Goal: Task Accomplishment & Management: Manage account settings

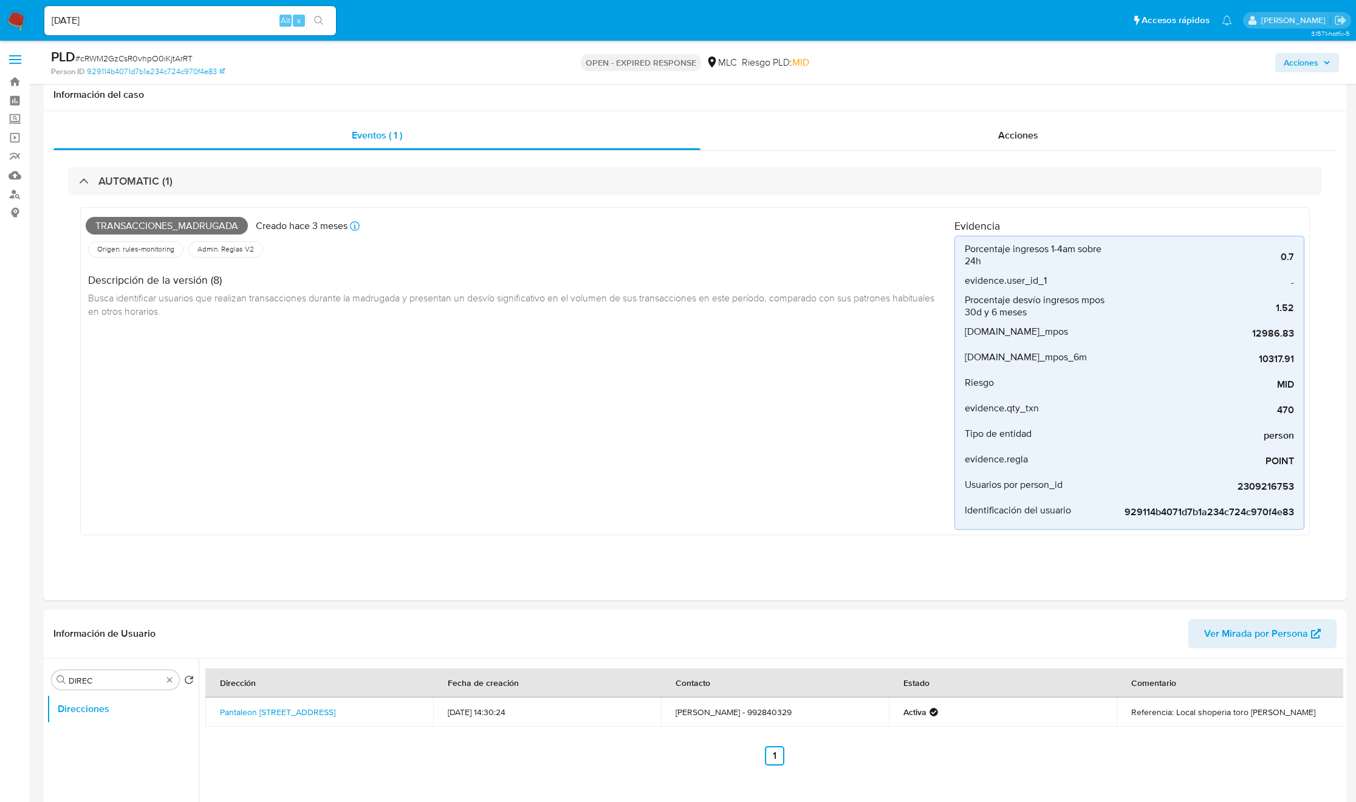
select select "10"
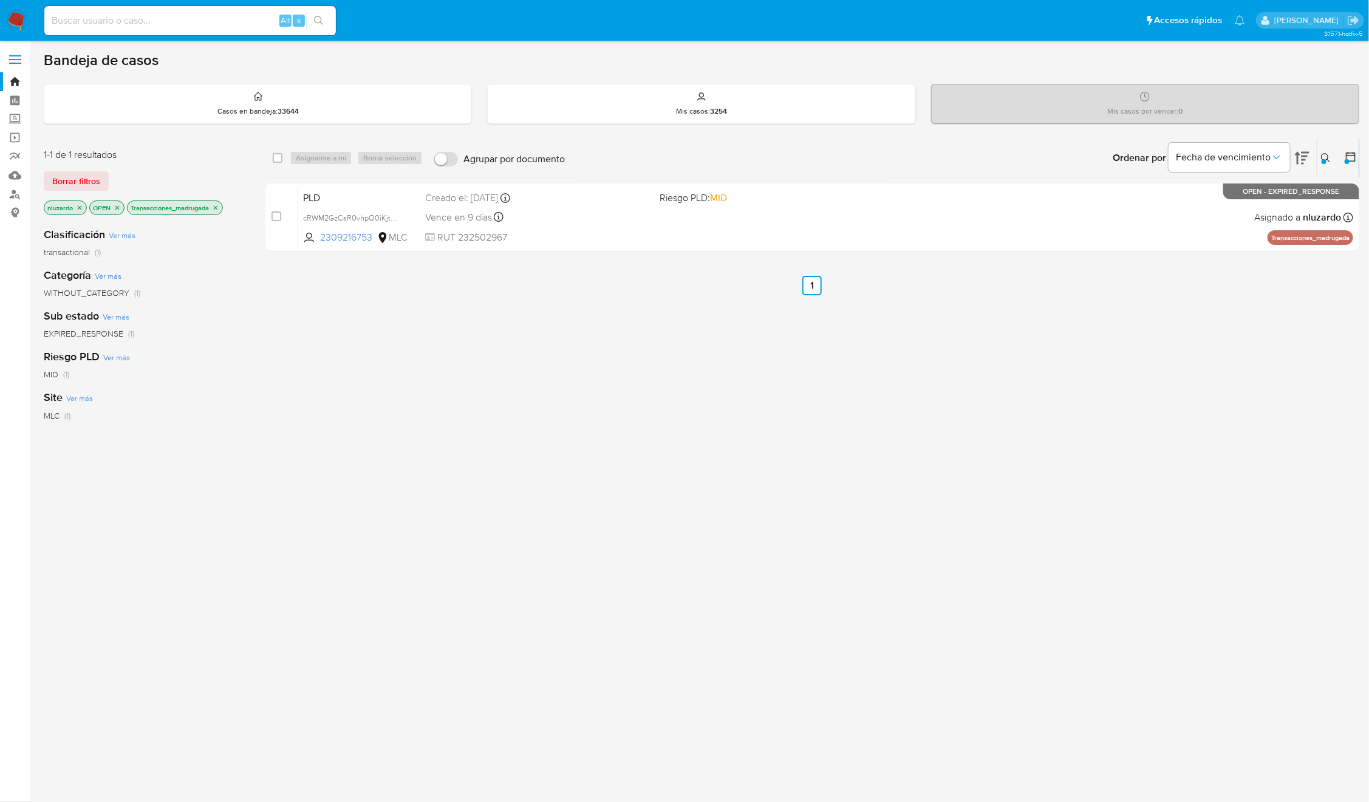
click at [1329, 157] on icon at bounding box center [1326, 158] width 10 height 10
click at [1295, 245] on span "Borrar filtros" at bounding box center [1277, 242] width 83 height 17
click at [1187, 251] on span "Buscar" at bounding box center [1172, 242] width 83 height 17
click at [1325, 155] on icon at bounding box center [1326, 158] width 10 height 10
click at [218, 208] on icon "close-filter" at bounding box center [216, 207] width 4 height 4
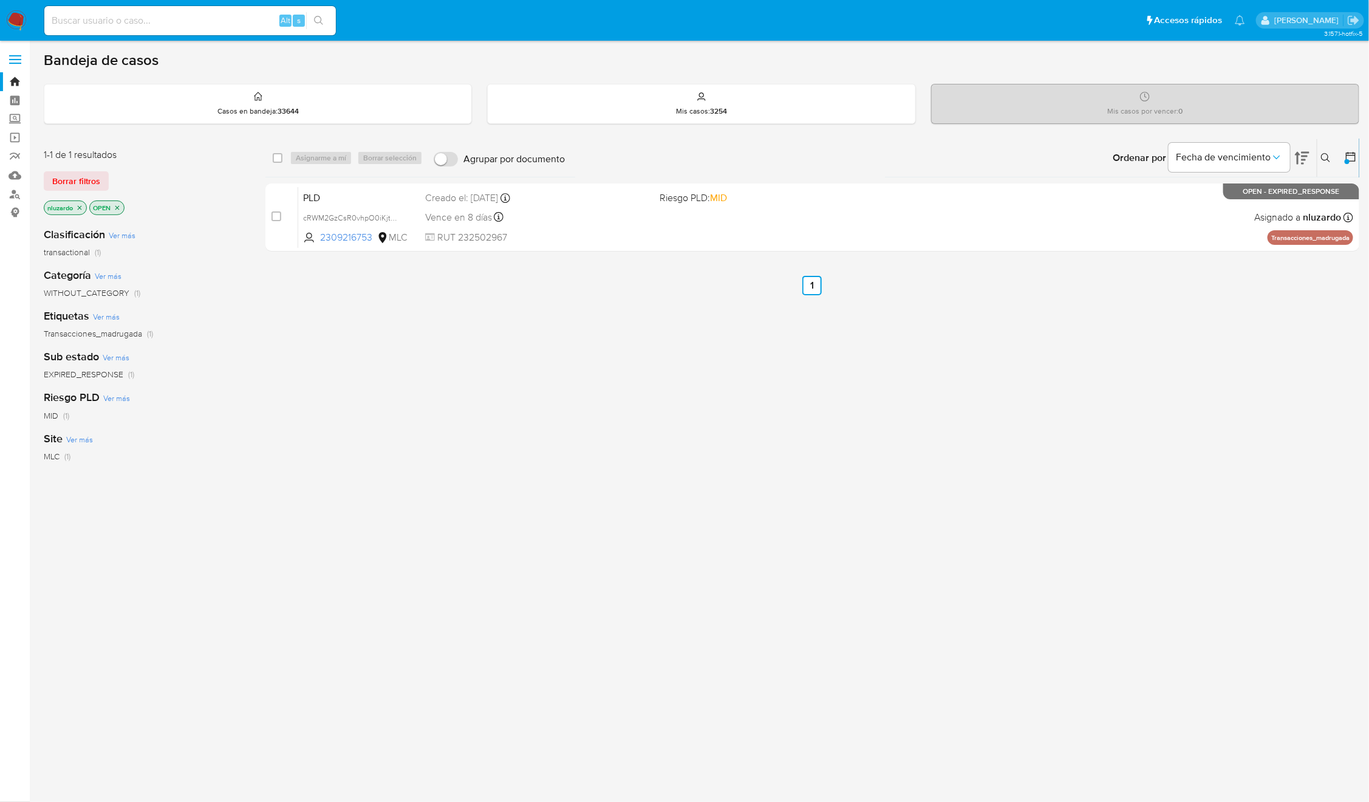
click at [1325, 153] on icon at bounding box center [1326, 158] width 10 height 10
click at [1281, 241] on span "Borrar filtros" at bounding box center [1277, 242] width 83 height 17
click at [1186, 248] on span "Buscar" at bounding box center [1172, 242] width 83 height 17
click at [1327, 157] on icon at bounding box center [1326, 158] width 10 height 10
click at [1320, 165] on button at bounding box center [1328, 158] width 20 height 15
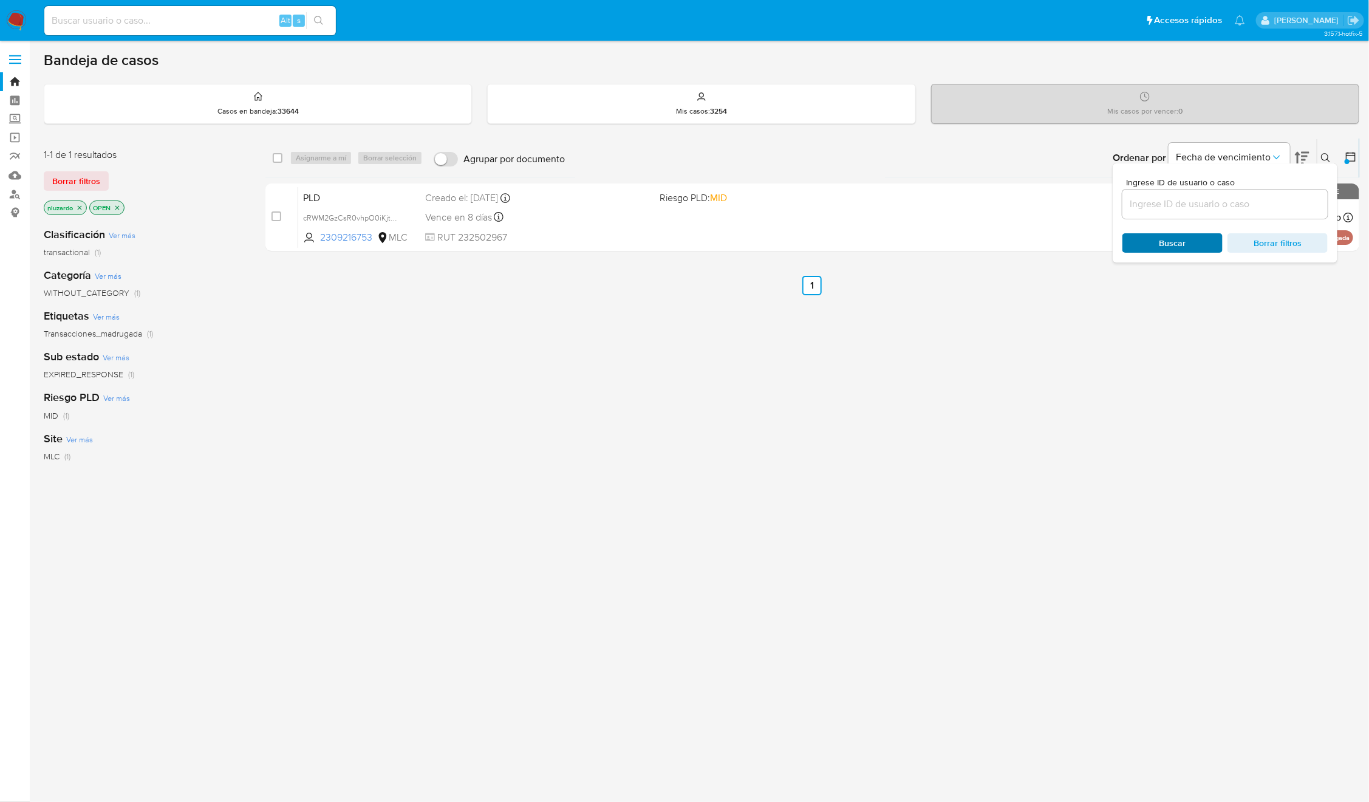
click at [1177, 247] on span "Buscar" at bounding box center [1173, 242] width 27 height 19
drag, startPoint x: 1141, startPoint y: 392, endPoint x: 1221, endPoint y: 296, distance: 124.7
click at [1141, 395] on div "select-all-cases-checkbox Asignarme a mí Borrar selección Agrupar por documento…" at bounding box center [812, 414] width 1094 height 550
click at [1322, 157] on icon at bounding box center [1325, 157] width 9 height 9
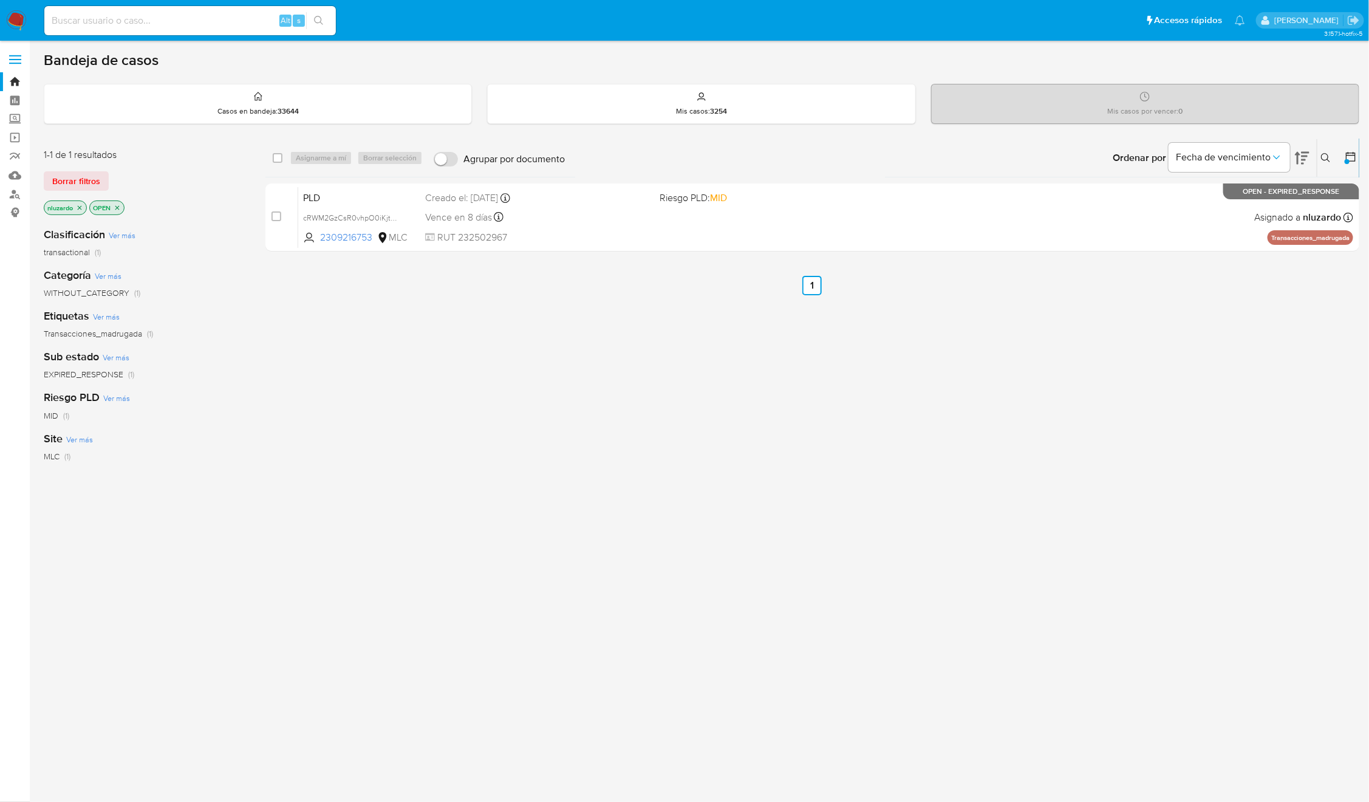
click at [1355, 163] on button at bounding box center [1352, 158] width 15 height 15
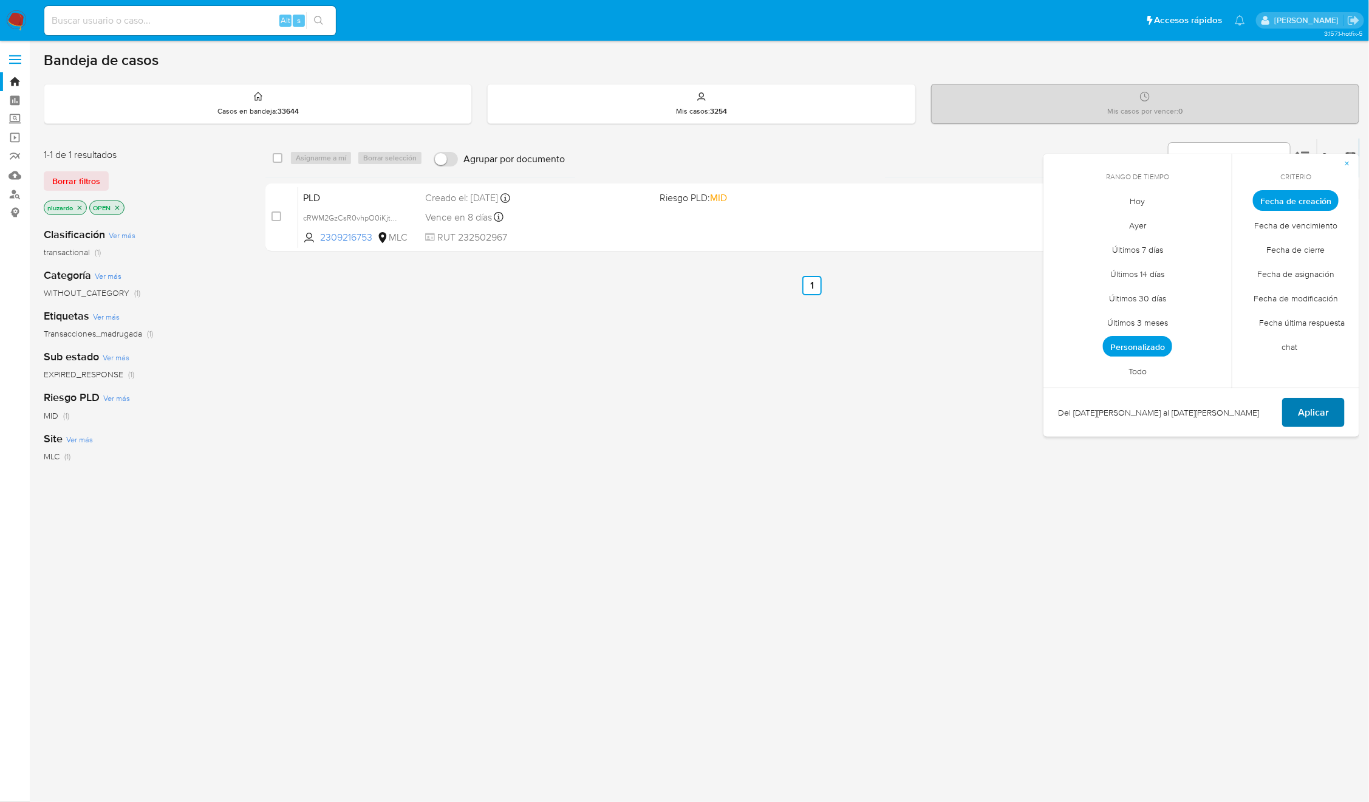
click at [1296, 419] on button "Aplicar" at bounding box center [1313, 412] width 63 height 29
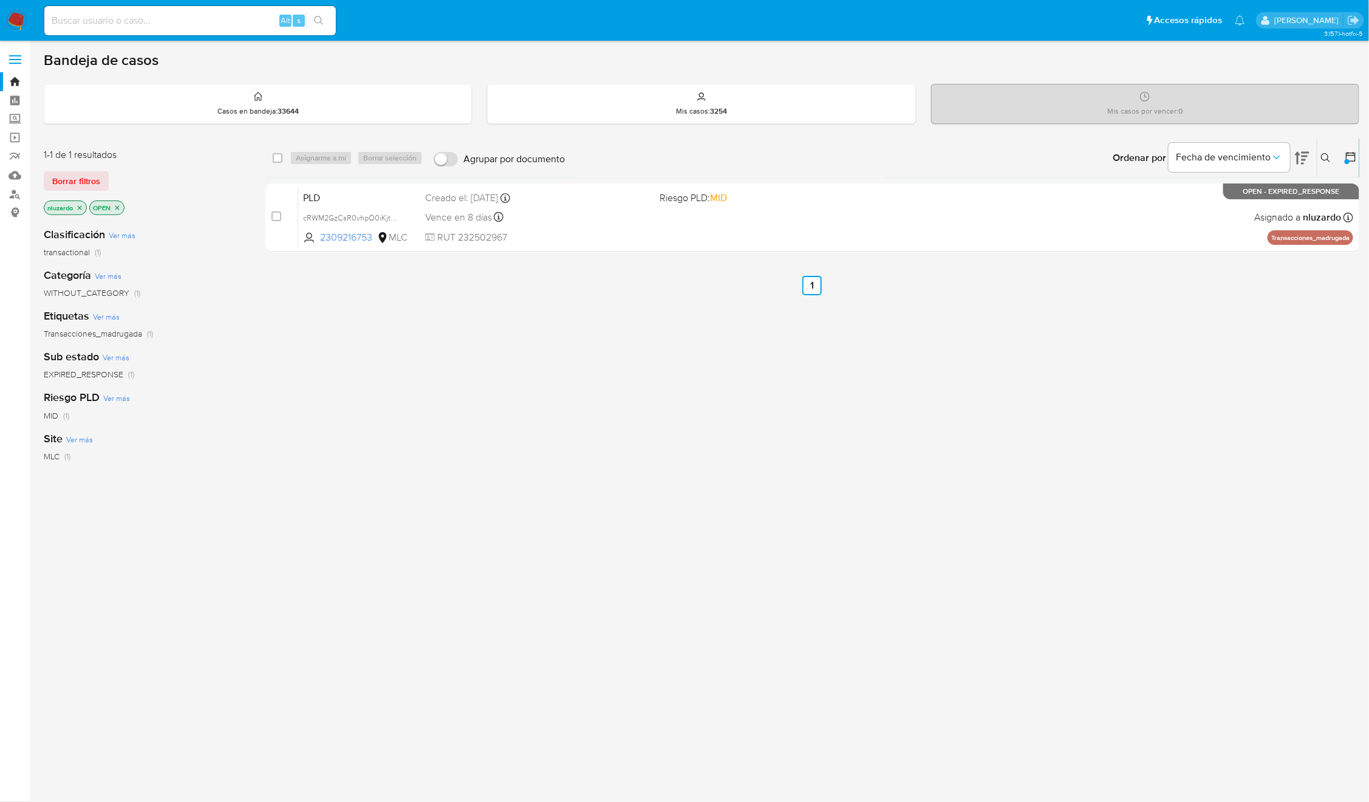
click at [1318, 153] on div "Ingrese ID de usuario o caso 2309216753 Buscar Borrar filtros" at bounding box center [1327, 158] width 21 height 38
click at [1329, 159] on icon at bounding box center [1326, 158] width 10 height 10
click at [1278, 248] on span "Borrar filtros" at bounding box center [1277, 242] width 83 height 17
click at [1183, 251] on span "Buscar" at bounding box center [1173, 242] width 27 height 19
click at [1183, 248] on div "Buscar Borrar filtros" at bounding box center [1225, 242] width 205 height 19
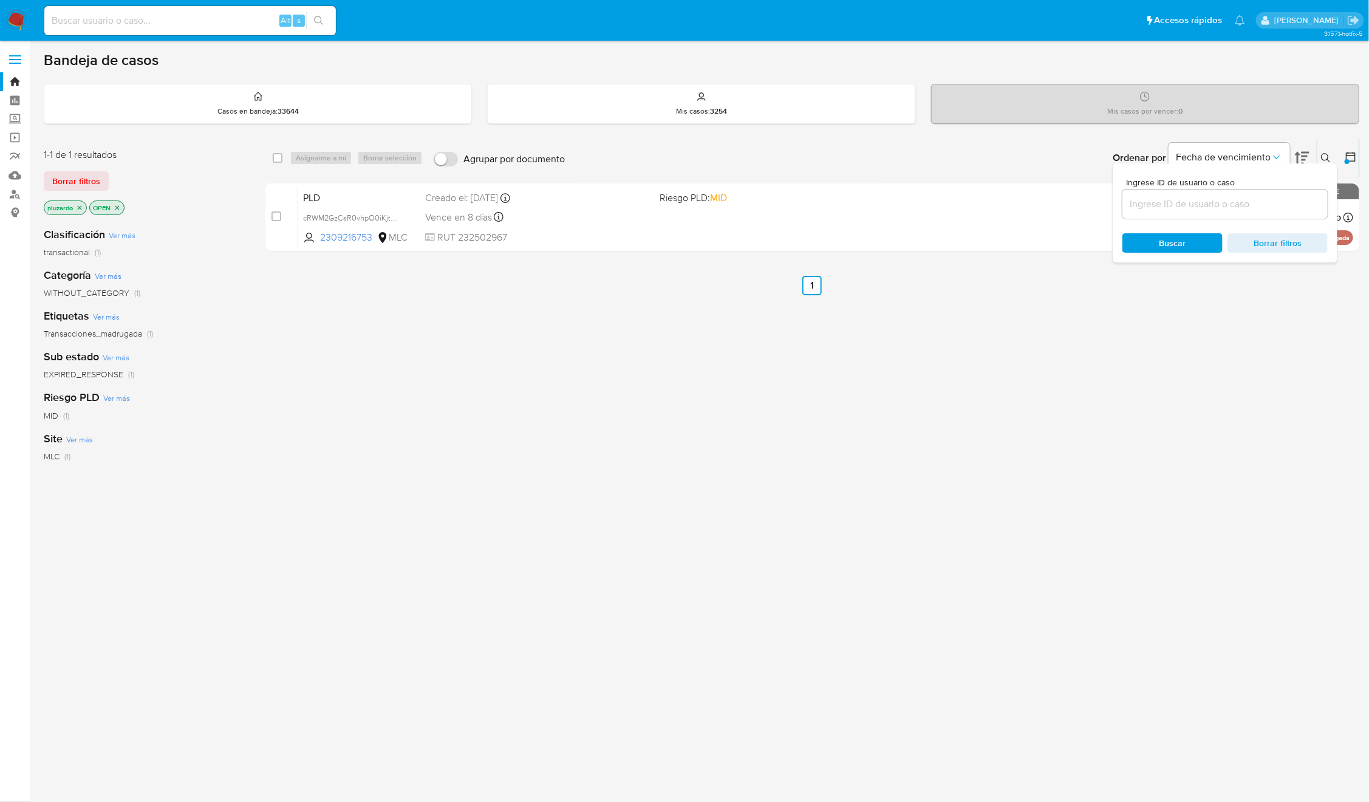
click at [1319, 148] on div "Ingrese ID de usuario o caso 2309216753 Buscar Borrar filtros" at bounding box center [1327, 158] width 21 height 38
click at [1327, 161] on icon at bounding box center [1326, 158] width 10 height 10
click at [766, 385] on div "select-all-cases-checkbox Asignarme a mí Borrar selección Agrupar por documento…" at bounding box center [812, 414] width 1094 height 550
click at [19, 24] on img at bounding box center [16, 20] width 21 height 21
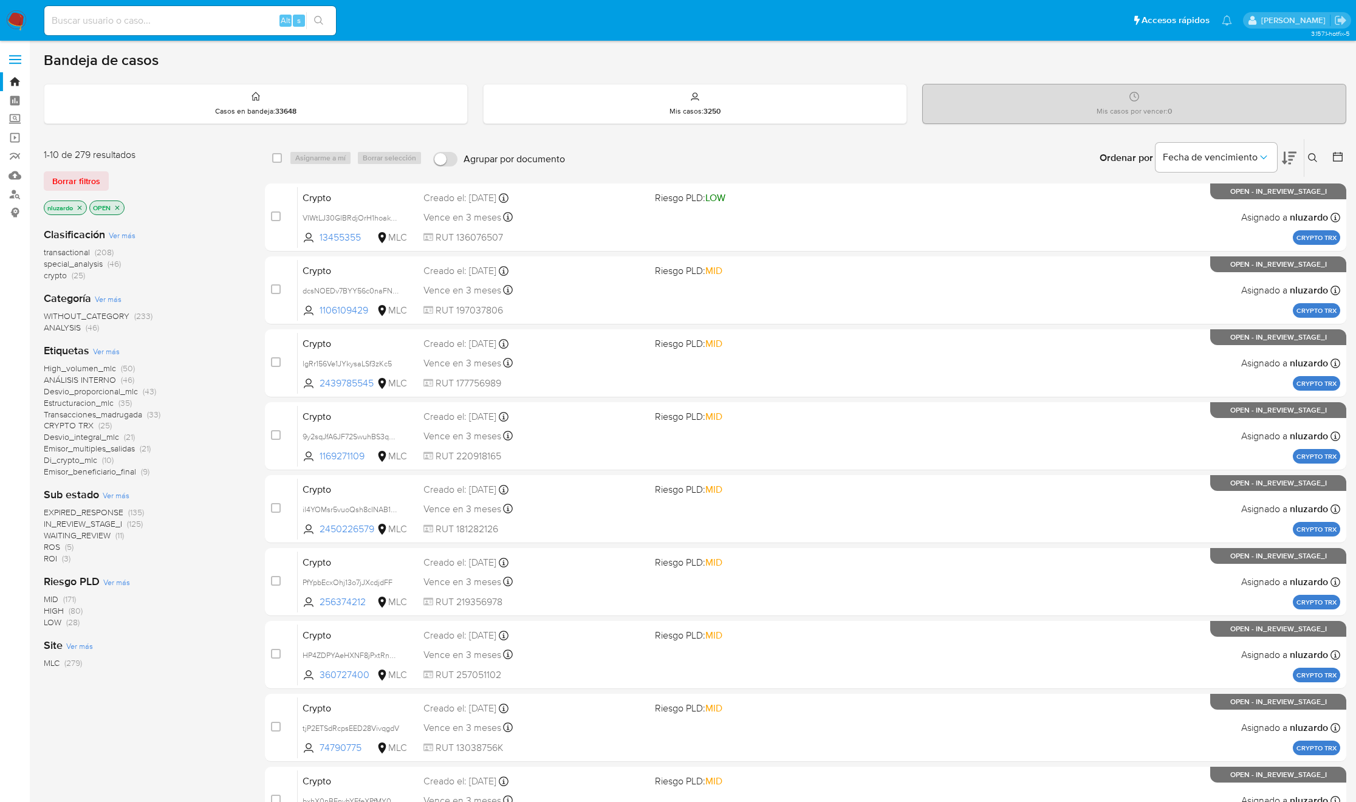
click at [1290, 162] on icon at bounding box center [1289, 158] width 15 height 15
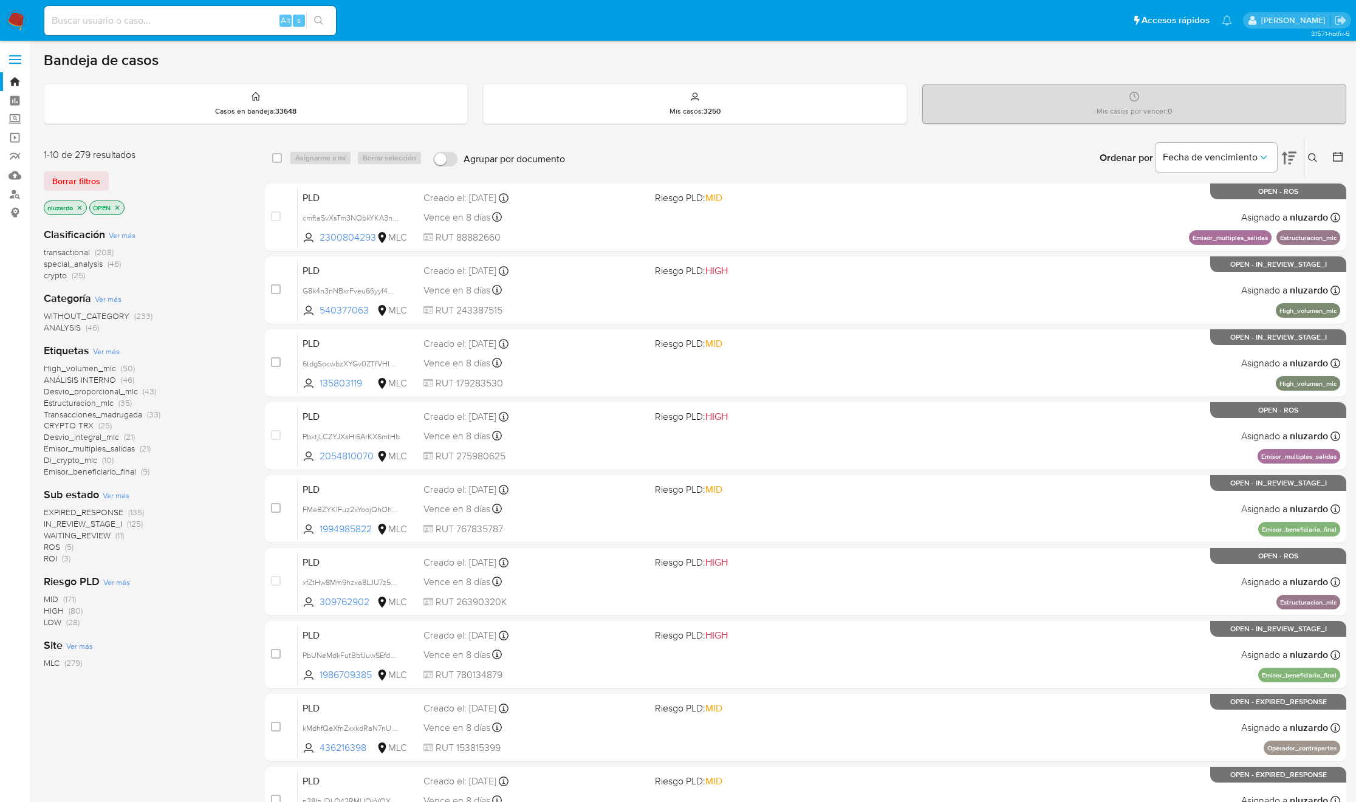
click at [48, 558] on span "ROI" at bounding box center [50, 558] width 13 height 12
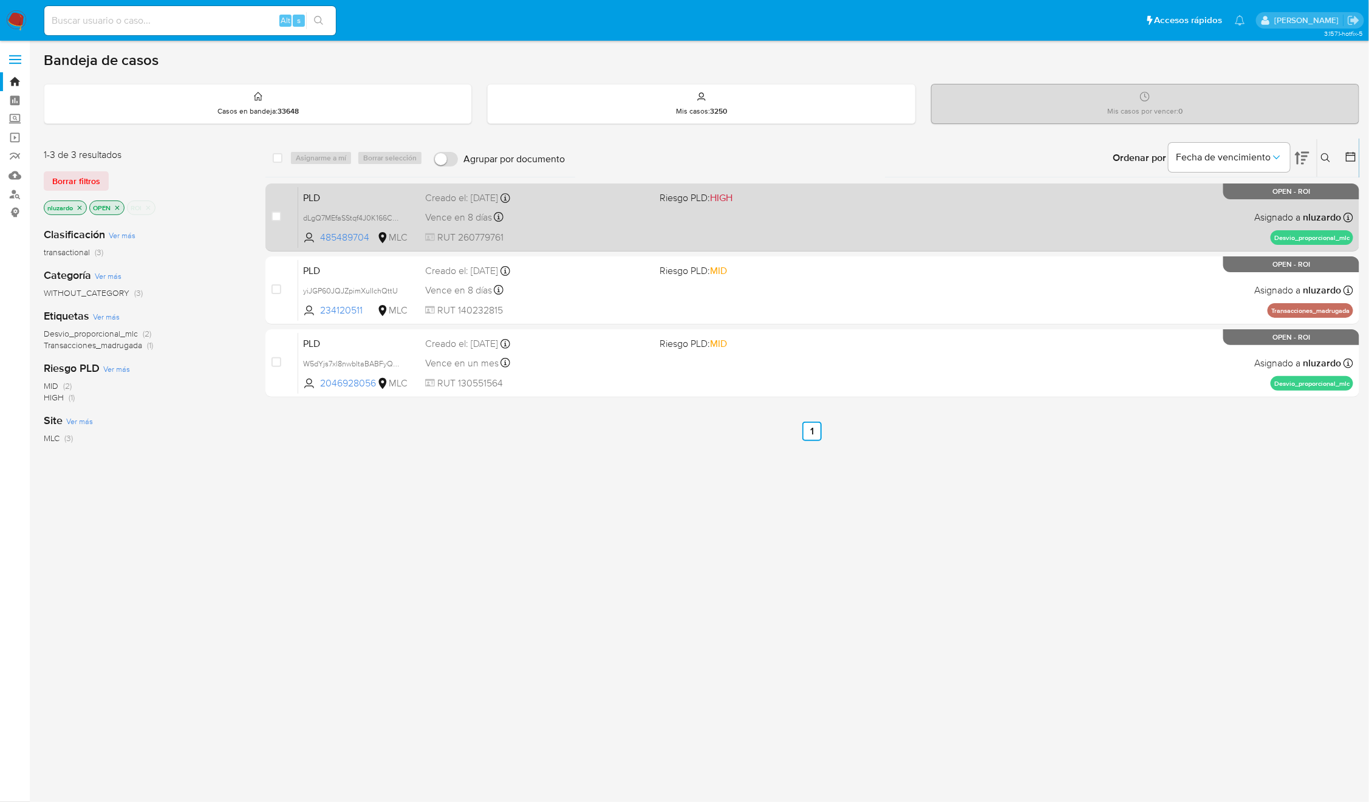
click at [651, 230] on div "PLD dLgQ7MEfaSStqf4J0K166CE2 485489704 MLC Riesgo PLD: HIGH Creado el: 12/06/20…" at bounding box center [825, 216] width 1055 height 61
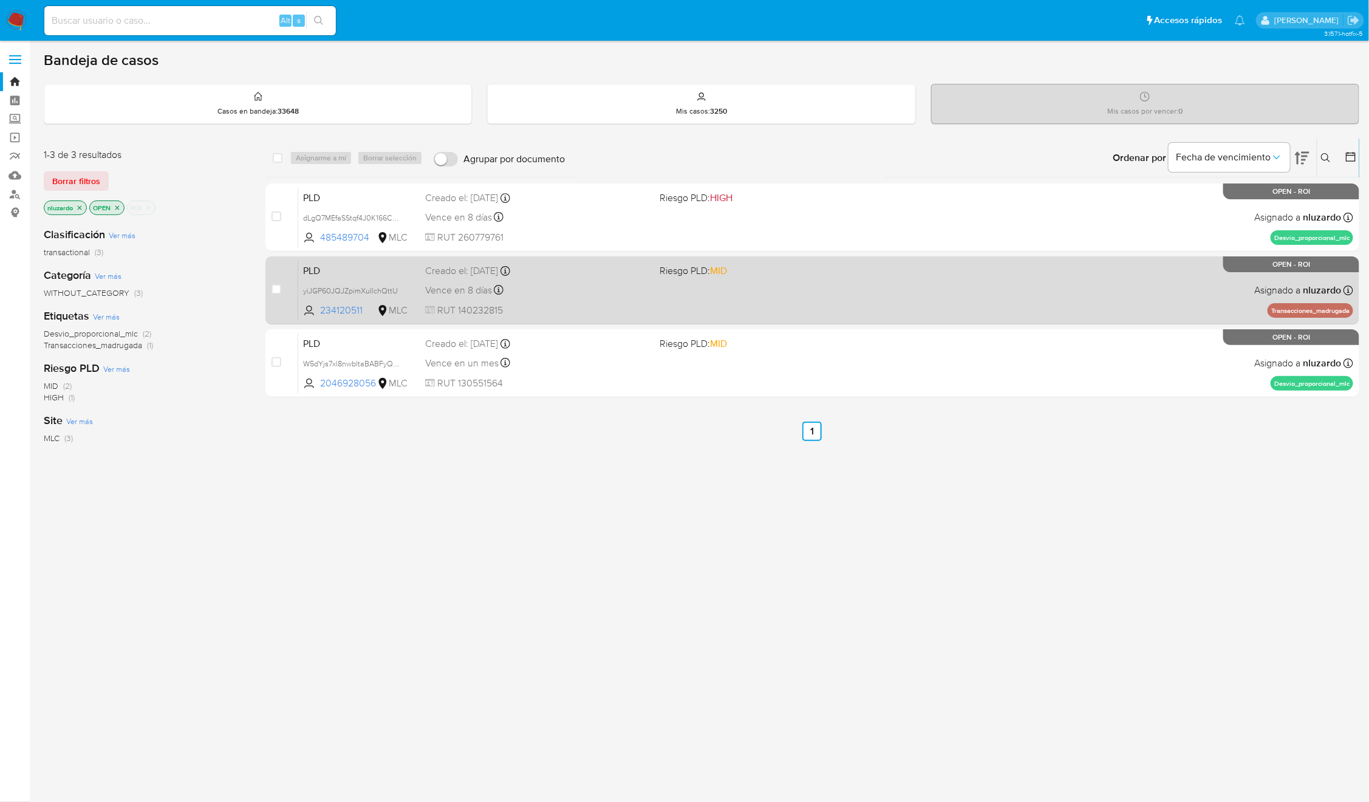
click at [624, 273] on div "Creado el: 12/06/2025 Creado el: 12/06/2025 06:08:54" at bounding box center [537, 270] width 225 height 13
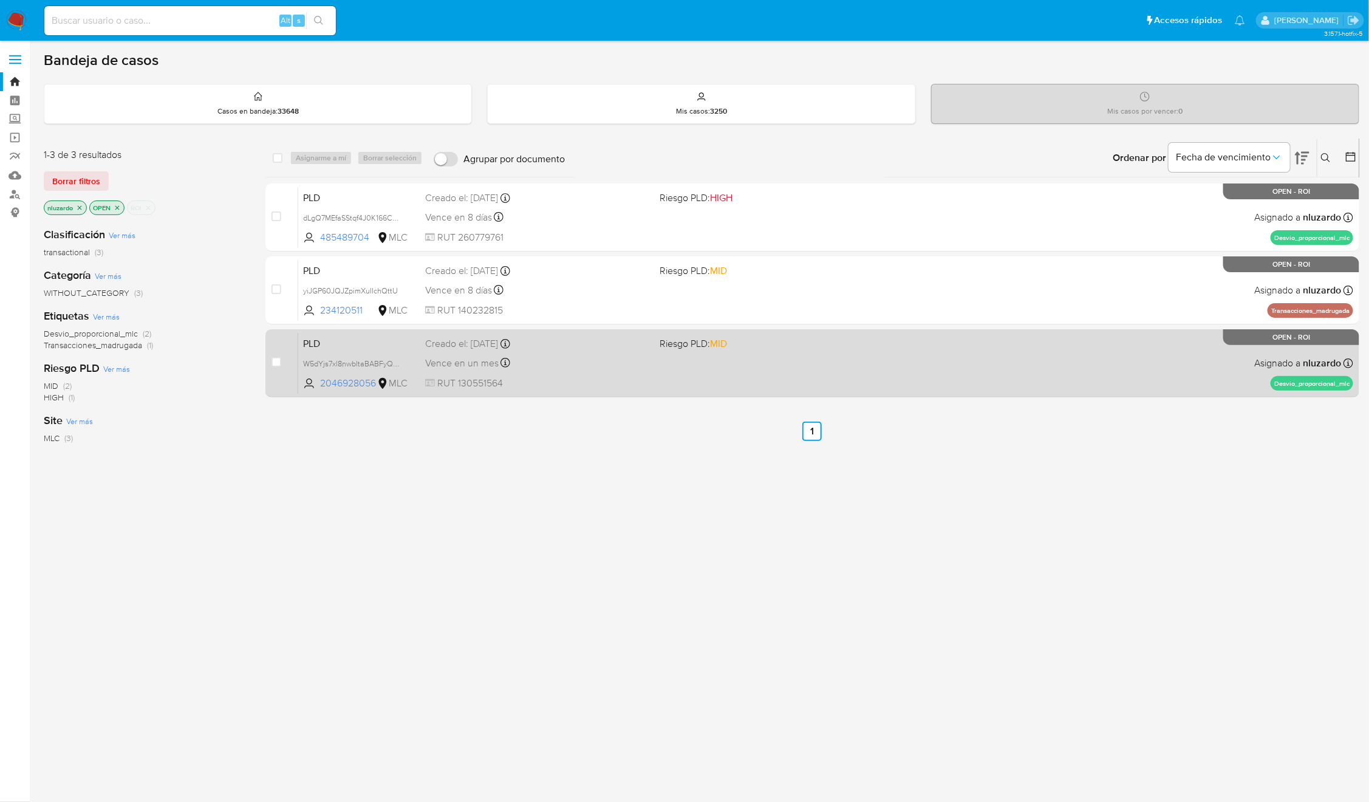
click at [607, 364] on div "Vence en un mes Vence el 10/10/2025 16:06:46" at bounding box center [537, 363] width 225 height 16
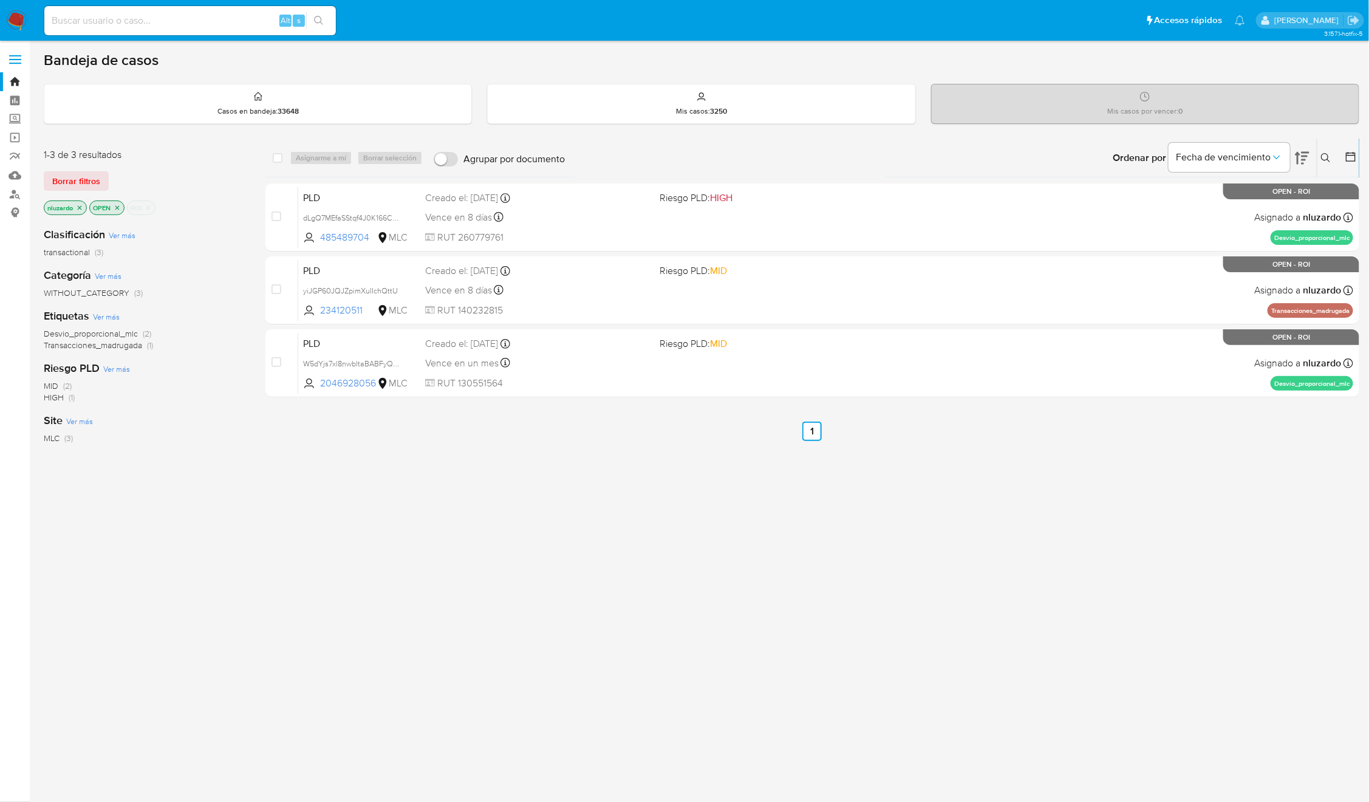
click at [149, 210] on icon "close-filter" at bounding box center [148, 207] width 7 height 7
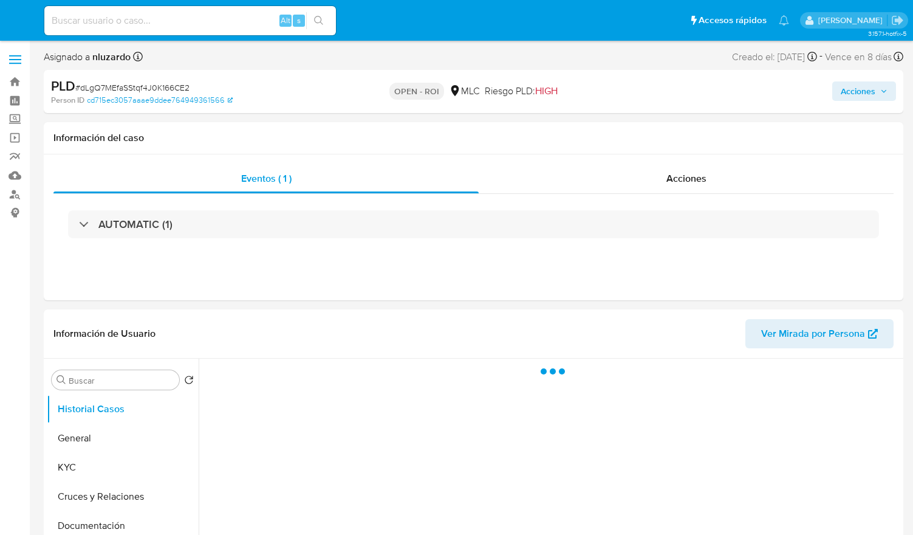
select select "10"
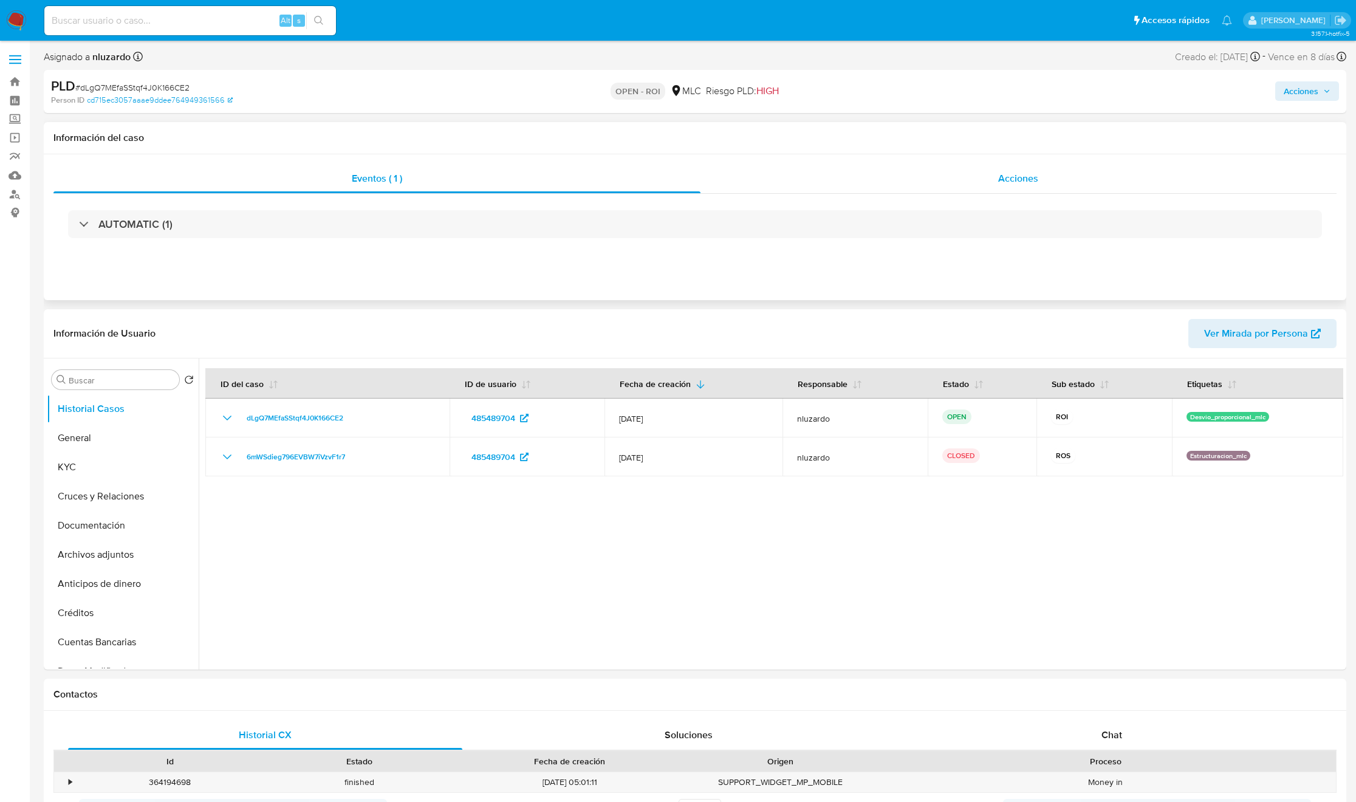
click at [912, 180] on span "Acciones" at bounding box center [1018, 178] width 40 height 14
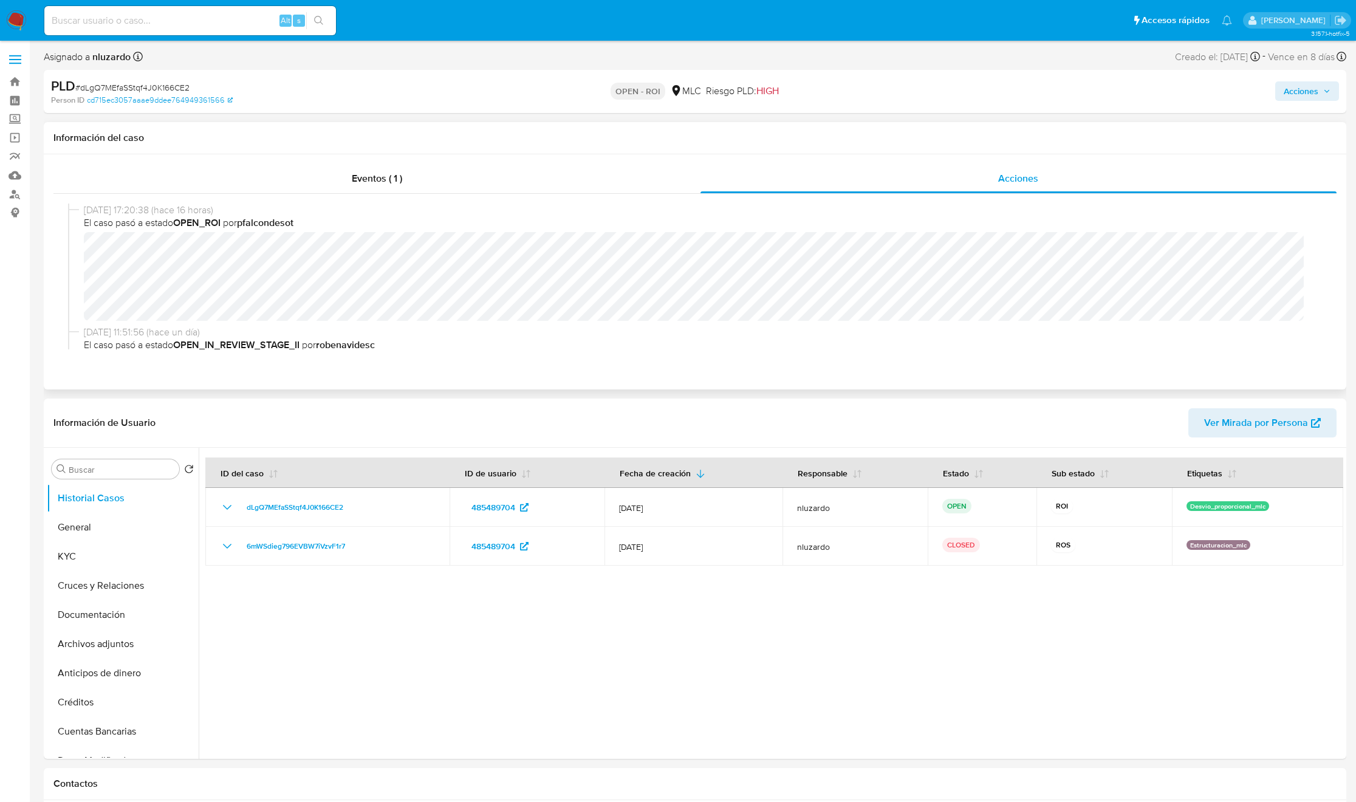
click at [264, 228] on b "pfalcondesot" at bounding box center [265, 223] width 56 height 14
click at [265, 228] on b "pfalcondesot" at bounding box center [265, 223] width 56 height 14
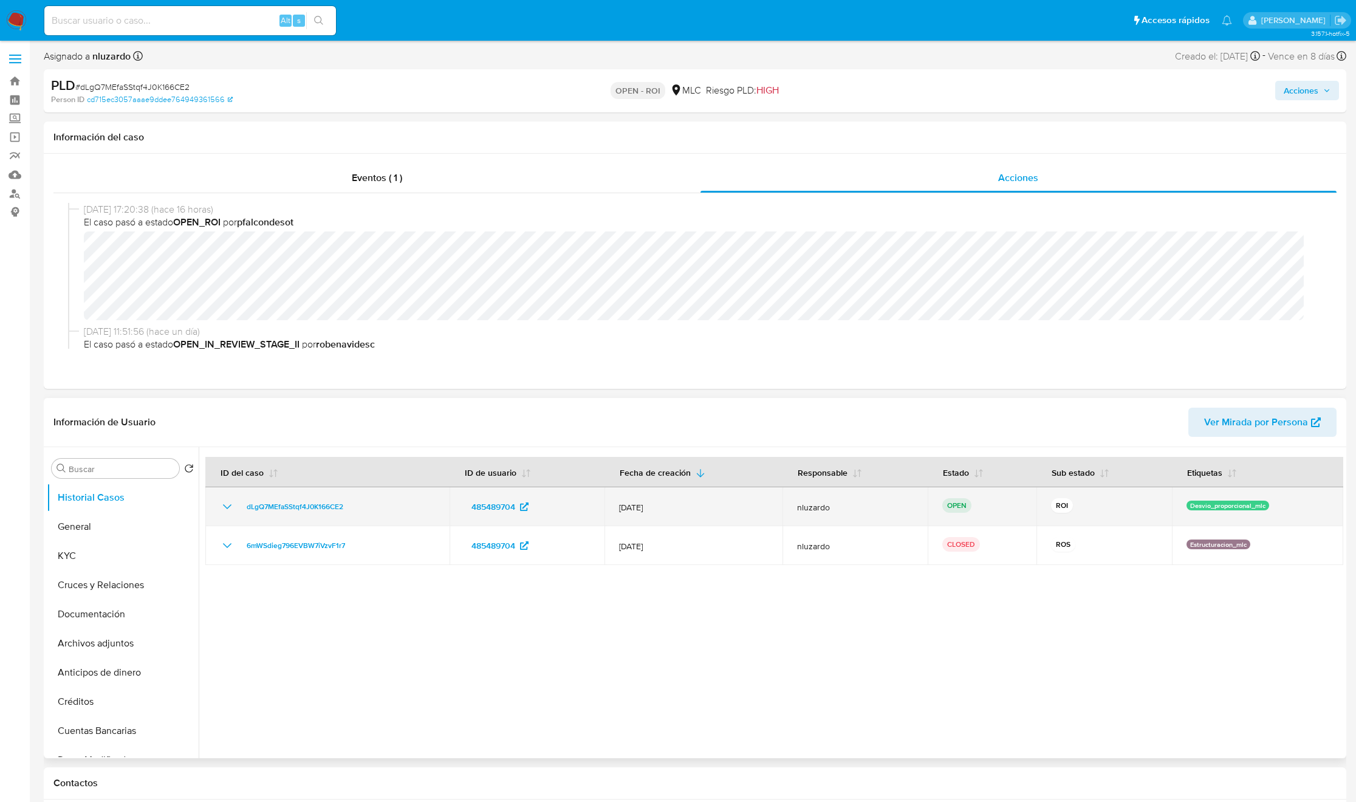
click at [394, 515] on td "dLgQ7MEfaSStqf4J0K166CE2" at bounding box center [327, 506] width 244 height 39
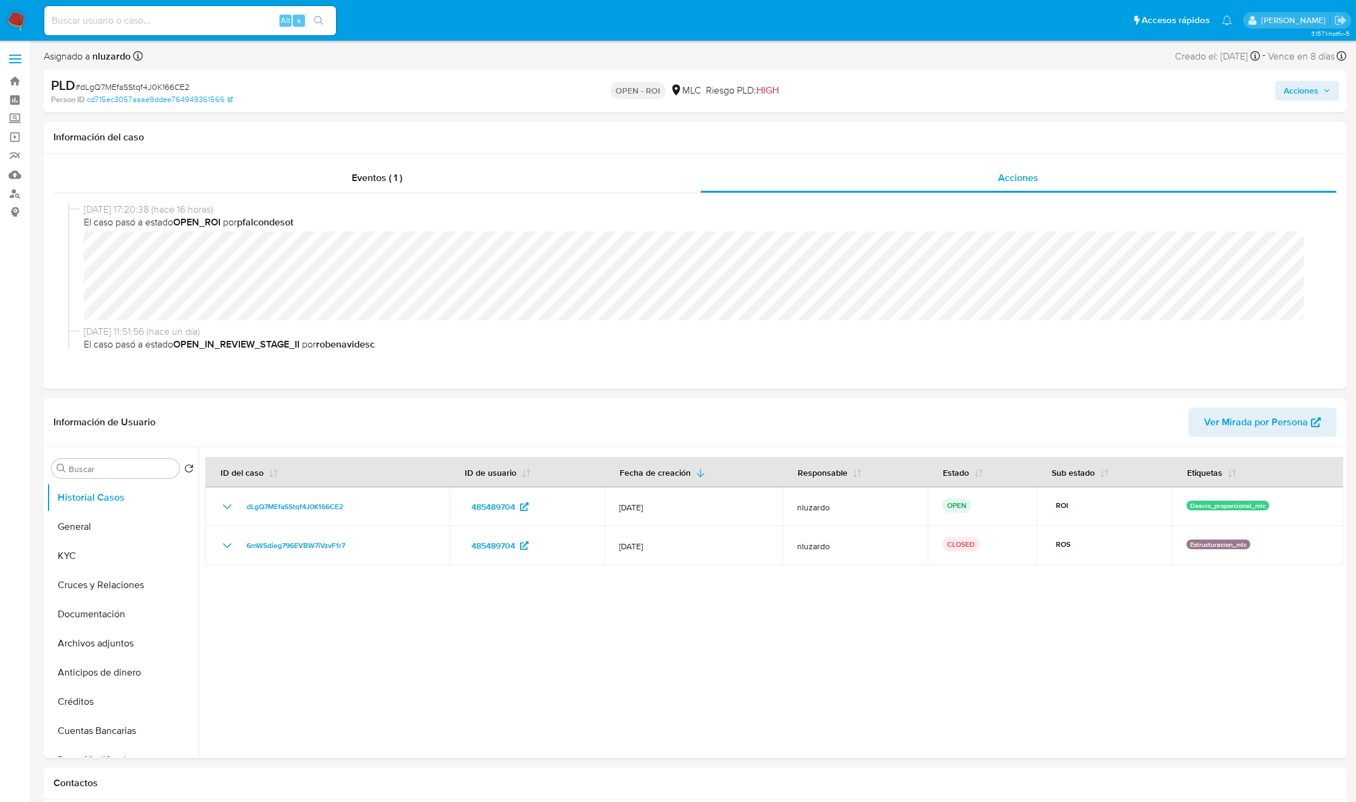
click at [912, 97] on span "Acciones" at bounding box center [1301, 90] width 35 height 19
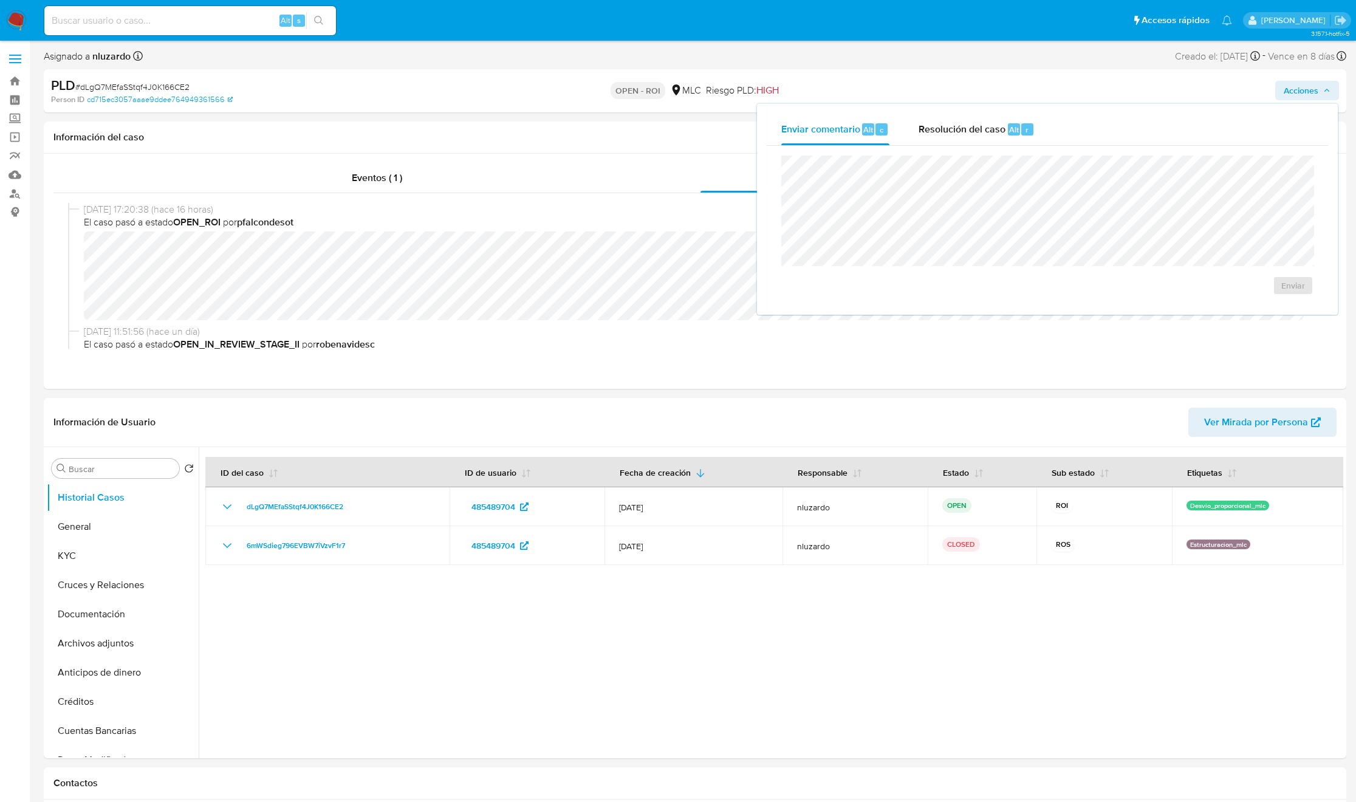
drag, startPoint x: 1015, startPoint y: 146, endPoint x: 1002, endPoint y: 148, distance: 12.8
click at [912, 148] on div "Enviar" at bounding box center [1047, 225] width 561 height 159
click at [912, 135] on div "Resolución del caso Alt r" at bounding box center [976, 130] width 116 height 32
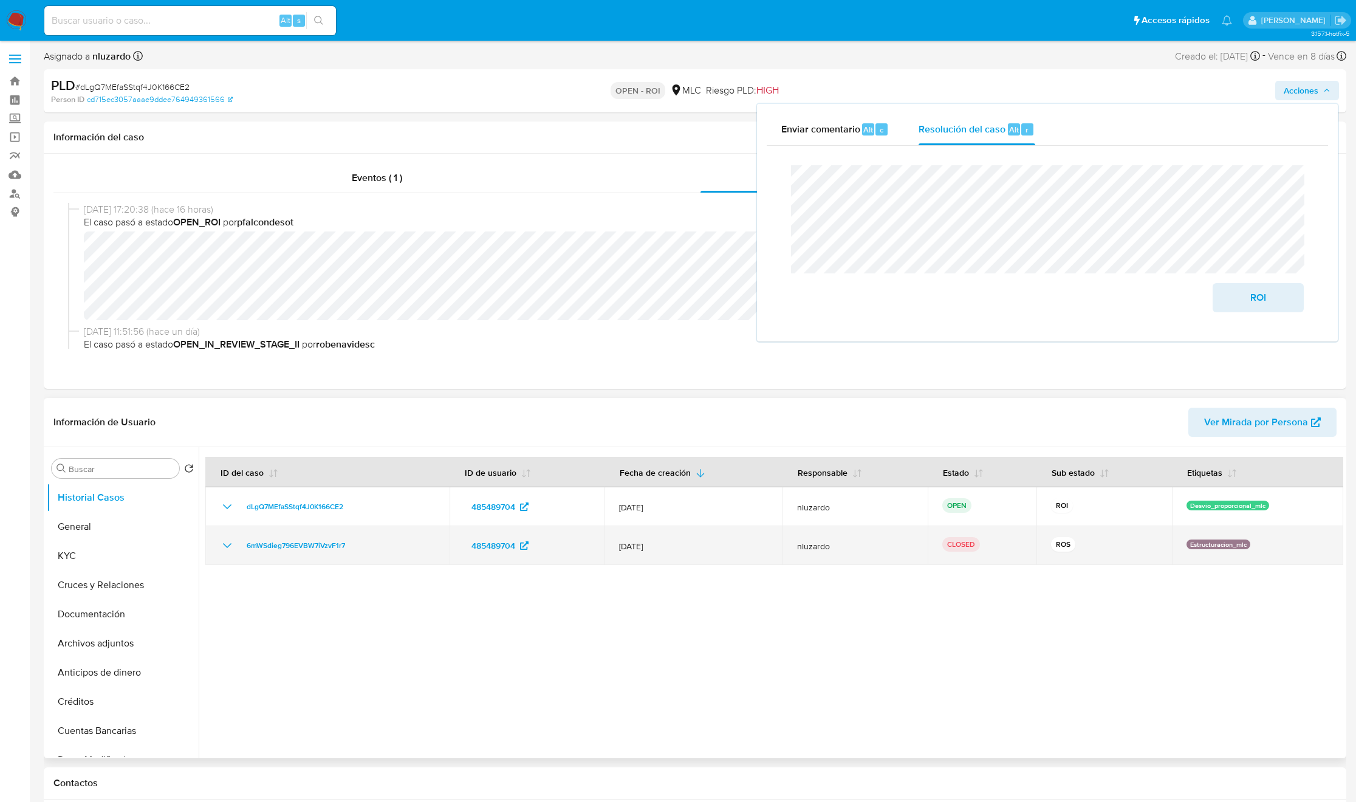
click at [394, 534] on td "6mWSdieg796EVBW7iVzvF1r7" at bounding box center [327, 545] width 244 height 39
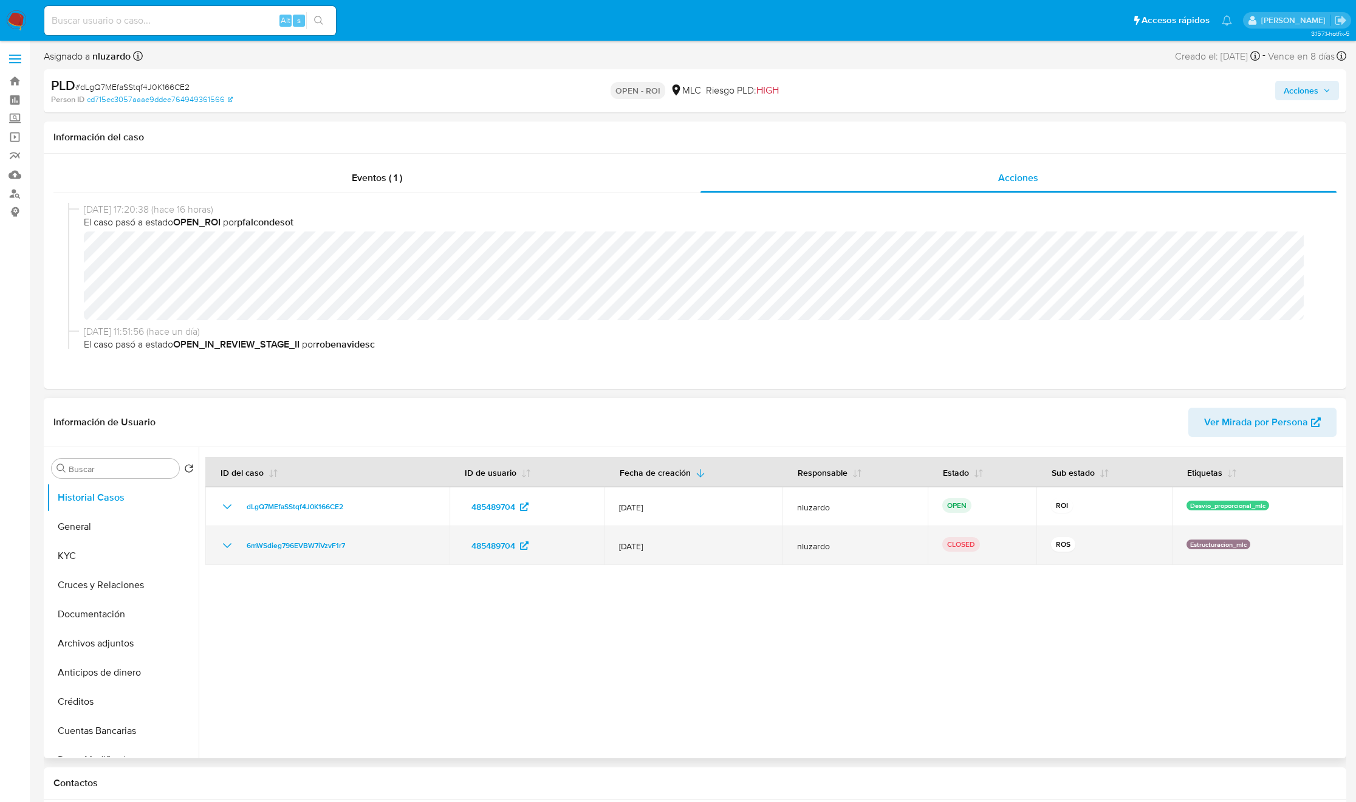
click at [394, 534] on td "6mWSdieg796EVBW7iVzvF1r7" at bounding box center [327, 545] width 244 height 39
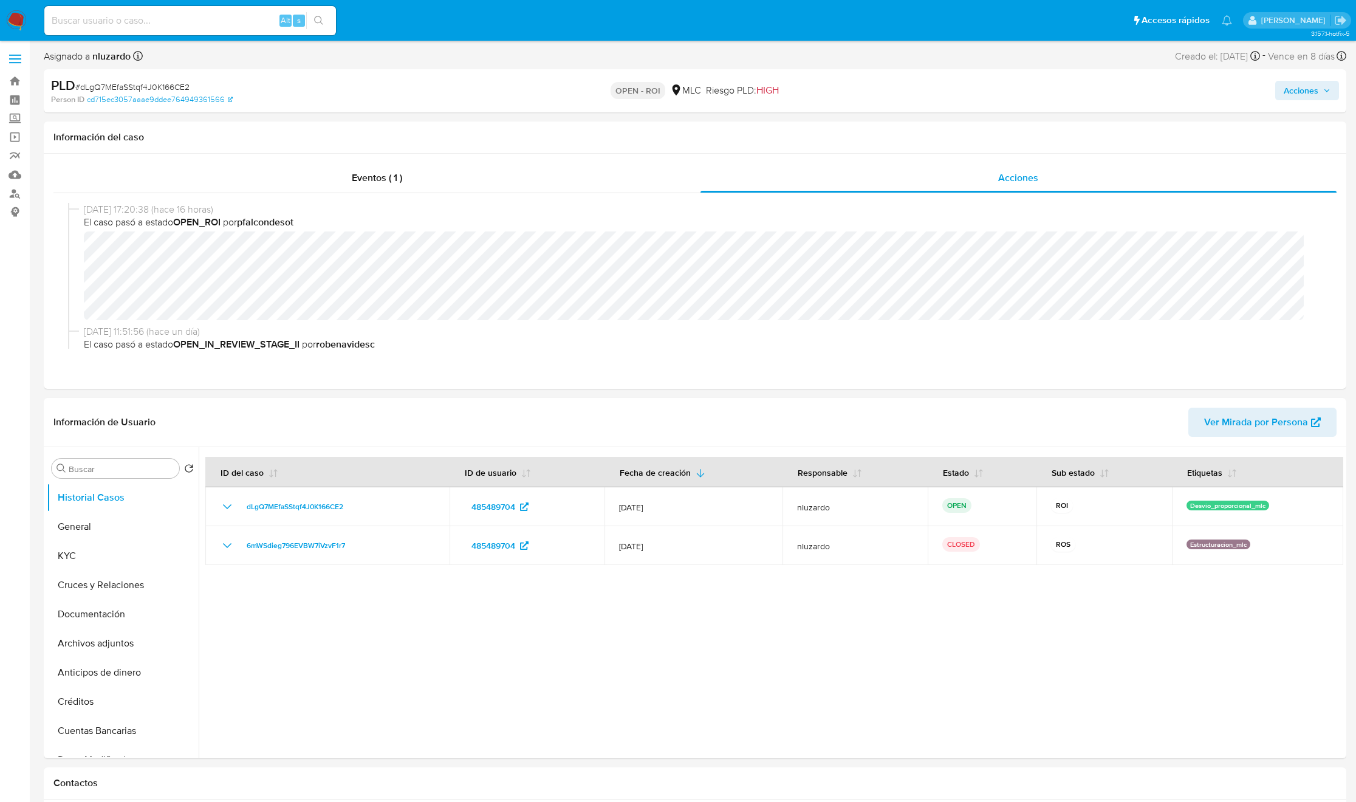
click at [912, 86] on button "Acciones" at bounding box center [1307, 90] width 64 height 19
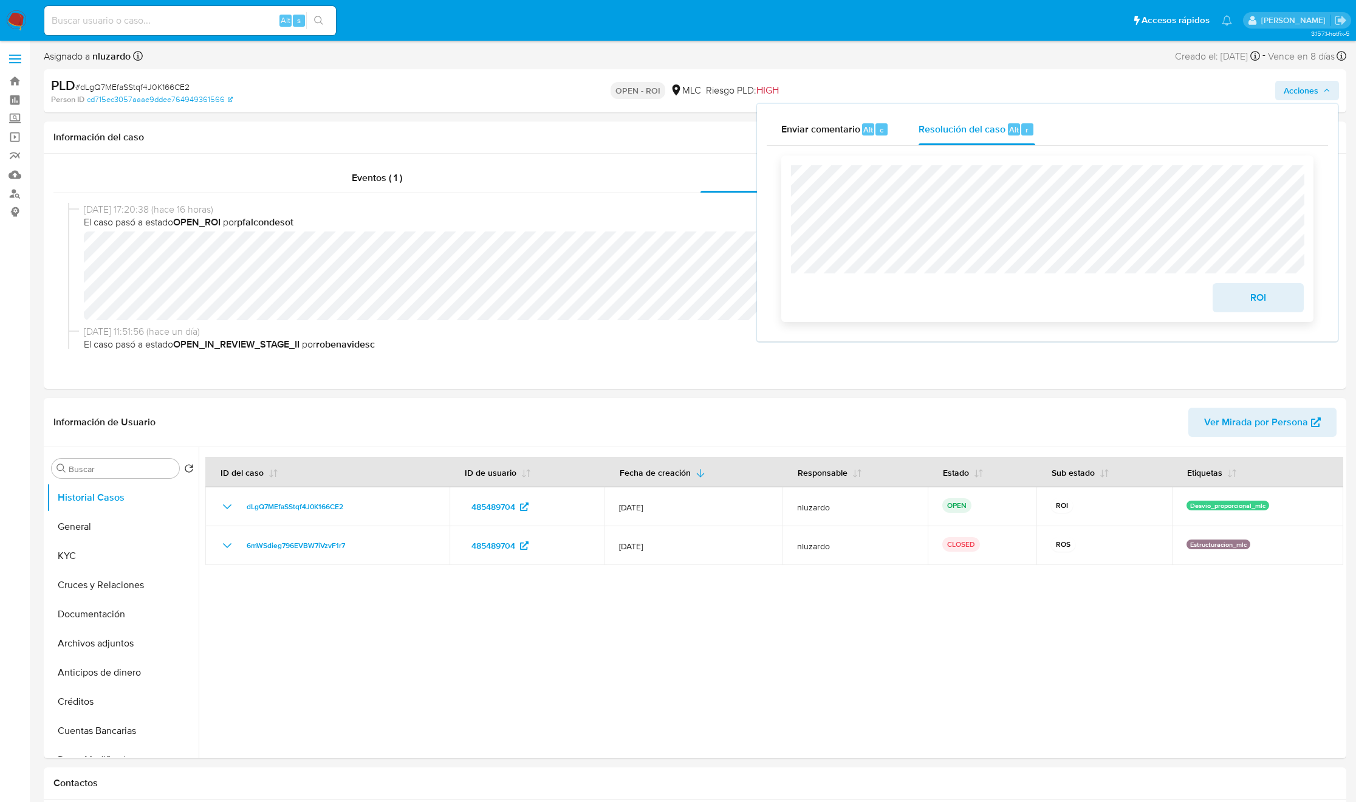
click at [912, 301] on span "ROI" at bounding box center [1258, 297] width 60 height 27
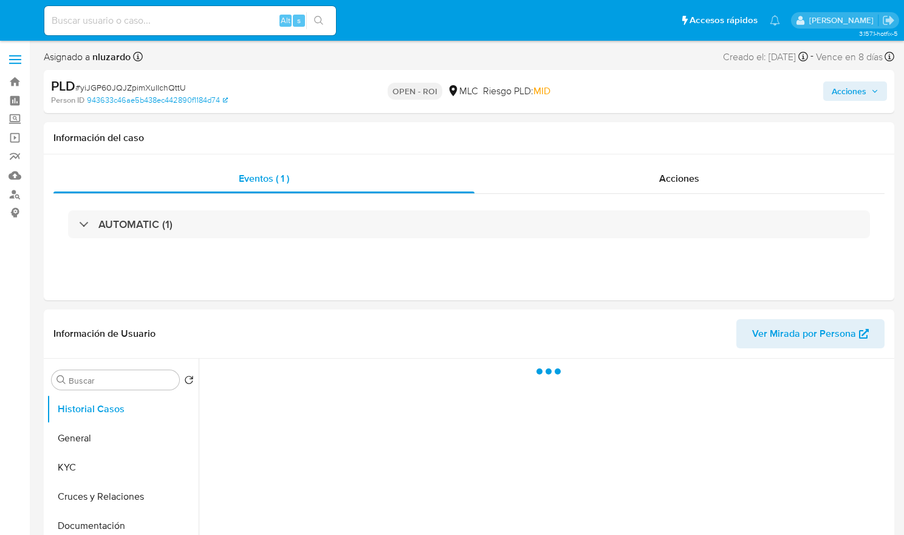
select select "10"
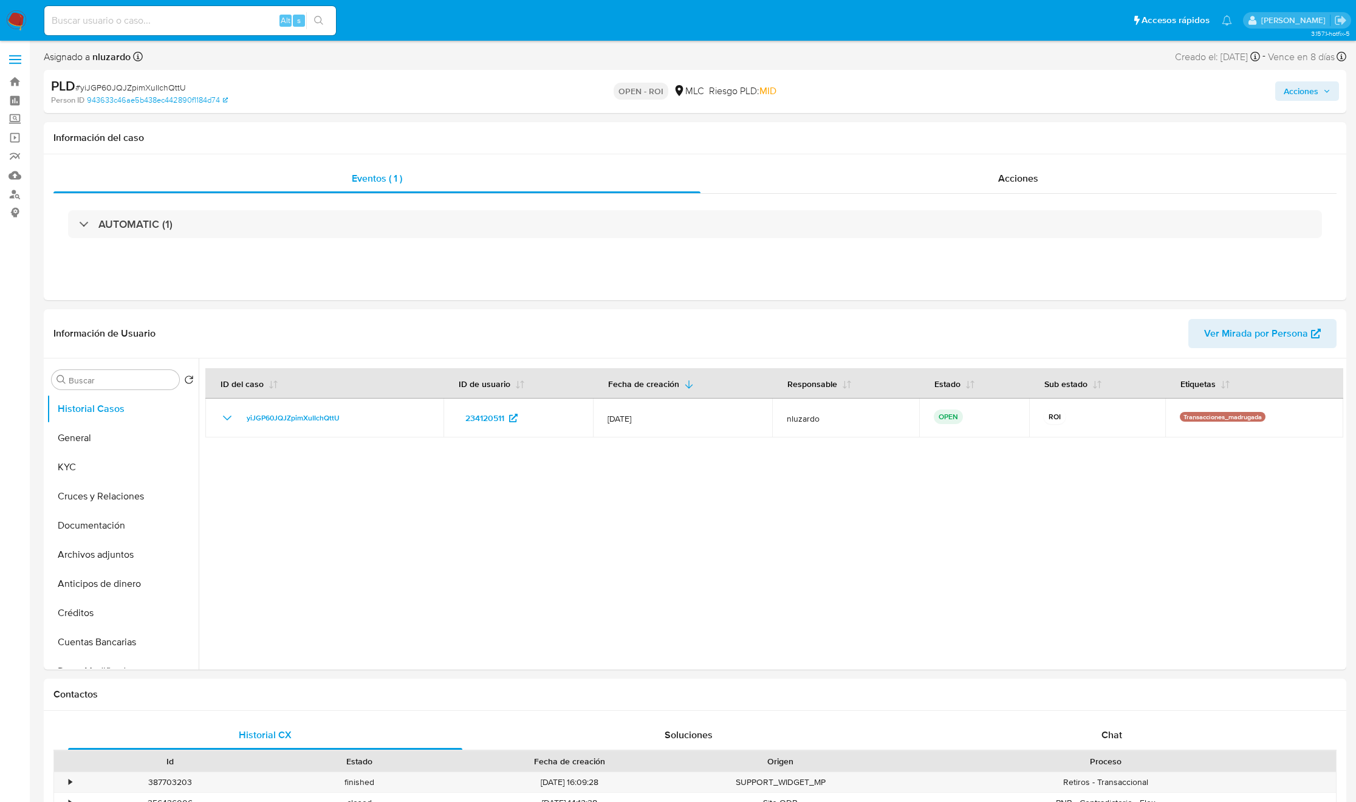
click at [903, 101] on div "Acciones" at bounding box center [1126, 91] width 426 height 29
click at [903, 88] on span "Acciones" at bounding box center [1301, 90] width 35 height 19
click at [903, 132] on div "r" at bounding box center [1027, 130] width 12 height 12
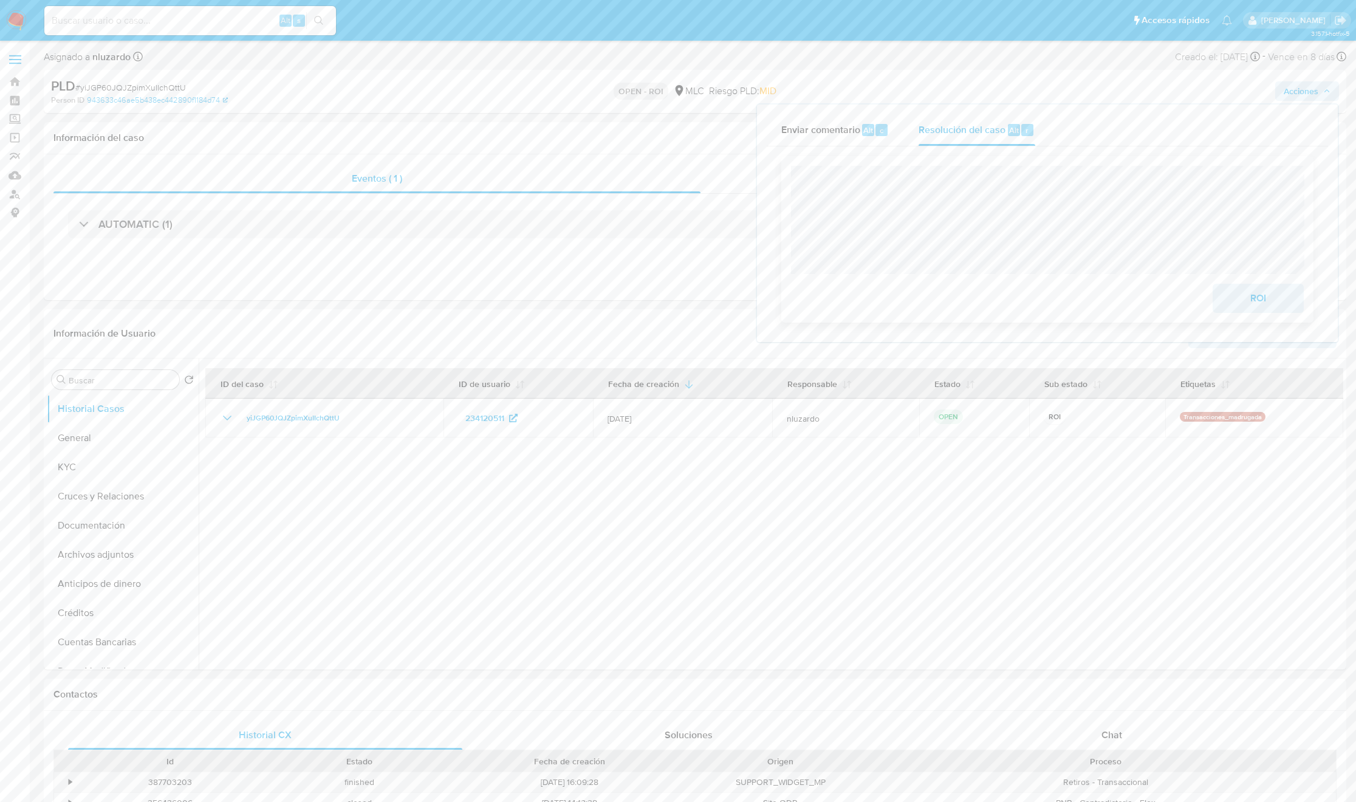
click at [903, 299] on span "ROI" at bounding box center [1258, 298] width 60 height 27
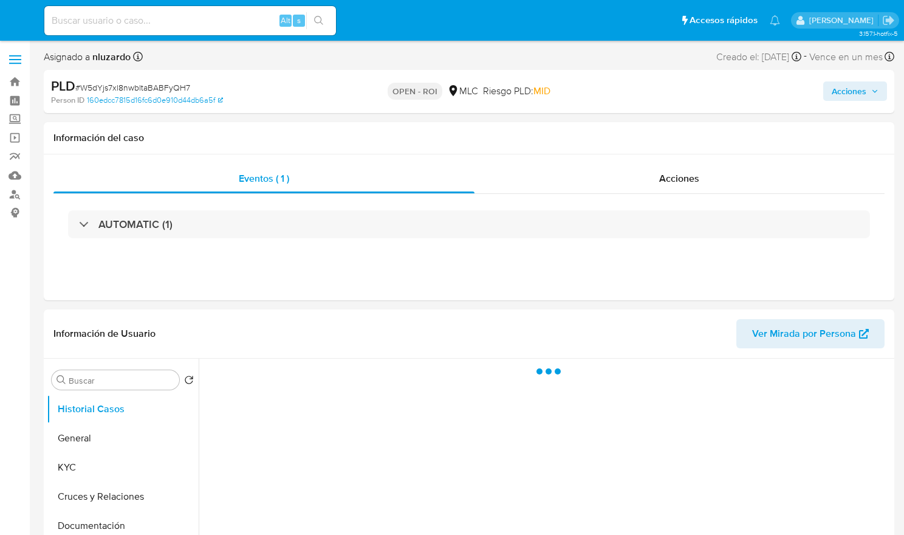
select select "10"
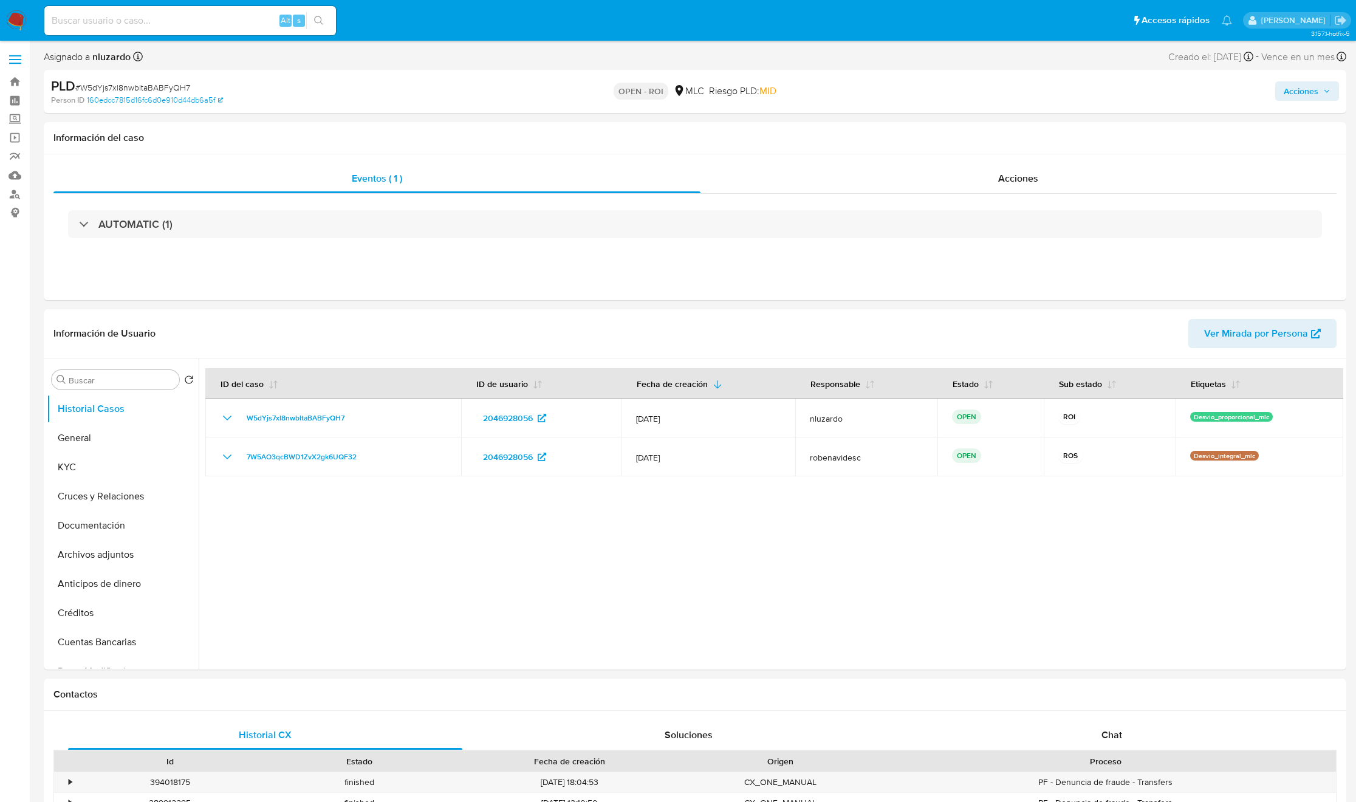
click at [903, 89] on span "Acciones" at bounding box center [1301, 90] width 35 height 19
click at [903, 137] on div "Resolución del caso Alt r" at bounding box center [976, 130] width 116 height 32
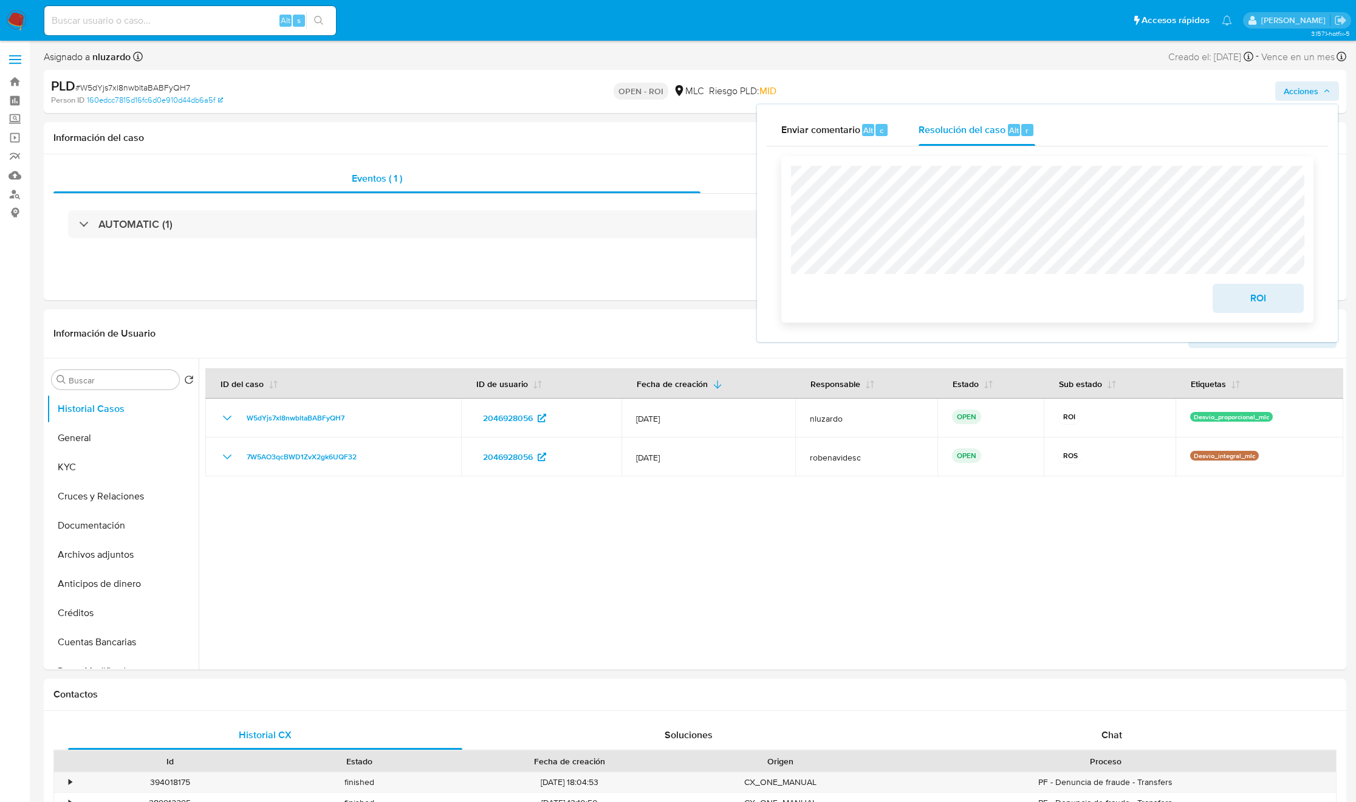
click at [903, 199] on div "ROI" at bounding box center [1047, 239] width 513 height 147
click at [903, 168] on div at bounding box center [1047, 220] width 513 height 108
drag, startPoint x: 1248, startPoint y: 318, endPoint x: 1249, endPoint y: 301, distance: 17.0
click at [903, 301] on div "ROI" at bounding box center [1047, 239] width 532 height 166
click at [903, 301] on span "ROI" at bounding box center [1258, 298] width 60 height 27
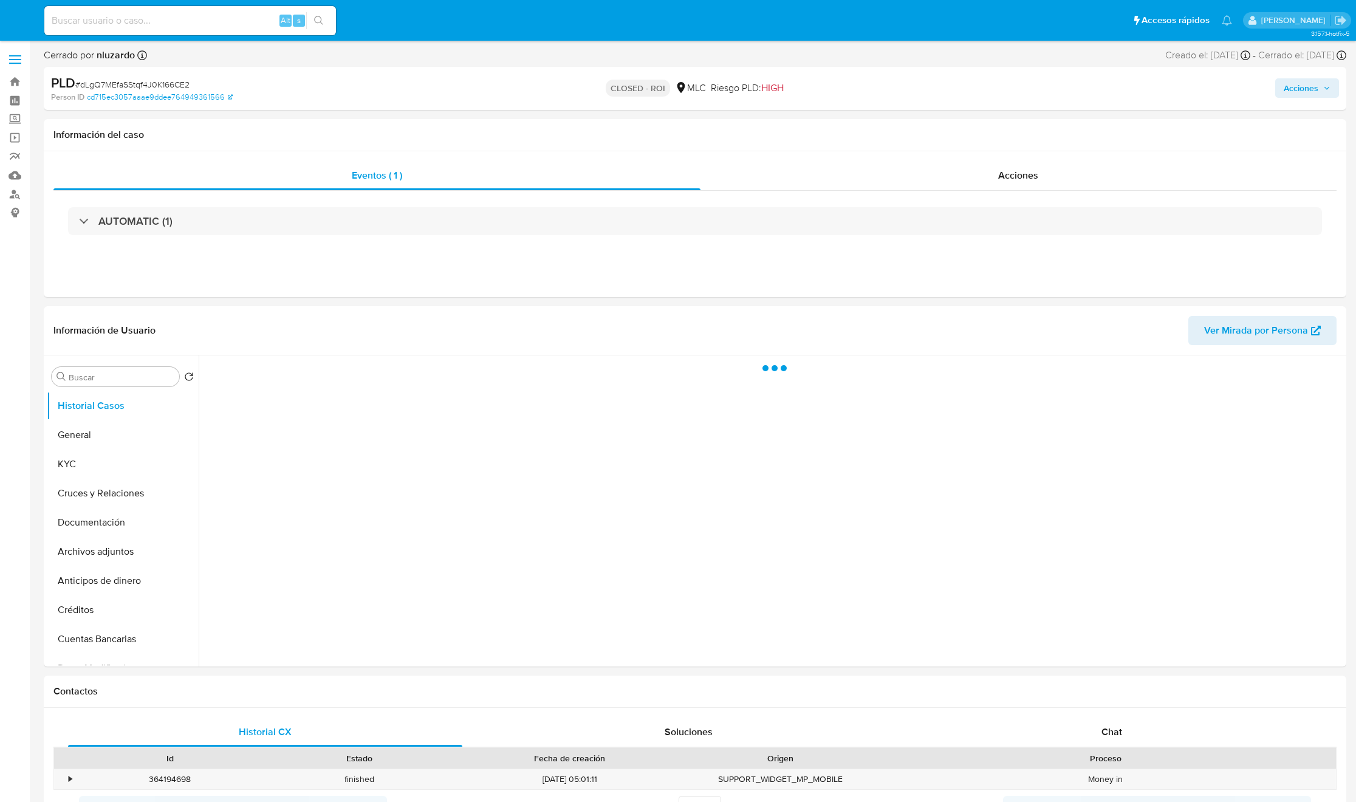
select select "10"
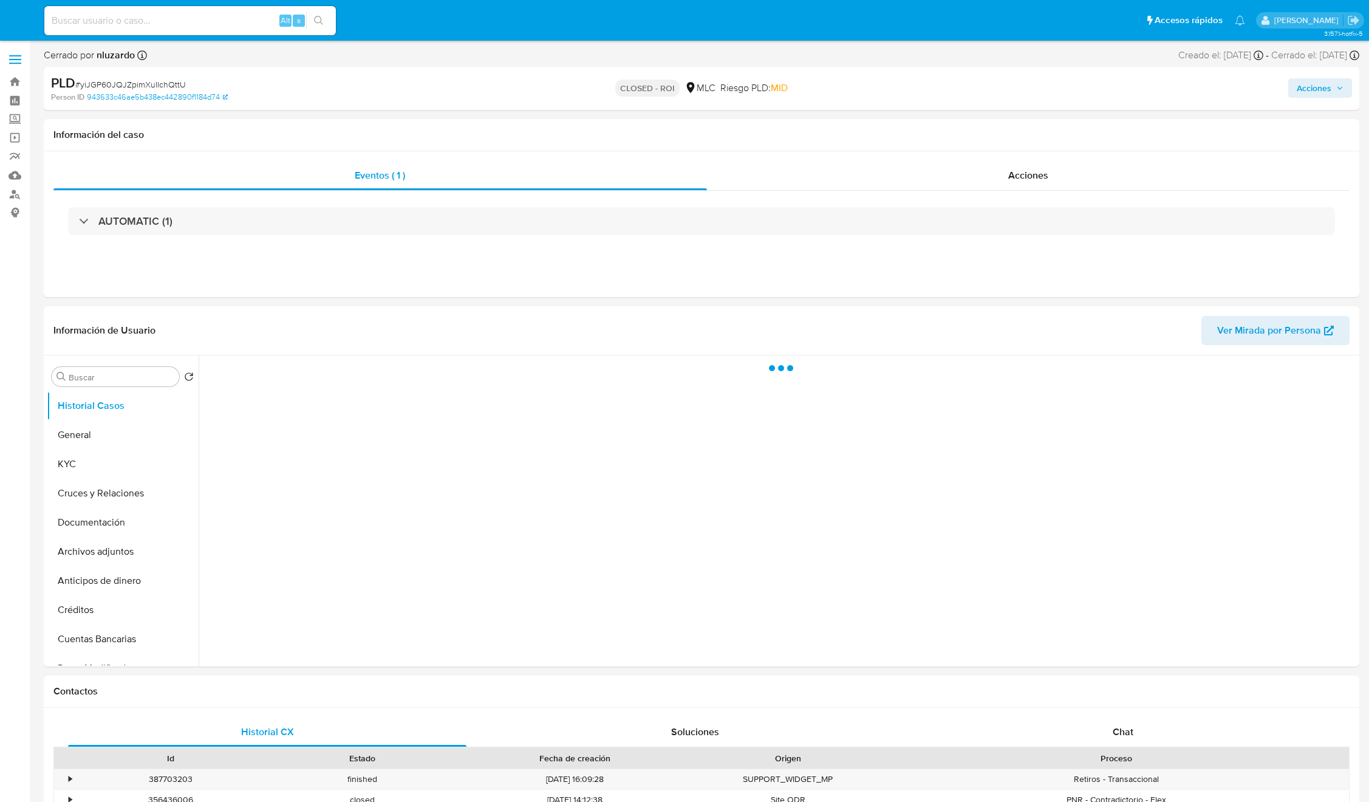
select select "10"
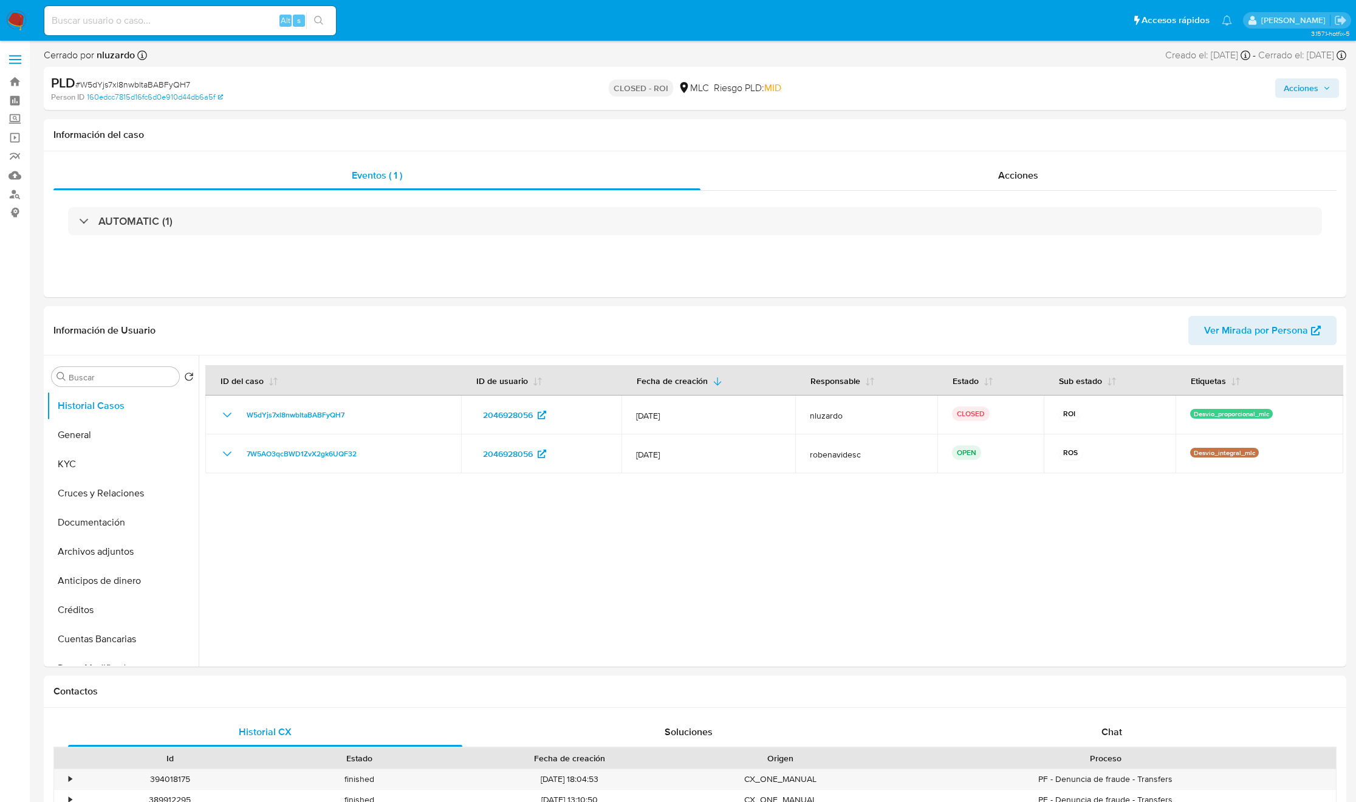
select select "10"
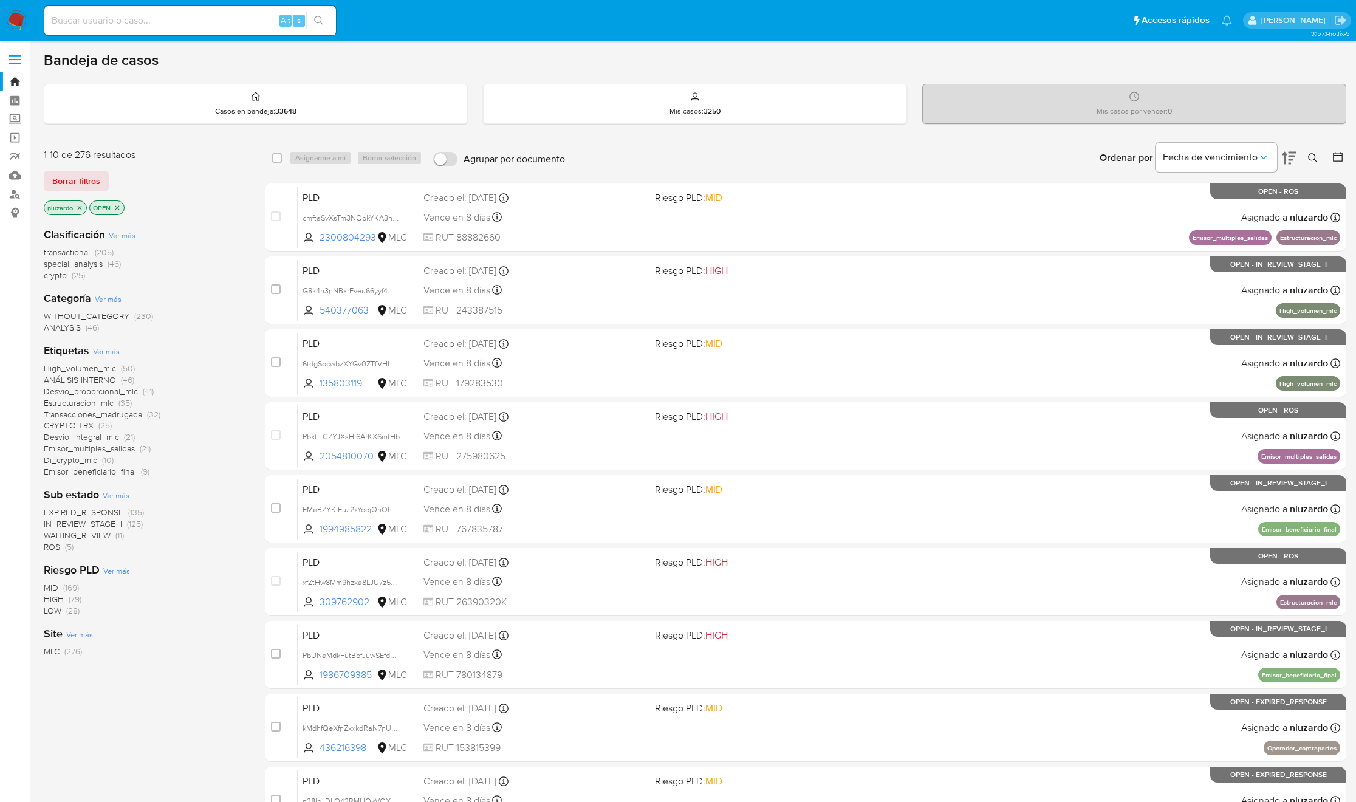
click at [1335, 151] on icon at bounding box center [1338, 157] width 12 height 12
click at [1334, 160] on icon at bounding box center [1338, 157] width 12 height 12
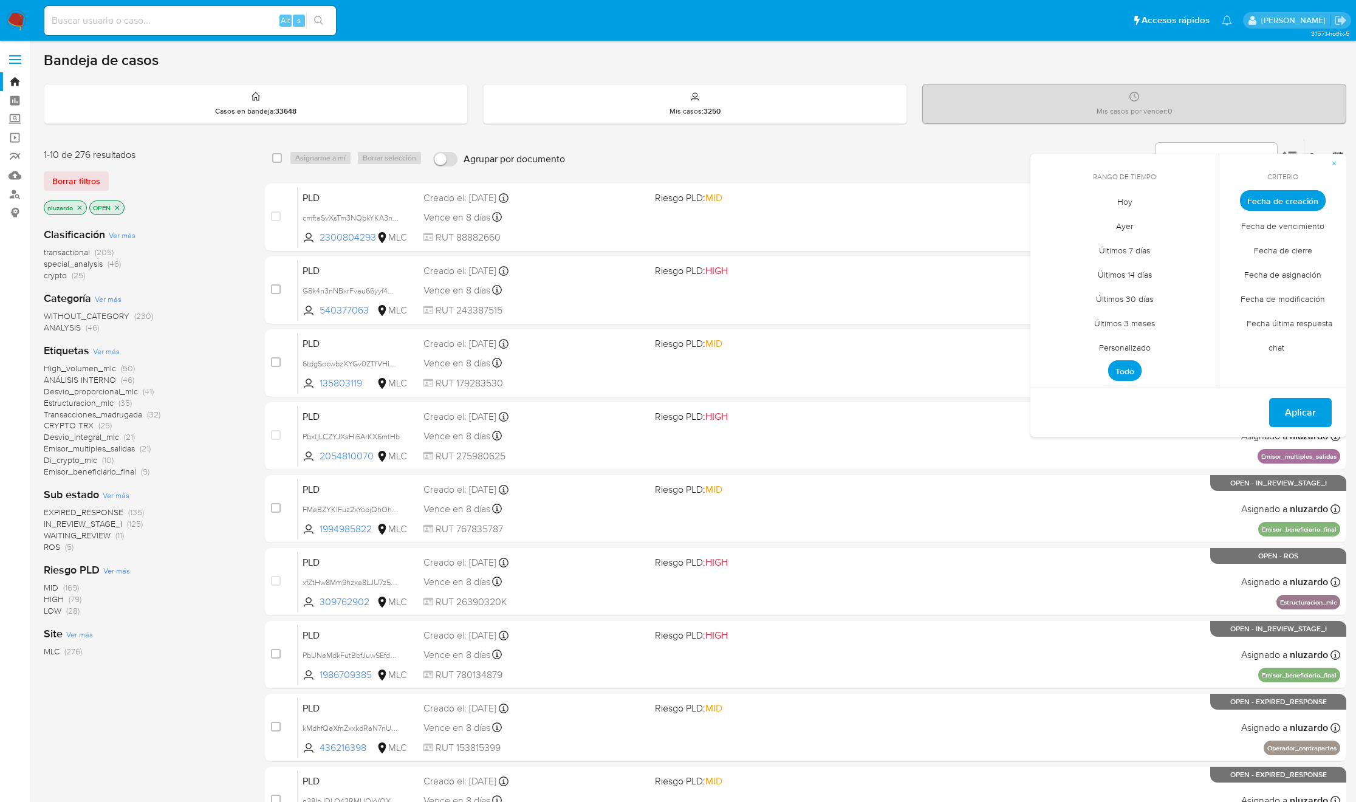
click at [1134, 345] on span "Personalizado" at bounding box center [1124, 347] width 77 height 25
click at [1050, 230] on icon "Mes anterior" at bounding box center [1049, 223] width 15 height 15
click at [1050, 222] on icon "Mes anterior" at bounding box center [1049, 223] width 15 height 15
click at [1198, 265] on button "1" at bounding box center [1197, 267] width 19 height 19
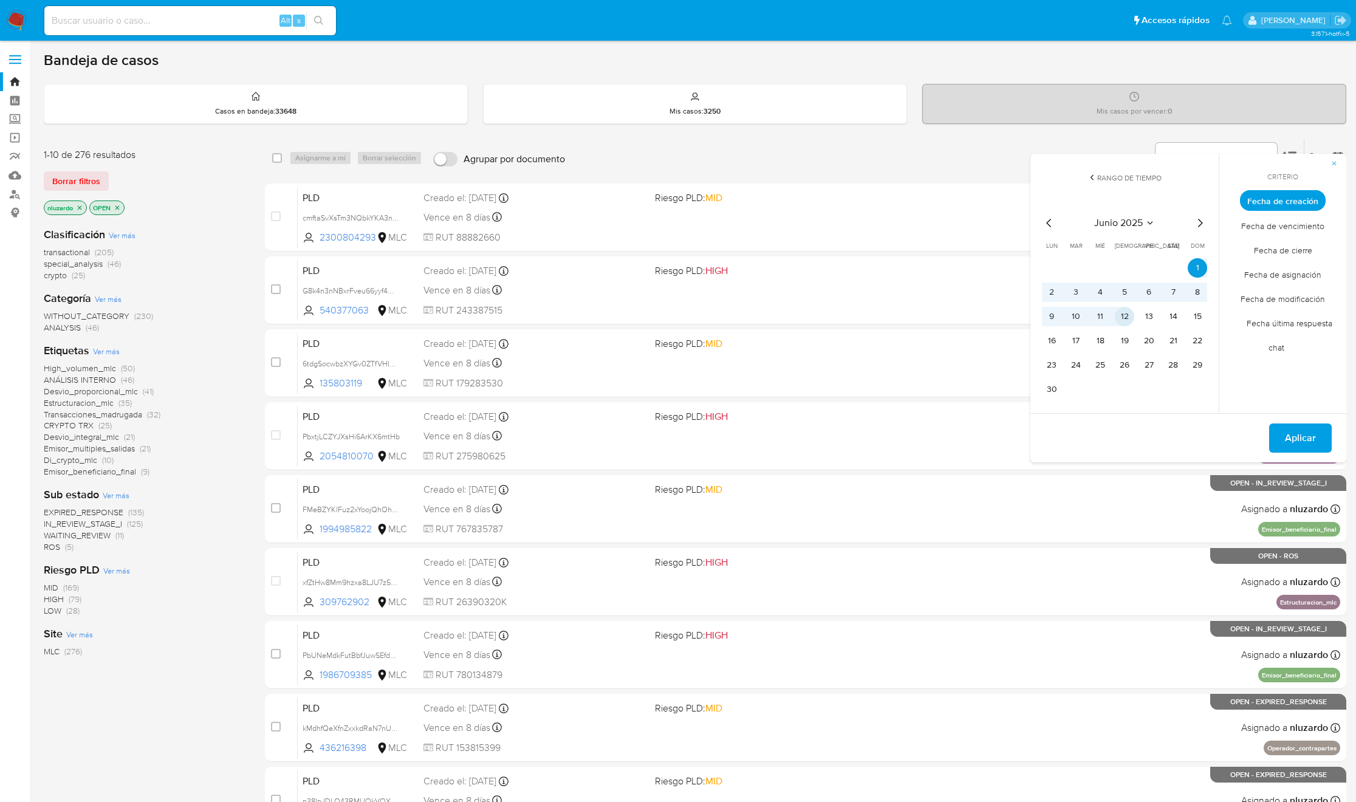
click at [1128, 312] on button "12" at bounding box center [1124, 316] width 19 height 19
click at [1282, 434] on button "Aplicar" at bounding box center [1300, 437] width 63 height 29
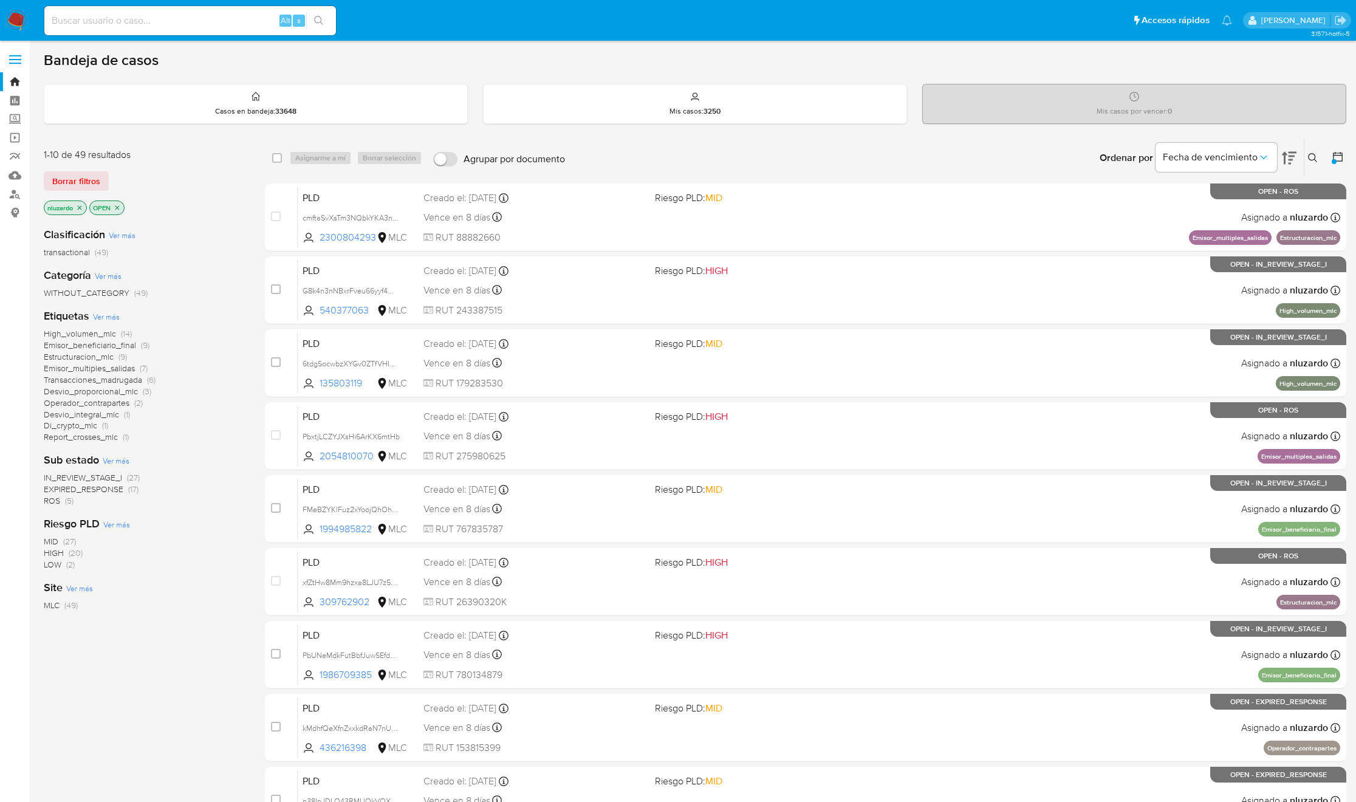
click at [84, 344] on span "Emisor_beneficiario_final" at bounding box center [90, 345] width 92 height 12
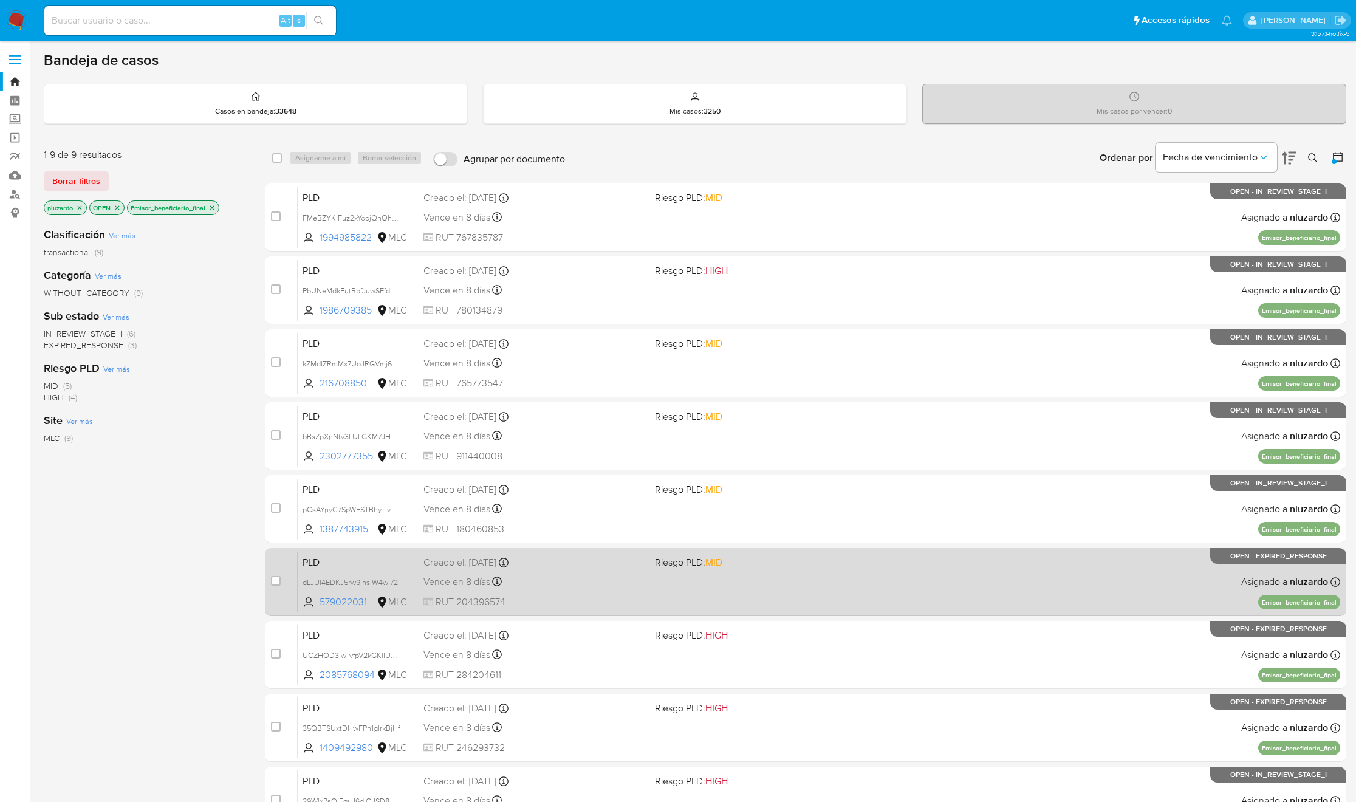
scroll to position [84, 0]
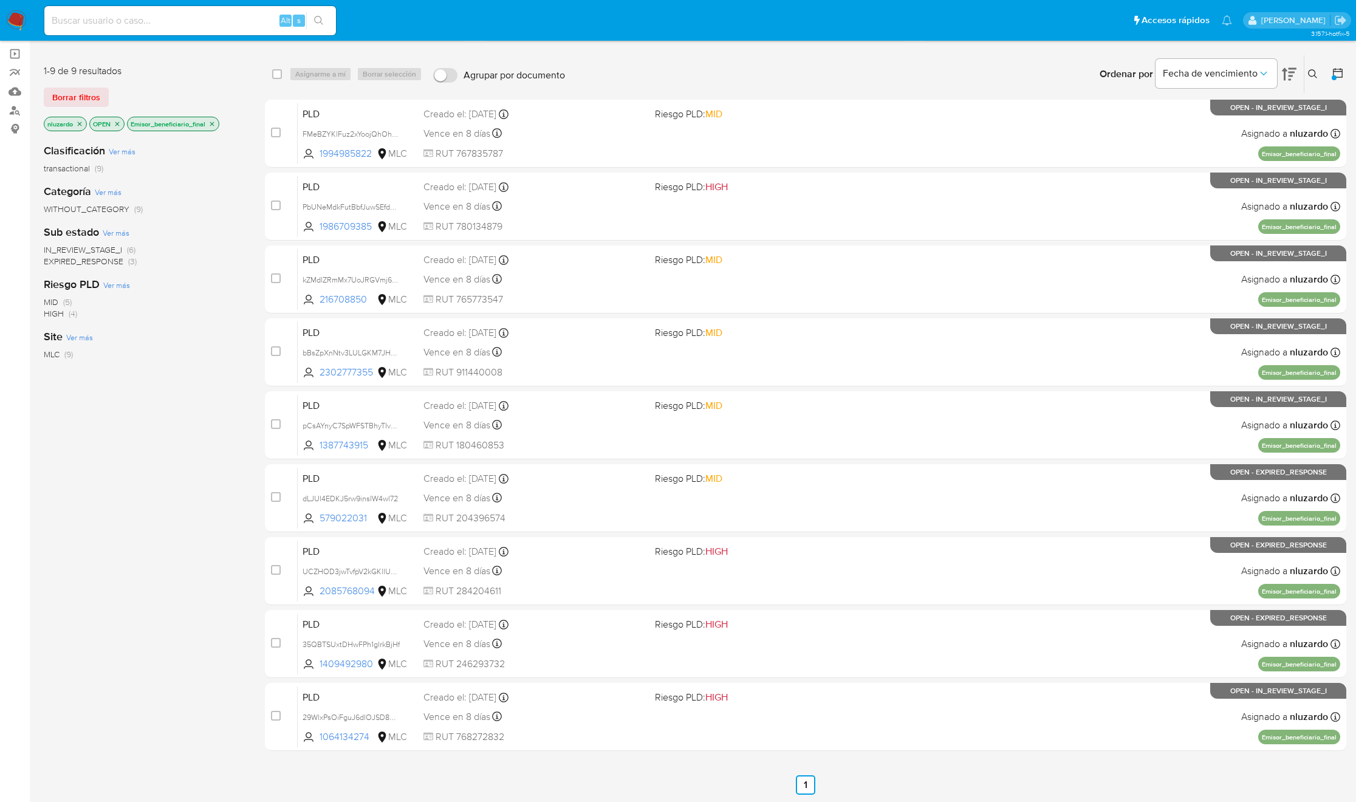
drag, startPoint x: 385, startPoint y: 224, endPoint x: 231, endPoint y: 283, distance: 164.6
click at [237, 276] on div "1-9 de 9 resultados Borrar filtros nluzardo OPEN Emisor_beneficiario_final Clas…" at bounding box center [695, 425] width 1302 height 740
click at [231, 283] on div "Riesgo PLD Ver más MID (5) HIGH (4)" at bounding box center [145, 298] width 202 height 43
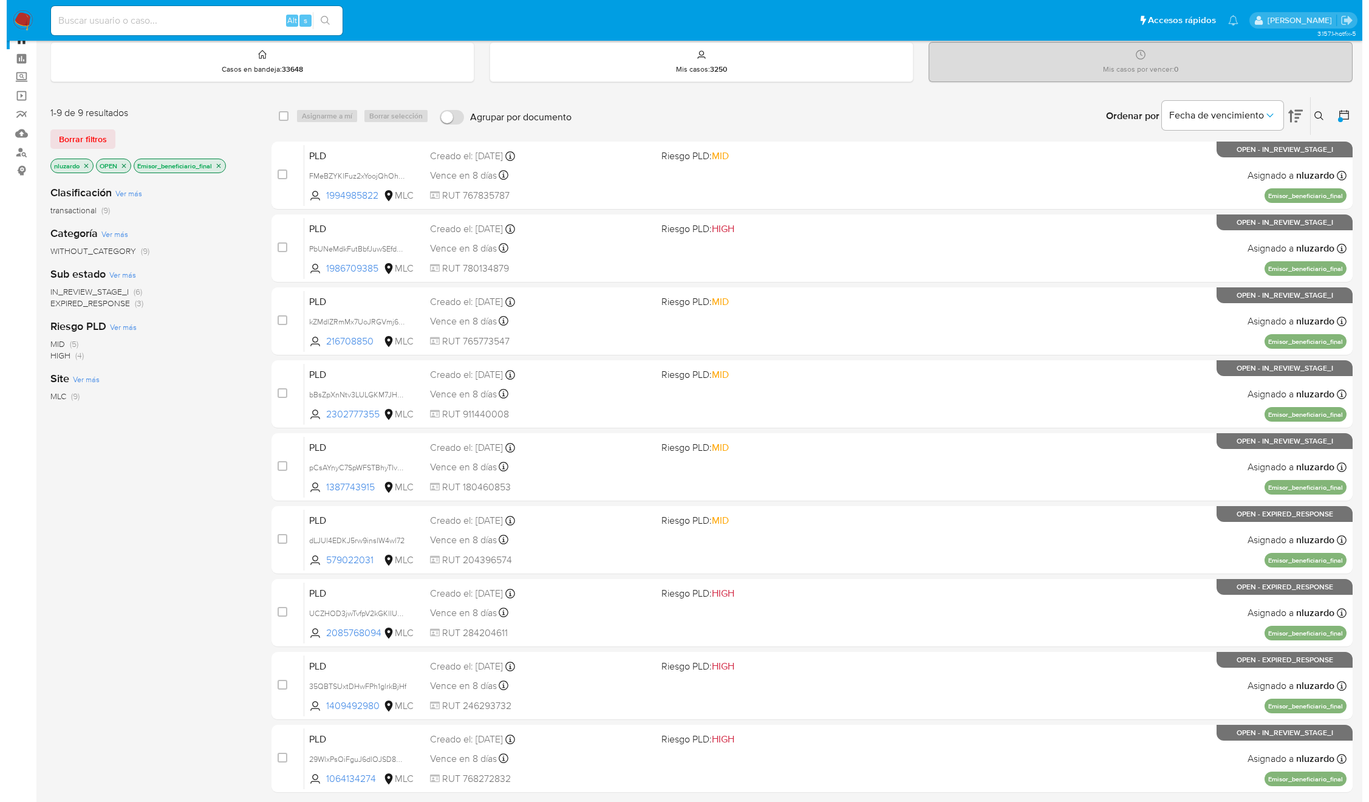
scroll to position [0, 0]
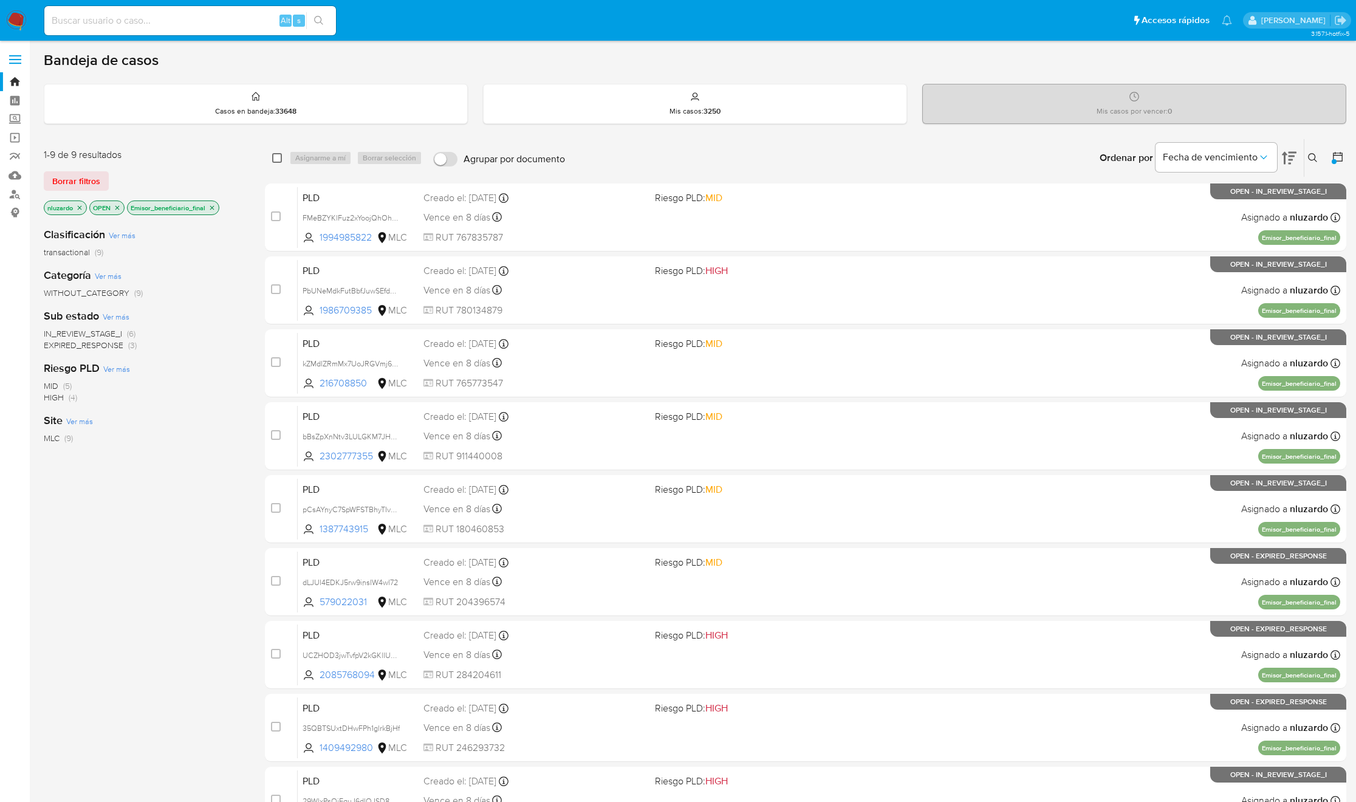
click at [278, 155] on input "checkbox" at bounding box center [277, 158] width 10 height 10
checkbox input "true"
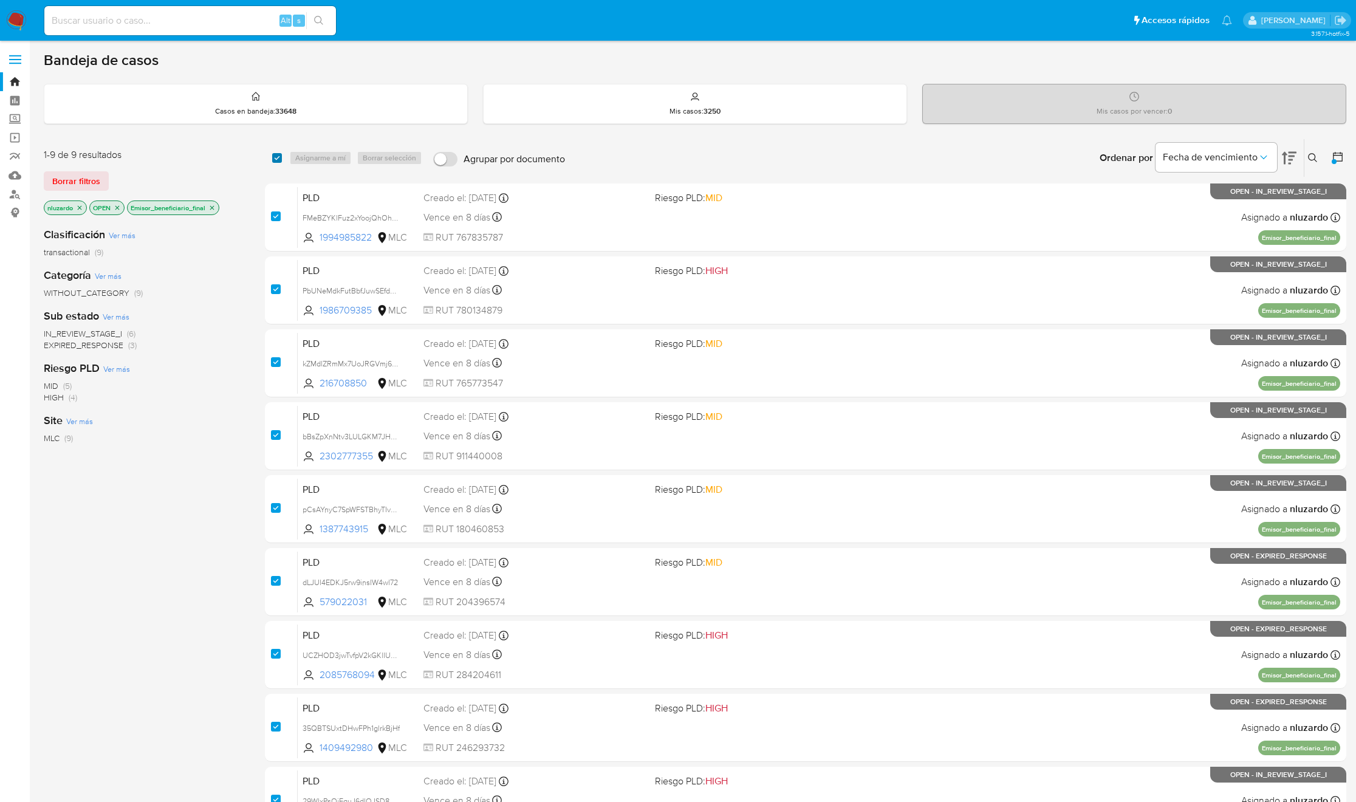
checkbox input "true"
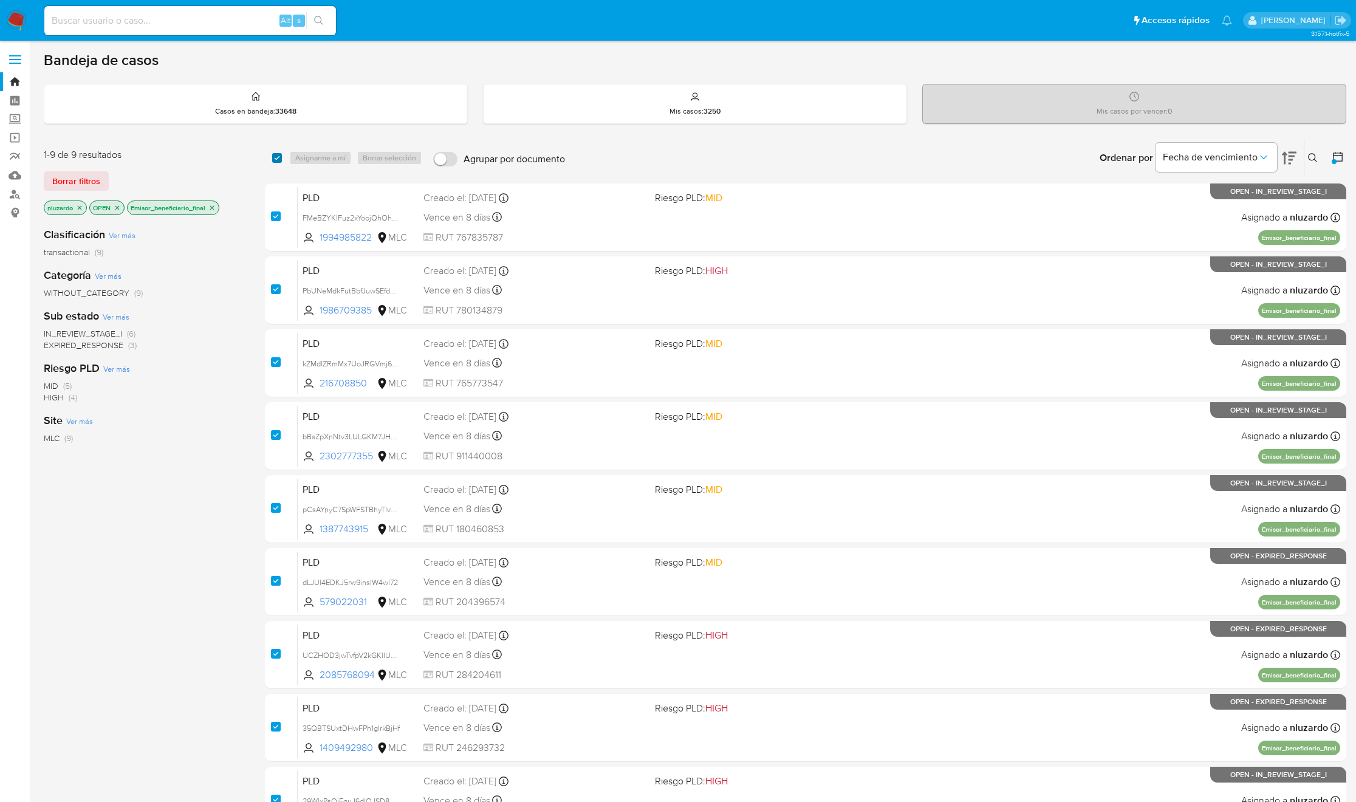
checkbox input "true"
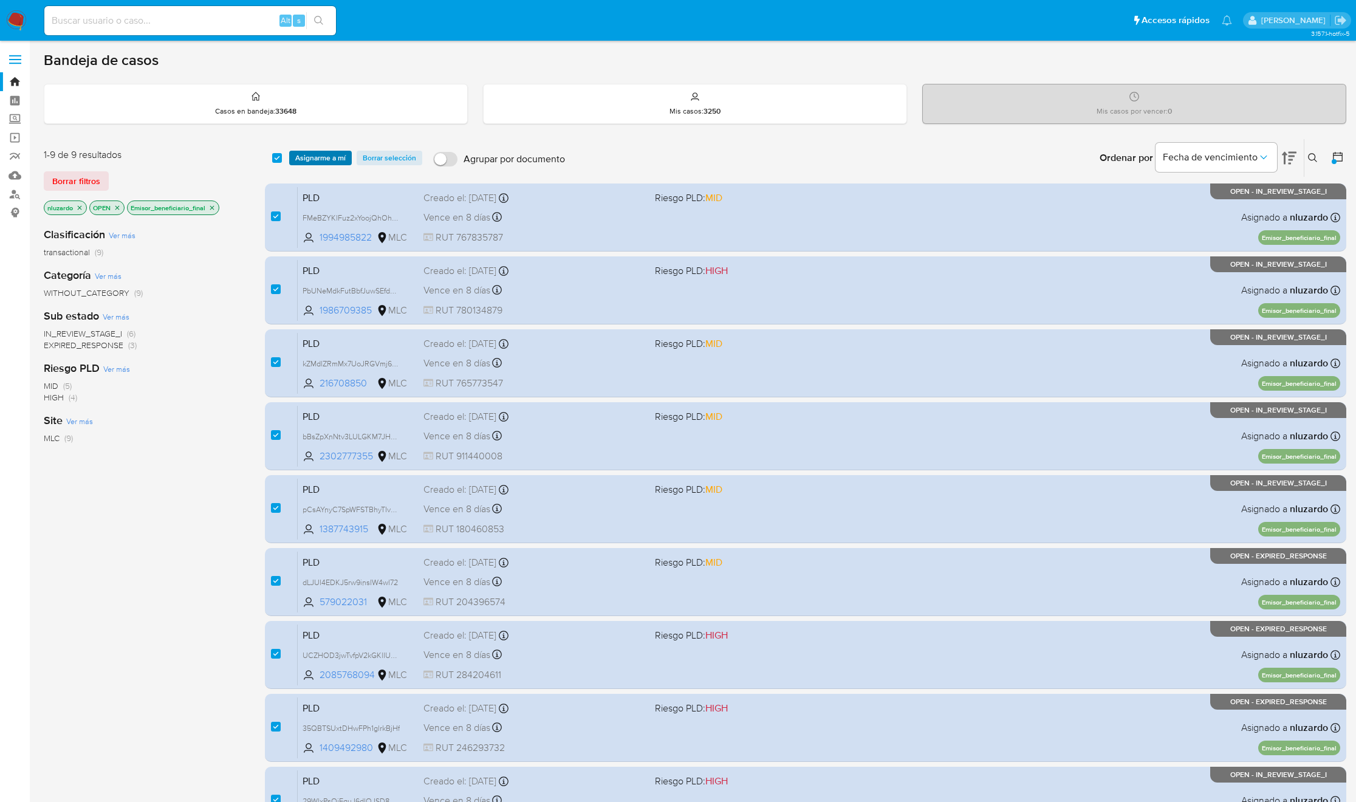
click at [294, 160] on button "Asignarme a mí" at bounding box center [320, 158] width 63 height 15
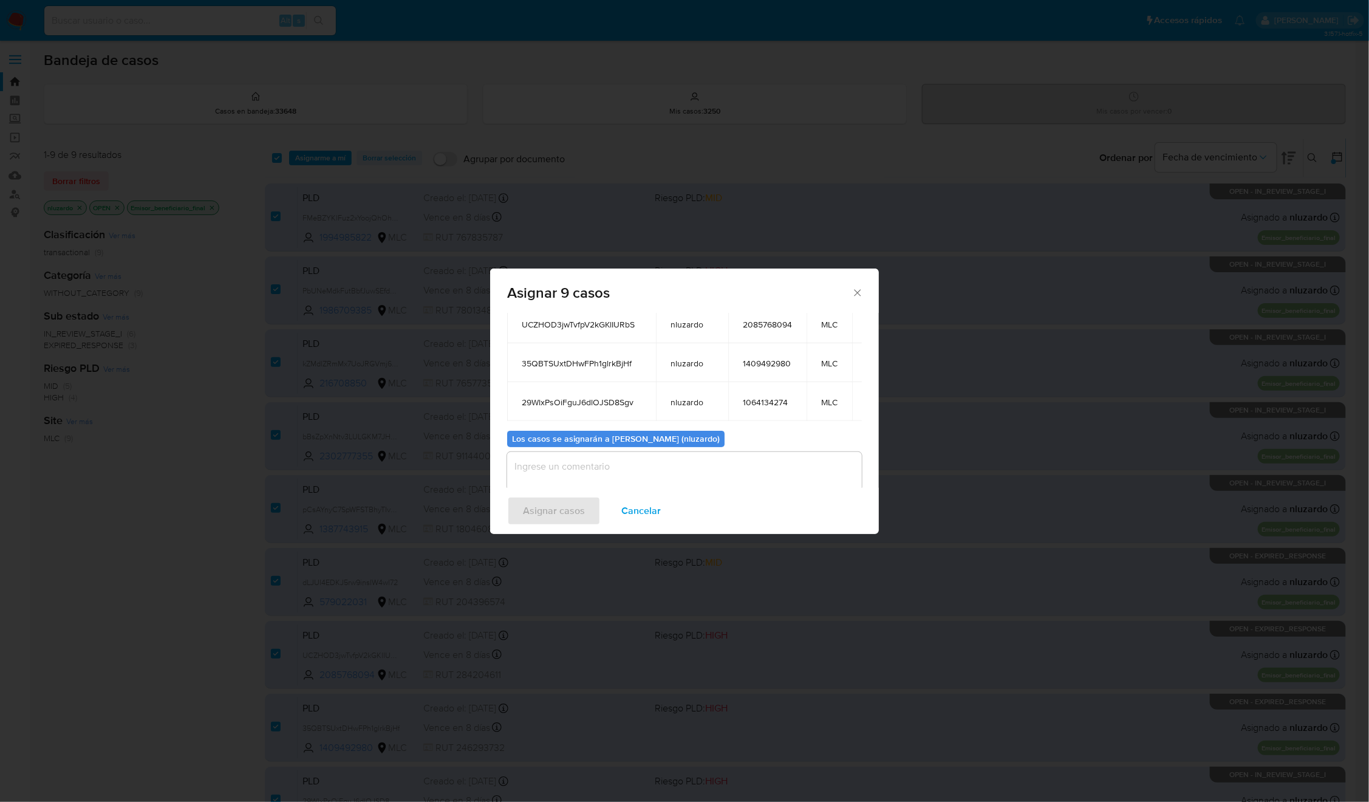
scroll to position [241, 0]
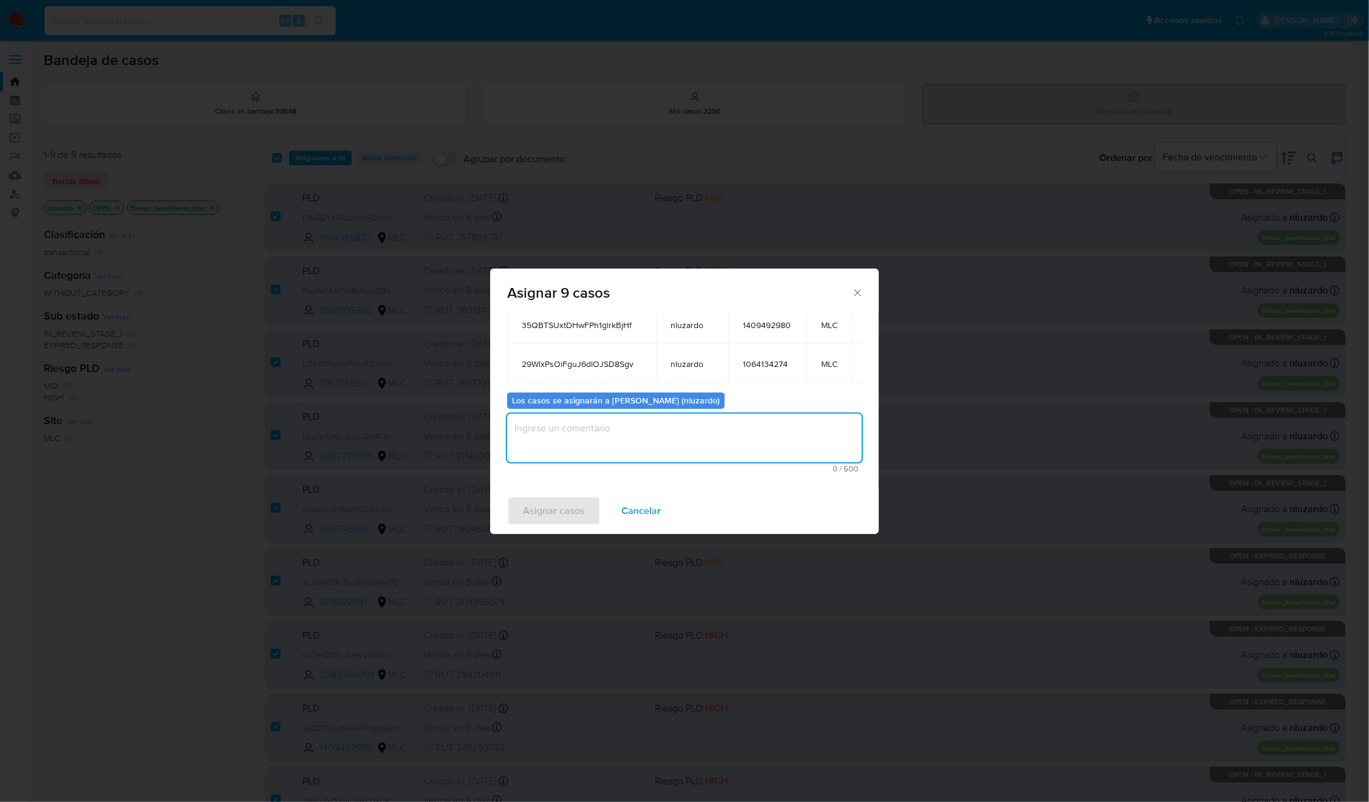
click at [615, 419] on textarea "assign-modal" at bounding box center [684, 438] width 355 height 49
type textarea "Asignación manual"
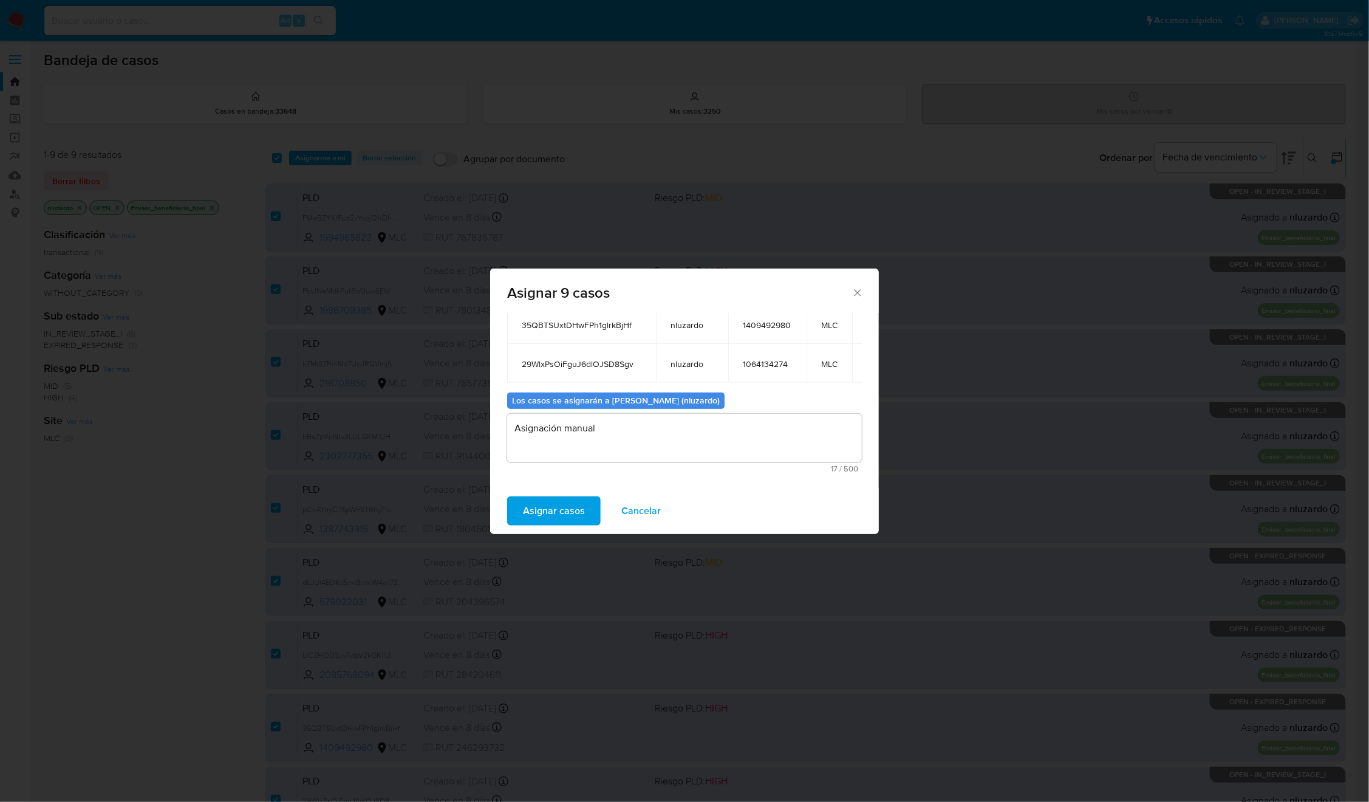
click at [641, 513] on span "Cancelar" at bounding box center [640, 511] width 39 height 27
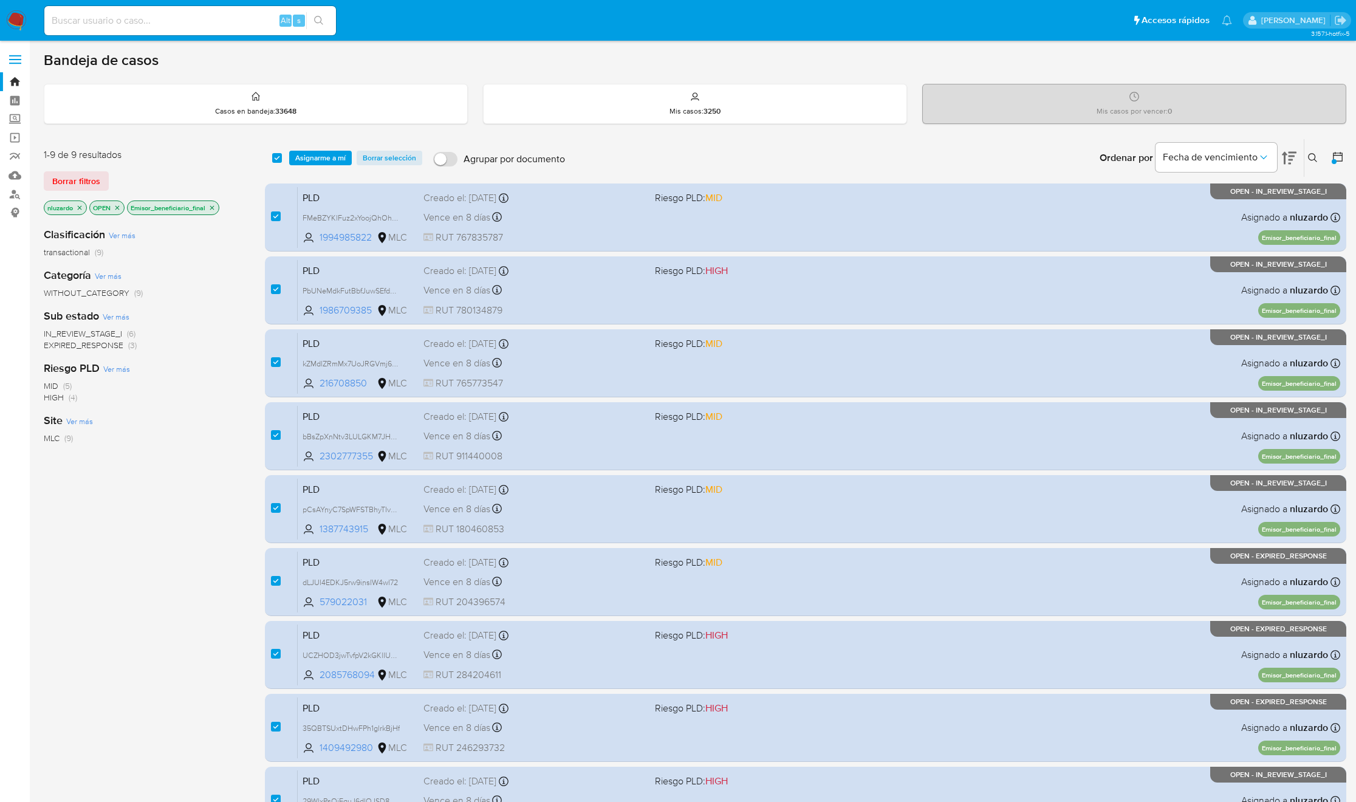
click at [307, 157] on span "Asignarme a mí" at bounding box center [320, 158] width 50 height 12
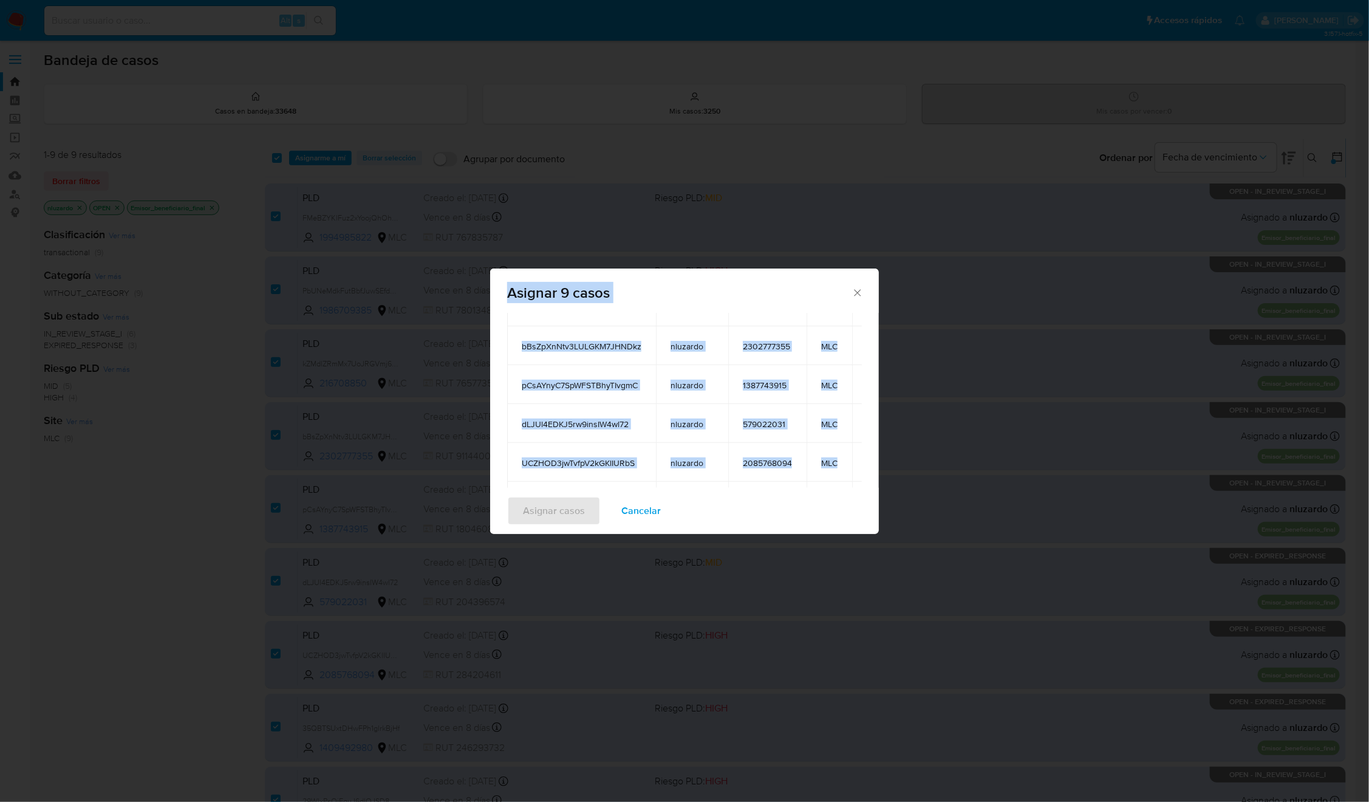
scroll to position [0, 0]
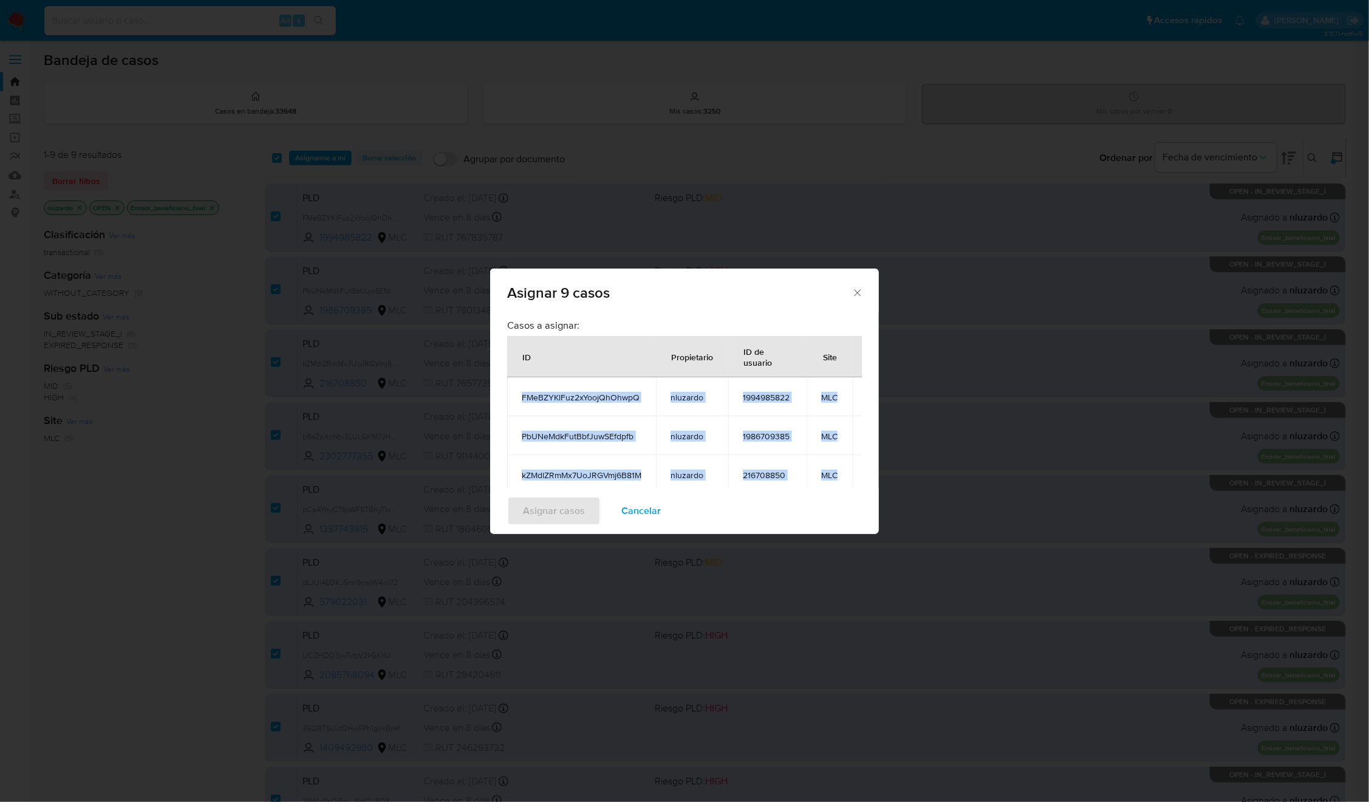
drag, startPoint x: 790, startPoint y: 433, endPoint x: 510, endPoint y: 388, distance: 282.9
click at [510, 388] on tbody "FMeBZYKlFuz2xYoojQhOhwpQ nluzardo 1994985822 MLC PbUNeMdkFutBbfJuwSEfdpfb nluza…" at bounding box center [701, 552] width 389 height 350
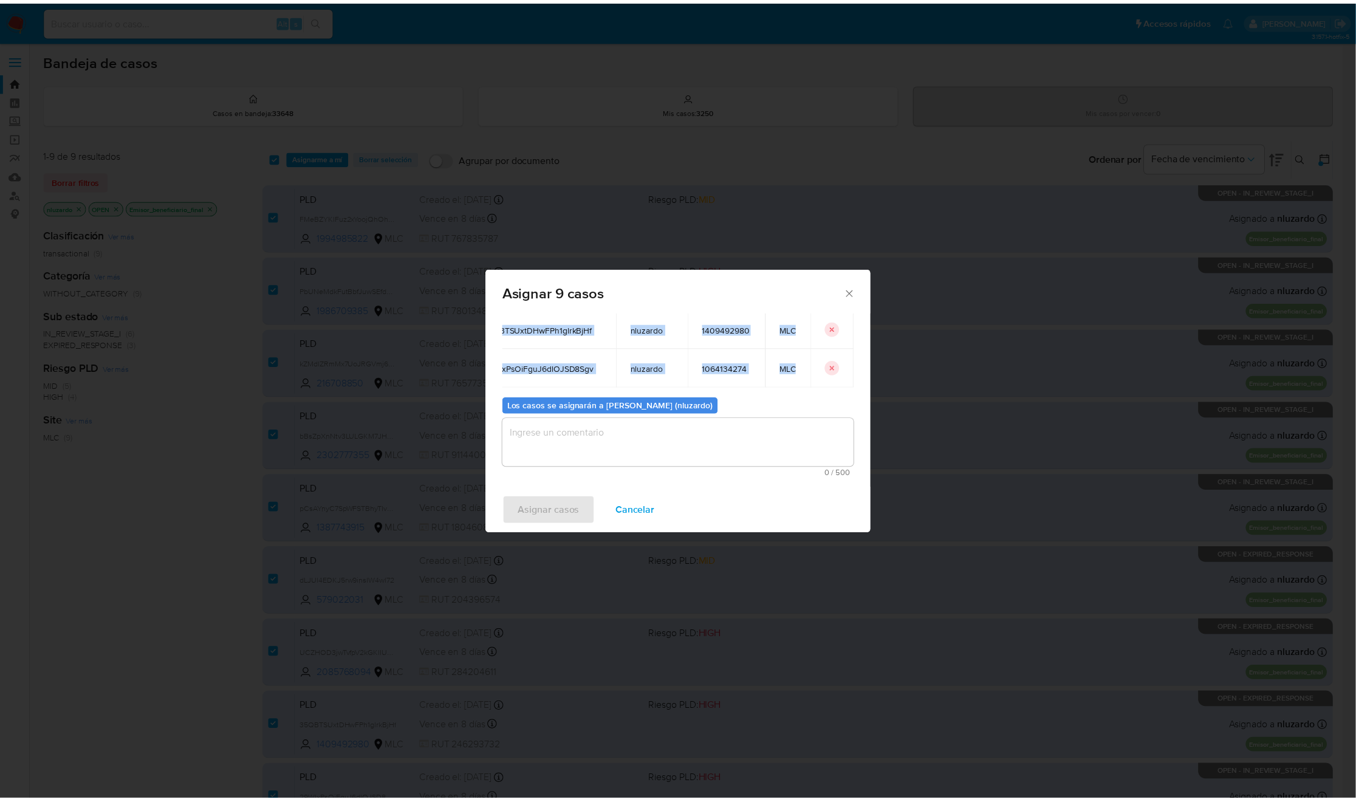
scroll to position [241, 2]
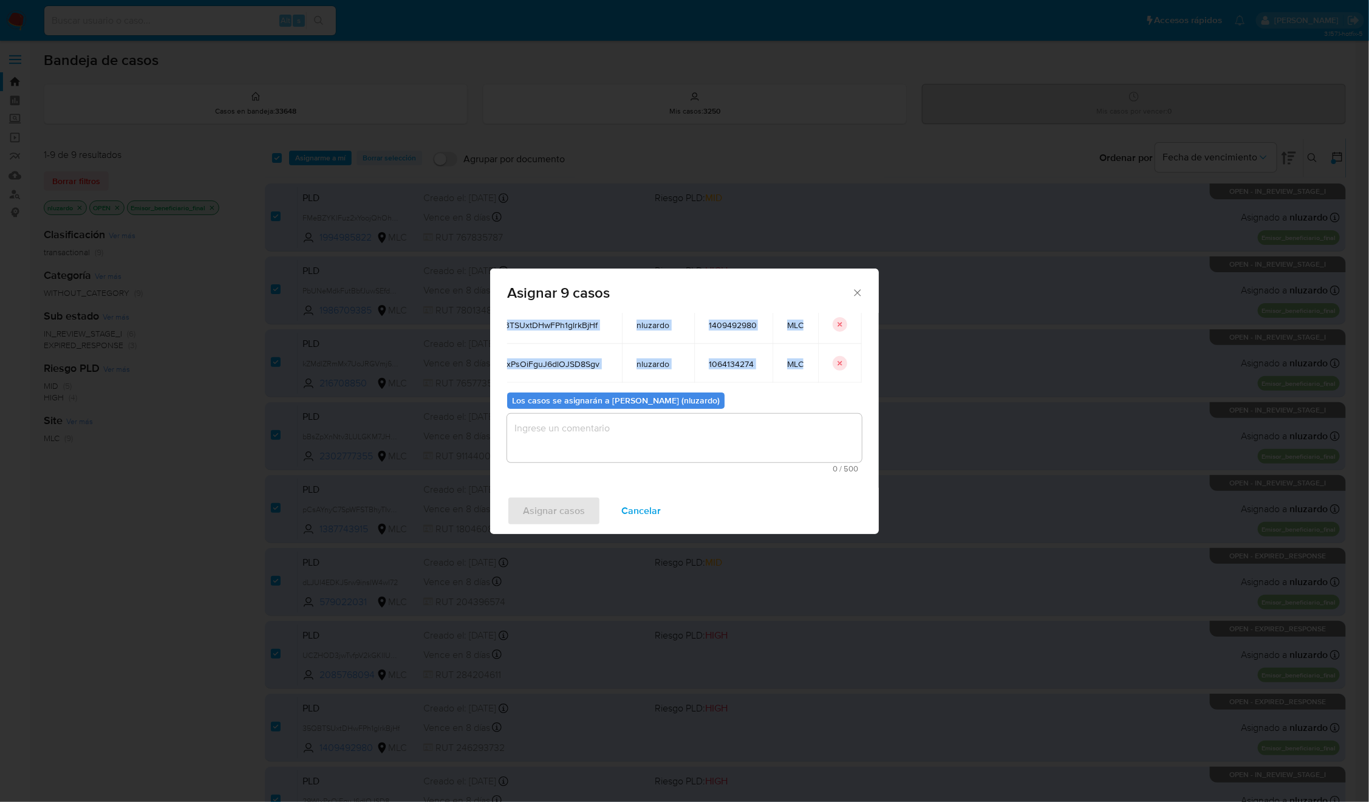
copy tbody "FMeBZYKlFuz2xYoojQhOhwpQ nluzardo 1994985822 MLC PbUNeMdkFutBbfJuwSEfdpfb nluza…"
click at [616, 507] on button "Cancelar" at bounding box center [641, 510] width 71 height 29
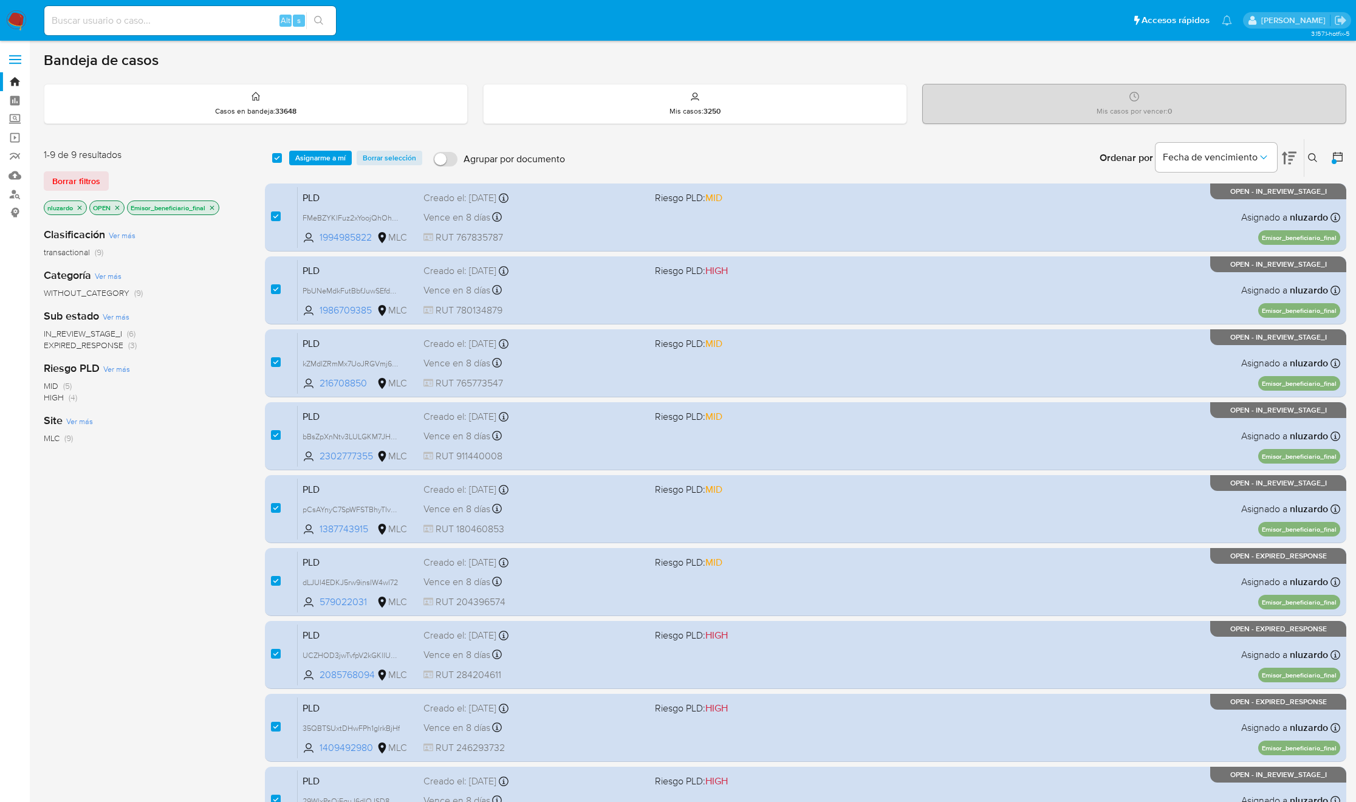
click at [268, 156] on div "select-all-cases-checkbox Asignarme a mí Borrar selección Agrupar por documento…" at bounding box center [805, 158] width 1081 height 38
click at [277, 156] on input "checkbox" at bounding box center [277, 158] width 10 height 10
checkbox input "false"
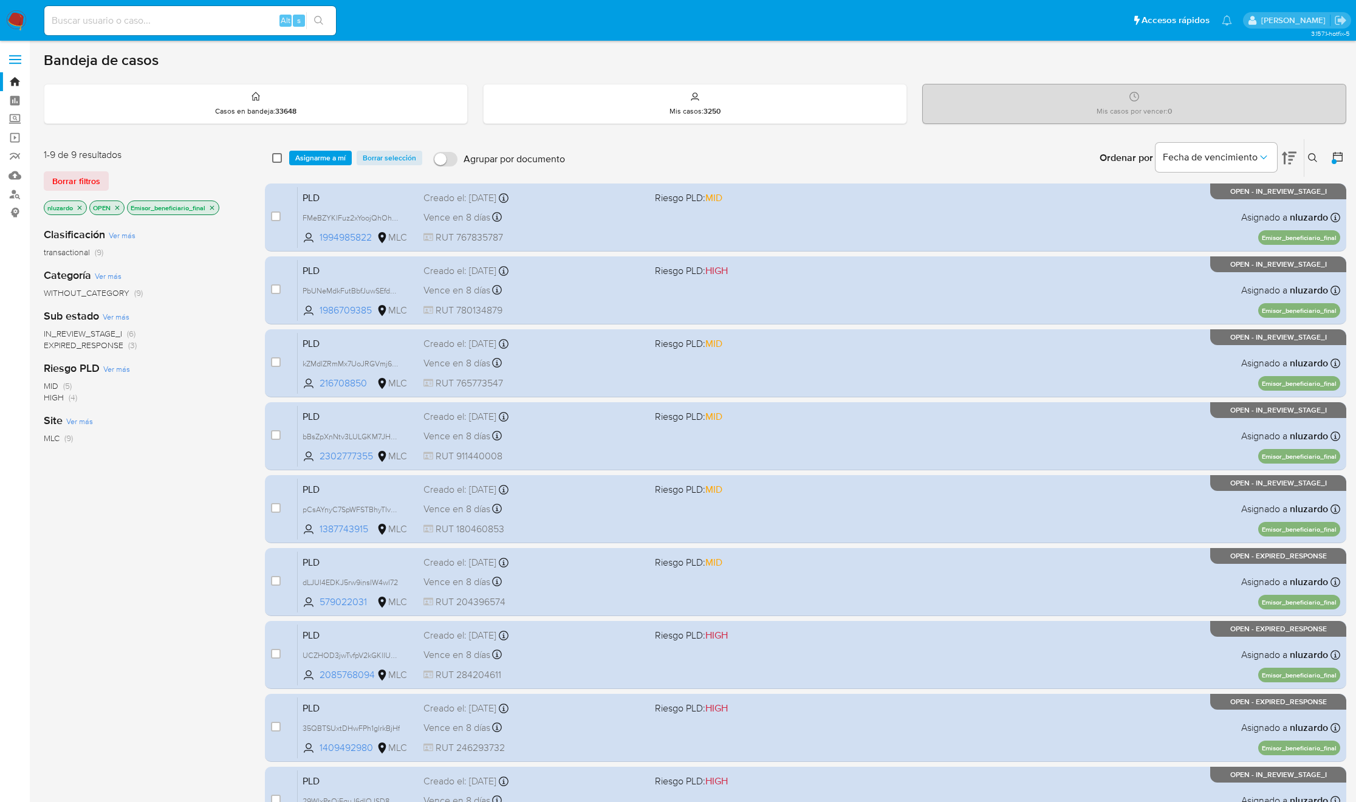
checkbox input "false"
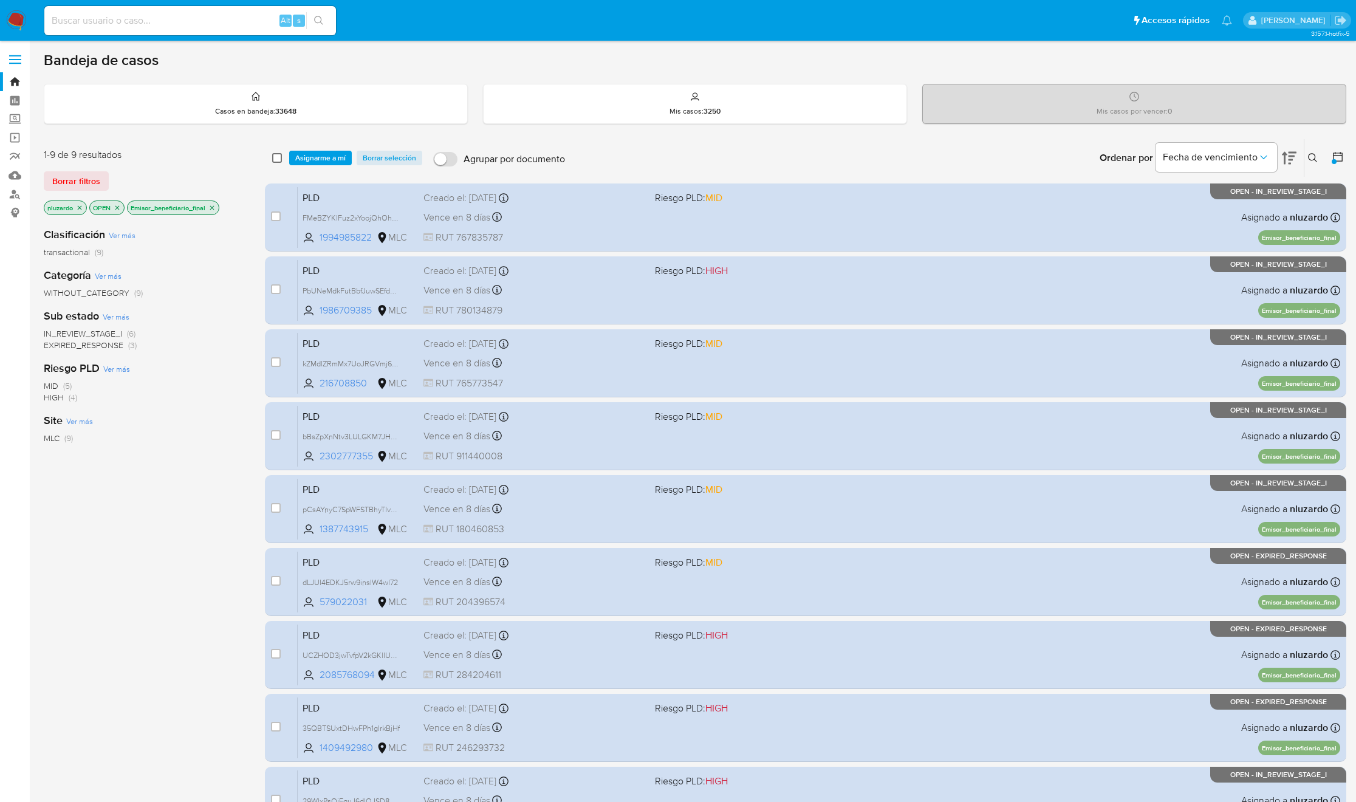
checkbox input "false"
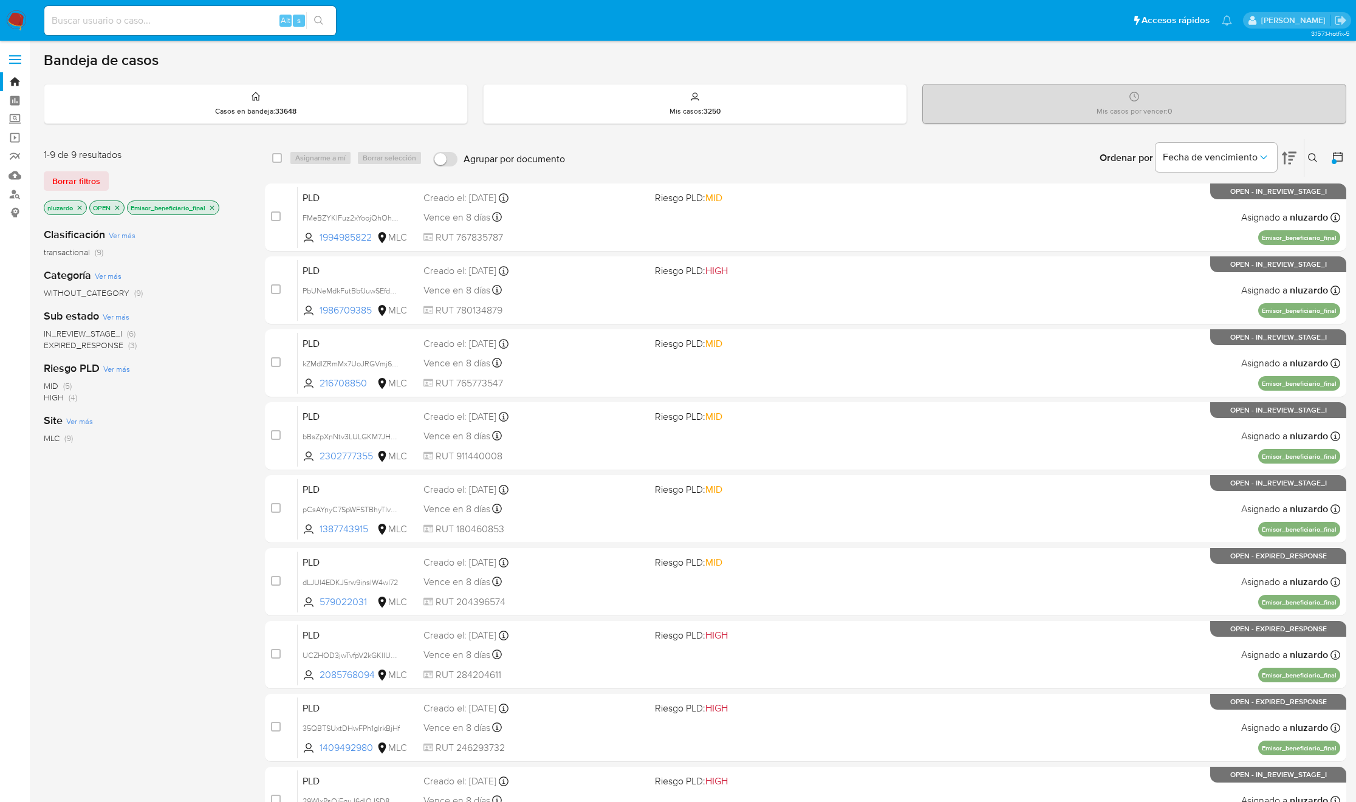
click at [1305, 155] on button at bounding box center [1314, 158] width 20 height 15
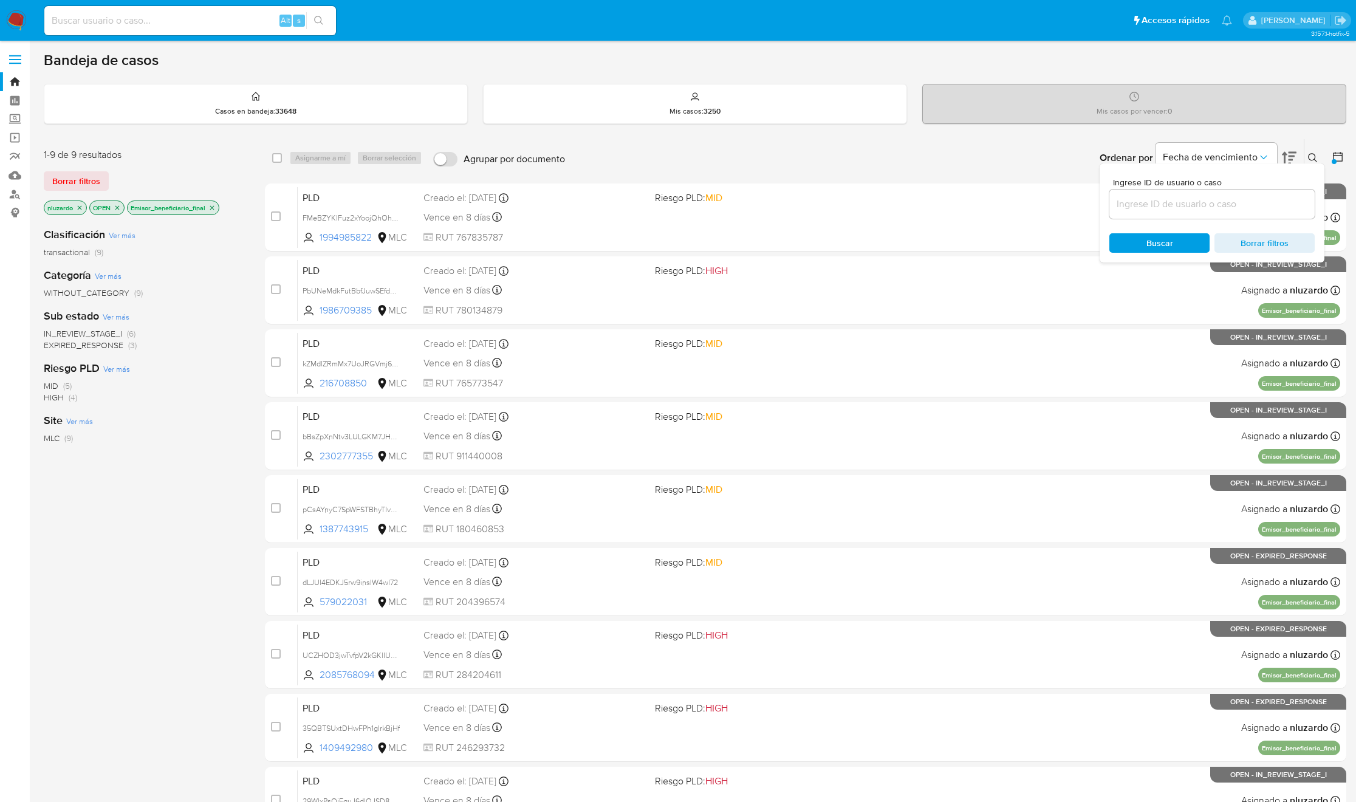
click at [1206, 202] on input at bounding box center [1211, 204] width 205 height 16
type input "1994985822"
click at [1169, 241] on span "Buscar" at bounding box center [1159, 242] width 27 height 19
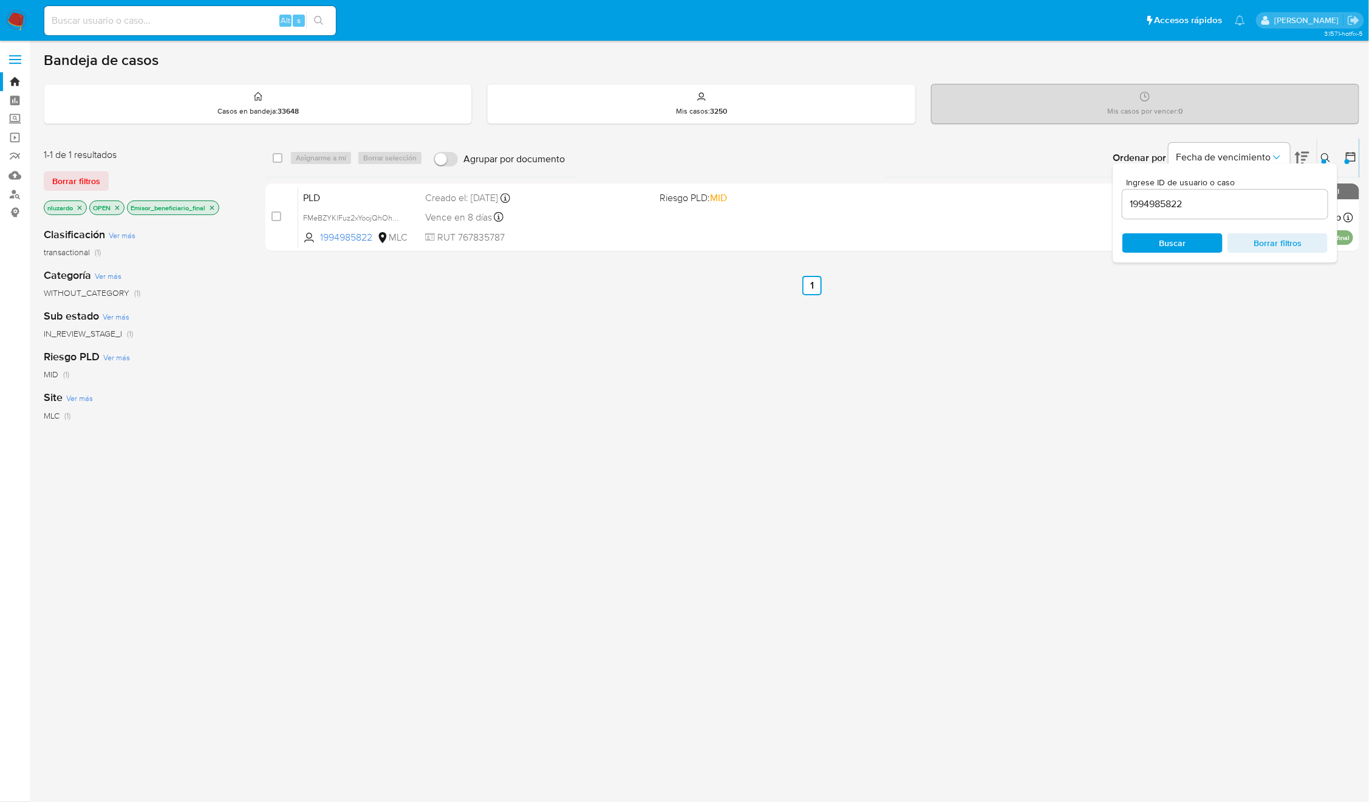
click at [1307, 159] on icon at bounding box center [1302, 158] width 15 height 15
drag, startPoint x: 709, startPoint y: 407, endPoint x: 720, endPoint y: 391, distance: 20.1
click at [709, 408] on div "select-all-cases-checkbox Asignarme a mí Borrar selección Agrupar por documento…" at bounding box center [812, 414] width 1094 height 550
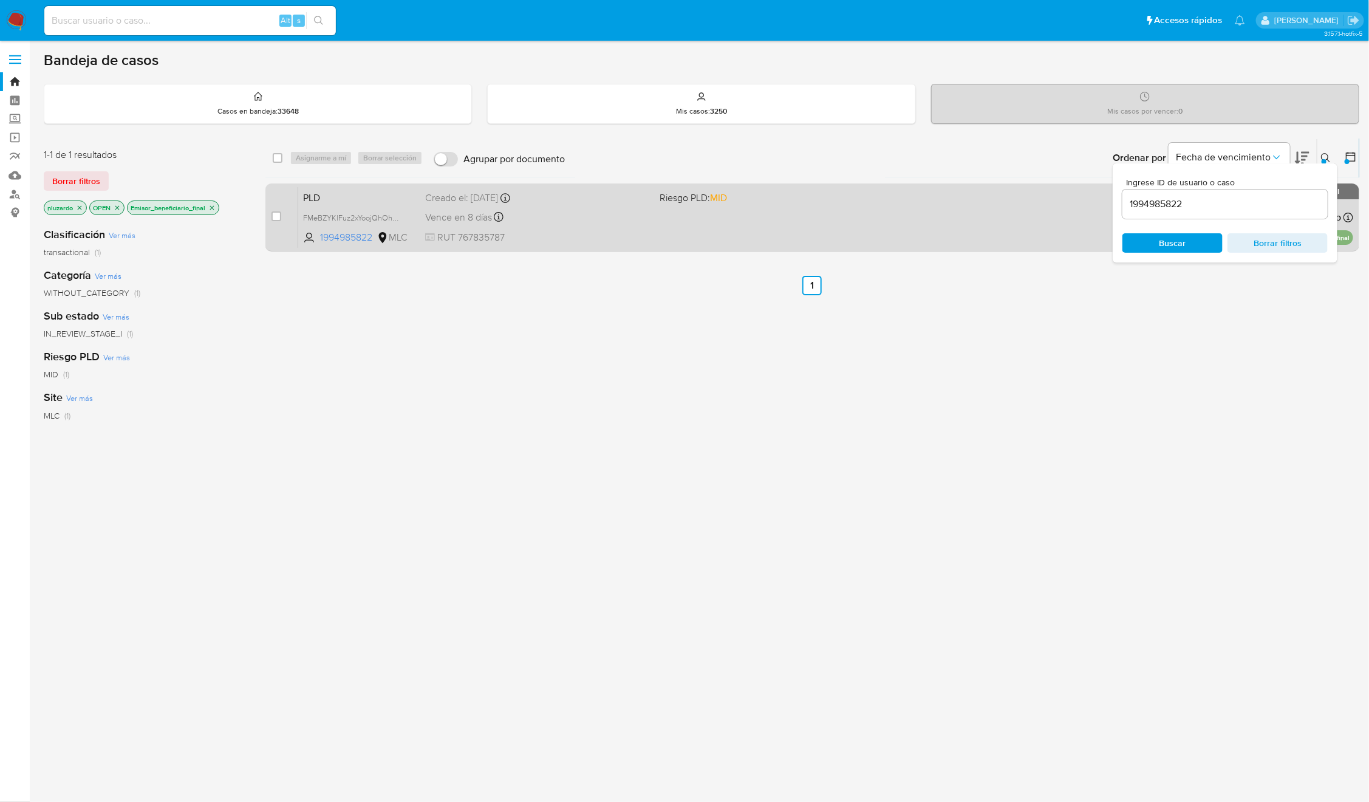
click at [753, 204] on span "Riesgo PLD: MID" at bounding box center [772, 197] width 225 height 16
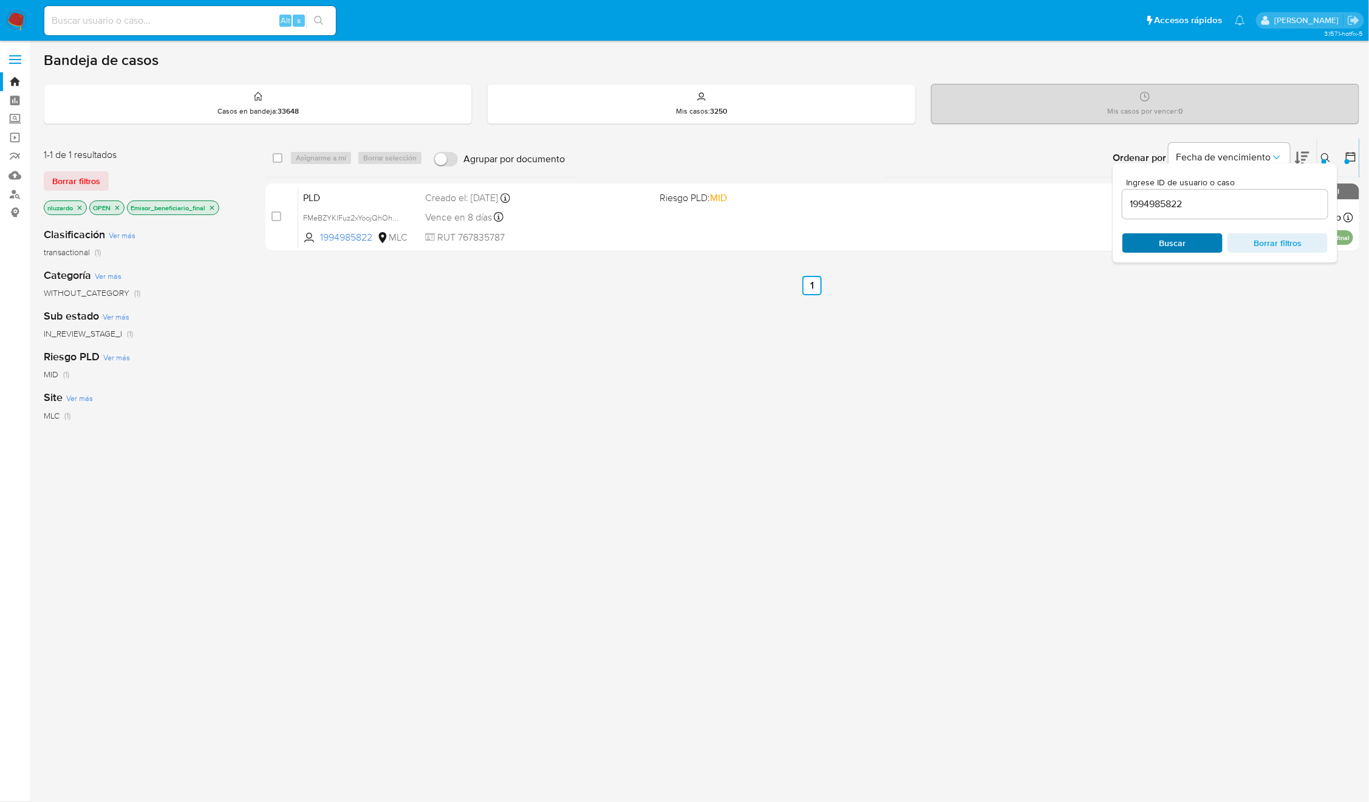
drag, startPoint x: 1264, startPoint y: 241, endPoint x: 1150, endPoint y: 244, distance: 113.6
click at [1263, 241] on span "Borrar filtros" at bounding box center [1277, 242] width 83 height 17
click at [1150, 244] on span "Buscar" at bounding box center [1172, 242] width 83 height 17
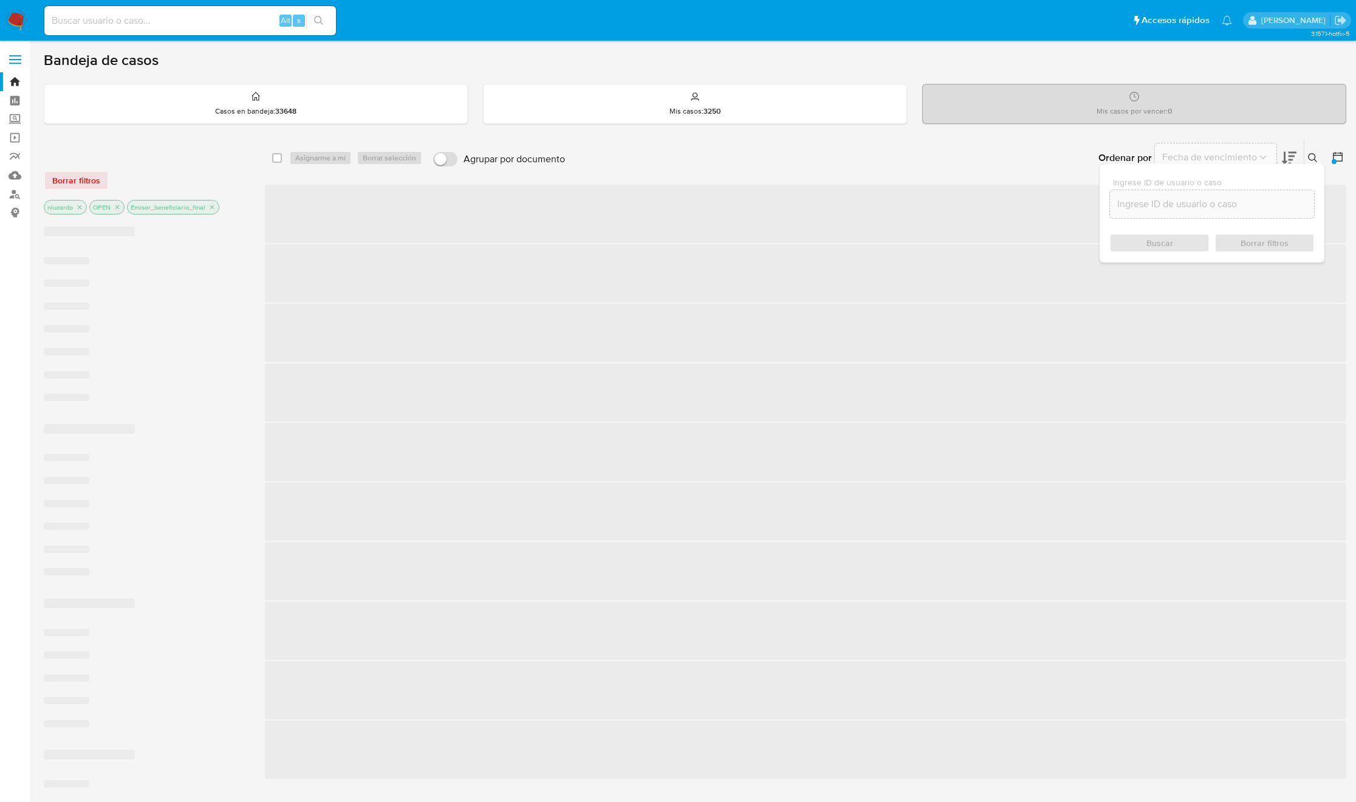
click at [1321, 161] on button at bounding box center [1314, 158] width 20 height 15
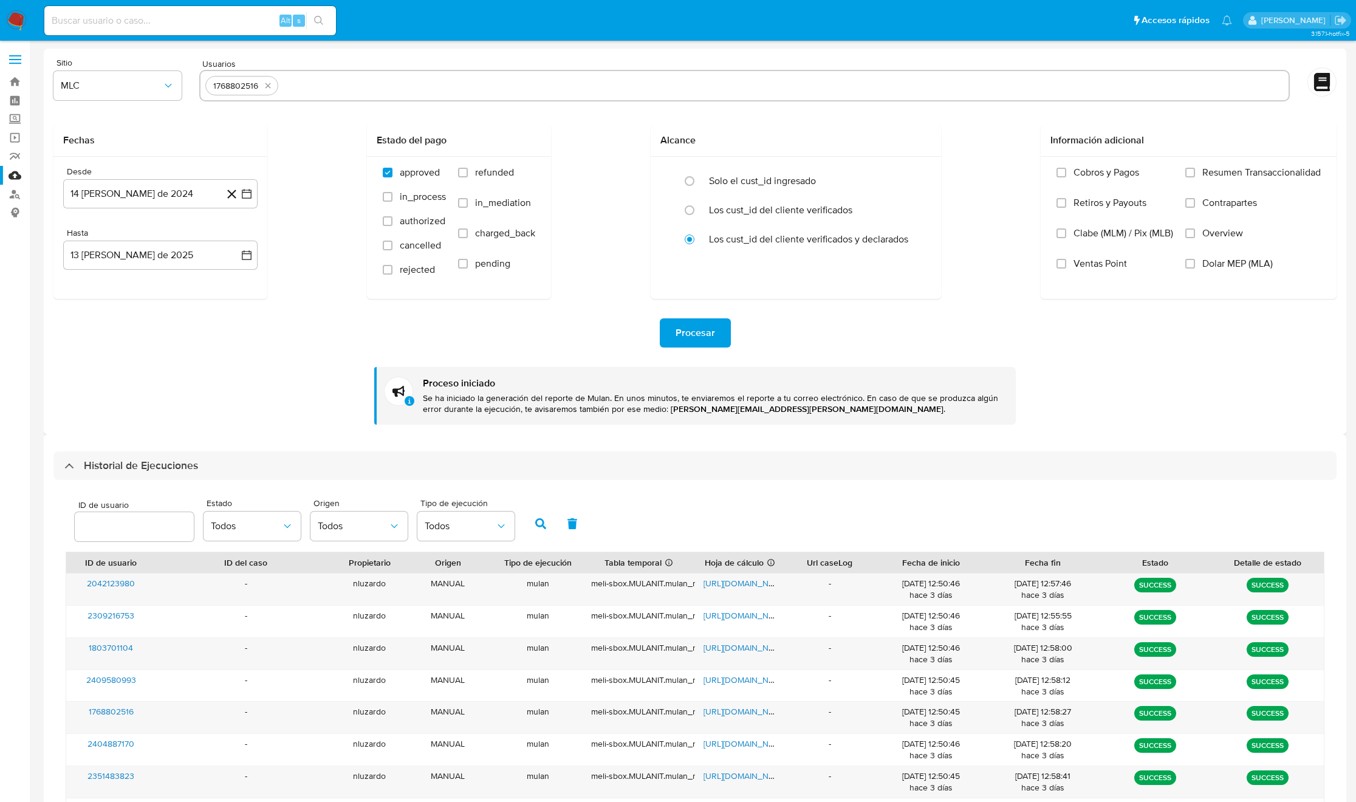
select select "10"
click at [270, 81] on icon "quitar 1768802516" at bounding box center [268, 86] width 10 height 10
click at [270, 86] on input "text" at bounding box center [744, 85] width 1078 height 19
paste input "1994985822, 1986709385, 216708850, 2302777355, 1387743915, 579022031, 208576809…"
type input "1994985822, 1986709385, 216708850, 2302777355, 1387743915, 579022031, 208576809…"
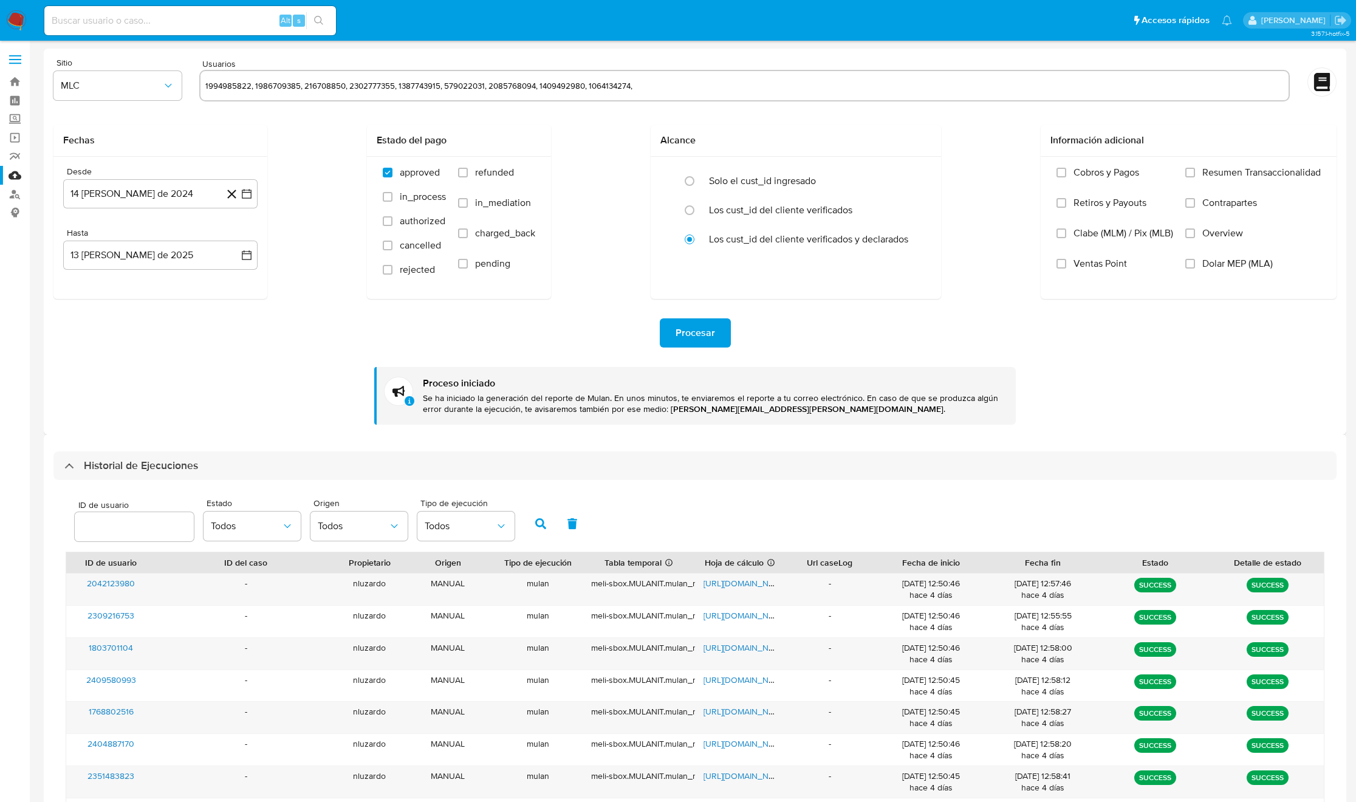
click at [284, 125] on div "Fechas Desde 14 de agosto de 2024 14-08-2024 Hasta 13 de agosto de 2025 13-08-2…" at bounding box center [694, 212] width 1283 height 174
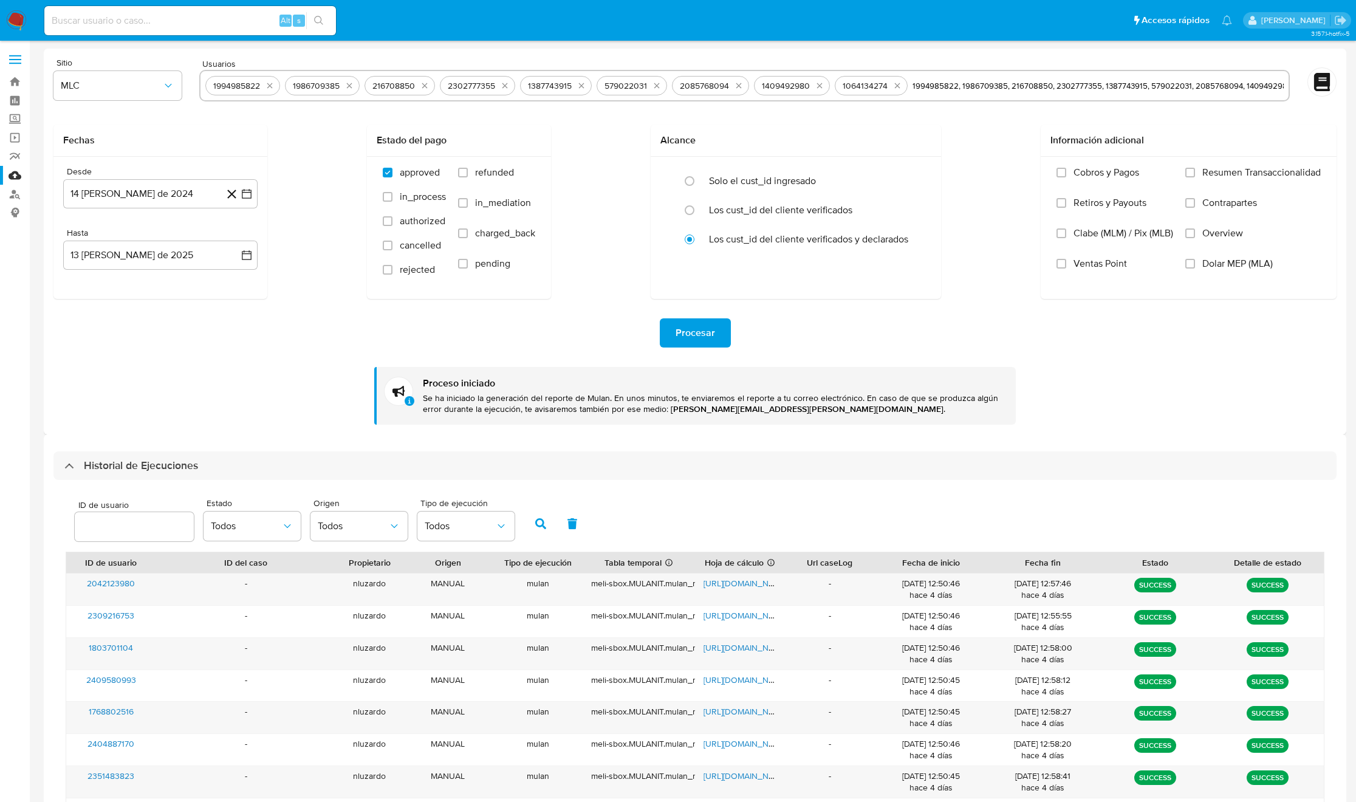
click at [709, 336] on span "Procesar" at bounding box center [695, 333] width 39 height 27
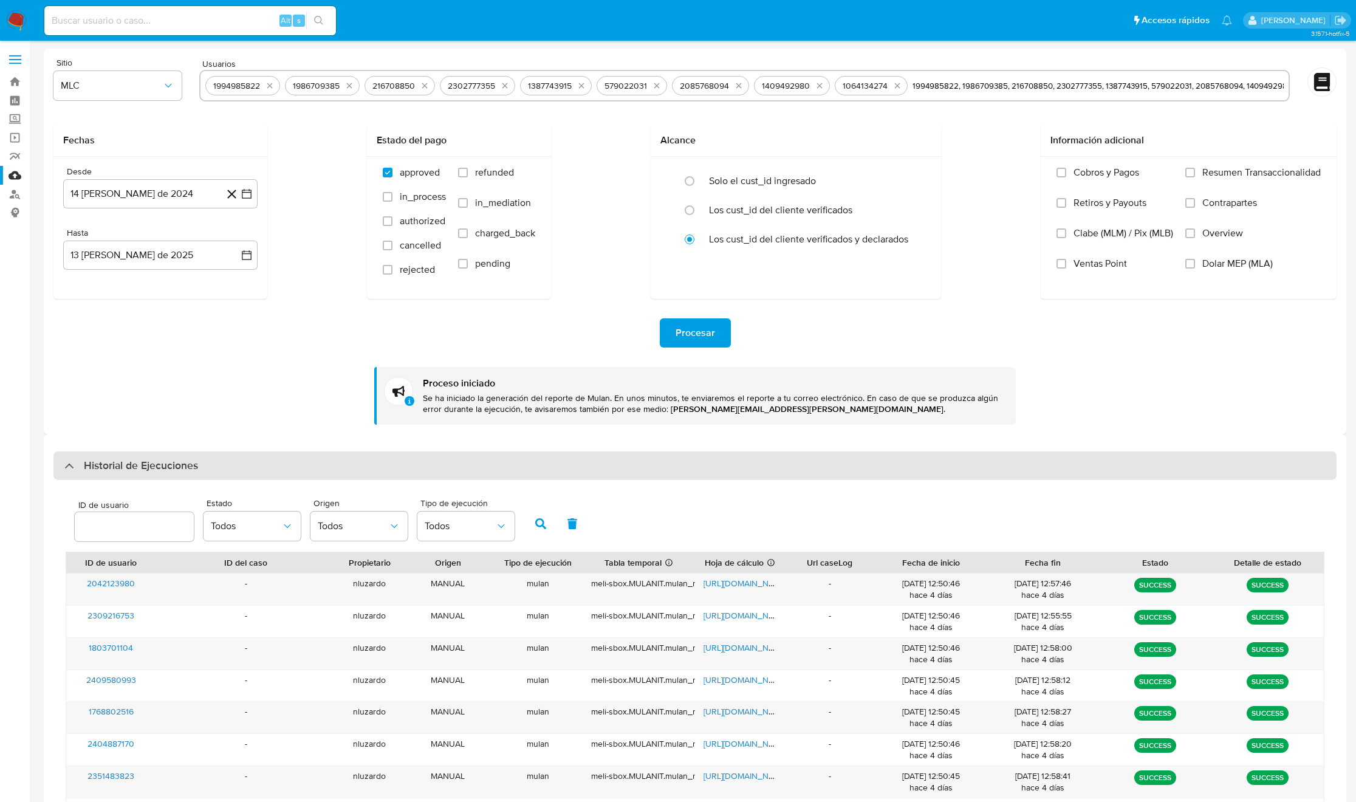
click at [243, 465] on div "Historial de Ejecuciones" at bounding box center [694, 465] width 1283 height 29
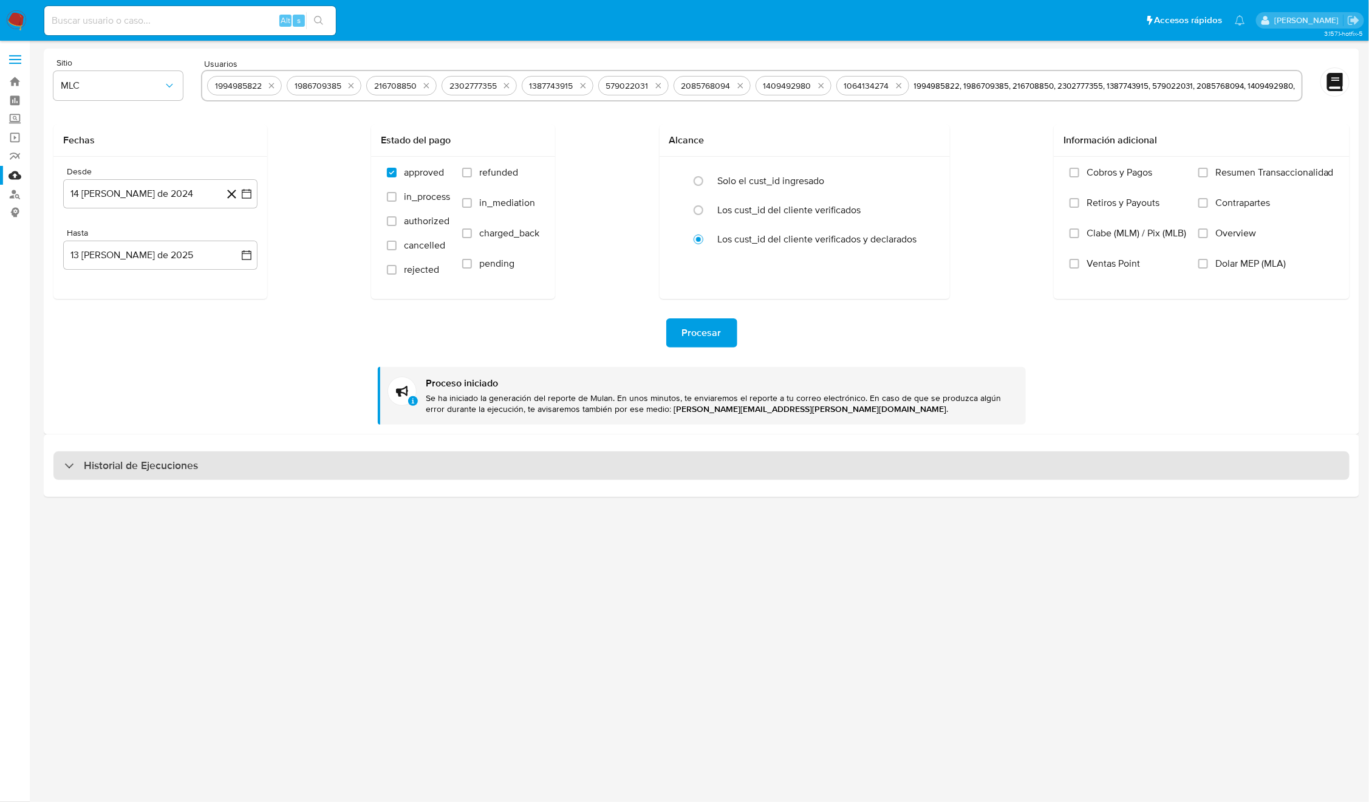
click at [159, 456] on div "Historial de Ejecuciones" at bounding box center [701, 465] width 1296 height 29
select select "10"
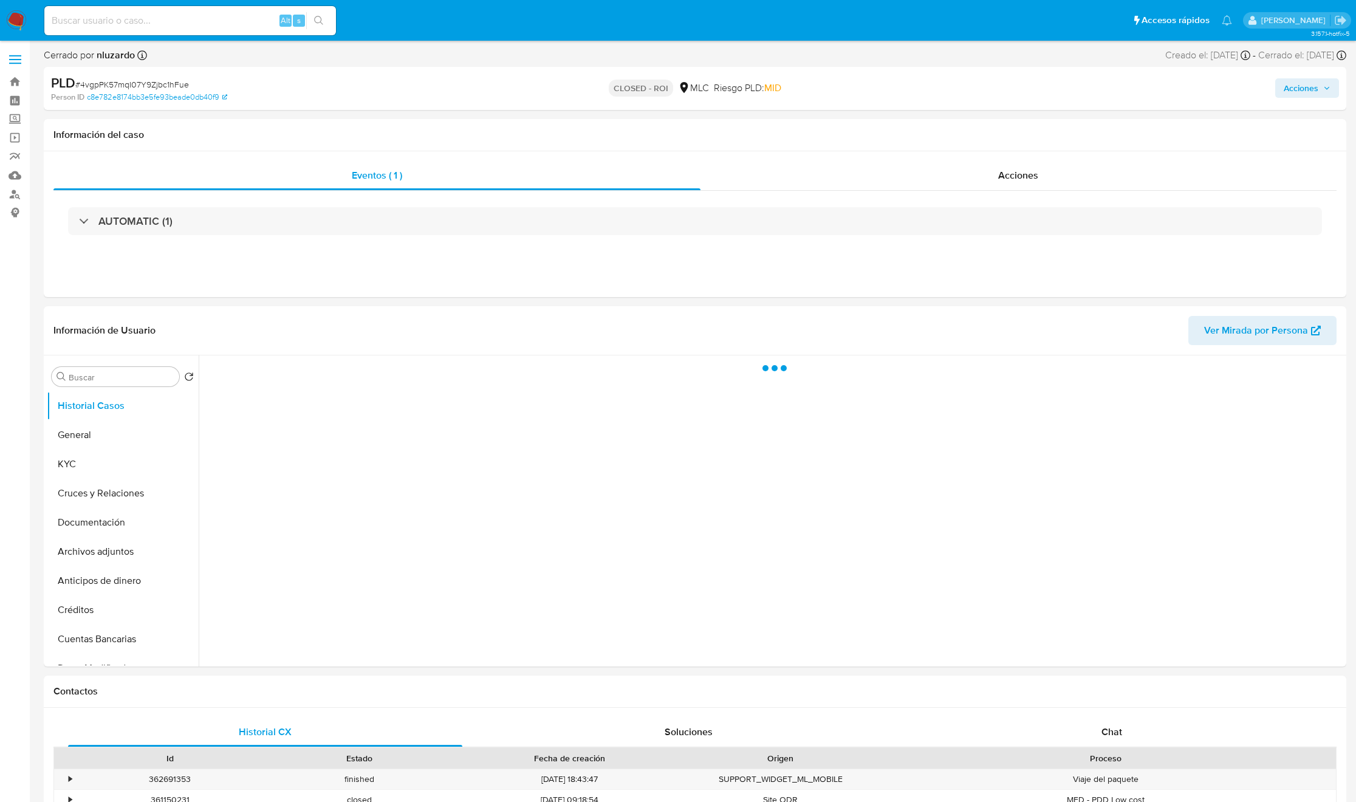
click at [179, 15] on input at bounding box center [190, 21] width 292 height 16
paste input "748889385"
type input "748889385"
select select "10"
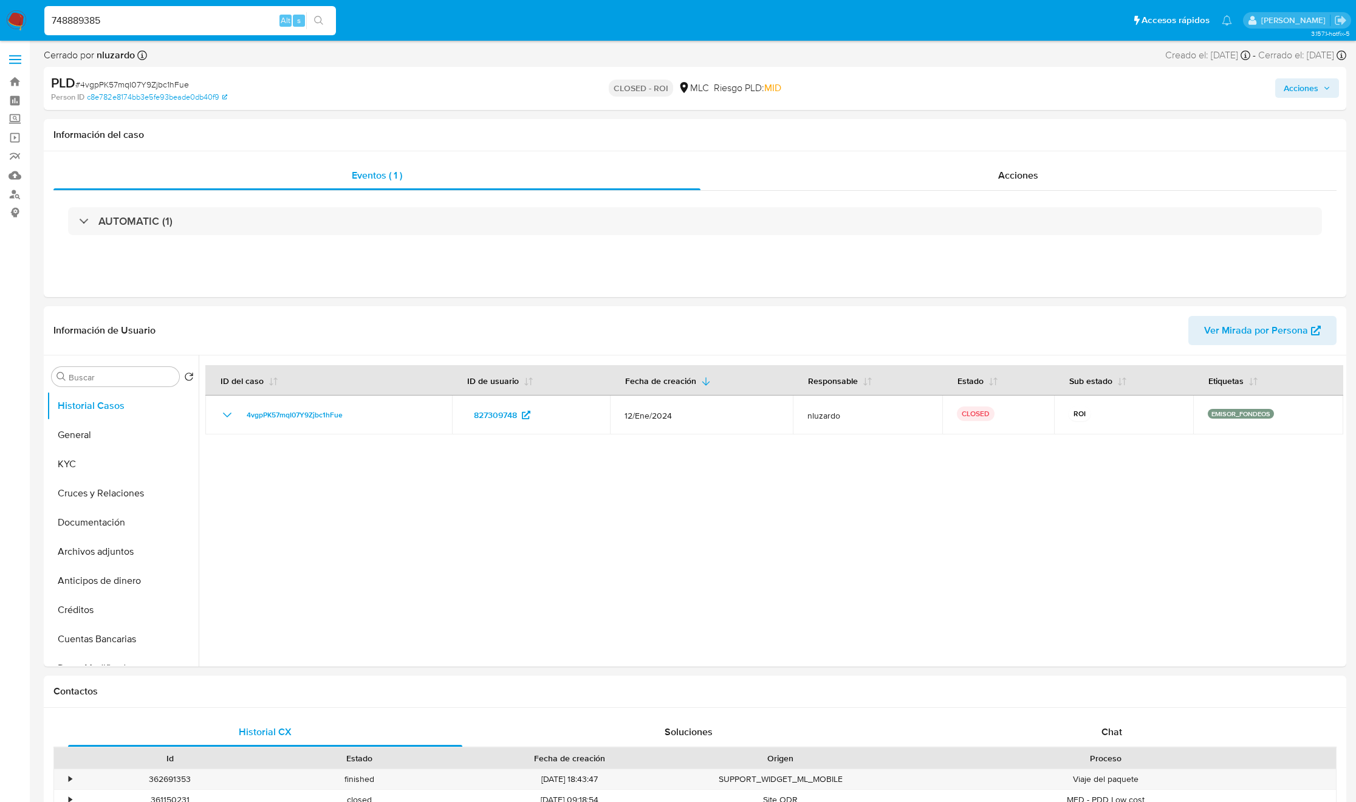
type input "748889385"
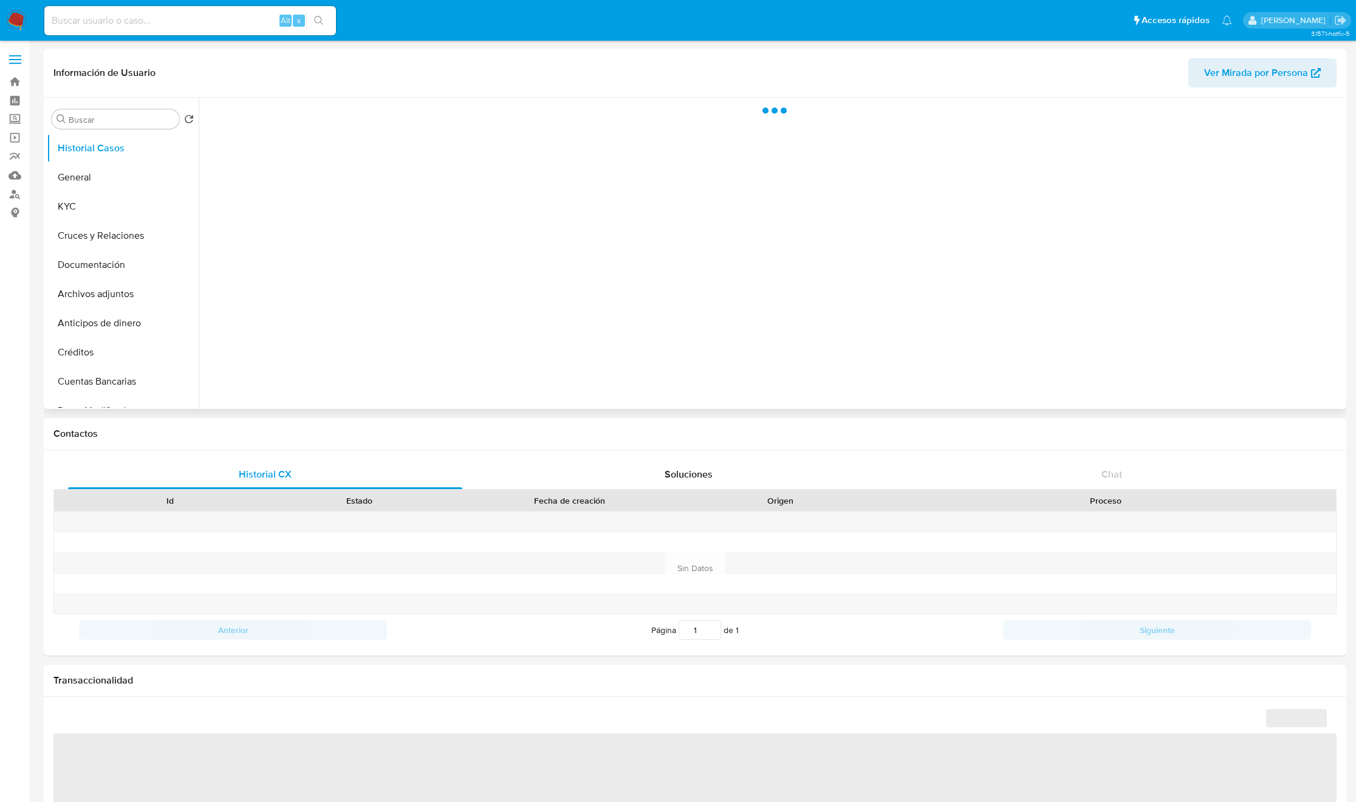
select select "10"
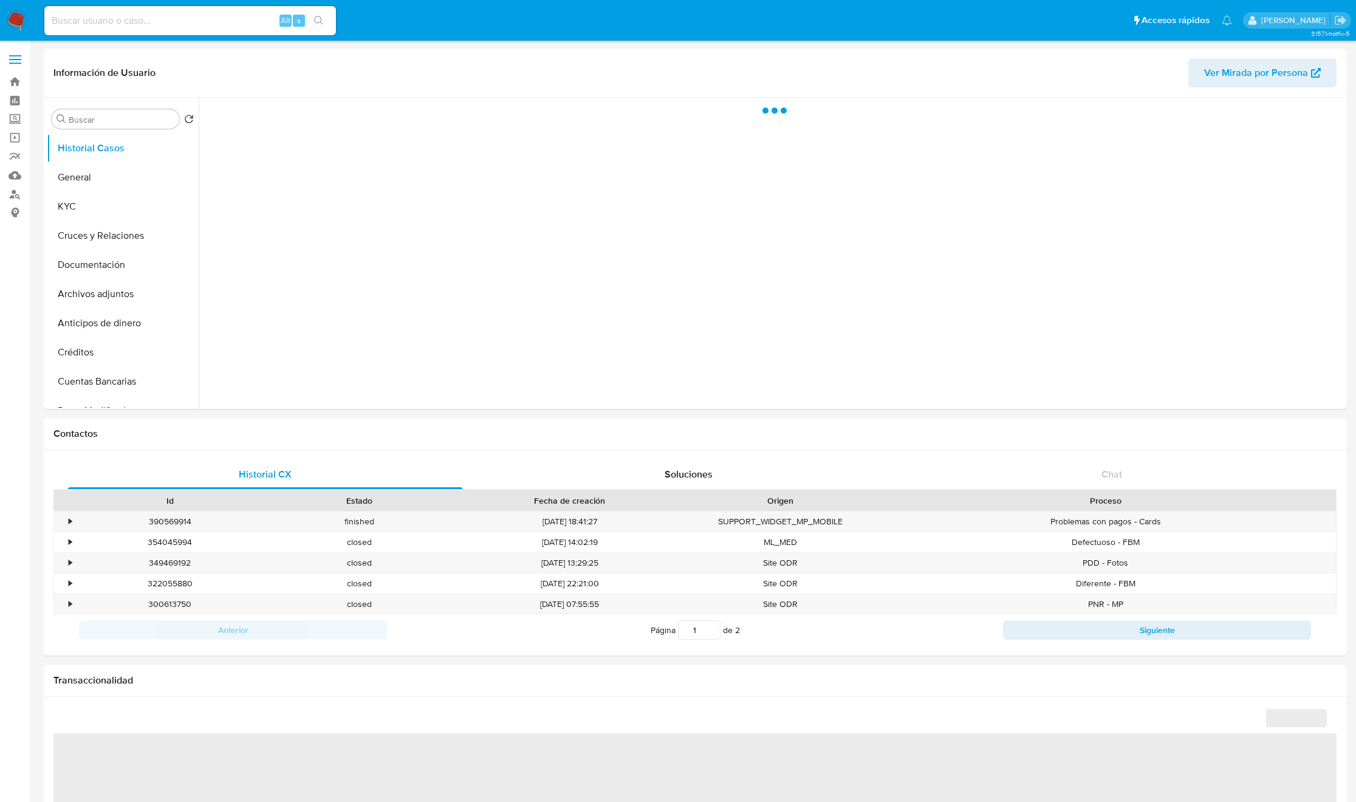
select select "10"
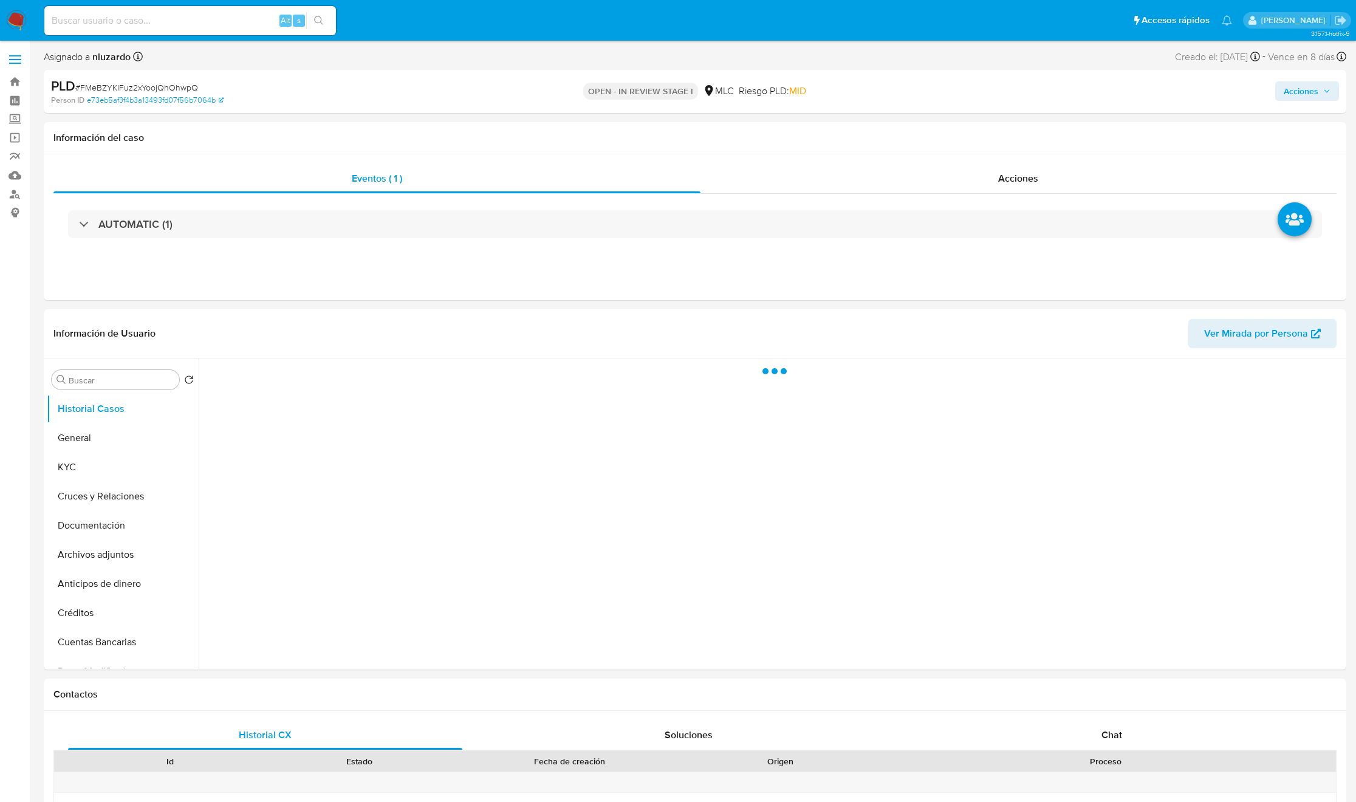
select select "10"
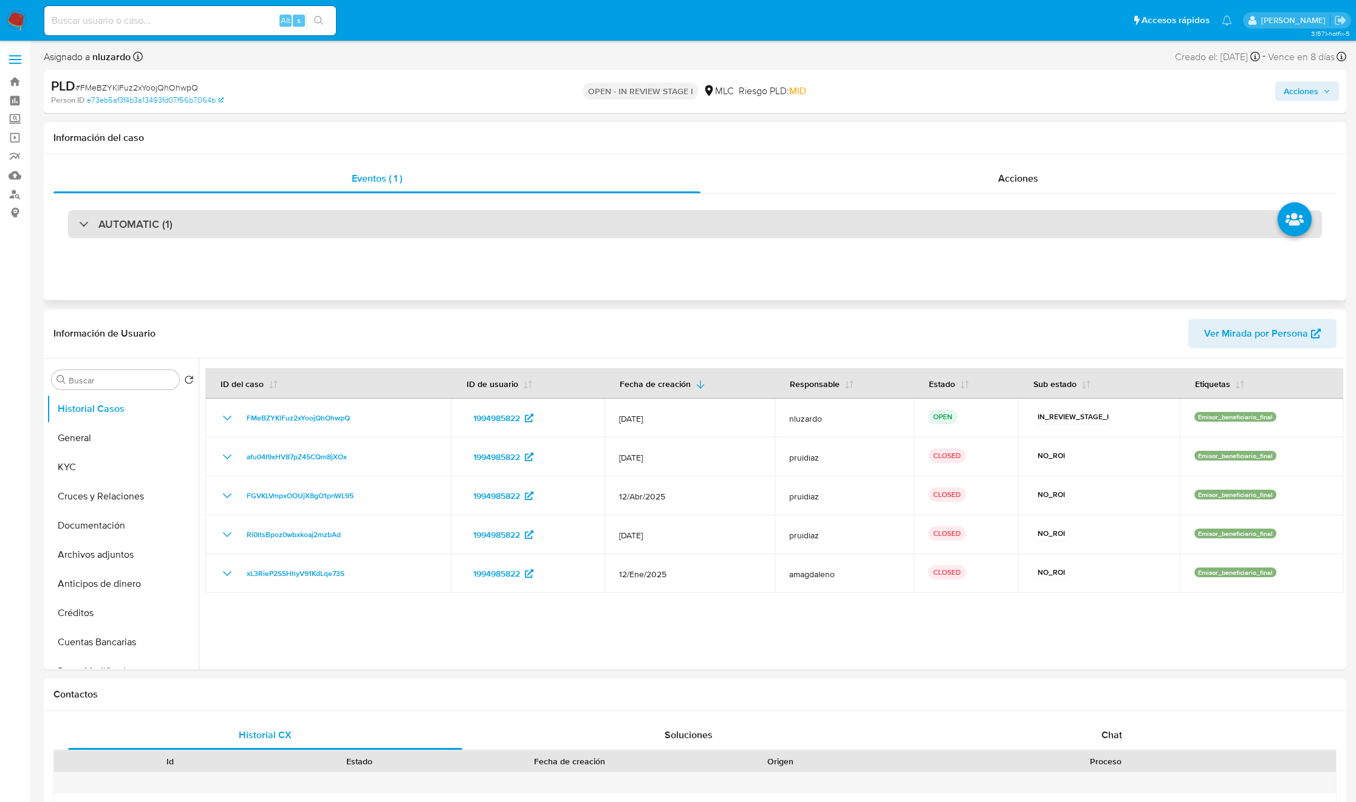
click at [152, 213] on div "AUTOMATIC (1)" at bounding box center [695, 224] width 1254 height 28
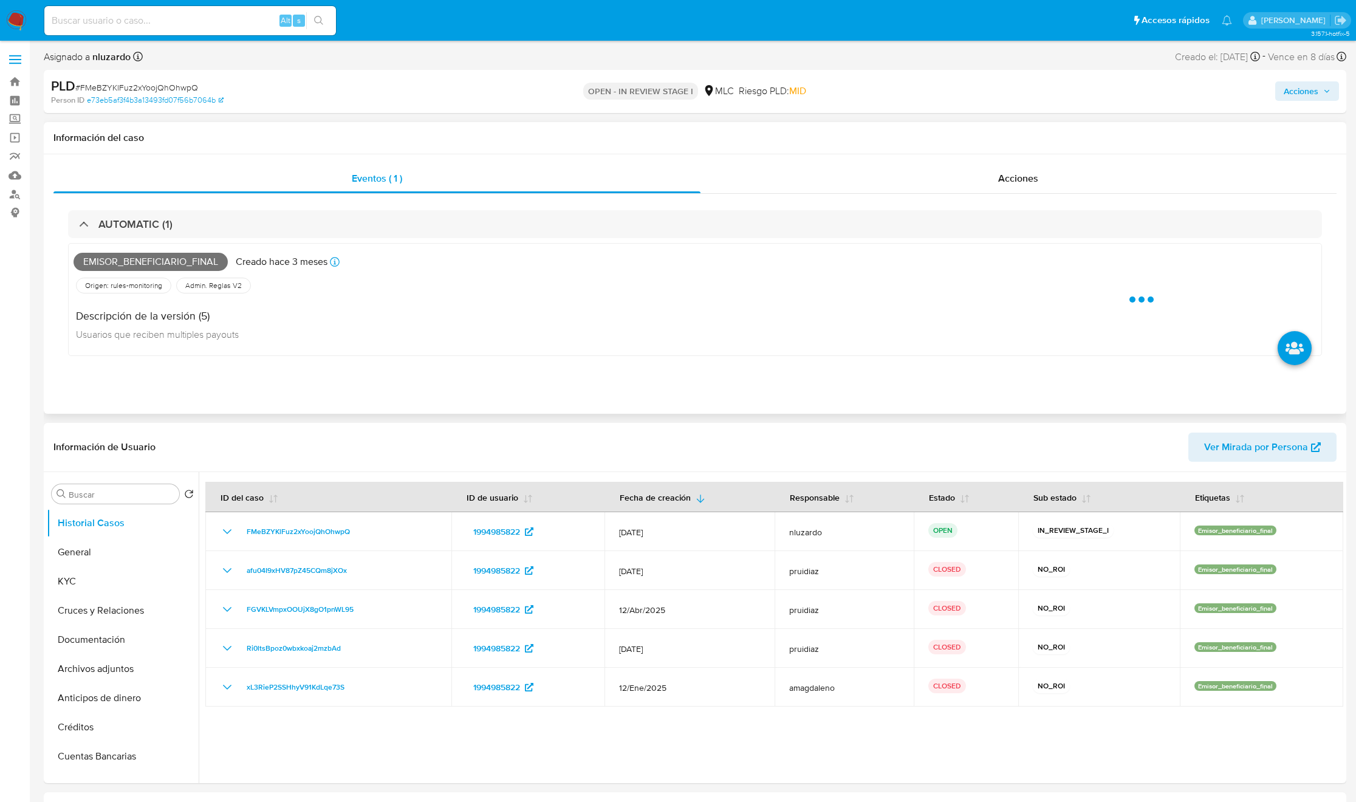
click at [169, 268] on span "Emisor_beneficiario_final" at bounding box center [151, 262] width 154 height 18
copy span "Emisor_beneficiario_final"
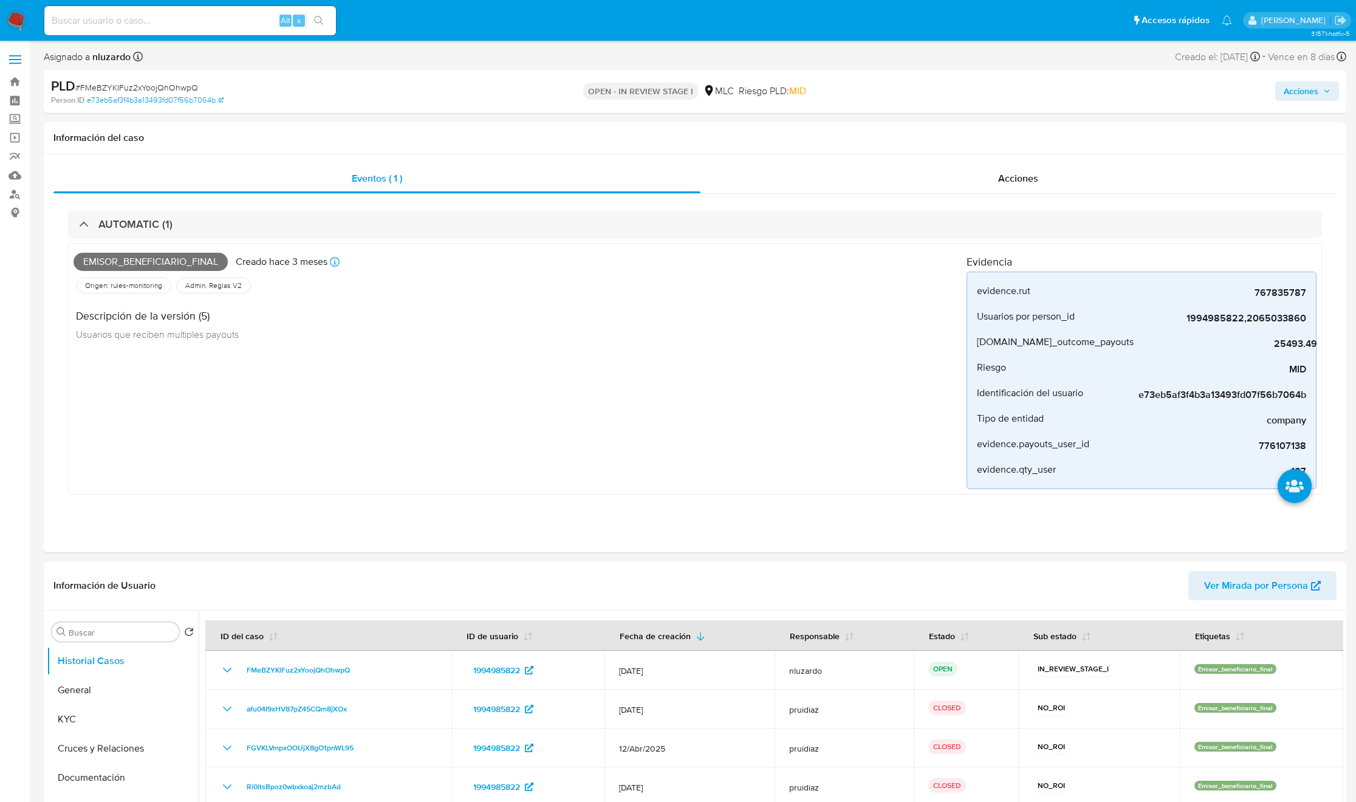
click at [250, 13] on input at bounding box center [190, 21] width 292 height 16
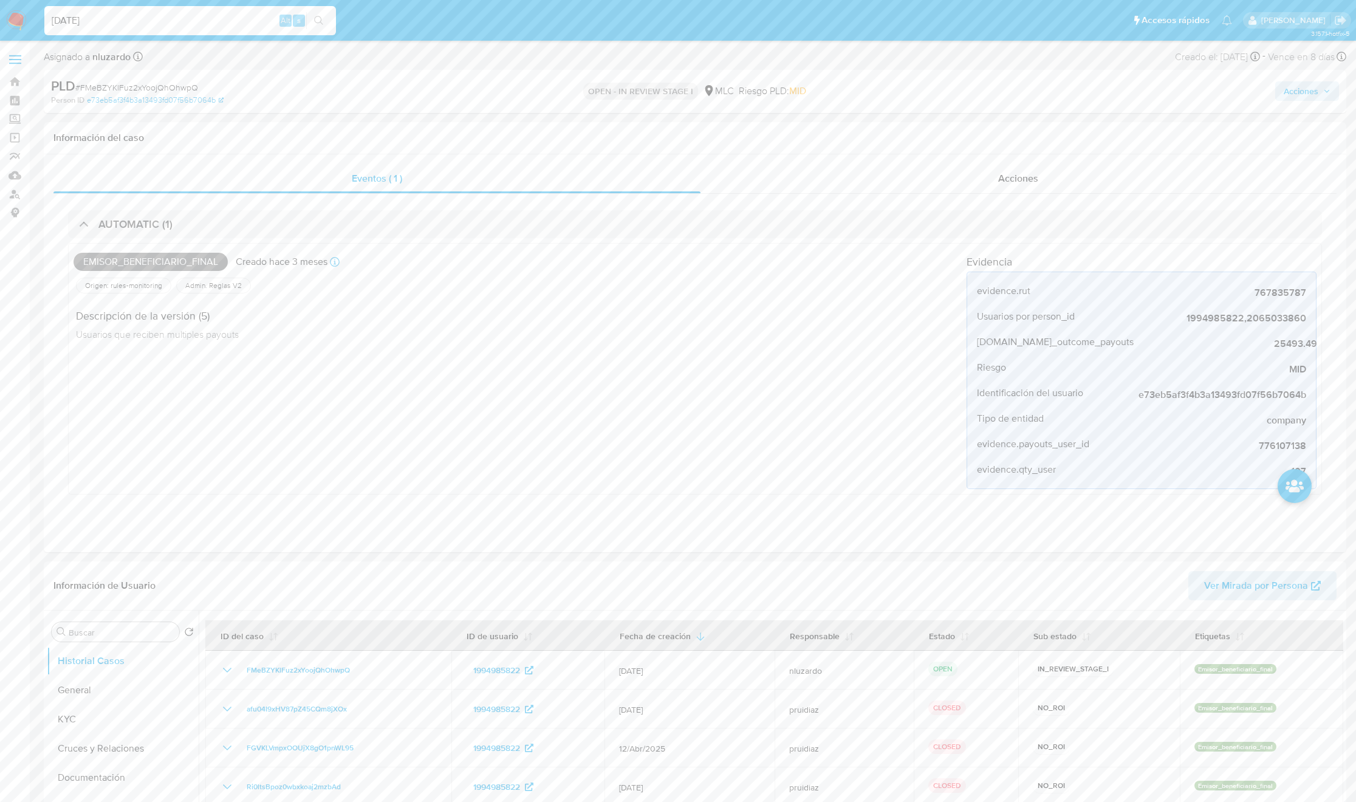
type input "[DATE]"
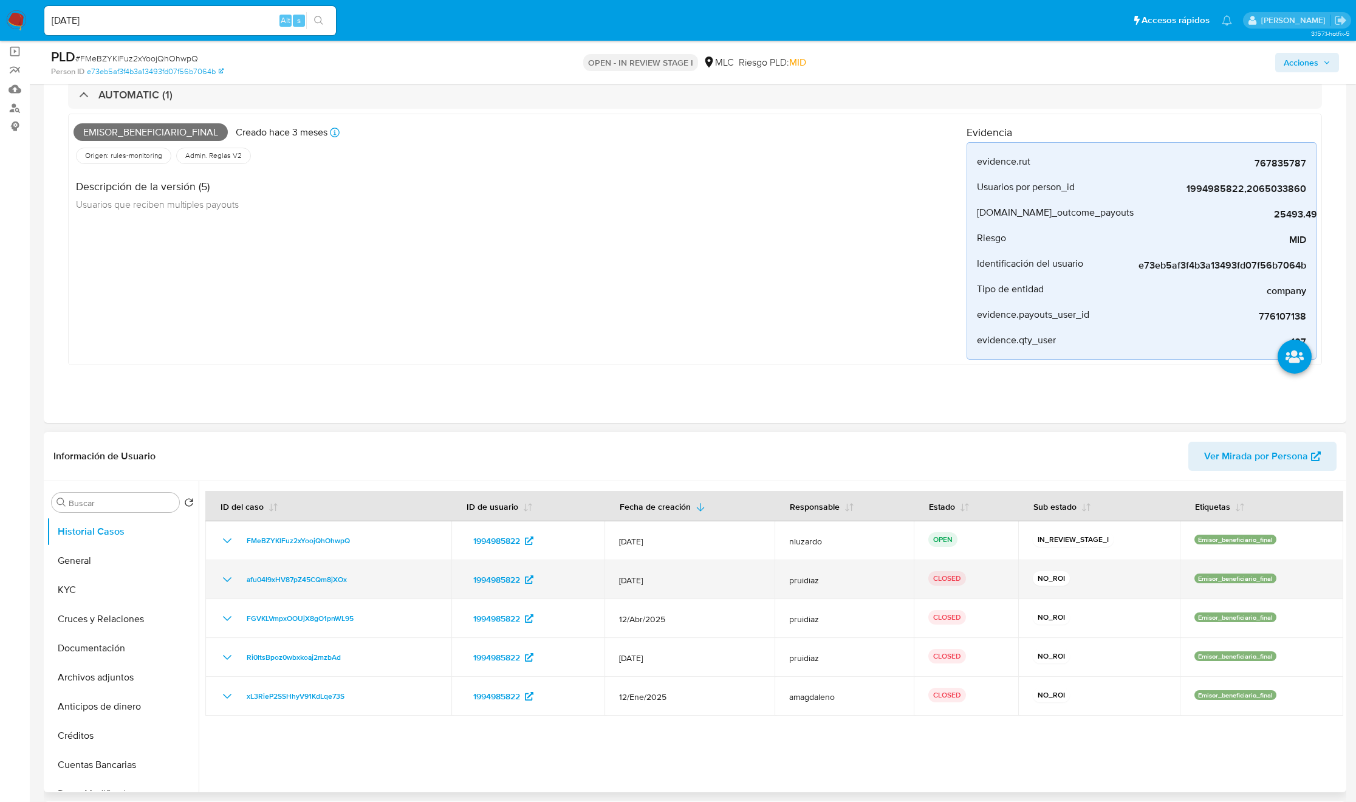
scroll to position [273, 0]
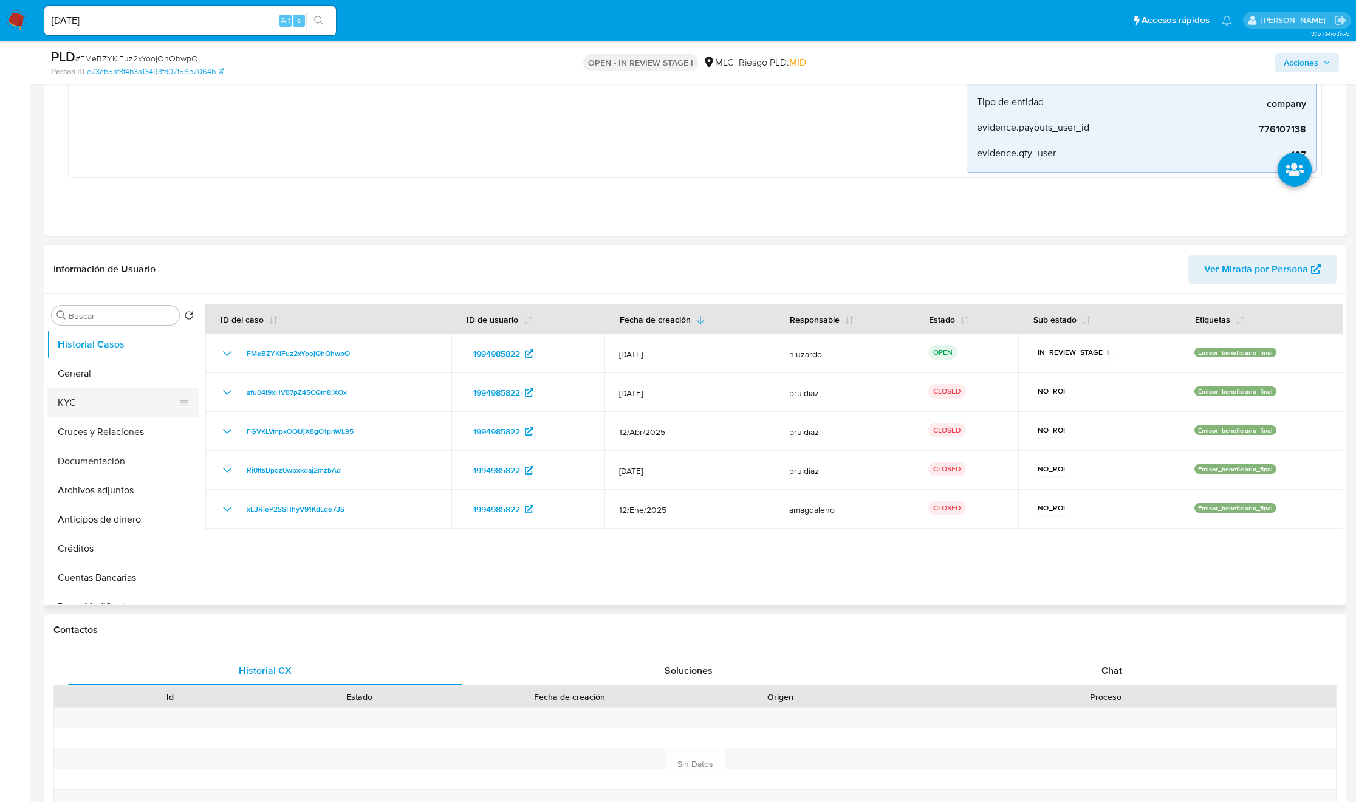
click at [121, 398] on button "KYC" at bounding box center [118, 402] width 142 height 29
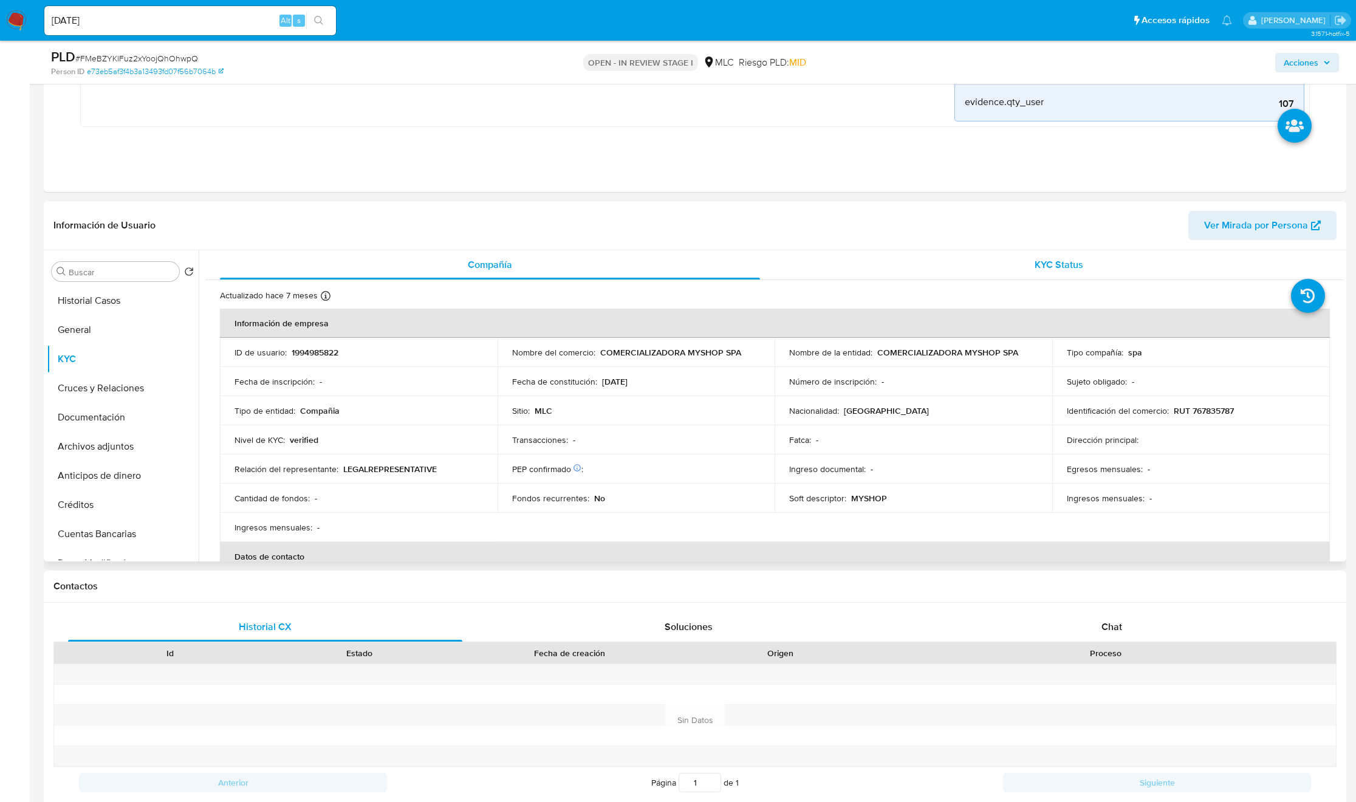
scroll to position [364, 0]
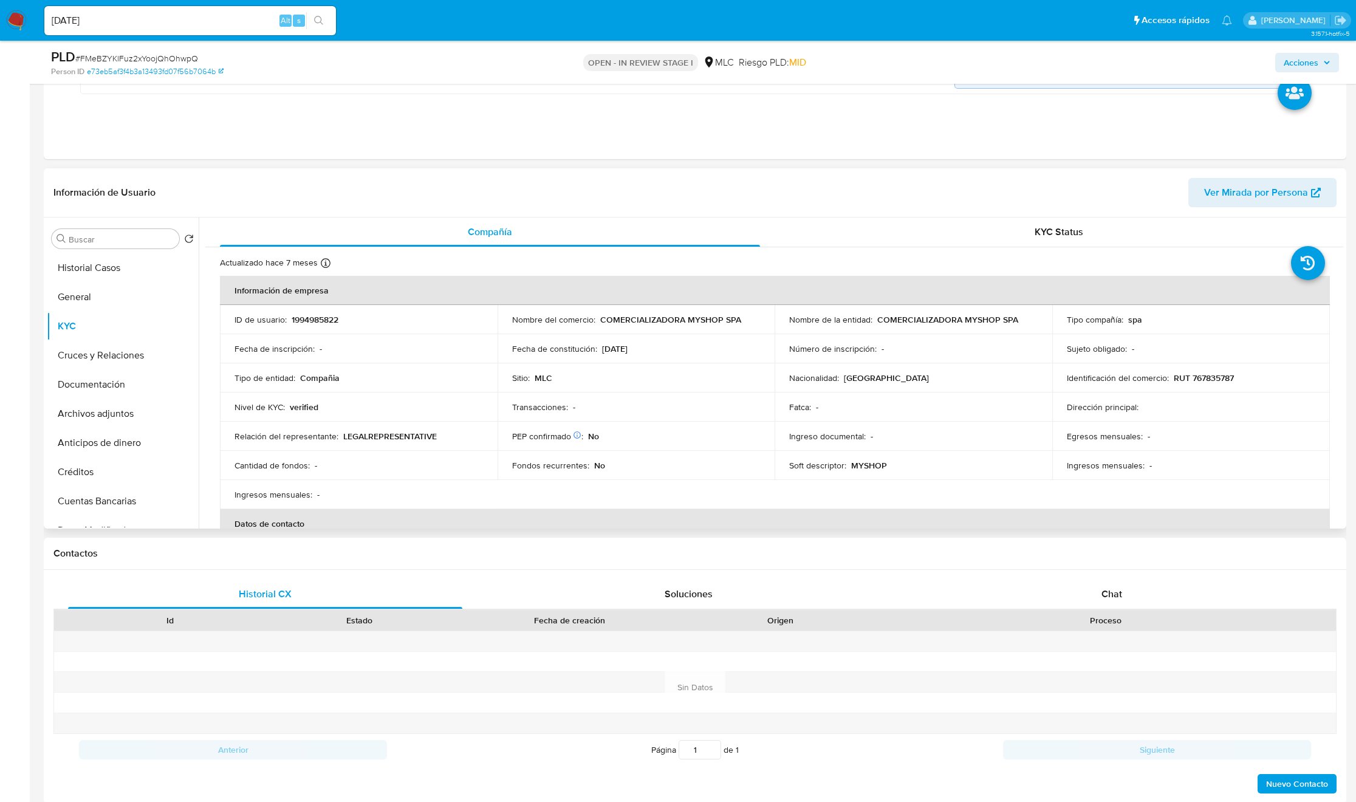
click at [888, 318] on p "COMERCIALIZADORA MYSHOP SPA" at bounding box center [947, 319] width 141 height 11
click at [912, 323] on p "COMERCIALIZADORA MYSHOP SPA" at bounding box center [947, 319] width 141 height 11
copy p "COMERCIALIZADORA MYSHOP SPA"
click at [912, 378] on p "RUT 767835787" at bounding box center [1204, 377] width 60 height 11
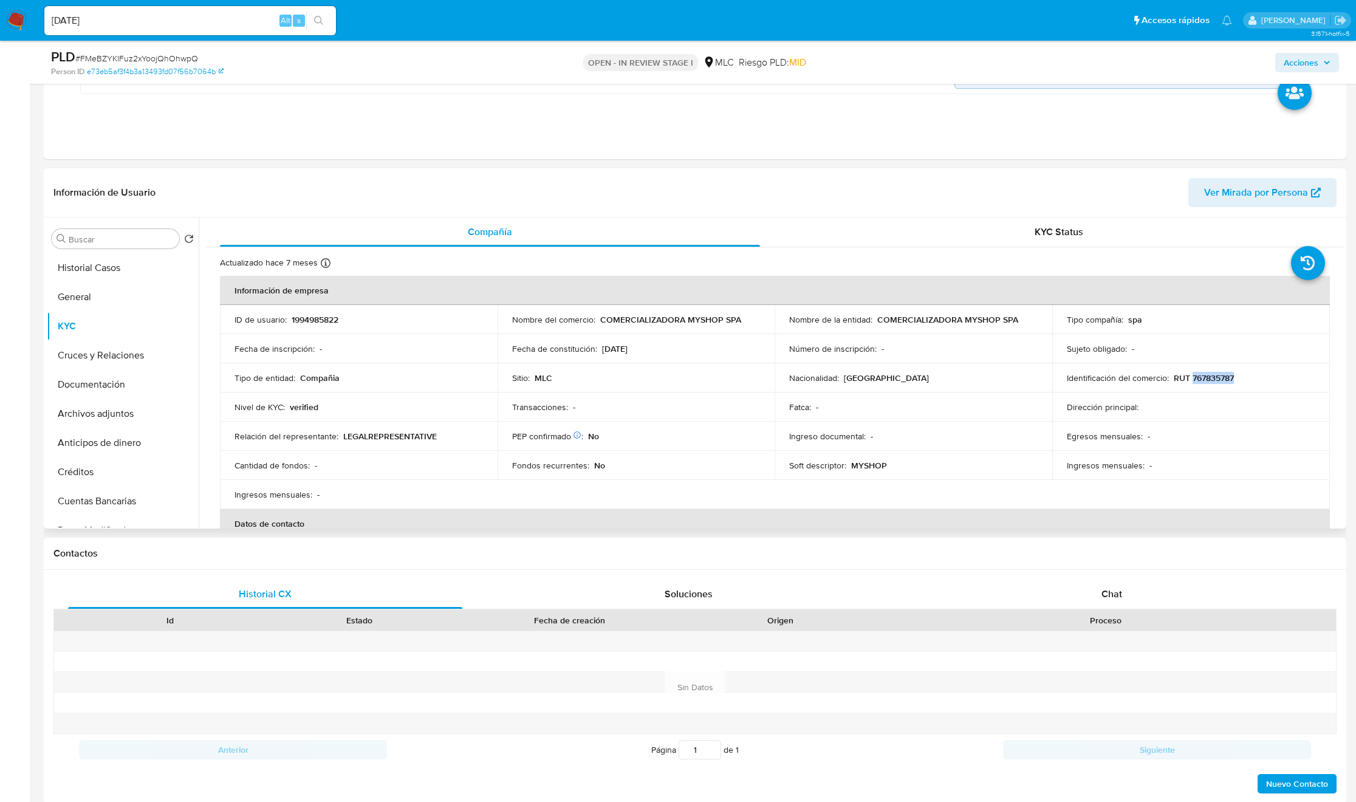
click at [912, 378] on p "RUT 767835787" at bounding box center [1204, 377] width 60 height 11
copy p "767835787"
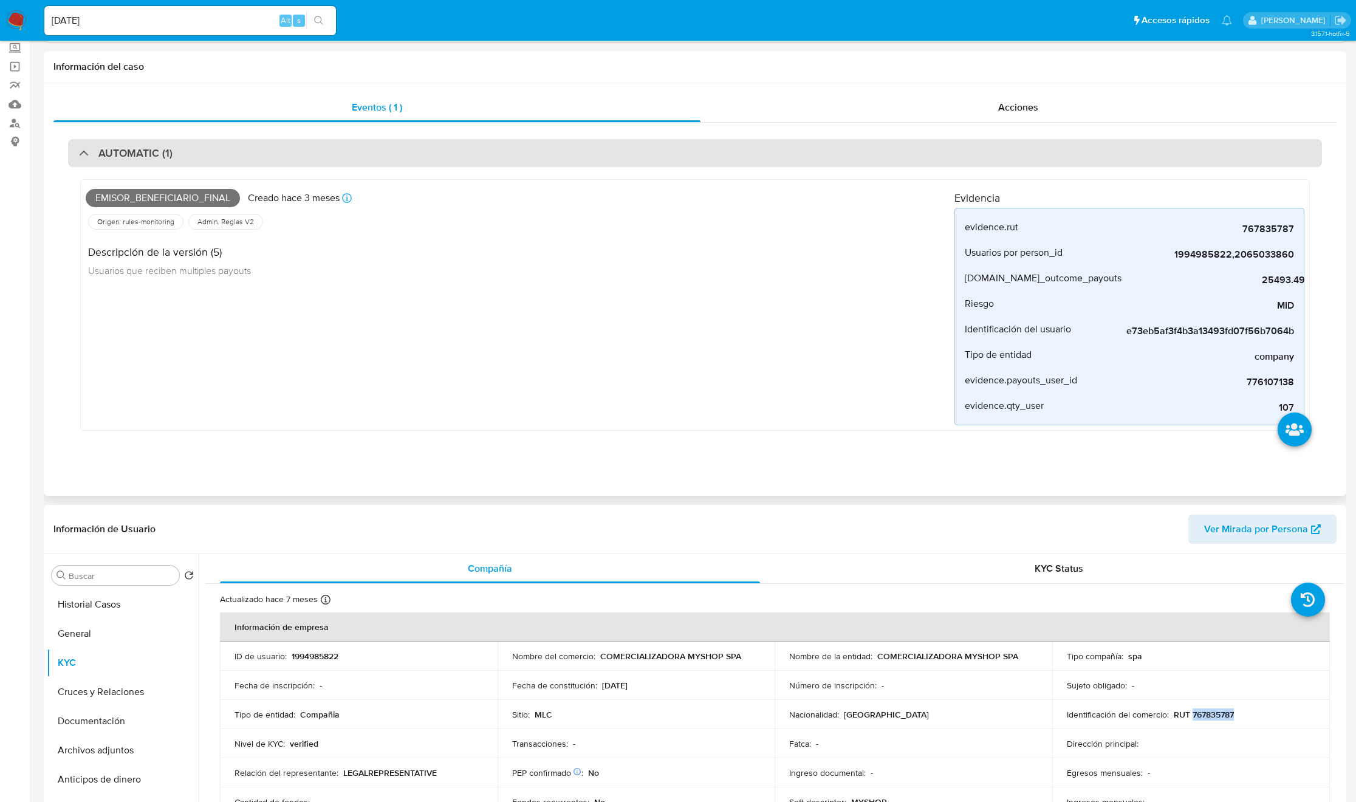
scroll to position [0, 0]
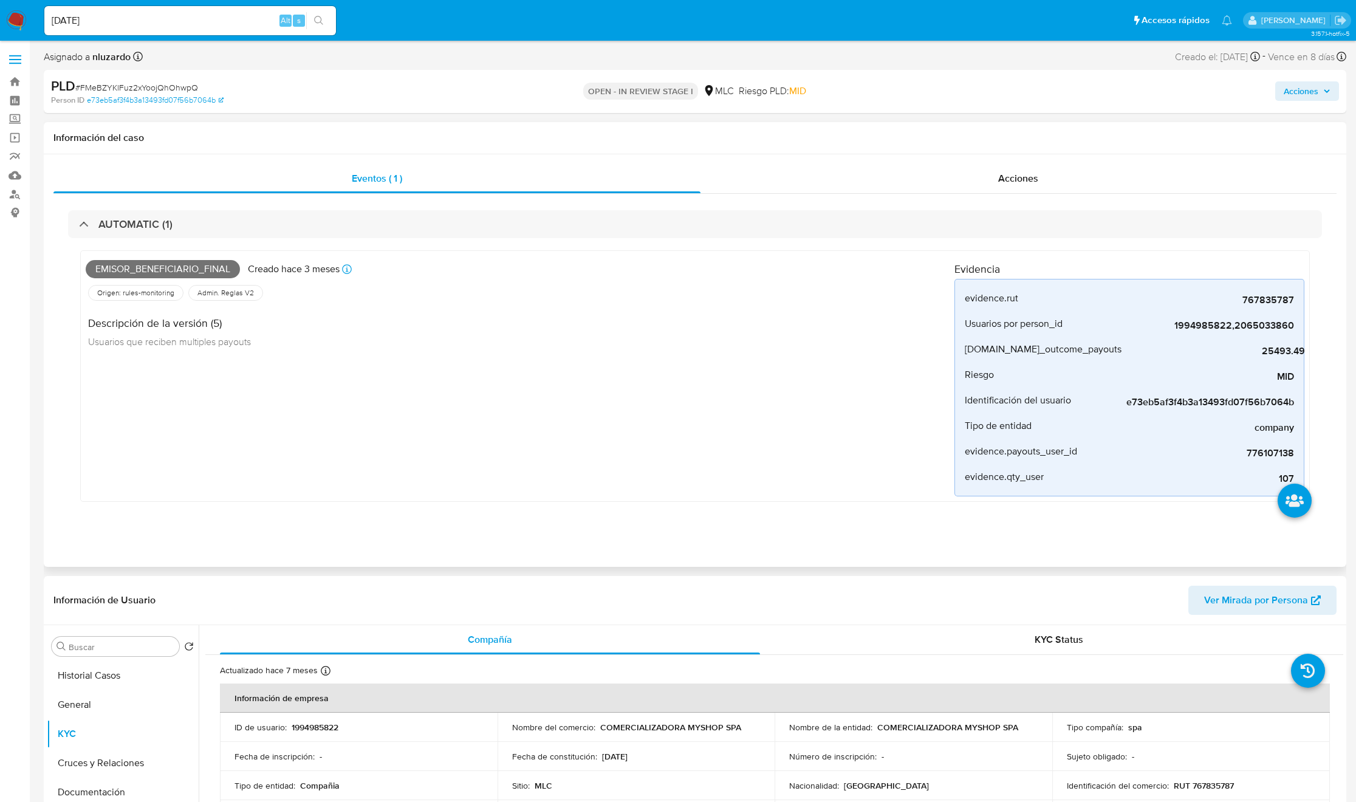
drag, startPoint x: 1006, startPoint y: 290, endPoint x: 1307, endPoint y: 301, distance: 300.9
click at [912, 301] on div "Emisor_beneficiario_final Creado hace 3 meses Creado: 12/06/2025 06:03:46 Orige…" at bounding box center [695, 375] width 1230 height 251
click at [912, 303] on span "767835787" at bounding box center [1203, 300] width 182 height 12
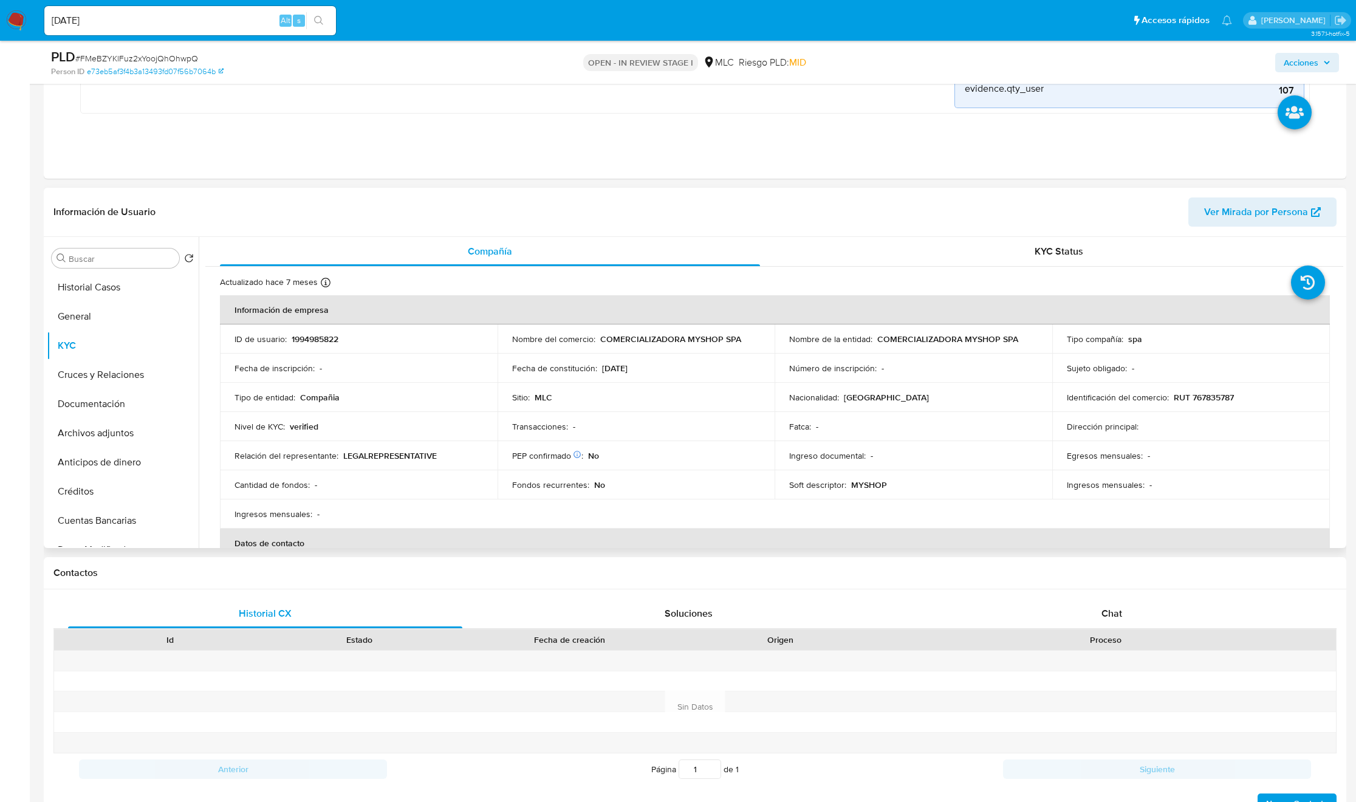
scroll to position [364, 0]
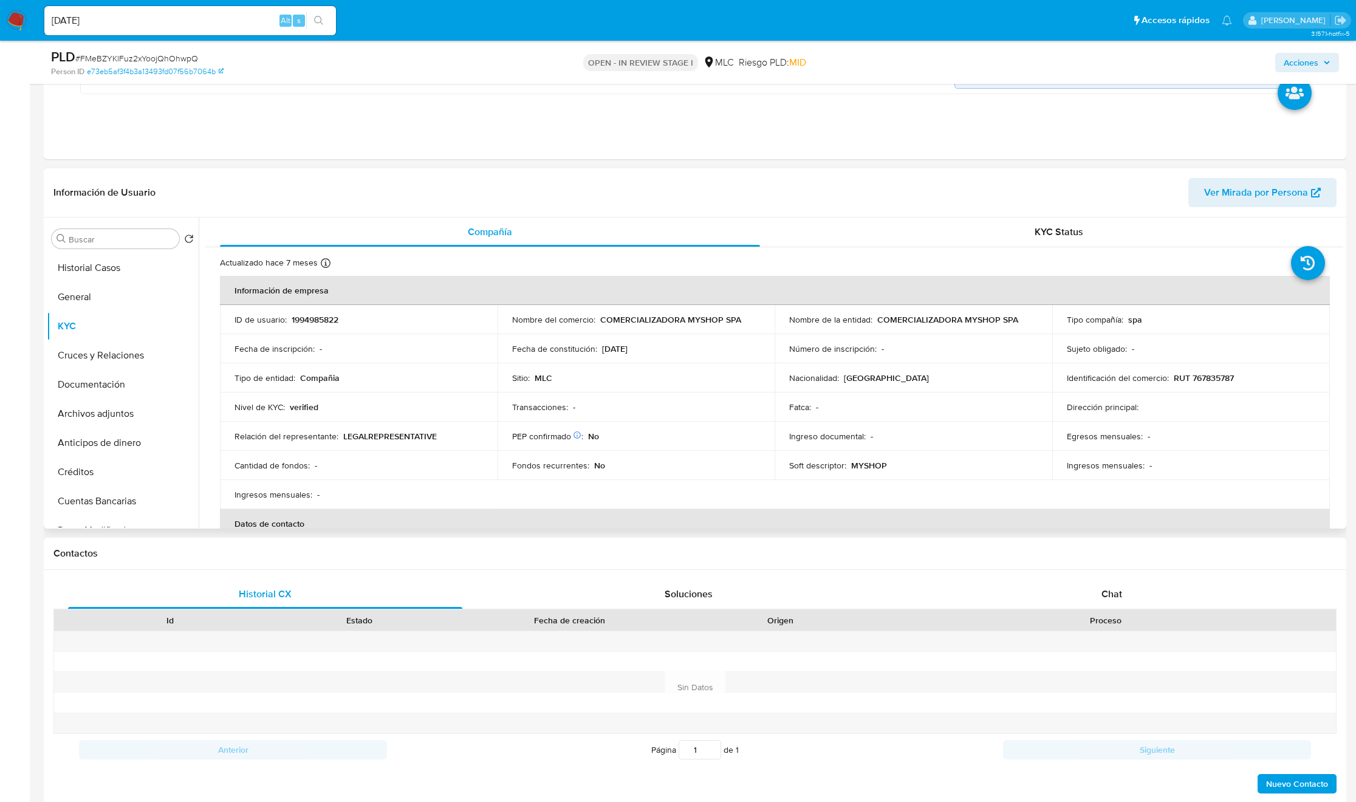
click at [782, 445] on td "Ingreso documental : -" at bounding box center [914, 436] width 278 height 29
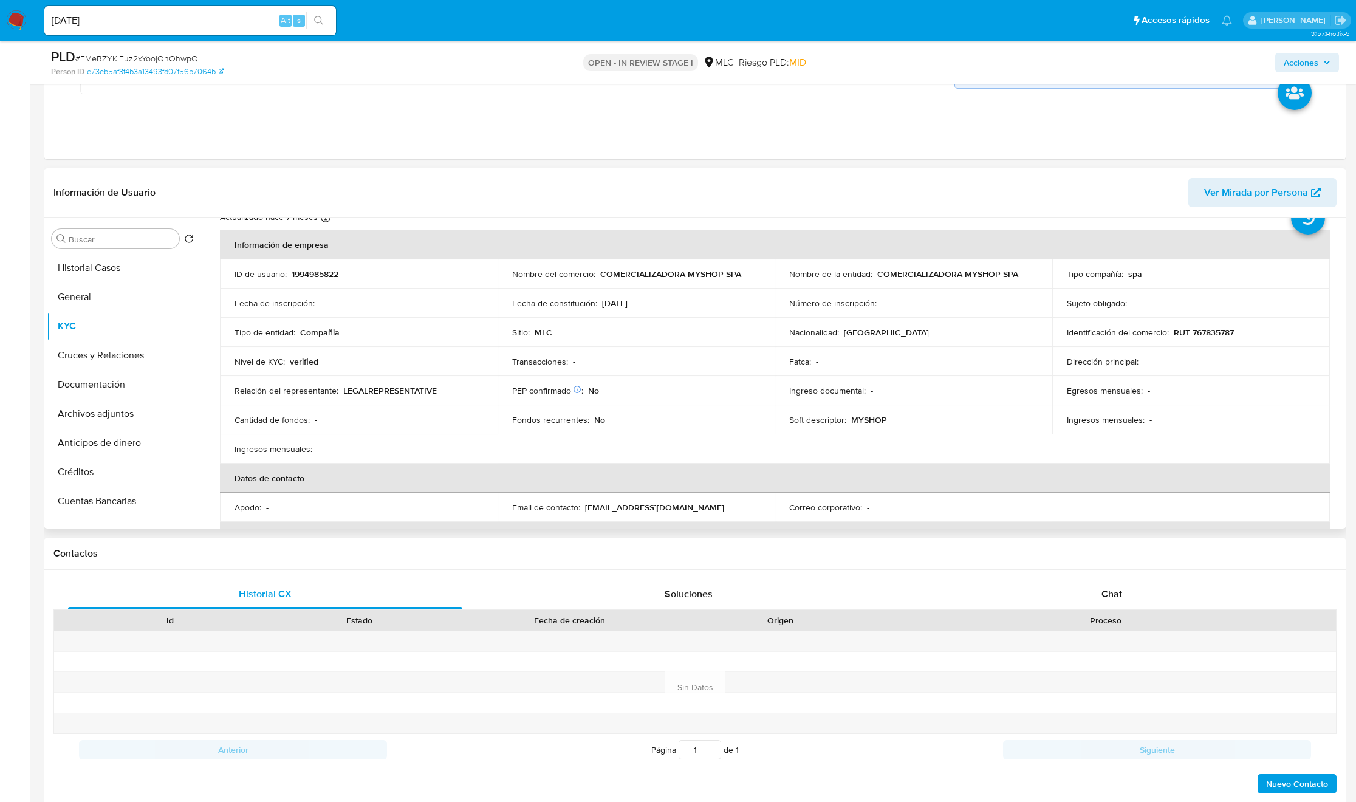
scroll to position [48, 0]
click at [125, 228] on div "Buscar Volver al orden por defecto Historial Casos General KYC Cruces y Relacio…" at bounding box center [123, 373] width 152 height 309
click at [123, 236] on input "Buscar" at bounding box center [122, 239] width 106 height 11
click at [100, 234] on div "Buscar dr" at bounding box center [116, 238] width 128 height 19
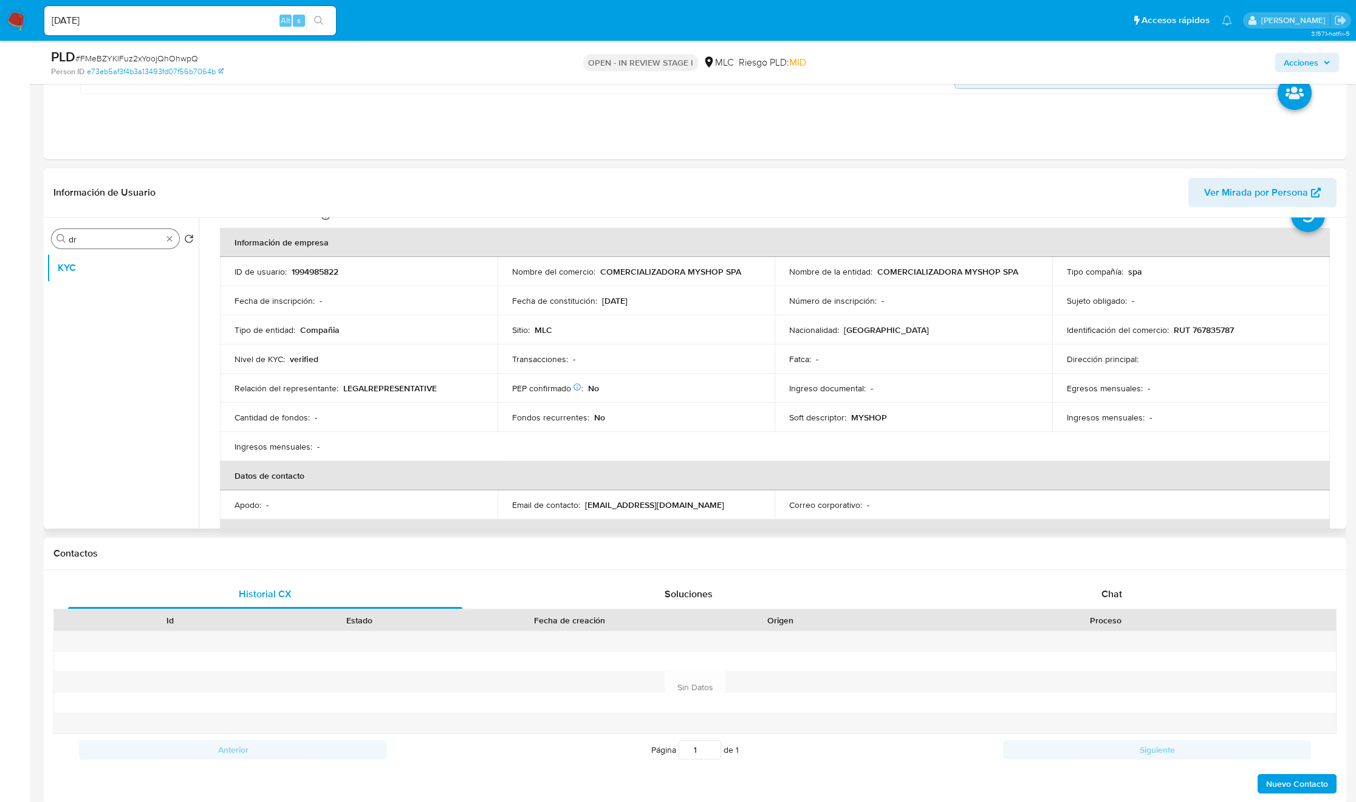
click at [100, 234] on div "Buscar dr" at bounding box center [116, 238] width 128 height 19
click at [98, 245] on input "dr" at bounding box center [116, 239] width 94 height 11
click at [98, 245] on input "c" at bounding box center [116, 239] width 94 height 11
click at [121, 297] on button "Cruces y Relaciones" at bounding box center [123, 296] width 152 height 29
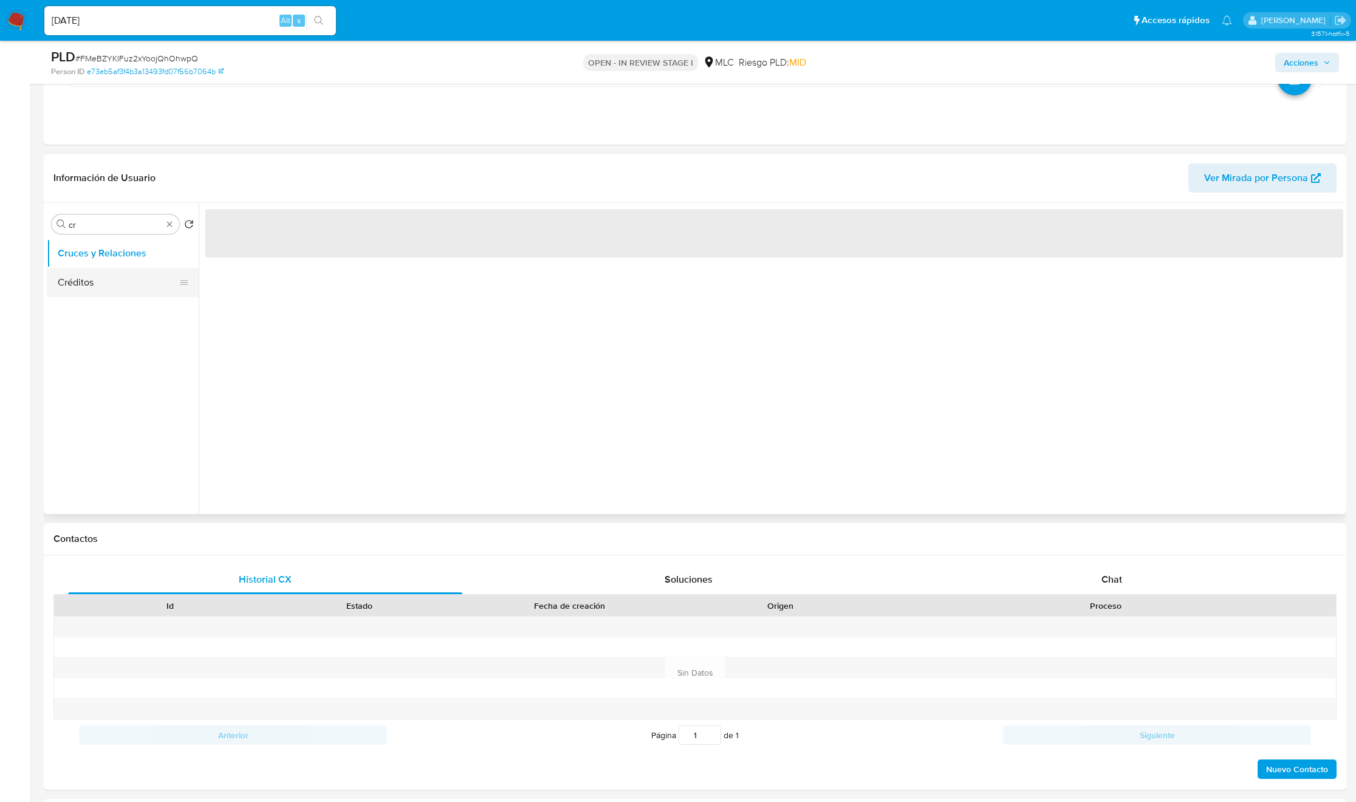
scroll to position [0, 0]
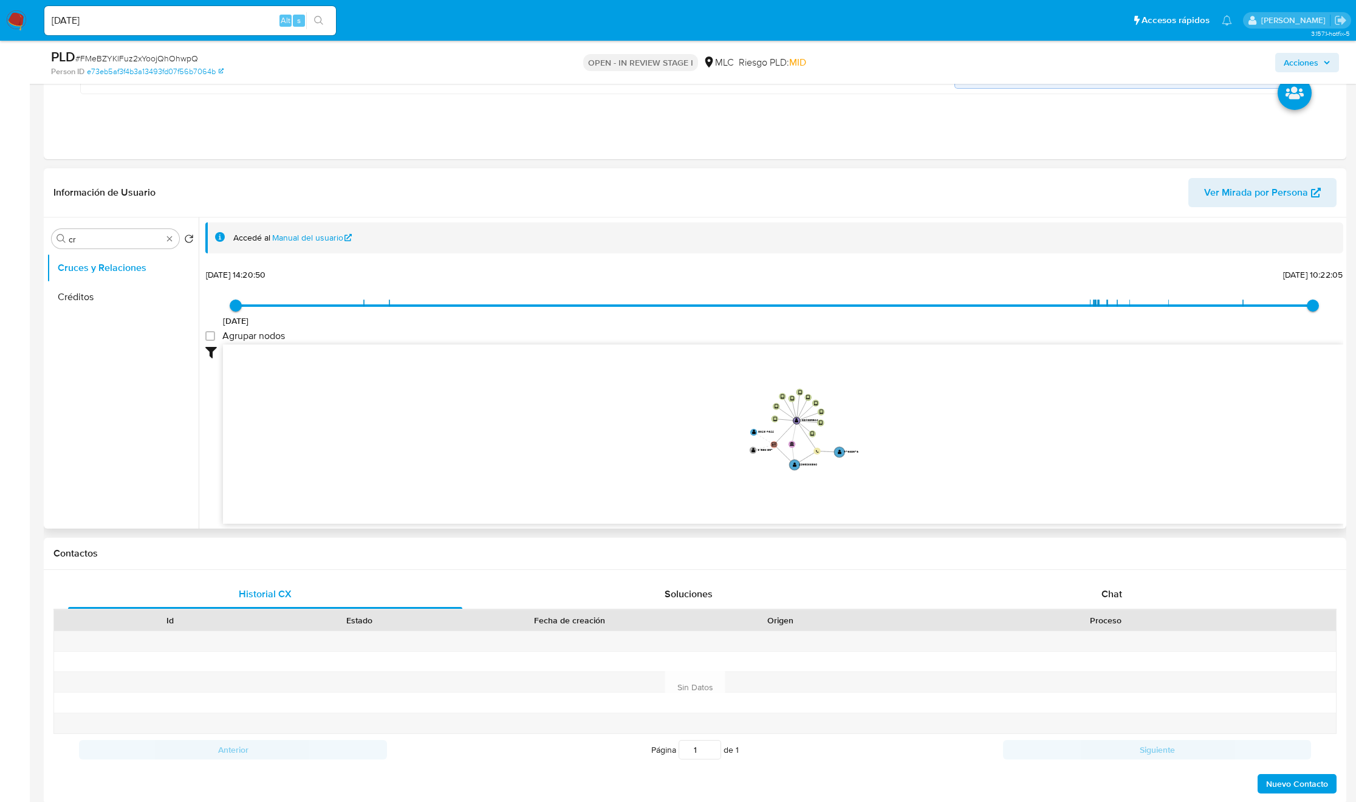
drag, startPoint x: 862, startPoint y: 463, endPoint x: 819, endPoint y: 398, distance: 78.0
click at [819, 398] on icon "device-66f2c9731728984079b946be  user-1994985822  1994985822 device-66f57106c…" at bounding box center [783, 432] width 1120 height 176
drag, startPoint x: 846, startPoint y: 460, endPoint x: 860, endPoint y: 476, distance: 21.1
click at [860, 476] on icon "device-66f2c9731728984079b946be  user-1994985822  1994985822 device-66f57106c…" at bounding box center [783, 432] width 1120 height 176
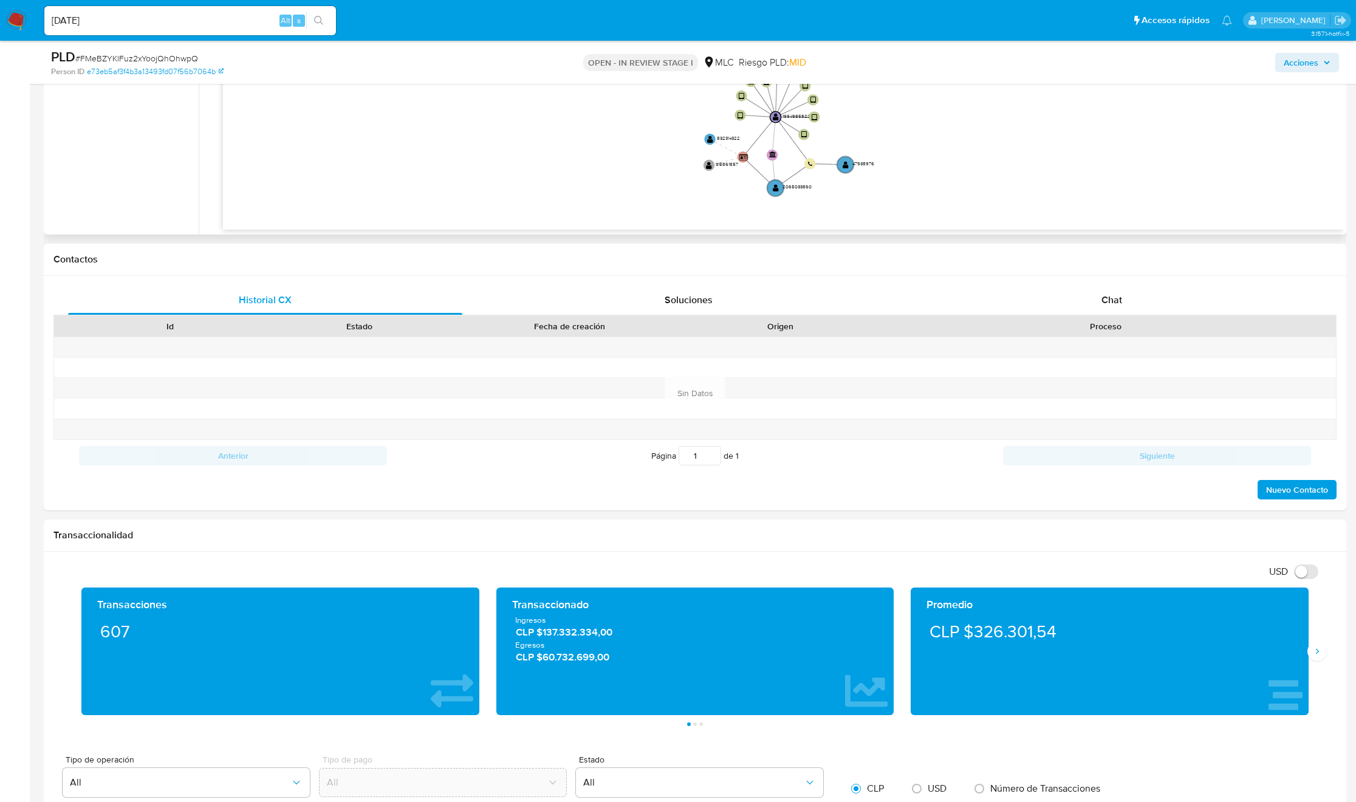
scroll to position [820, 0]
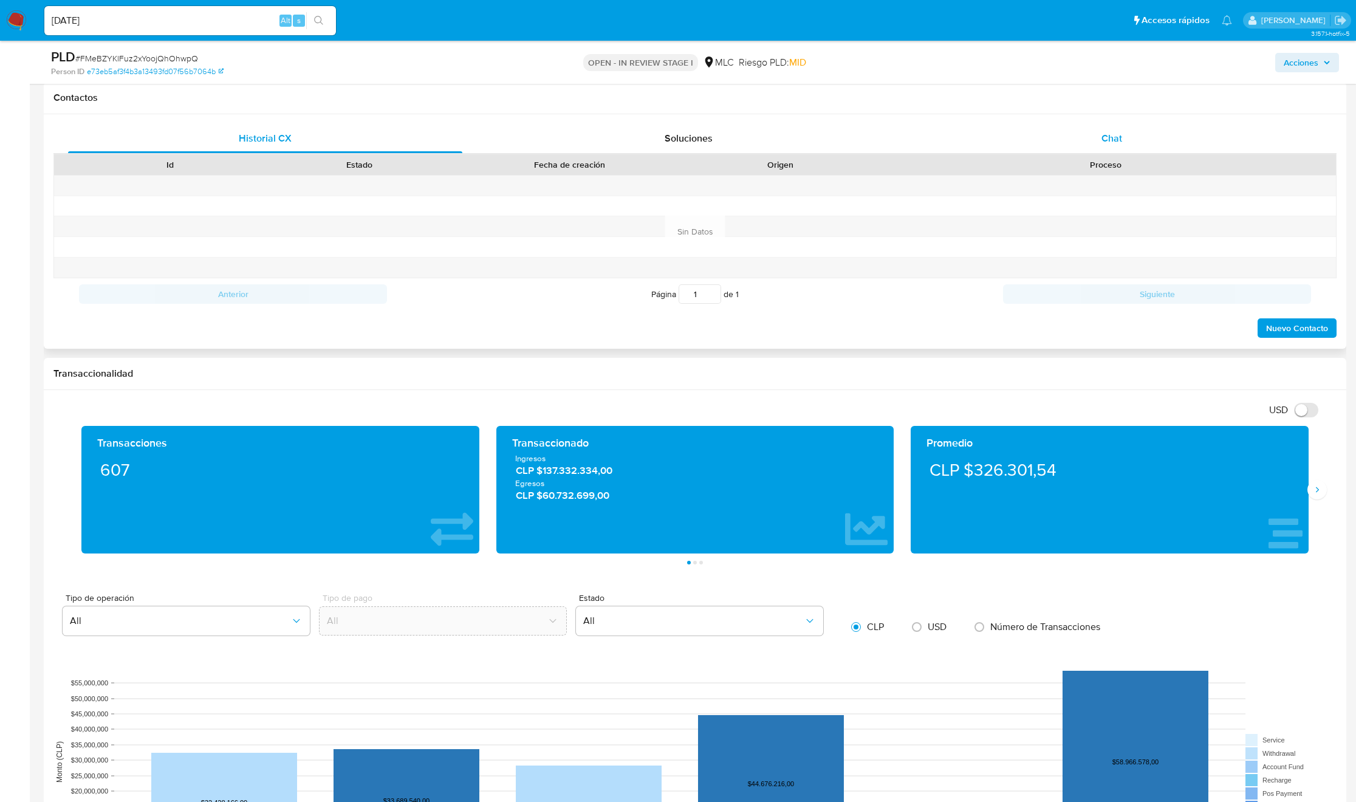
click at [912, 140] on span "Chat" at bounding box center [1111, 138] width 21 height 14
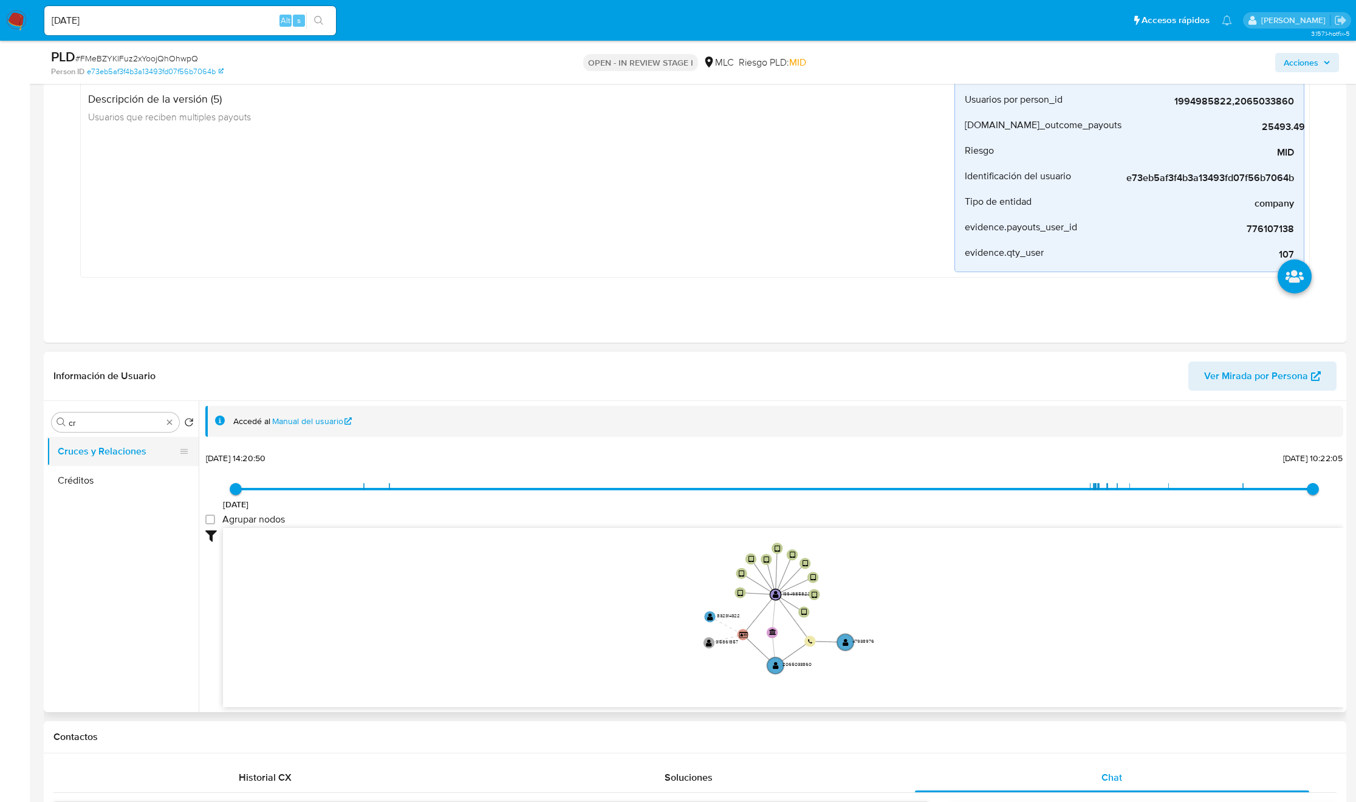
scroll to position [182, 0]
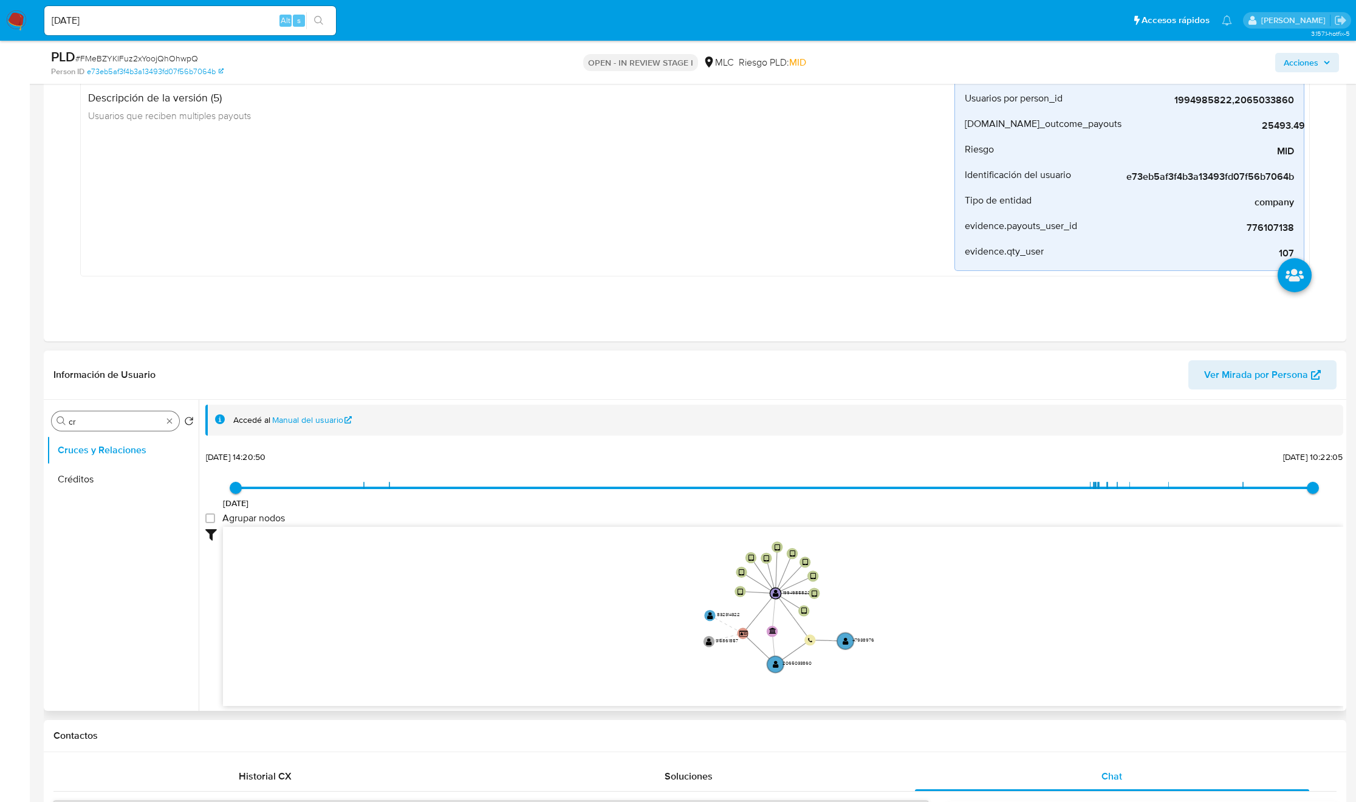
click at [77, 426] on input "cr" at bounding box center [116, 421] width 94 height 11
type input "DOC"
click at [114, 496] on ul "Cruces y Relaciones Documentación" at bounding box center [123, 573] width 152 height 274
drag, startPoint x: 117, startPoint y: 487, endPoint x: 117, endPoint y: 496, distance: 9.1
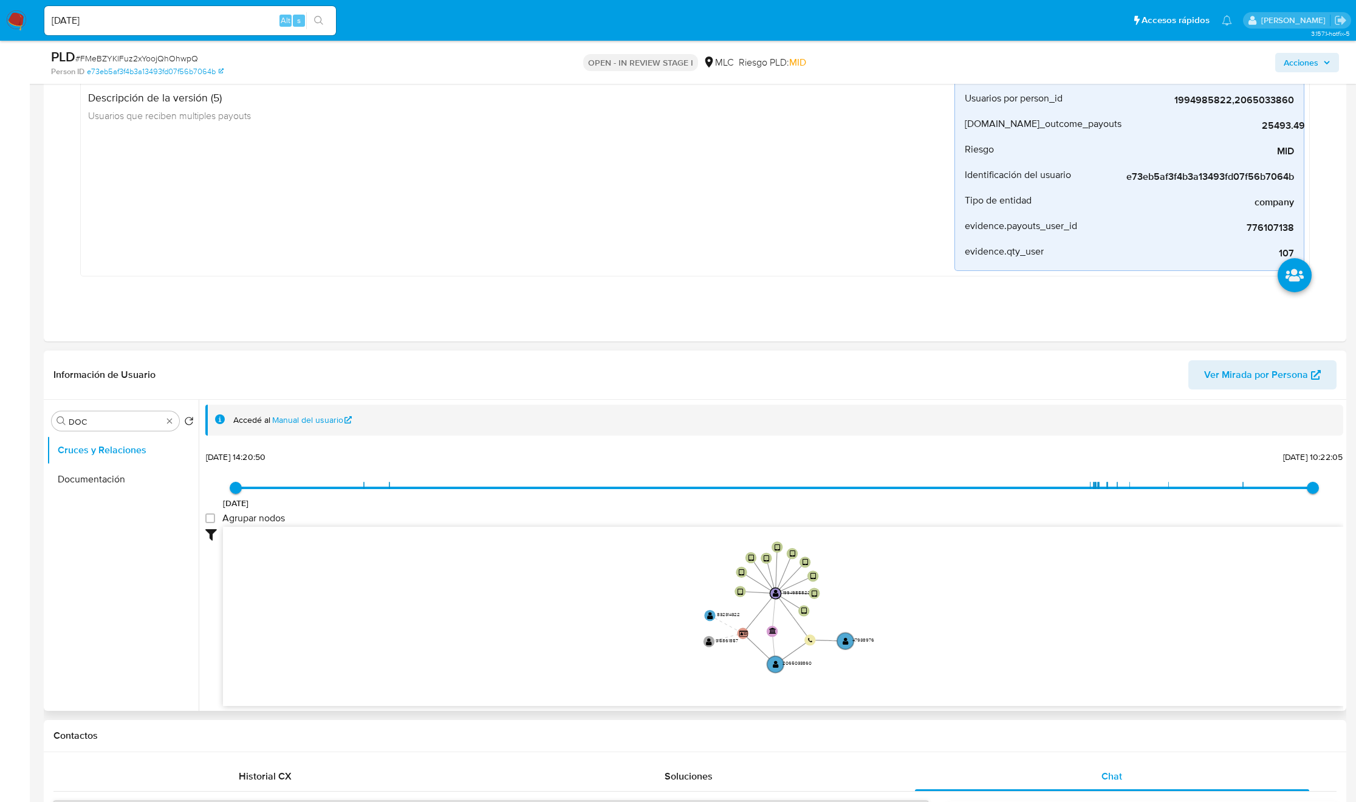
click at [117, 496] on ul "Cruces y Relaciones Documentación" at bounding box center [123, 573] width 152 height 274
click at [90, 483] on button "Documentación" at bounding box center [118, 479] width 142 height 29
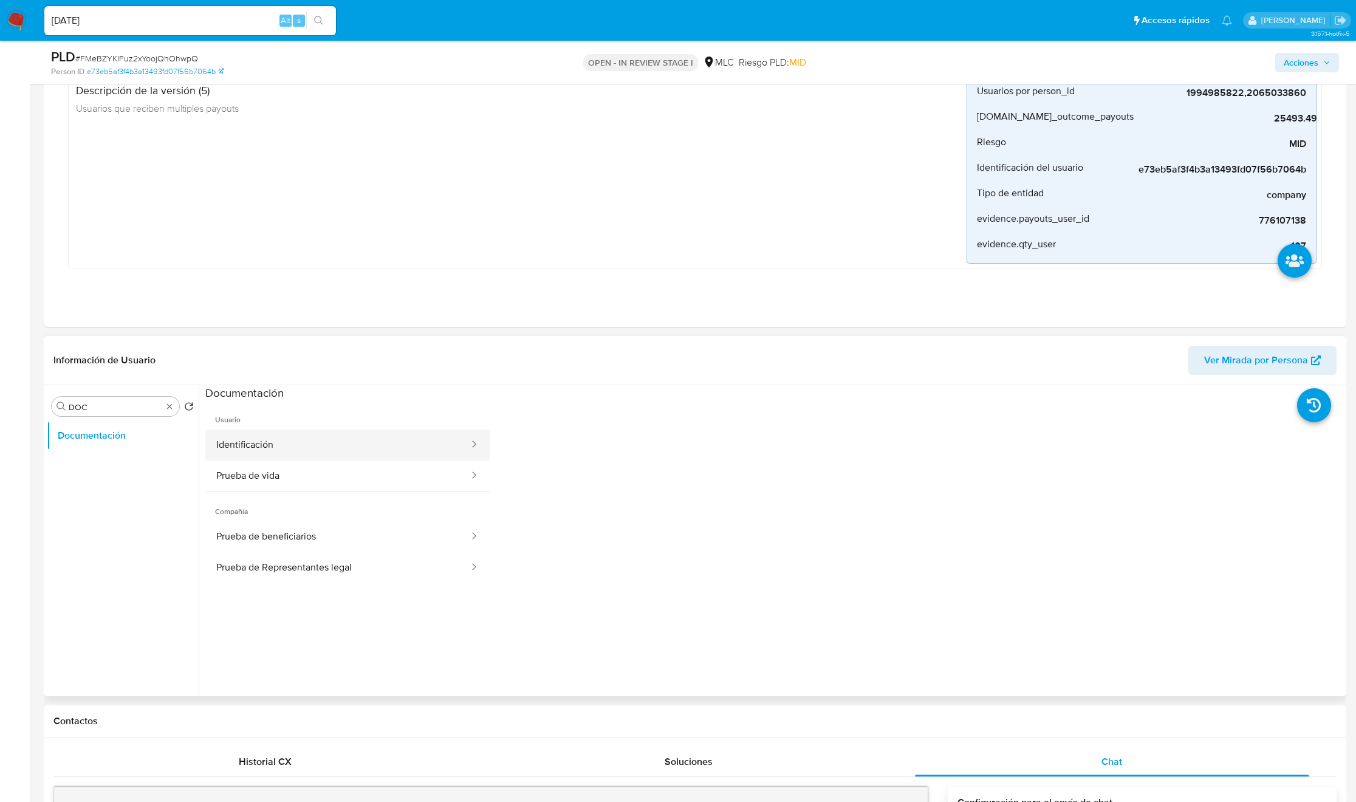
click at [278, 448] on button "Identificación" at bounding box center [337, 444] width 265 height 31
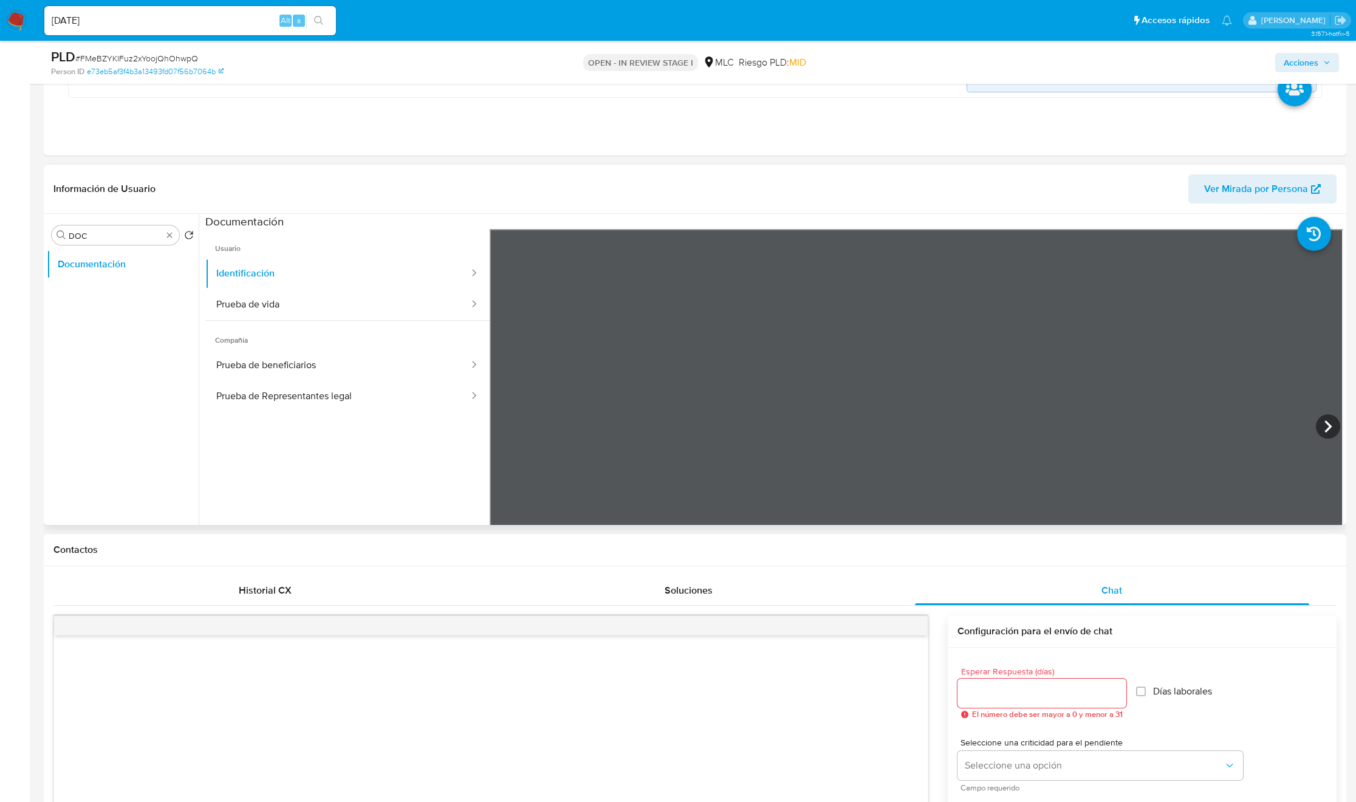
scroll to position [364, 0]
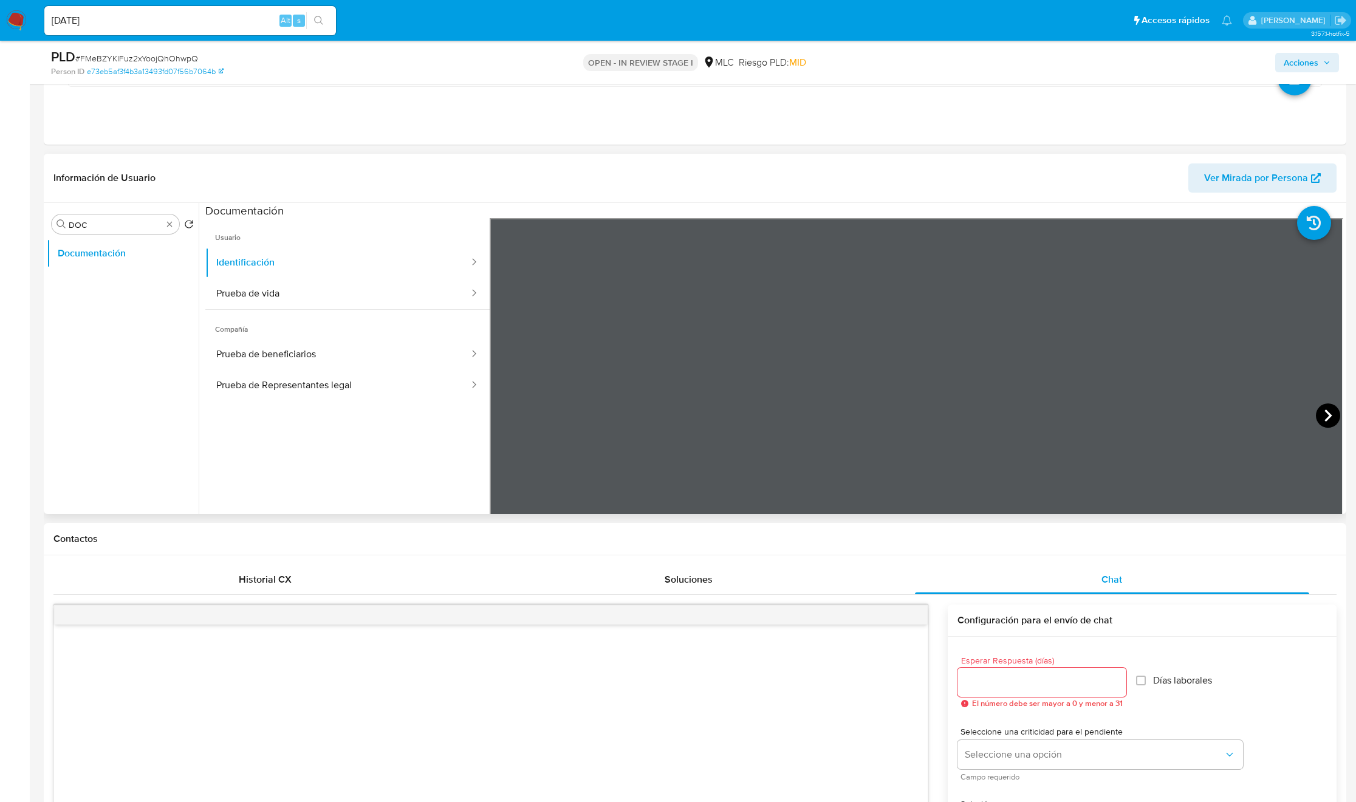
click at [912, 416] on icon at bounding box center [1328, 415] width 24 height 24
click at [309, 294] on button "Prueba de vida" at bounding box center [337, 293] width 265 height 31
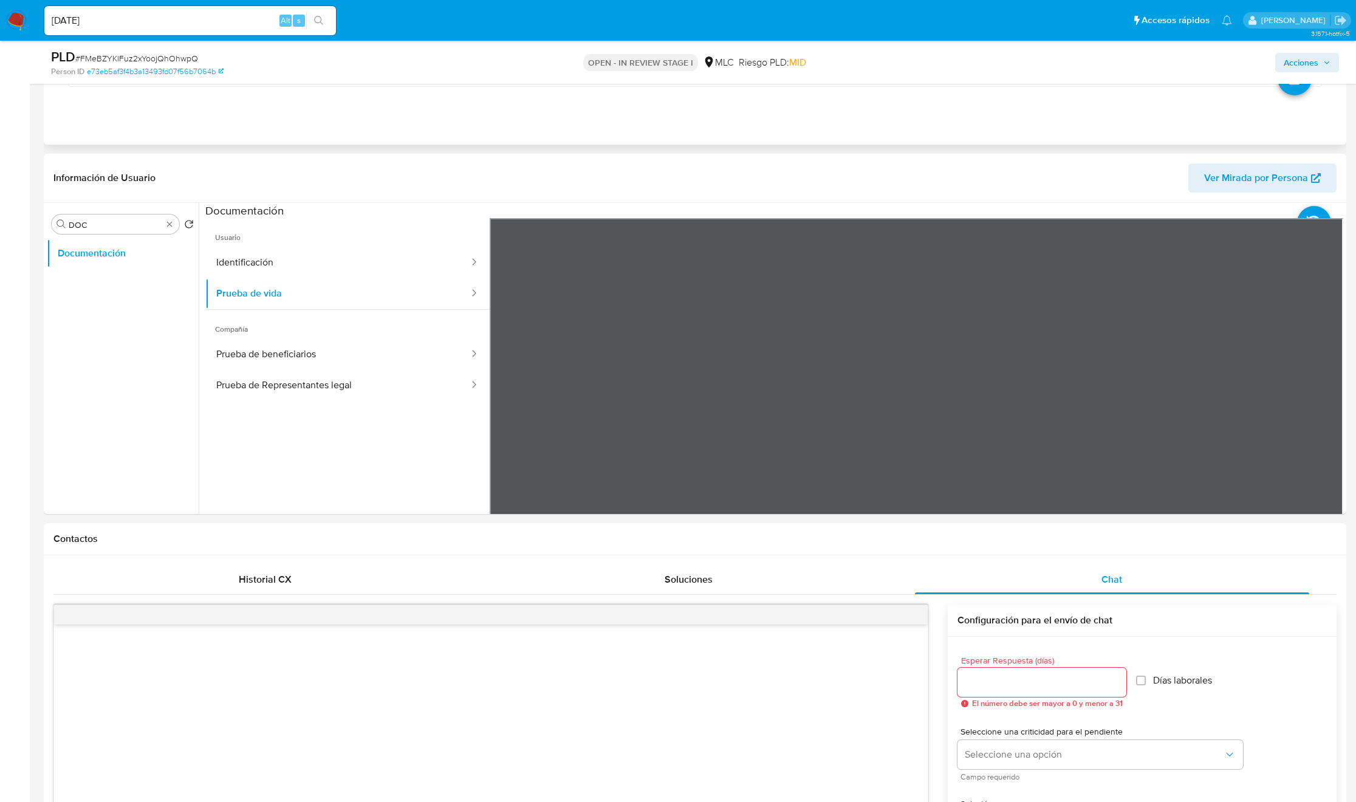
click at [281, 277] on button "Identificación" at bounding box center [337, 262] width 265 height 31
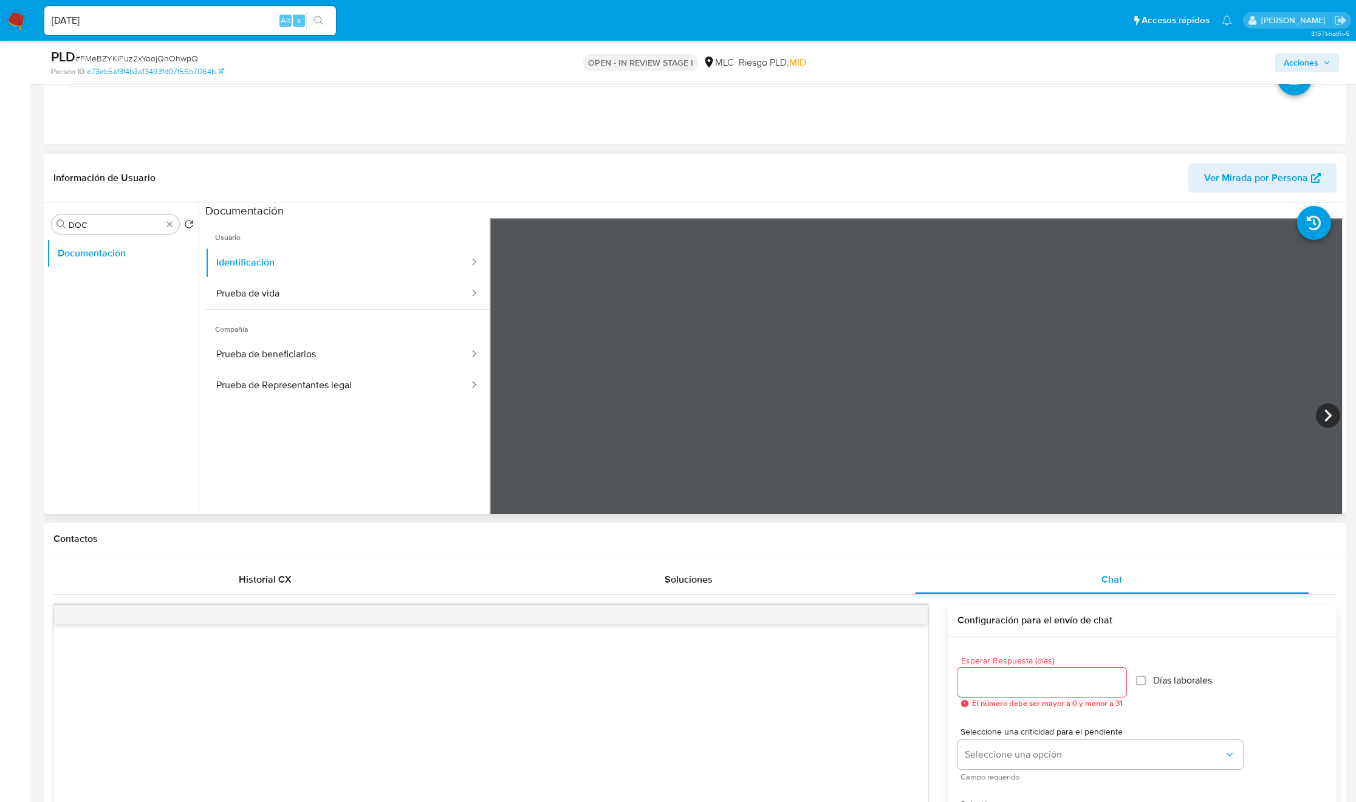
click at [418, 323] on span "Compañía" at bounding box center [347, 324] width 284 height 29
drag, startPoint x: 426, startPoint y: 301, endPoint x: 428, endPoint y: 294, distance: 6.9
click at [428, 294] on button "Prueba de vida" at bounding box center [337, 293] width 265 height 31
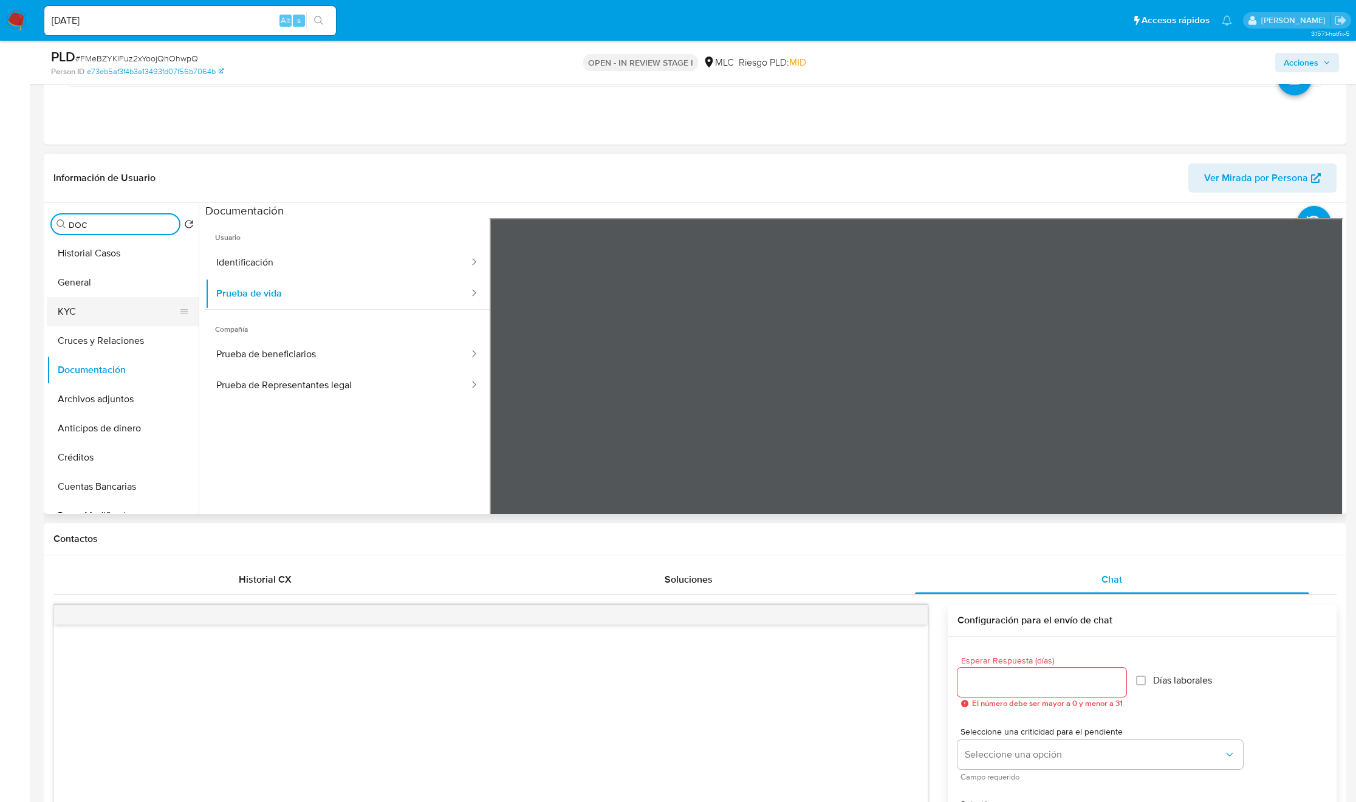
click at [64, 308] on button "KYC" at bounding box center [118, 311] width 142 height 29
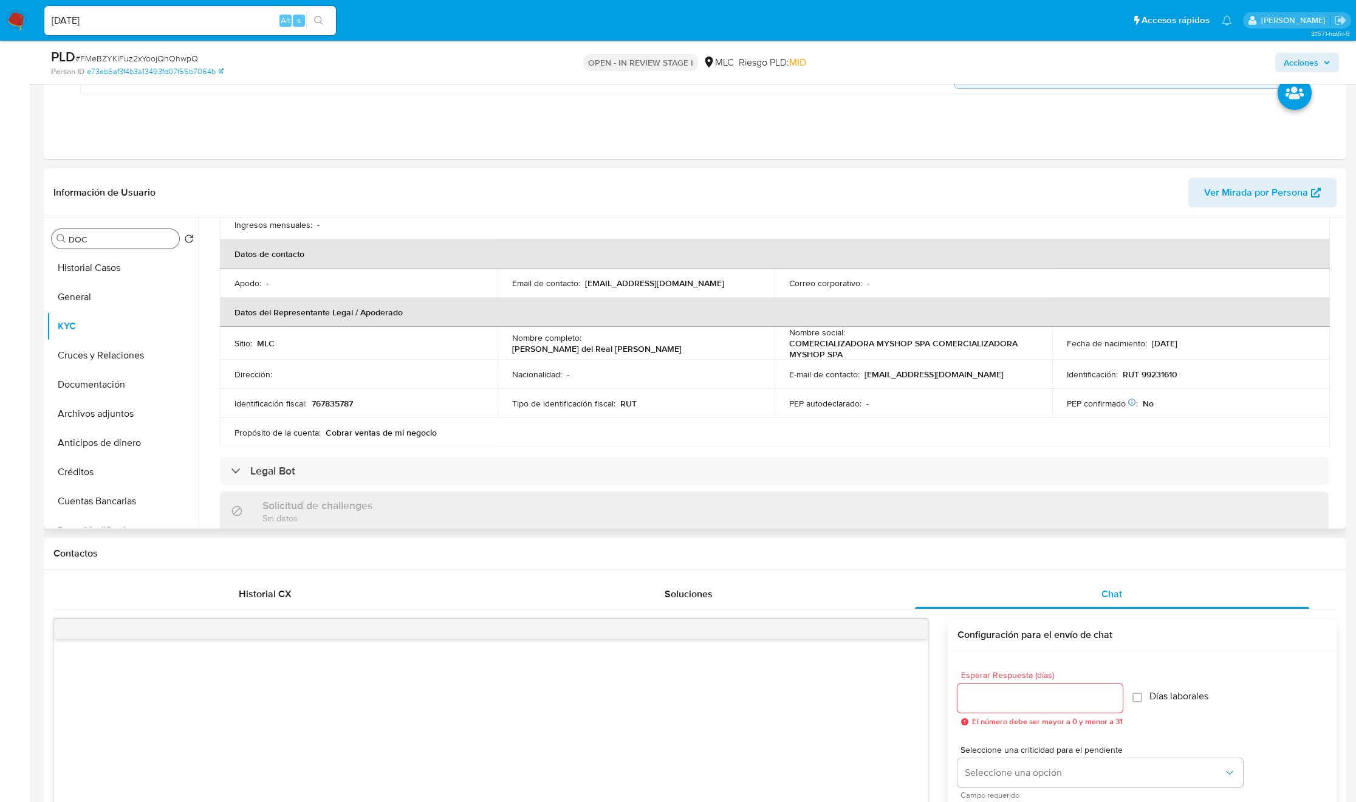
scroll to position [273, 0]
click at [590, 341] on p "Rodrigo Enrique del Real Pérez" at bounding box center [596, 345] width 169 height 11
drag, startPoint x: 726, startPoint y: 340, endPoint x: 799, endPoint y: 336, distance: 73.0
click at [728, 341] on div "Nombre completo : Rodrigo Enrique del Real Pérez" at bounding box center [636, 340] width 248 height 22
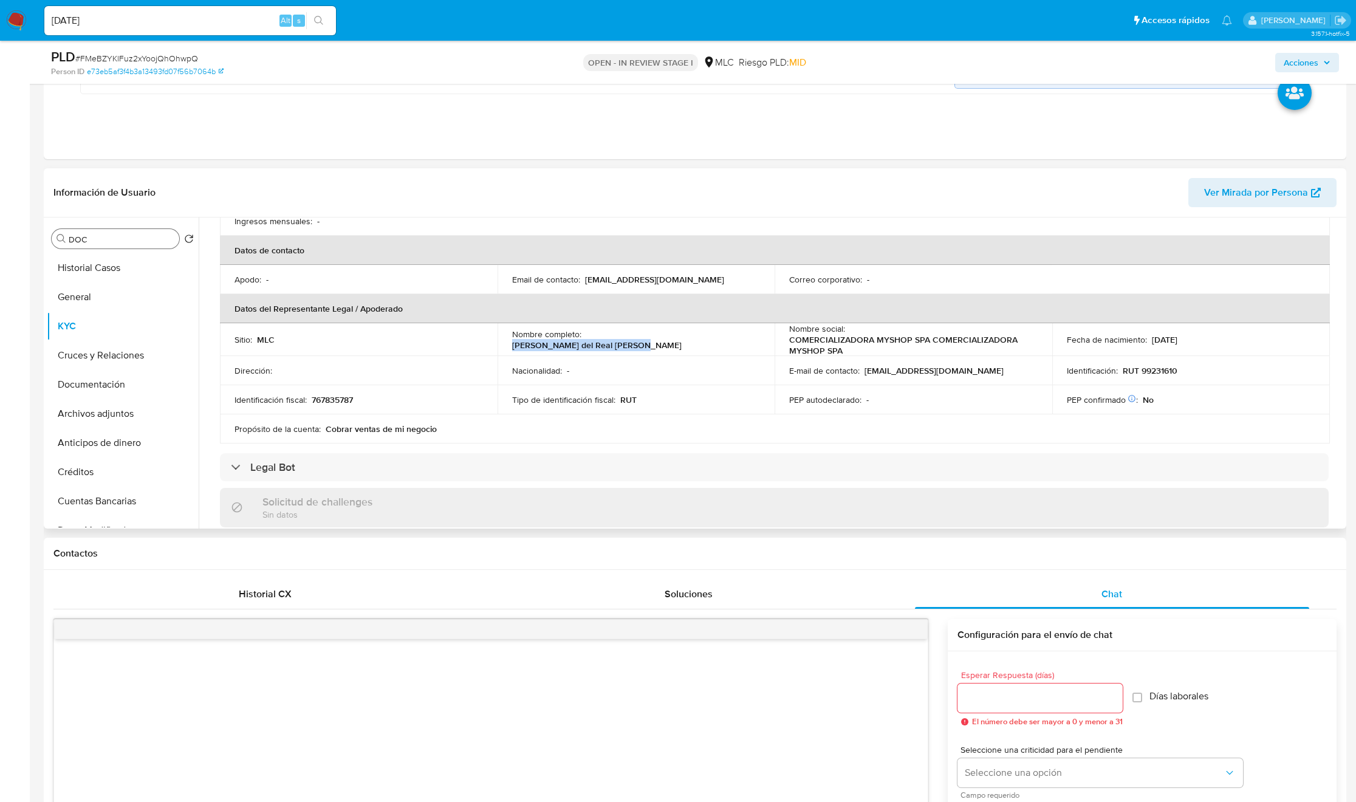
copy p "Rodrigo Enrique del Real Pérez"
click at [340, 399] on p "767835787" at bounding box center [332, 399] width 41 height 11
copy p "767835787"
click at [912, 375] on p "RUT 99231610" at bounding box center [1150, 370] width 55 height 11
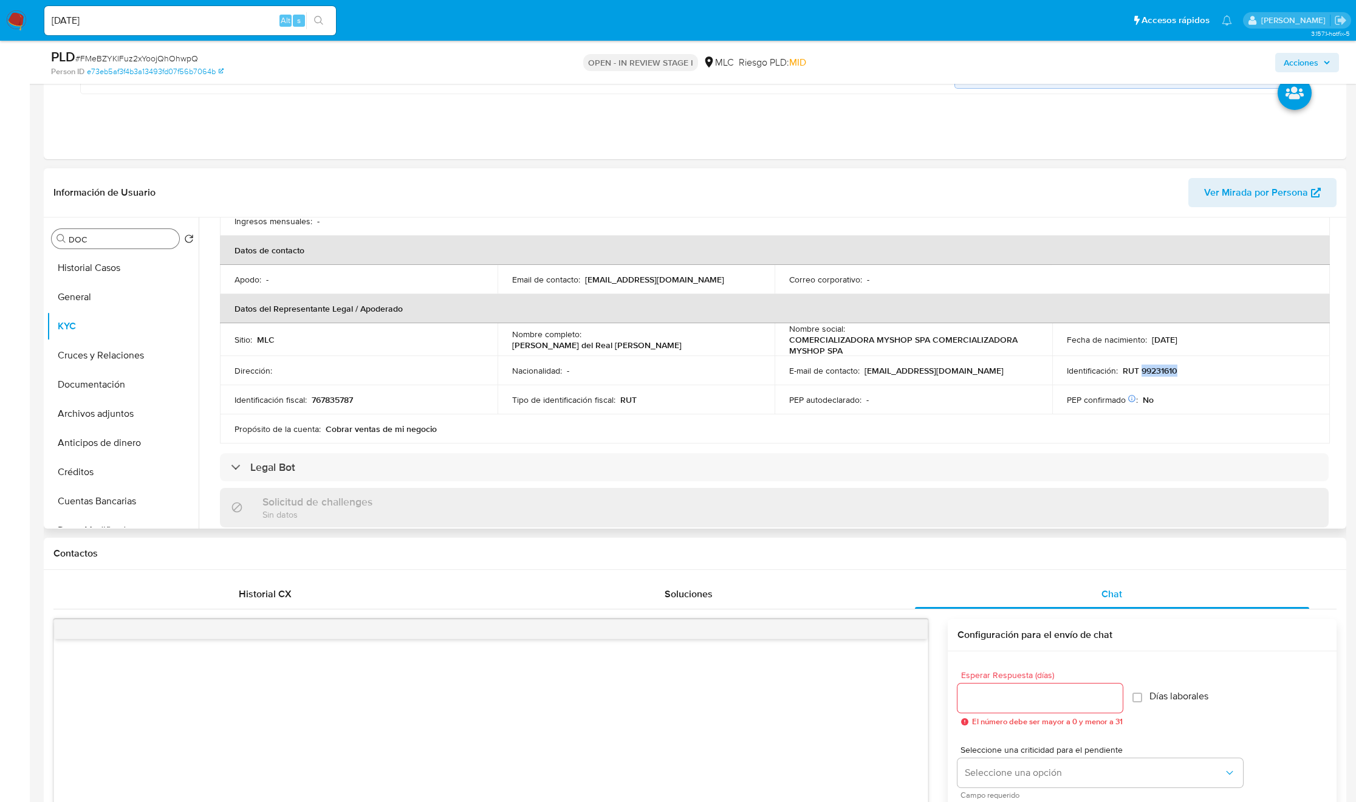
click at [912, 375] on p "RUT 99231610" at bounding box center [1150, 370] width 55 height 11
copy p "99231610"
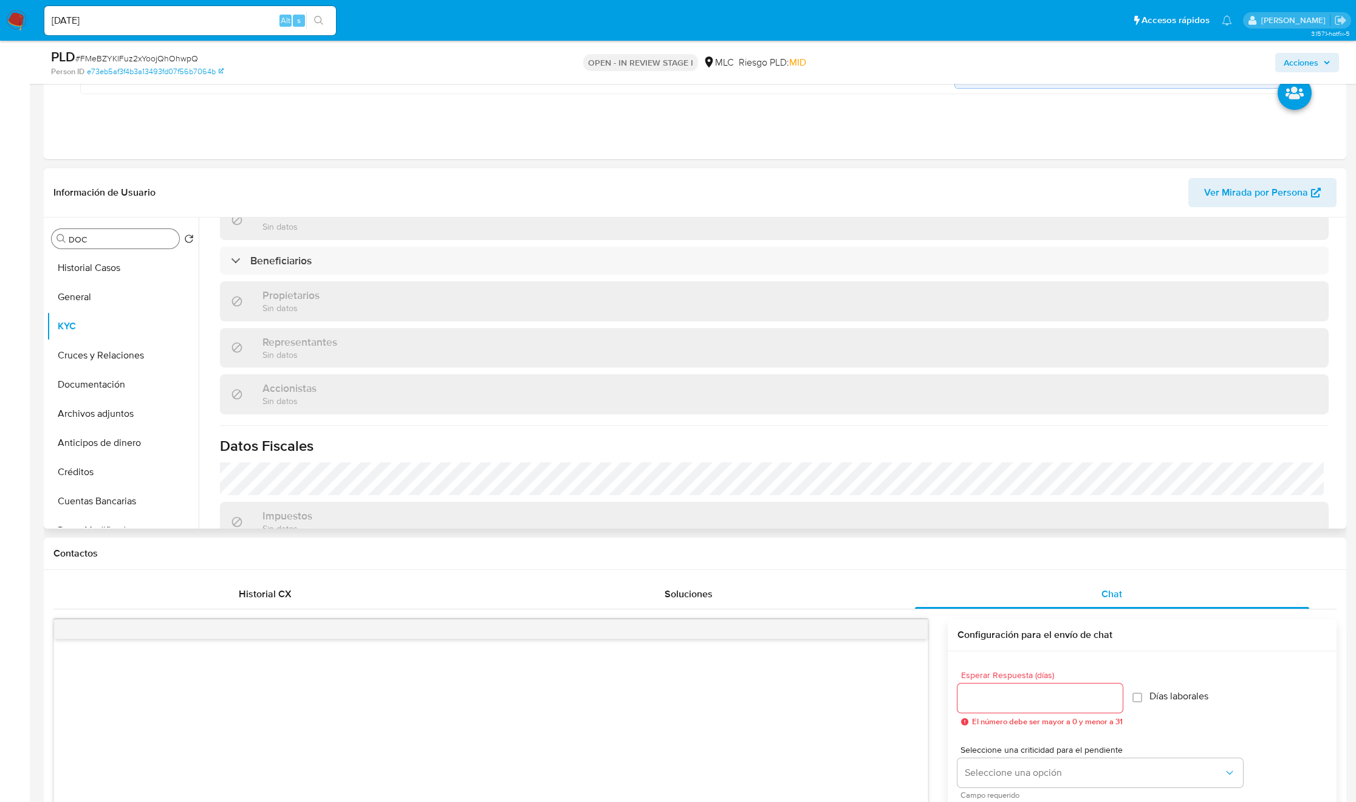
scroll to position [516, 0]
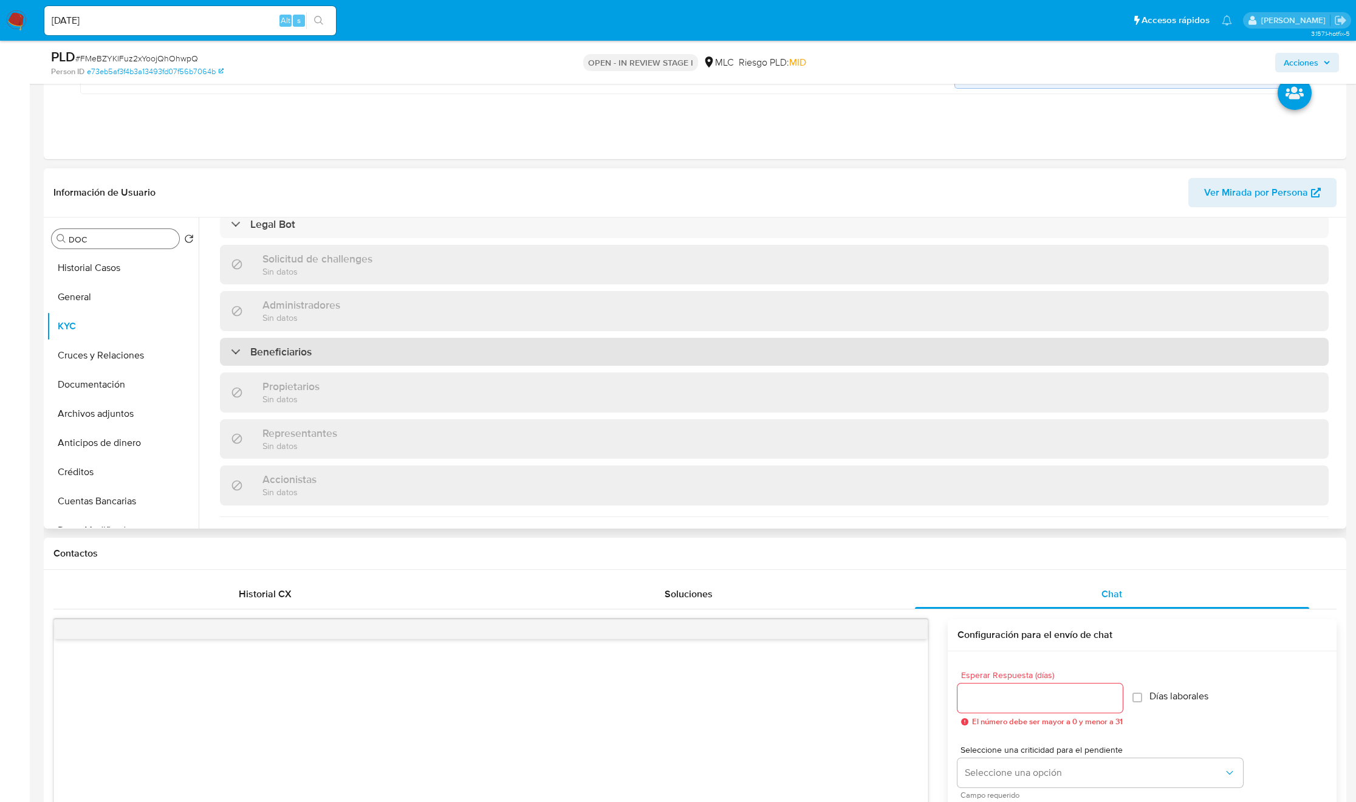
click at [279, 354] on h3 "Beneficiarios" at bounding box center [280, 351] width 61 height 13
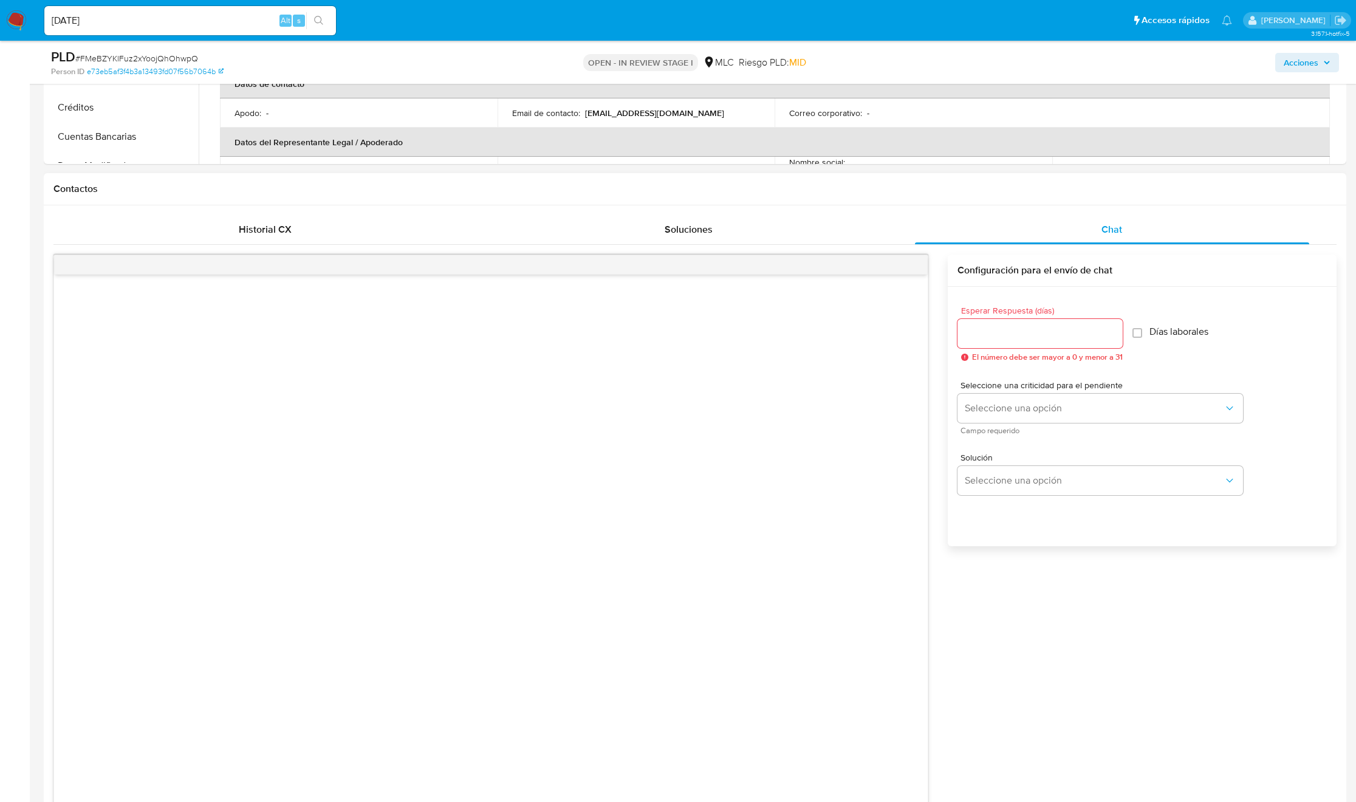
scroll to position [820, 0]
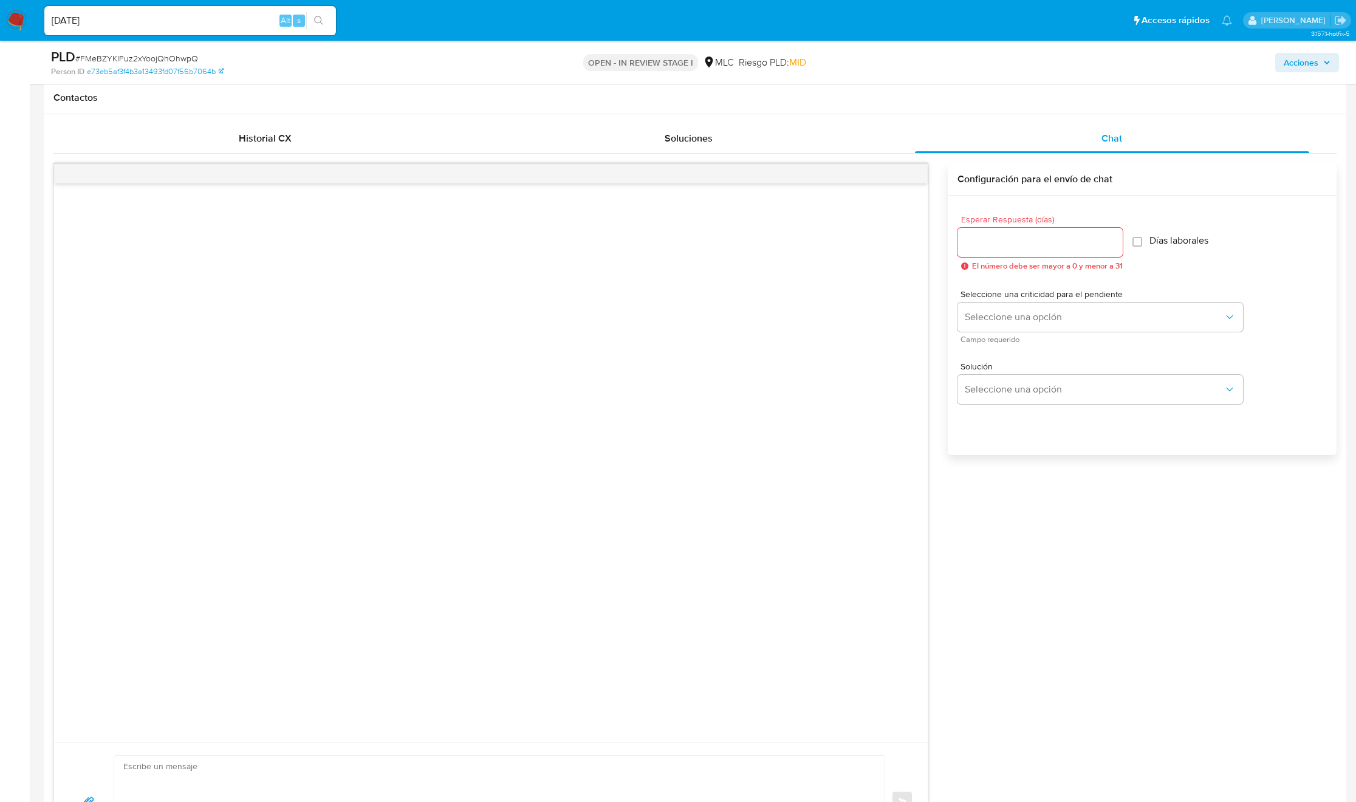
click at [912, 239] on input "Esperar Respuesta (días)" at bounding box center [1039, 242] width 165 height 16
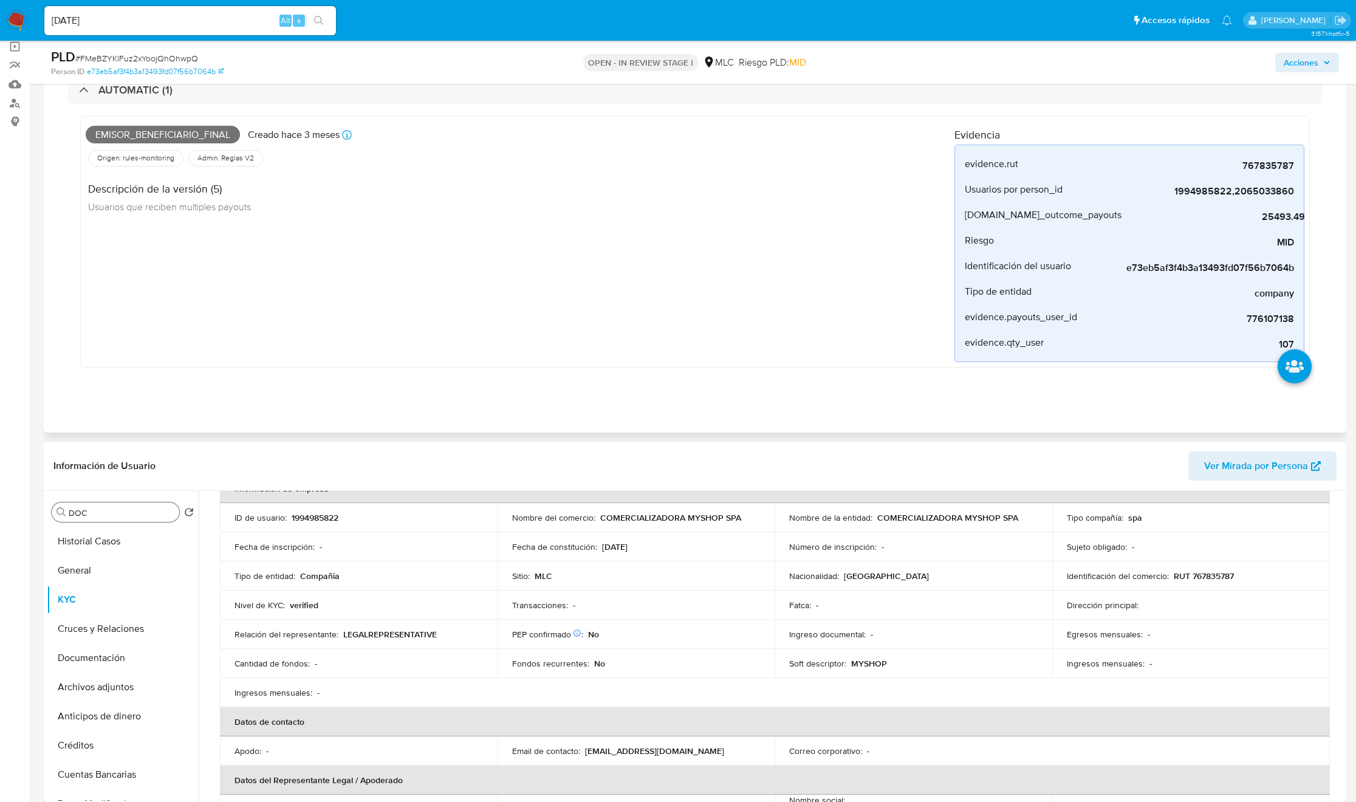
scroll to position [0, 0]
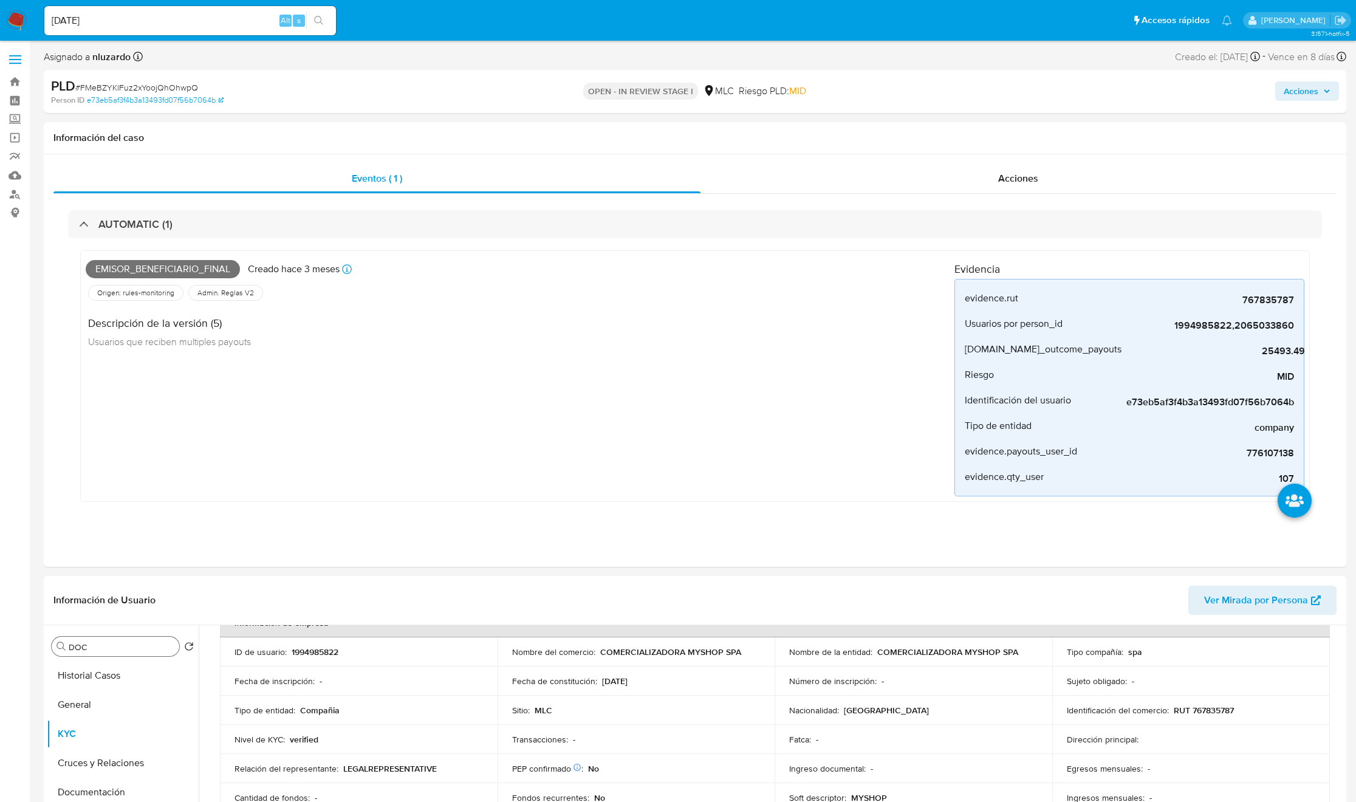
click at [667, 100] on div "OPEN - IN REVIEW STAGE I MLC Riesgo PLD: MID" at bounding box center [695, 91] width 426 height 29
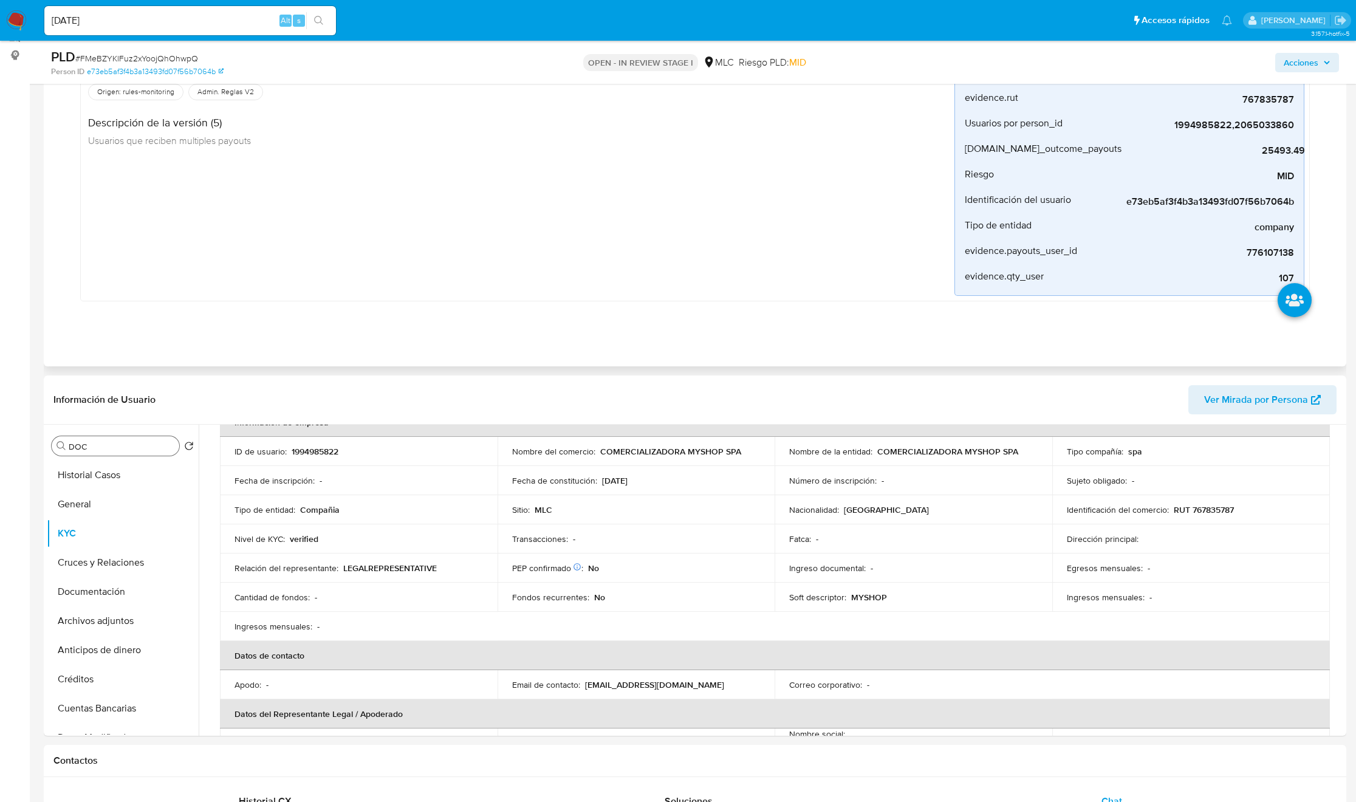
scroll to position [182, 0]
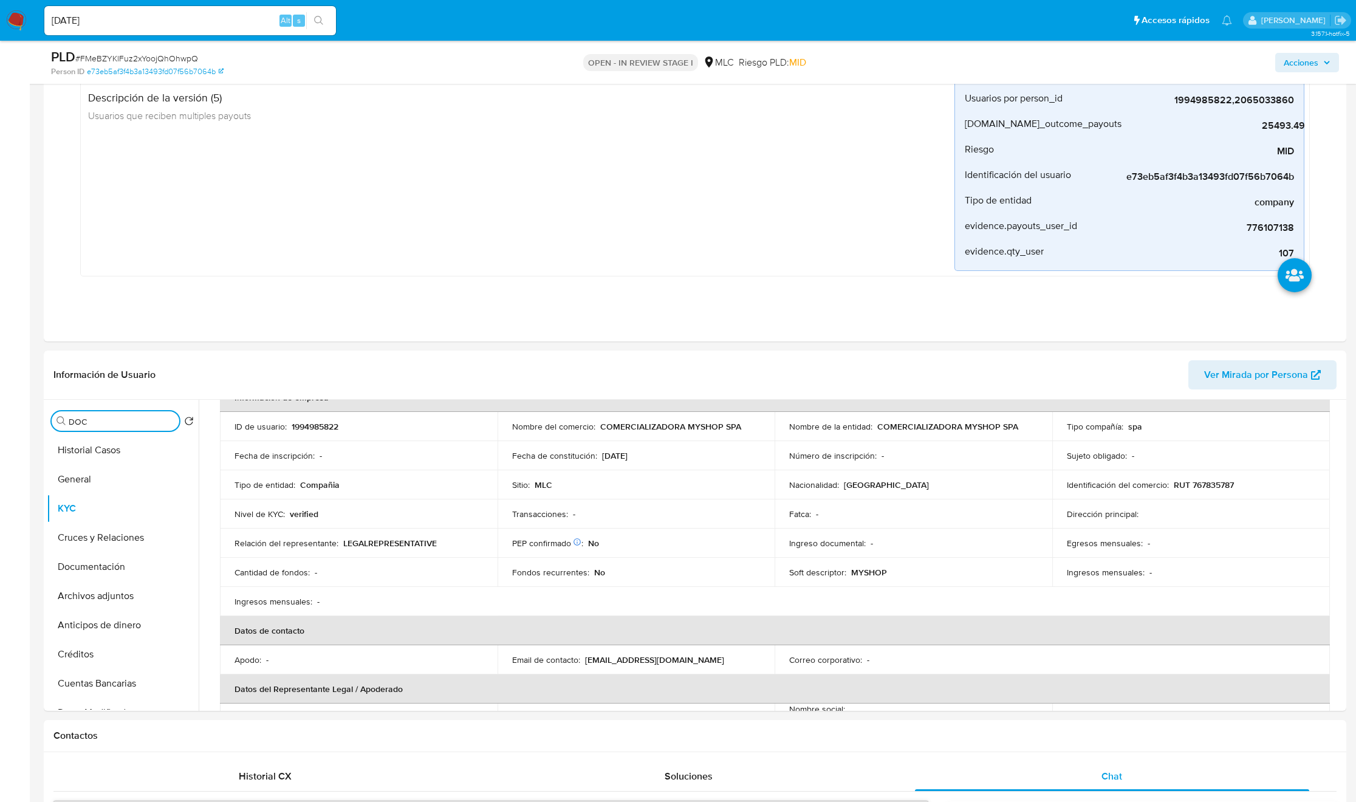
click at [152, 423] on input "DOC" at bounding box center [122, 421] width 106 height 11
type input "AD"
click at [132, 476] on button "Archivos adjuntos" at bounding box center [118, 479] width 142 height 29
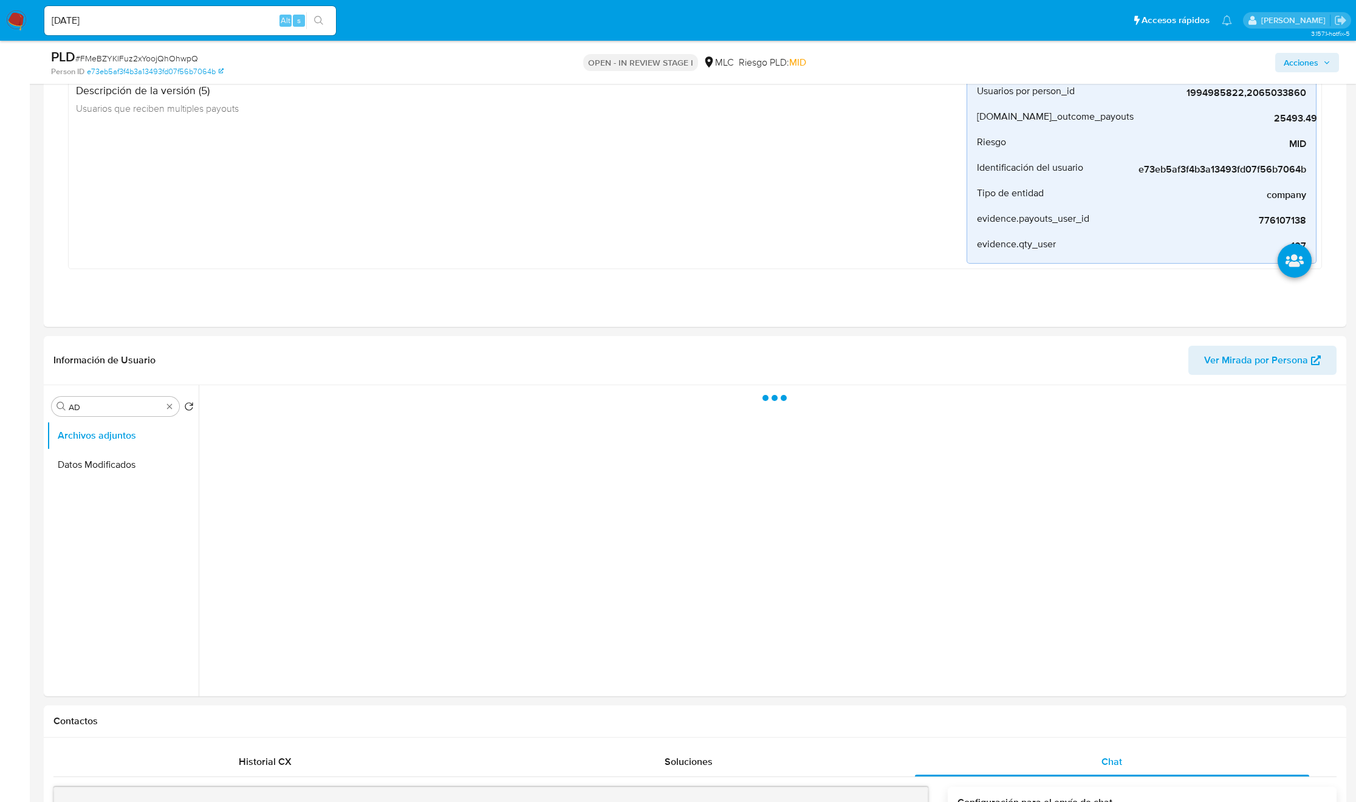
scroll to position [0, 0]
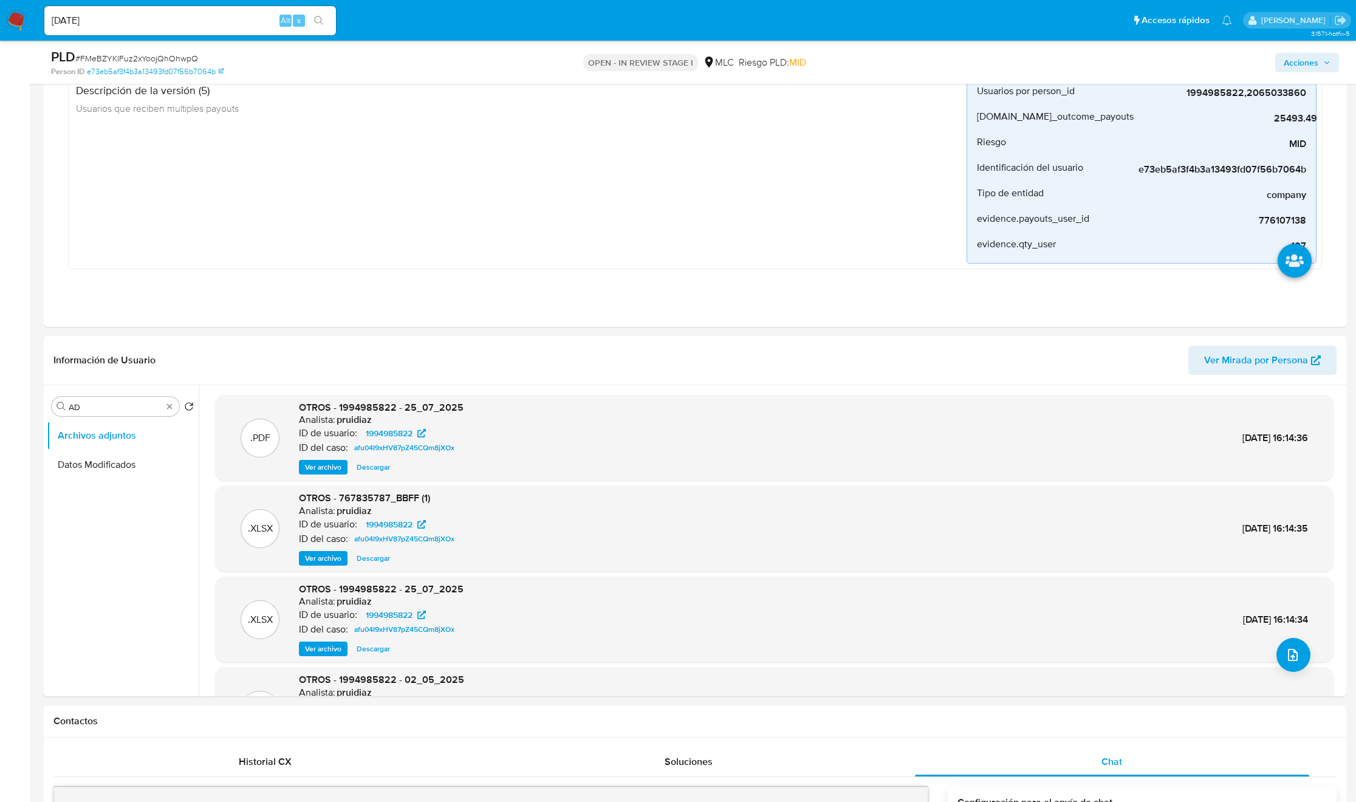
click at [314, 467] on span "Ver archivo" at bounding box center [323, 467] width 36 height 12
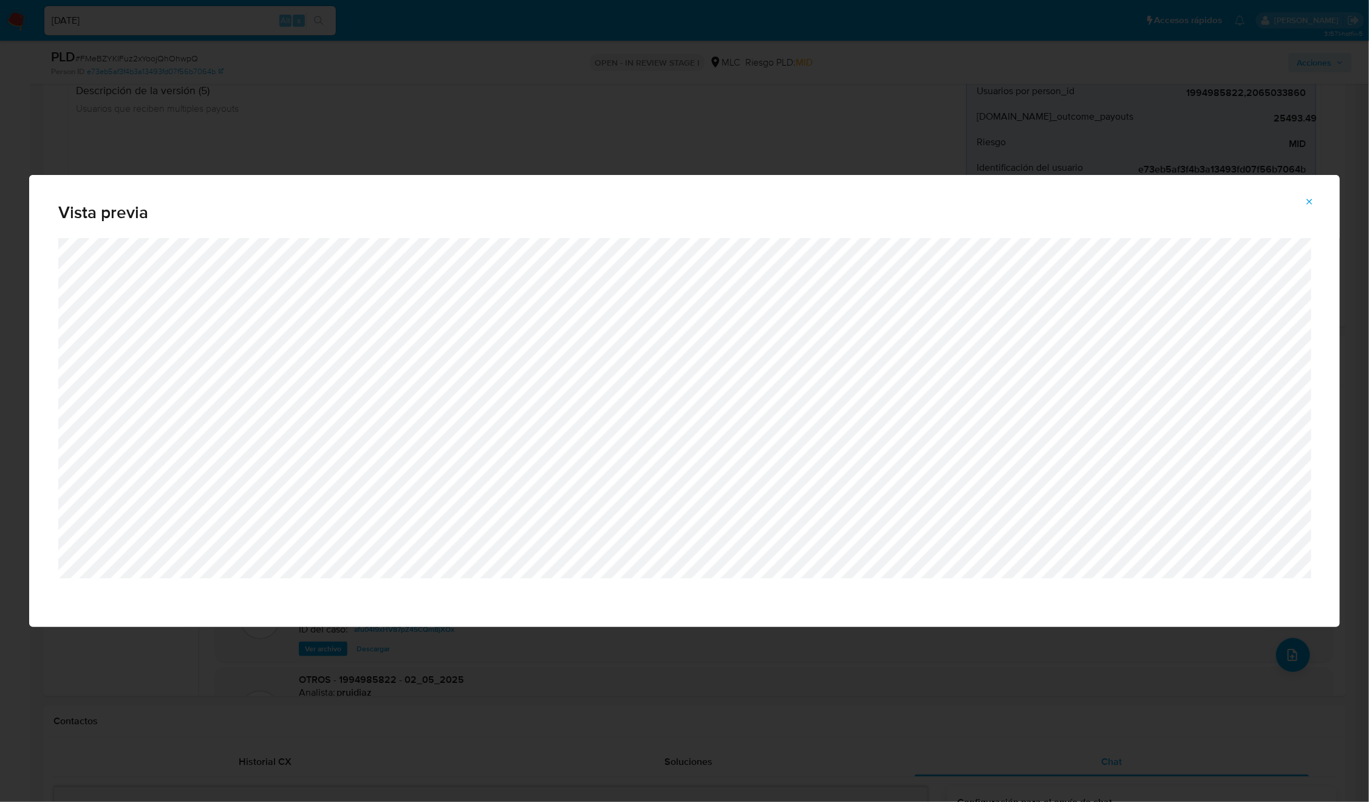
click at [609, 534] on div "Vista previa" at bounding box center [684, 401] width 1369 height 802
click at [912, 206] on icon "Attachment preview" at bounding box center [1310, 202] width 10 height 10
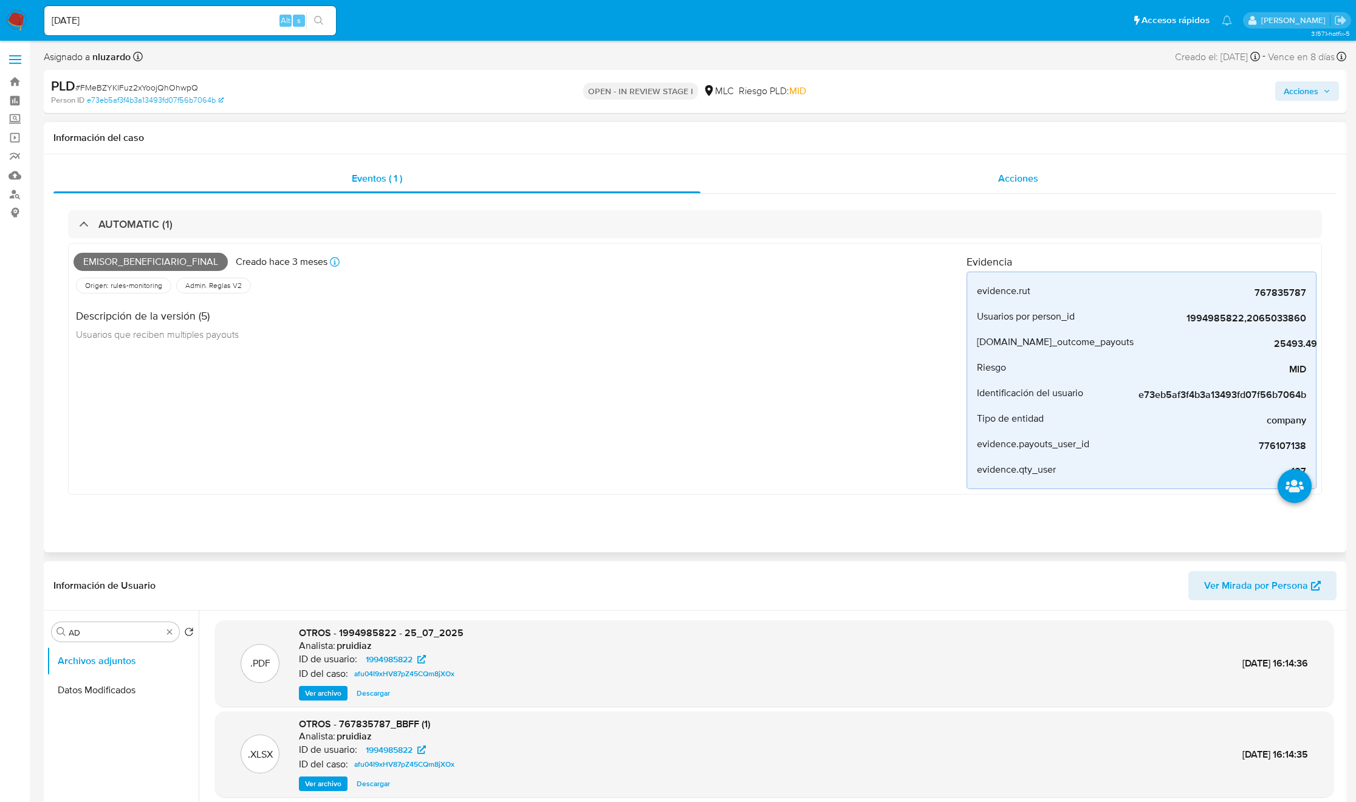
click at [912, 169] on div "Acciones" at bounding box center [1018, 178] width 637 height 29
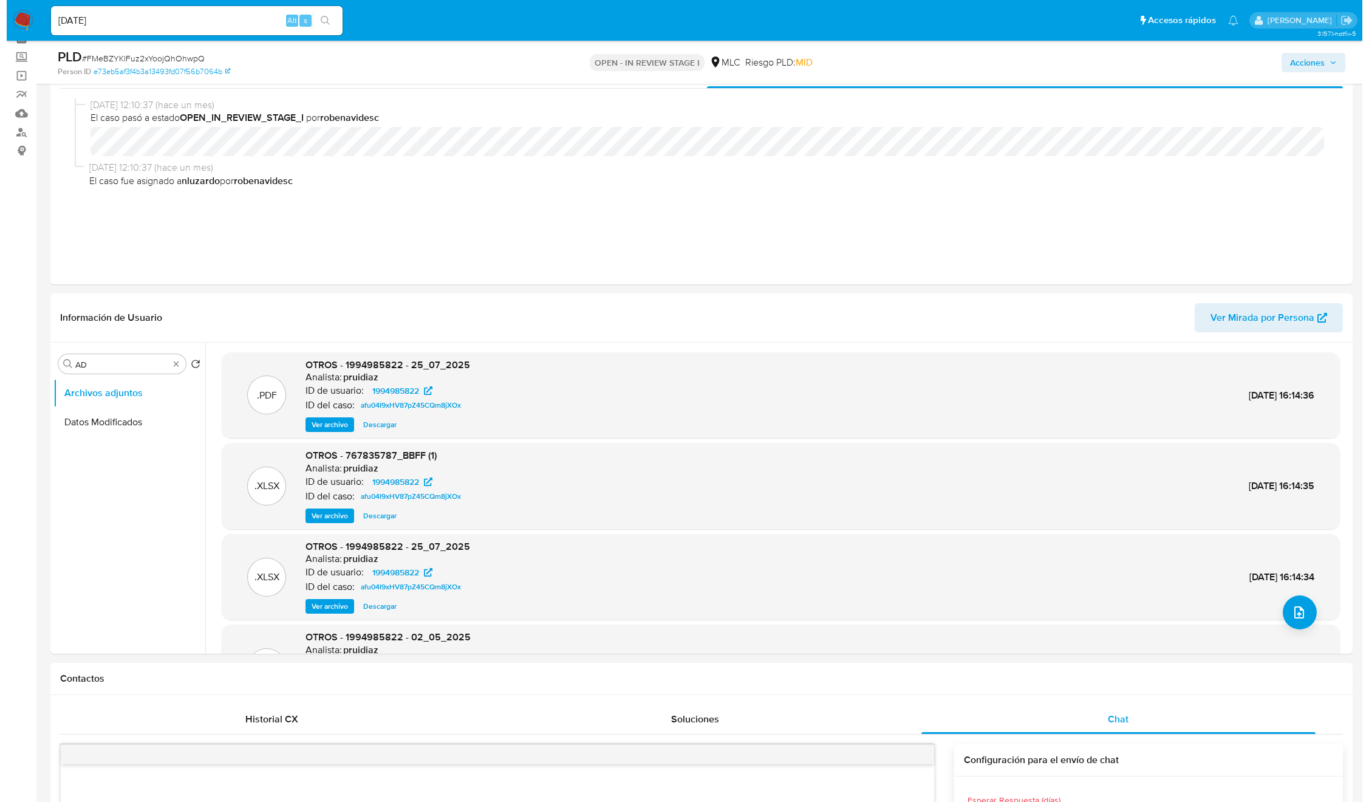
scroll to position [91, 0]
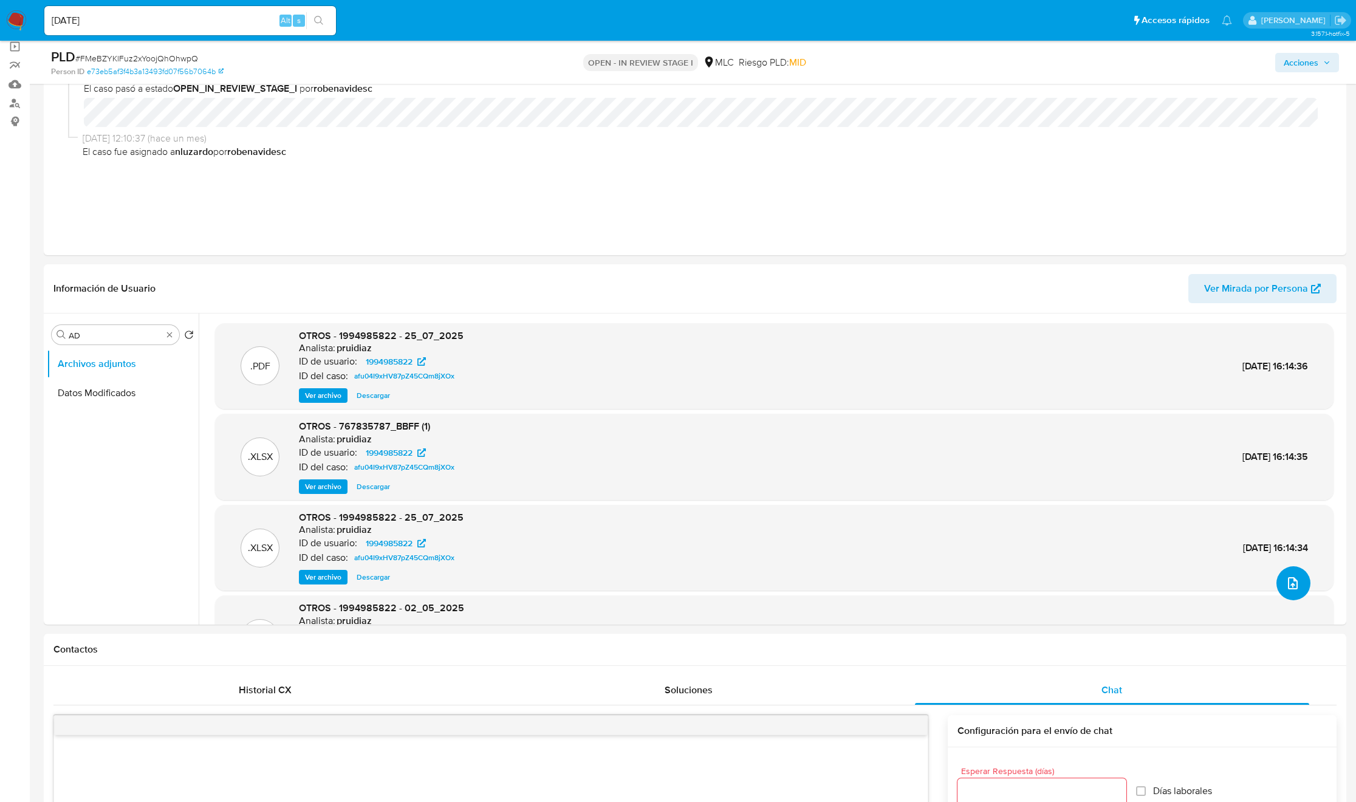
click at [912, 534] on icon "upload-file" at bounding box center [1292, 583] width 15 height 15
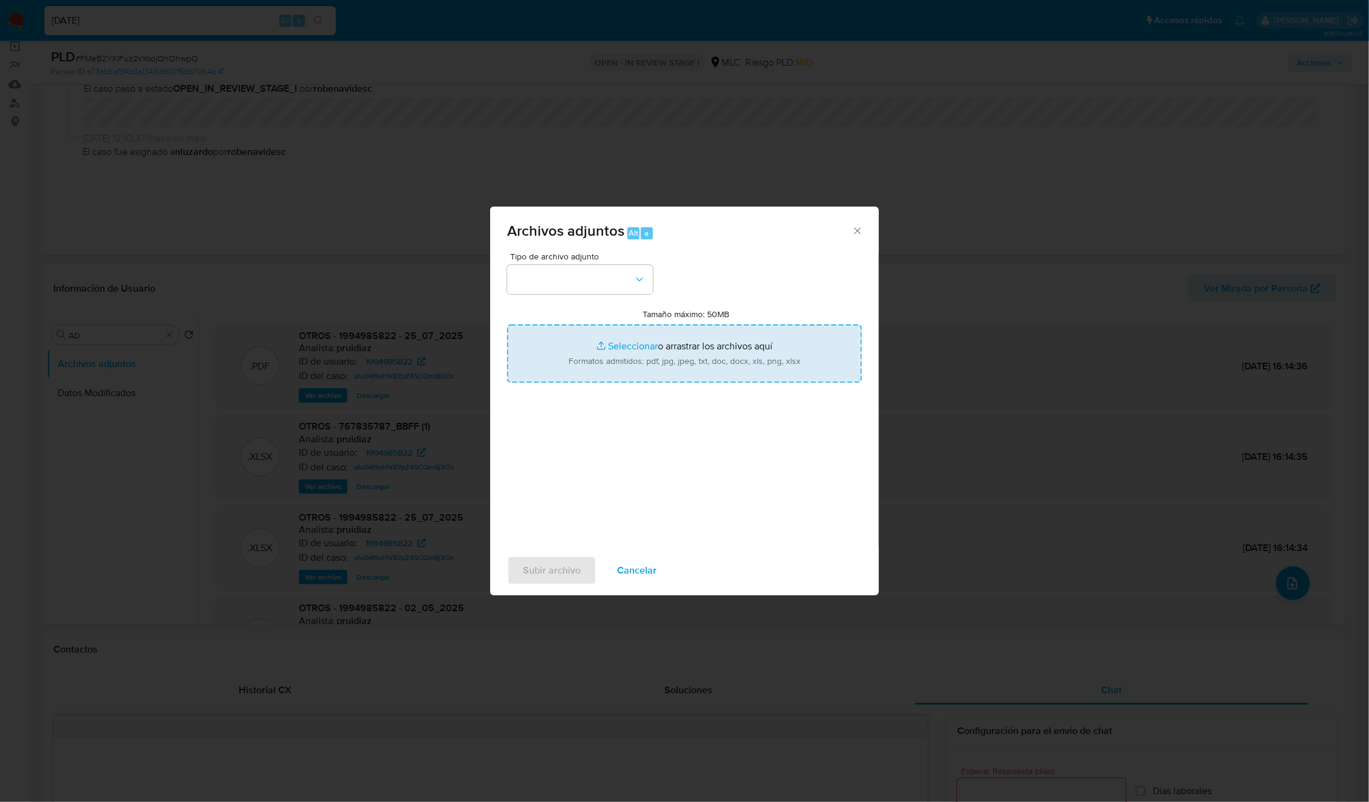
type input "C:\fakepath\1994985822_Tablas_Transaccionales_1.3.0.xlsx"
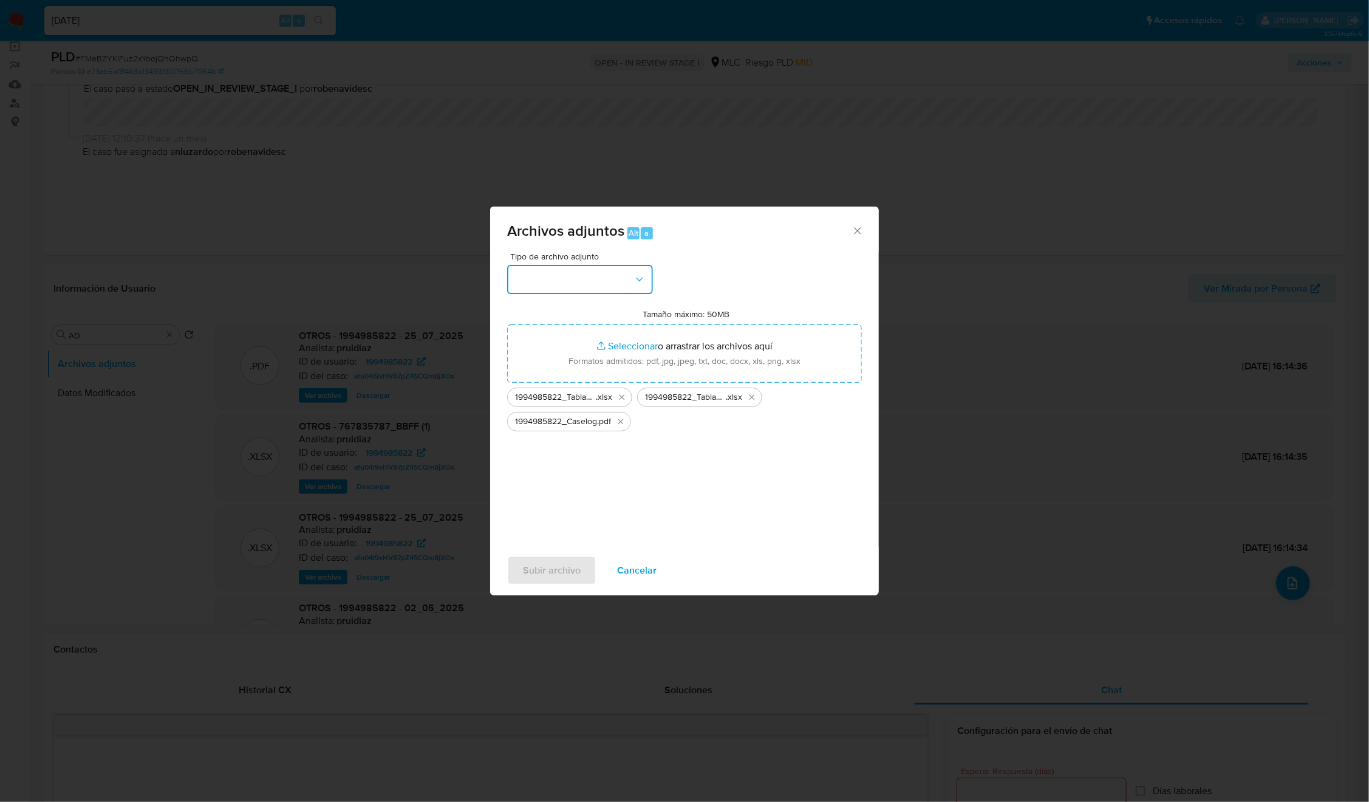
click at [635, 279] on icon "button" at bounding box center [640, 279] width 12 height 12
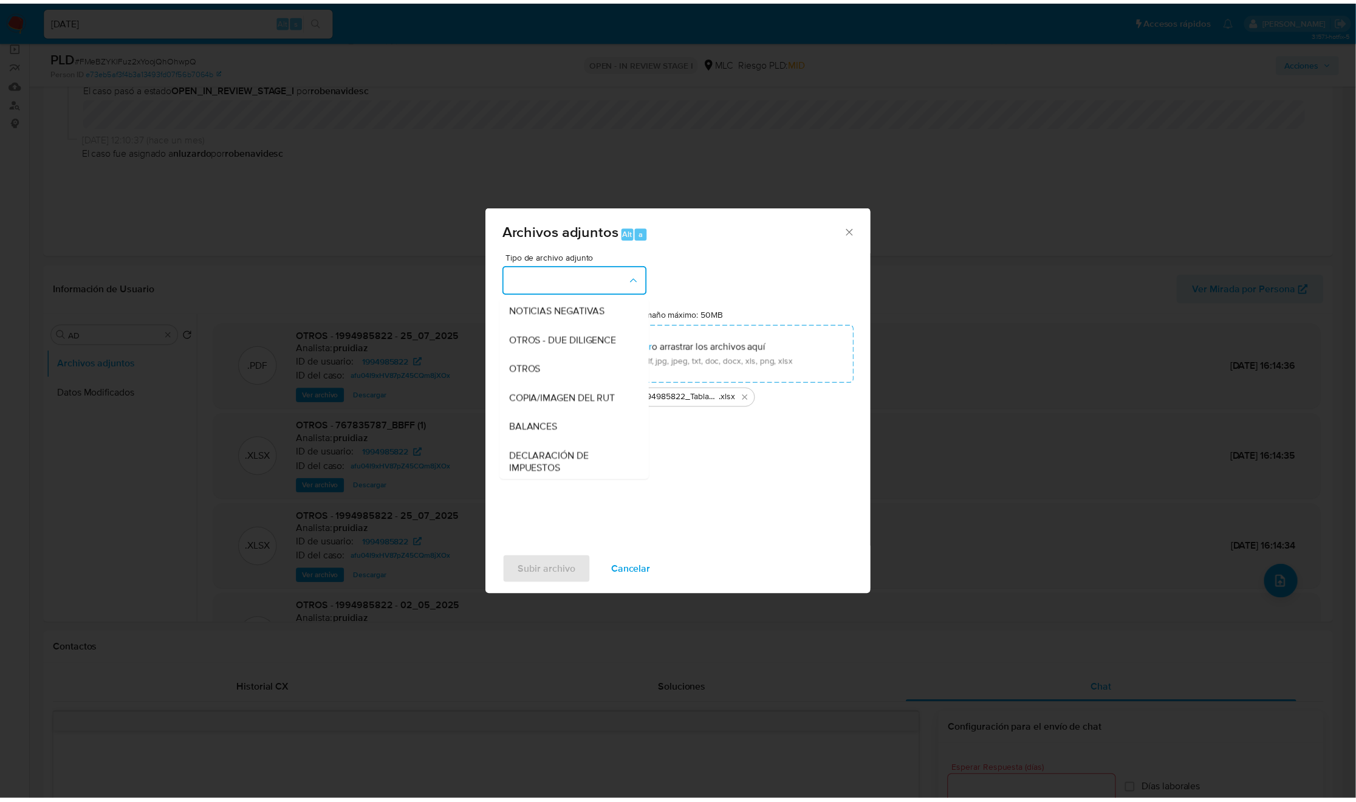
scroll to position [140, 0]
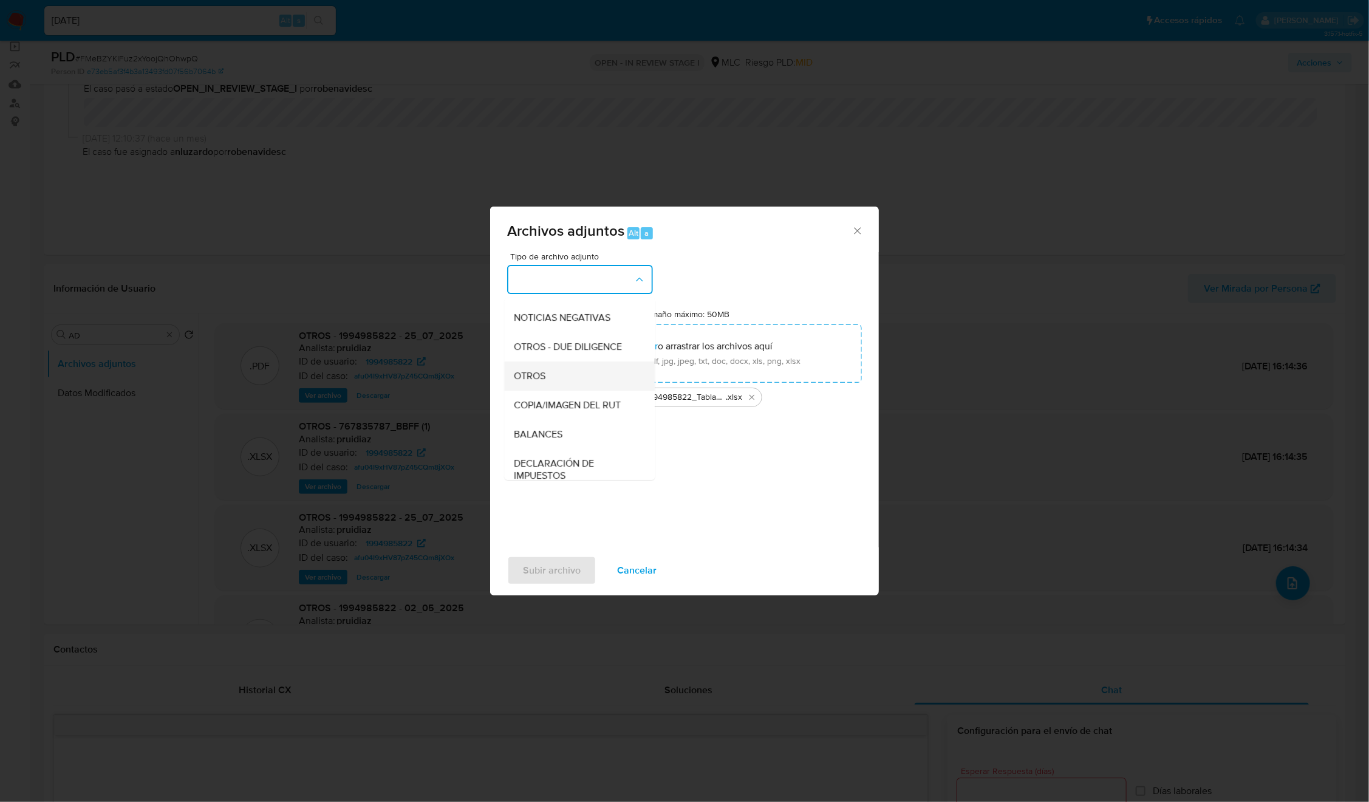
click at [551, 387] on div "OTROS" at bounding box center [577, 375] width 124 height 29
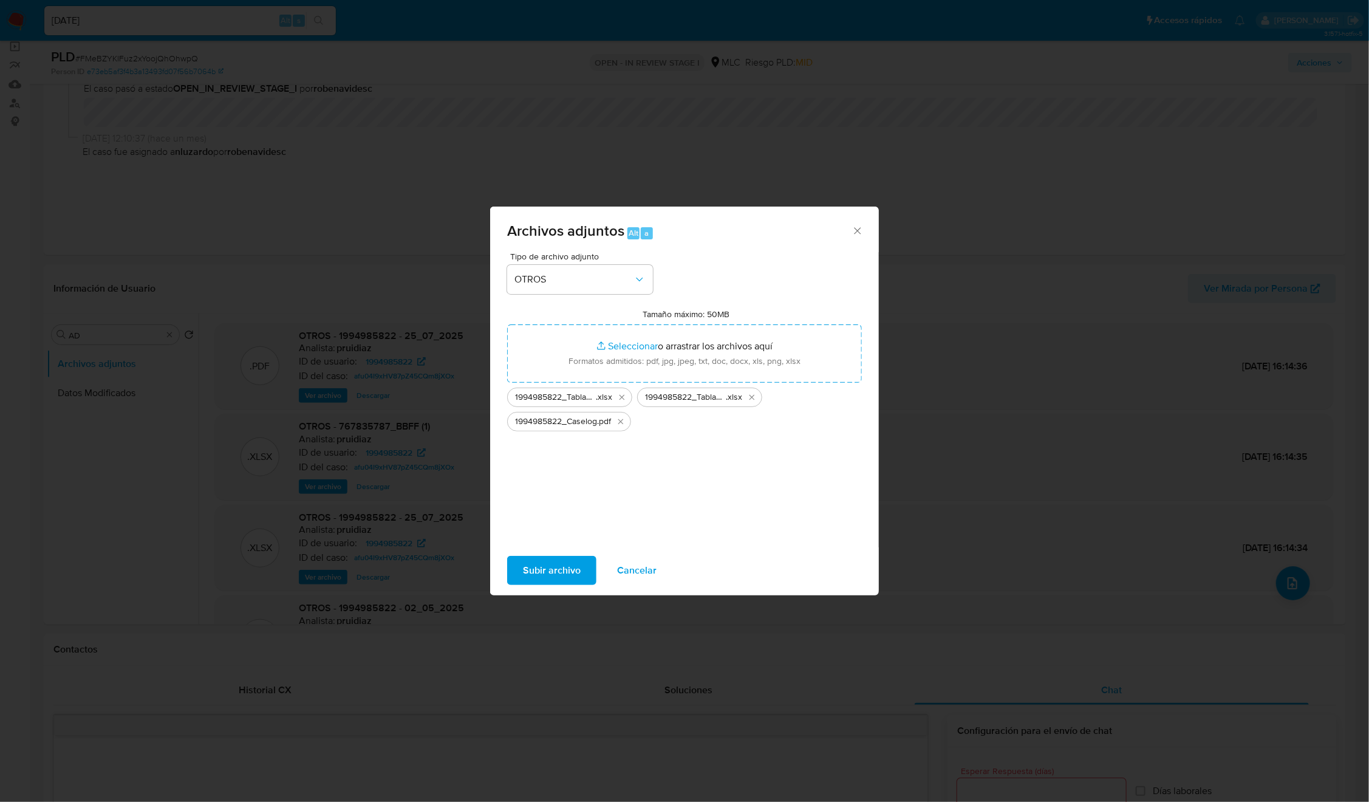
click at [547, 534] on span "Subir archivo" at bounding box center [552, 570] width 58 height 27
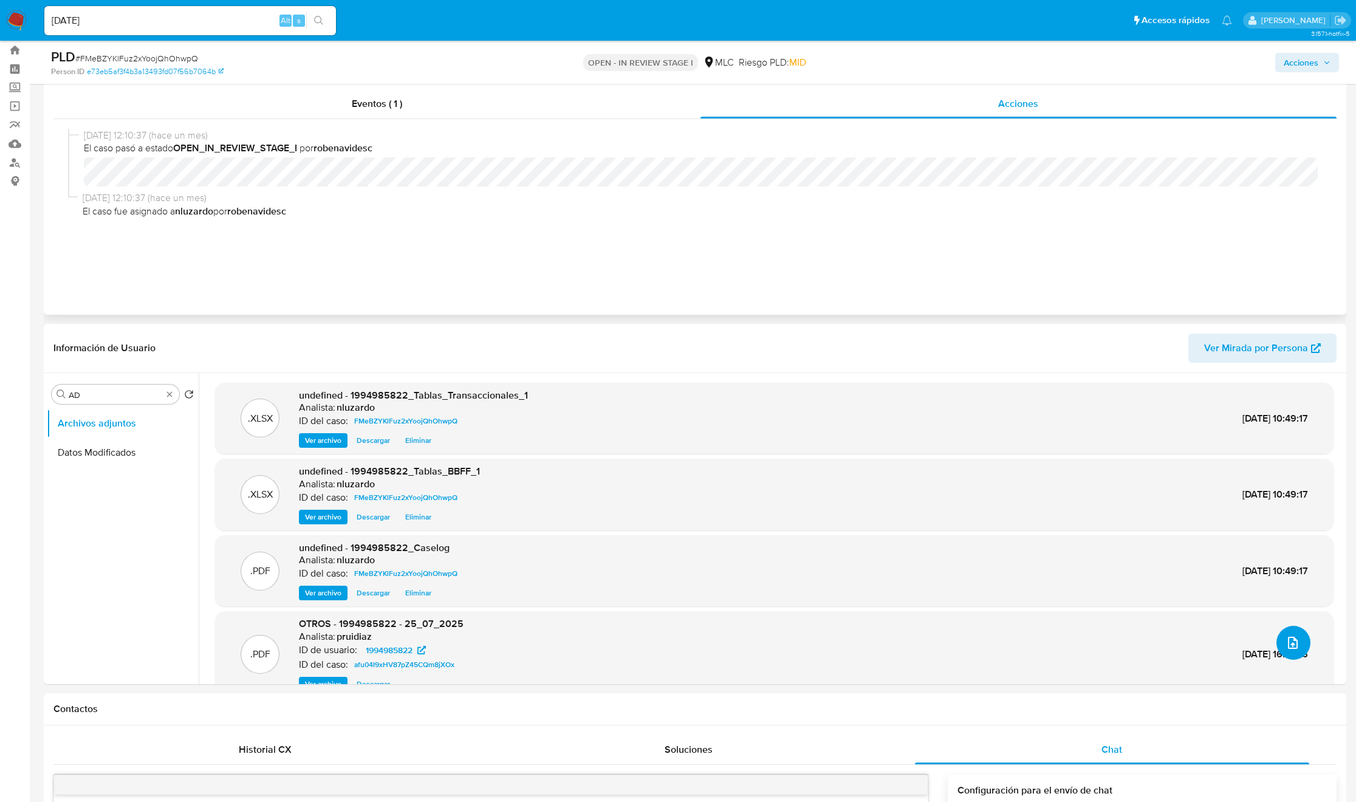
scroll to position [0, 0]
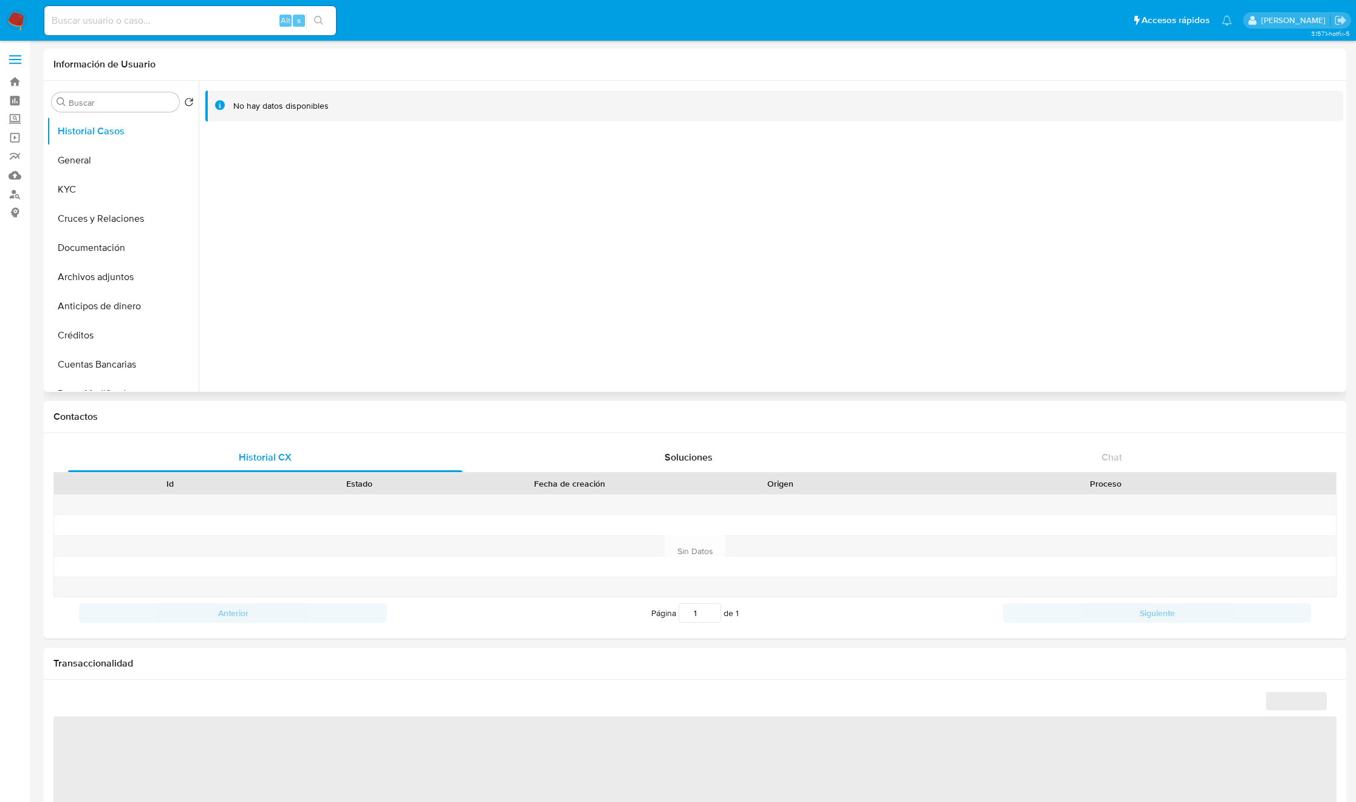
select select "10"
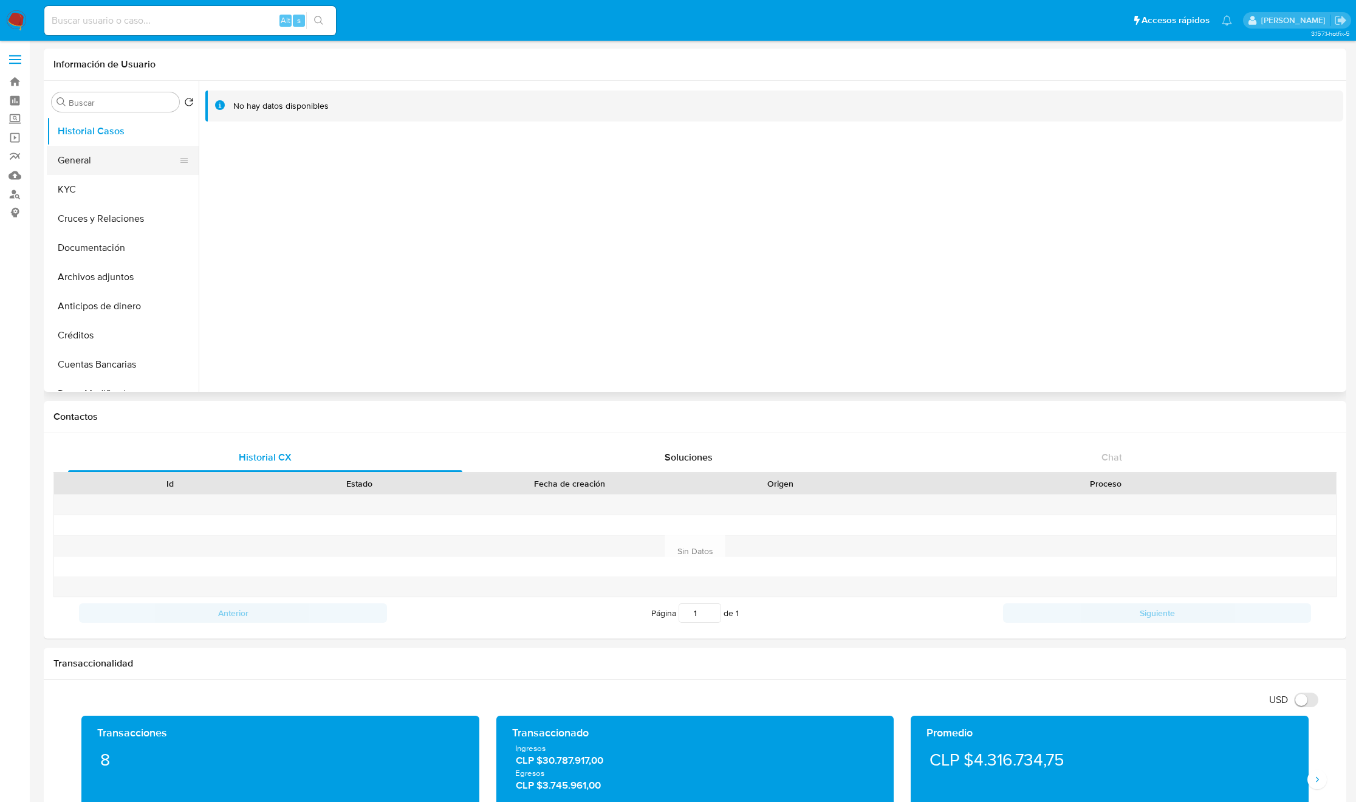
click at [157, 165] on button "General" at bounding box center [118, 160] width 142 height 29
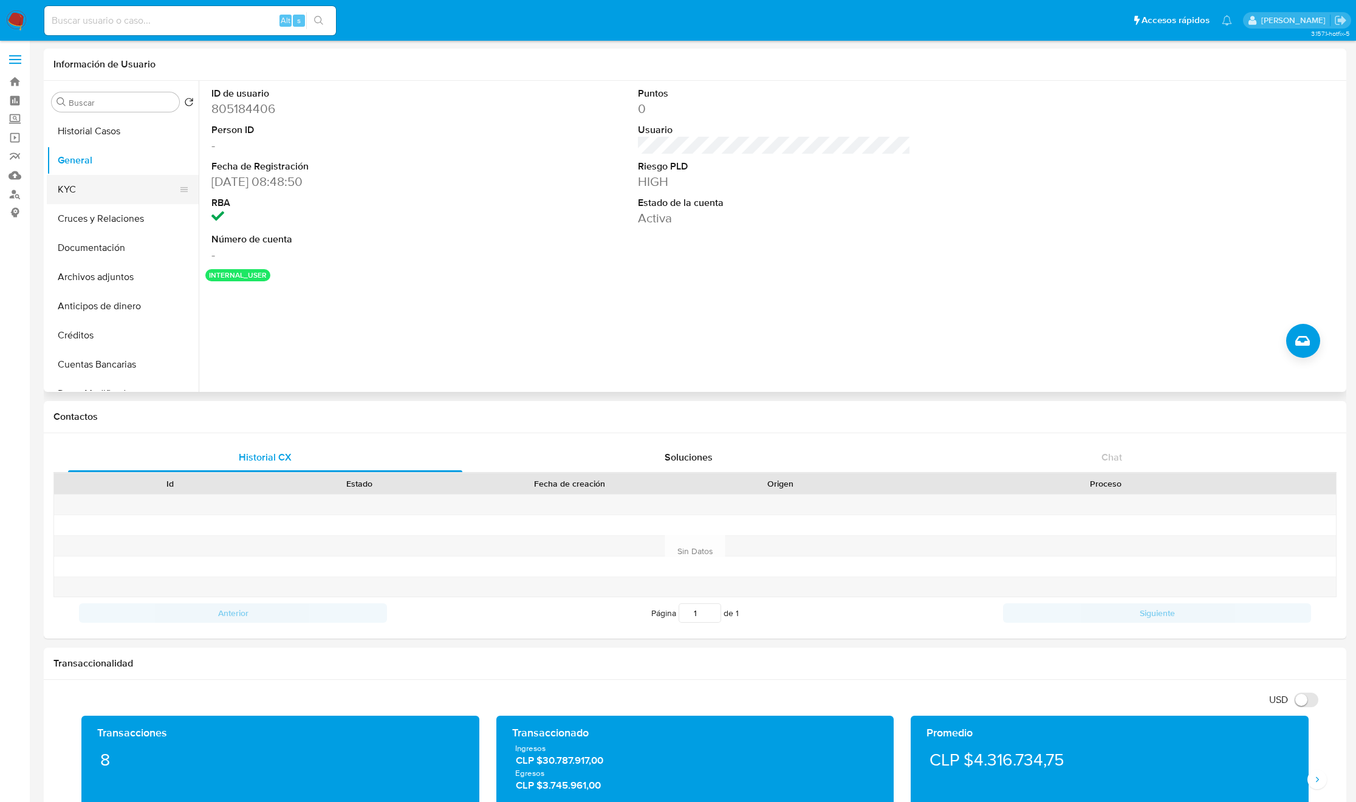
click at [108, 183] on button "KYC" at bounding box center [118, 189] width 142 height 29
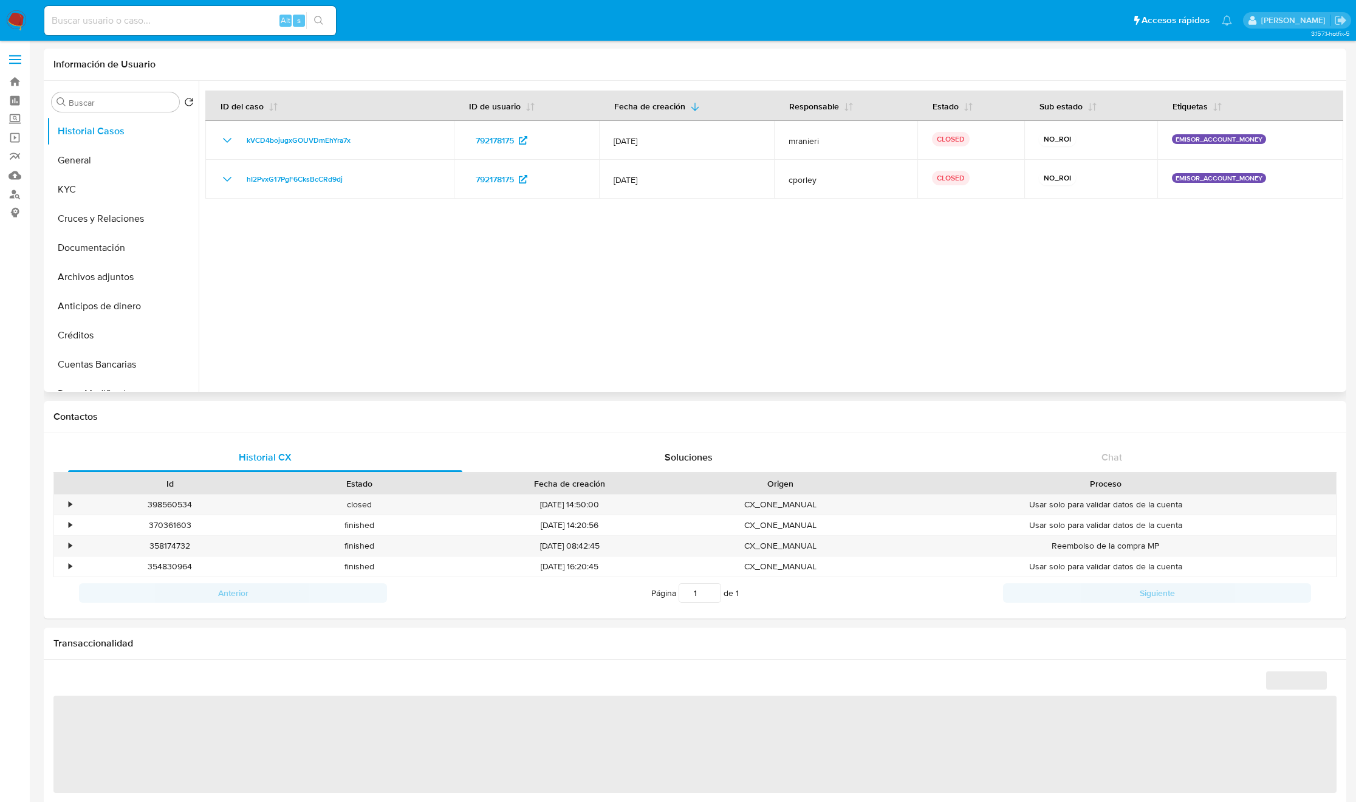
select select "10"
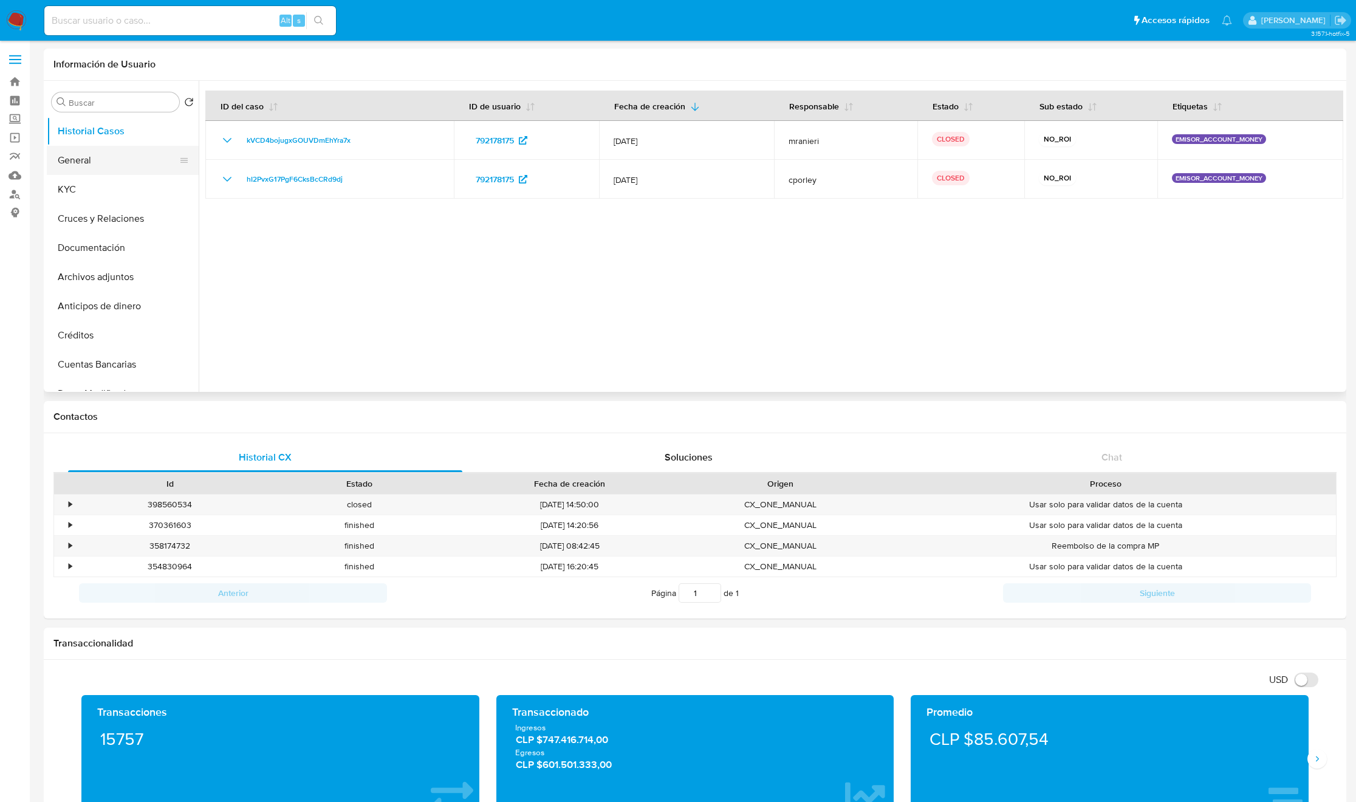
click at [53, 163] on button "General" at bounding box center [118, 160] width 142 height 29
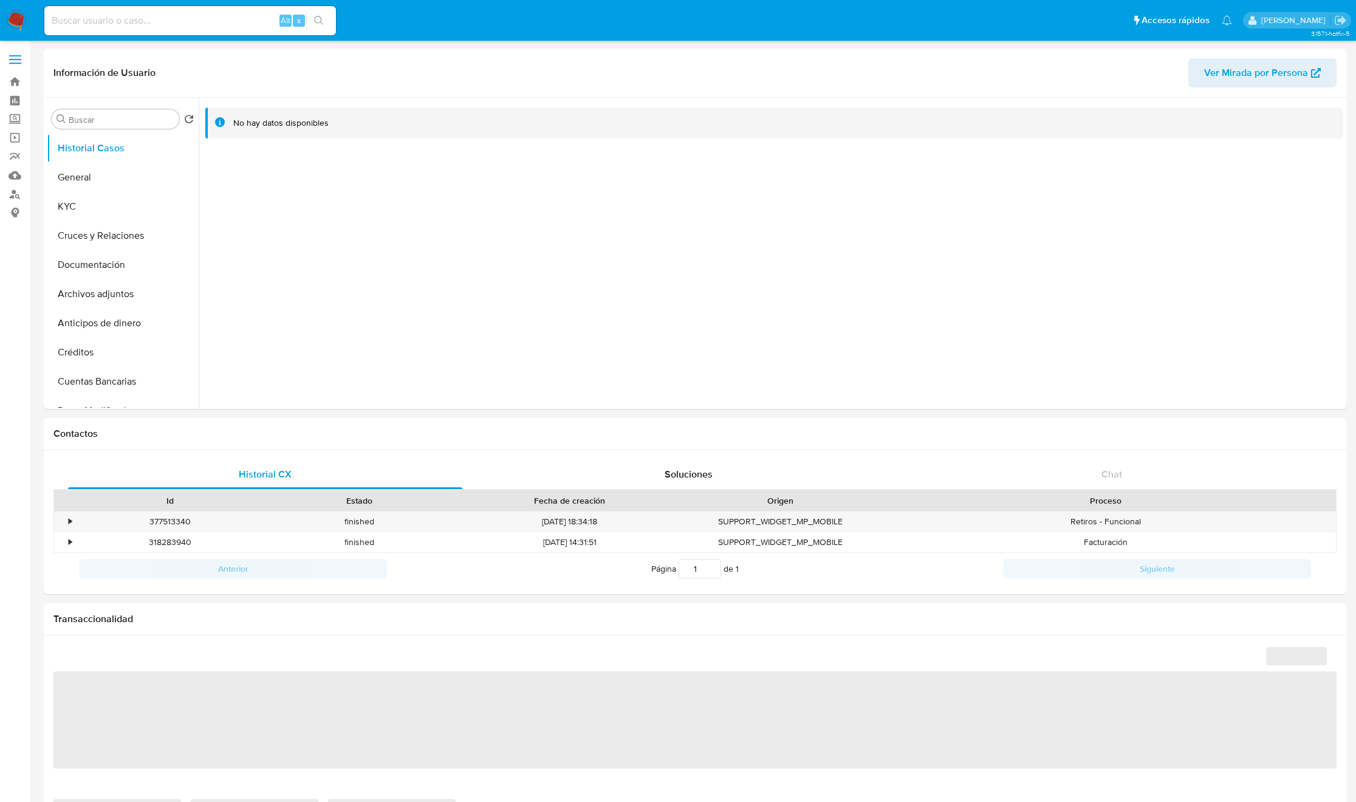
select select "10"
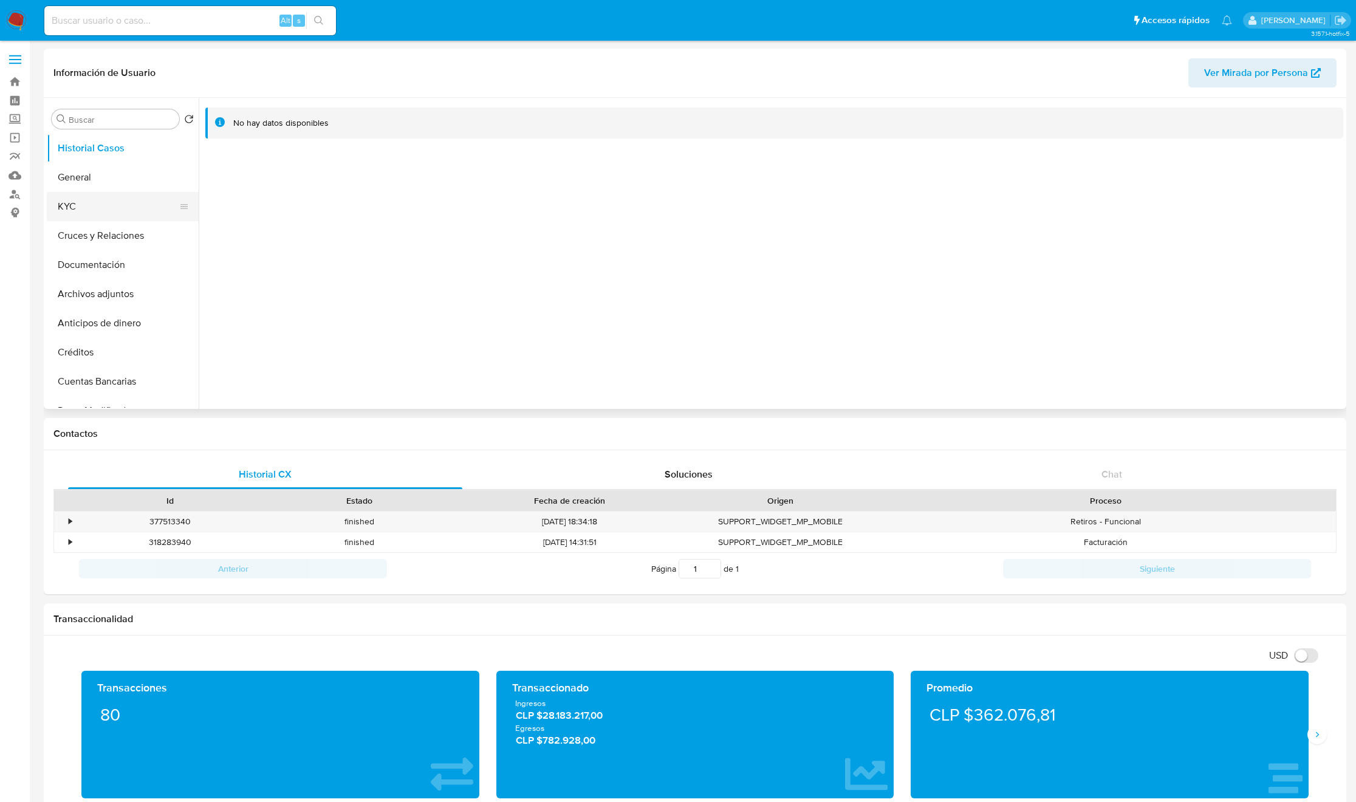
click at [75, 210] on button "KYC" at bounding box center [118, 206] width 142 height 29
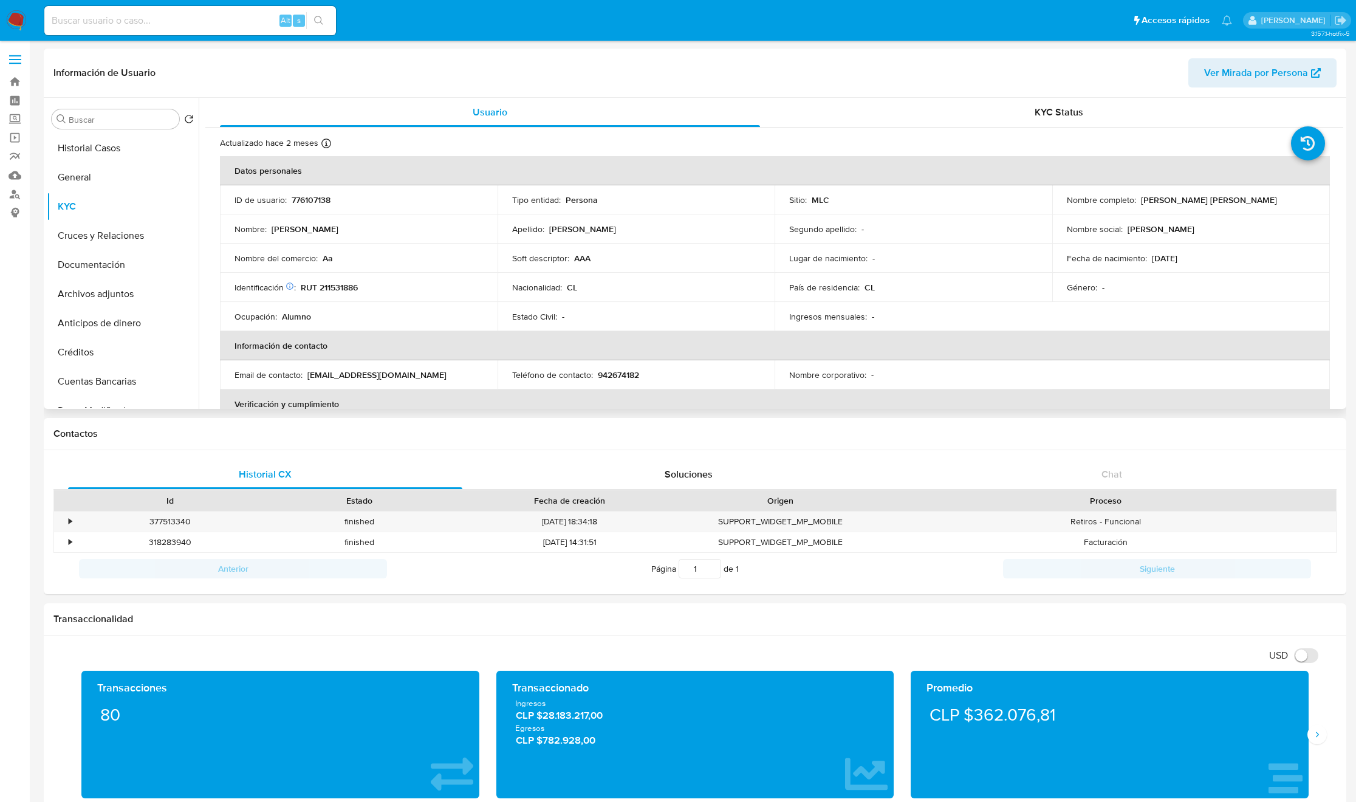
click at [343, 289] on p "RUT 211531886" at bounding box center [329, 287] width 57 height 11
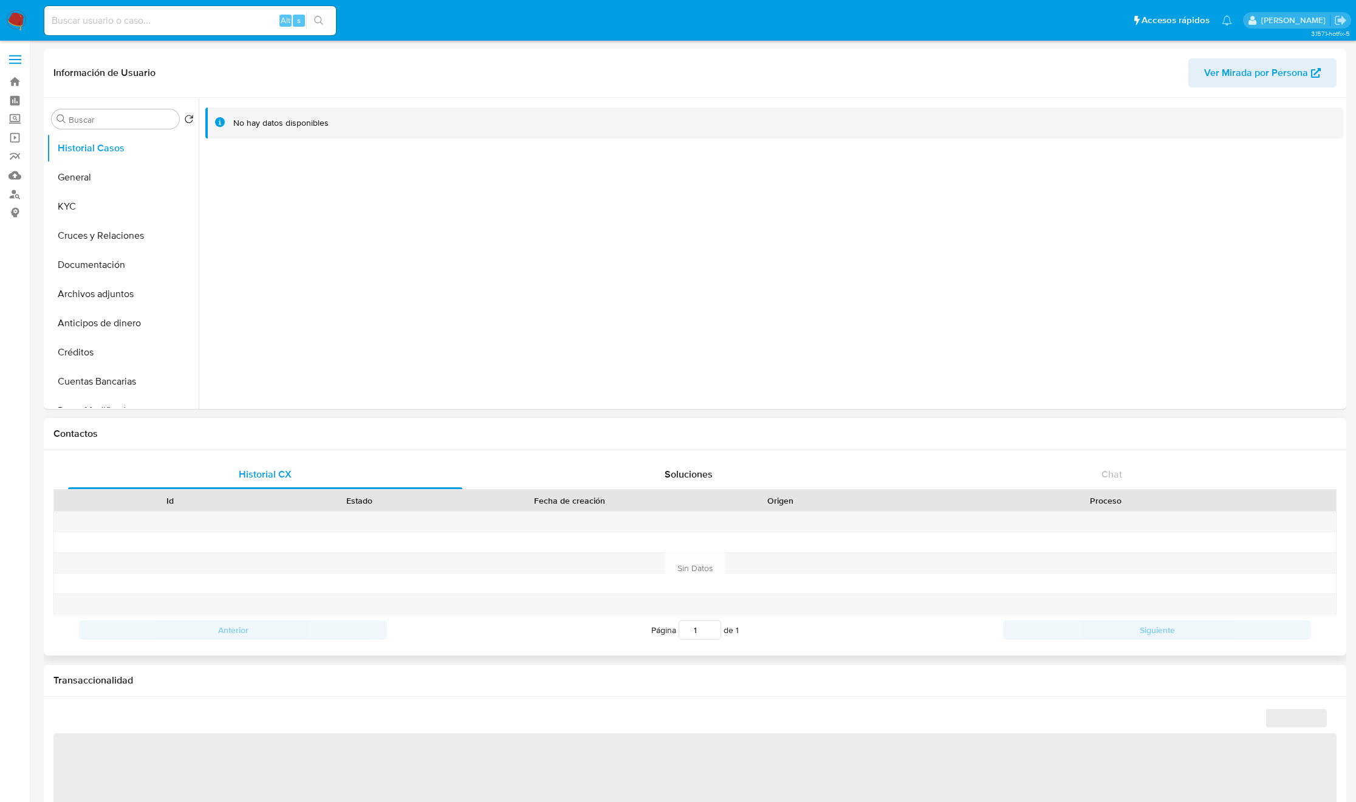
select select "10"
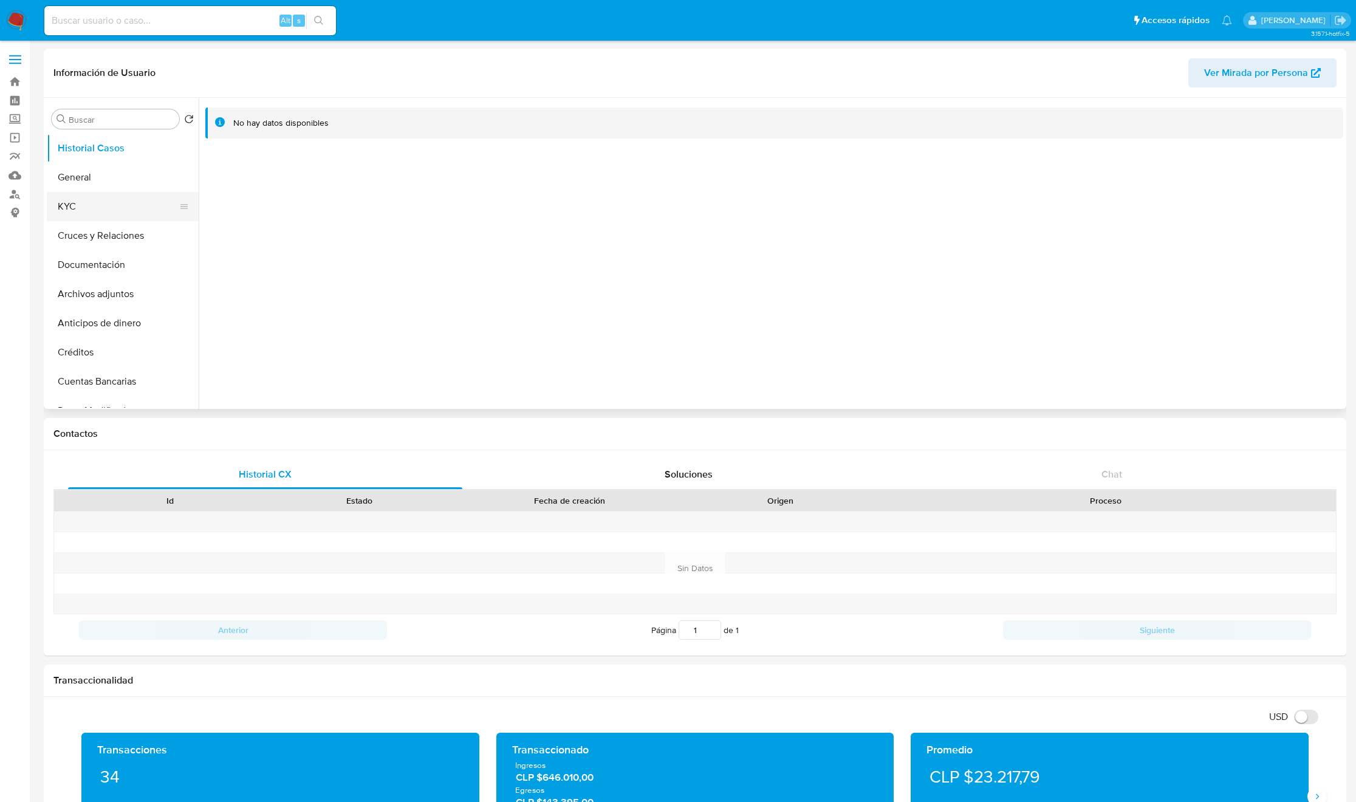
click at [104, 210] on button "KYC" at bounding box center [118, 206] width 142 height 29
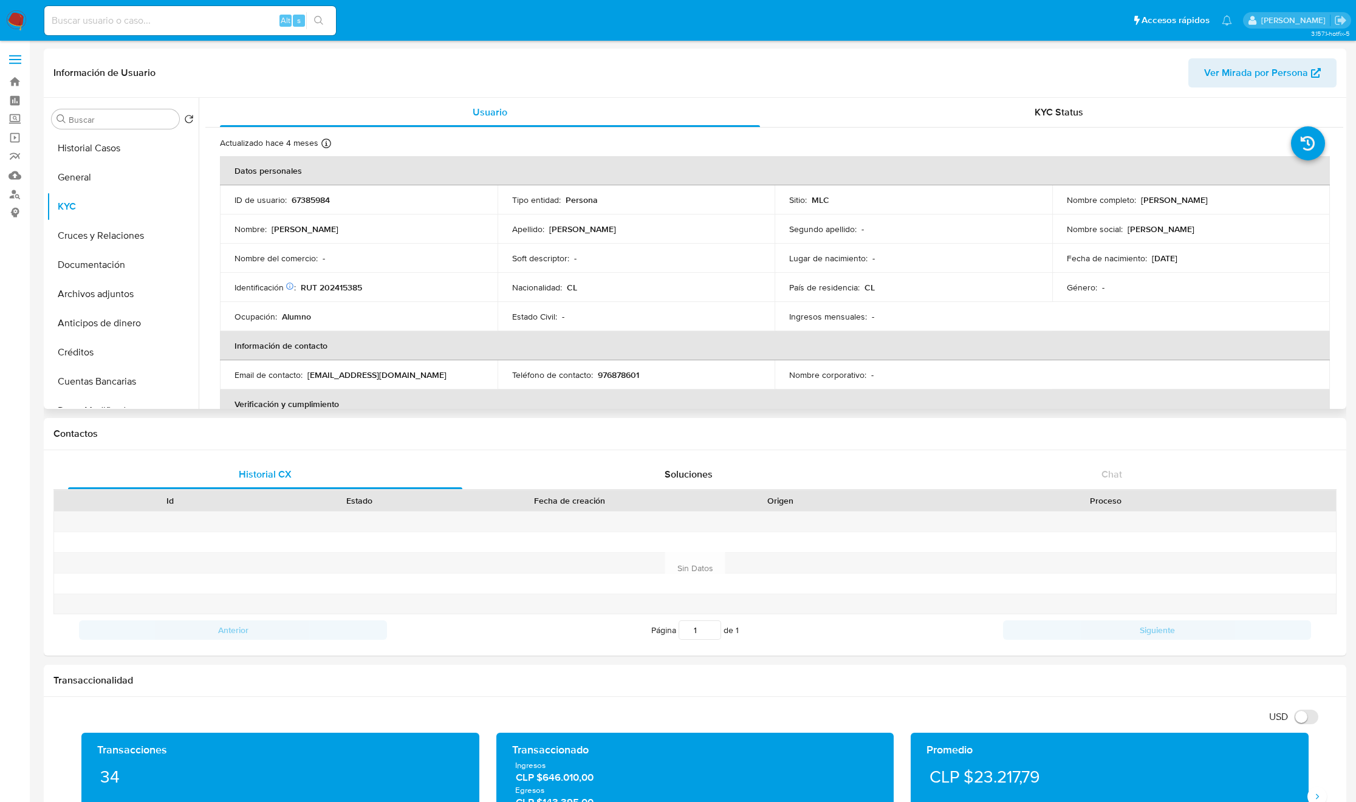
click at [340, 290] on p "RUT 202415385" at bounding box center [331, 287] width 61 height 11
click at [340, 288] on p "RUT 202415385" at bounding box center [331, 287] width 61 height 11
copy p "202415385"
click at [351, 288] on p "RUT 202415385" at bounding box center [331, 287] width 61 height 11
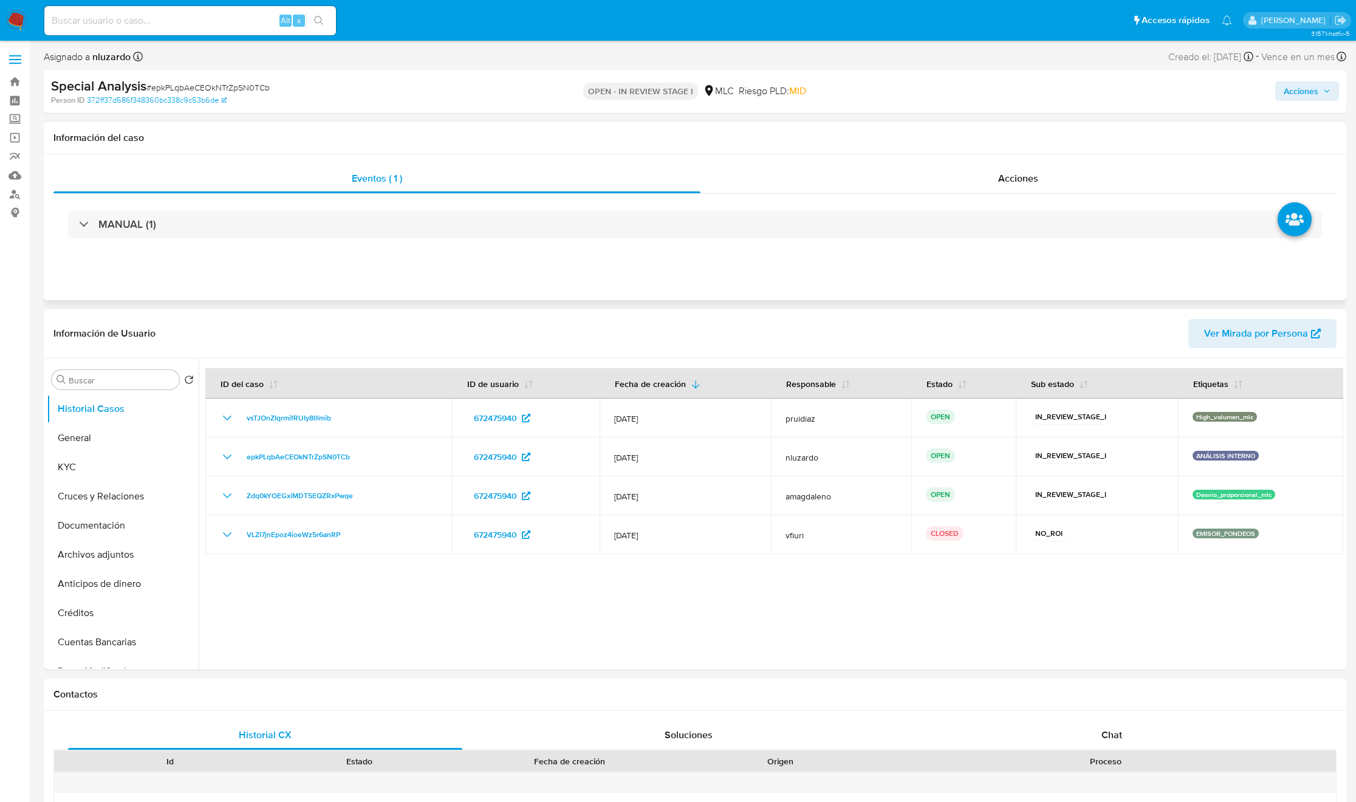
select select "10"
click at [88, 436] on button "General" at bounding box center [118, 437] width 142 height 29
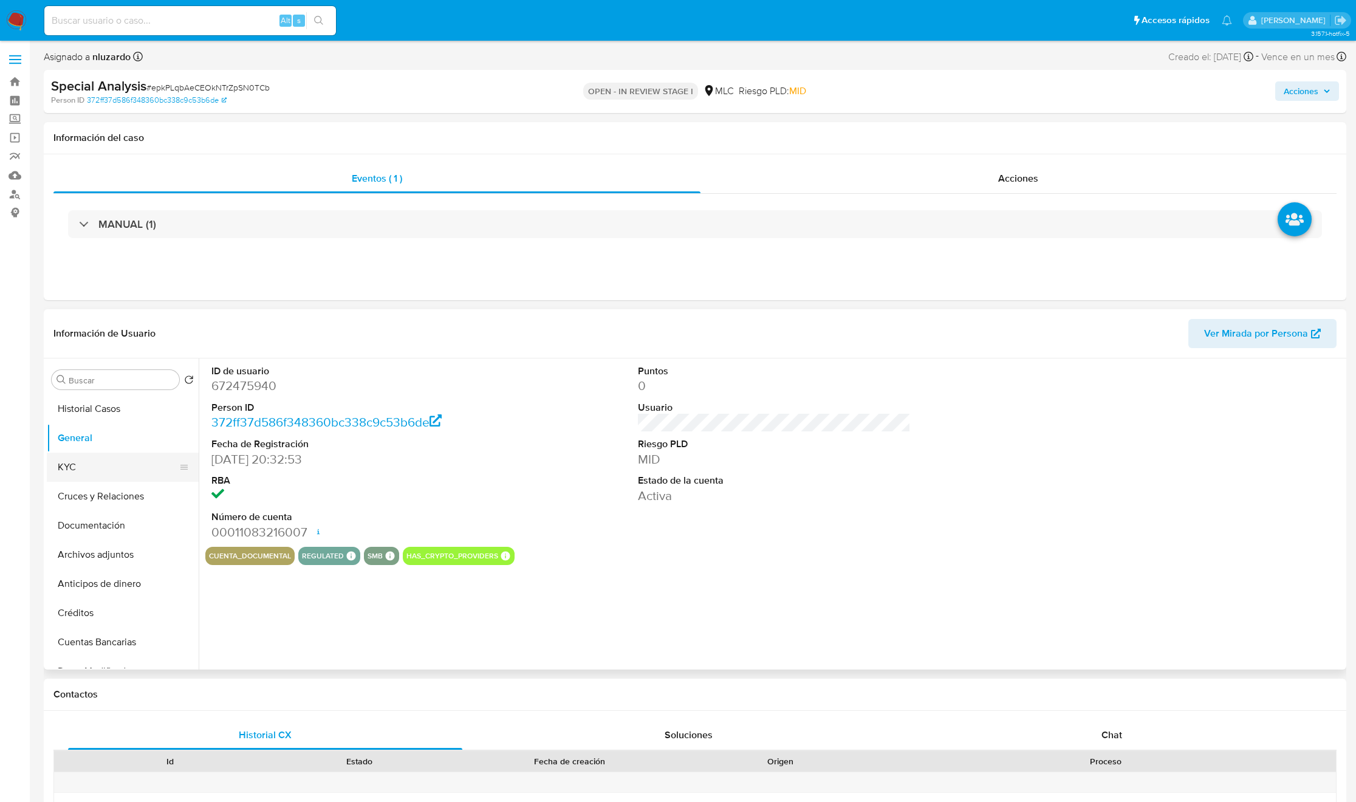
click at [90, 467] on button "KYC" at bounding box center [118, 467] width 142 height 29
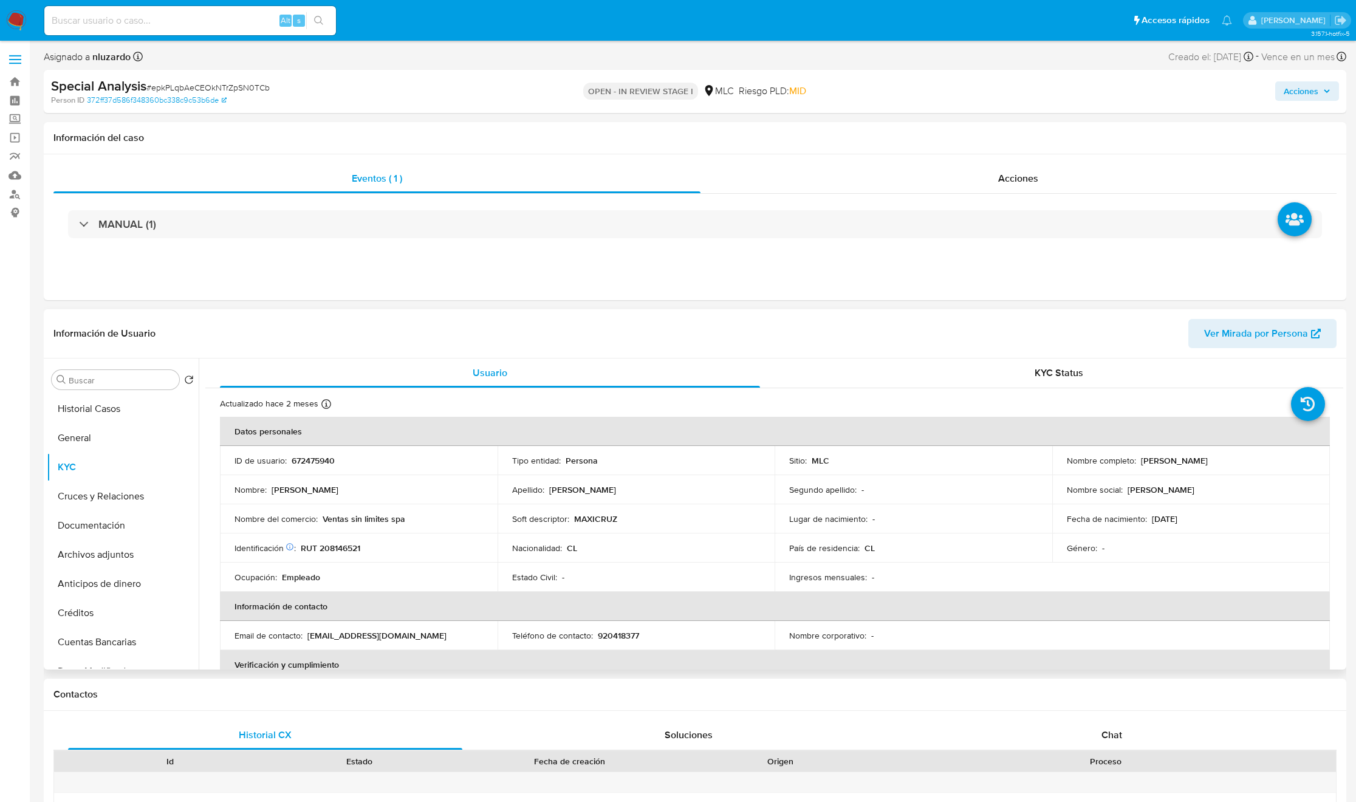
click at [1152, 457] on p "Brandon Cristian Cruz Román" at bounding box center [1174, 460] width 67 height 11
drag, startPoint x: 1223, startPoint y: 457, endPoint x: 1248, endPoint y: 457, distance: 25.5
click at [1208, 457] on p "Brandon Cristian Cruz Román" at bounding box center [1174, 460] width 67 height 11
copy p "Brandon Cristian Cruz Román"
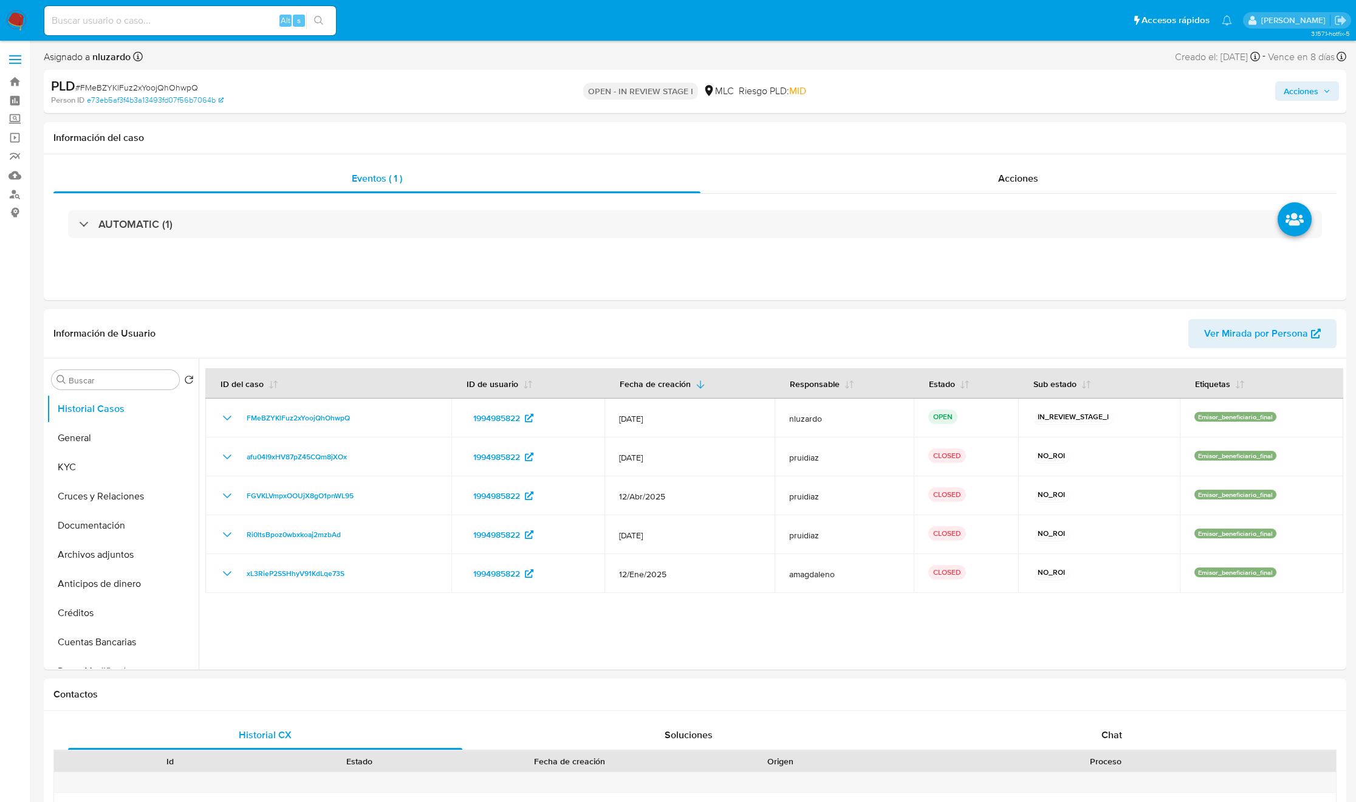
select select "10"
click at [1003, 183] on span "Acciones" at bounding box center [1018, 178] width 40 height 14
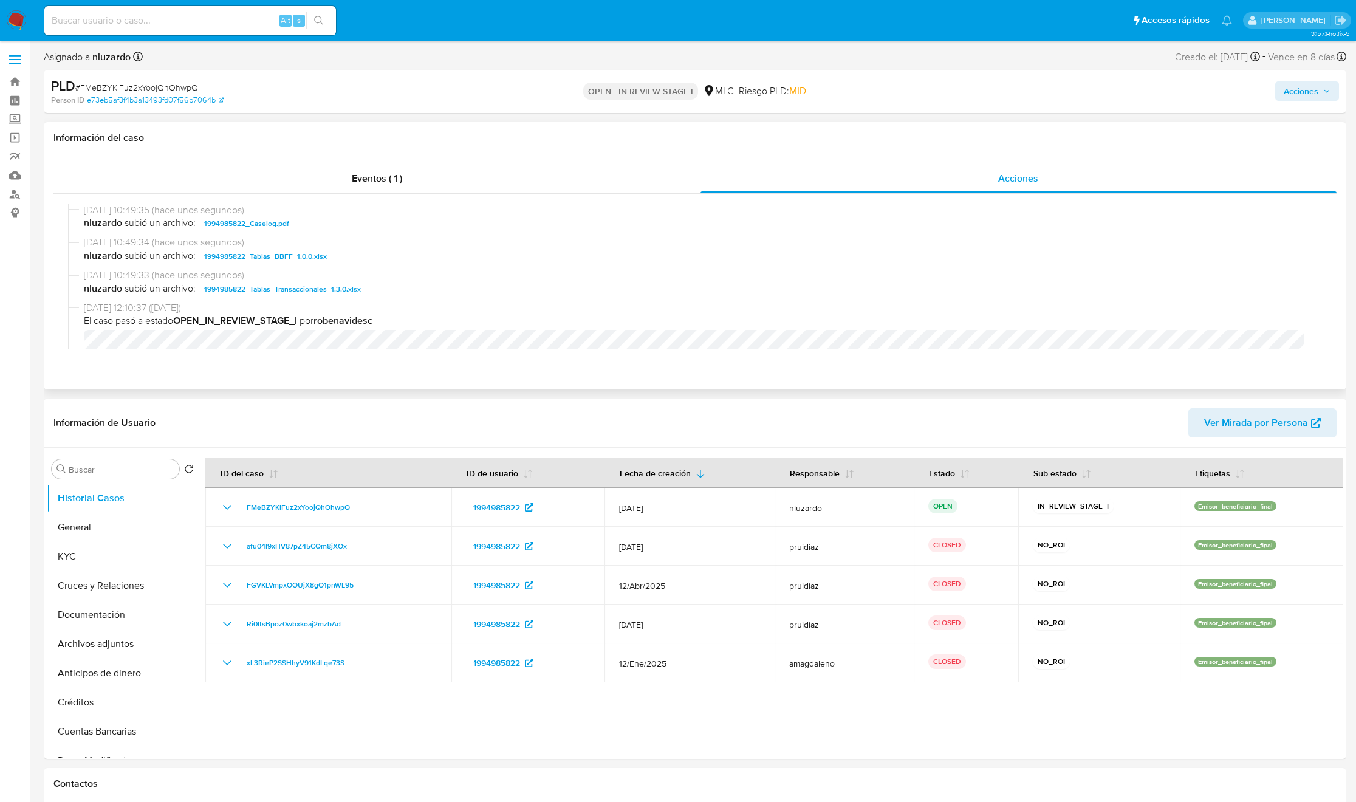
click at [345, 222] on span "nluzardo subió un archivo: 1994985822_Caselog.pdf" at bounding box center [700, 223] width 1233 height 15
drag, startPoint x: 345, startPoint y: 222, endPoint x: 378, endPoint y: 217, distance: 33.2
click at [345, 223] on span "nluzardo subió un archivo: 1994985822_Caselog.pdf" at bounding box center [700, 223] width 1233 height 15
copy span "1994985822_Caselog.pdf"
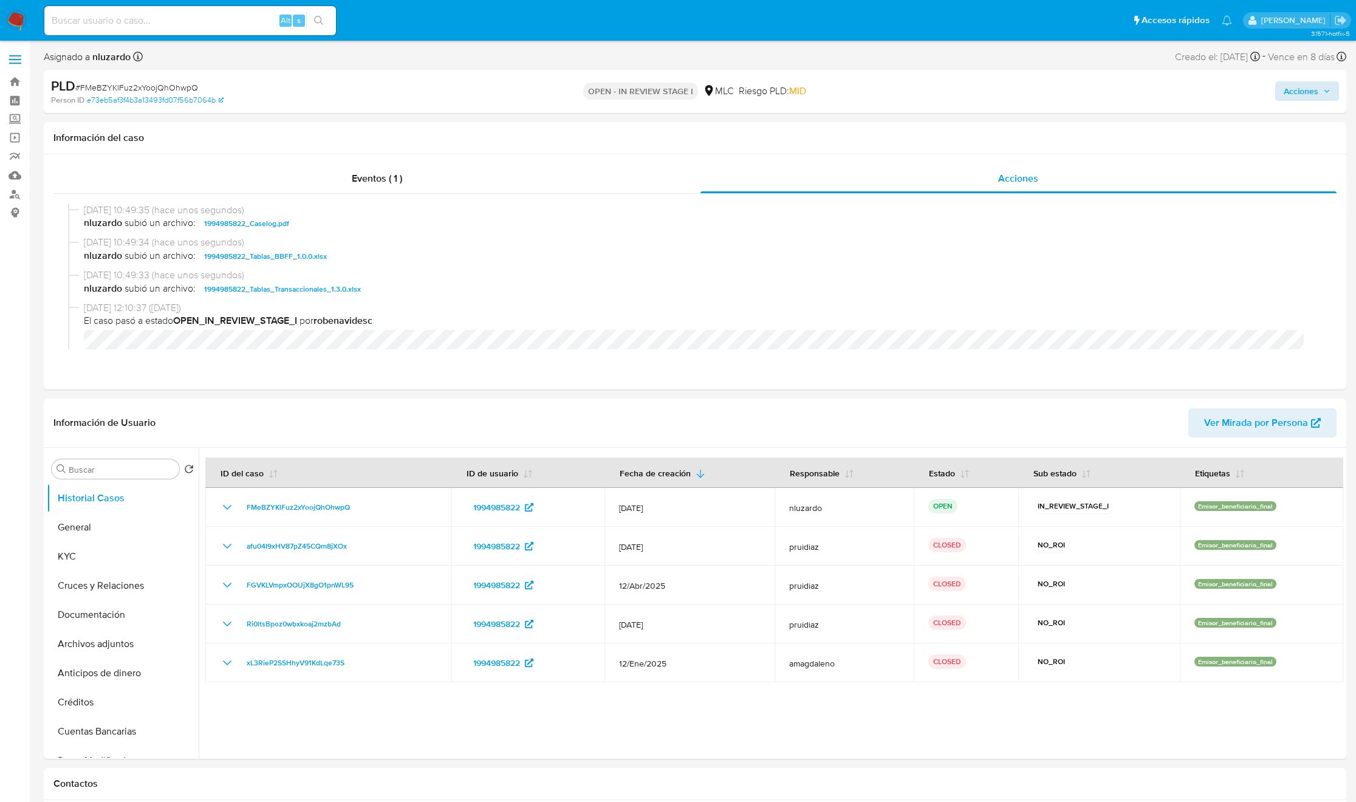
click at [1305, 102] on div "Acciones" at bounding box center [1126, 91] width 426 height 29
click at [1303, 89] on span "Acciones" at bounding box center [1301, 90] width 35 height 19
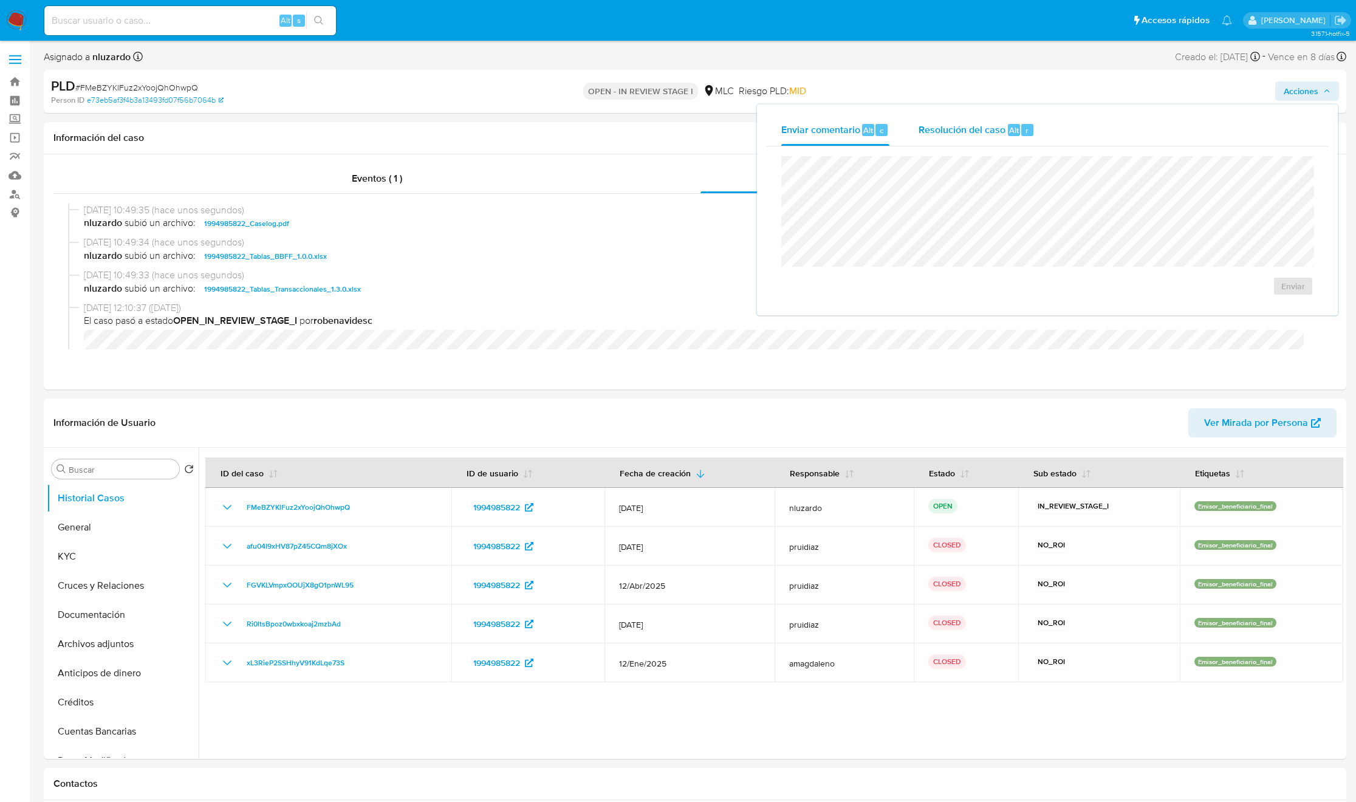
click at [1025, 117] on div "Resolución del caso Alt r" at bounding box center [976, 130] width 116 height 32
drag, startPoint x: 1161, startPoint y: 301, endPoint x: 997, endPoint y: 310, distance: 164.8
click at [997, 310] on div "No ROI ROI Proposal" at bounding box center [1047, 296] width 513 height 34
click at [1169, 305] on span "No ROI" at bounding box center [1157, 298] width 60 height 27
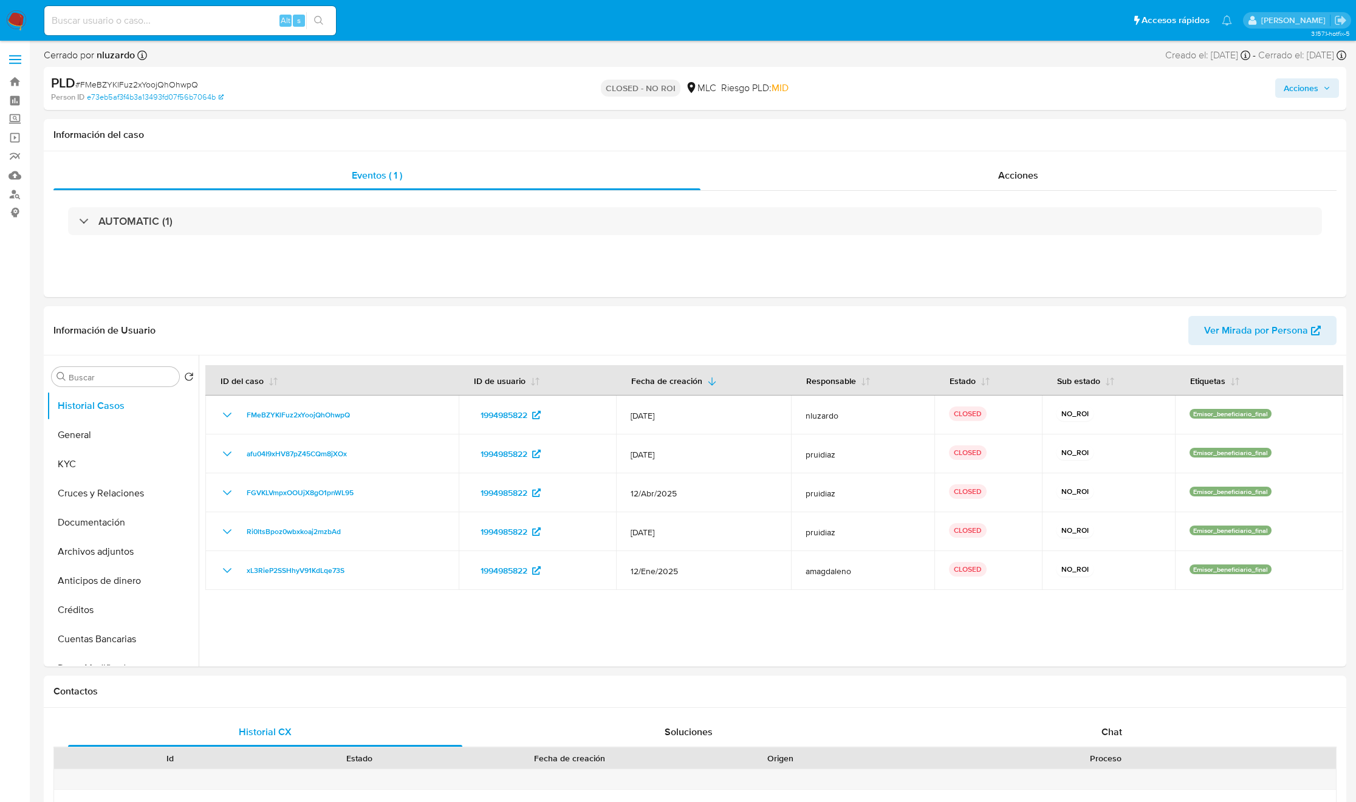
select select "10"
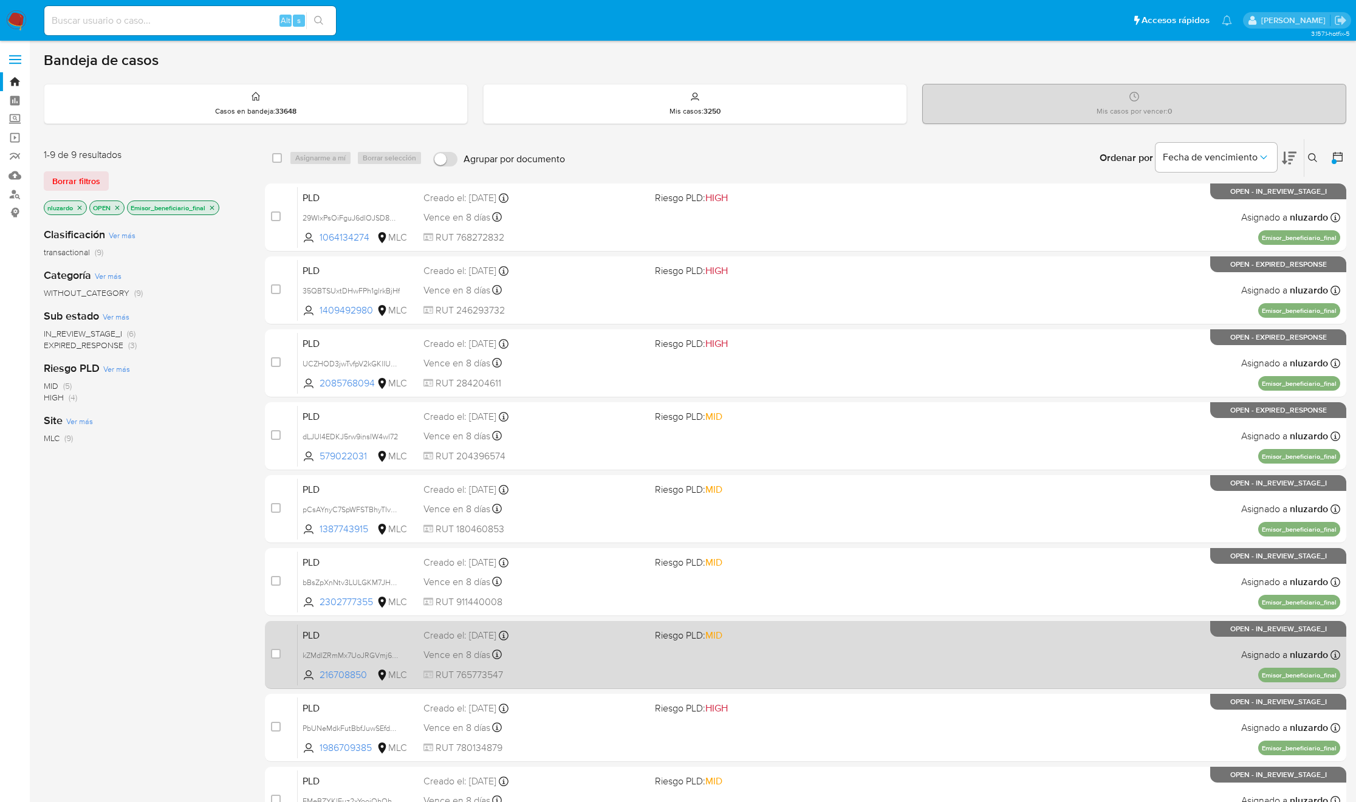
click at [869, 625] on div "PLD kZMdlZRmMx7UoJRGVmj6B81M 216708850 MLC Riesgo PLD: MID Creado el: [DATE] Cr…" at bounding box center [819, 654] width 1042 height 61
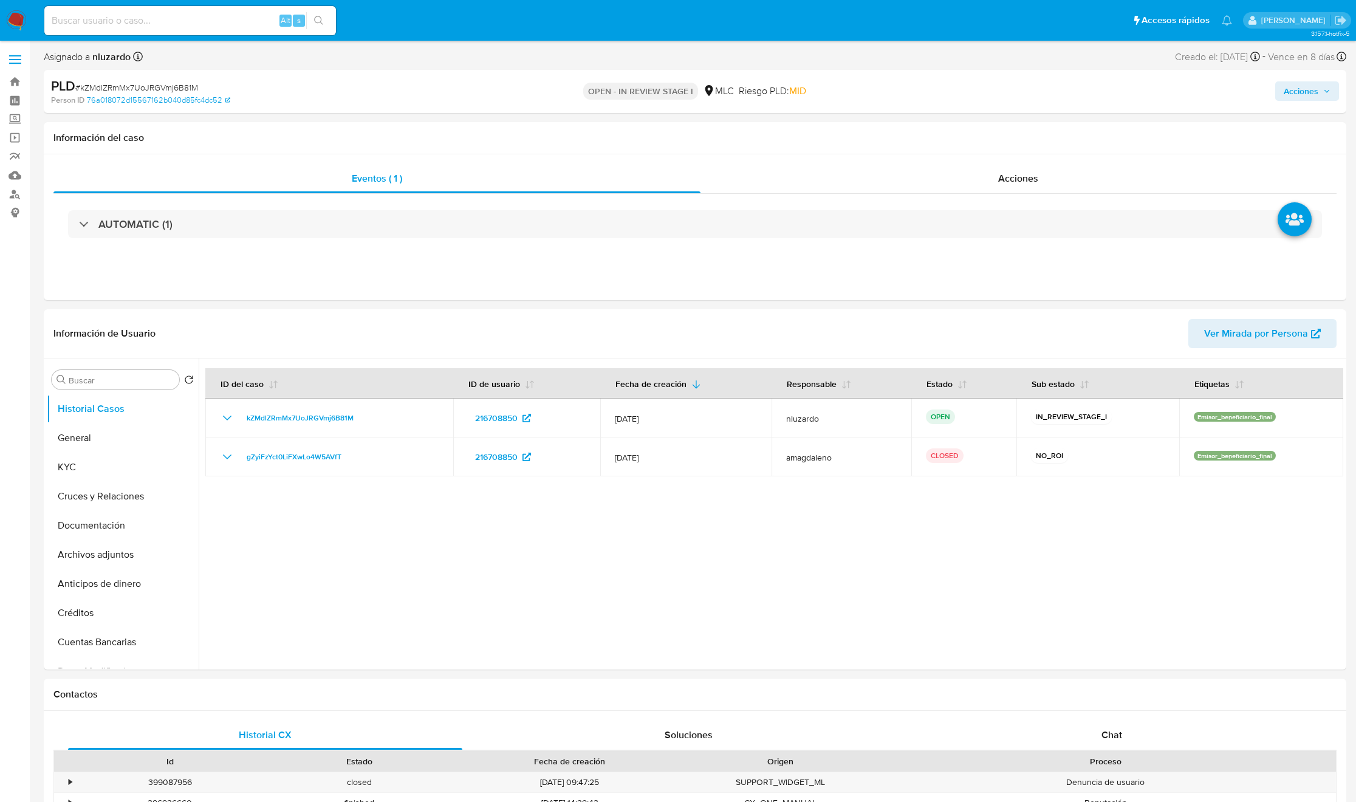
select select "10"
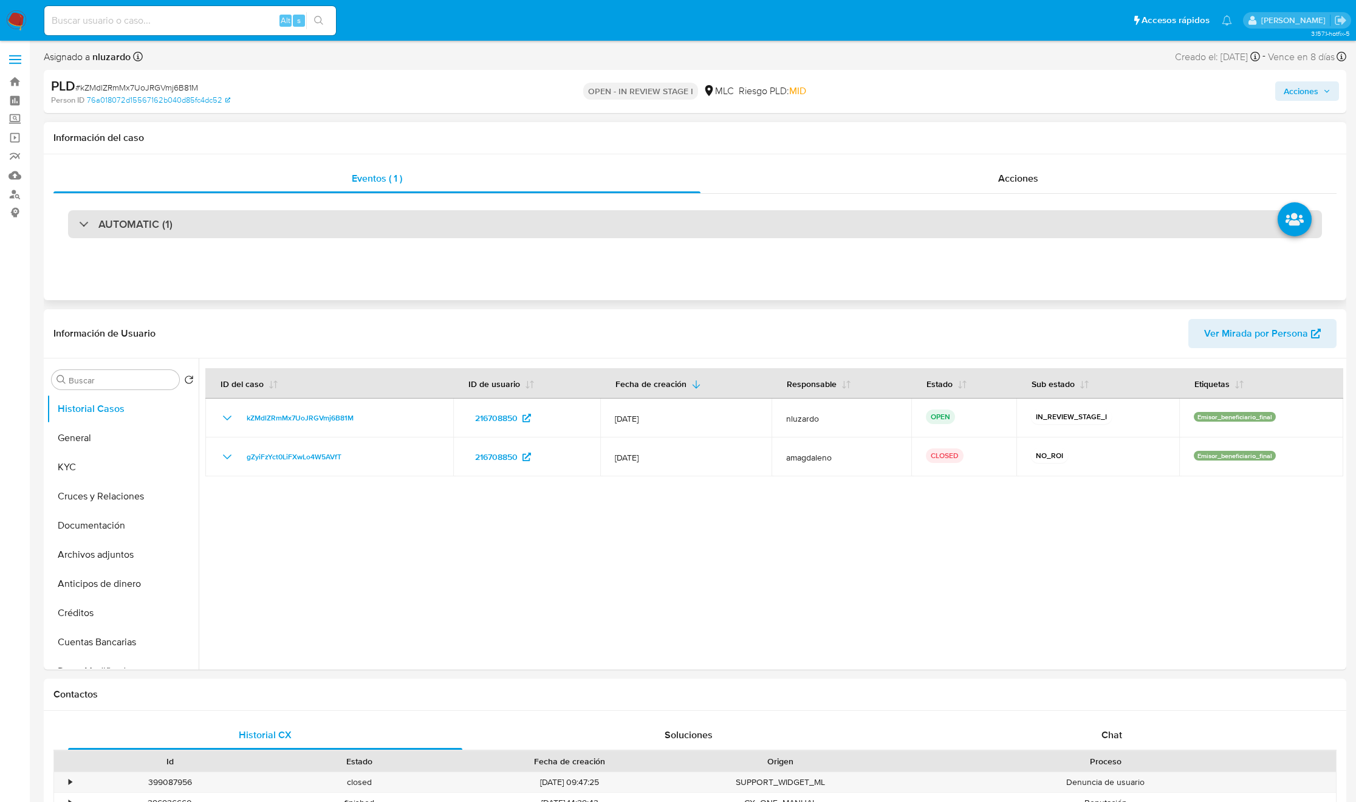
click at [241, 233] on div "AUTOMATIC (1)" at bounding box center [695, 224] width 1254 height 28
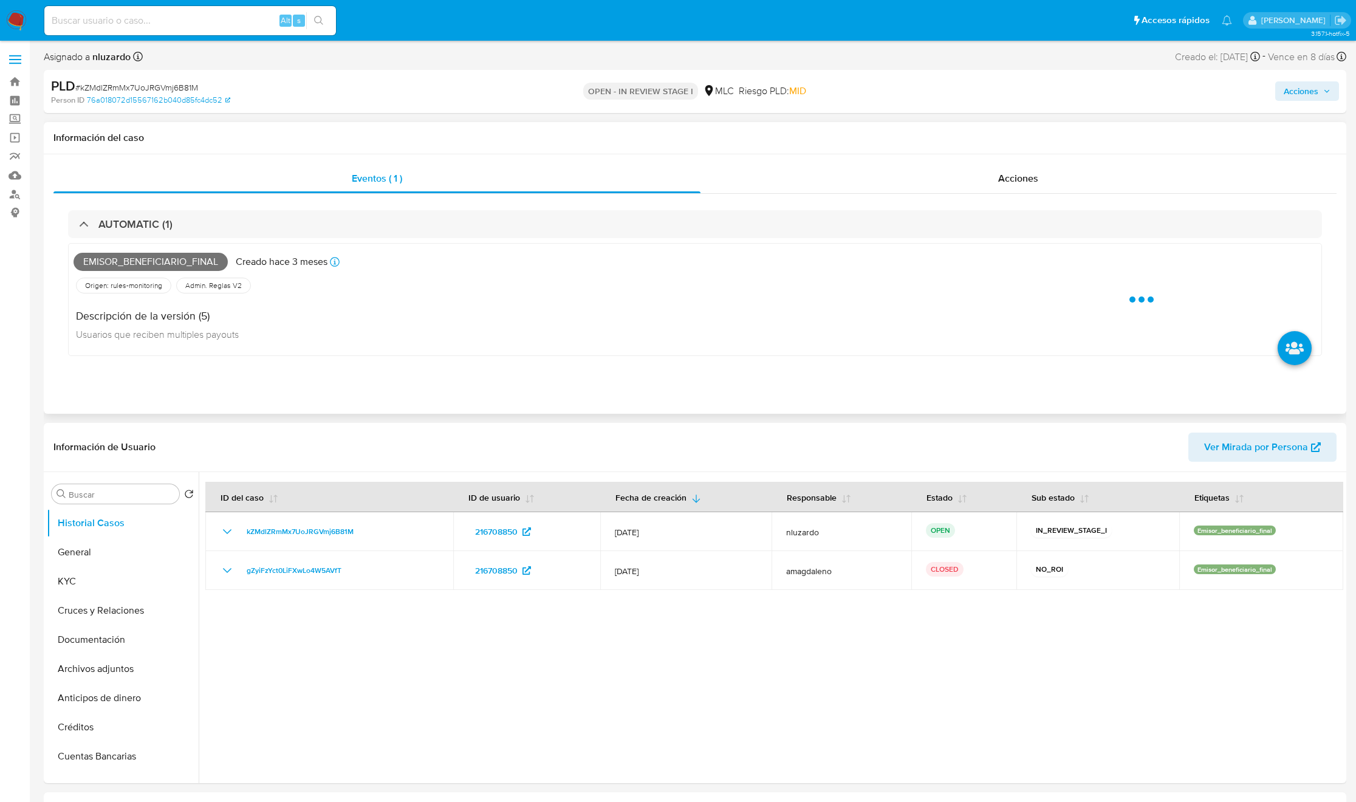
click at [185, 268] on span "Emisor_beneficiario_final" at bounding box center [151, 262] width 154 height 18
click at [184, 268] on span "Emisor_beneficiario_final" at bounding box center [151, 262] width 154 height 18
copy span "Emisor_beneficiario_final"
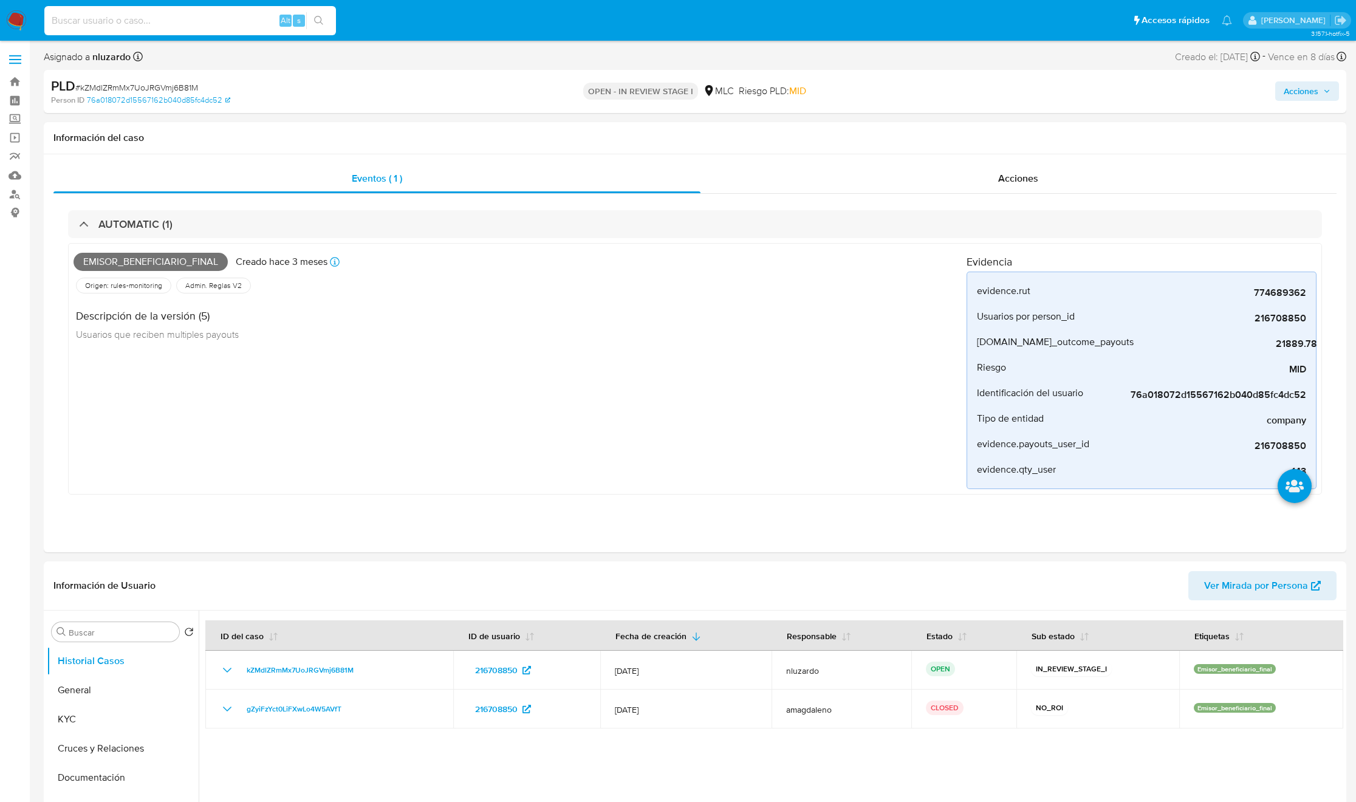
click at [124, 26] on input at bounding box center [190, 21] width 292 height 16
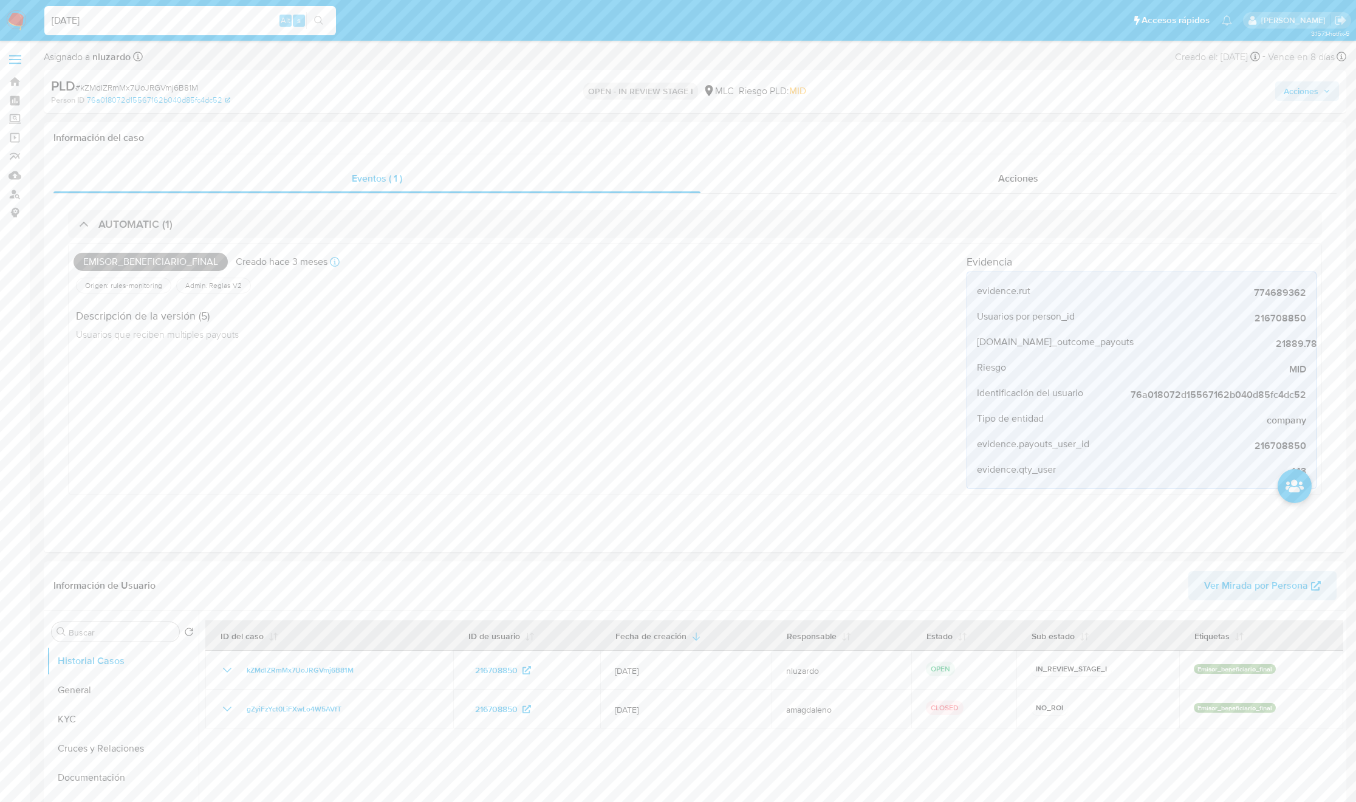
type input "[DATE]"
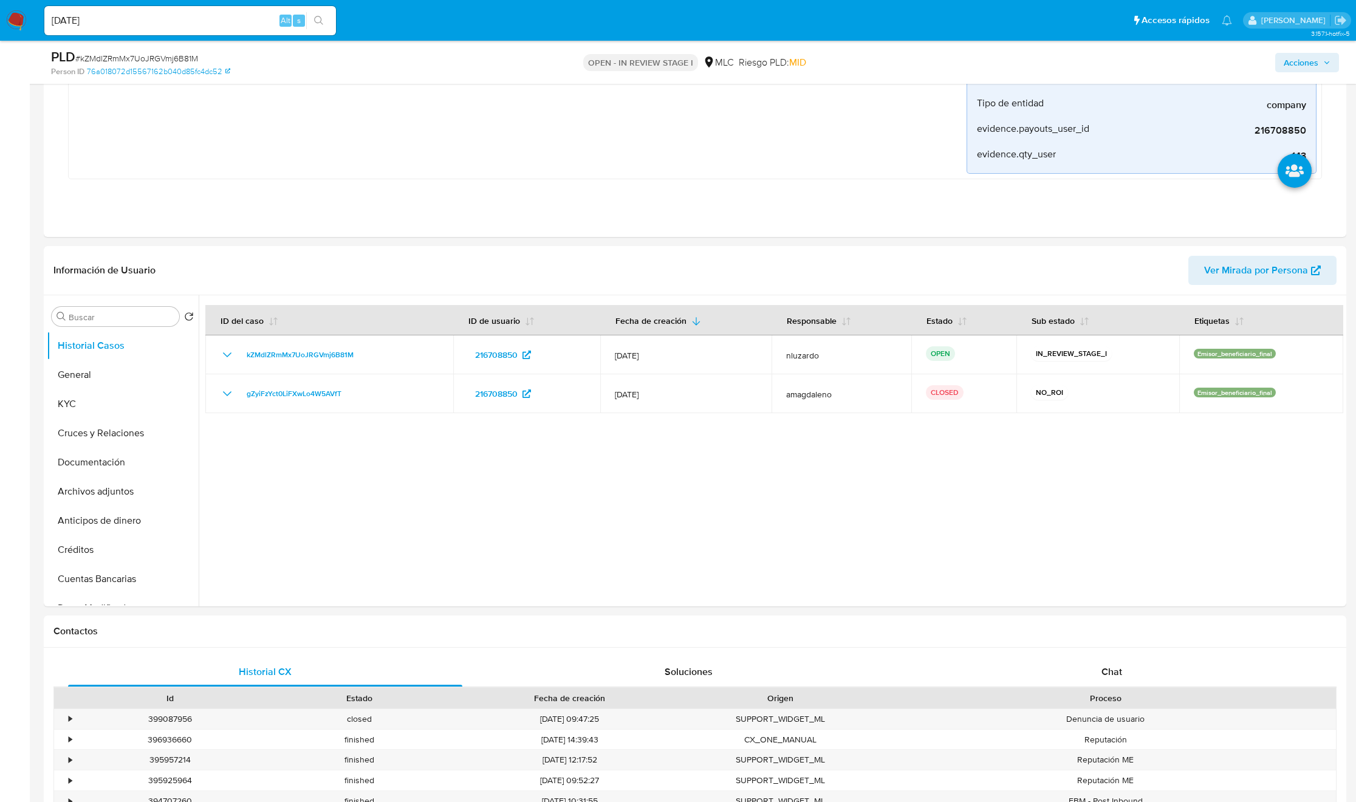
scroll to position [273, 0]
click at [102, 401] on button "KYC" at bounding box center [118, 402] width 142 height 29
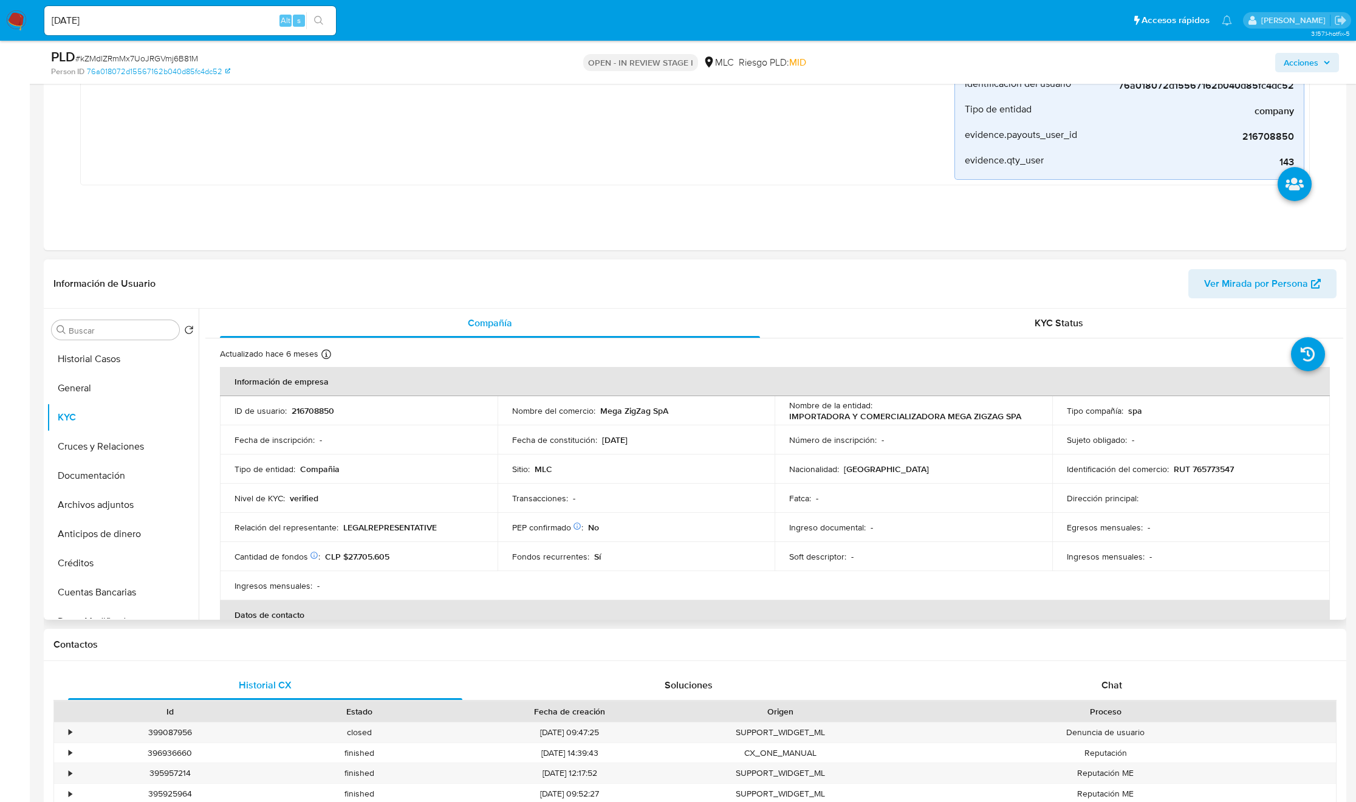
click at [838, 433] on td "Número de inscripción : -" at bounding box center [914, 439] width 278 height 29
click at [836, 422] on p "IMPORTADORA Y COMERCIALIZADORA MEGA ZIGZAG SPA" at bounding box center [905, 416] width 232 height 11
drag, startPoint x: 1016, startPoint y: 416, endPoint x: 1038, endPoint y: 419, distance: 22.1
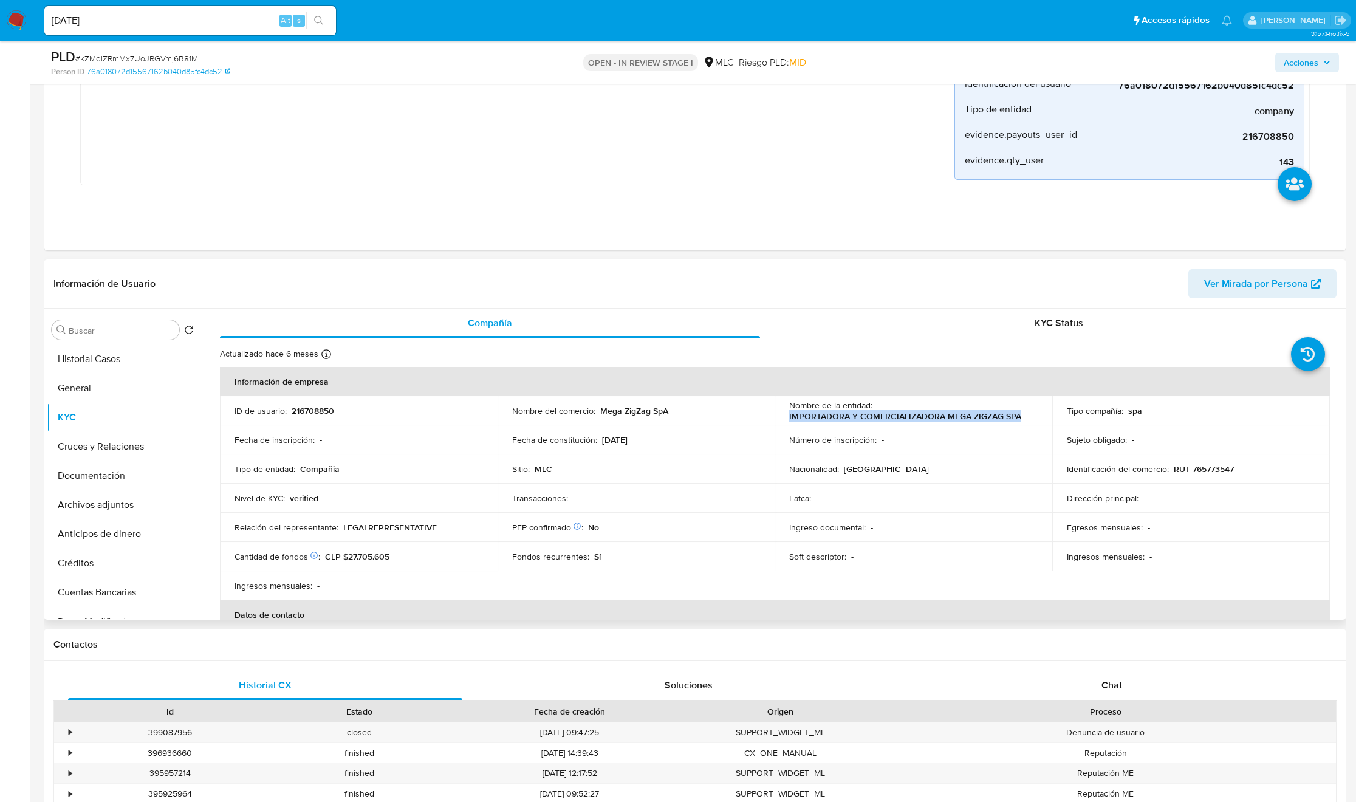
click at [1038, 419] on td "Nombre de la entidad : IMPORTADORA Y COMERCIALIZADORA MEGA ZIGZAG SPA" at bounding box center [914, 410] width 278 height 29
copy p "IMPORTADORA Y COMERCIALIZADORA MEGA ZIGZAG SPA"
click at [487, 471] on td "Tipo de entidad : Compañia" at bounding box center [359, 468] width 278 height 29
click at [1226, 472] on p "RUT 765773547" at bounding box center [1204, 468] width 60 height 11
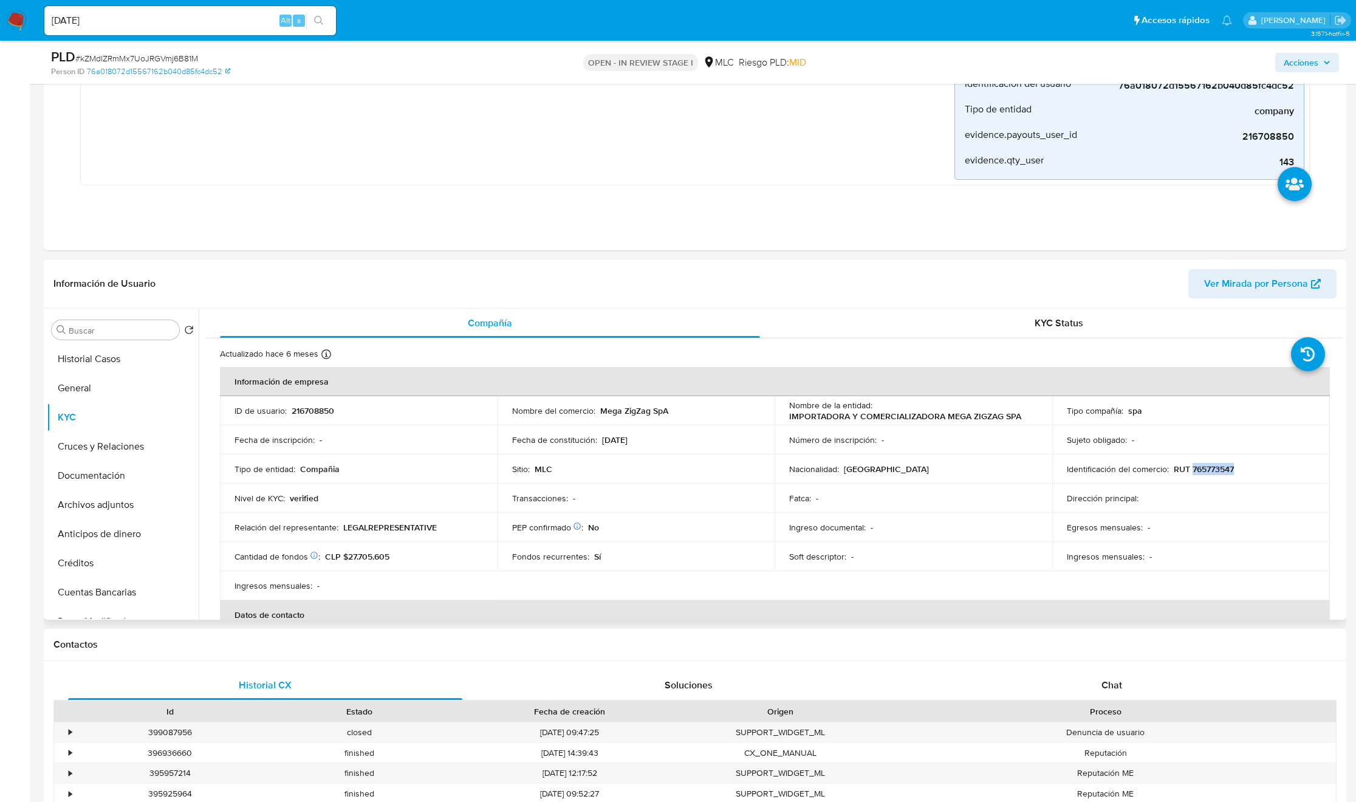
copy p "765773547"
click at [505, 119] on div "Emisor_beneficiario_final Creado hace 3 meses Creado: 12/06/2025 06:05:03 Orige…" at bounding box center [520, 59] width 869 height 241
click at [538, 437] on p "Fecha de constitución :" at bounding box center [554, 439] width 85 height 11
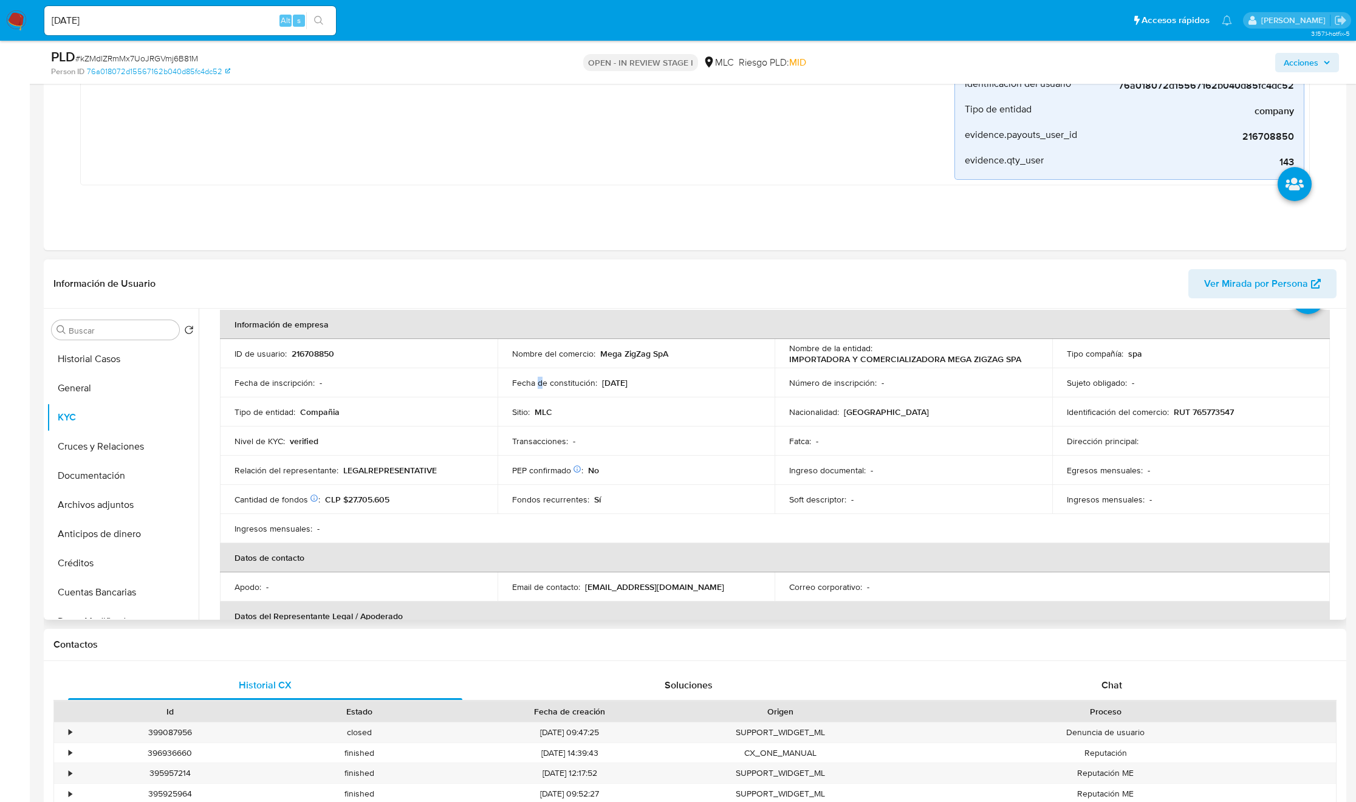
scroll to position [50, 0]
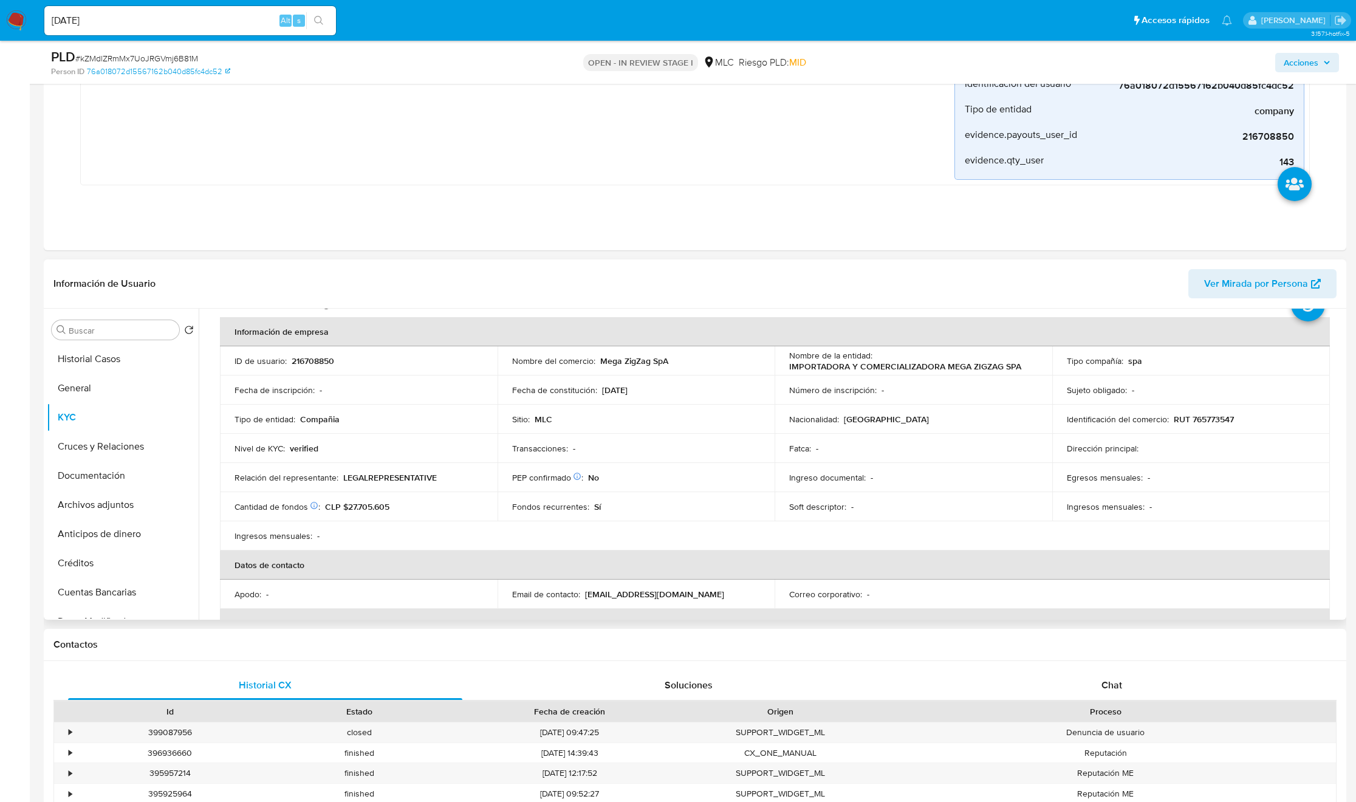
click at [1200, 419] on p "RUT 765773547" at bounding box center [1204, 419] width 60 height 11
copy p "765773547"
click at [318, 358] on p "216708850" at bounding box center [313, 360] width 43 height 11
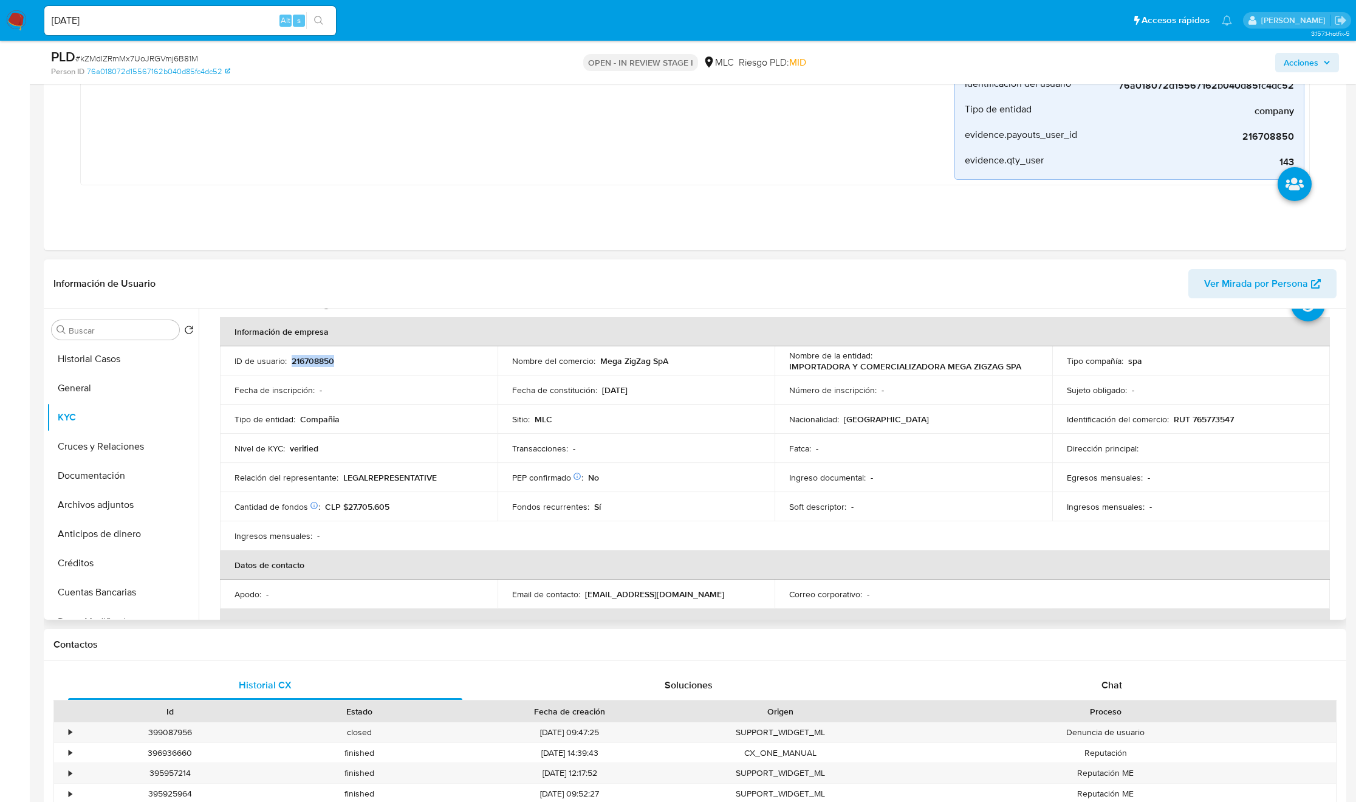
copy p "216708850"
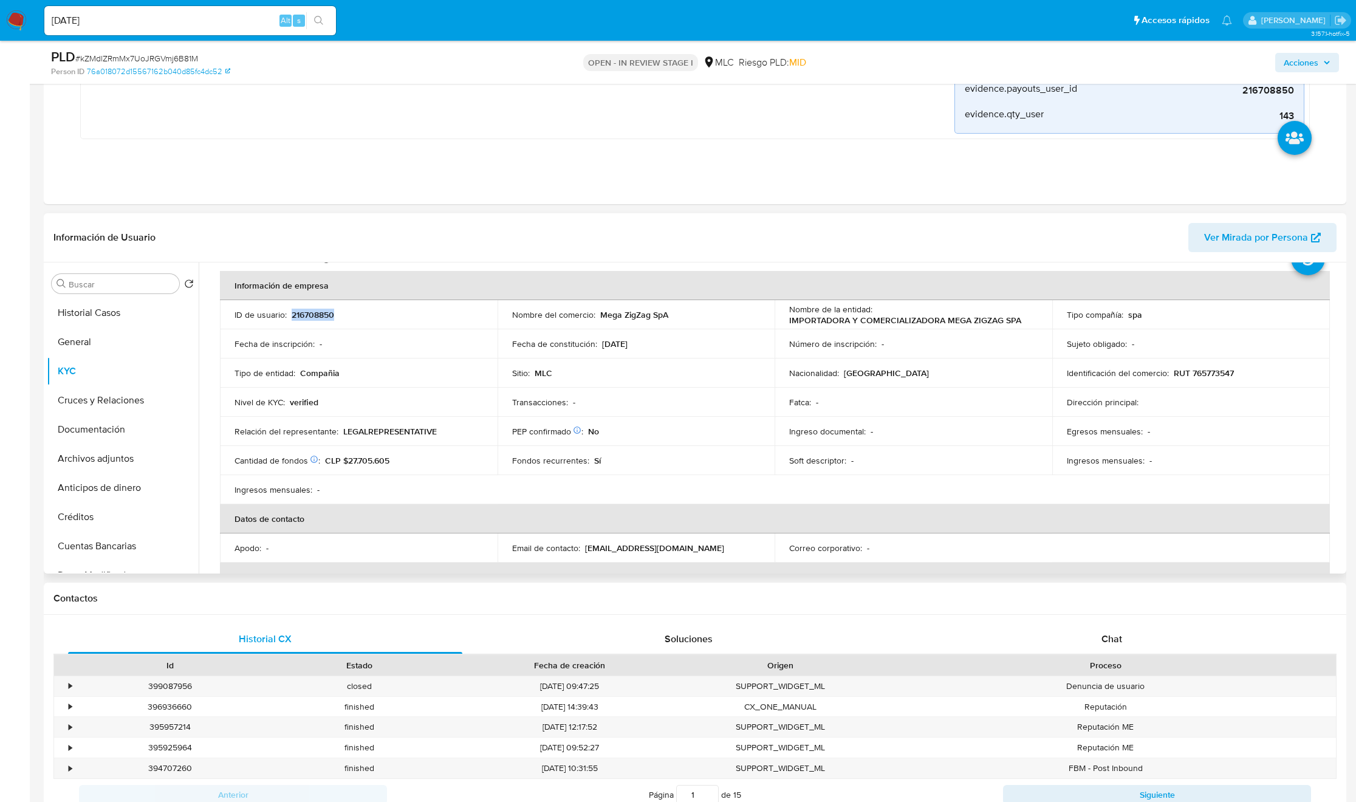
scroll to position [364, 0]
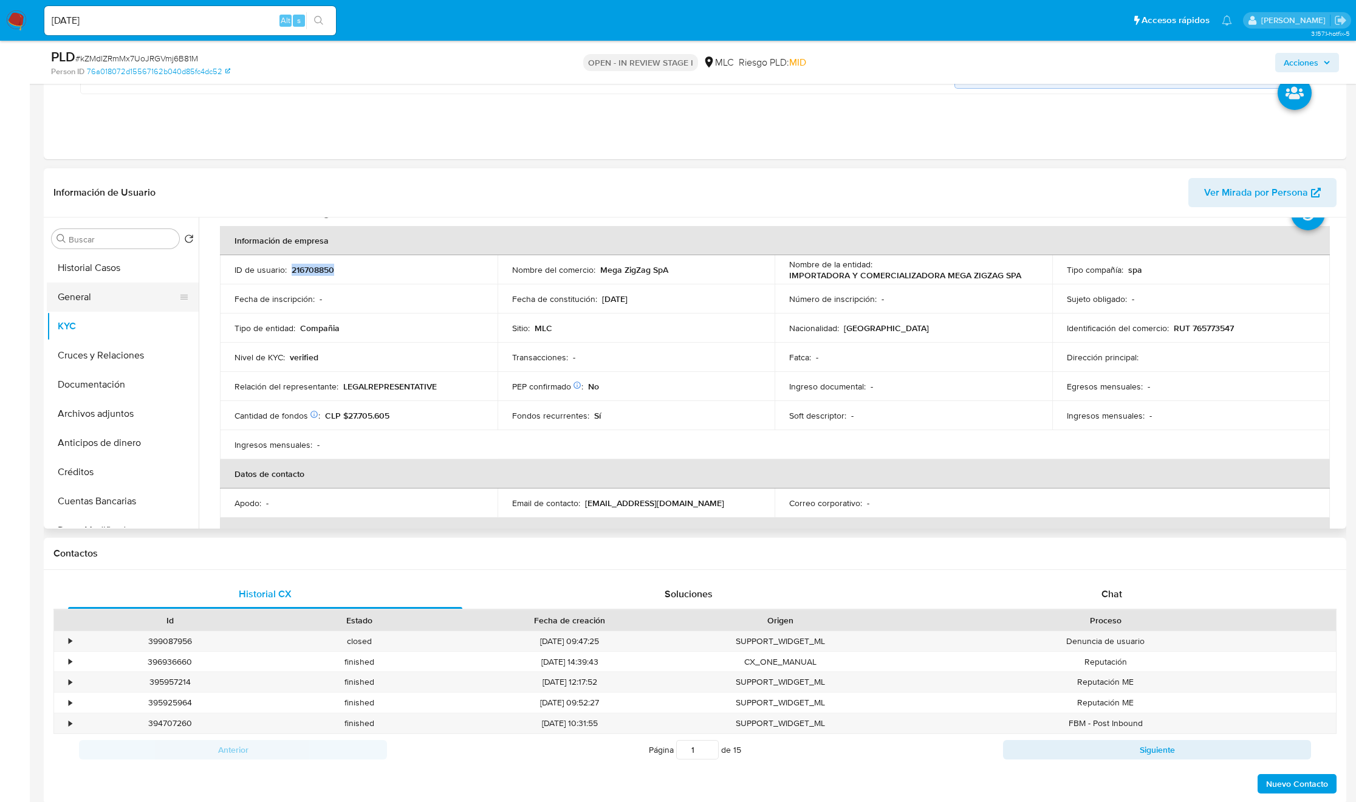
click at [101, 293] on button "General" at bounding box center [118, 296] width 142 height 29
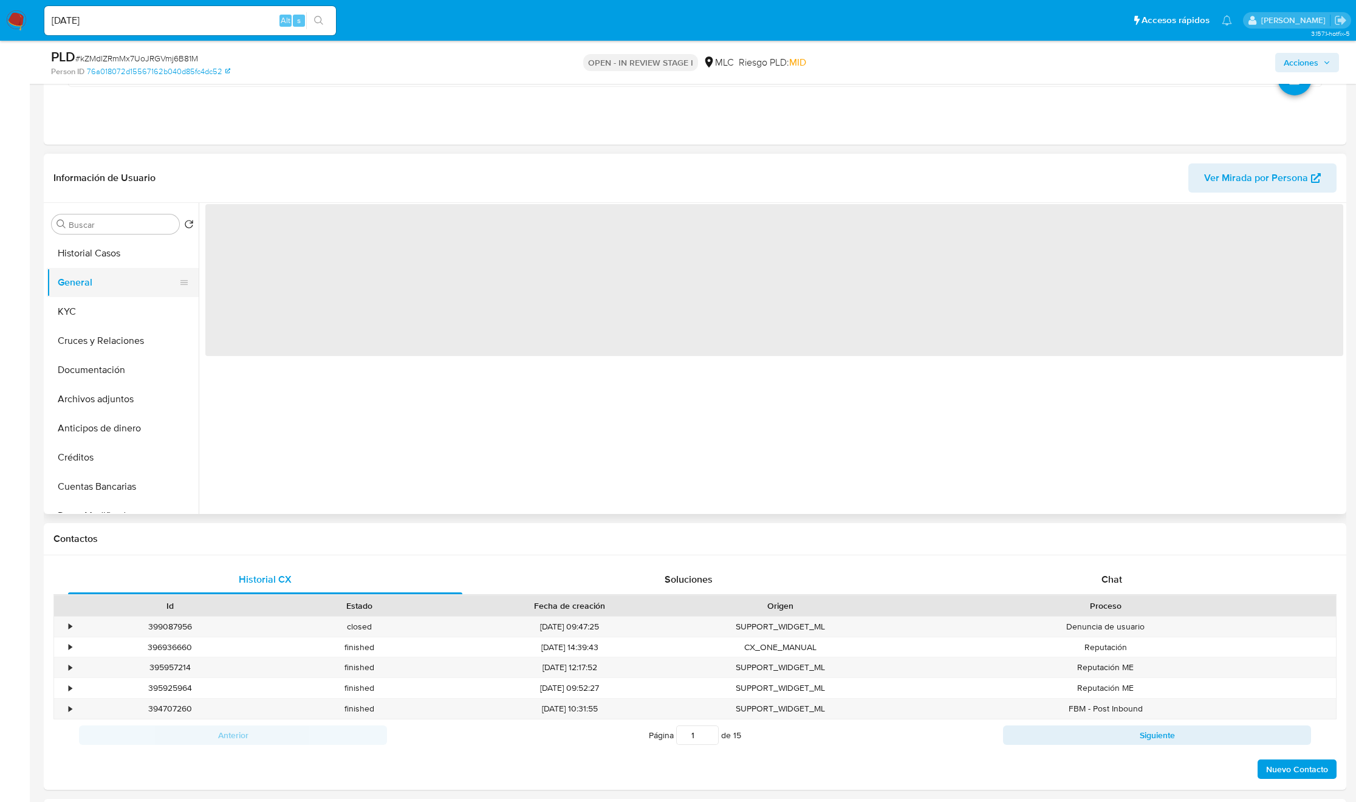
click at [101, 273] on button "General" at bounding box center [118, 282] width 142 height 29
click at [101, 264] on button "Historial Casos" at bounding box center [118, 253] width 142 height 29
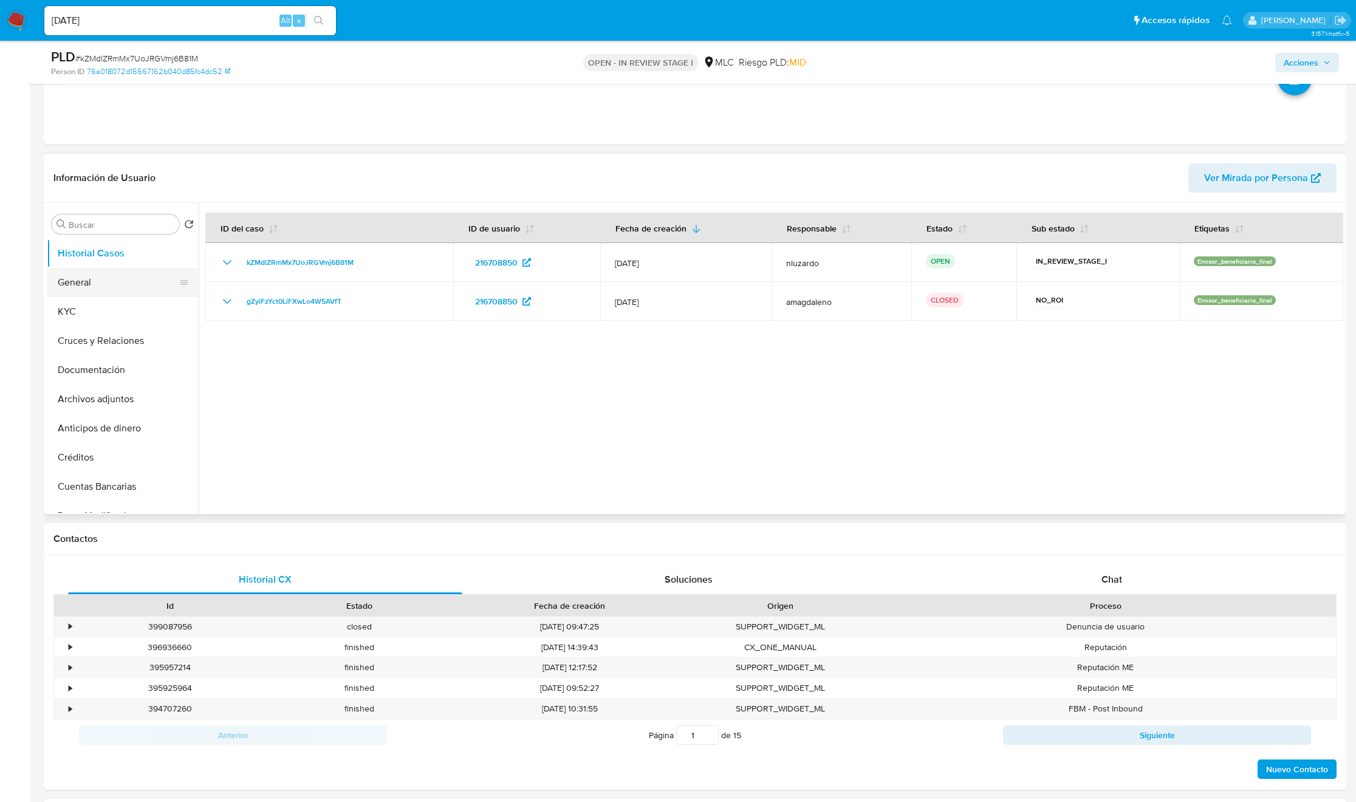
click at [75, 290] on button "General" at bounding box center [118, 282] width 142 height 29
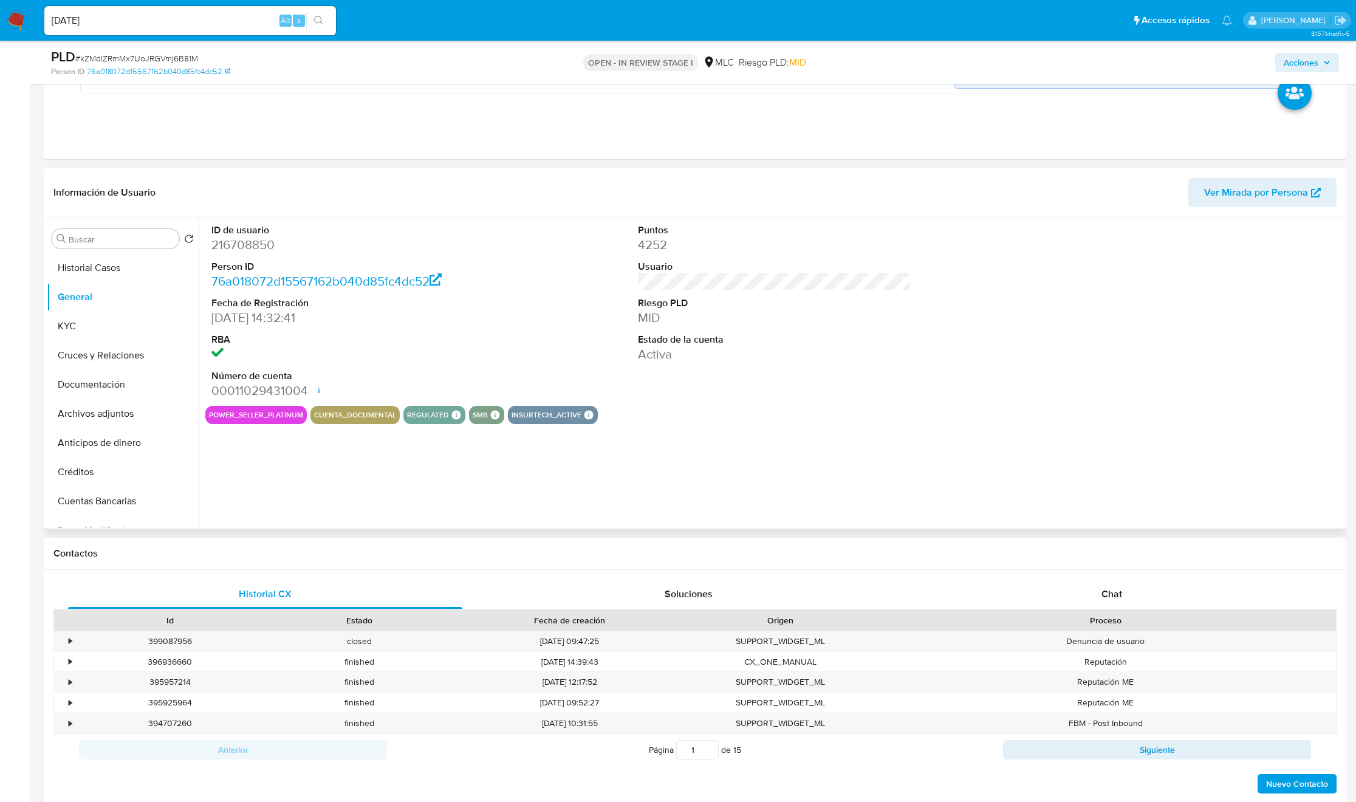
click at [261, 416] on button "power_seller_platinum" at bounding box center [256, 414] width 94 height 5
click at [71, 316] on button "KYC" at bounding box center [118, 326] width 142 height 29
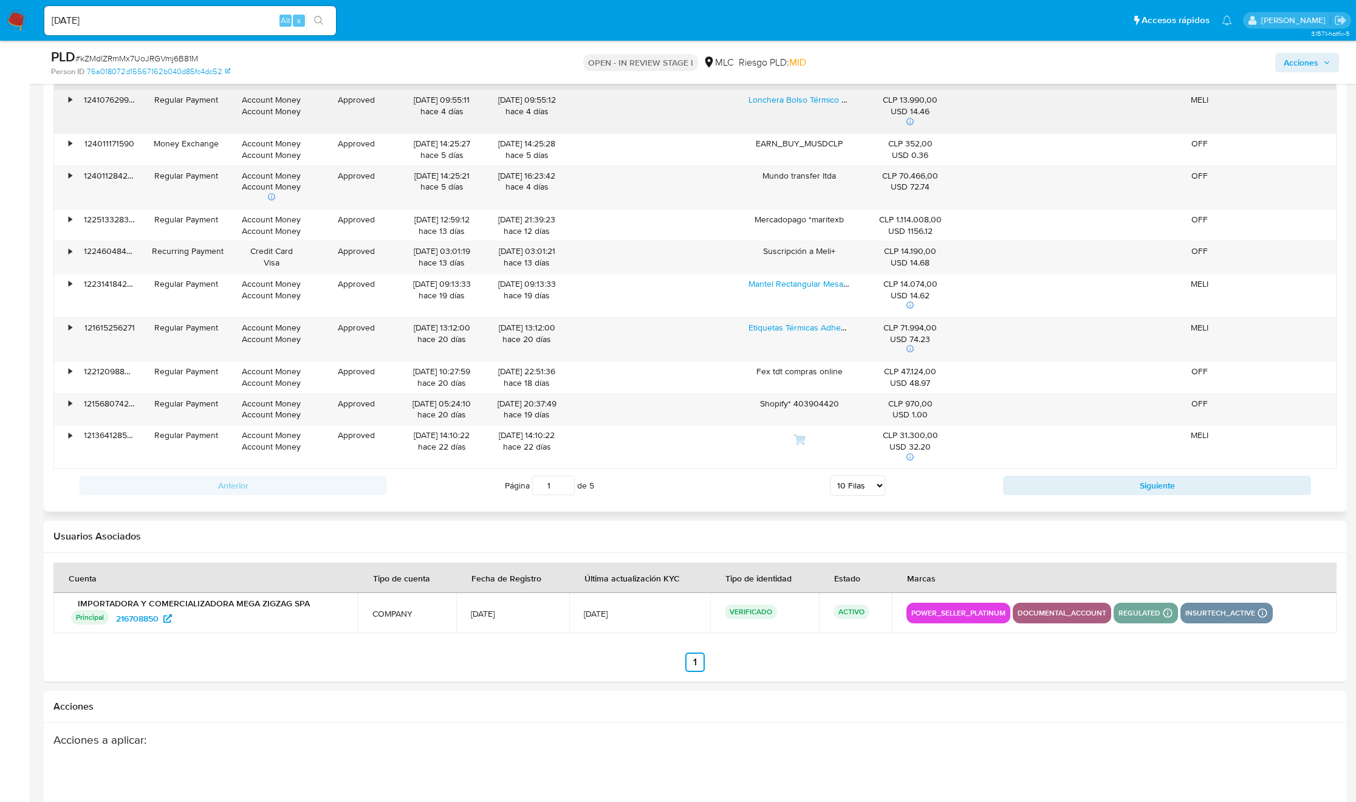
scroll to position [1640, 0]
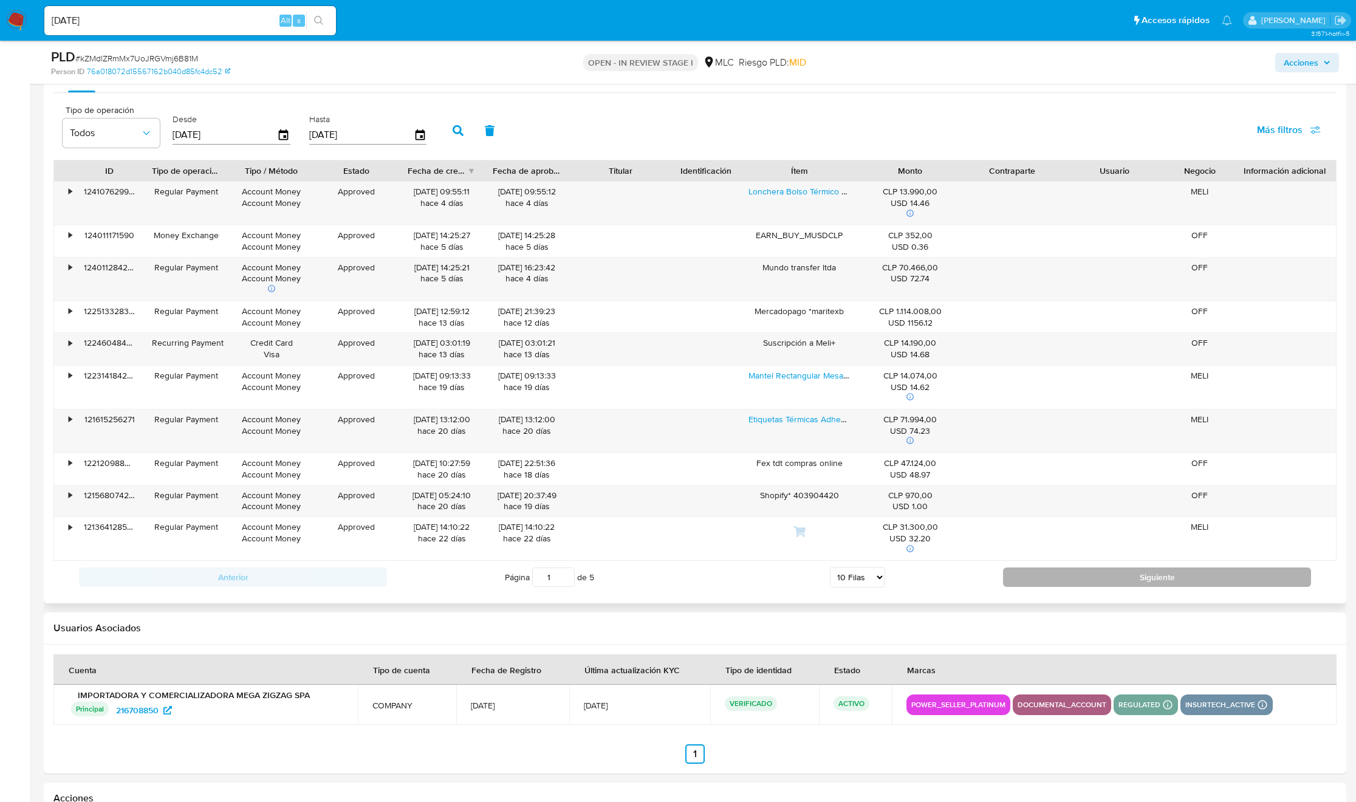
click at [1101, 586] on button "Siguiente" at bounding box center [1157, 576] width 308 height 19
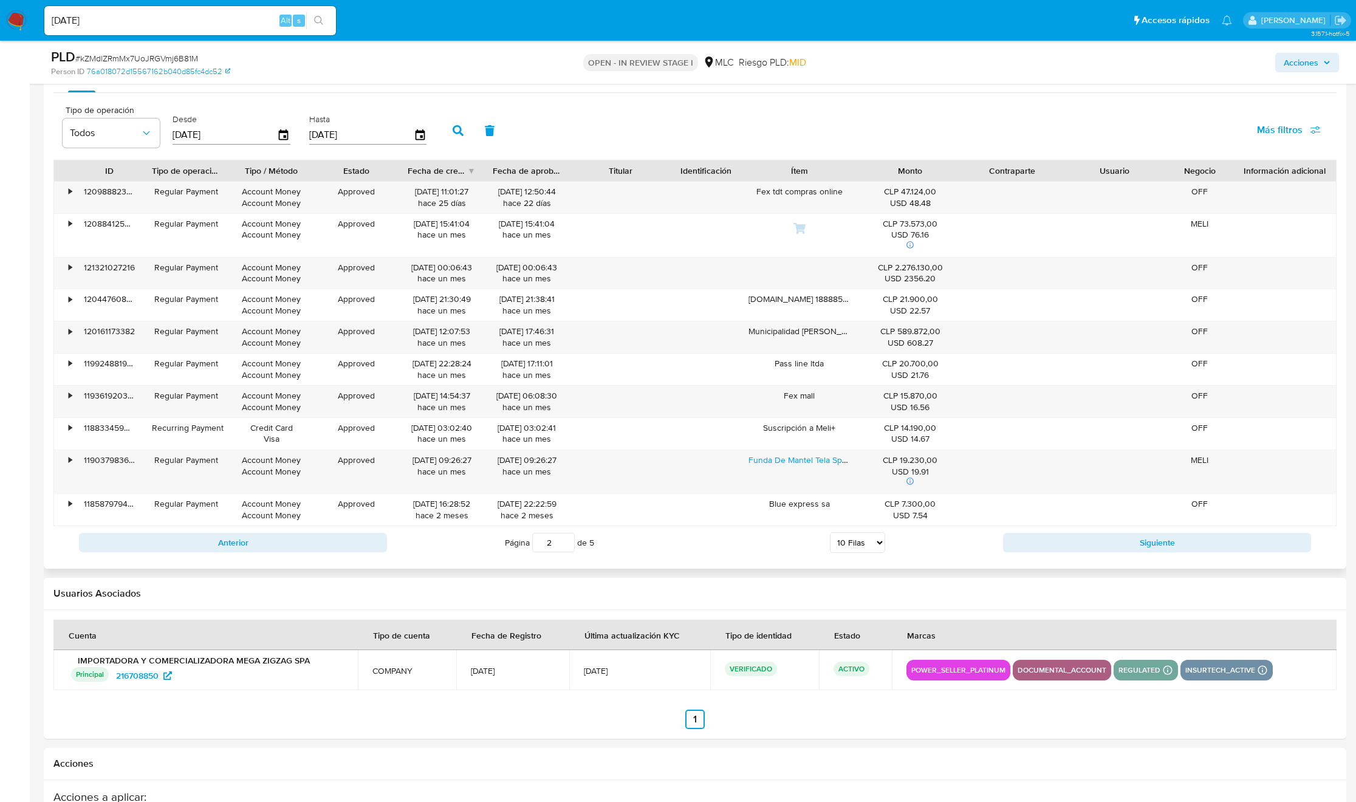
click at [1079, 559] on div "Anterior Página 2 de 5 5 Filas 10 Filas 20 Filas 25 Filas 50 Filas 100 Filas Si…" at bounding box center [694, 542] width 1283 height 33
click at [1081, 550] on button "Siguiente" at bounding box center [1157, 542] width 308 height 19
type input "3"
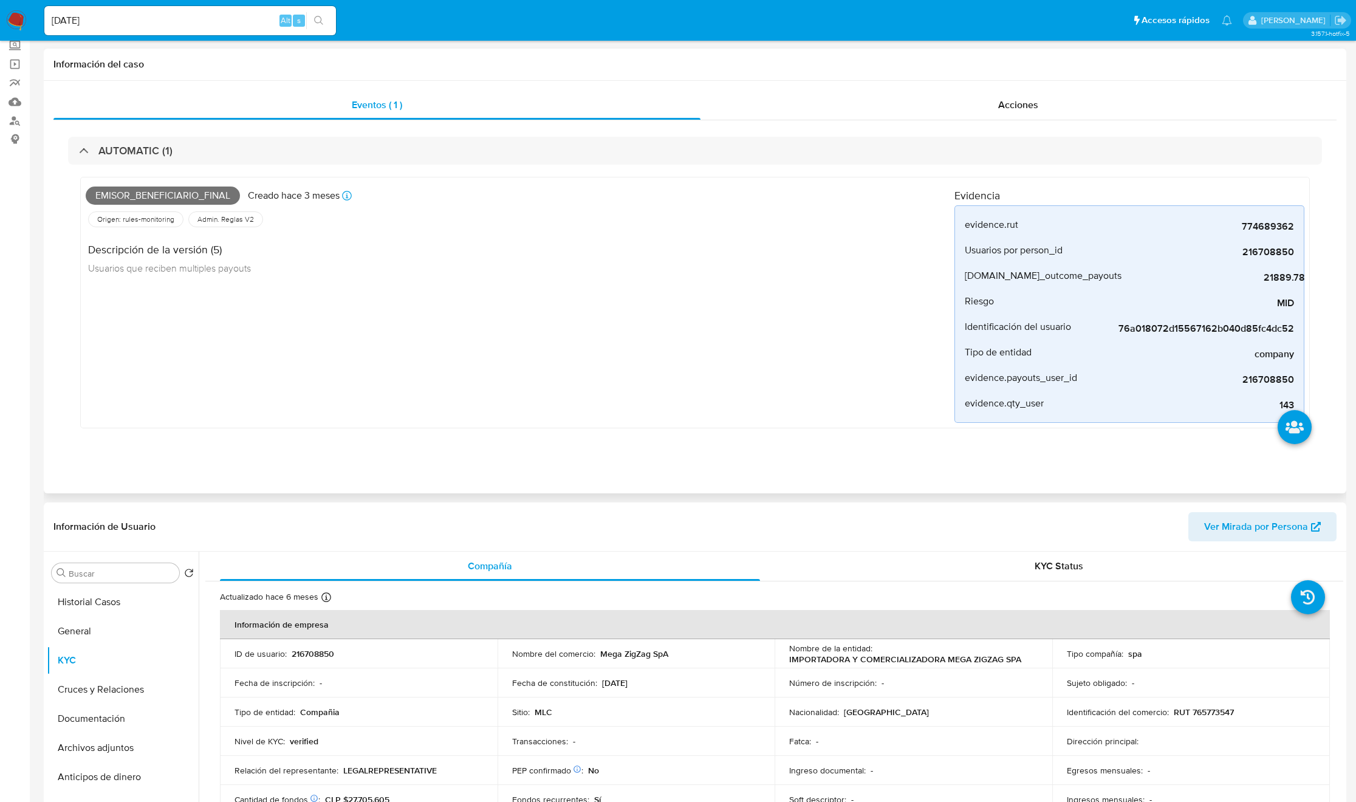
scroll to position [0, 0]
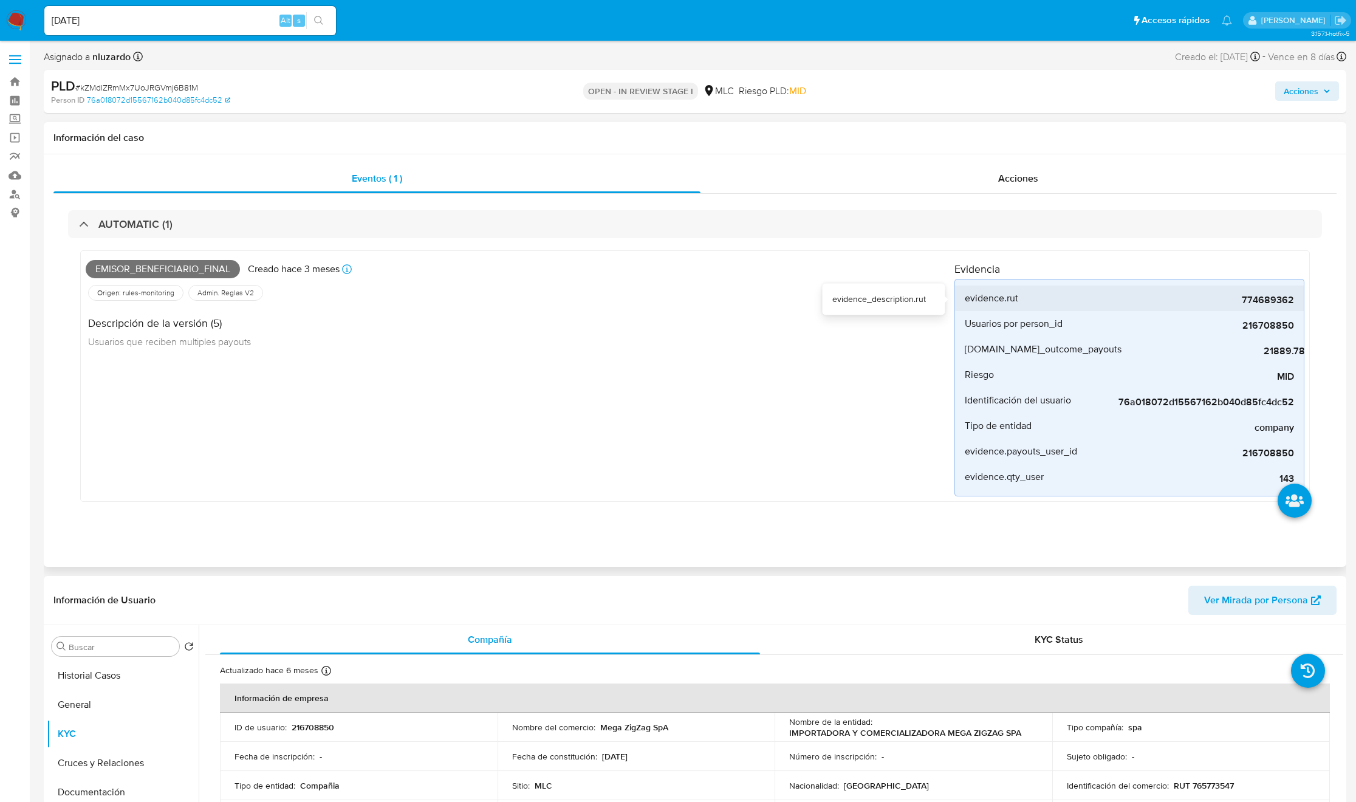
click at [1250, 292] on div "774689362" at bounding box center [1203, 299] width 182 height 26
click at [102, 645] on input "Buscar" at bounding box center [122, 646] width 106 height 11
click at [111, 694] on button "Cruces y Relaciones" at bounding box center [118, 704] width 142 height 29
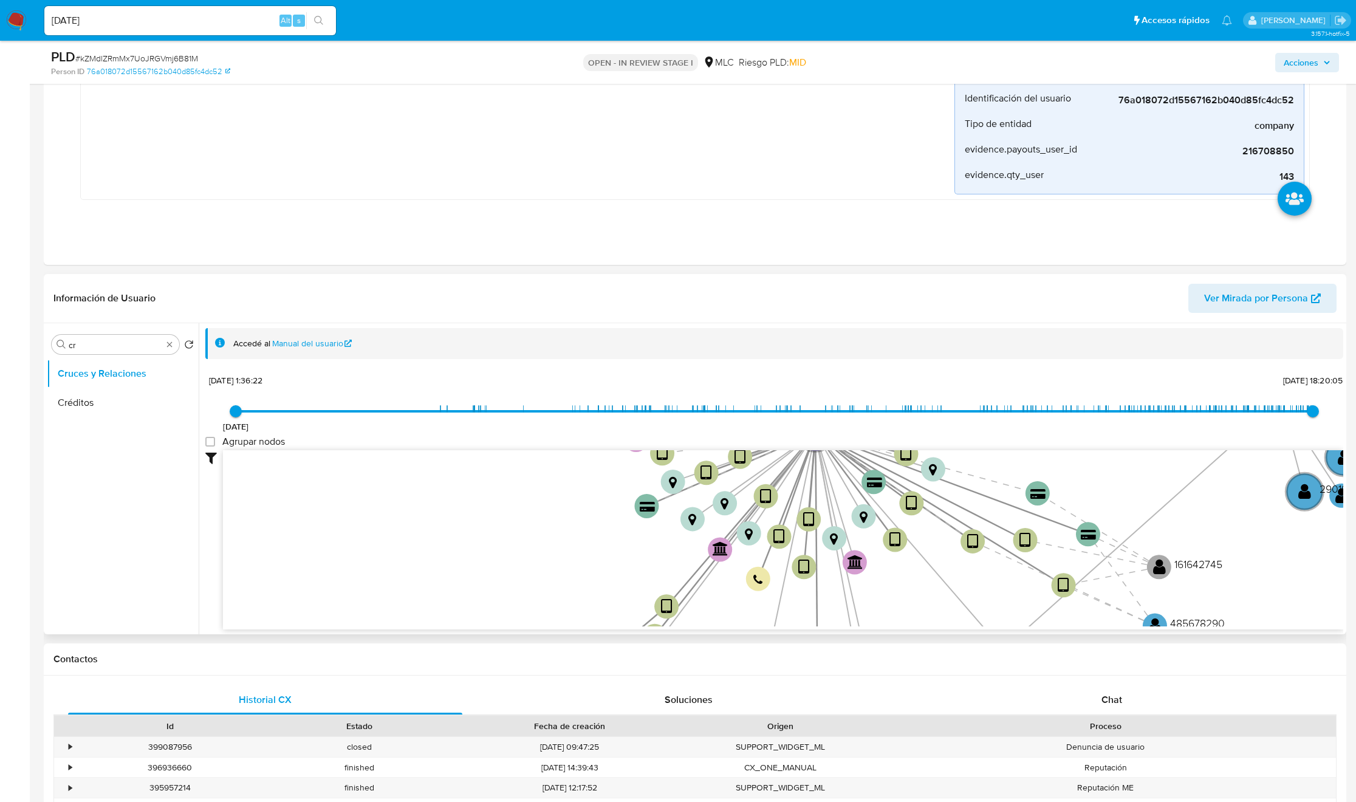
scroll to position [364, 0]
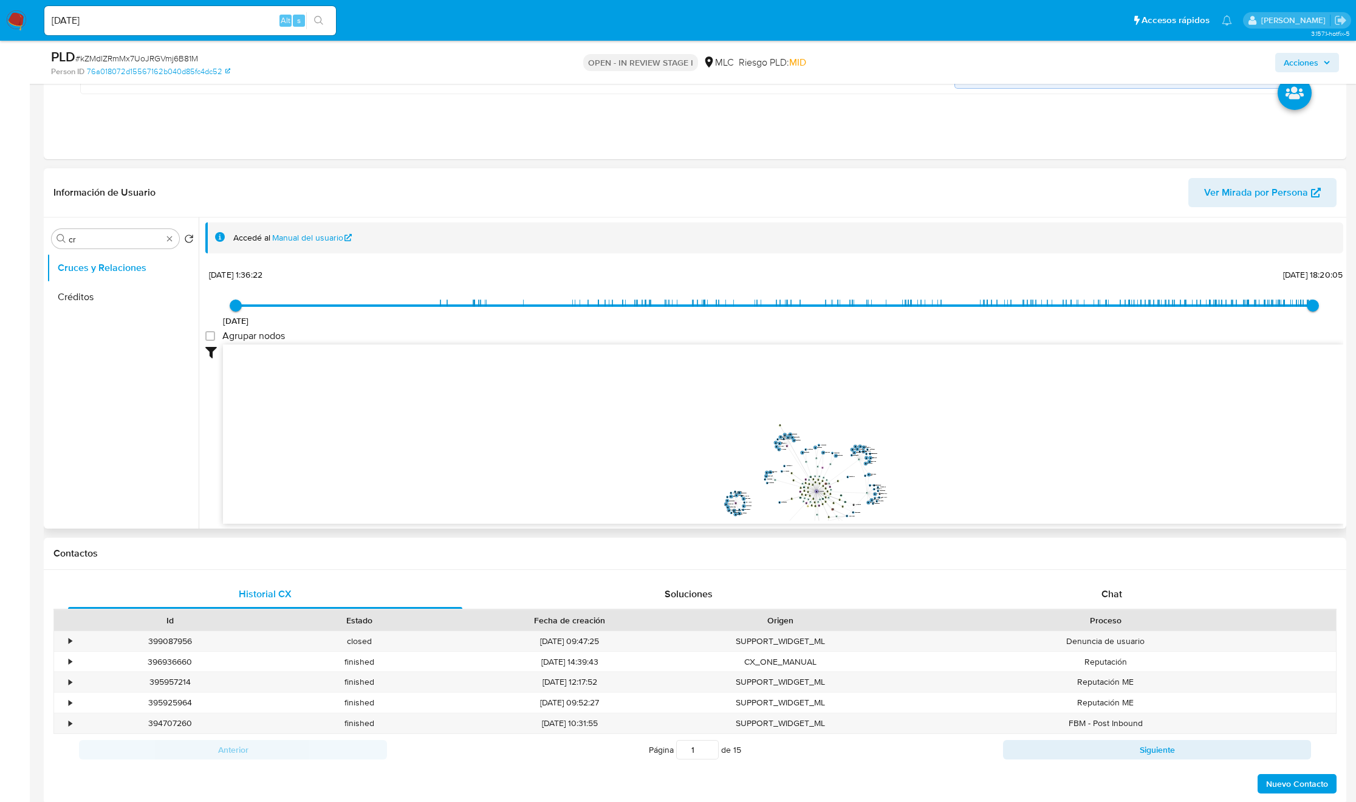
drag, startPoint x: 793, startPoint y: 452, endPoint x: 793, endPoint y: 403, distance: 49.2
click at [781, 424] on g "device-67dc1facf4cd6bd9780c27e4 " at bounding box center [780, 425] width 2 height 2
drag, startPoint x: 925, startPoint y: 448, endPoint x: 948, endPoint y: 403, distance: 50.5
click at [948, 403] on icon "device-6797bfccc77ee6bdcf747d46  user-216708850  216708850 device-631f55d0088…" at bounding box center [783, 432] width 1120 height 176
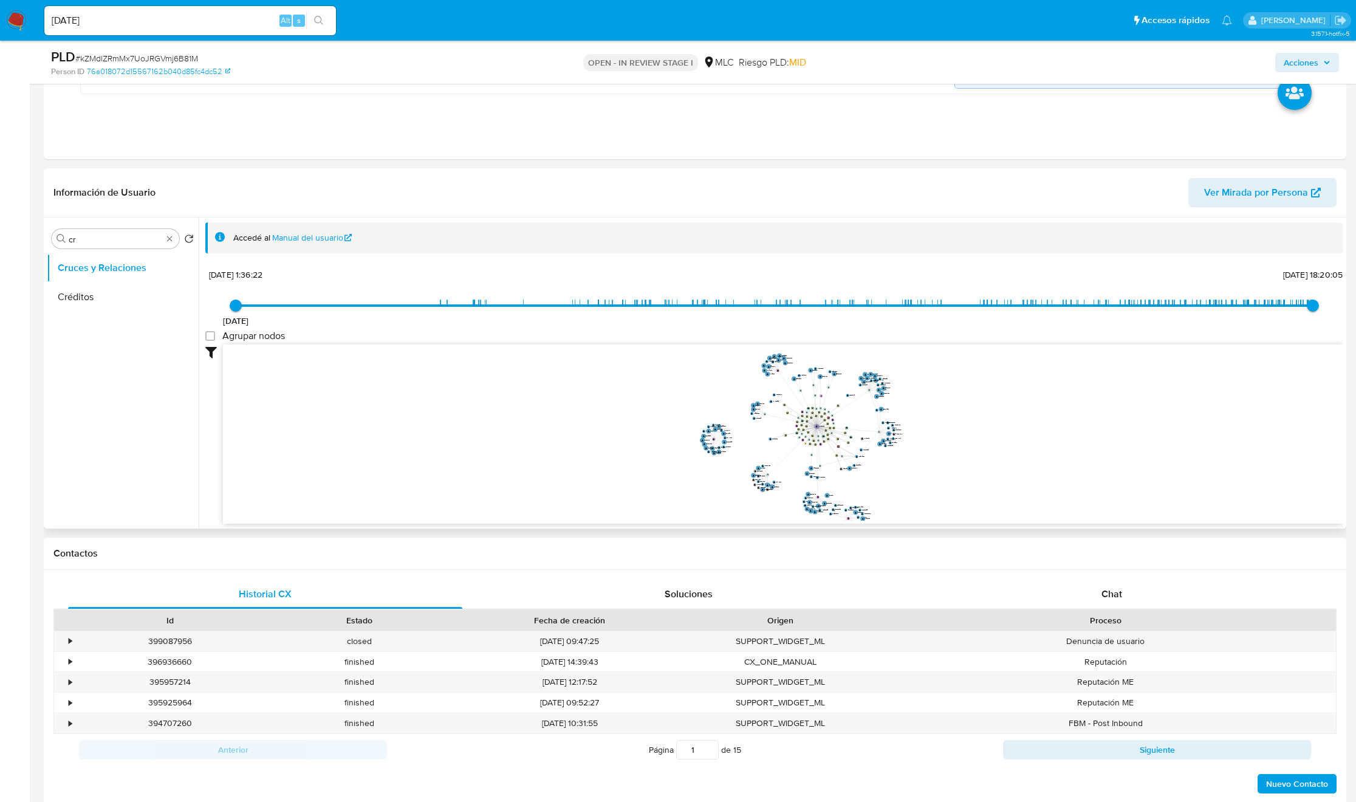
drag, startPoint x: 949, startPoint y: 437, endPoint x: 949, endPoint y: 414, distance: 23.7
click at [949, 414] on icon "device-6797bfccc77ee6bdcf747d46  user-216708850  216708850 device-631f55d0088…" at bounding box center [783, 432] width 1120 height 176
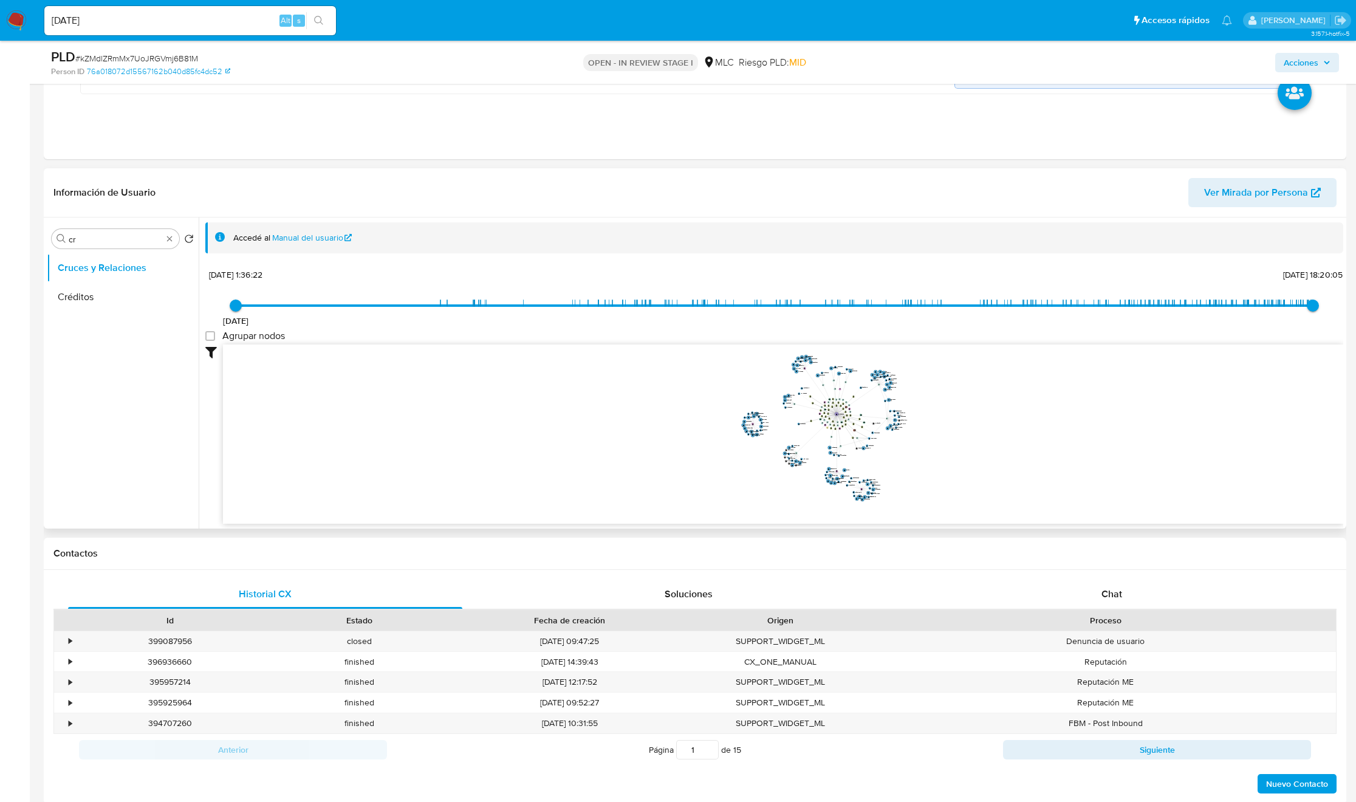
drag, startPoint x: 950, startPoint y: 412, endPoint x: 944, endPoint y: 403, distance: 11.0
click at [944, 403] on icon "device-6797bfccc77ee6bdcf747d46  user-216708850  216708850 device-631f55d0088…" at bounding box center [783, 432] width 1120 height 176
drag, startPoint x: 945, startPoint y: 416, endPoint x: 917, endPoint y: 423, distance: 28.3
click at [917, 423] on icon "device-6797bfccc77ee6bdcf747d46  user-216708850  216708850 device-631f55d0088…" at bounding box center [783, 432] width 1120 height 176
click at [1135, 590] on div "Chat" at bounding box center [1112, 594] width 394 height 29
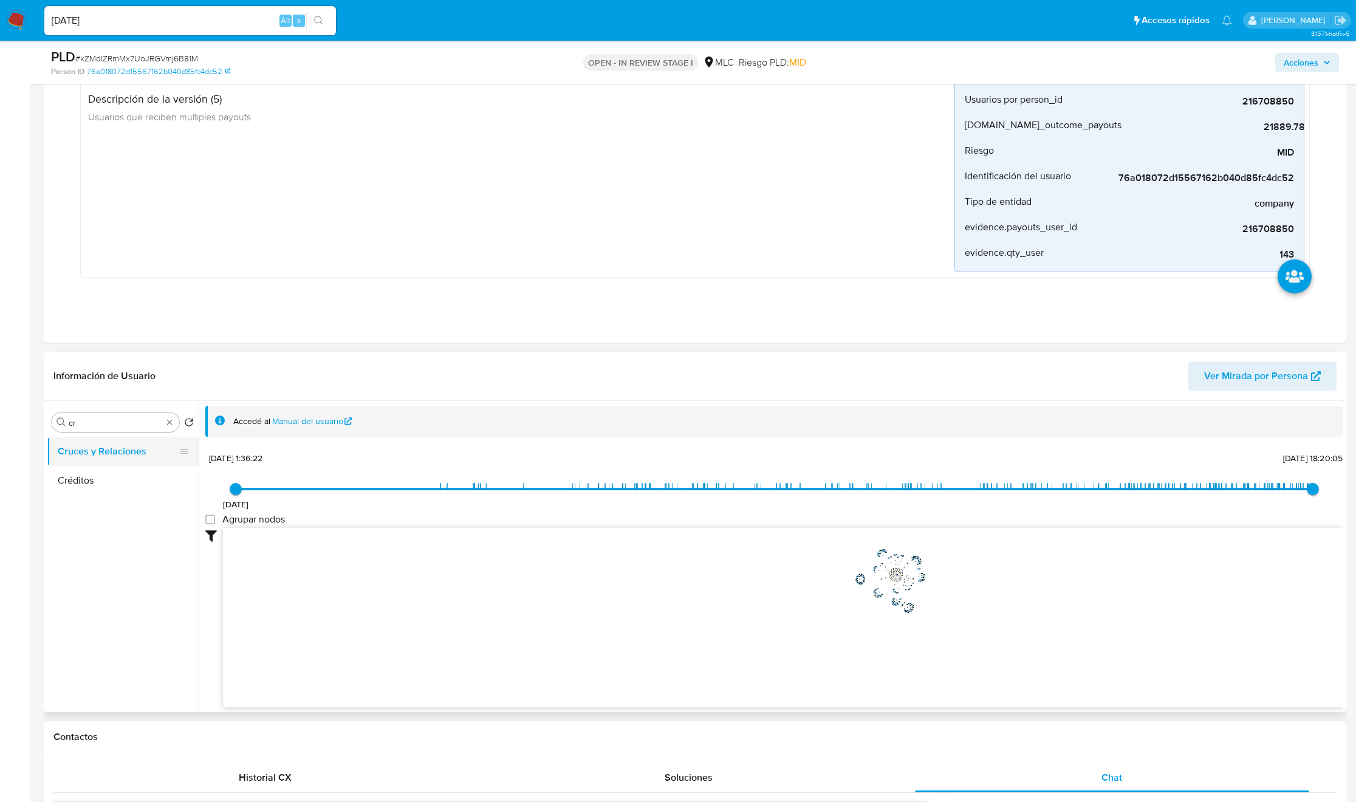
scroll to position [182, 0]
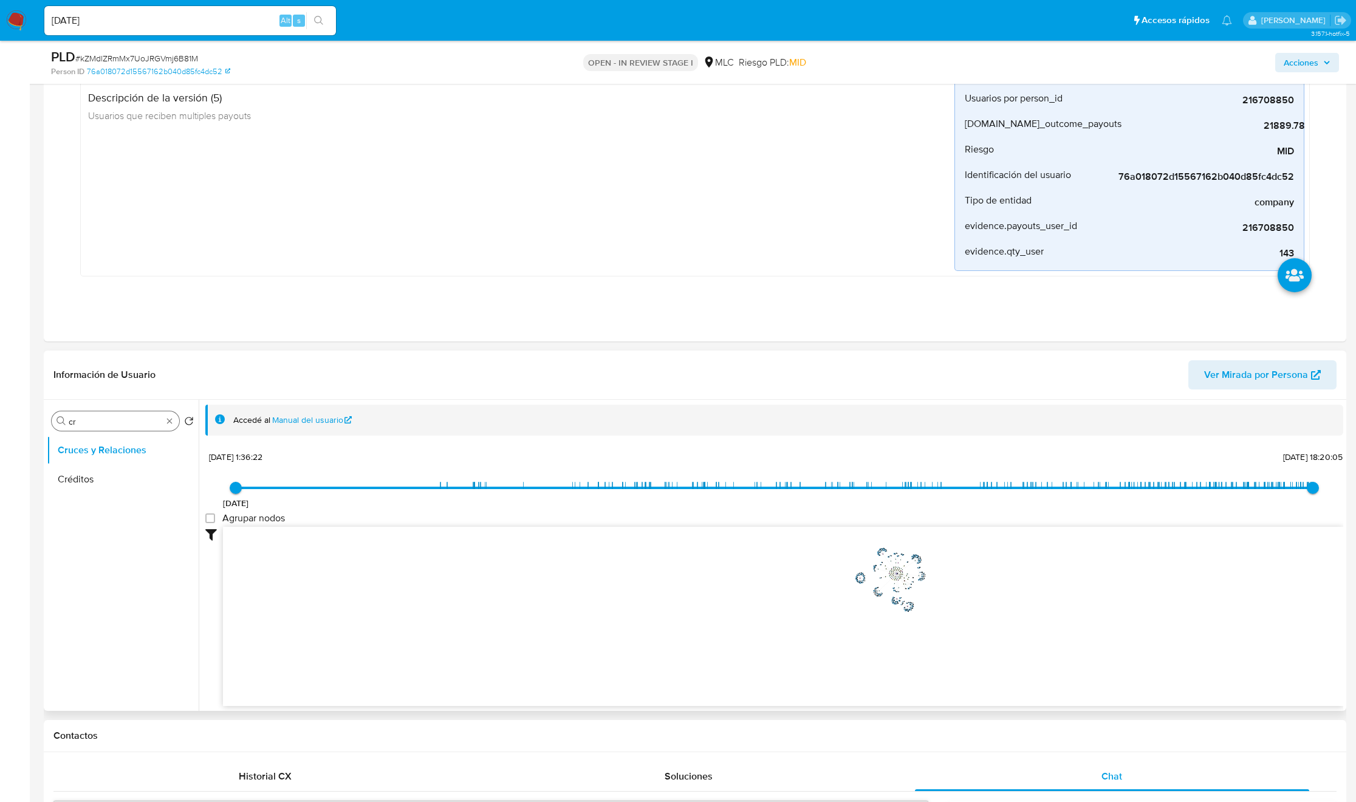
click at [70, 423] on input "cr" at bounding box center [116, 421] width 94 height 11
type input "DOC"
click at [77, 477] on button "Documentación" at bounding box center [118, 479] width 142 height 29
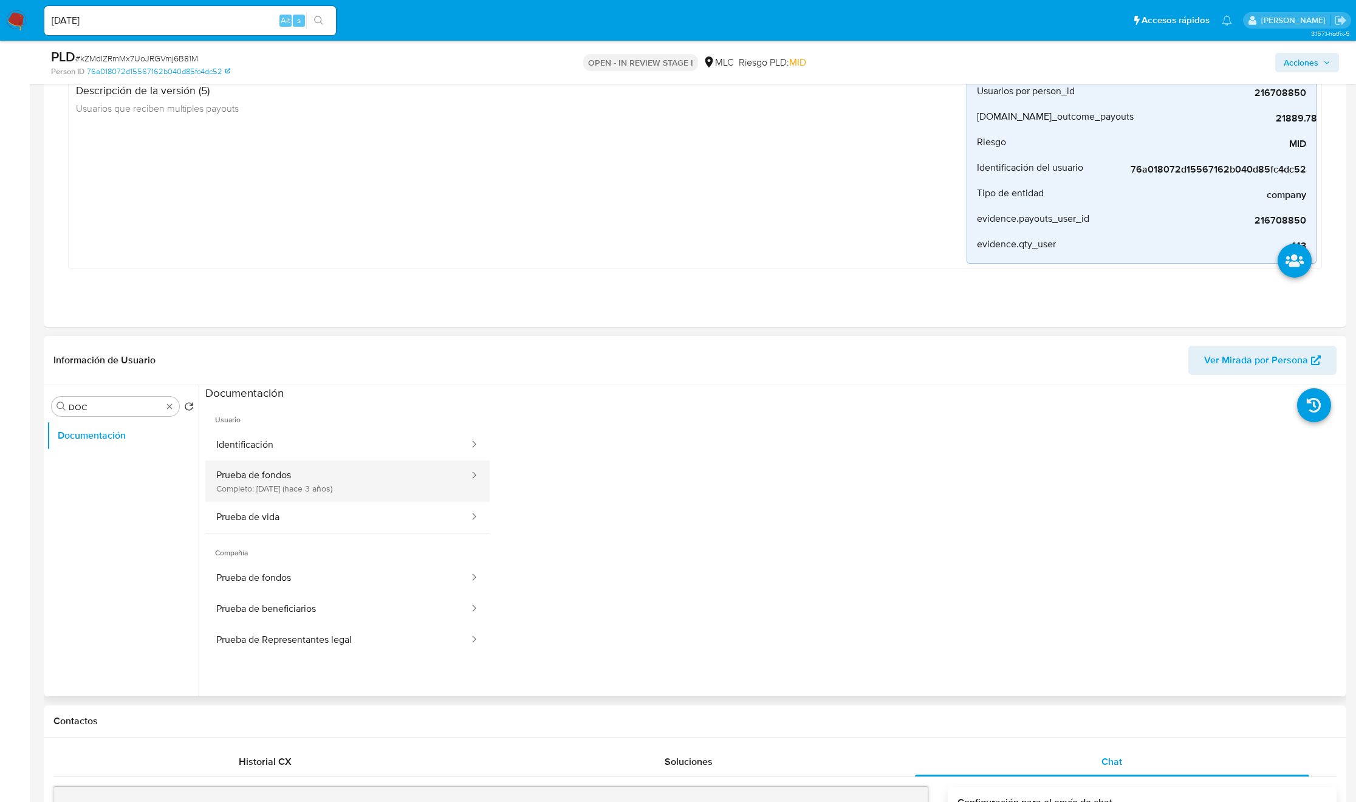
click at [394, 489] on button "Prueba de fondos Completo: 10/02/2023 (hace 3 años)" at bounding box center [337, 480] width 265 height 41
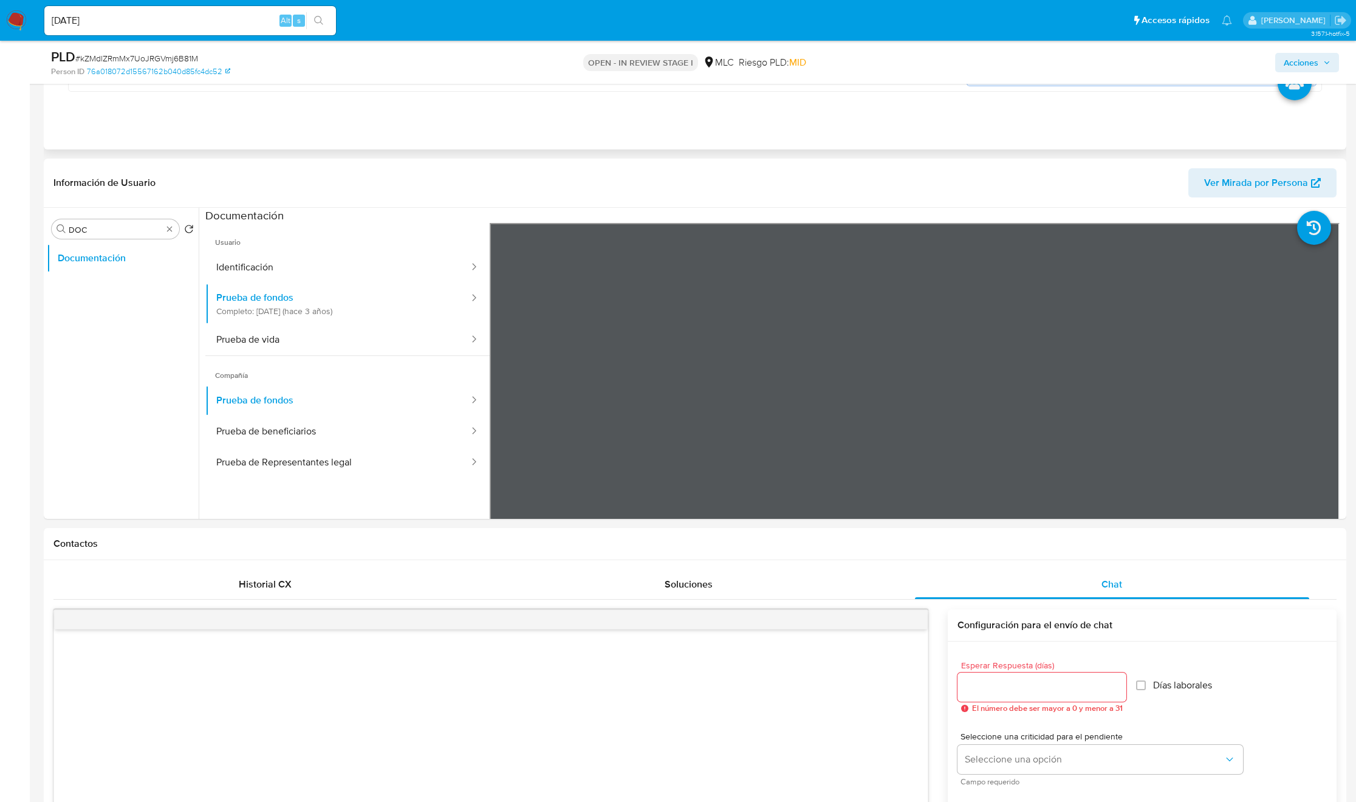
scroll to position [364, 0]
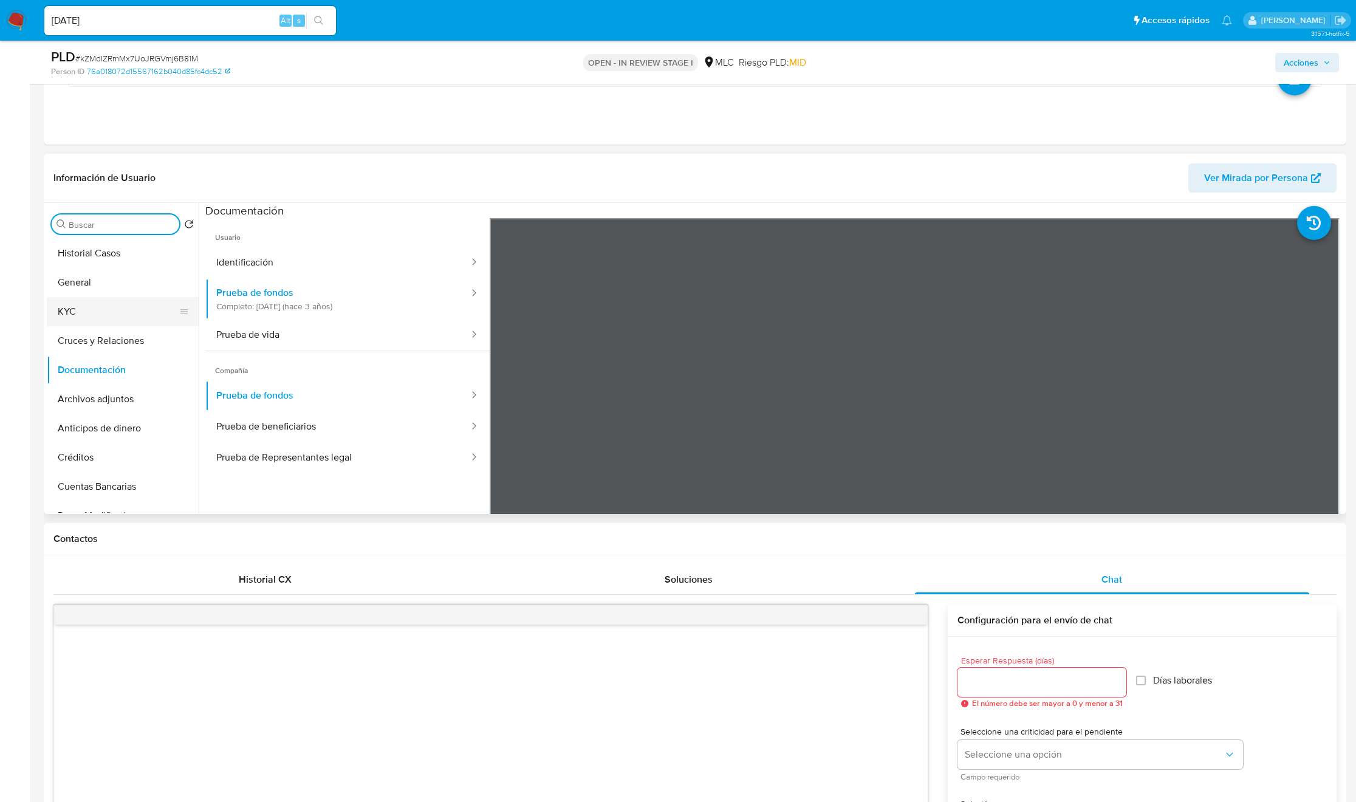
click at [101, 312] on button "KYC" at bounding box center [118, 311] width 142 height 29
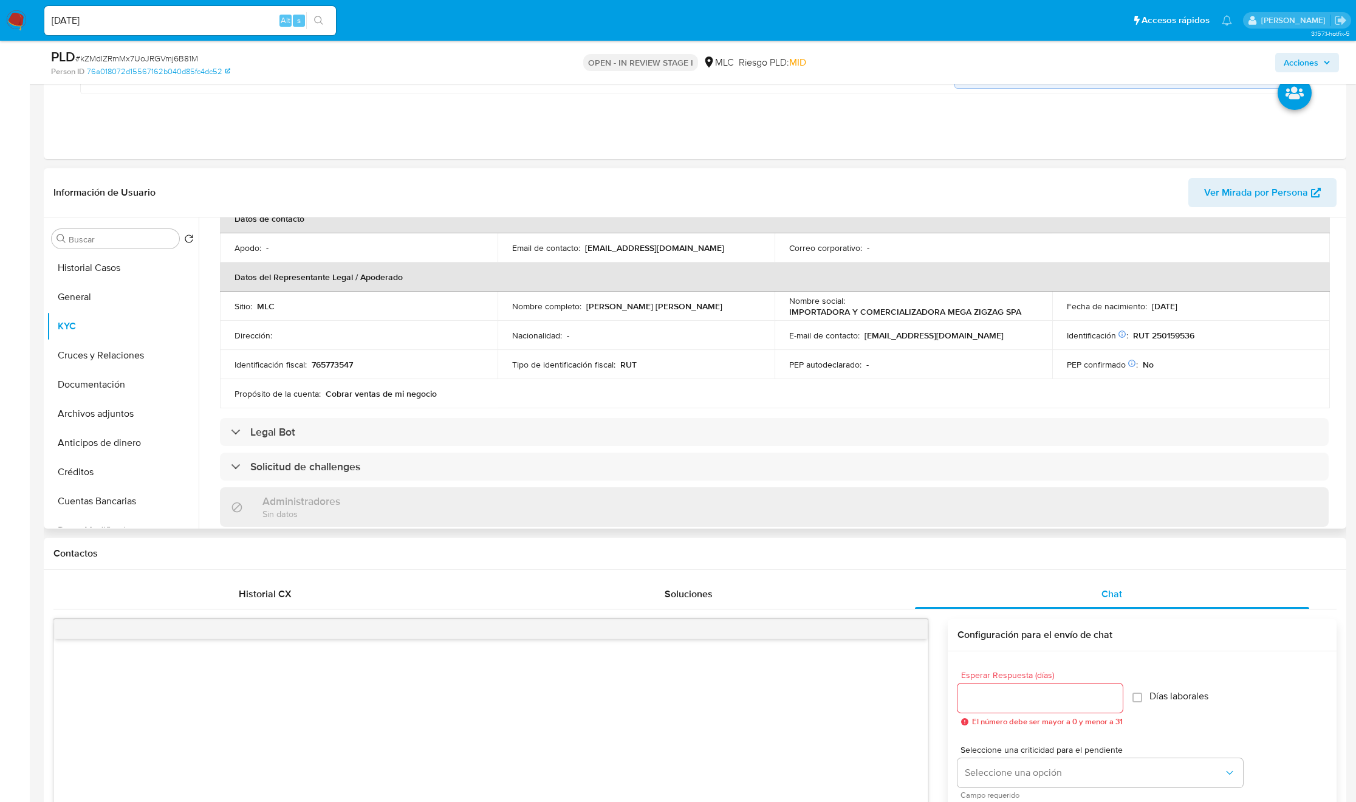
scroll to position [273, 0]
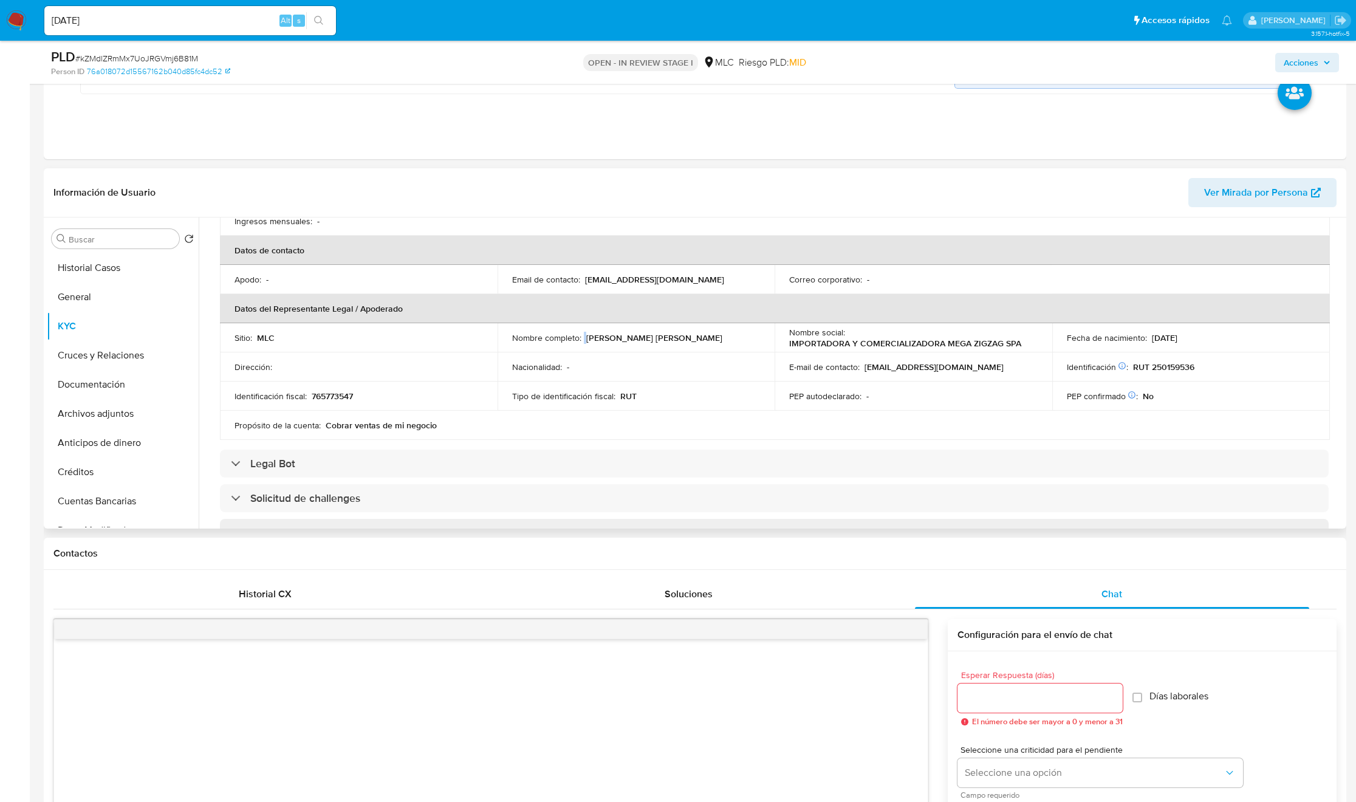
click at [584, 334] on div "Nombre completo : Lucca Andres Mariano Fernandez" at bounding box center [636, 337] width 248 height 11
click at [586, 334] on p "Lucca Andres Mariano Fernandez" at bounding box center [654, 337] width 136 height 11
click at [590, 341] on p "Lucca Andres Mariano Fernandez" at bounding box center [654, 337] width 136 height 11
drag, startPoint x: 638, startPoint y: 343, endPoint x: 715, endPoint y: 343, distance: 77.1
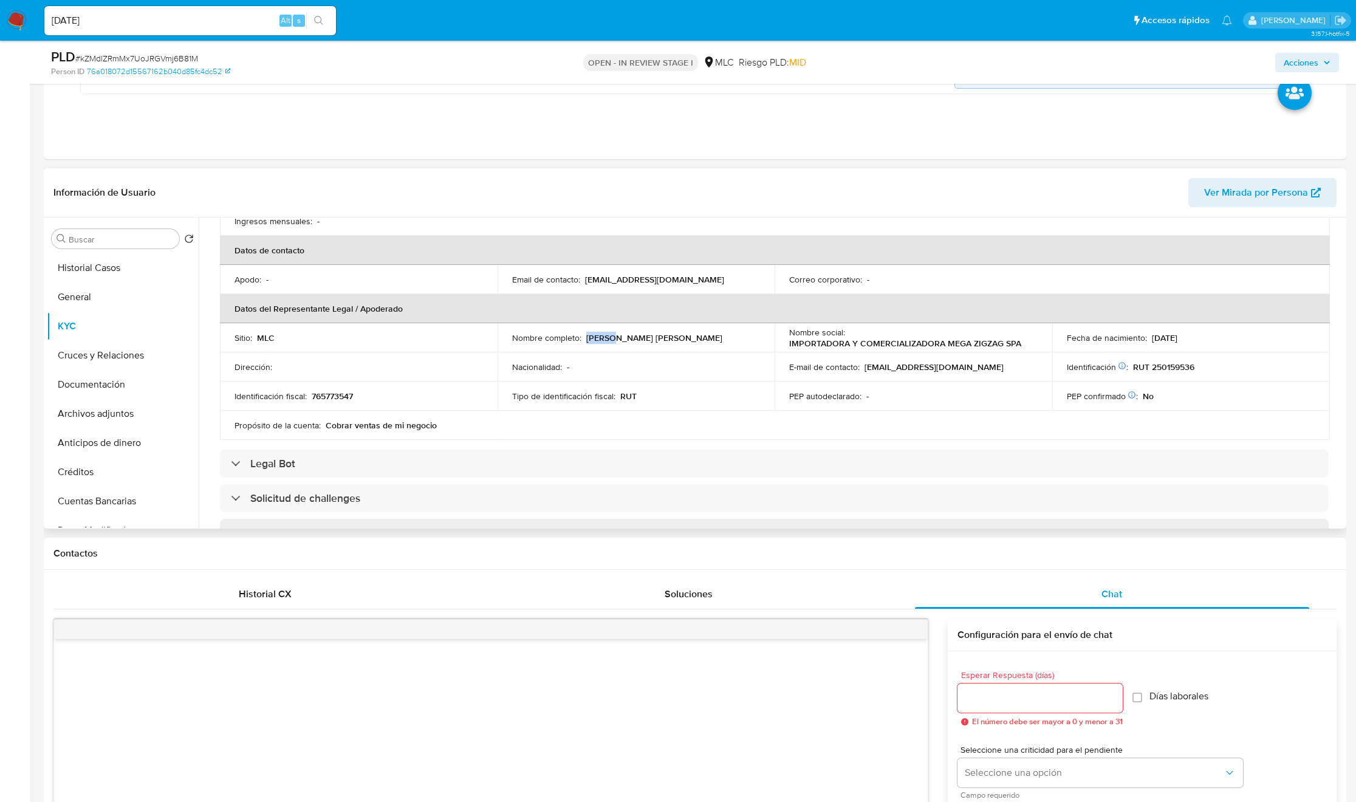
click at [715, 343] on div "Nombre completo : Lucca Andres Mariano Fernandez" at bounding box center [636, 337] width 248 height 11
copy p "Lucca Andres Mariano Fernandez"
copy div "Identificación Nº de serie: 200746953 : RUT 250159536"
drag, startPoint x: 1201, startPoint y: 363, endPoint x: 1050, endPoint y: 360, distance: 151.3
click at [1052, 360] on td "Identificación Nº de serie: 200746953 : RUT 250159536" at bounding box center [1191, 366] width 278 height 29
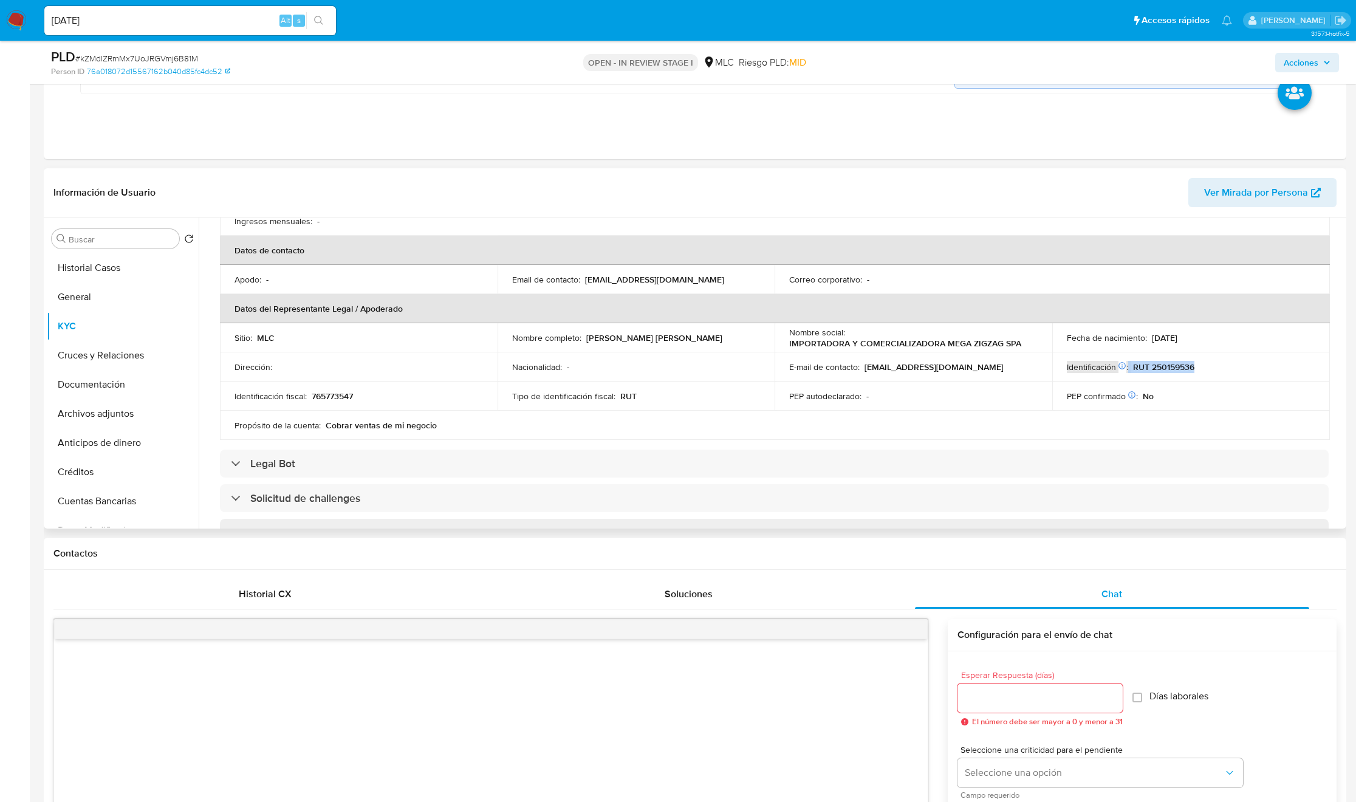
click at [1134, 370] on p "RUT 250159536" at bounding box center [1163, 366] width 61 height 11
click at [1134, 369] on p "RUT 250159536" at bounding box center [1163, 366] width 61 height 11
drag, startPoint x: 1192, startPoint y: 370, endPoint x: 1199, endPoint y: 370, distance: 6.7
click at [1199, 370] on div "Identificación Nº de serie: 200746953 : RUT 250159536" at bounding box center [1191, 366] width 248 height 11
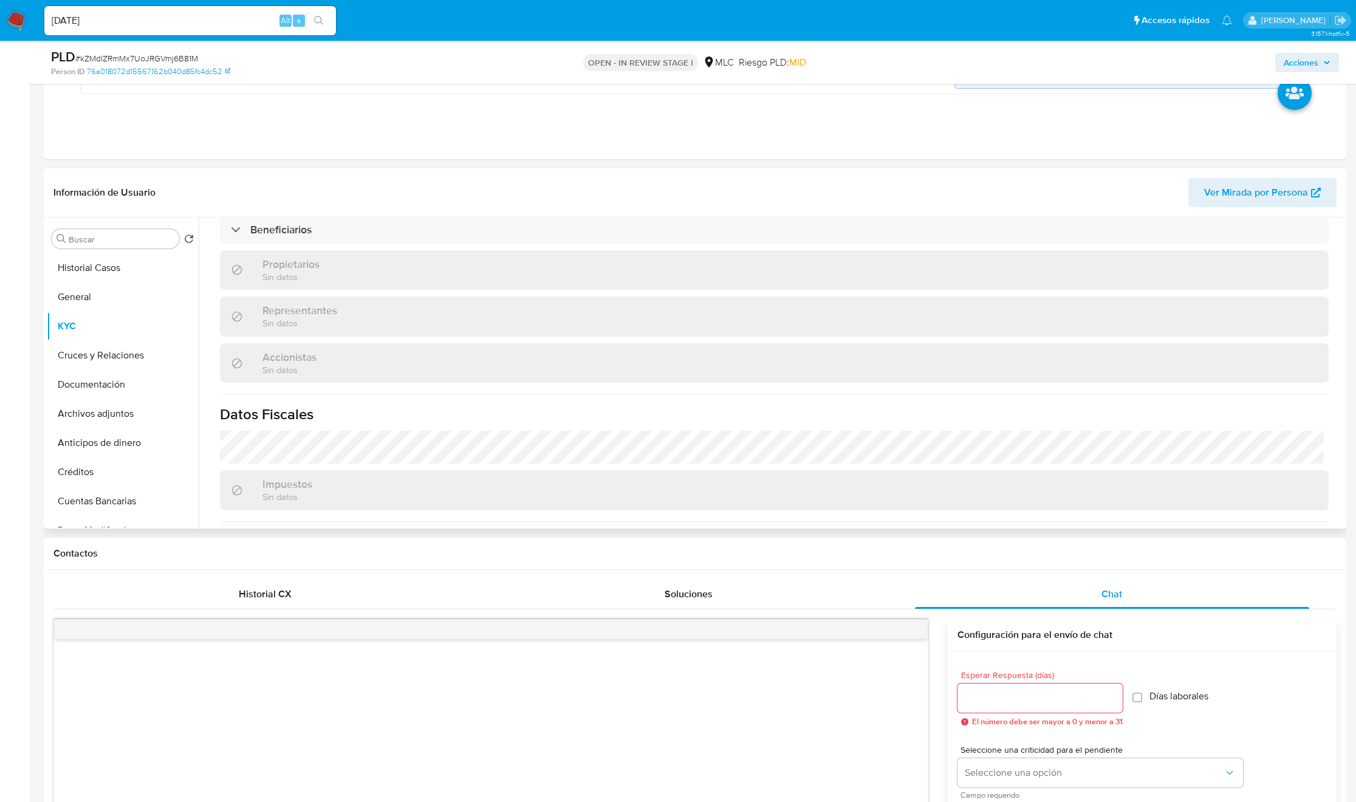
scroll to position [592, 0]
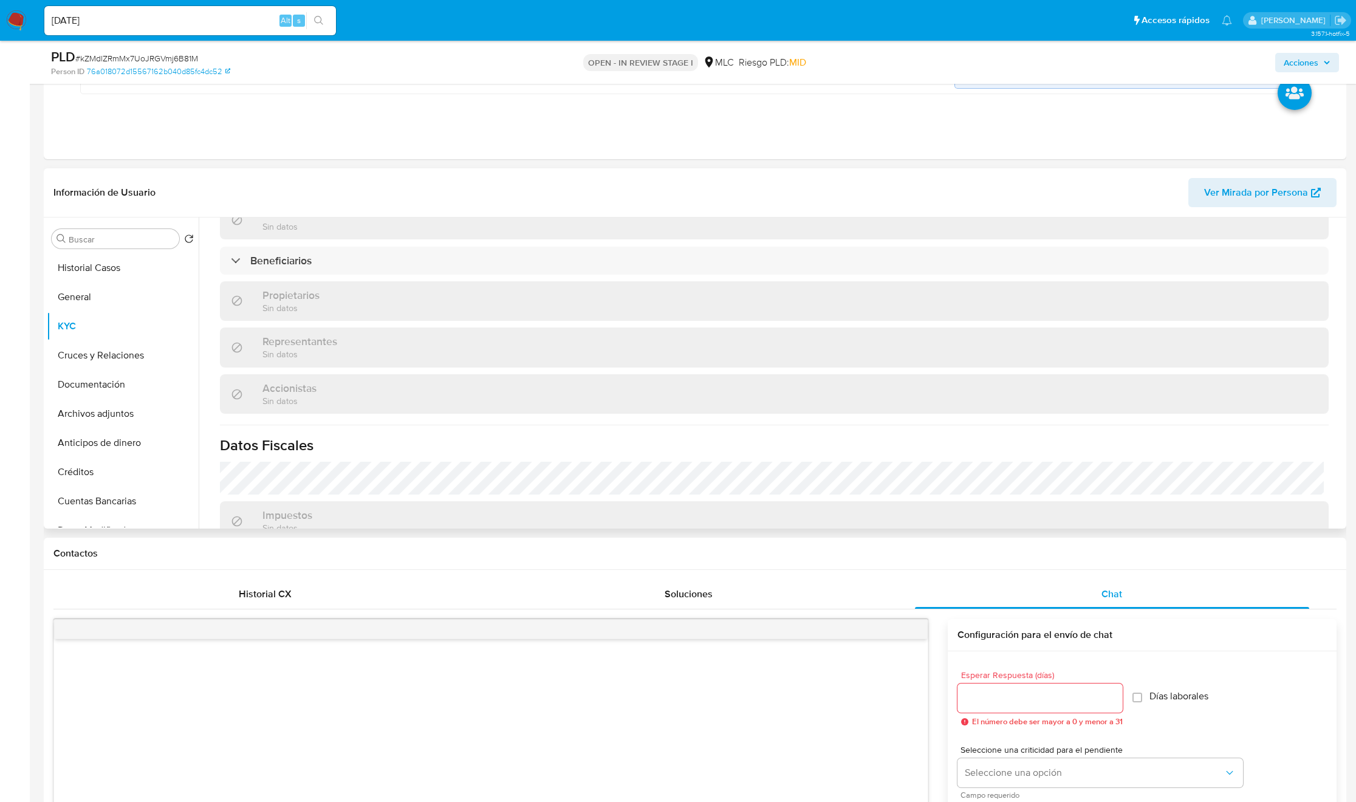
click at [279, 283] on div "Propietarios Sin datos" at bounding box center [774, 300] width 1109 height 39
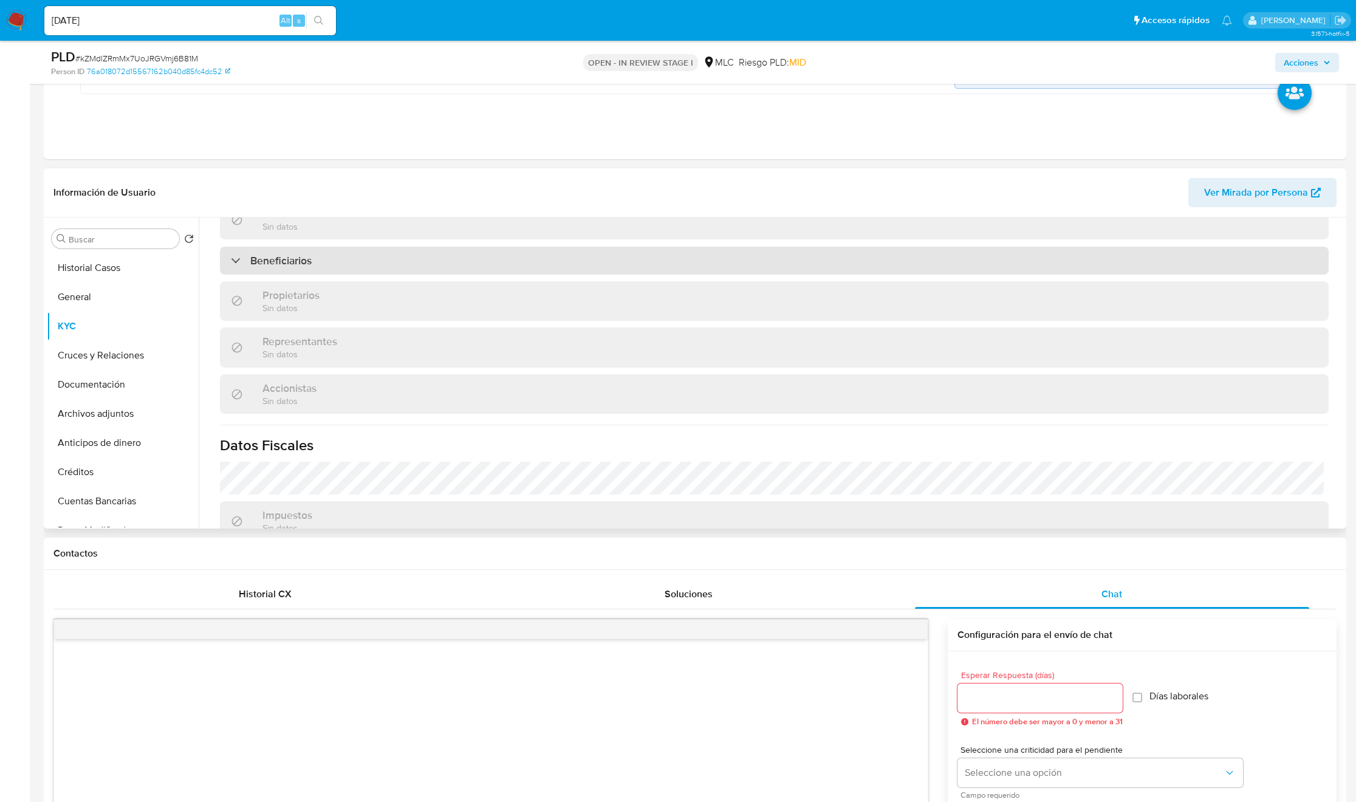
click at [279, 270] on div "Beneficiarios" at bounding box center [774, 261] width 1109 height 28
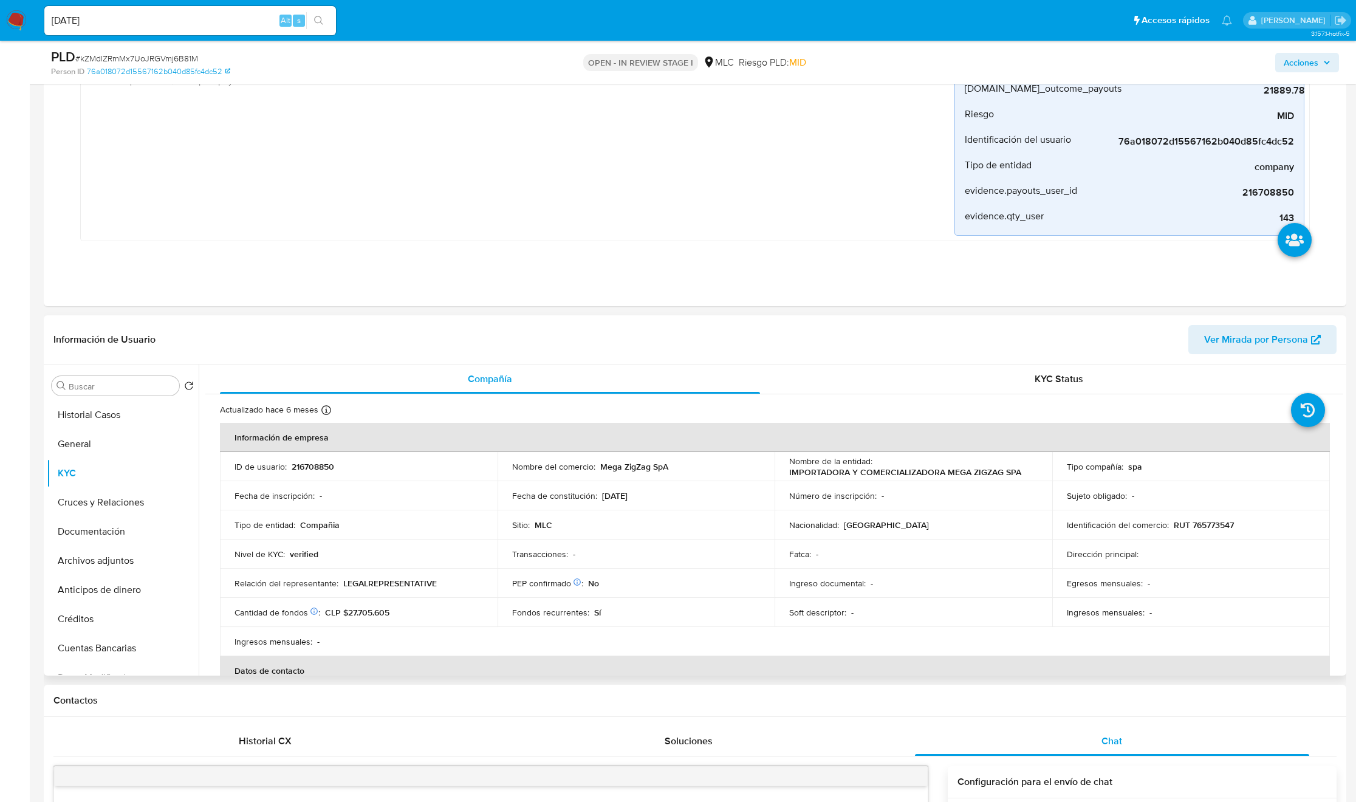
scroll to position [0, 0]
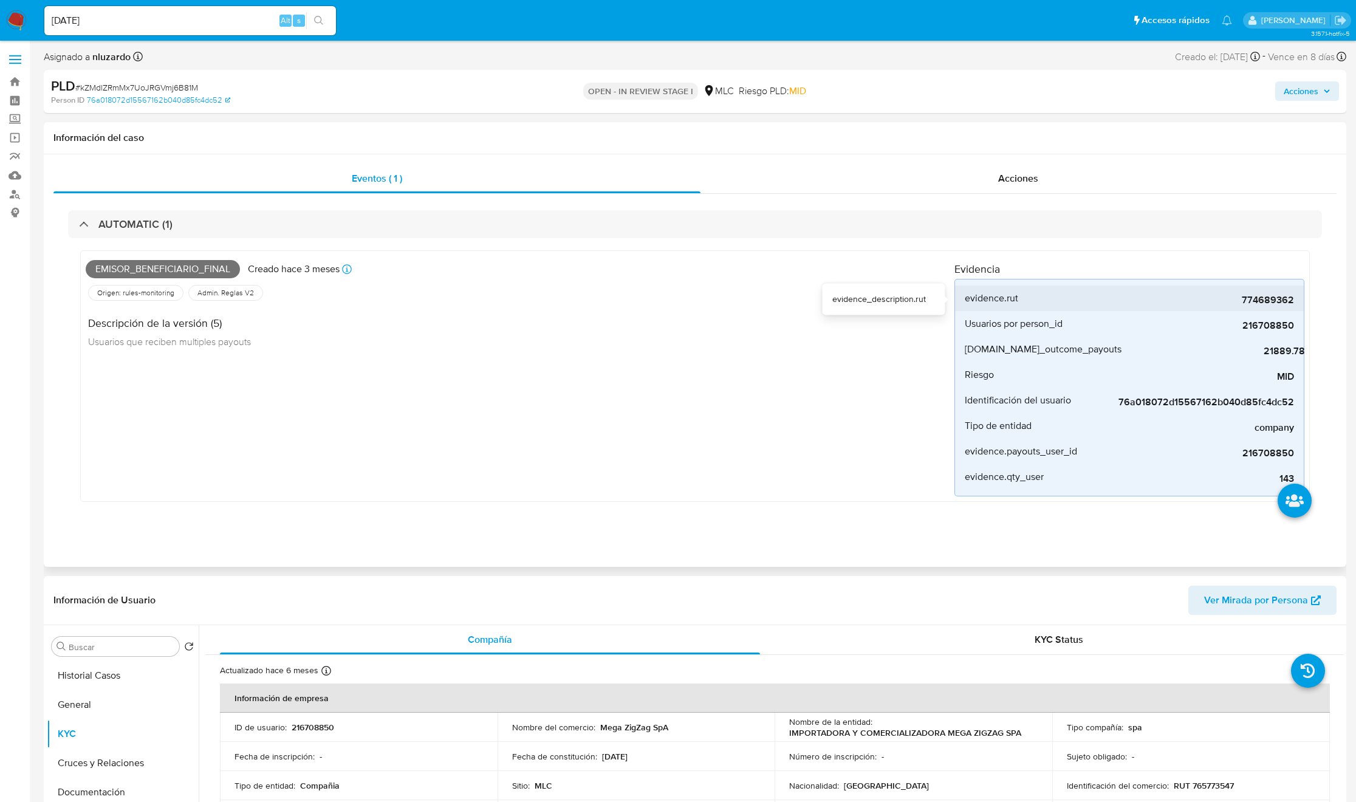
click at [1274, 303] on span "774689362" at bounding box center [1203, 300] width 182 height 12
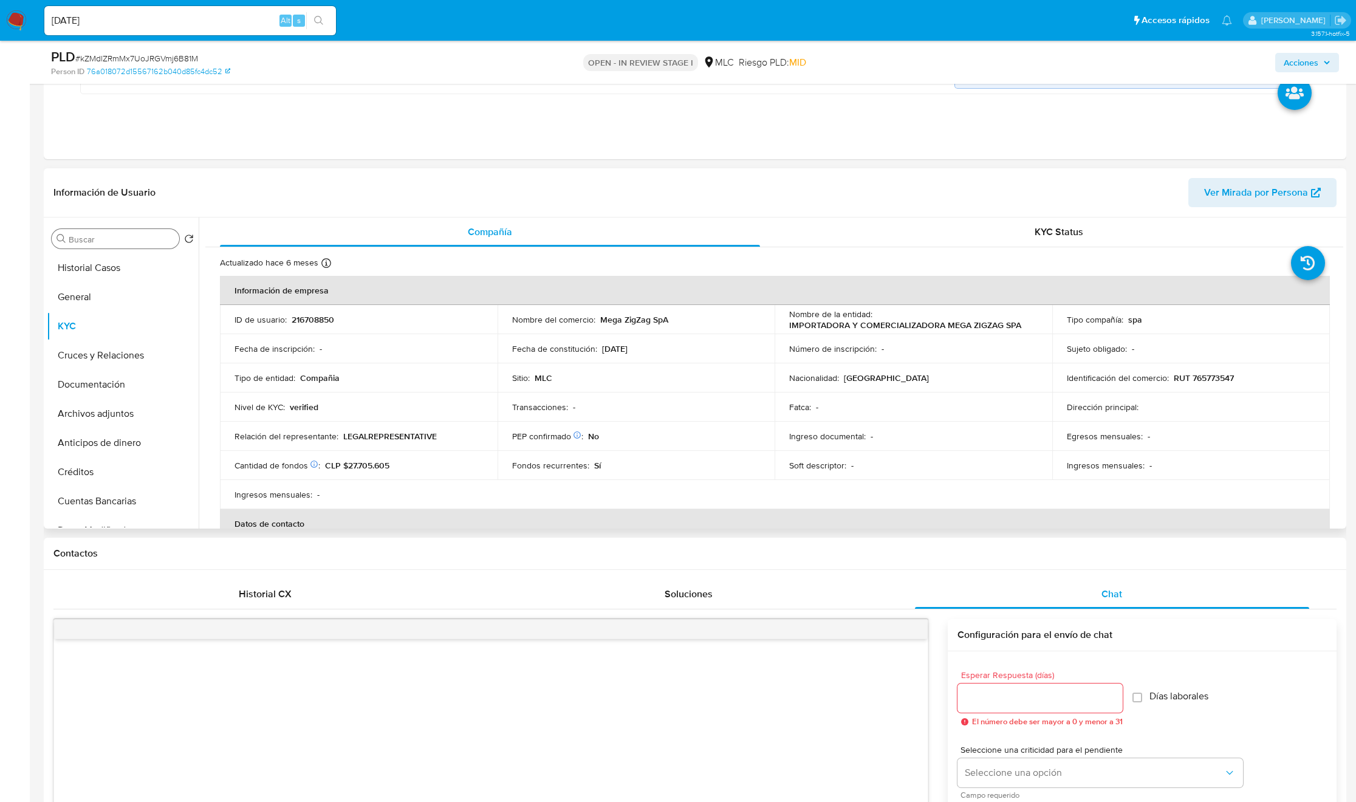
click at [114, 243] on input "Buscar" at bounding box center [122, 239] width 106 height 11
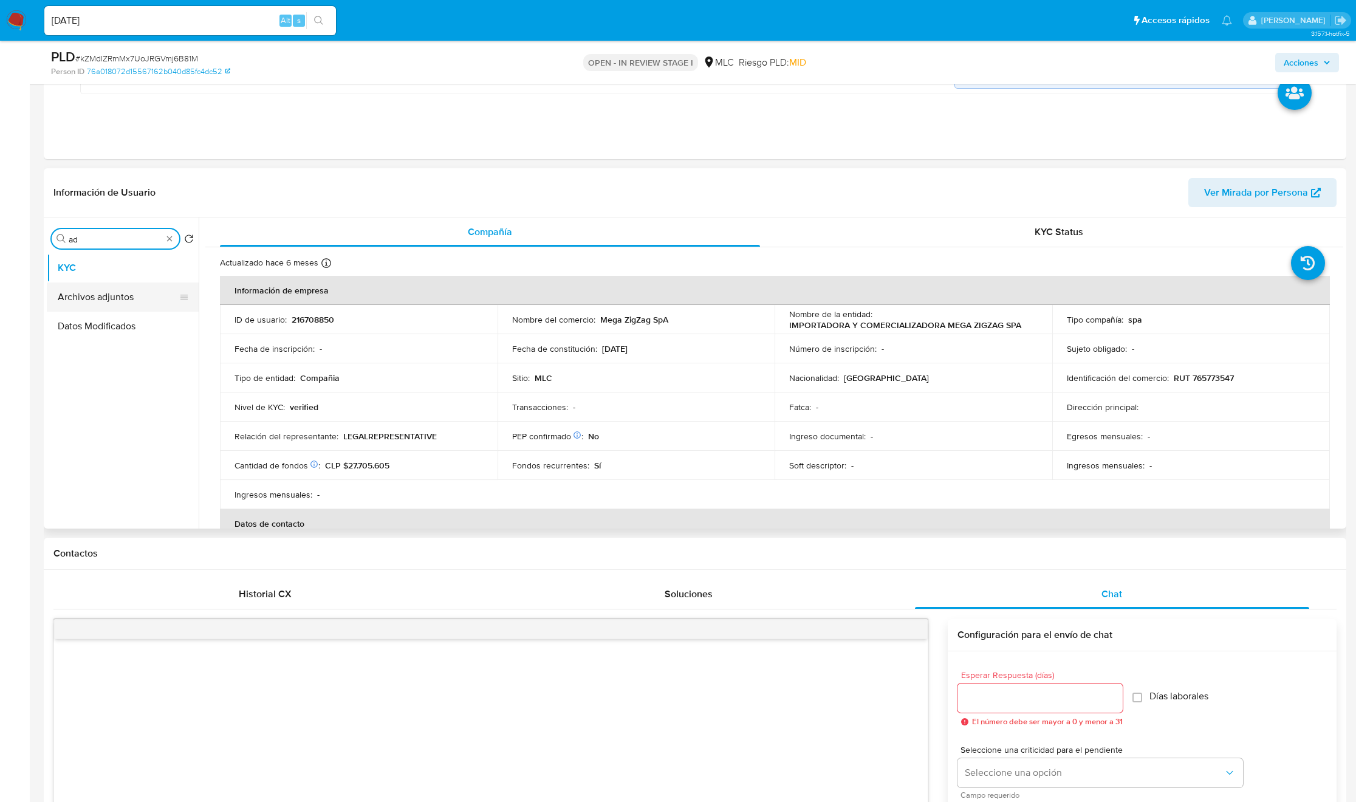
type input "ad"
click at [117, 293] on button "Archivos adjuntos" at bounding box center [118, 296] width 142 height 29
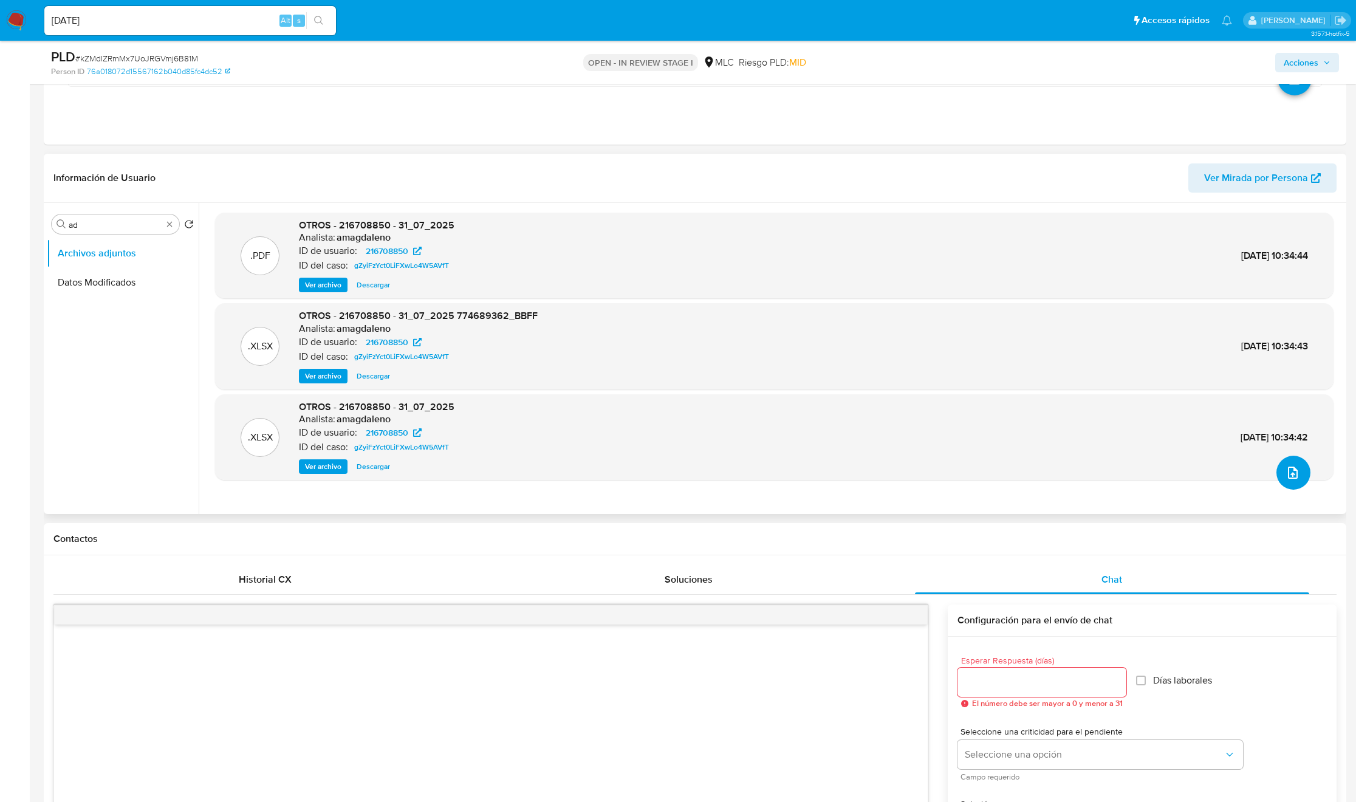
click at [1290, 472] on icon "upload-file" at bounding box center [1292, 472] width 15 height 15
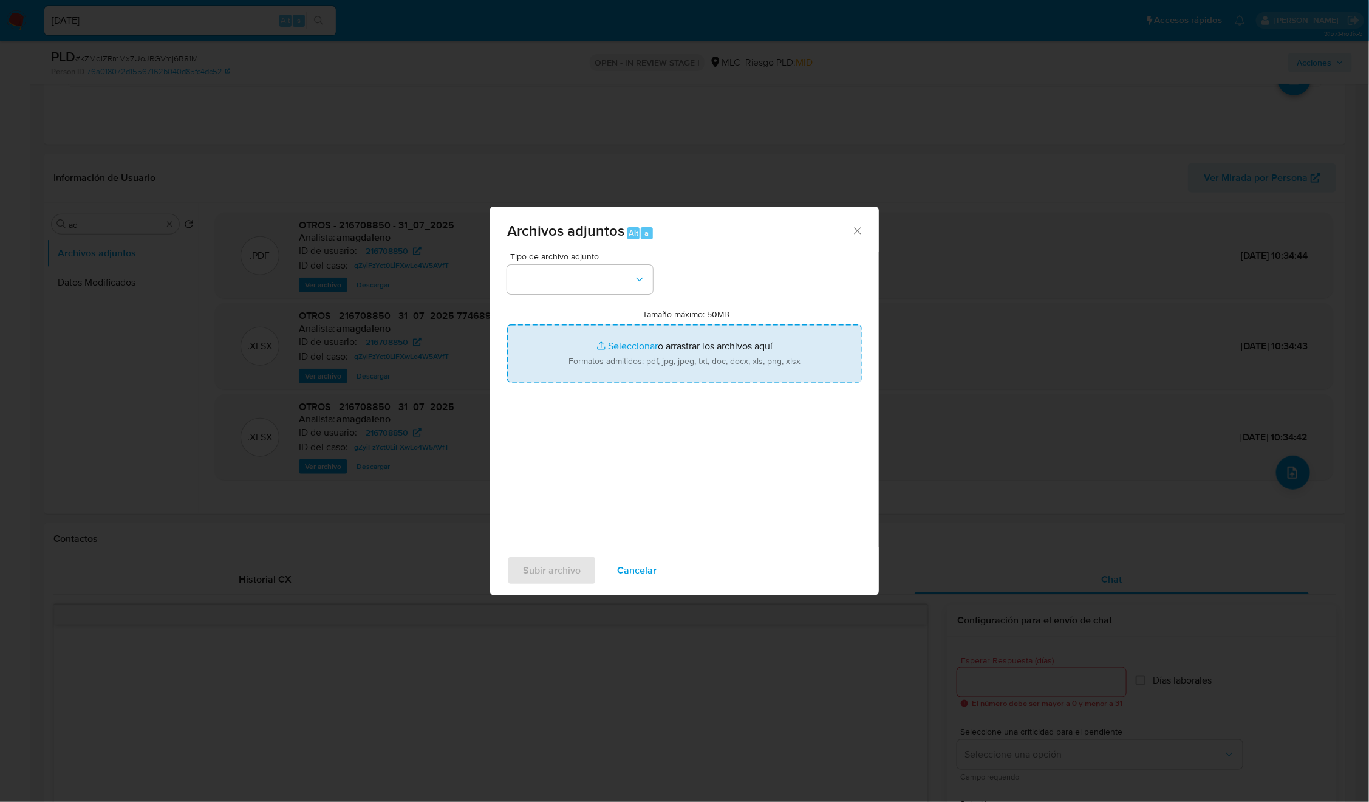
type input "C:\fakepath\216708850_Tablas_BBFF_1.0.0.xlsx"
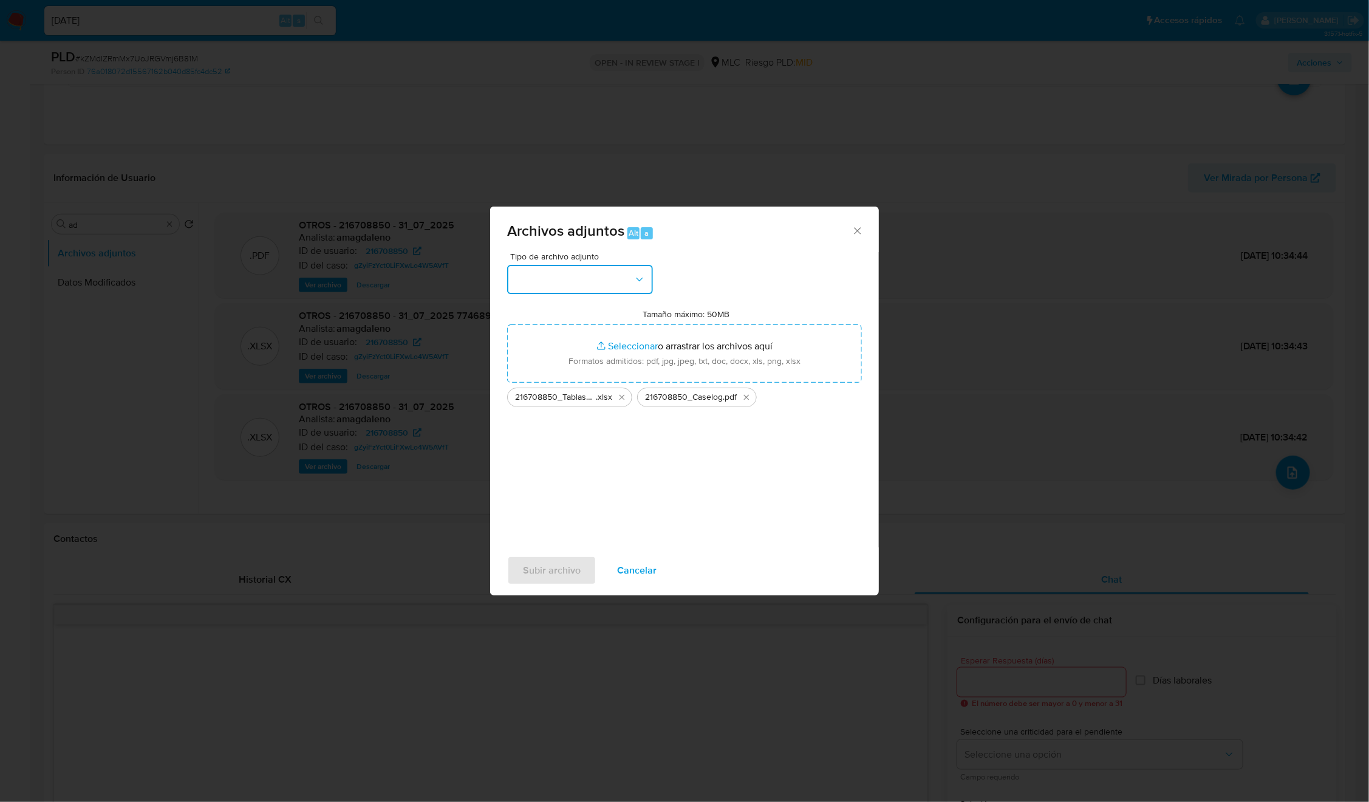
click at [640, 283] on icon "button" at bounding box center [640, 279] width 12 height 12
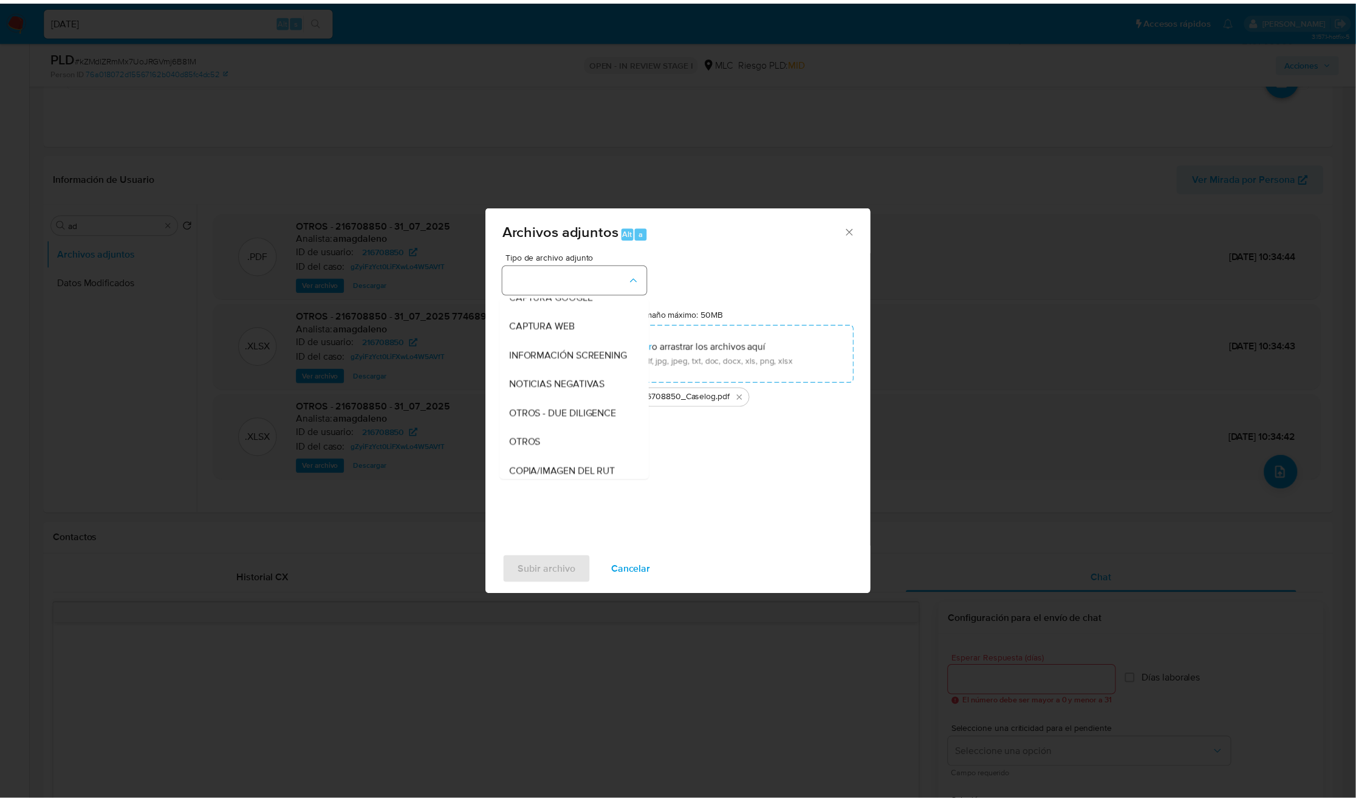
scroll to position [49, 0]
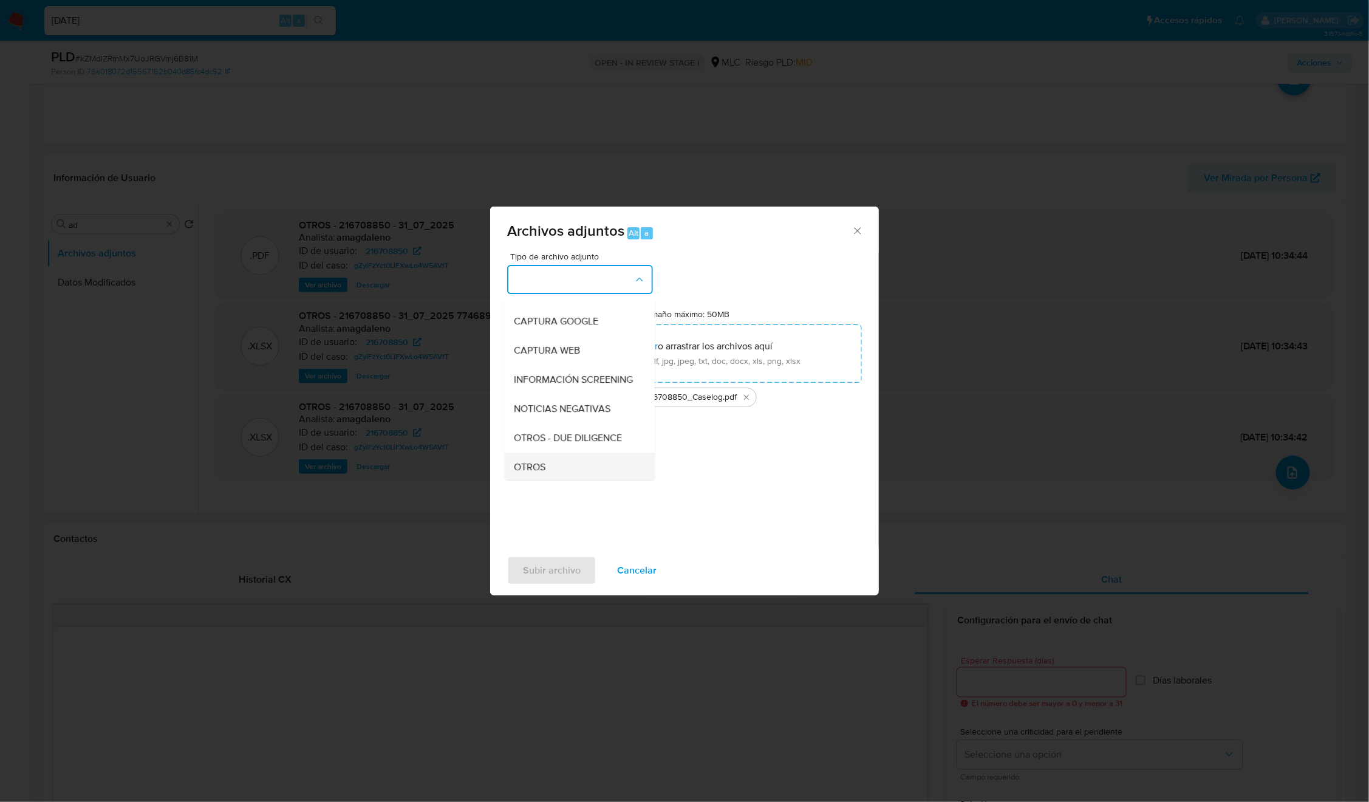
click at [549, 467] on div "OTROS" at bounding box center [577, 467] width 124 height 29
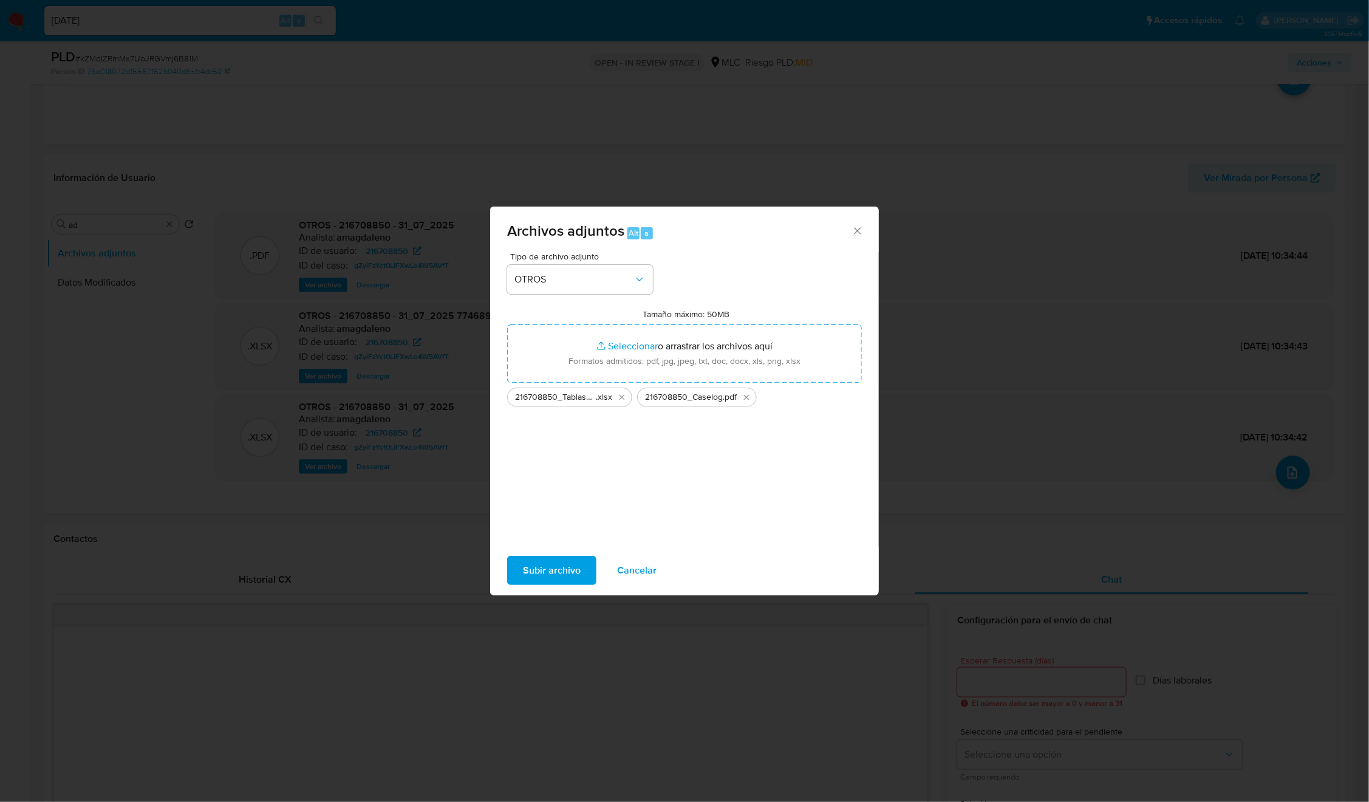
click at [552, 557] on span "Subir archivo" at bounding box center [552, 570] width 58 height 27
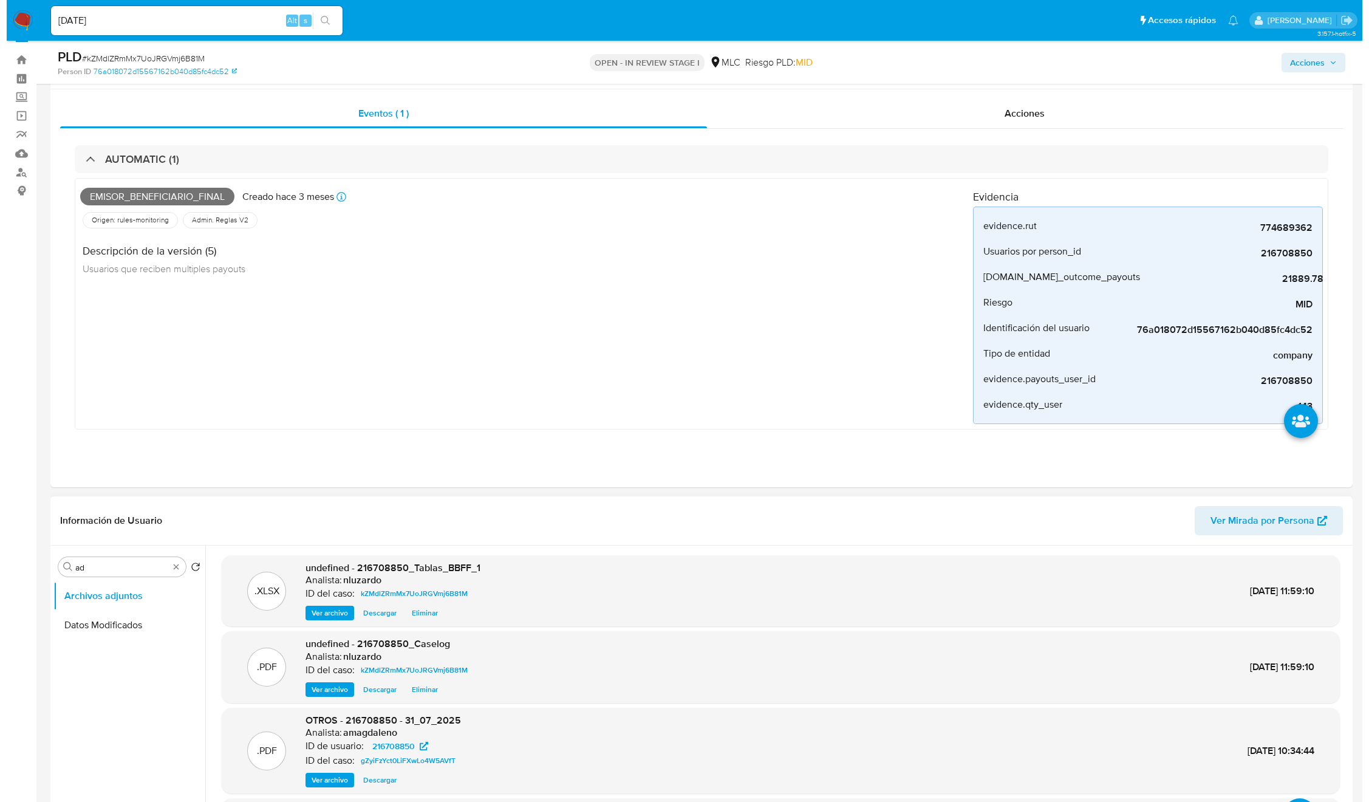
scroll to position [0, 0]
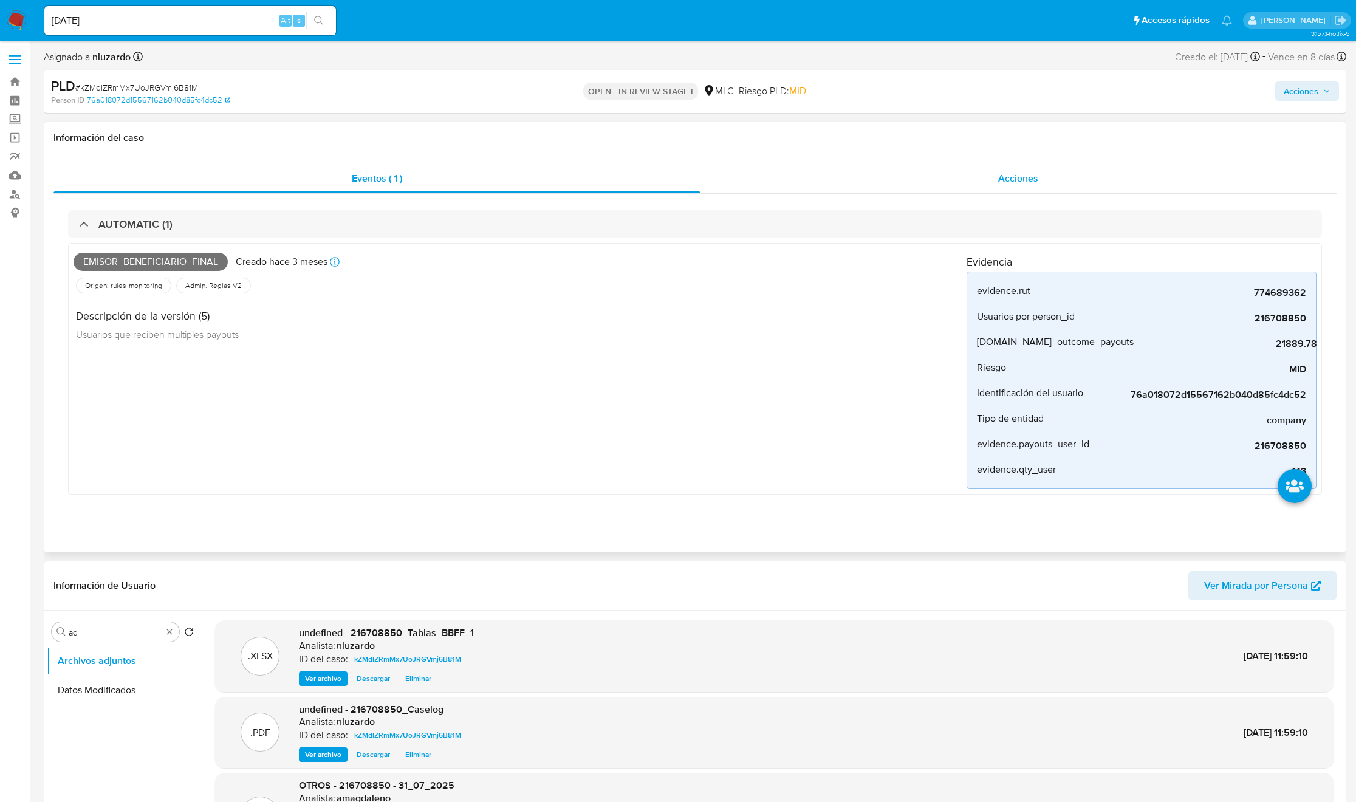
click at [1012, 184] on span "Acciones" at bounding box center [1018, 178] width 40 height 14
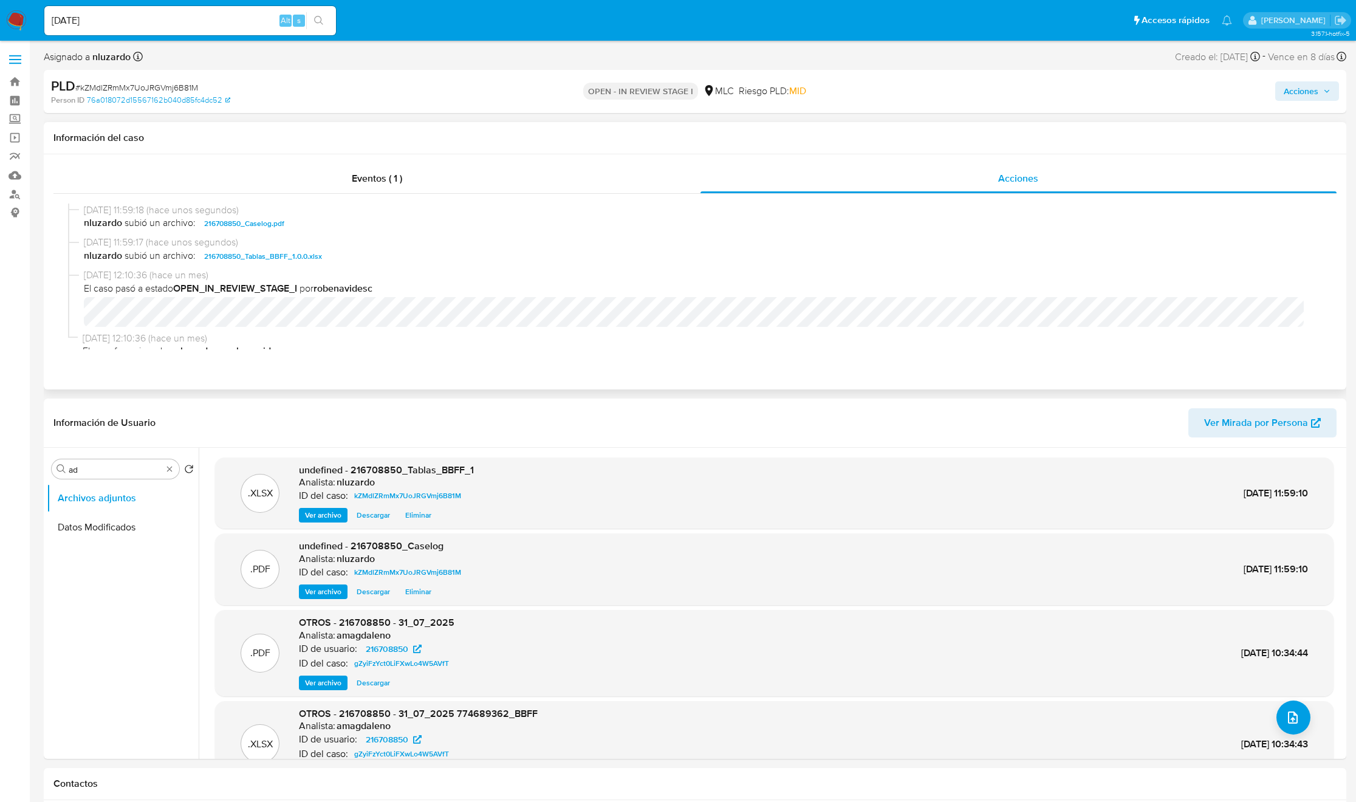
click at [326, 226] on span "nluzardo subió un archivo: 216708850_Caselog.pdf" at bounding box center [700, 223] width 1233 height 15
copy span "216708850_Caselog.pdf"
click at [1309, 86] on span "Acciones" at bounding box center [1301, 90] width 35 height 19
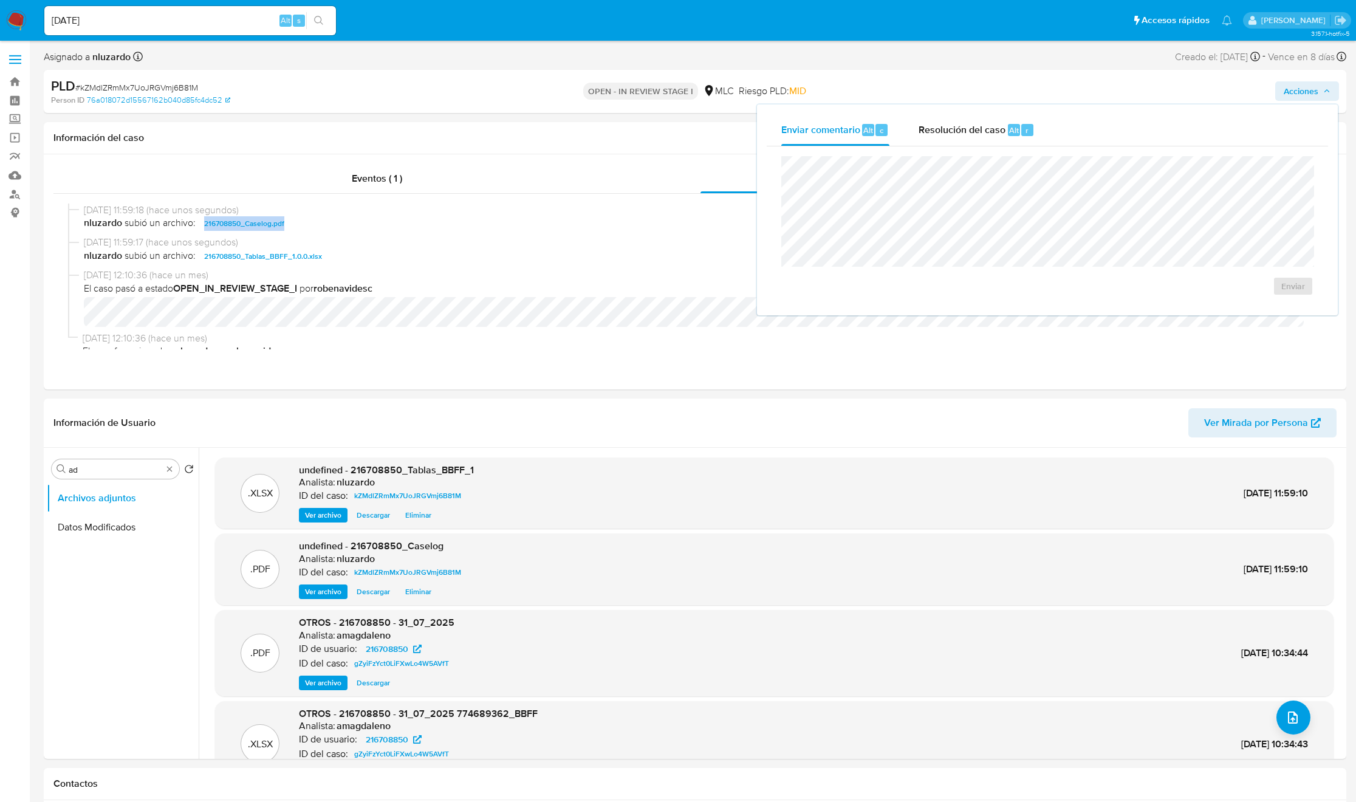
click at [879, 139] on div "Enviar comentario Alt c" at bounding box center [835, 130] width 108 height 32
click at [949, 126] on span "Resolución del caso" at bounding box center [961, 130] width 87 height 14
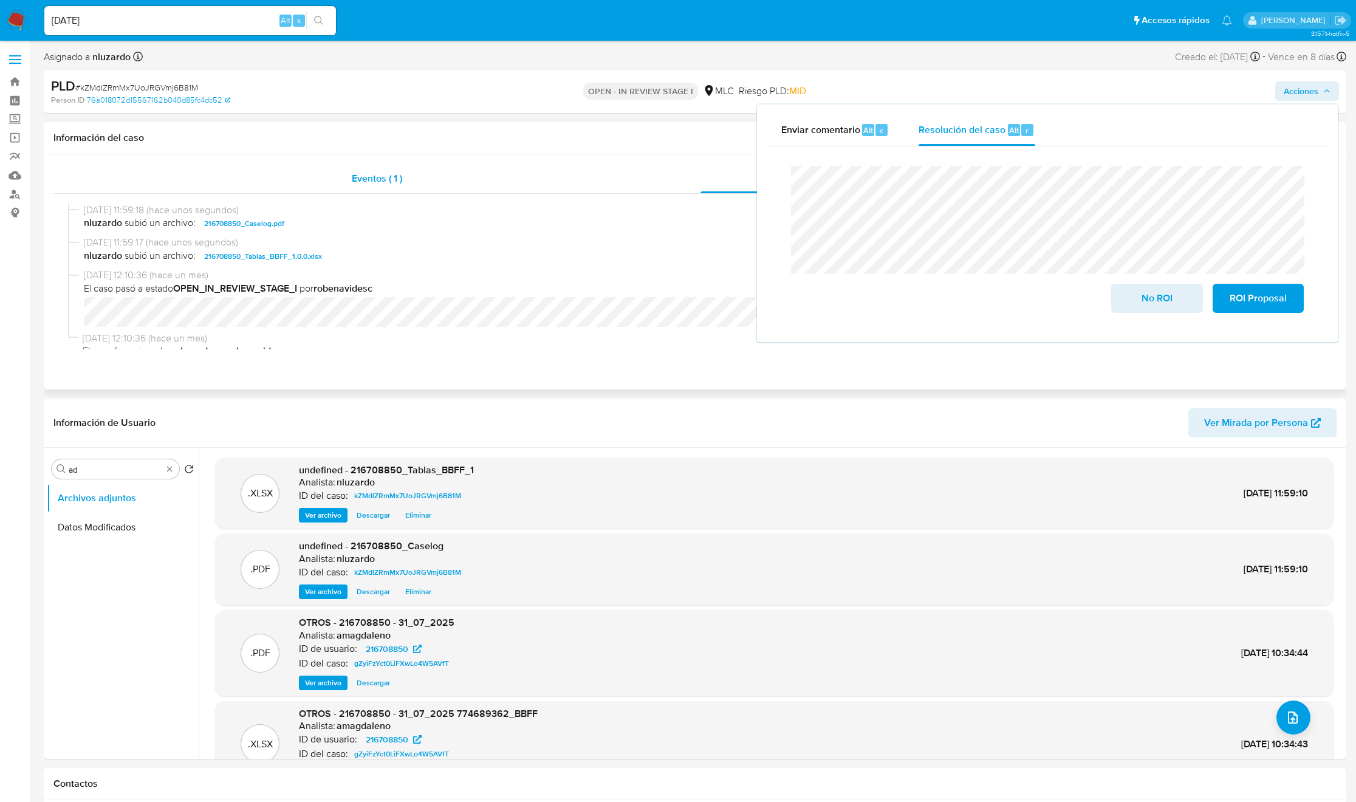
click at [664, 188] on div "Eventos ( 1 )" at bounding box center [376, 178] width 647 height 29
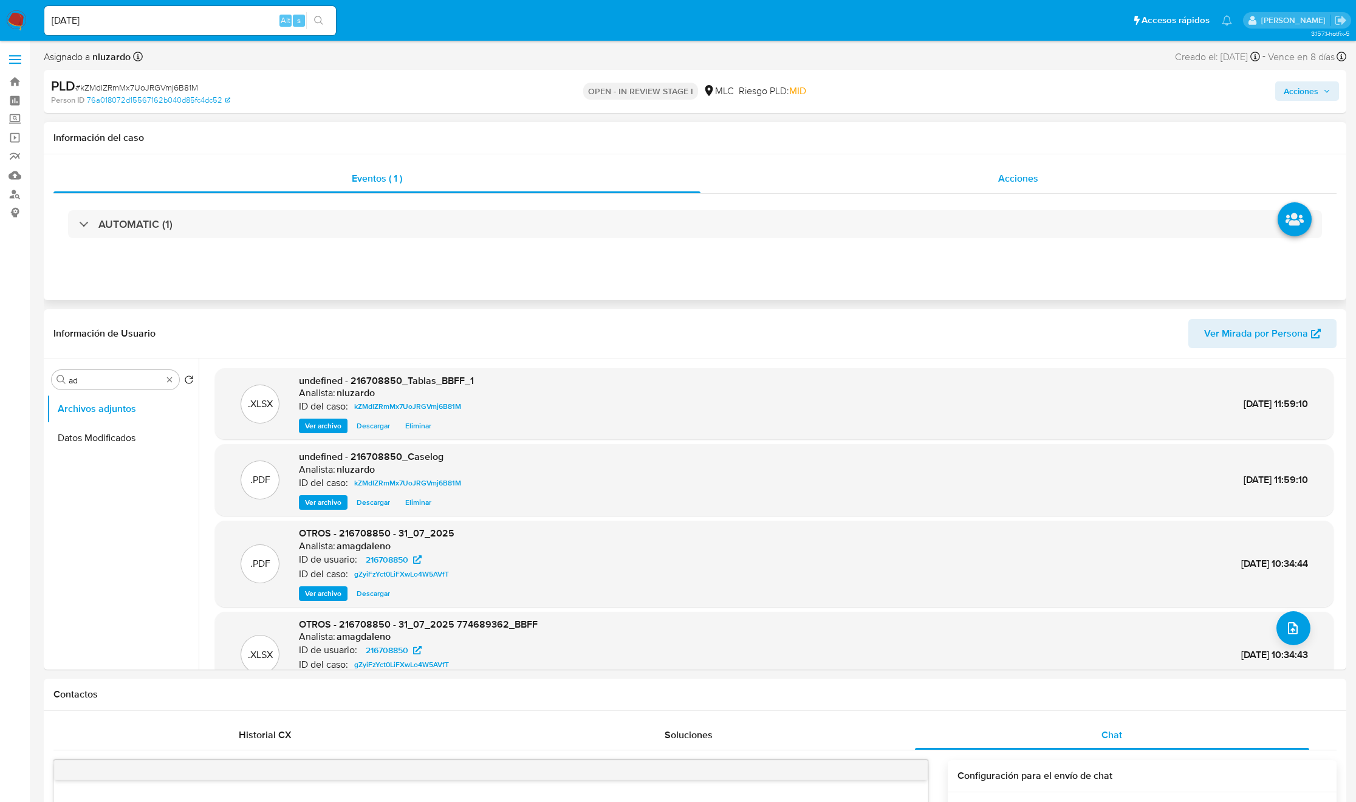
click at [937, 184] on div "Acciones" at bounding box center [1018, 178] width 637 height 29
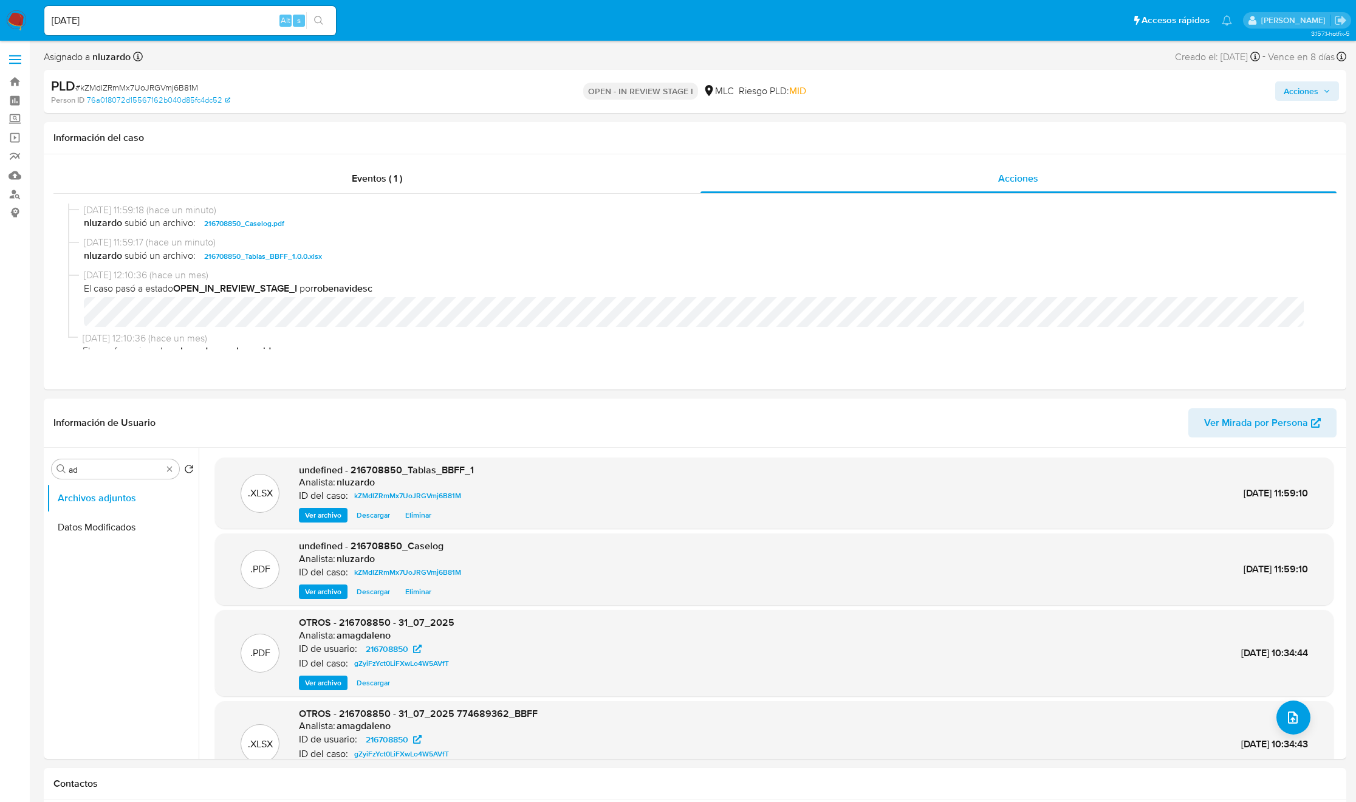
click at [1271, 95] on div "Acciones" at bounding box center [1126, 91] width 426 height 29
click at [1276, 95] on button "Acciones" at bounding box center [1307, 90] width 64 height 19
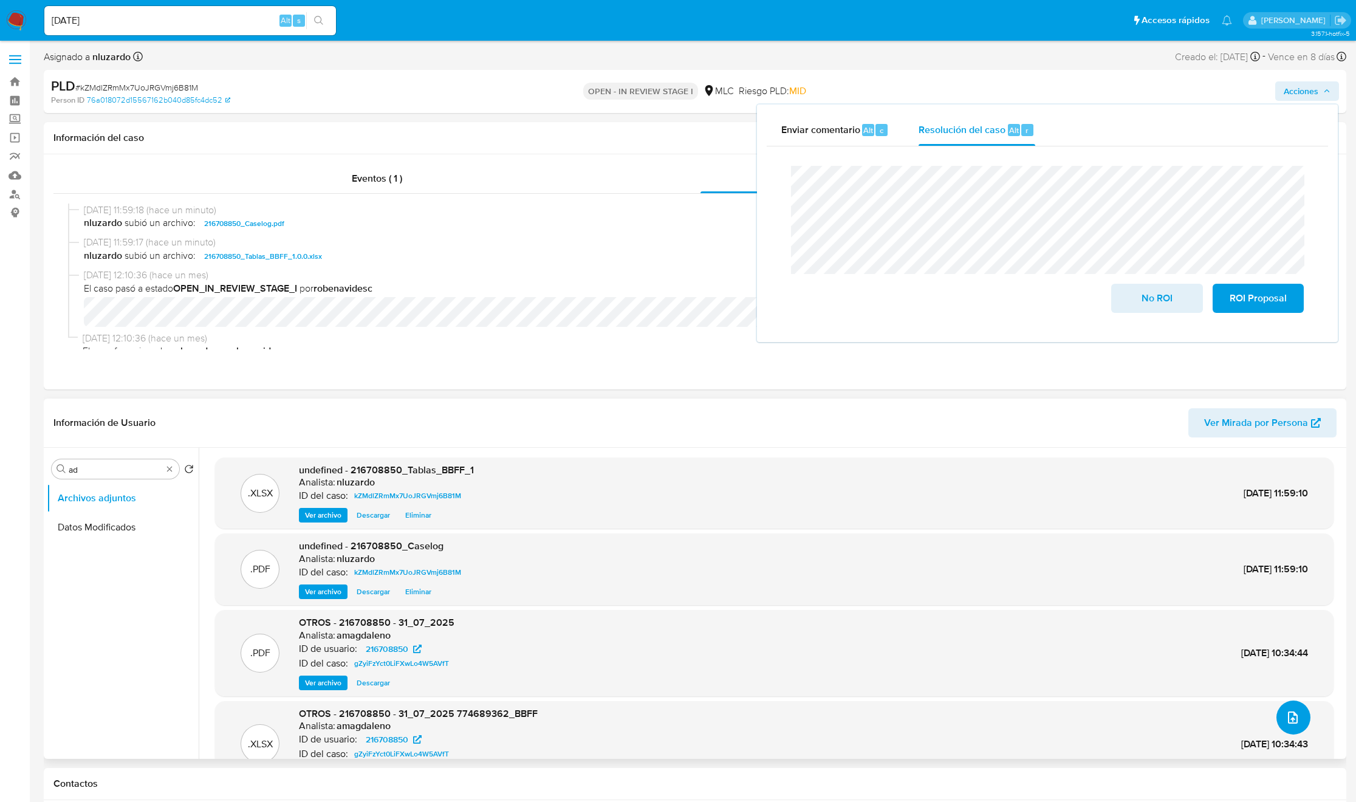
click at [1295, 715] on icon "upload-file" at bounding box center [1292, 717] width 15 height 15
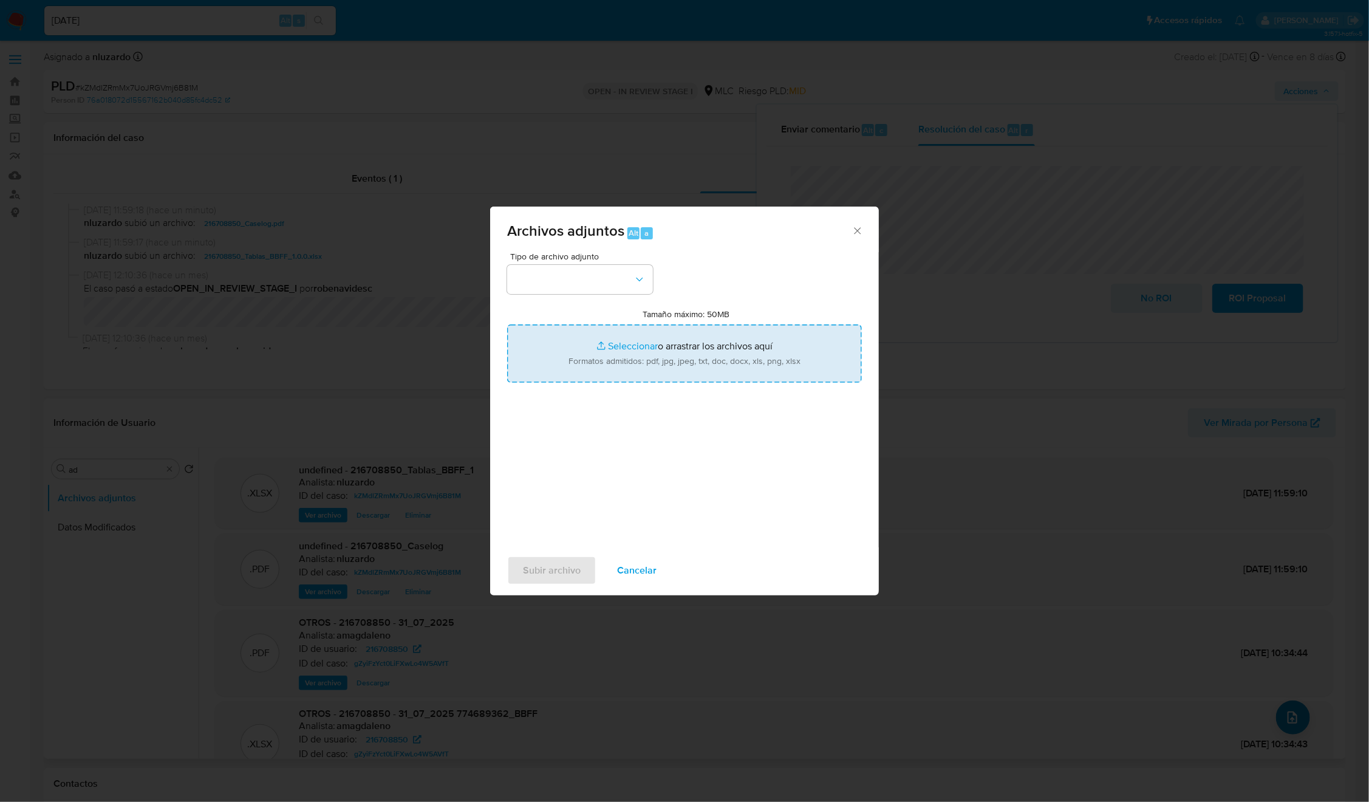
type input "C:\fakepath\Mulan 216708850_2025_09_02_08_55_34.xlsx"
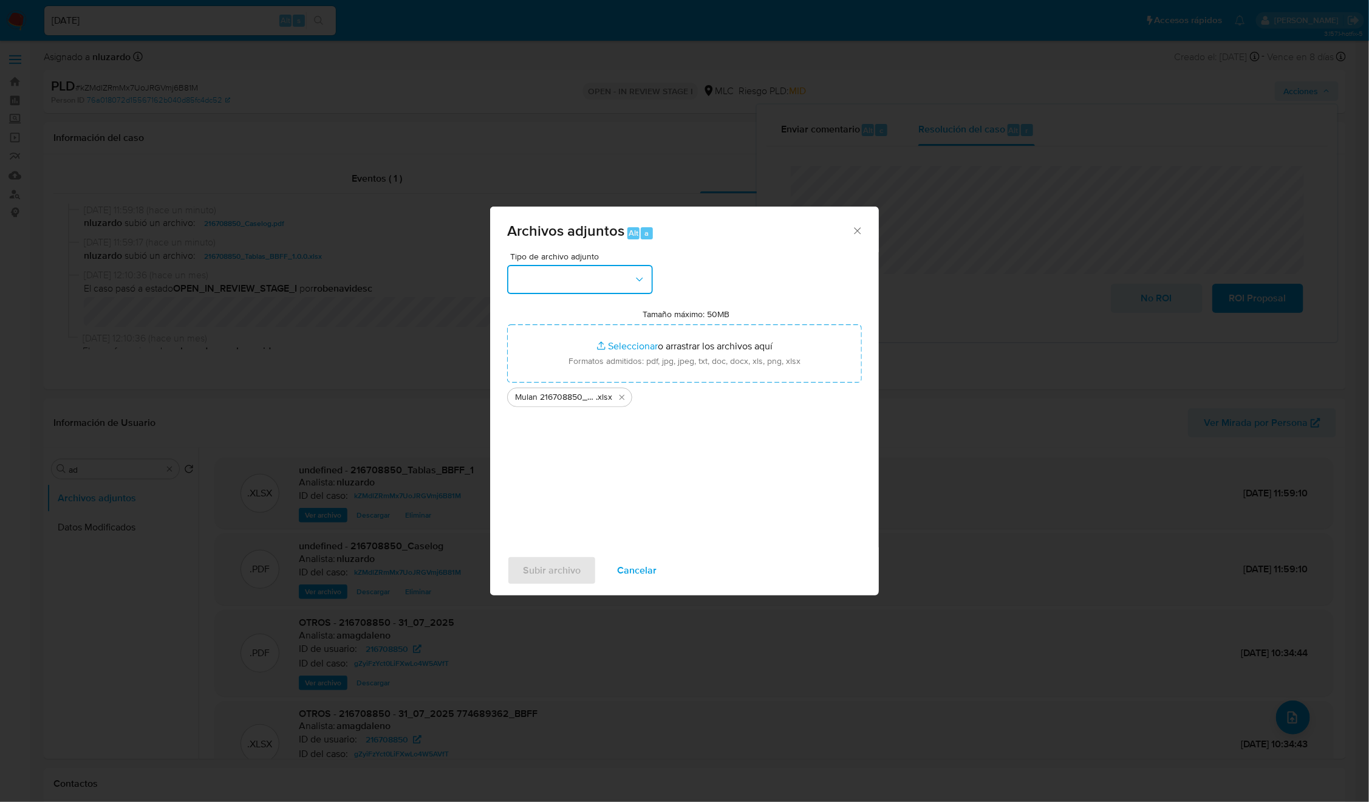
click at [632, 283] on button "button" at bounding box center [580, 279] width 146 height 29
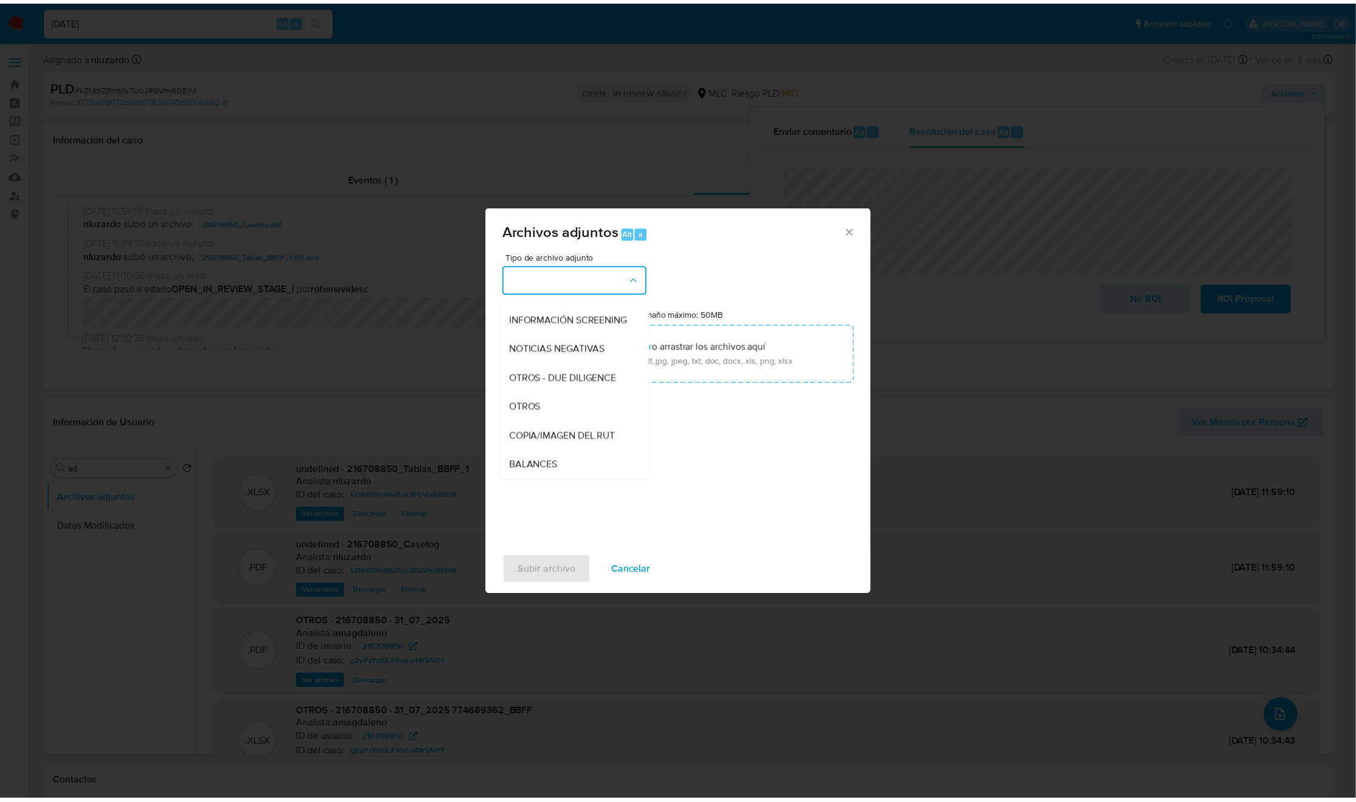
scroll to position [140, 0]
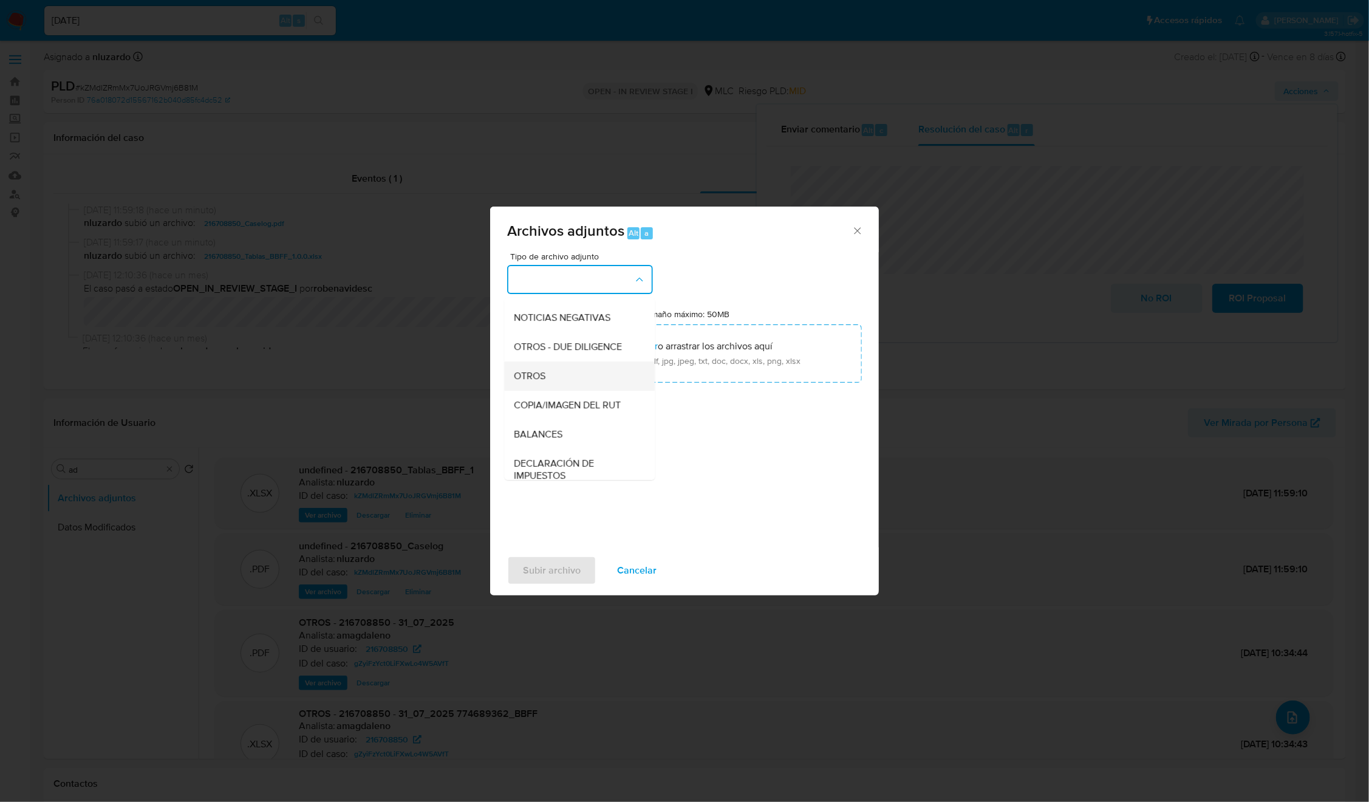
click at [538, 380] on span "OTROS" at bounding box center [531, 376] width 32 height 12
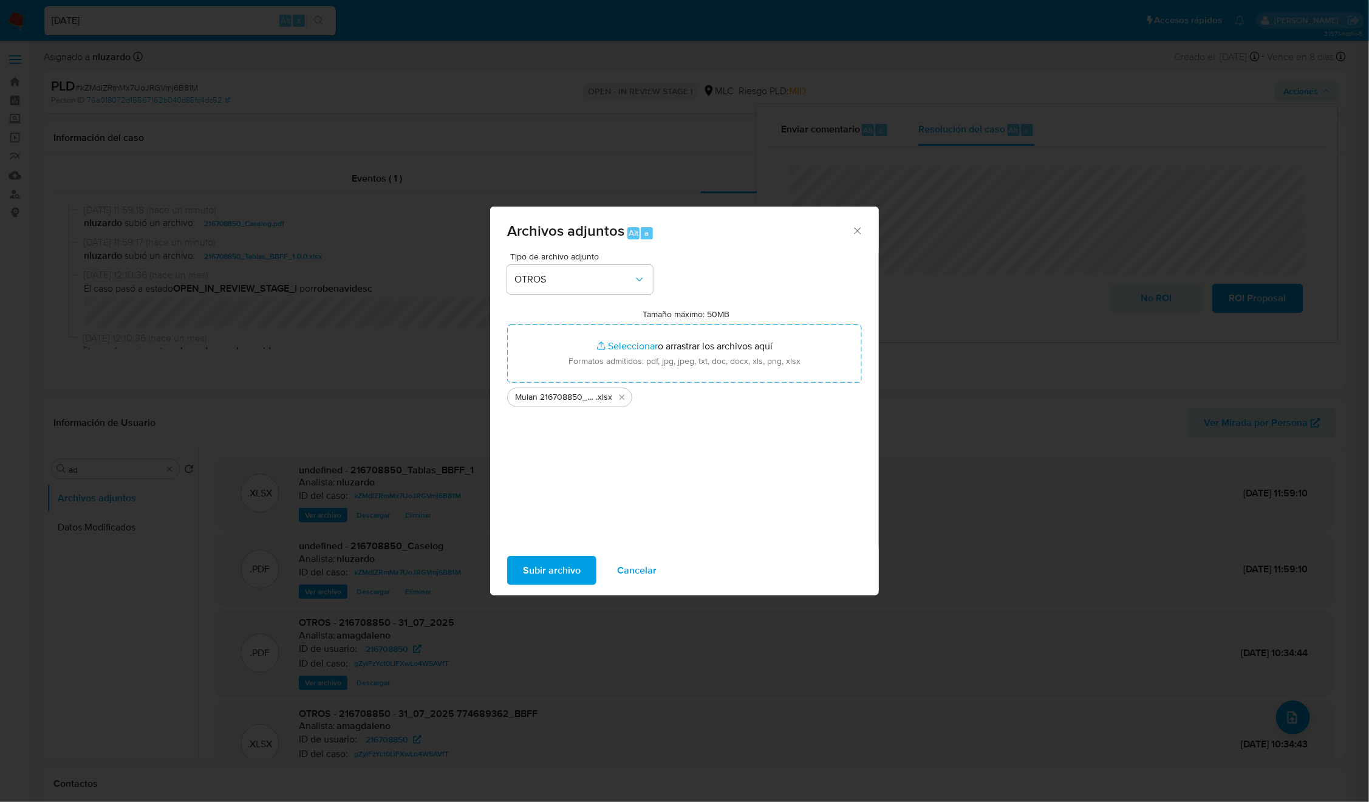
click at [547, 560] on span "Subir archivo" at bounding box center [552, 570] width 58 height 27
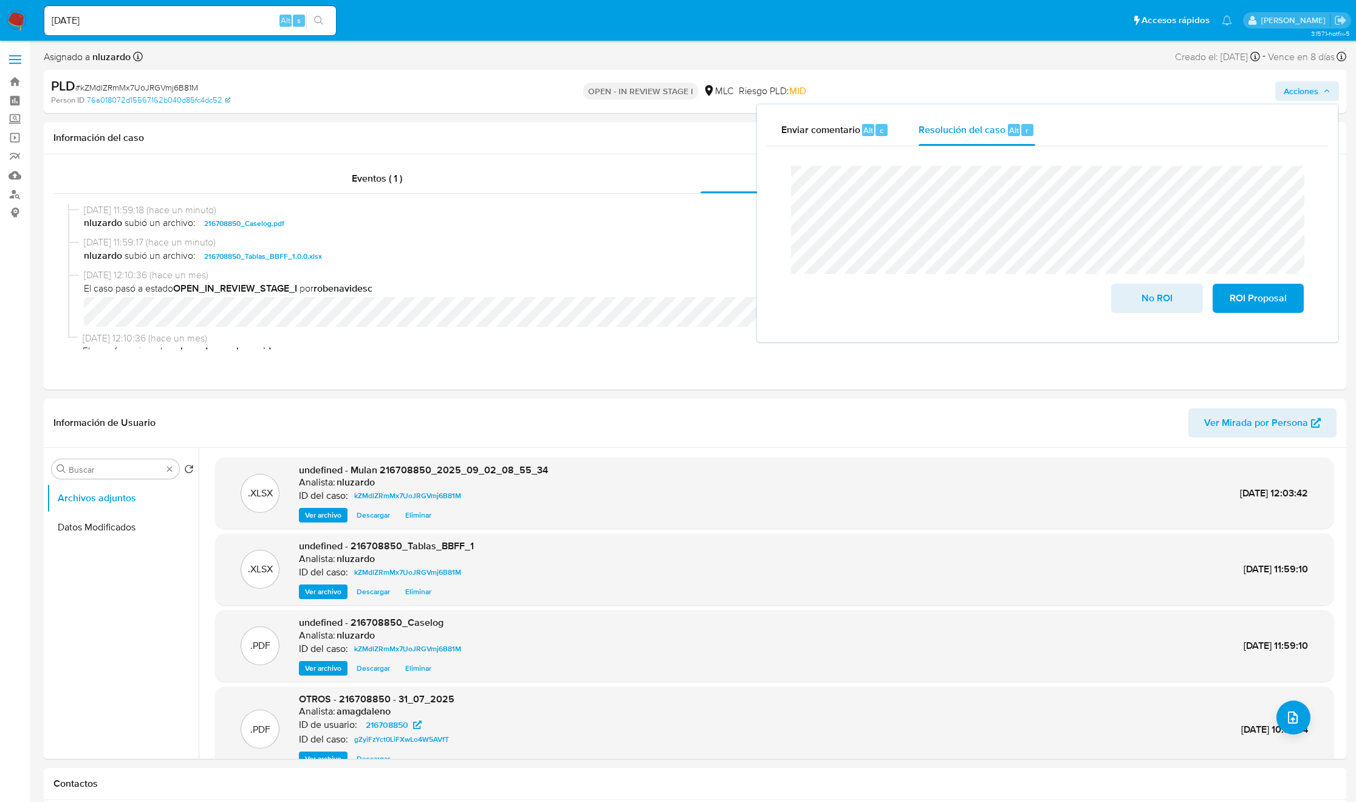
drag, startPoint x: 166, startPoint y: 468, endPoint x: 163, endPoint y: 474, distance: 6.3
click at [117, 559] on button "KYC" at bounding box center [118, 556] width 142 height 29
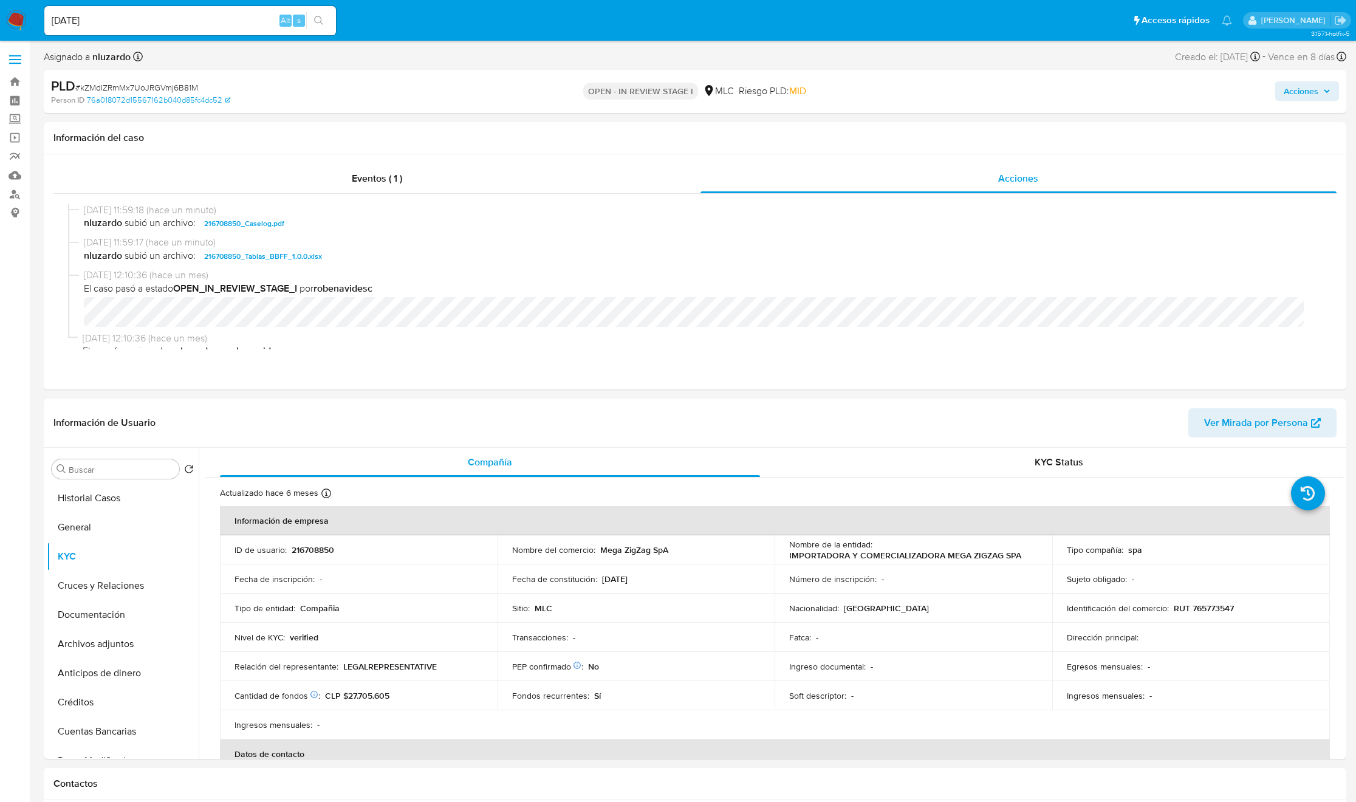
click at [1287, 94] on span "Acciones" at bounding box center [1301, 90] width 35 height 19
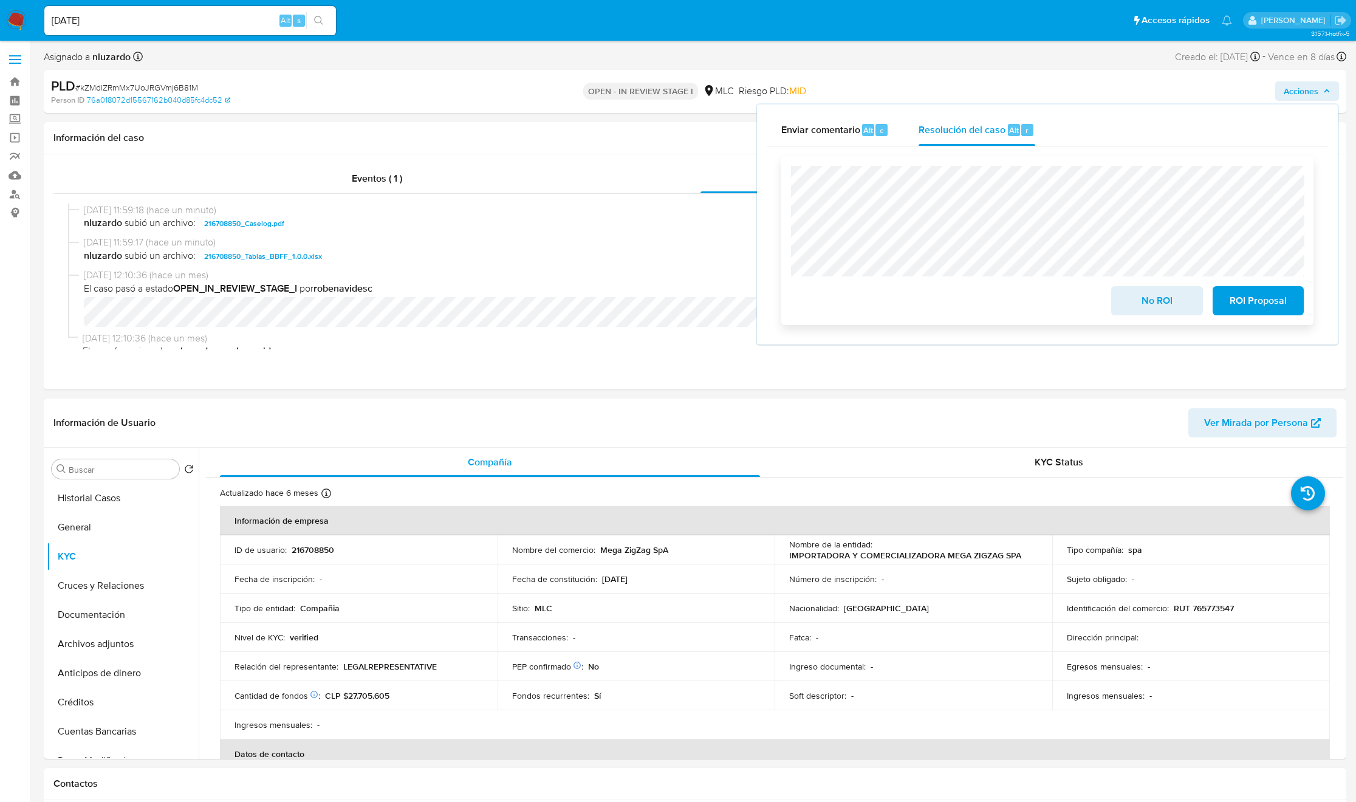
click at [1141, 299] on span "No ROI" at bounding box center [1157, 300] width 60 height 27
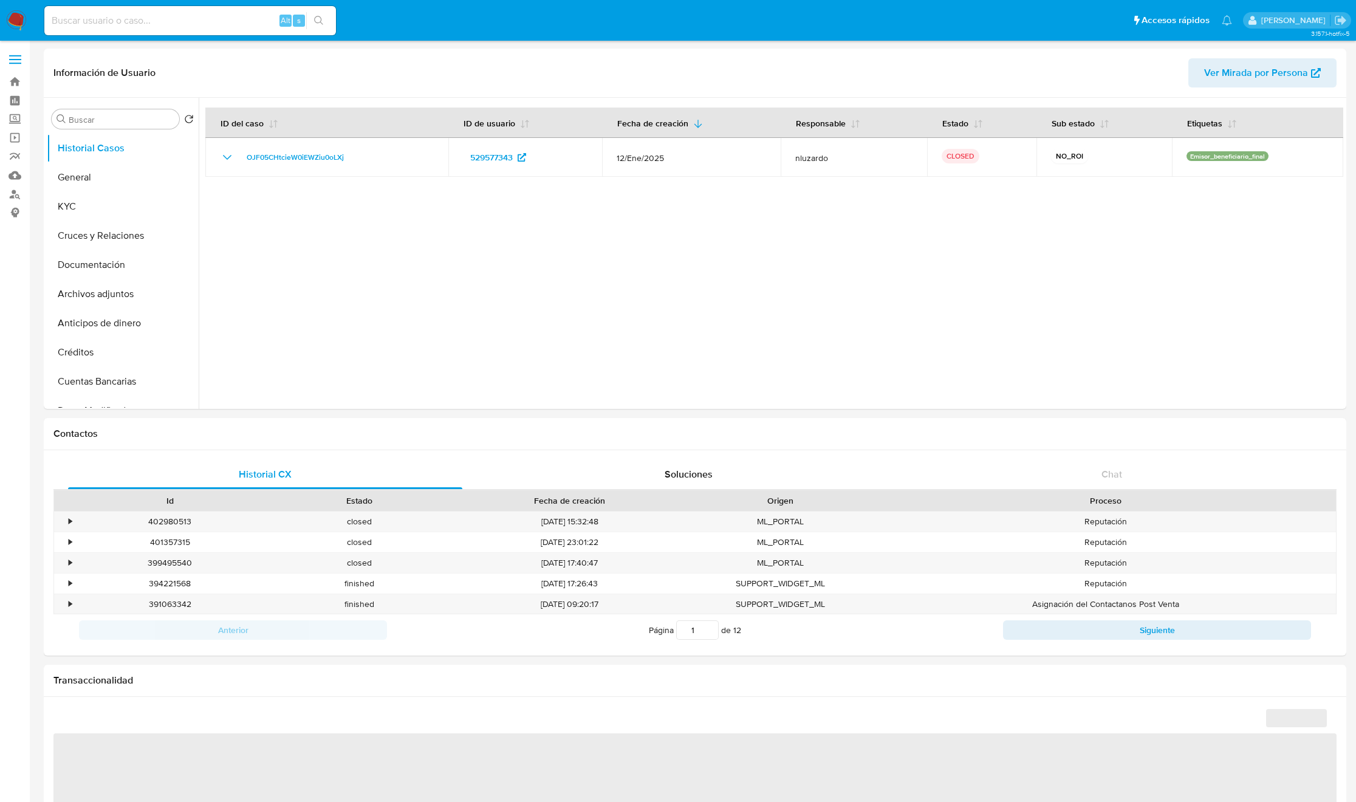
select select "10"
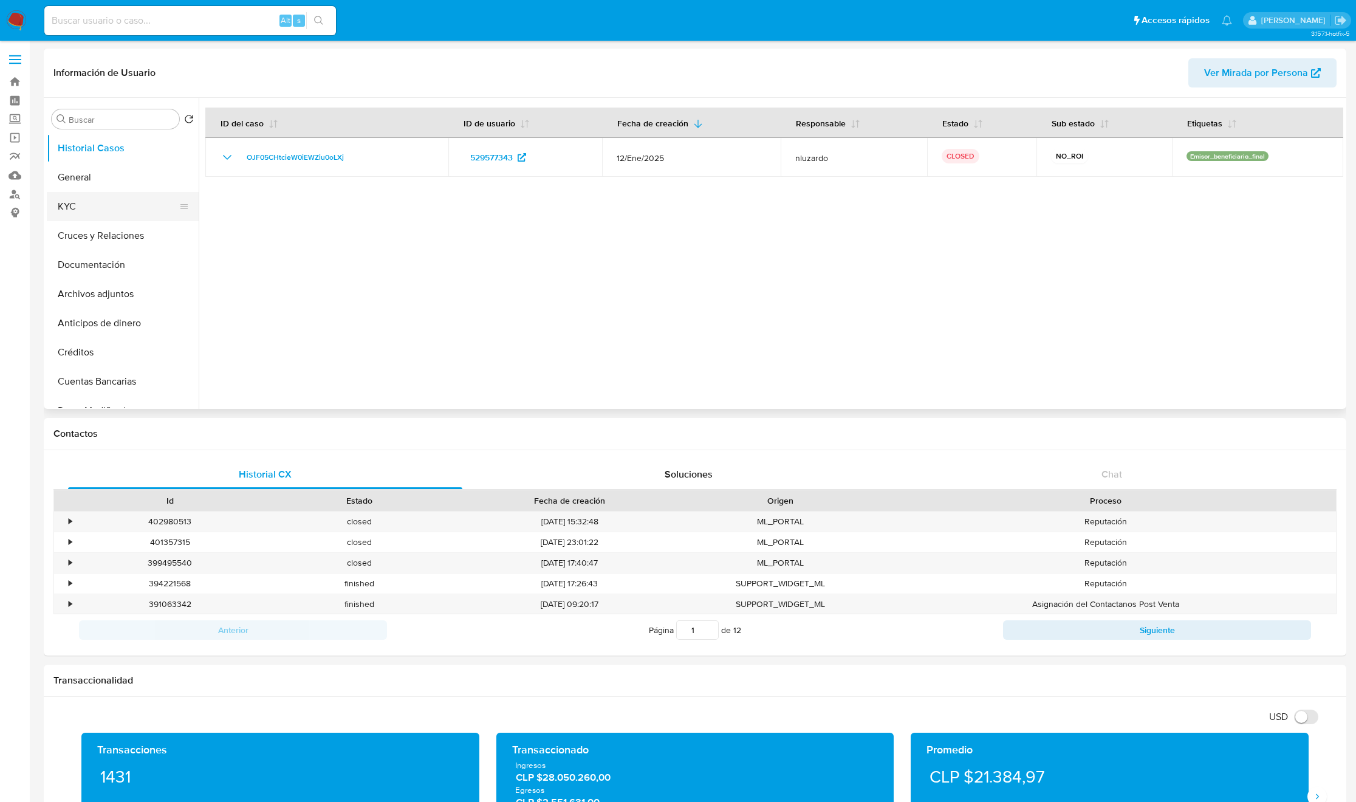
click at [97, 210] on button "KYC" at bounding box center [118, 206] width 142 height 29
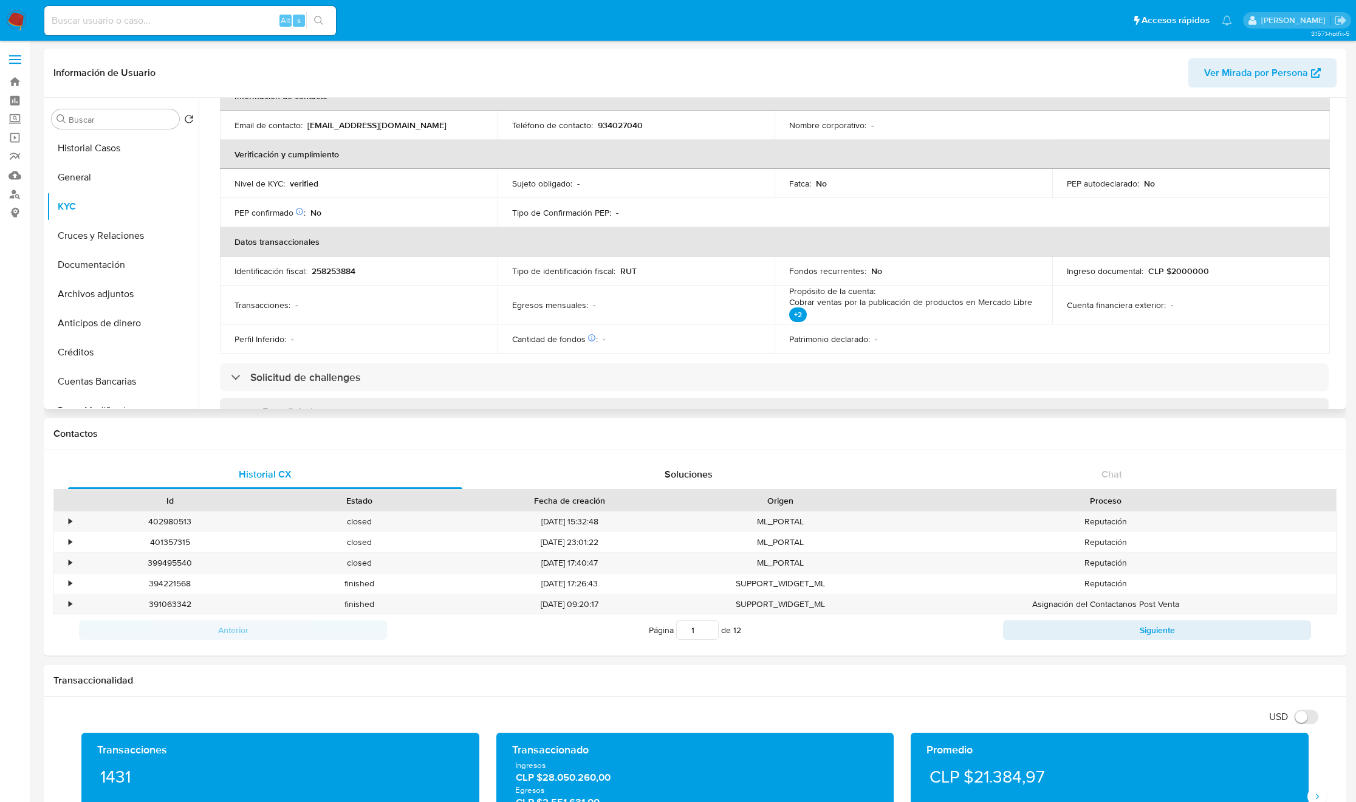
scroll to position [221, 0]
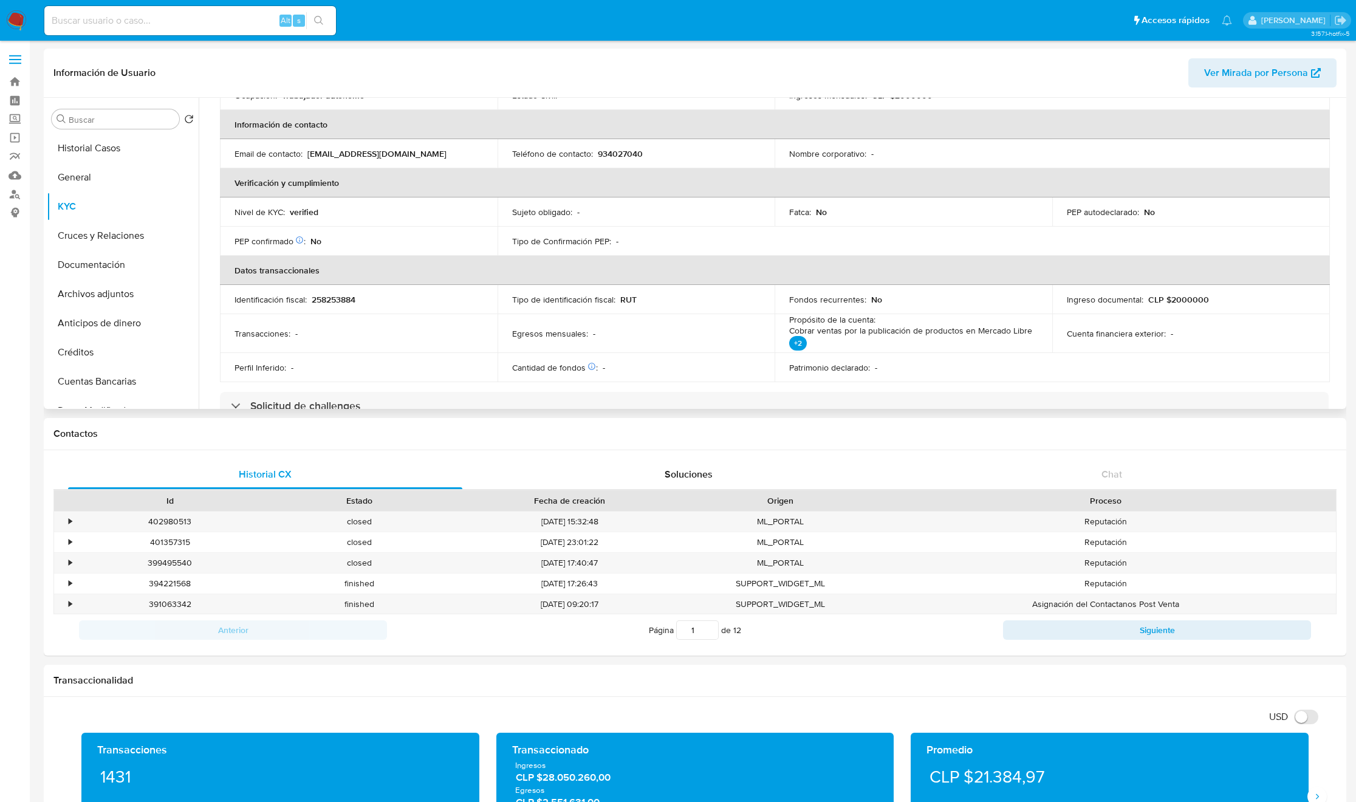
click at [341, 298] on p "258253884" at bounding box center [334, 299] width 44 height 11
copy p "258253884"
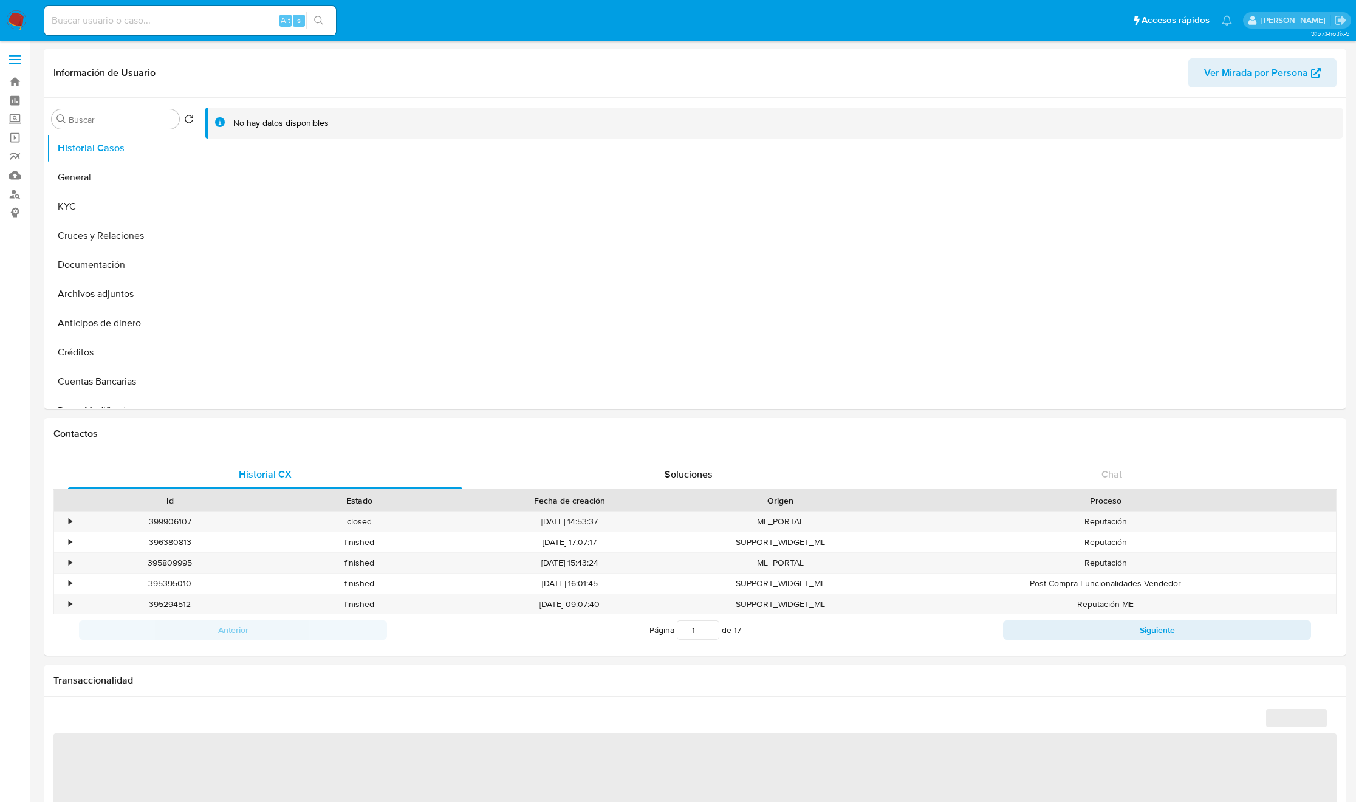
select select "10"
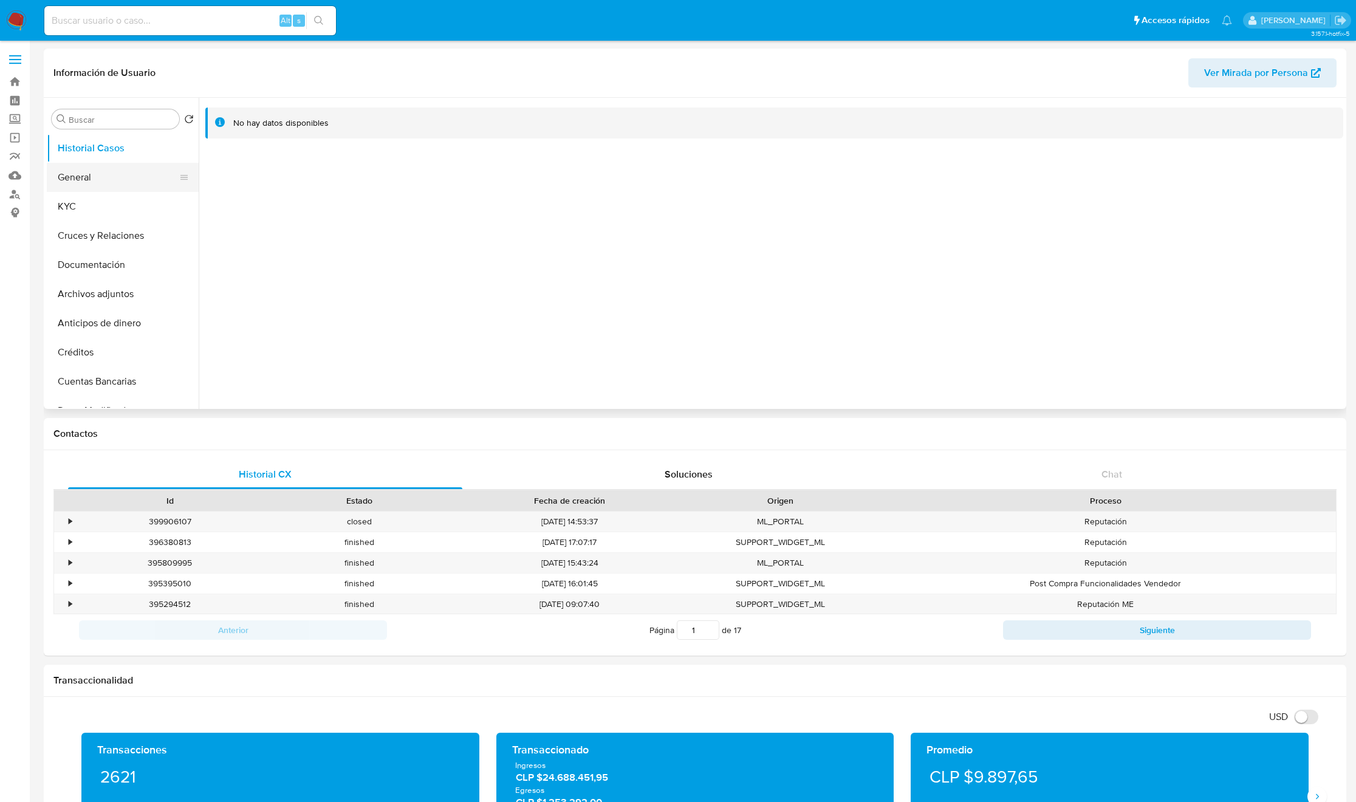
click at [60, 171] on button "General" at bounding box center [118, 177] width 142 height 29
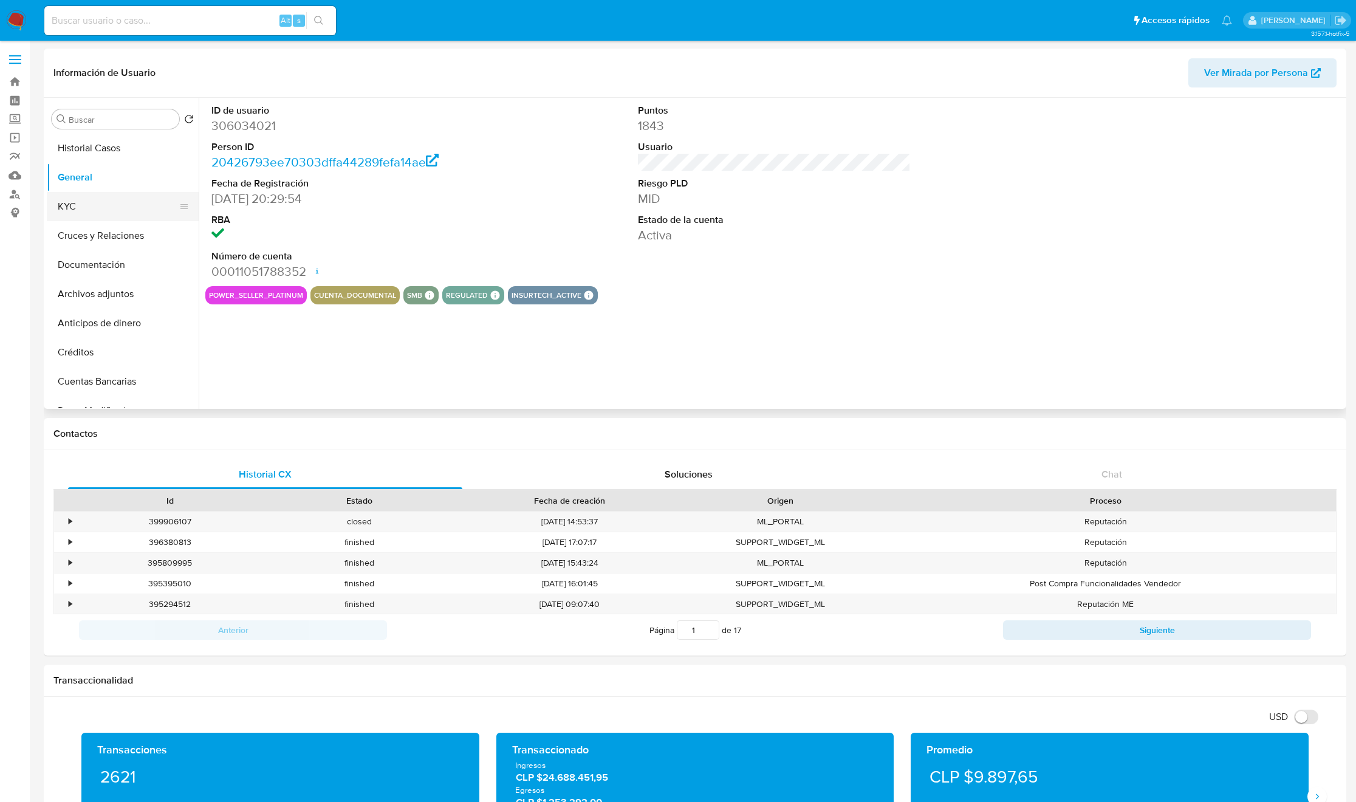
click at [62, 210] on button "KYC" at bounding box center [118, 206] width 142 height 29
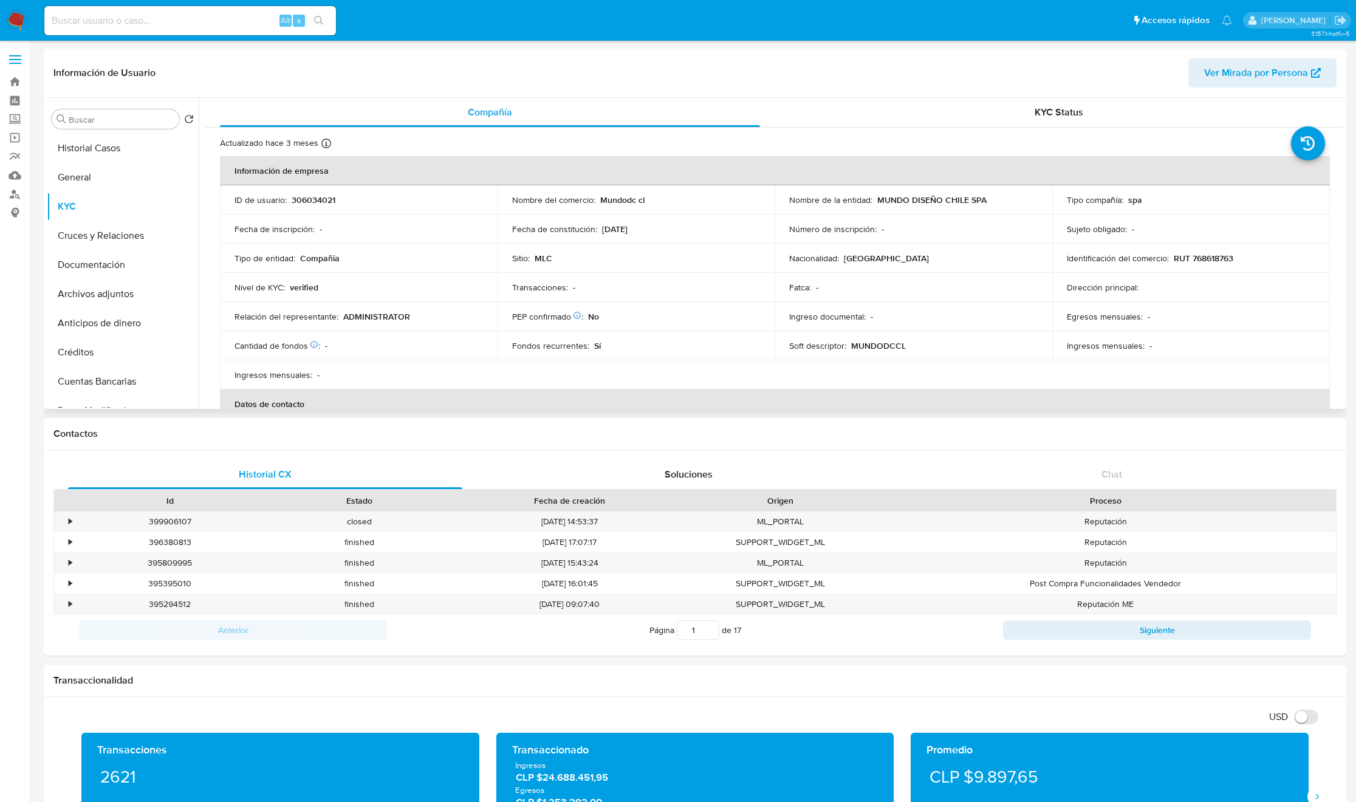
click at [1192, 258] on p "RUT 768618763" at bounding box center [1204, 258] width 60 height 11
copy p "768618763"
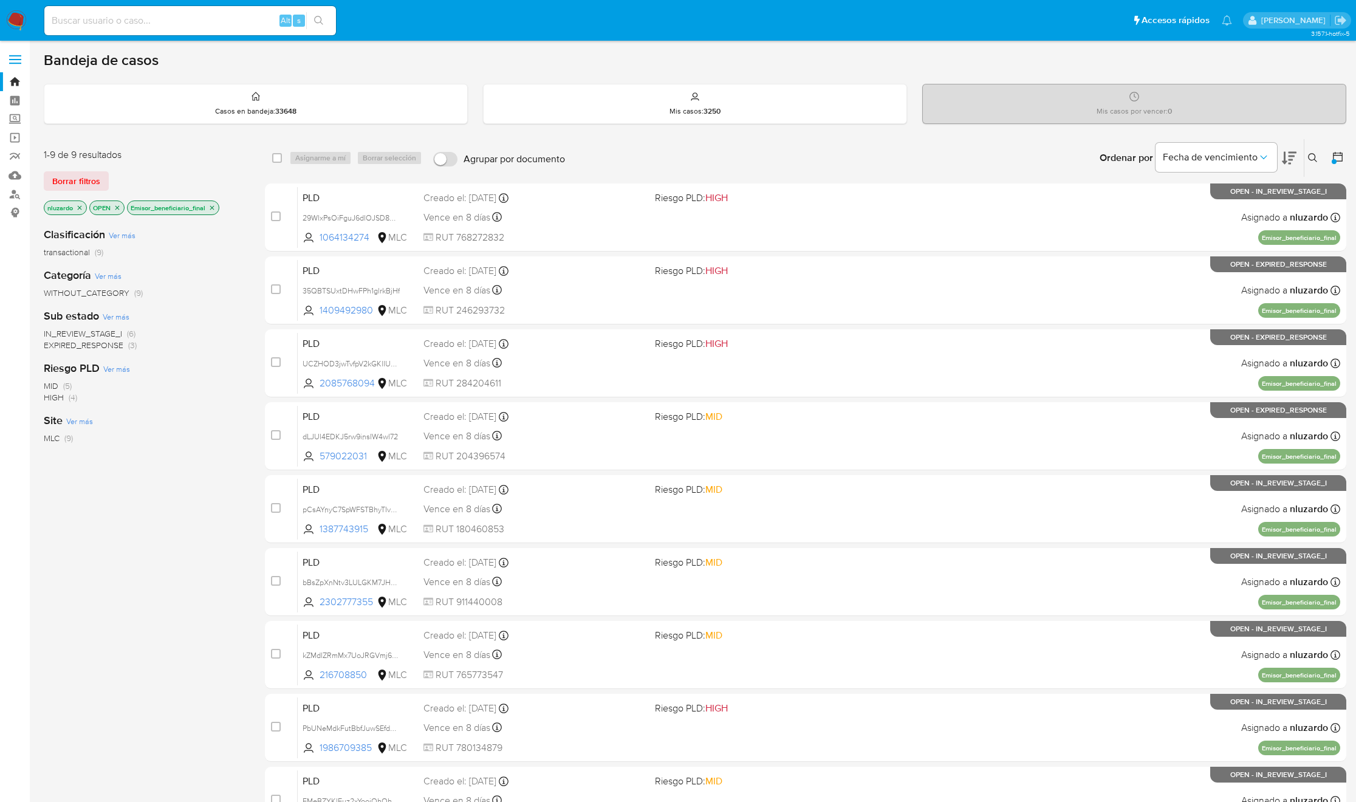
click at [207, 326] on div "Sub estado Ver más IN_REVIEW_STAGE_I (6) EXPIRED_RESPONSE (3)" at bounding box center [145, 330] width 202 height 43
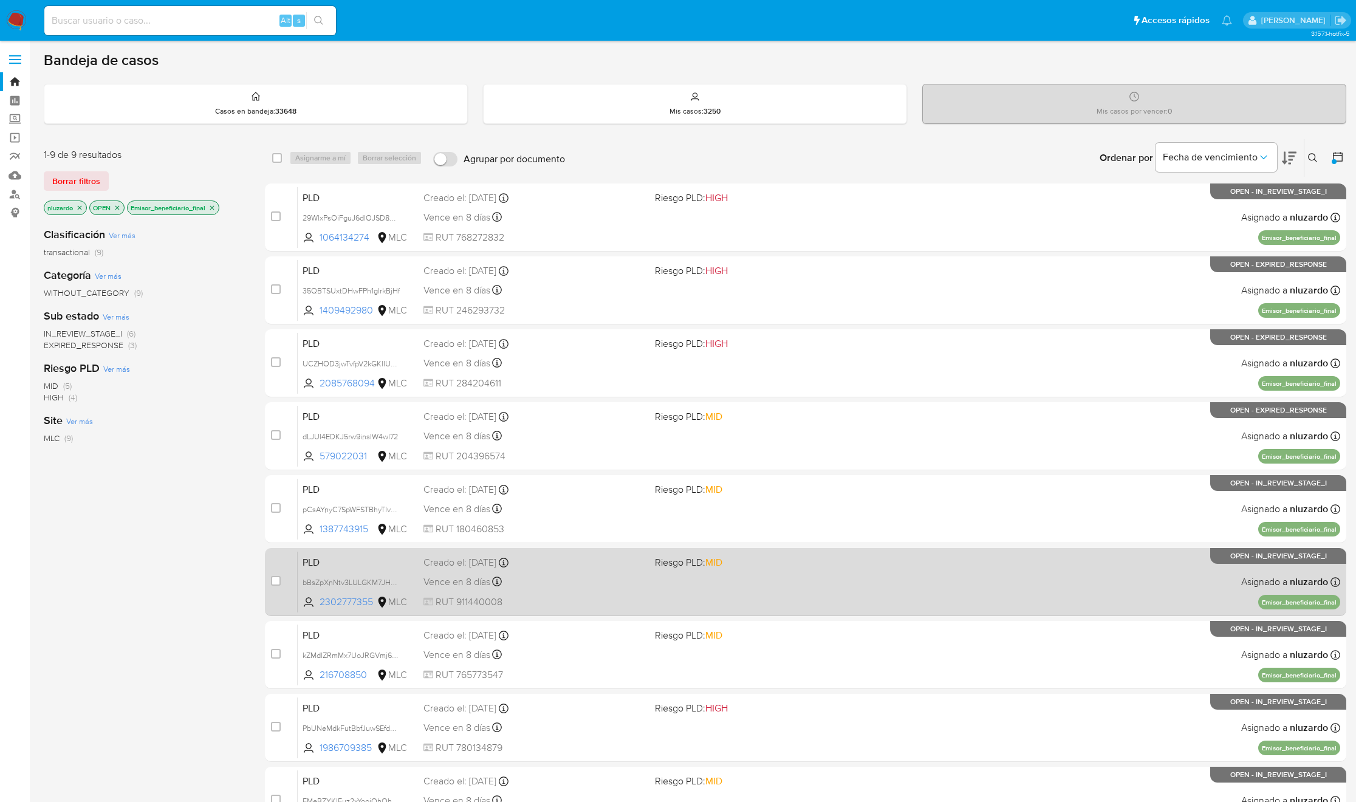
click at [671, 584] on div "PLD bBsZpXnNtv3LULGKM7JHNDkz 2302777355 MLC Riesgo PLD: MID Creado el: [DATE] C…" at bounding box center [819, 581] width 1042 height 61
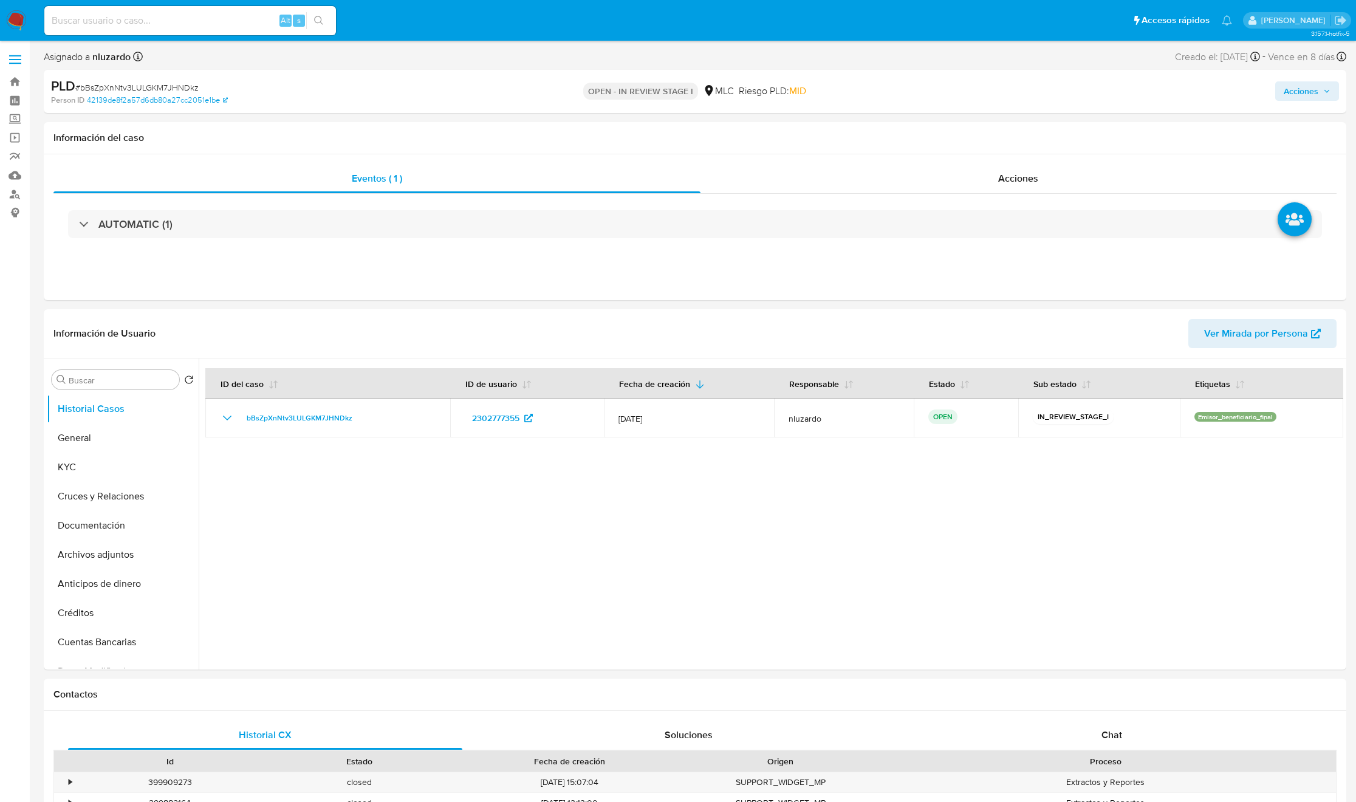
select select "10"
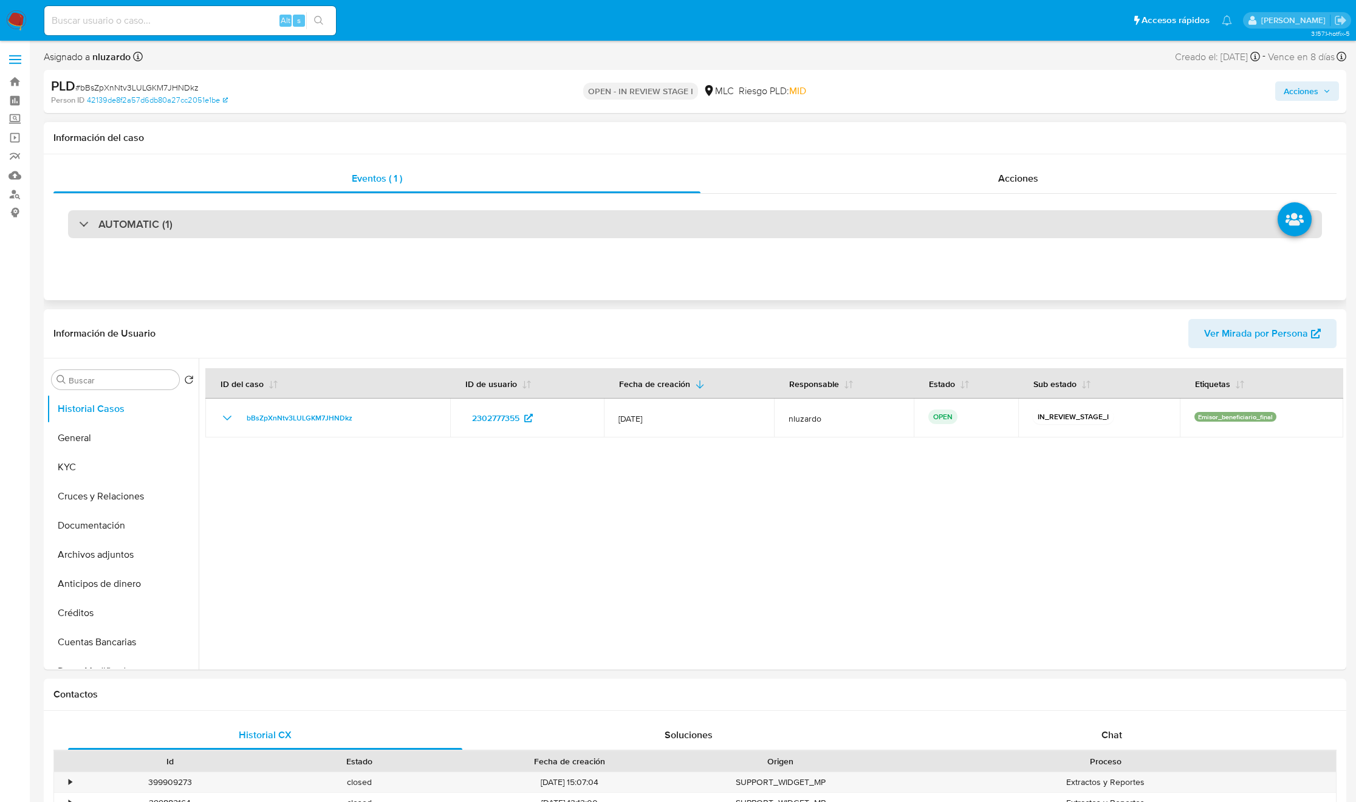
click at [175, 222] on div "AUTOMATIC (1)" at bounding box center [695, 224] width 1254 height 28
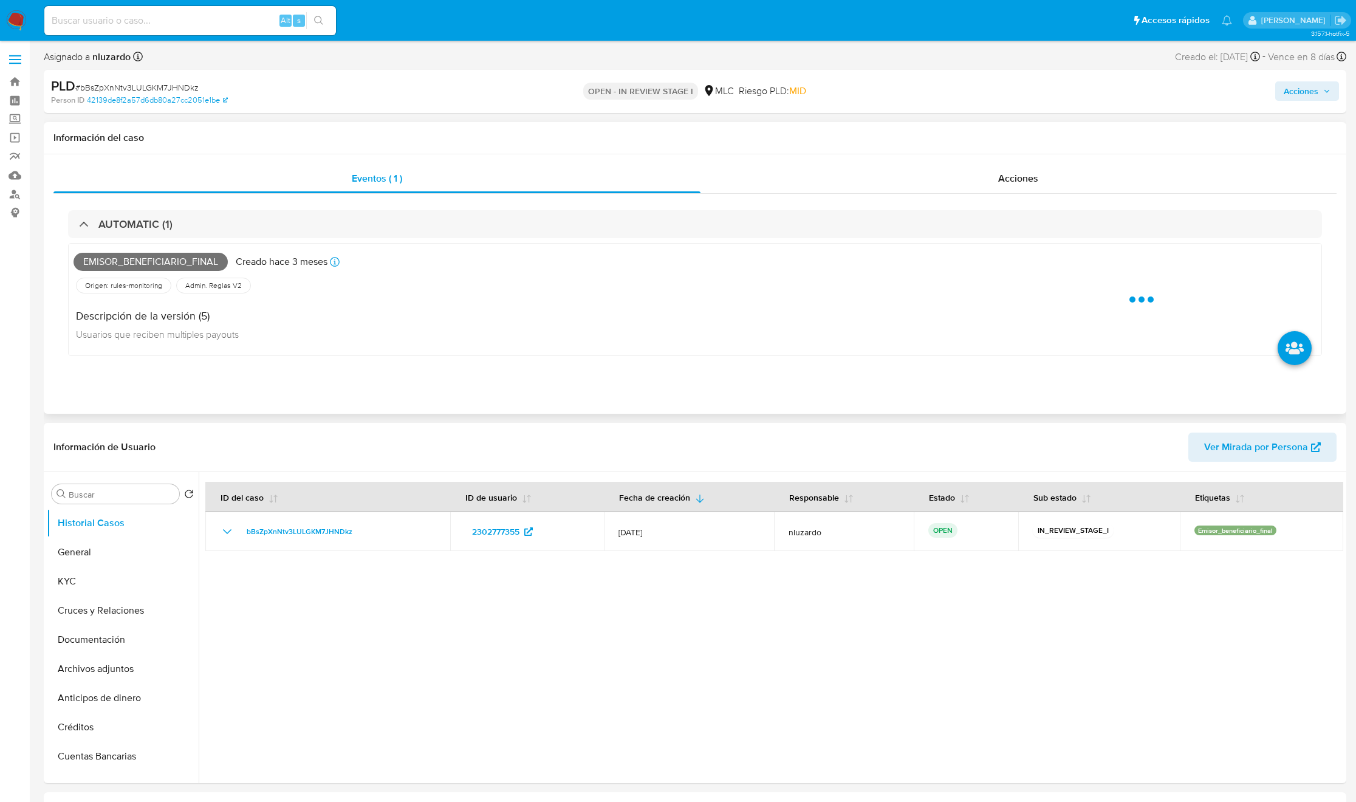
click at [173, 261] on span "Emisor_beneficiario_final" at bounding box center [151, 262] width 154 height 18
copy span "Emisor_beneficiario_final"
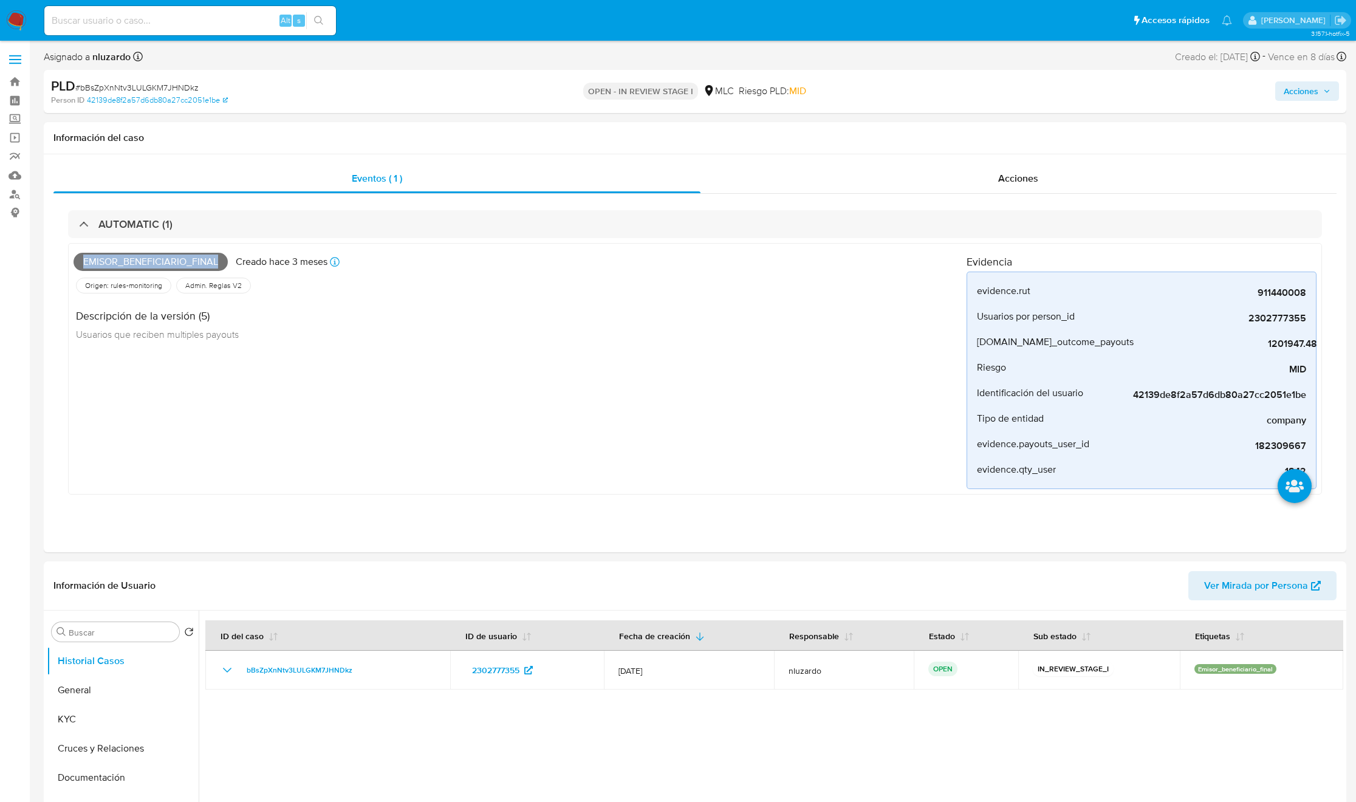
click at [228, 17] on input at bounding box center [190, 21] width 292 height 16
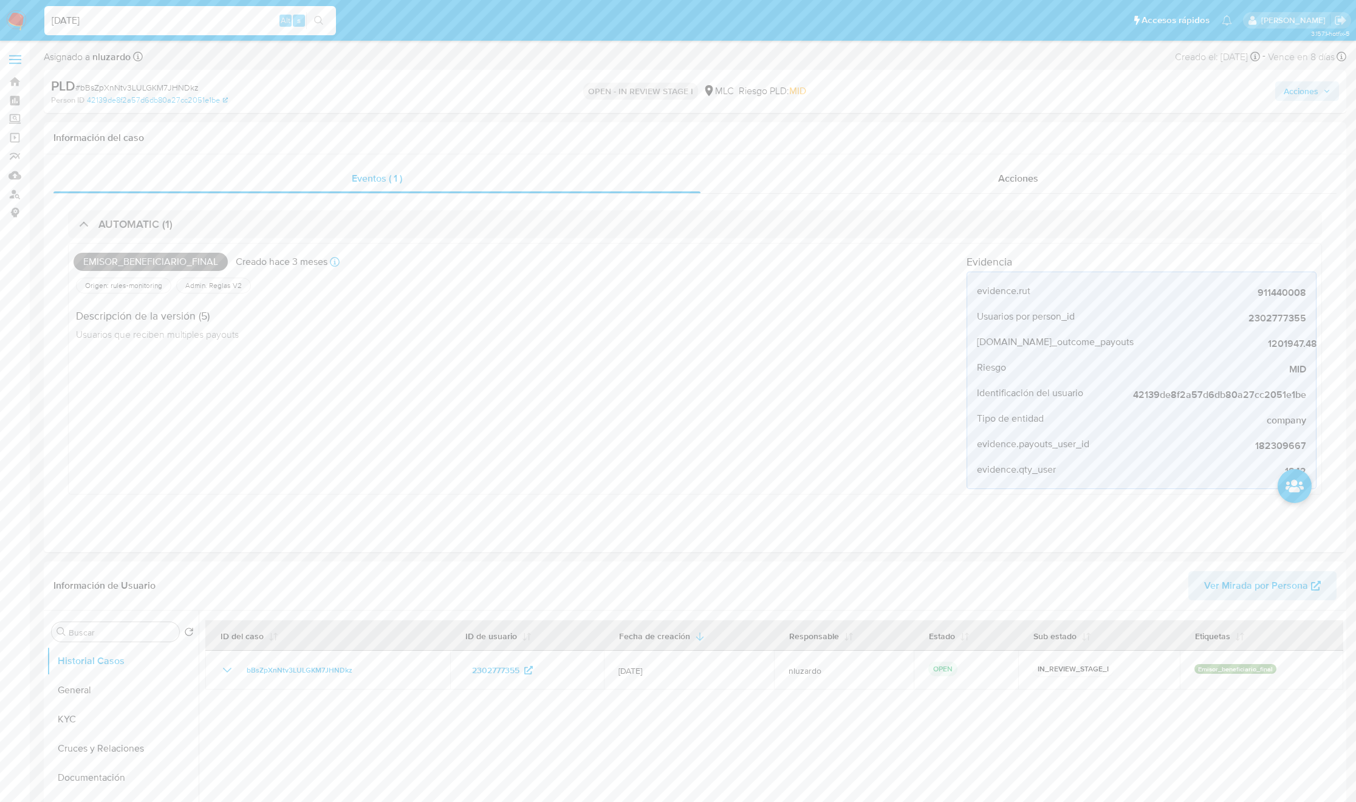
type input "[DATE]"
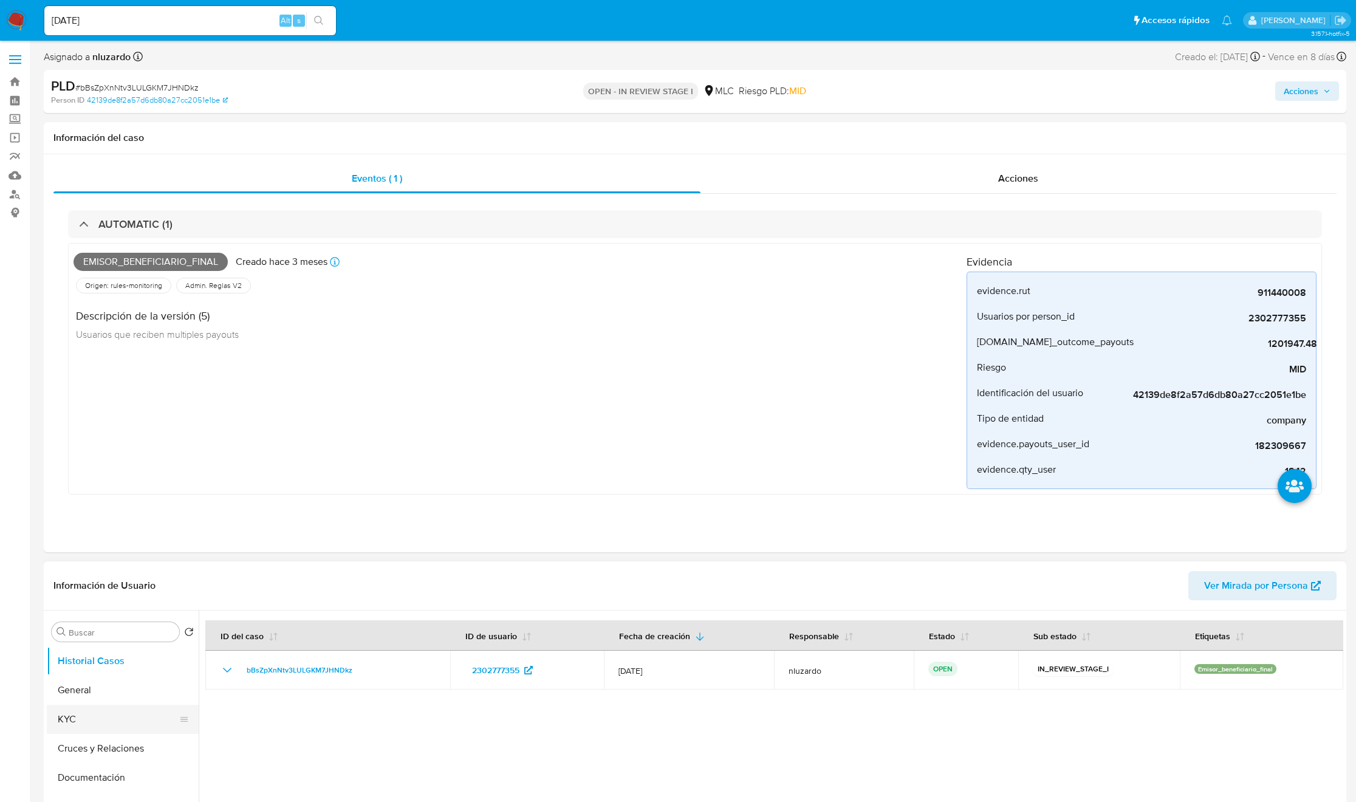
click at [52, 711] on button "KYC" at bounding box center [118, 719] width 142 height 29
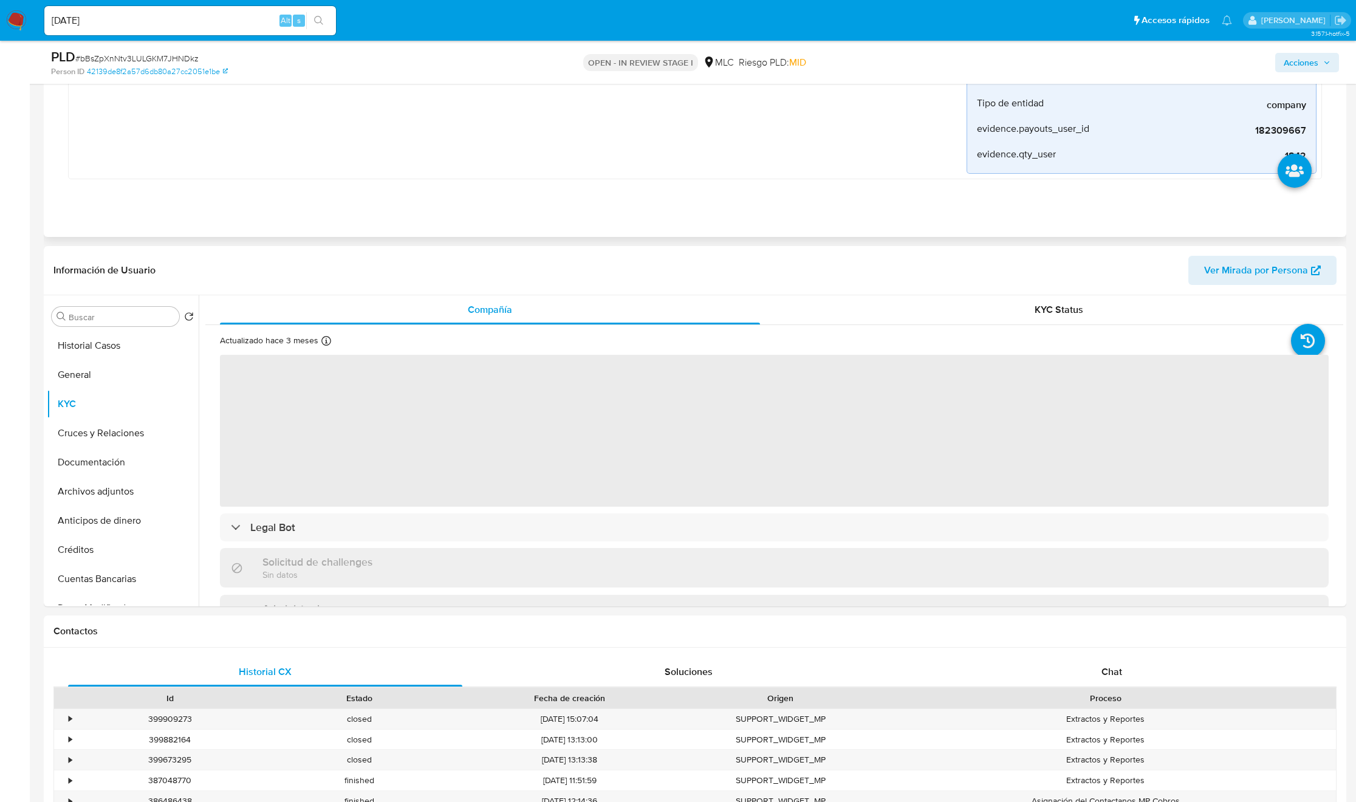
scroll to position [273, 0]
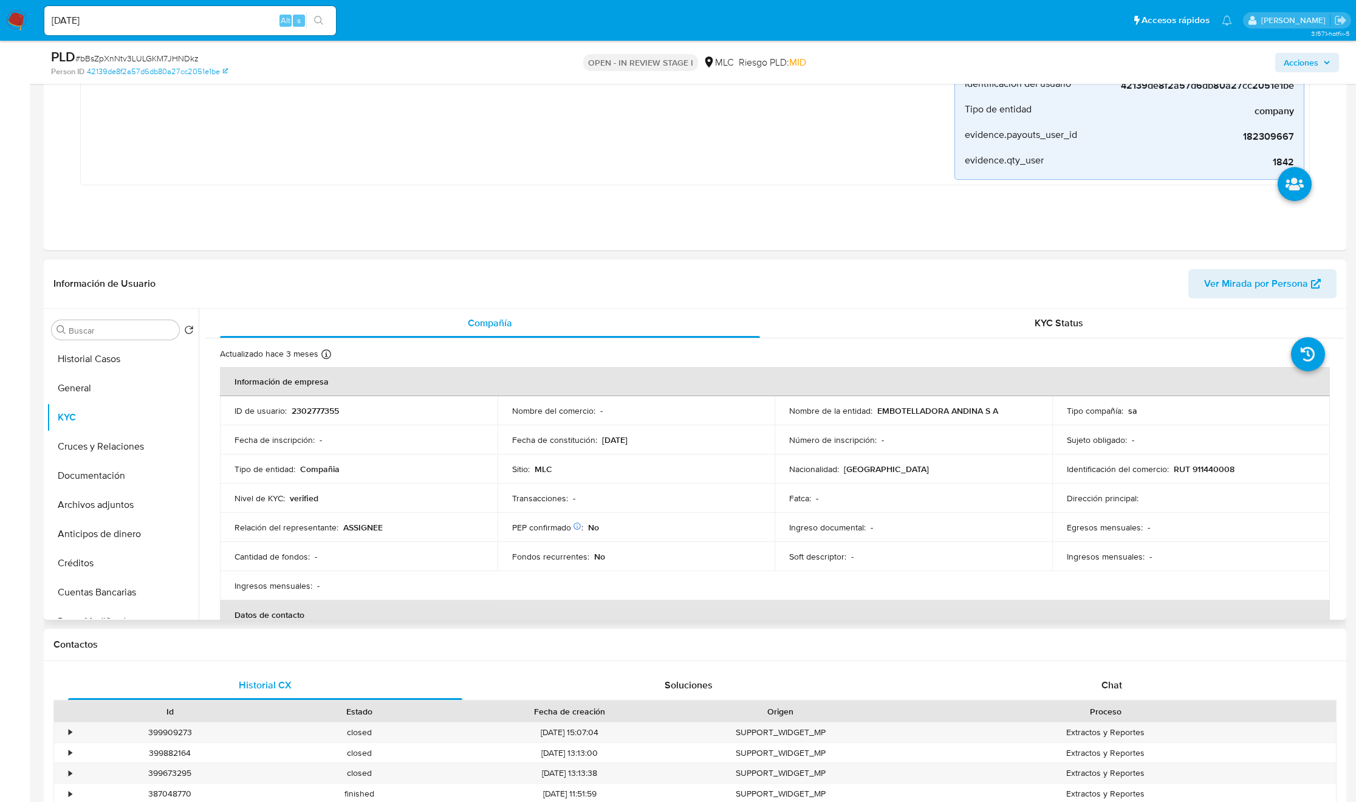
click at [891, 420] on td "Nombre de la entidad : EMBOTELLADORA ANDINA S A" at bounding box center [914, 410] width 278 height 29
click at [892, 414] on p "EMBOTELLADORA ANDINA S A" at bounding box center [937, 410] width 121 height 11
drag, startPoint x: 941, startPoint y: 411, endPoint x: 1005, endPoint y: 411, distance: 63.8
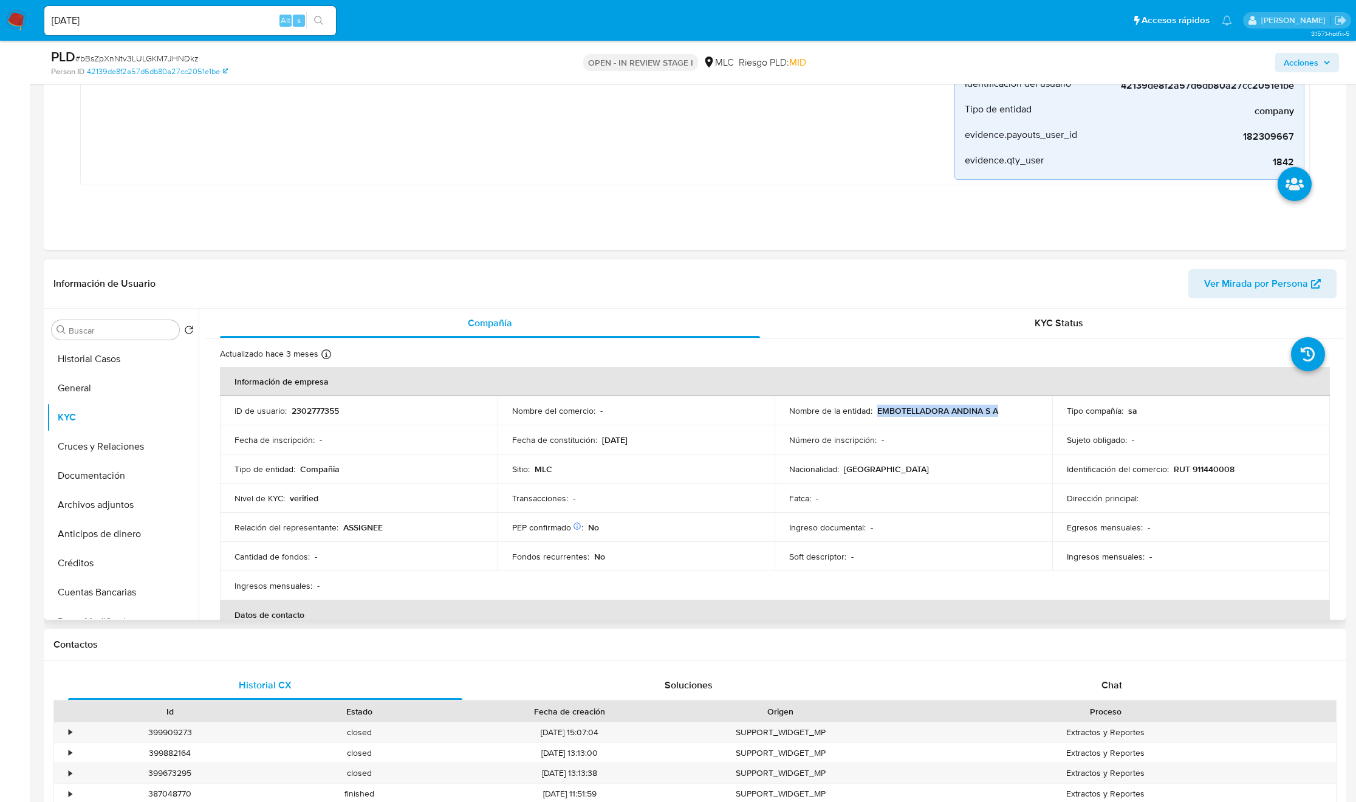
click at [1005, 411] on div "Nombre de la entidad : EMBOTELLADORA ANDINA S A" at bounding box center [913, 410] width 248 height 11
copy p "EMBOTELLADORA ANDINA S A"
click at [1205, 472] on p "RUT 911440008" at bounding box center [1204, 468] width 61 height 11
copy p "911440008"
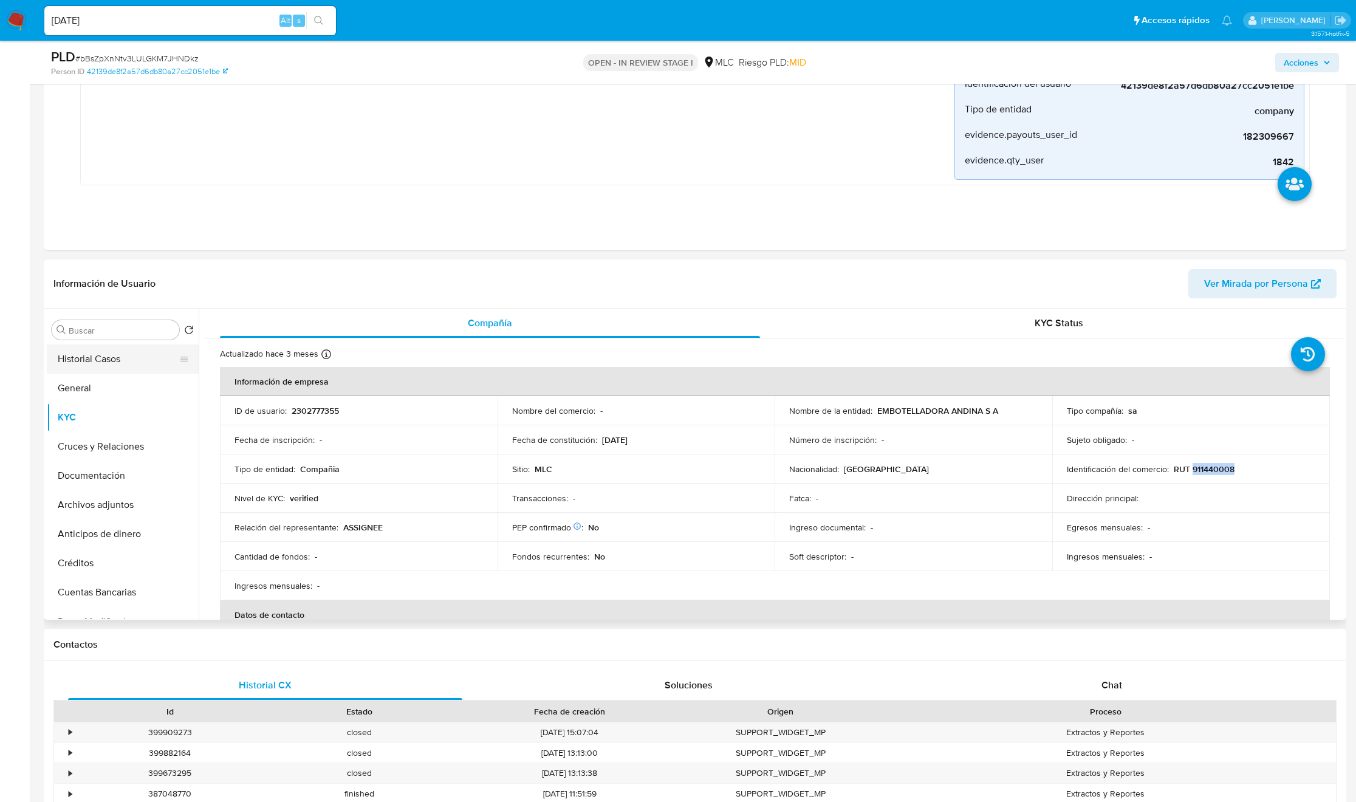
click at [75, 354] on button "Historial Casos" at bounding box center [118, 358] width 142 height 29
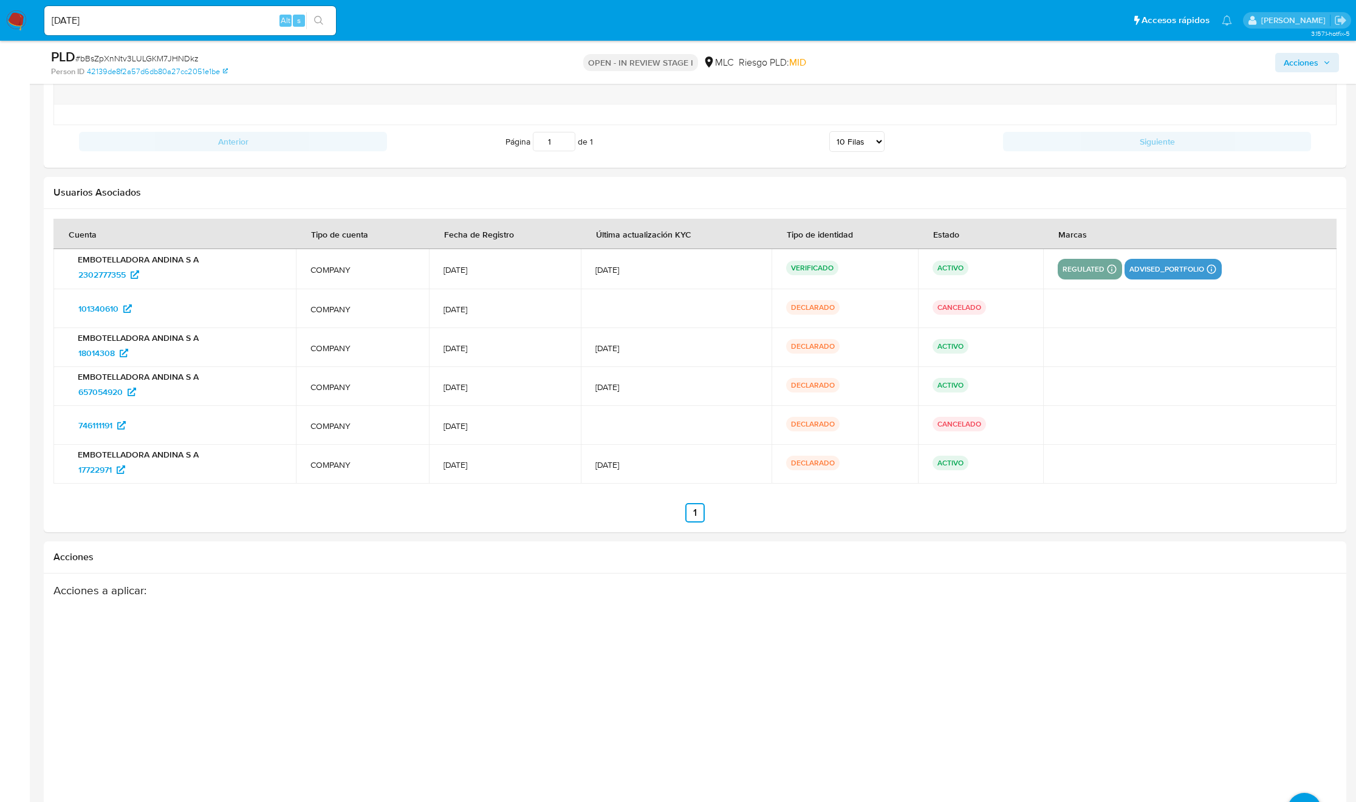
scroll to position [1859, 0]
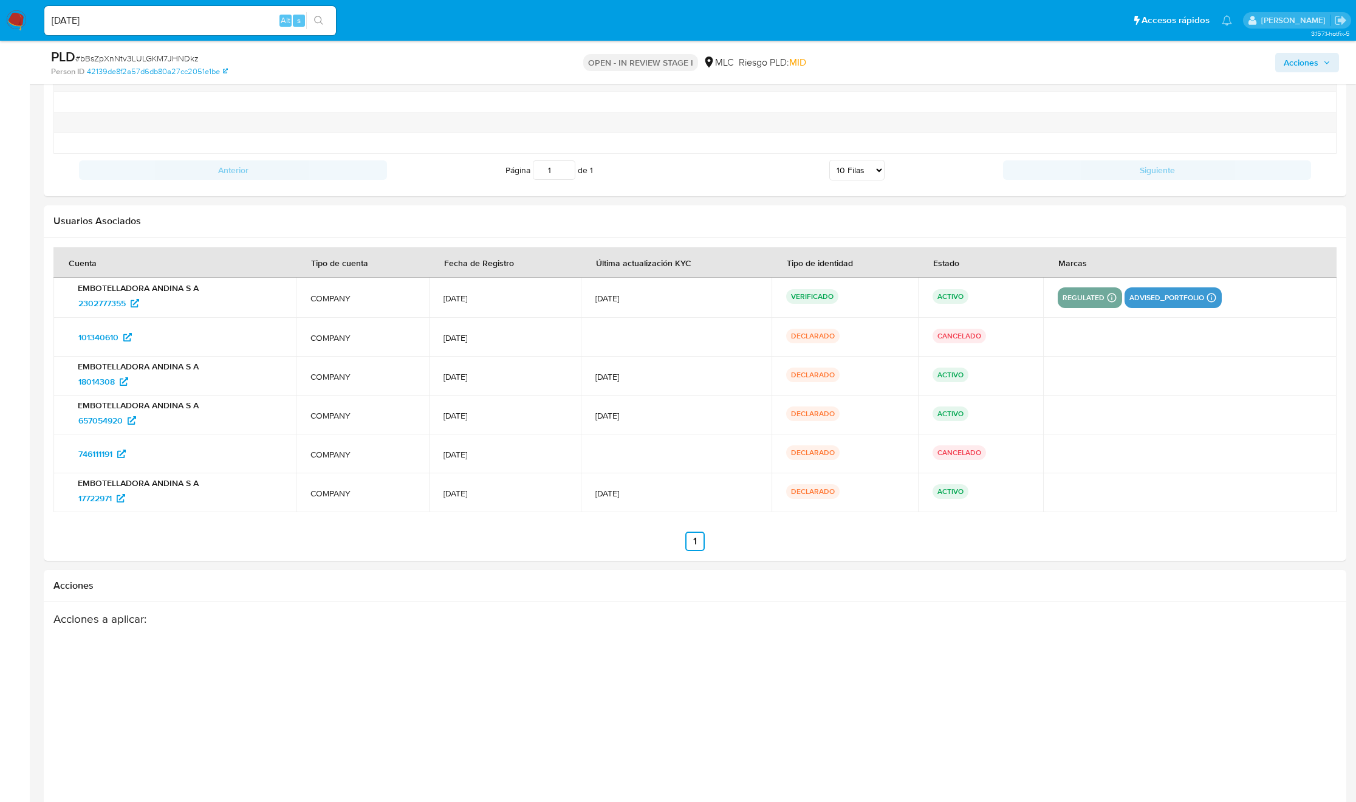
click at [957, 343] on p "CANCELADO" at bounding box center [958, 336] width 53 height 15
click at [603, 641] on div "Acciones a aplicar :" at bounding box center [624, 709] width 1142 height 194
drag, startPoint x: 949, startPoint y: 418, endPoint x: 73, endPoint y: 419, distance: 876.6
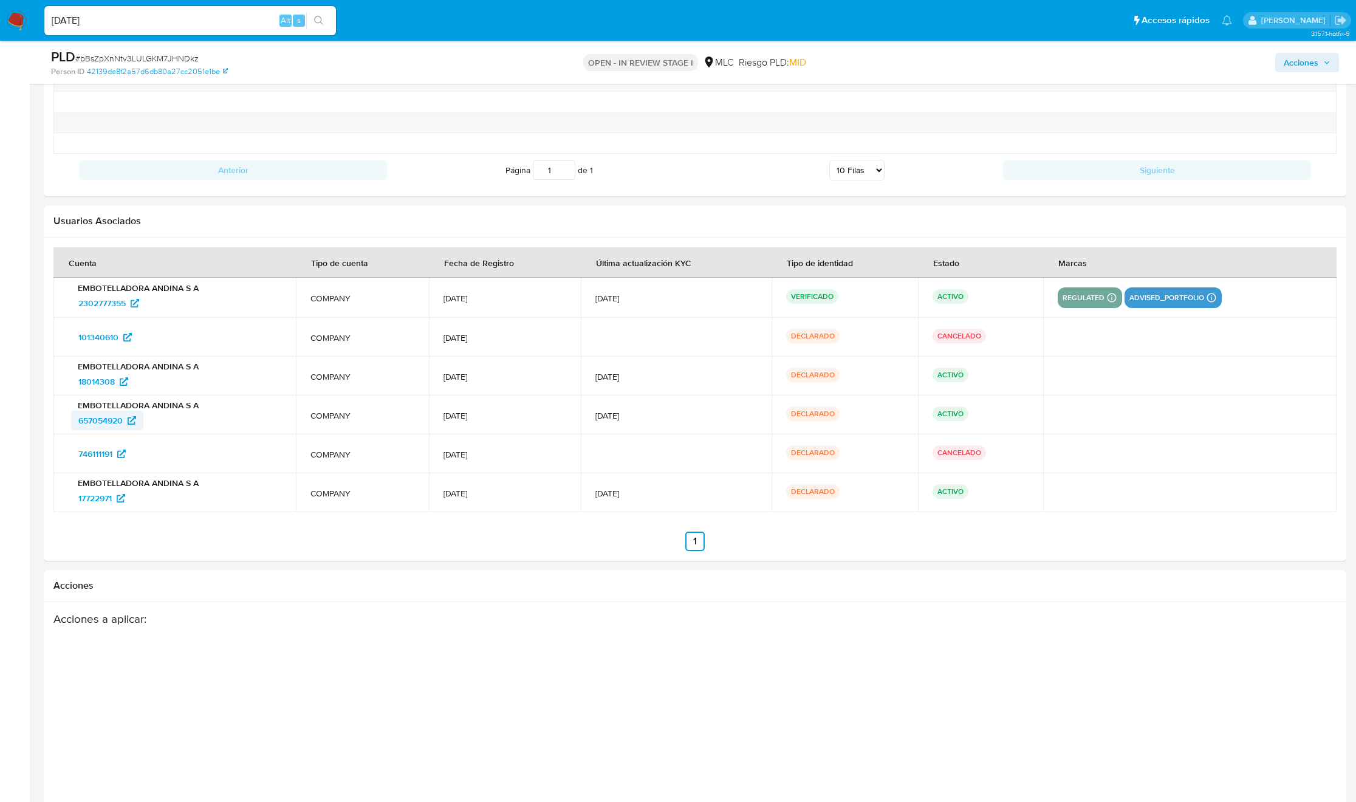
click at [73, 419] on tr "EMBOTELLADORA ANDINA S A 657054920 COMPANY 6/May/2025 9/May/2025 DECLARADO ACTI…" at bounding box center [694, 414] width 1283 height 39
click at [427, 602] on div "Acciones" at bounding box center [695, 586] width 1302 height 32
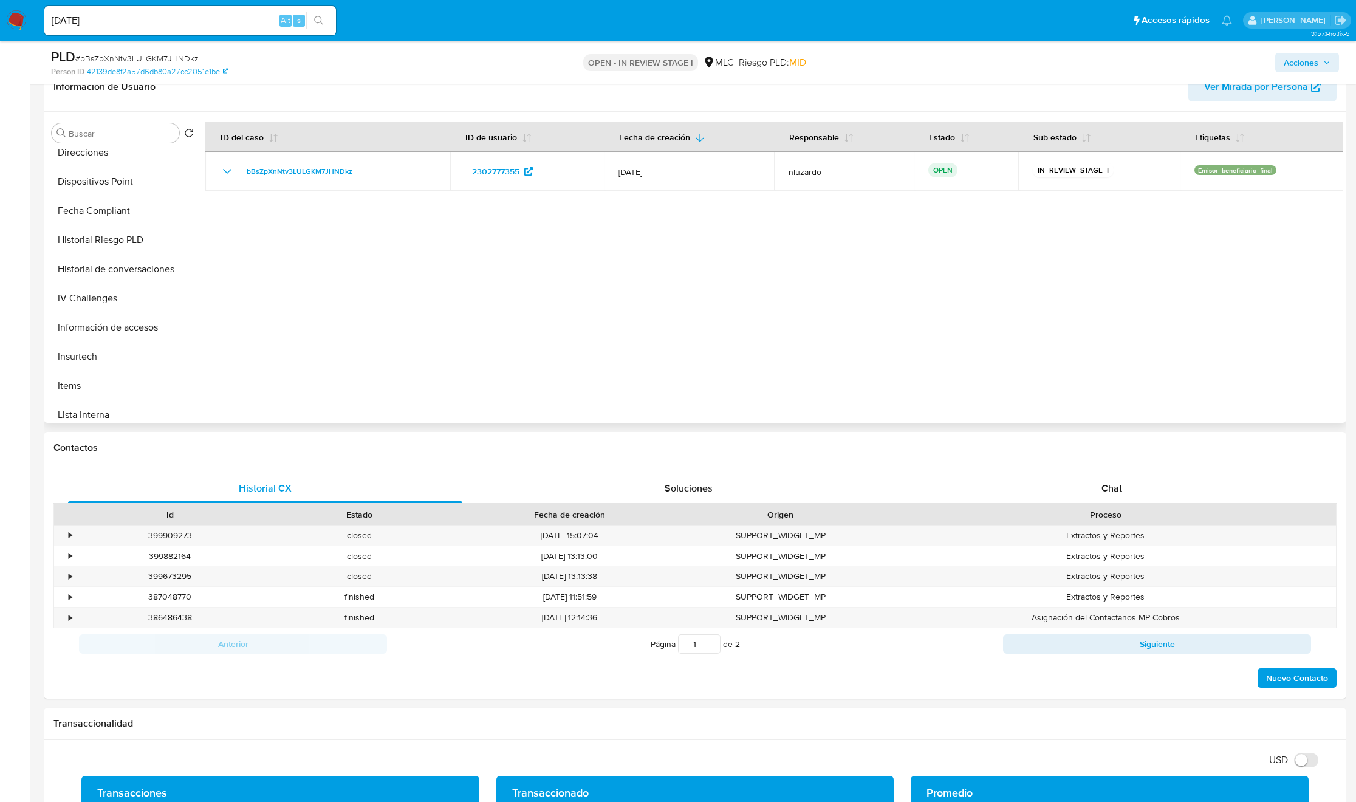
scroll to position [0, 0]
click at [86, 225] on button "KYC" at bounding box center [118, 220] width 142 height 29
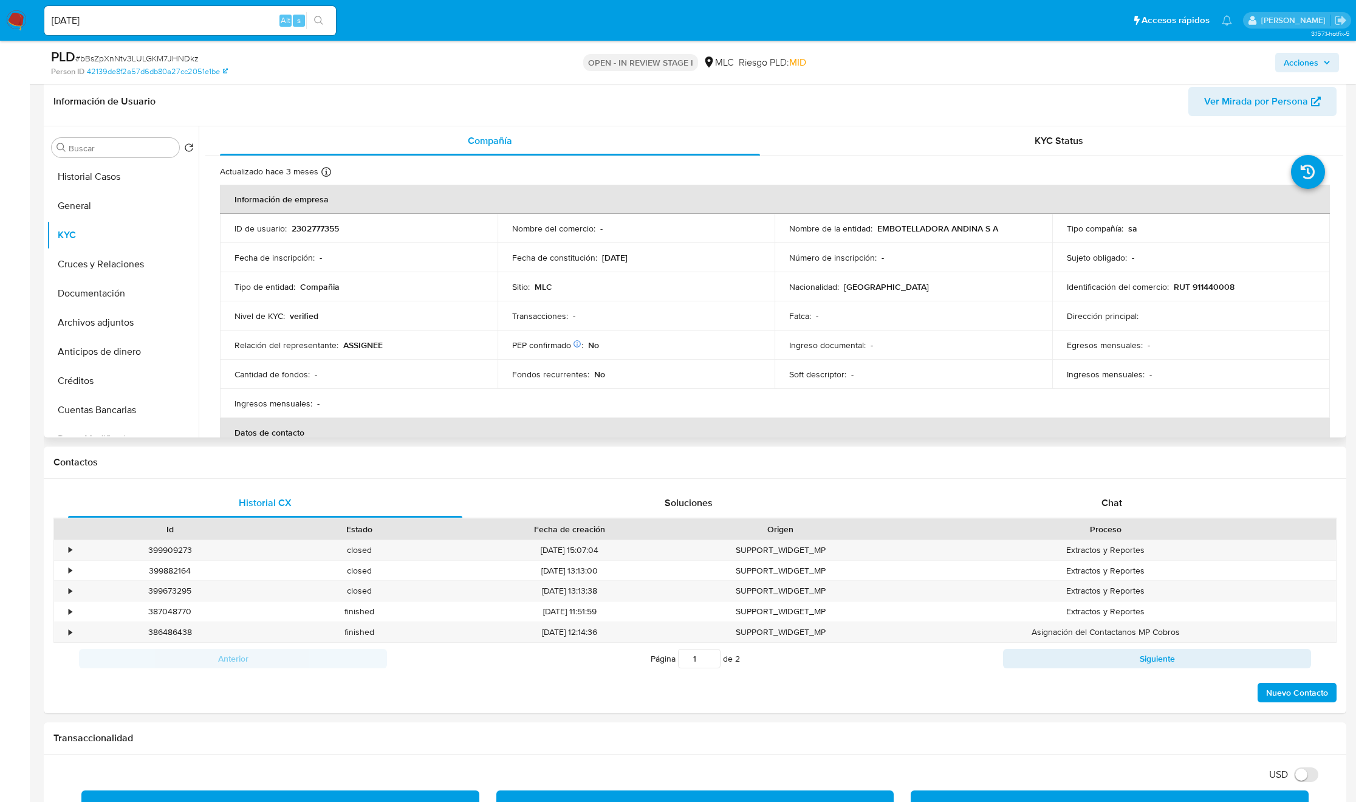
click at [585, 298] on td "Sitio : MLC" at bounding box center [637, 286] width 278 height 29
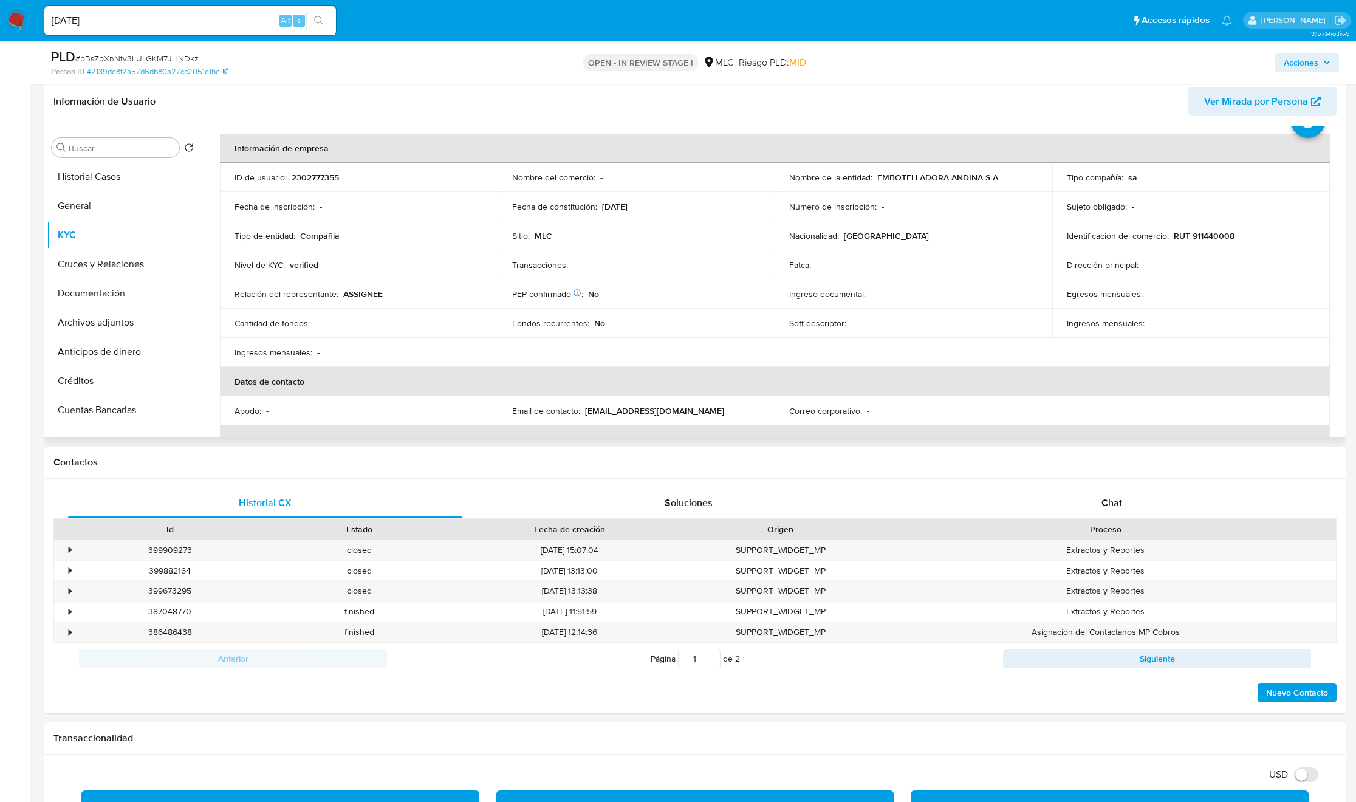
scroll to position [52, 0]
click at [122, 148] on input "Buscar" at bounding box center [122, 148] width 106 height 11
click at [108, 199] on button "Cruces y Relaciones" at bounding box center [123, 205] width 152 height 29
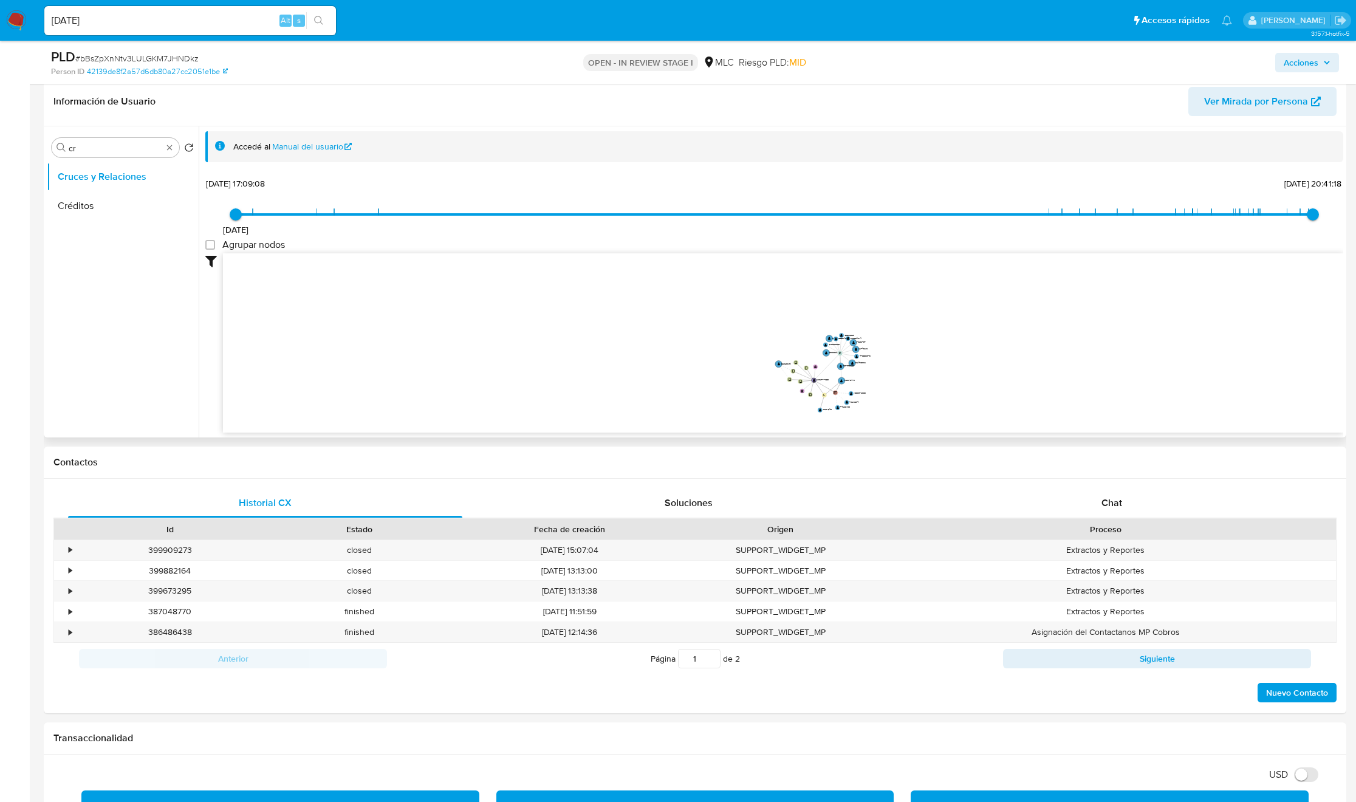
drag, startPoint x: 1093, startPoint y: 332, endPoint x: 874, endPoint y: 364, distance: 222.2
click at [874, 364] on icon "user-2302777355  2302777355 device-6824baa4e966484dde6350c9  device-68ae03665…" at bounding box center [783, 341] width 1120 height 176
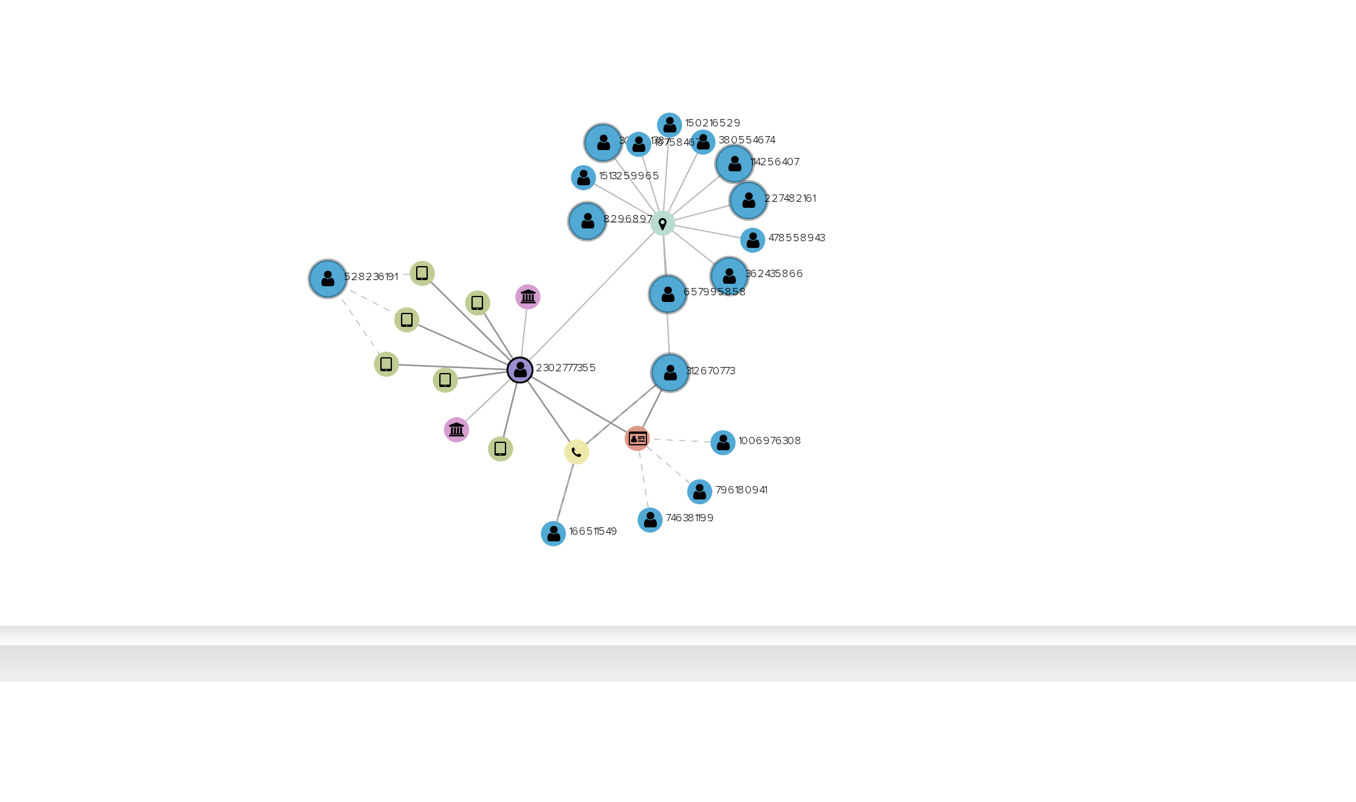
click at [867, 376] on icon "user-2302777355  2302777355 device-6824baa4e966484dde6350c9  device-68ae03665…" at bounding box center [783, 343] width 1120 height 176
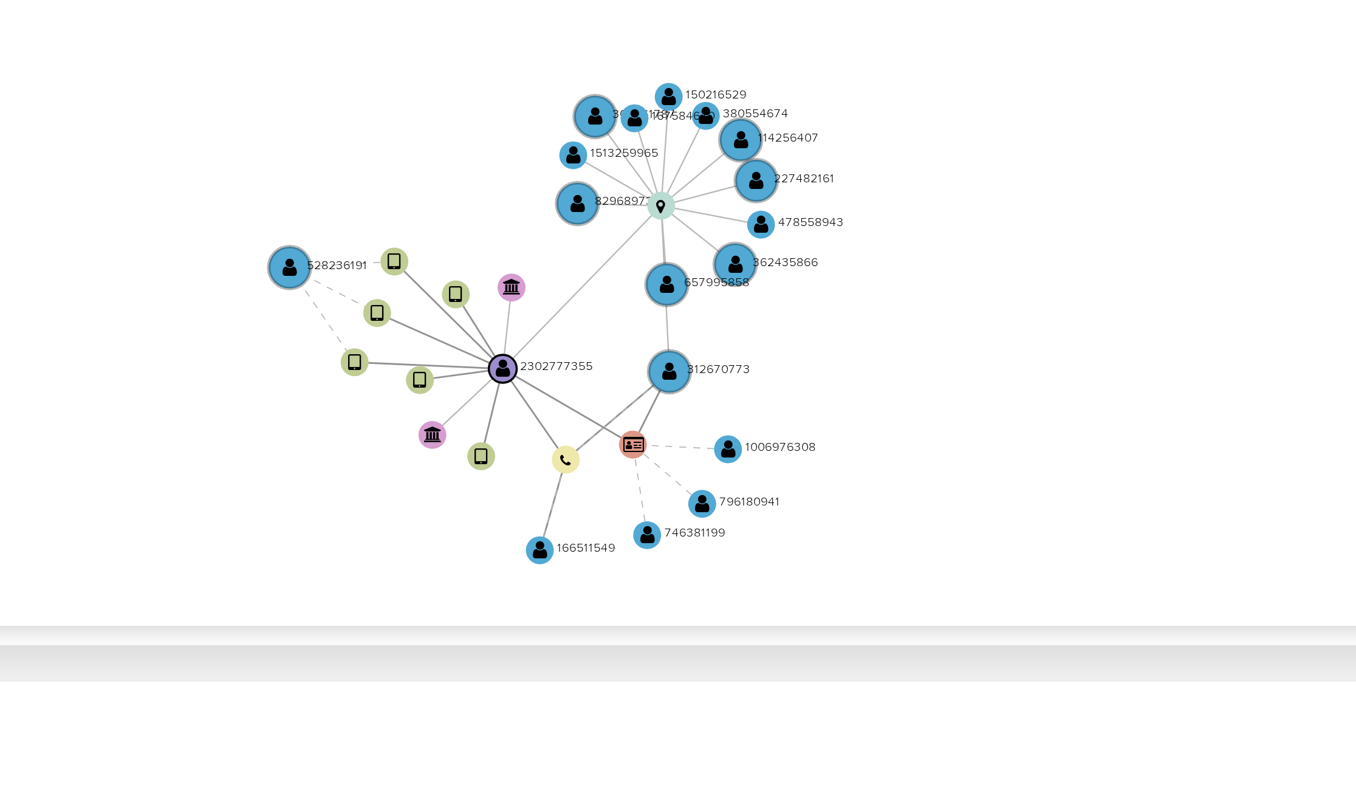
click at [870, 375] on icon "user-2302777355  2302777355 device-6824baa4e966484dde6350c9  device-68ae03665…" at bounding box center [783, 343] width 1120 height 176
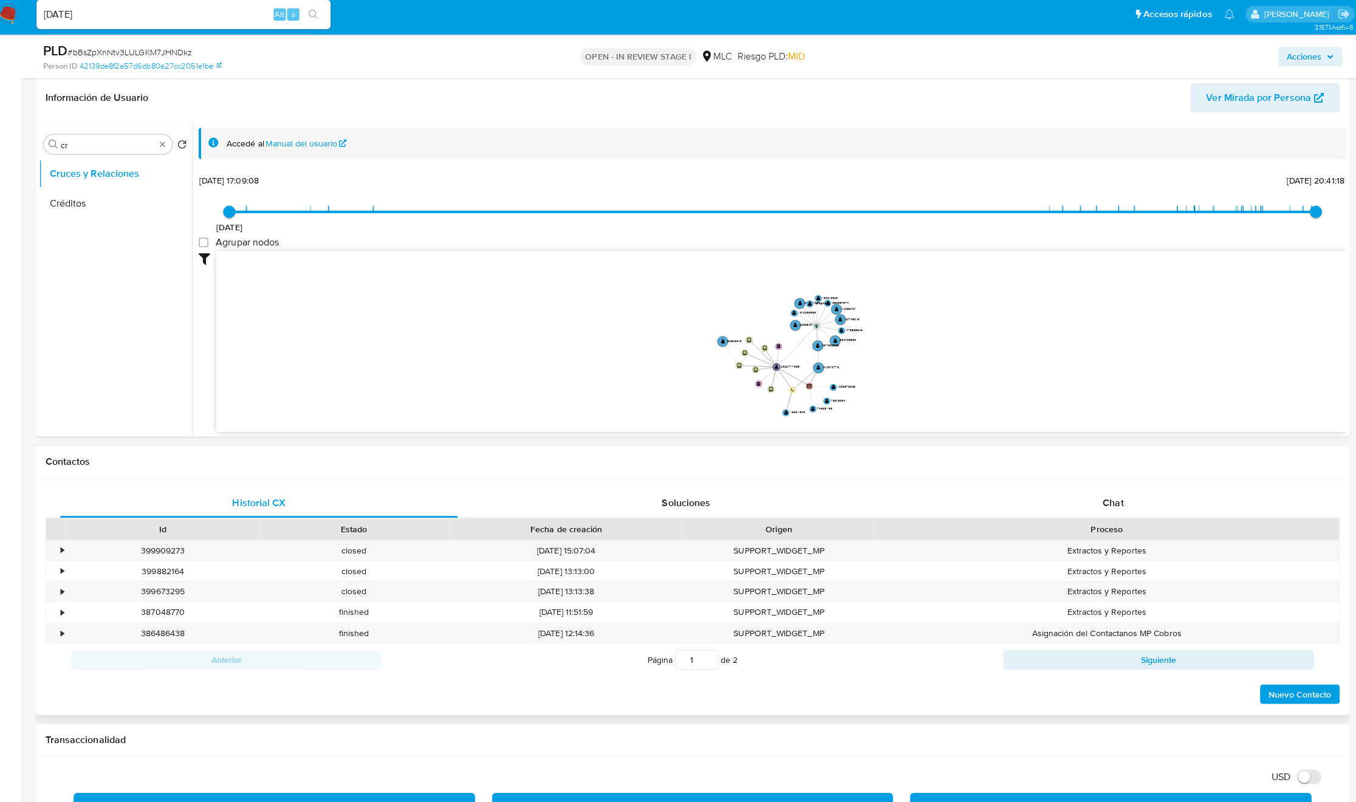
scroll to position [453, 0]
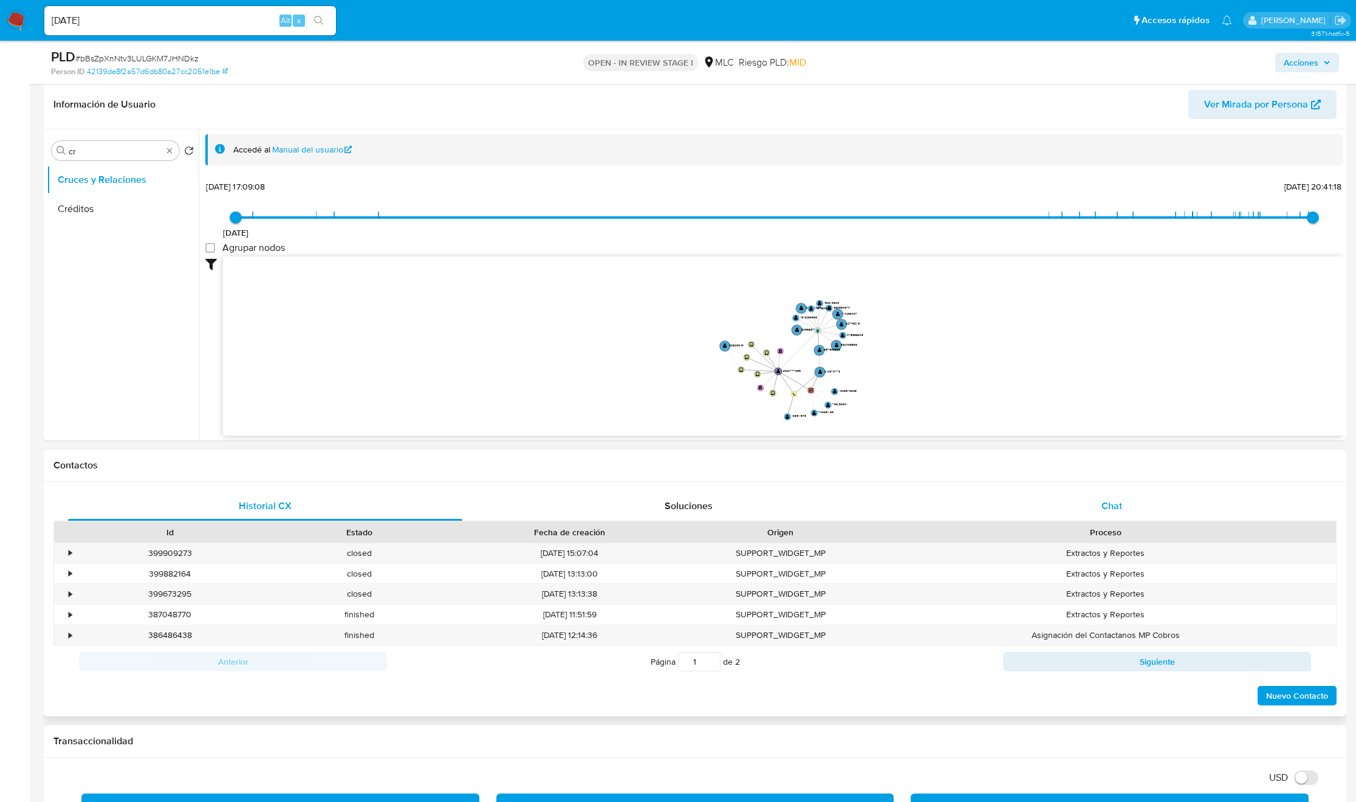
click at [1109, 504] on span "Chat" at bounding box center [1111, 506] width 21 height 14
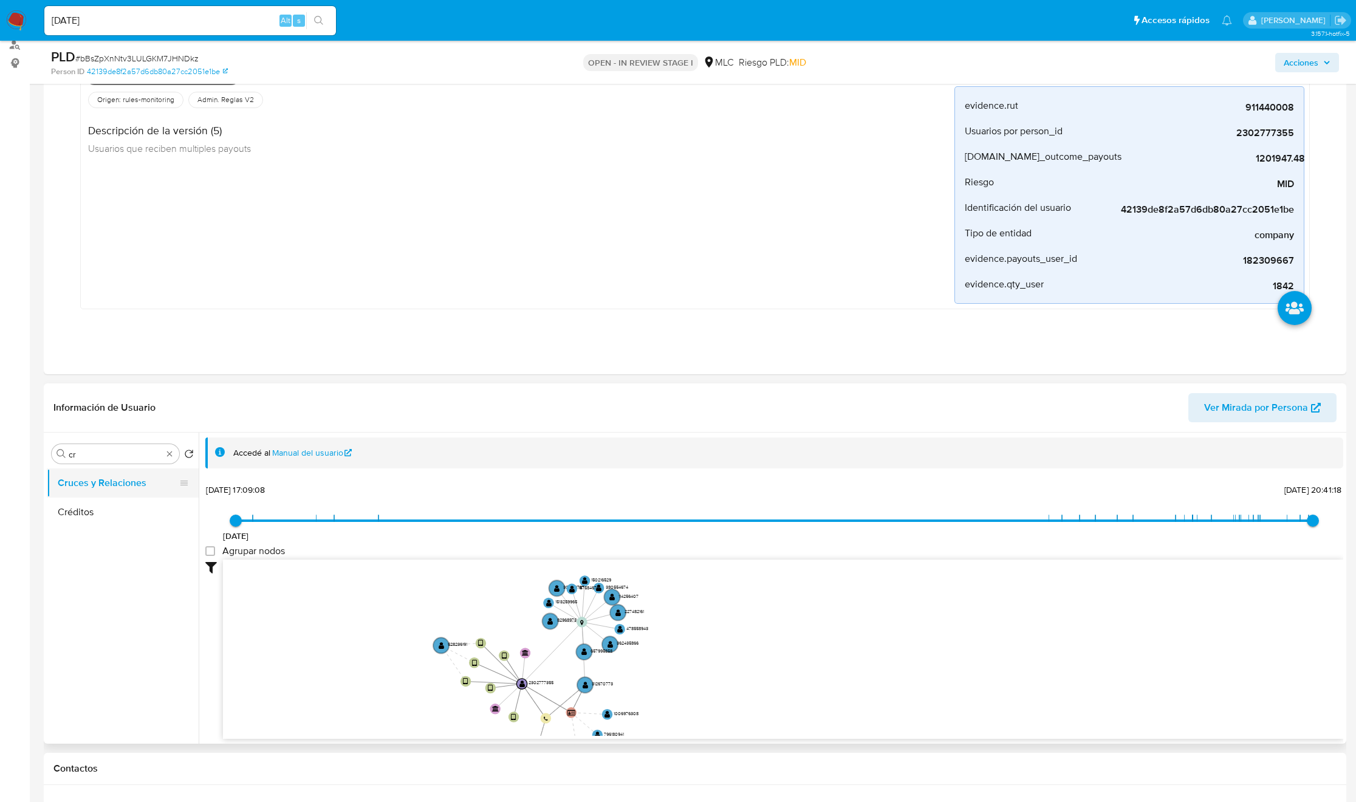
scroll to position [182, 0]
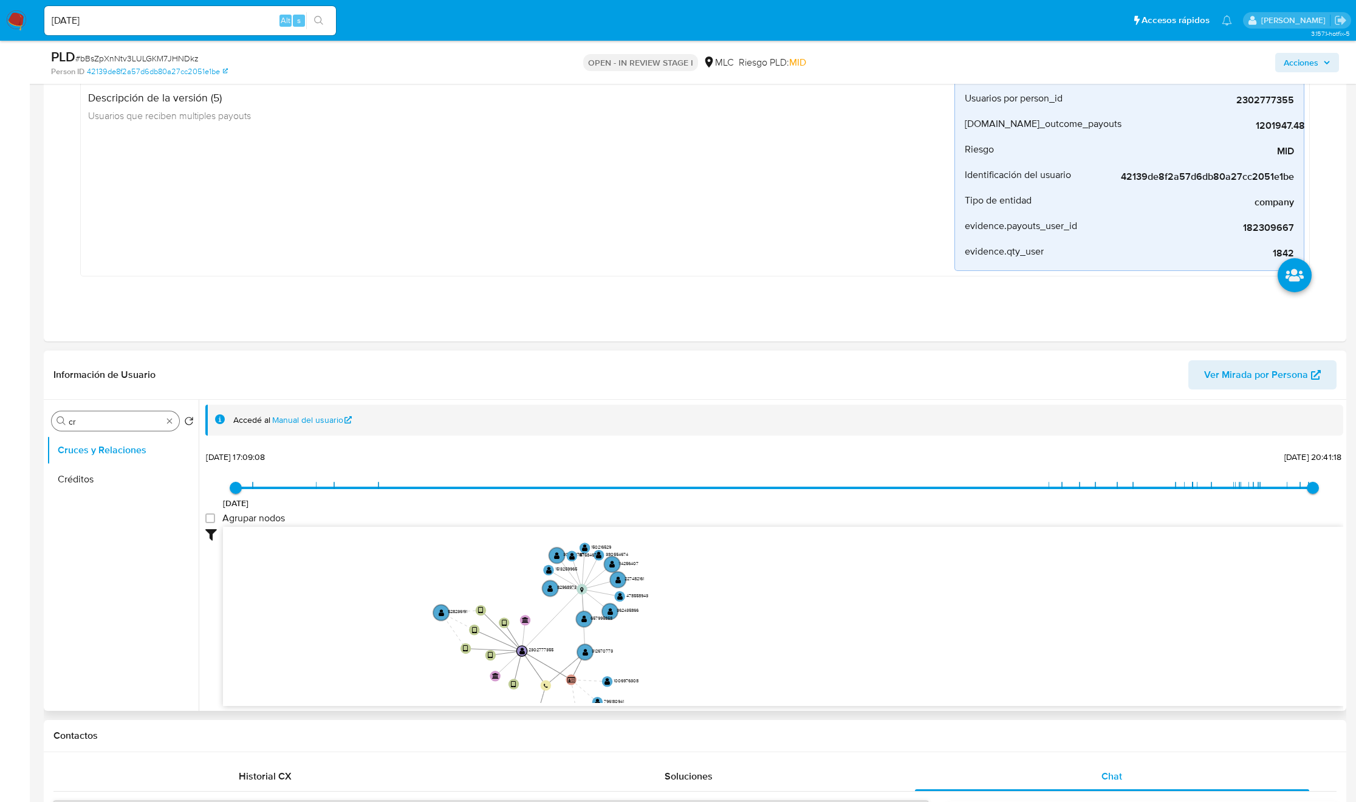
click at [84, 422] on input "cr" at bounding box center [116, 421] width 94 height 11
type input "DOC"
click at [79, 472] on button "Documentación" at bounding box center [123, 479] width 152 height 29
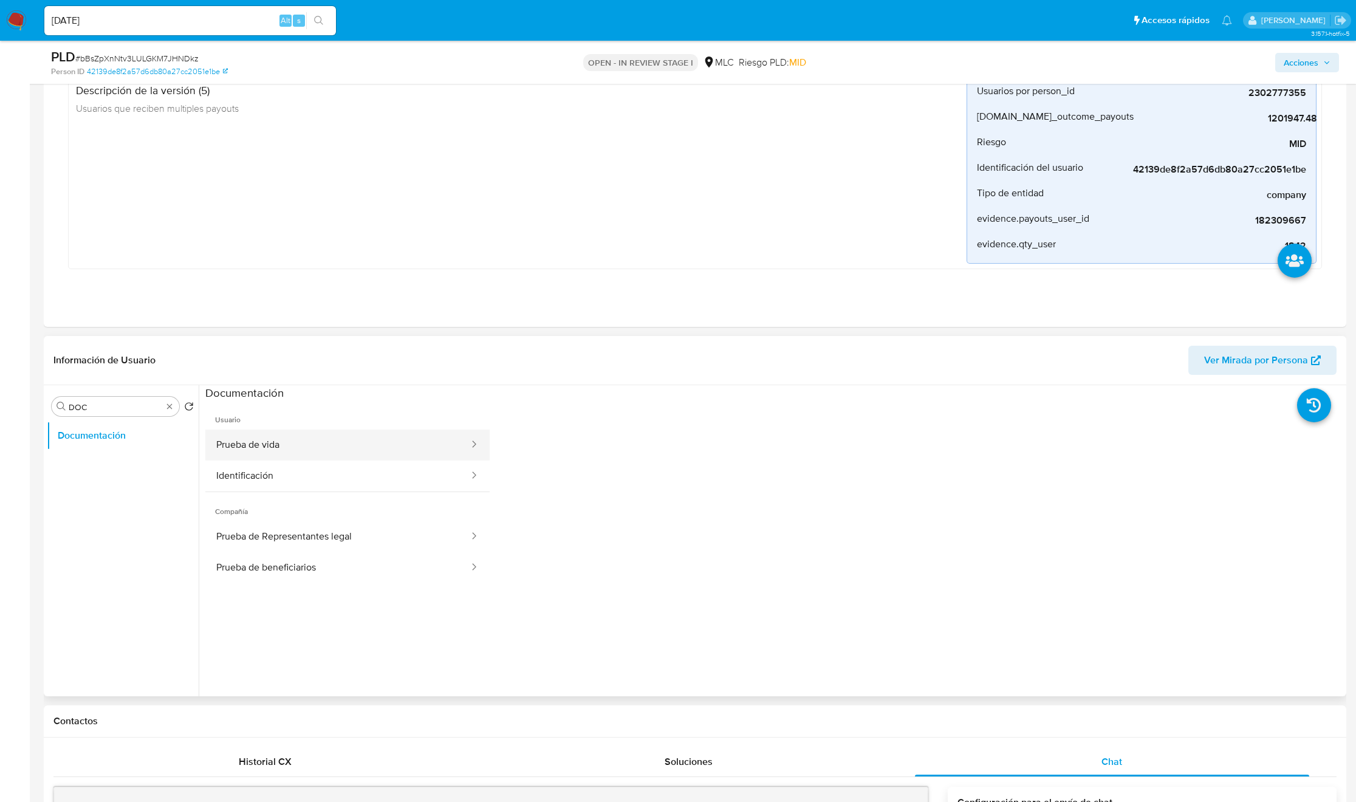
click at [317, 440] on button "Prueba de vida" at bounding box center [337, 444] width 265 height 31
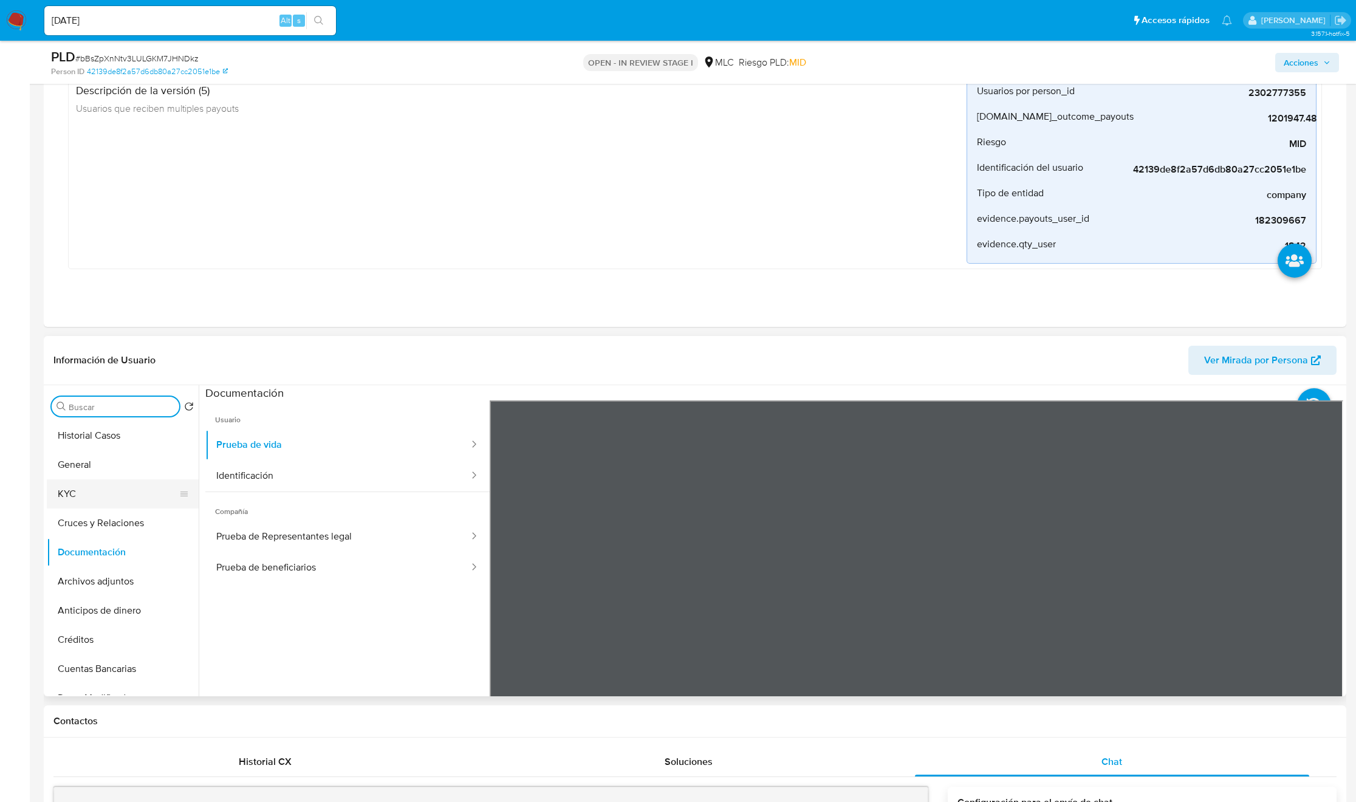
click at [95, 496] on button "KYC" at bounding box center [118, 493] width 142 height 29
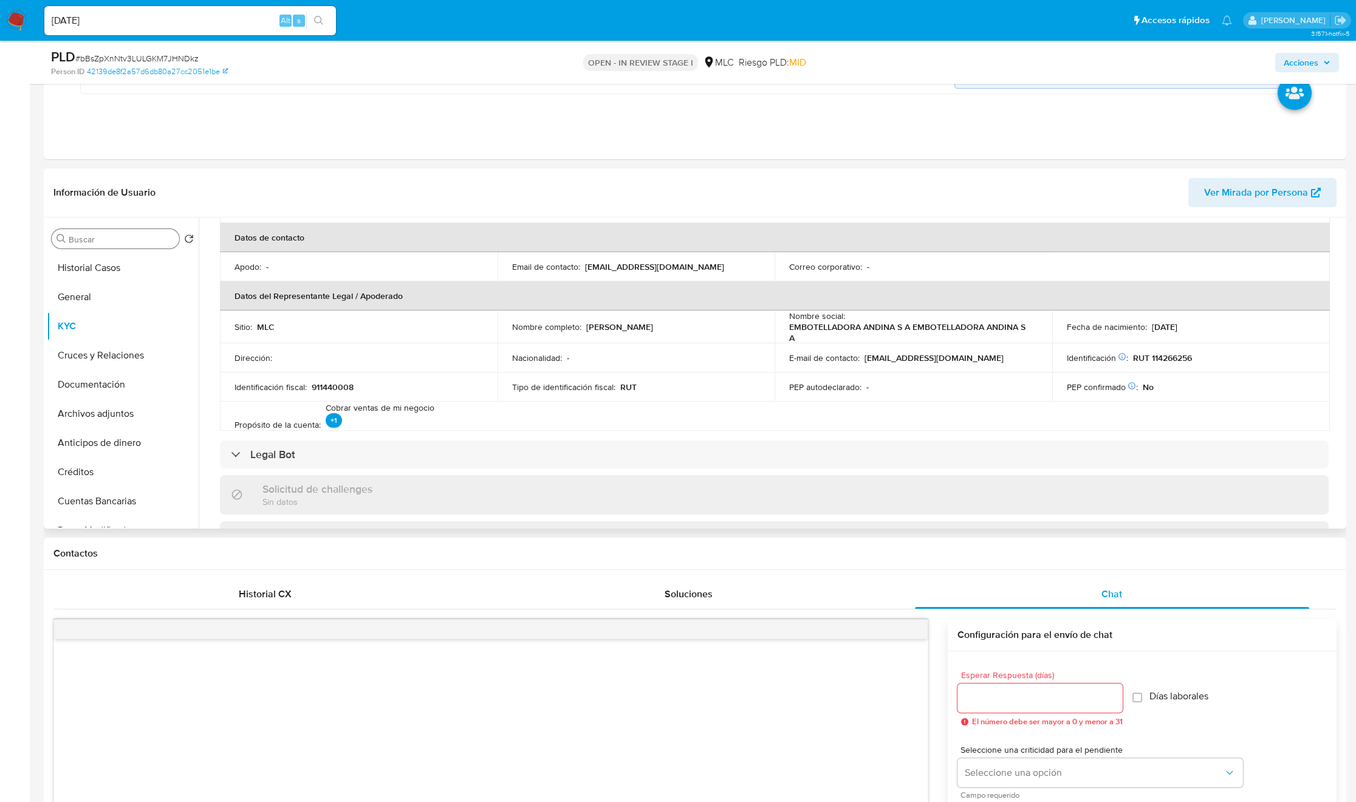
scroll to position [243, 0]
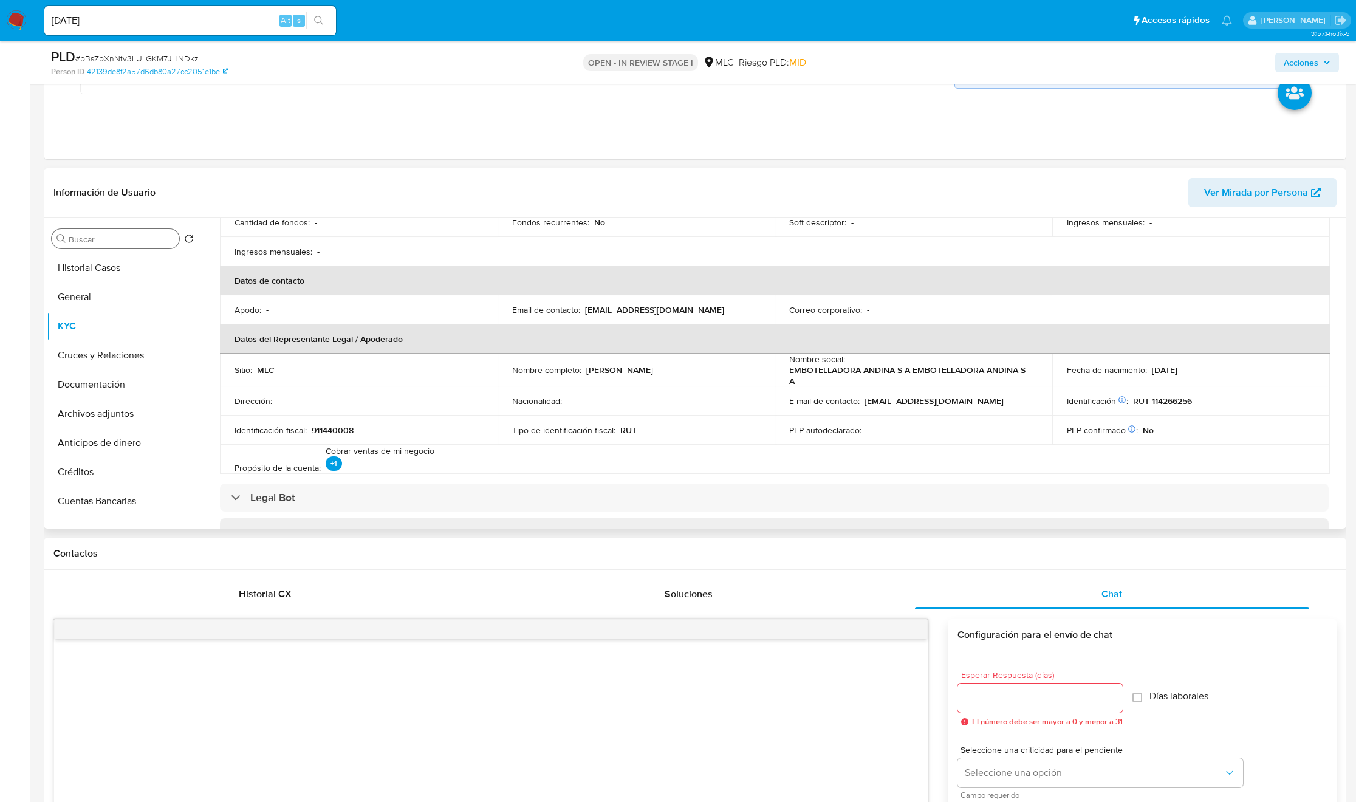
click at [596, 372] on p "Erwin Alejandro Vargas Rojas" at bounding box center [619, 369] width 67 height 11
drag, startPoint x: 651, startPoint y: 376, endPoint x: 731, endPoint y: 376, distance: 79.6
click at [731, 375] on div "Nombre completo : Erwin Alejandro Vargas Rojas" at bounding box center [636, 369] width 248 height 11
copy p "Erwin Alejandro Vargas Rojas"
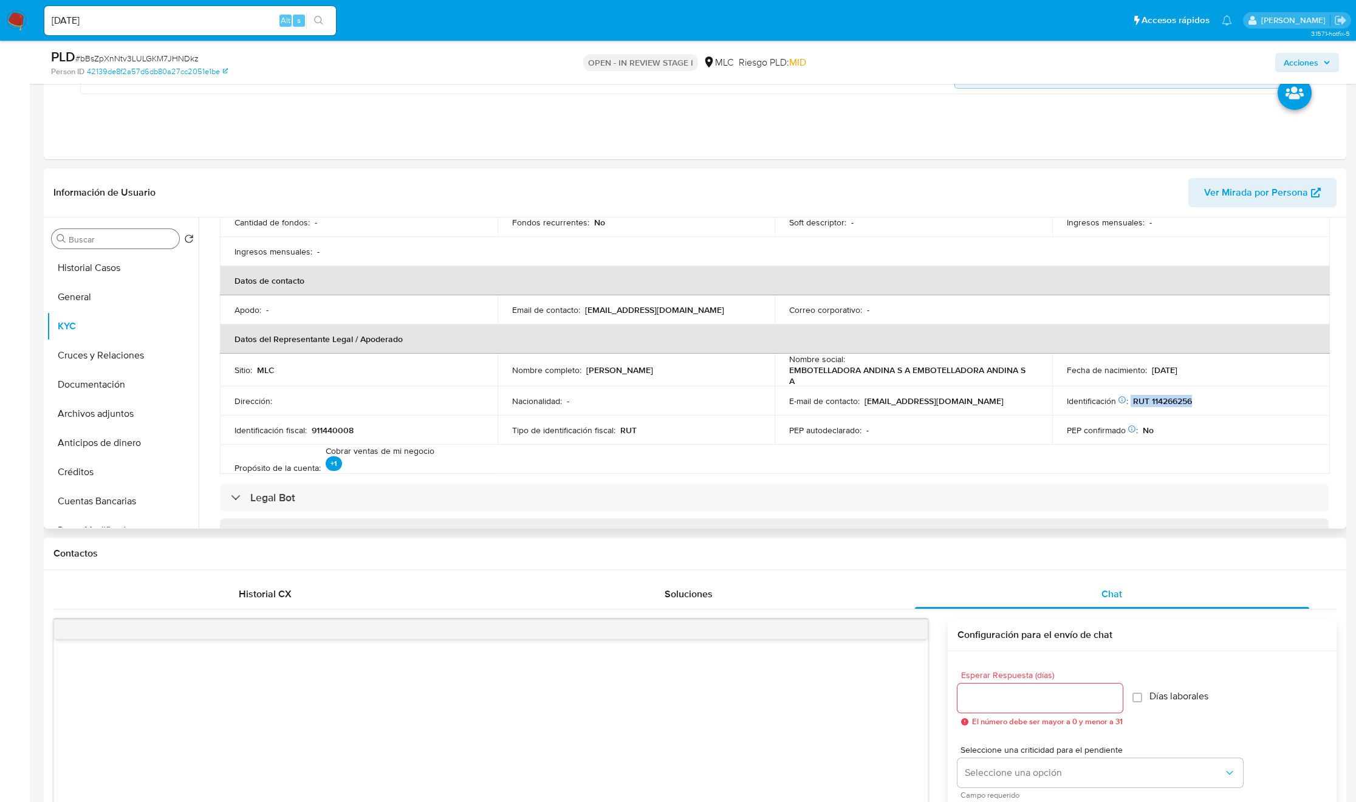
copy div "RUT 114266256"
drag, startPoint x: 1198, startPoint y: 394, endPoint x: 1342, endPoint y: 411, distance: 144.9
click at [1130, 402] on td "Identificación Nº de serie: 520247058 : RUT 114266256" at bounding box center [1191, 400] width 278 height 29
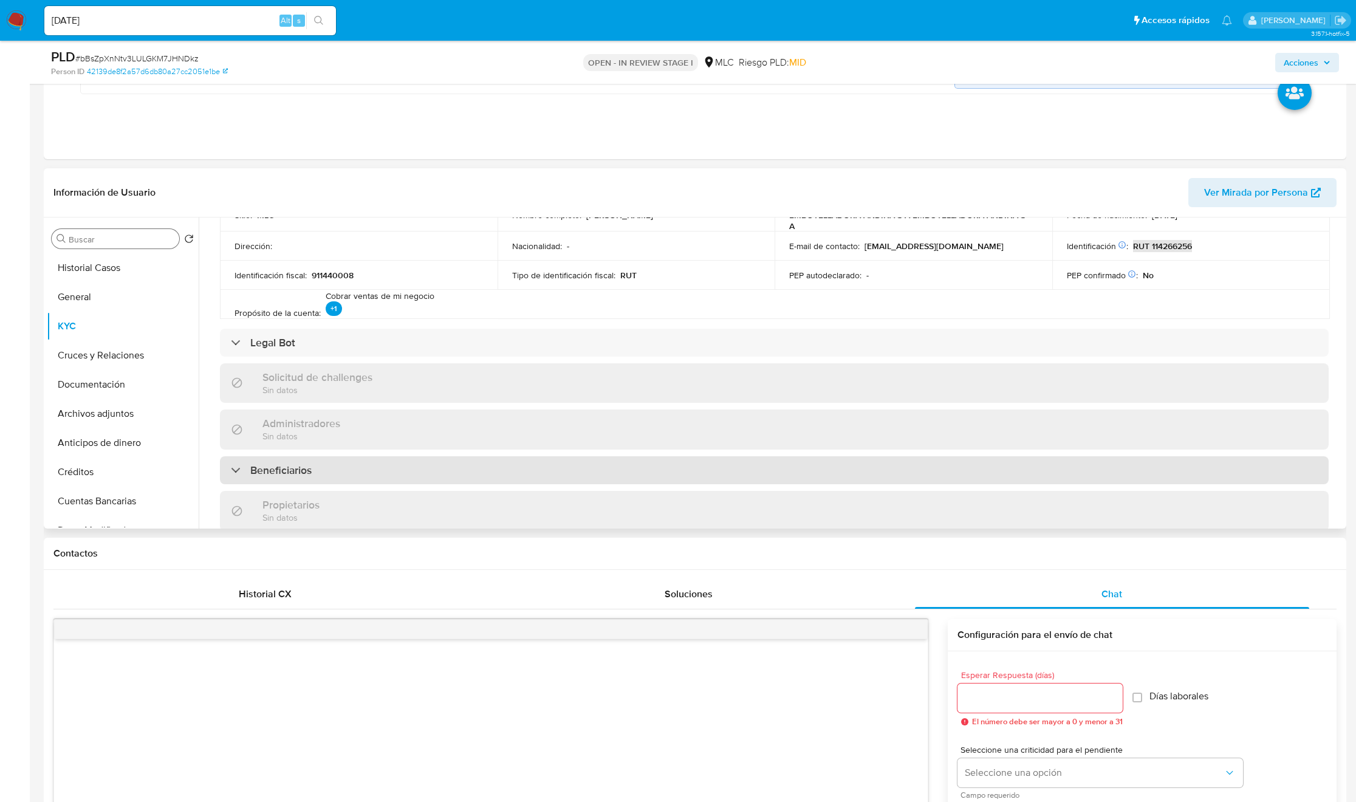
scroll to position [425, 0]
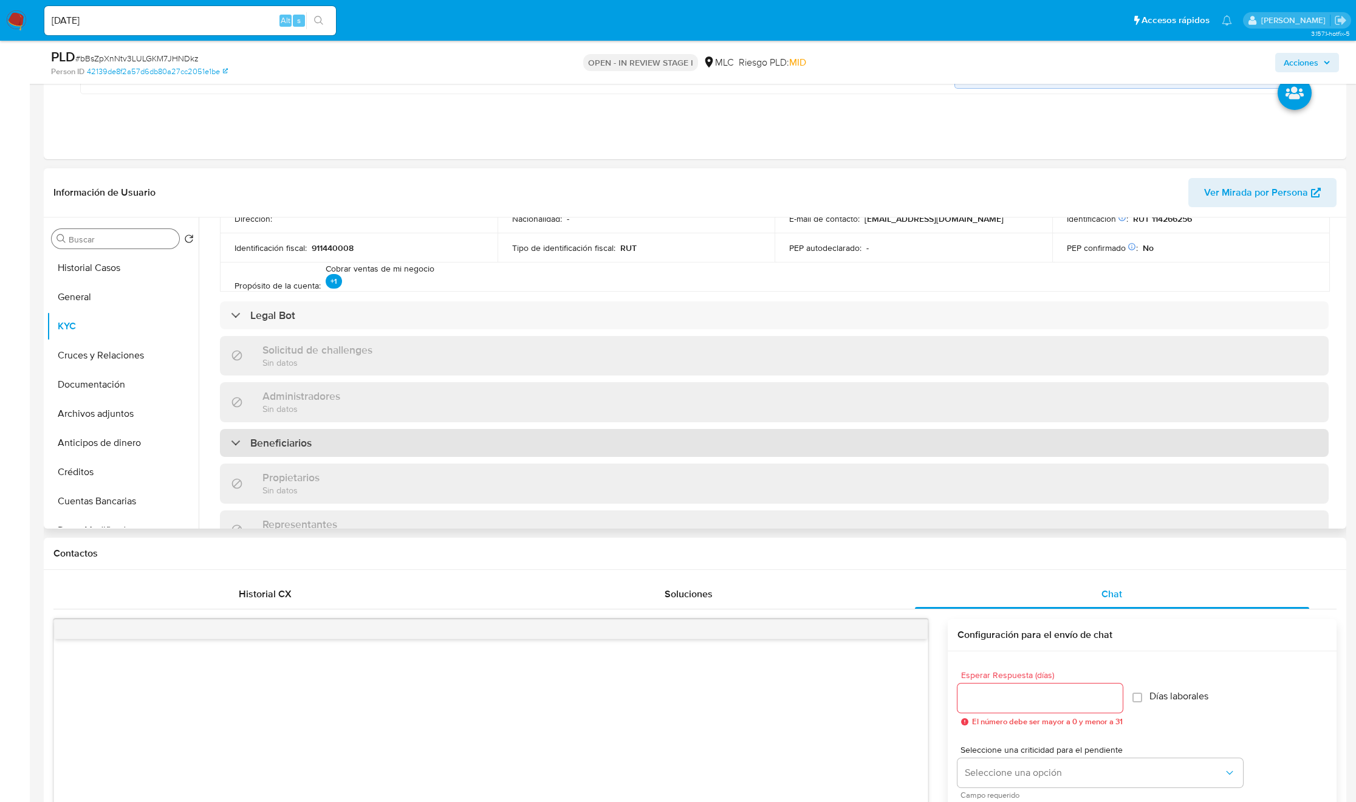
click at [325, 454] on div "Beneficiarios" at bounding box center [774, 443] width 1109 height 28
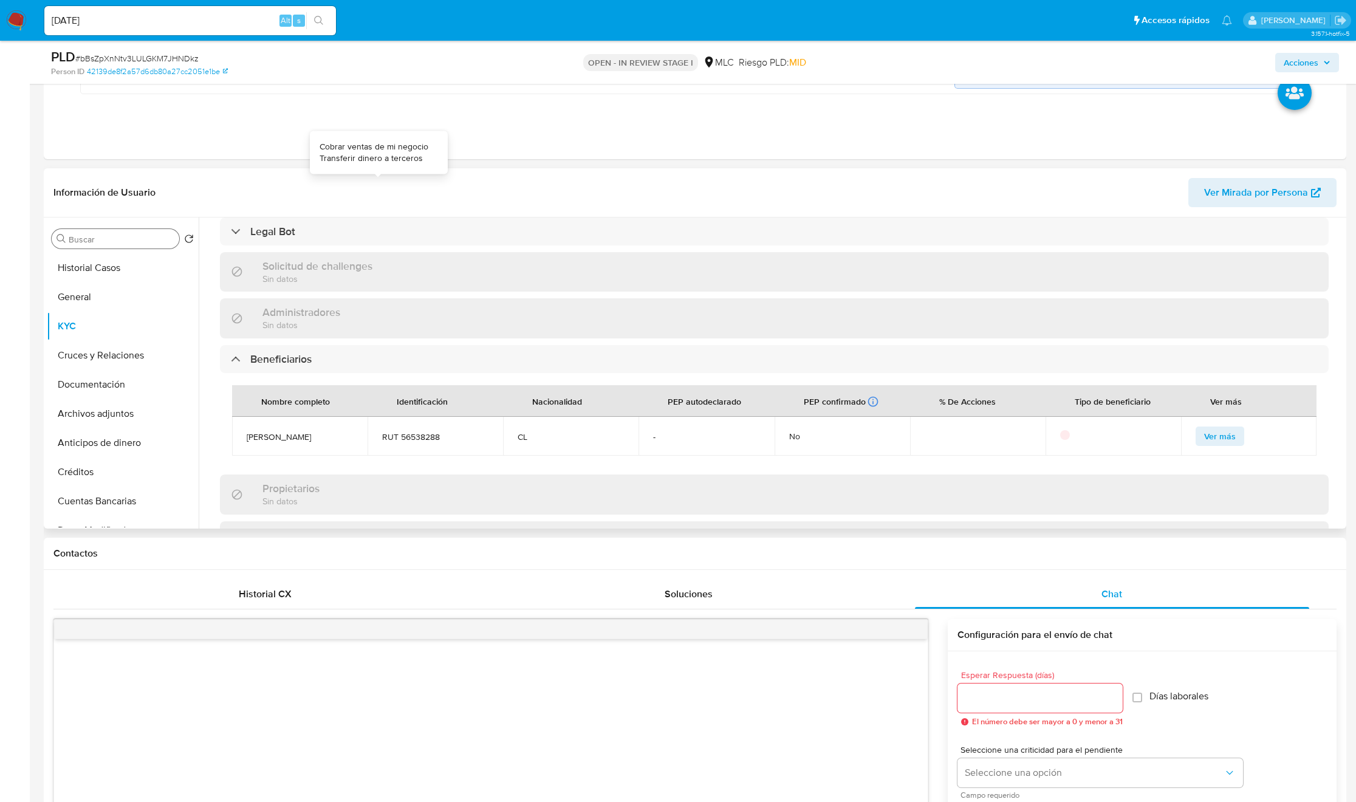
scroll to position [516, 0]
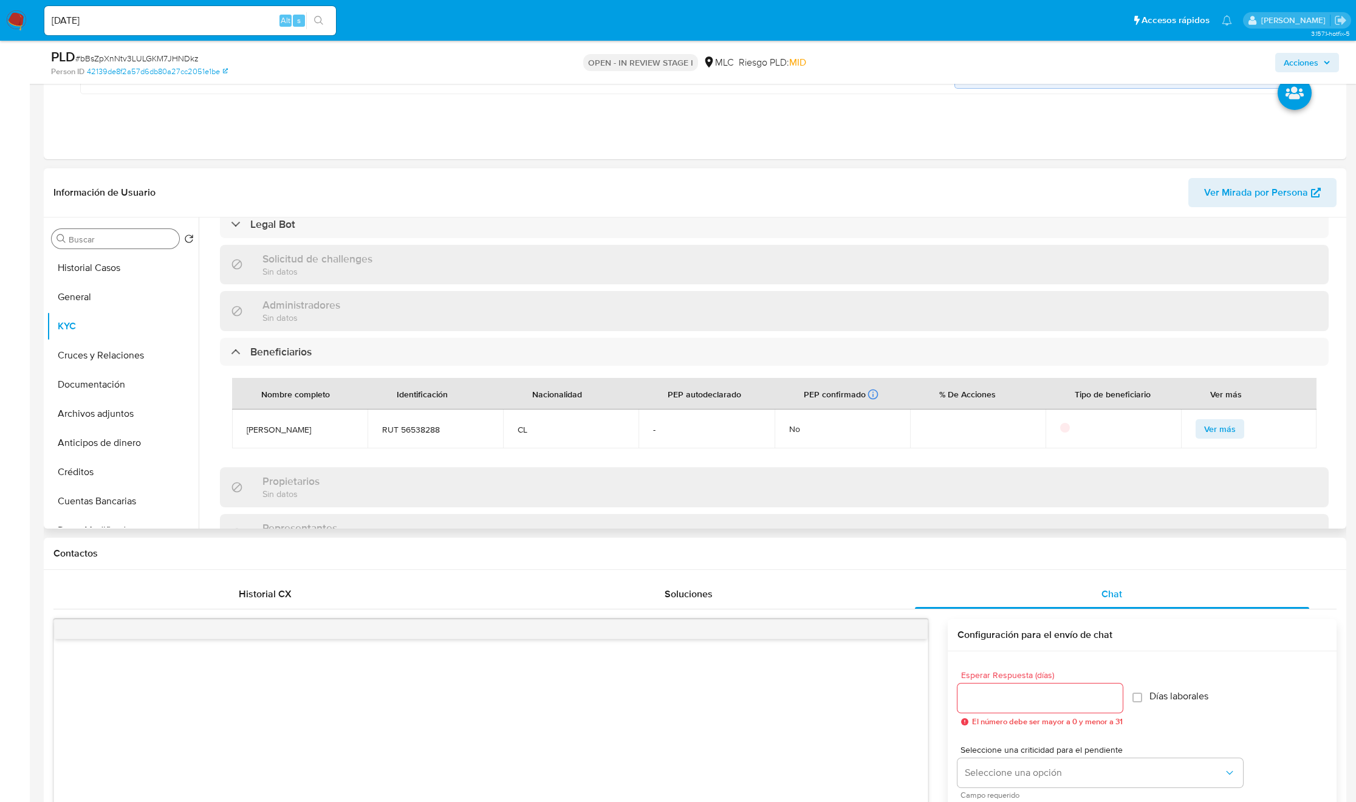
click at [252, 434] on span "Juan Jose Claro Gonzalez" at bounding box center [300, 429] width 106 height 11
copy span "Juan Jose Claro Gonzalez"
click at [432, 426] on span "RUT 56538288" at bounding box center [435, 429] width 106 height 11
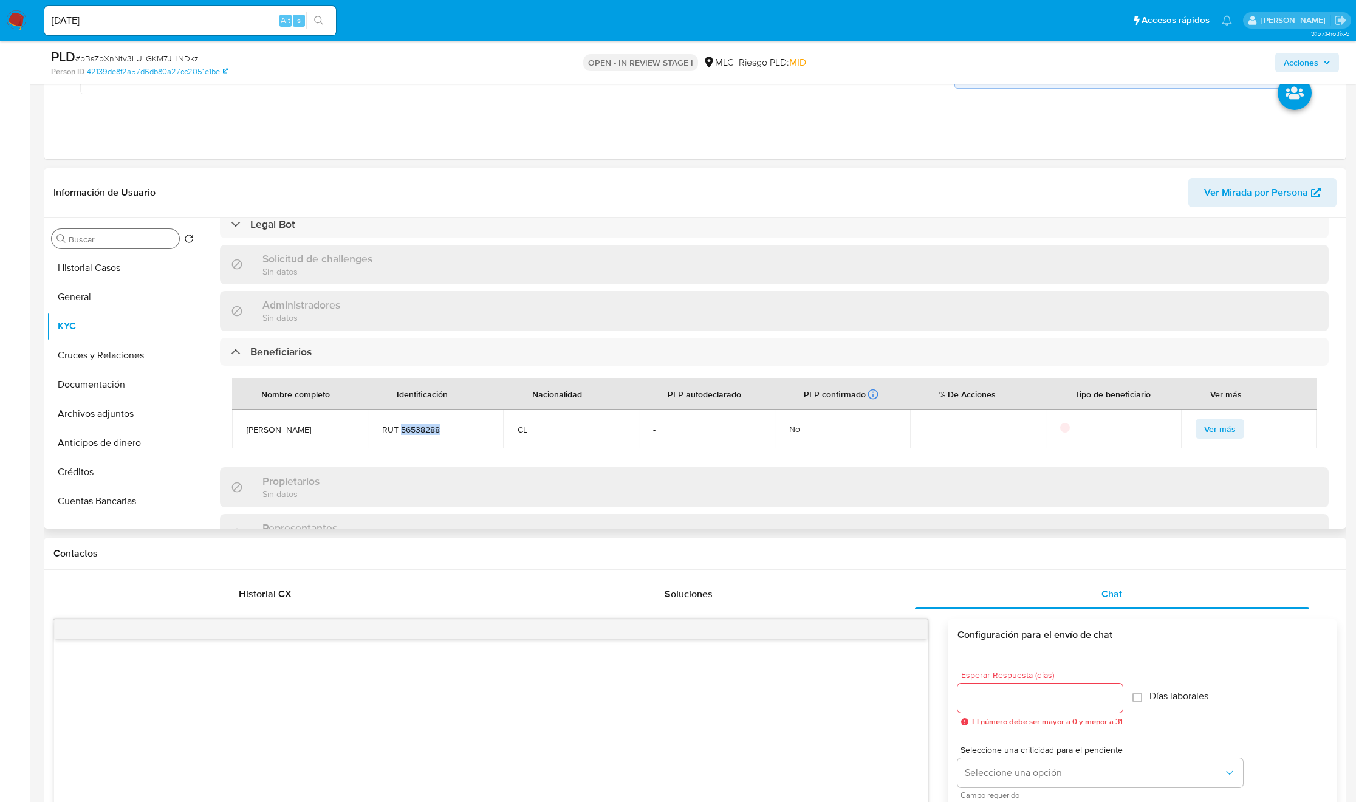
click at [432, 426] on span "RUT 56538288" at bounding box center [435, 429] width 106 height 11
copy span "56538288"
click at [128, 244] on input "Buscar" at bounding box center [122, 239] width 106 height 11
type input "doc"
click at [121, 278] on button "KYC" at bounding box center [118, 267] width 142 height 29
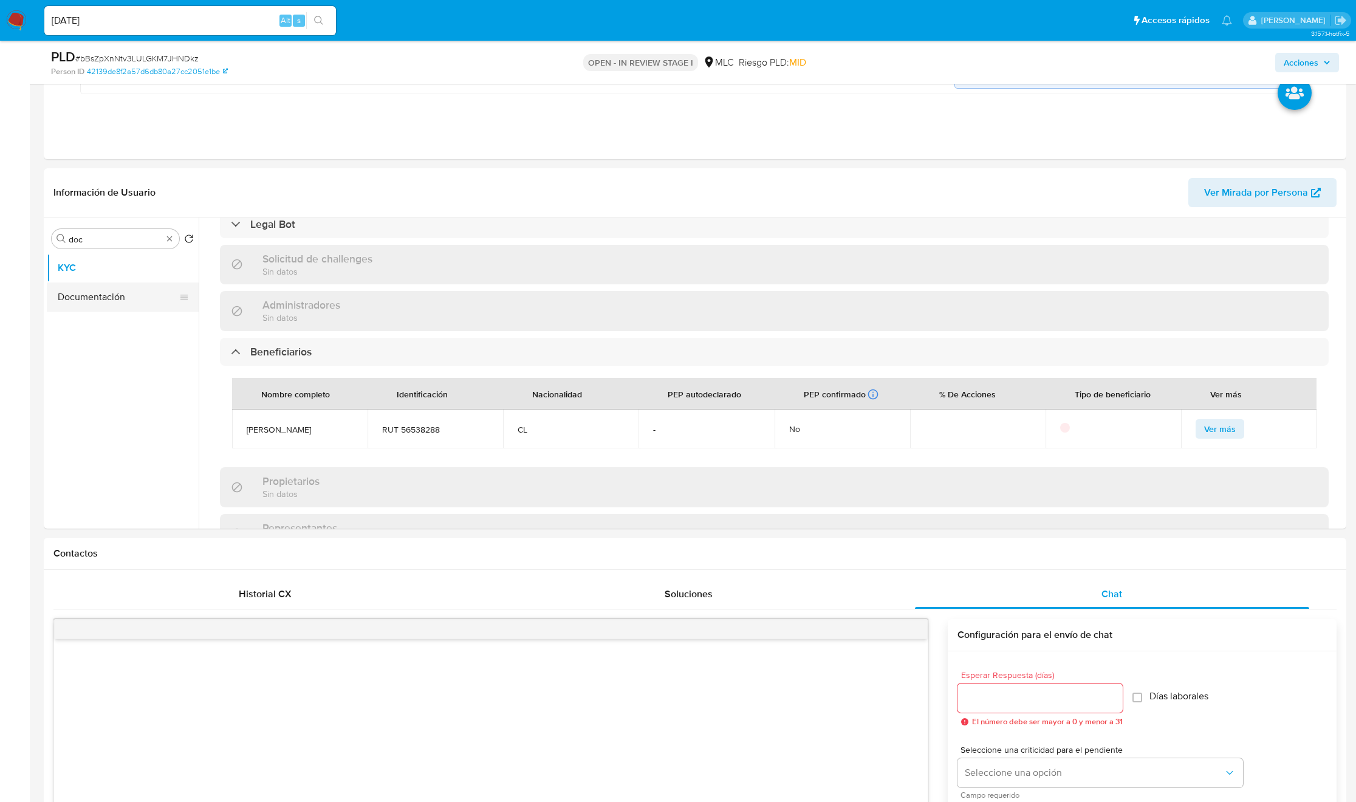
click at [121, 286] on ul "KYC Documentación" at bounding box center [123, 390] width 152 height 274
click at [121, 286] on button "Documentación" at bounding box center [118, 296] width 142 height 29
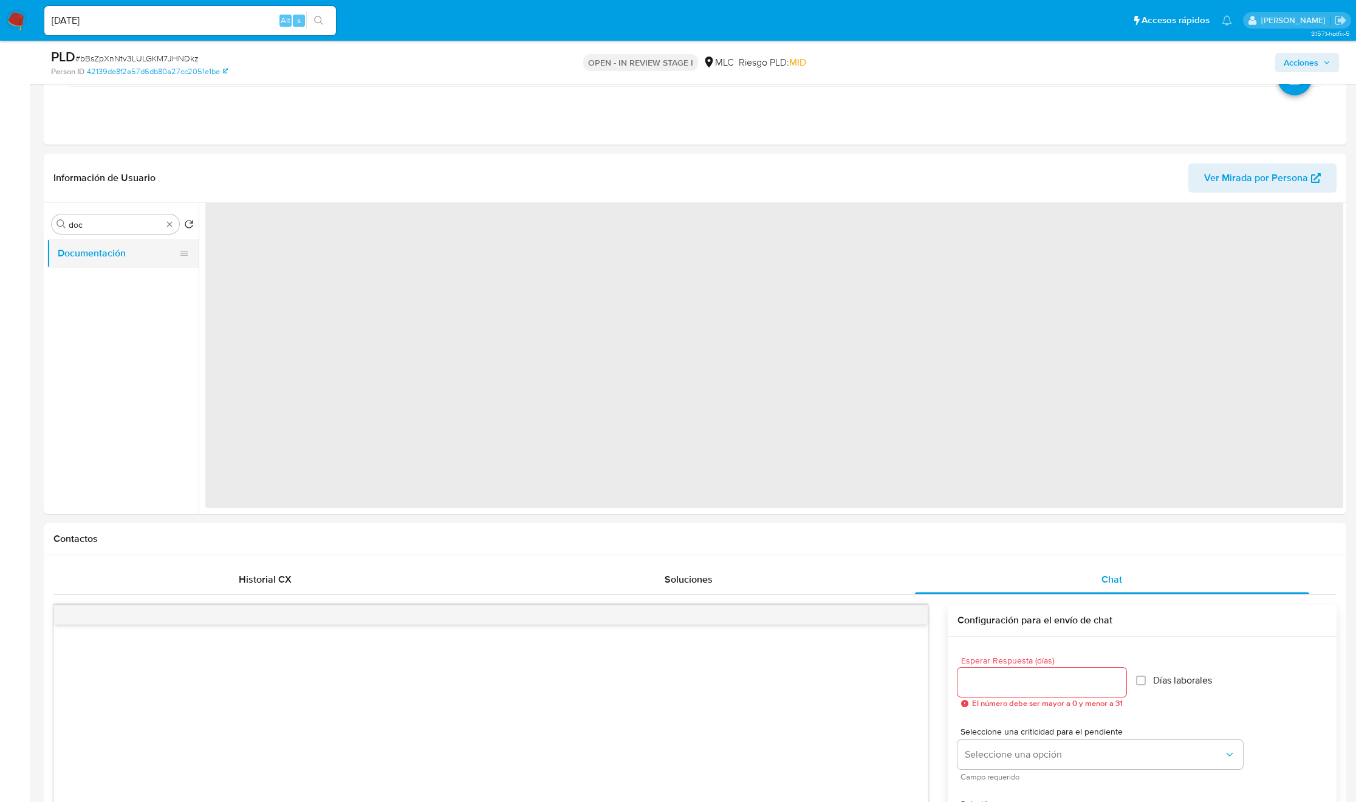
scroll to position [0, 0]
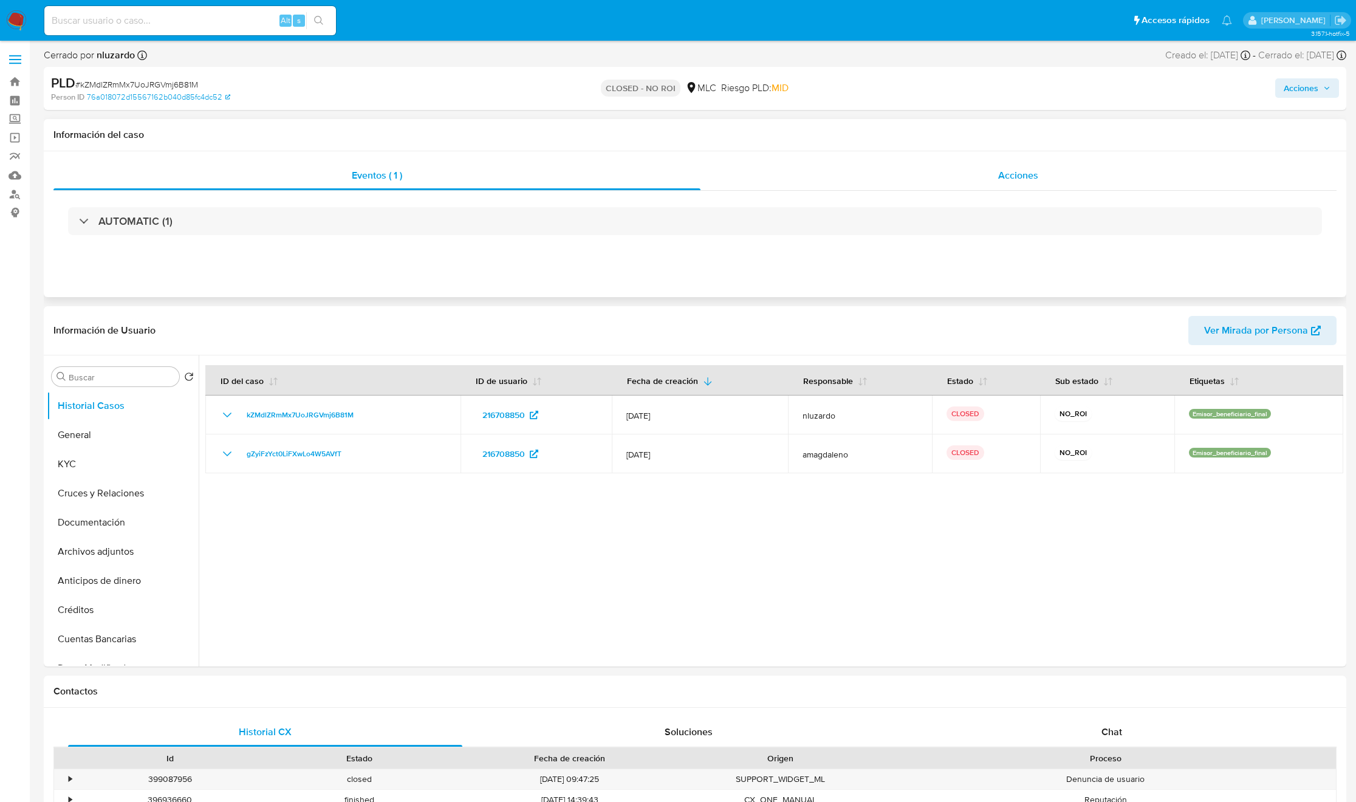
select select "10"
click at [1010, 202] on div "AUTOMATIC (1)" at bounding box center [694, 221] width 1283 height 61
click at [1010, 186] on div "Acciones" at bounding box center [1018, 175] width 637 height 29
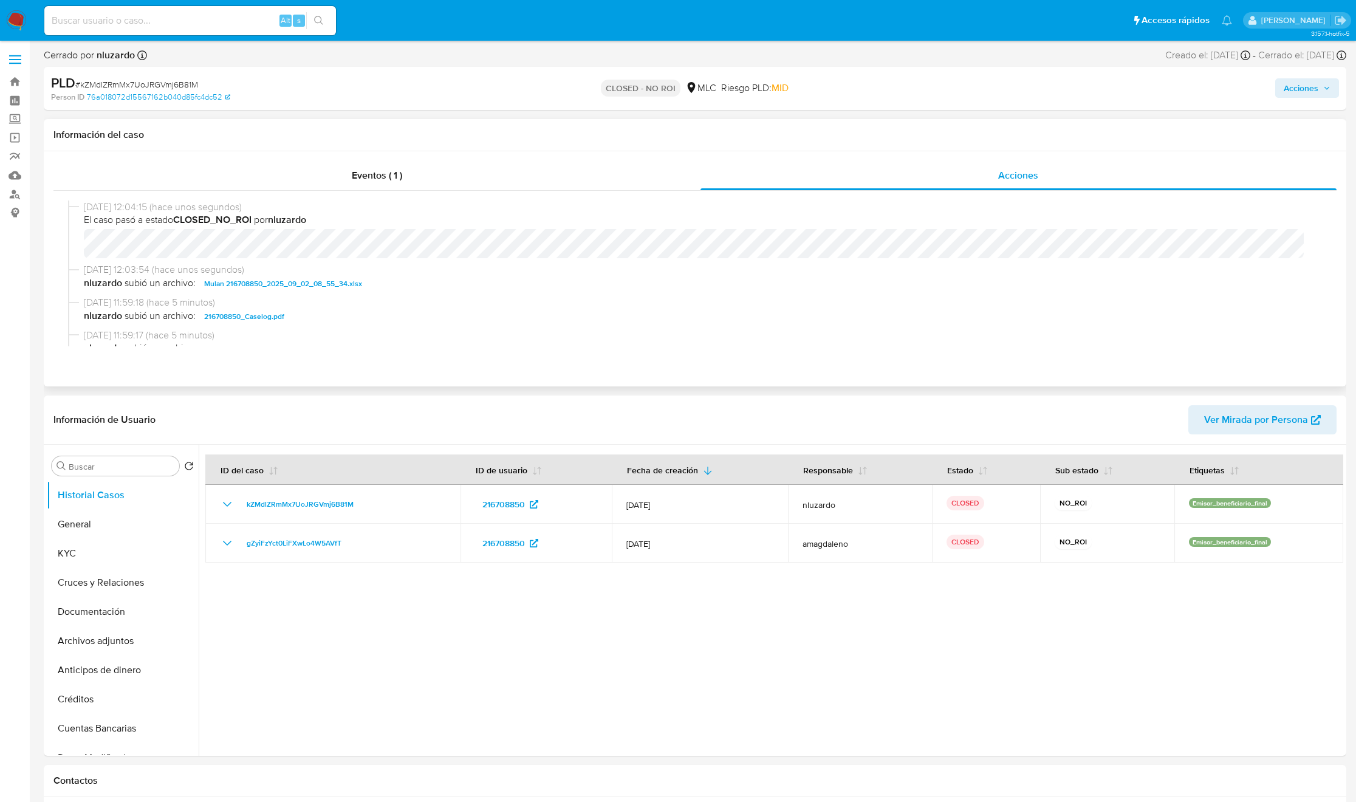
click at [434, 305] on span "[DATE] 11:59:18 (hace 5 minutos)" at bounding box center [700, 302] width 1233 height 13
